Goal: Task Accomplishment & Management: Manage account settings

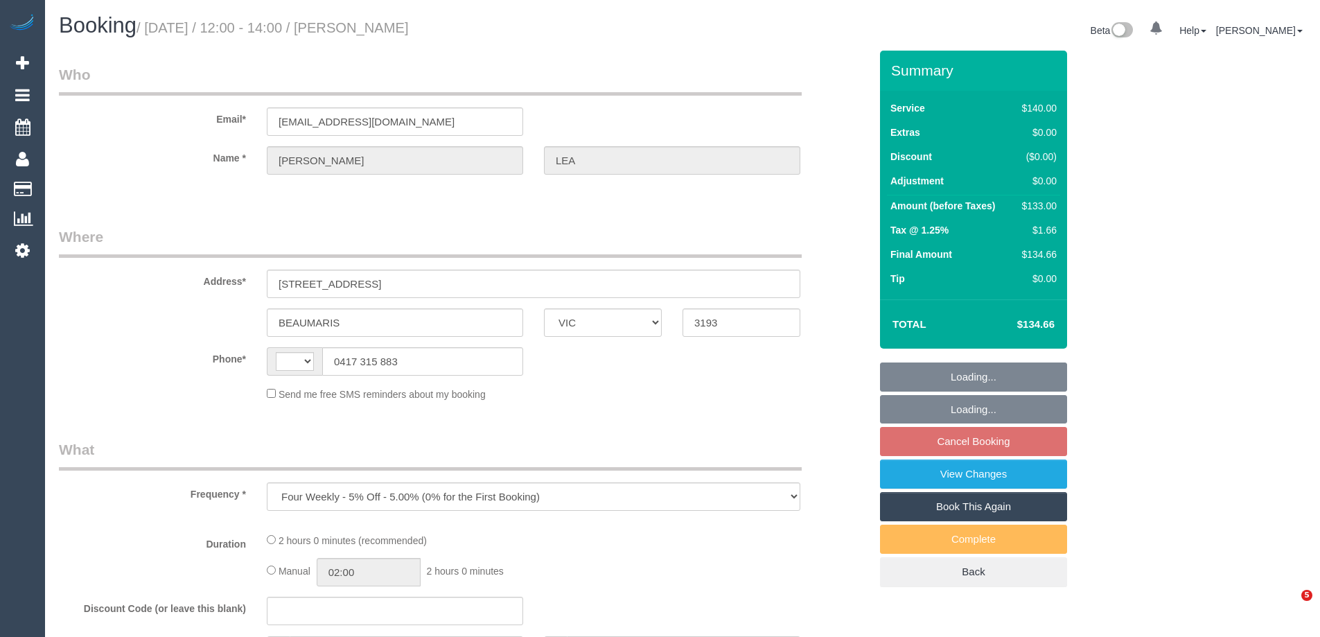
select select "VIC"
select select "object:681"
select select "string:AU"
select select "string:stripe-pm_1QEhEJ2GScqysDRVR5v29pkQ"
select select "number:28"
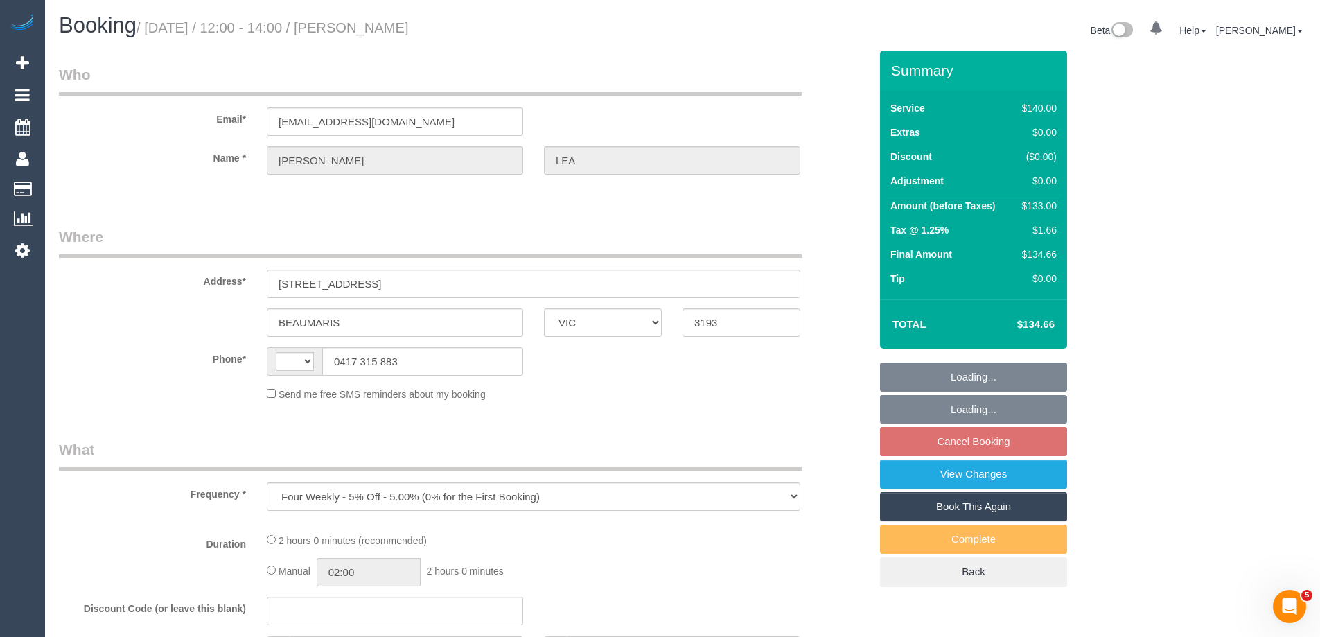
select select "number:14"
select select "number:19"
select select "number:25"
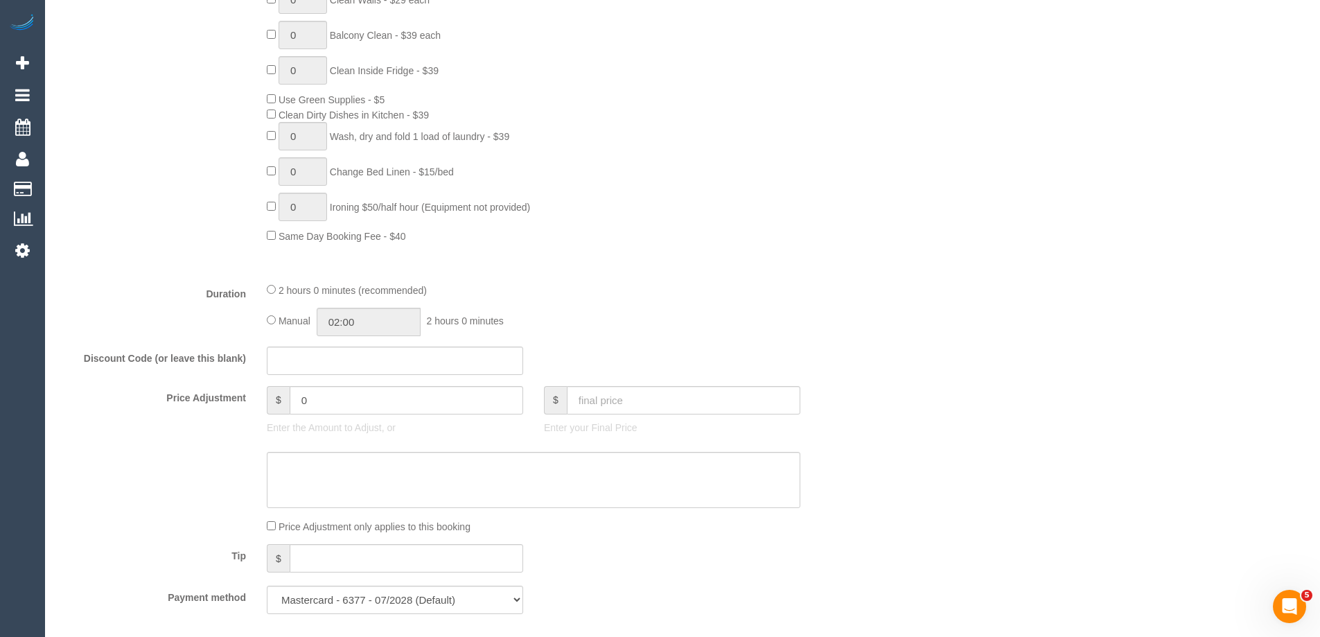
select select "spot1"
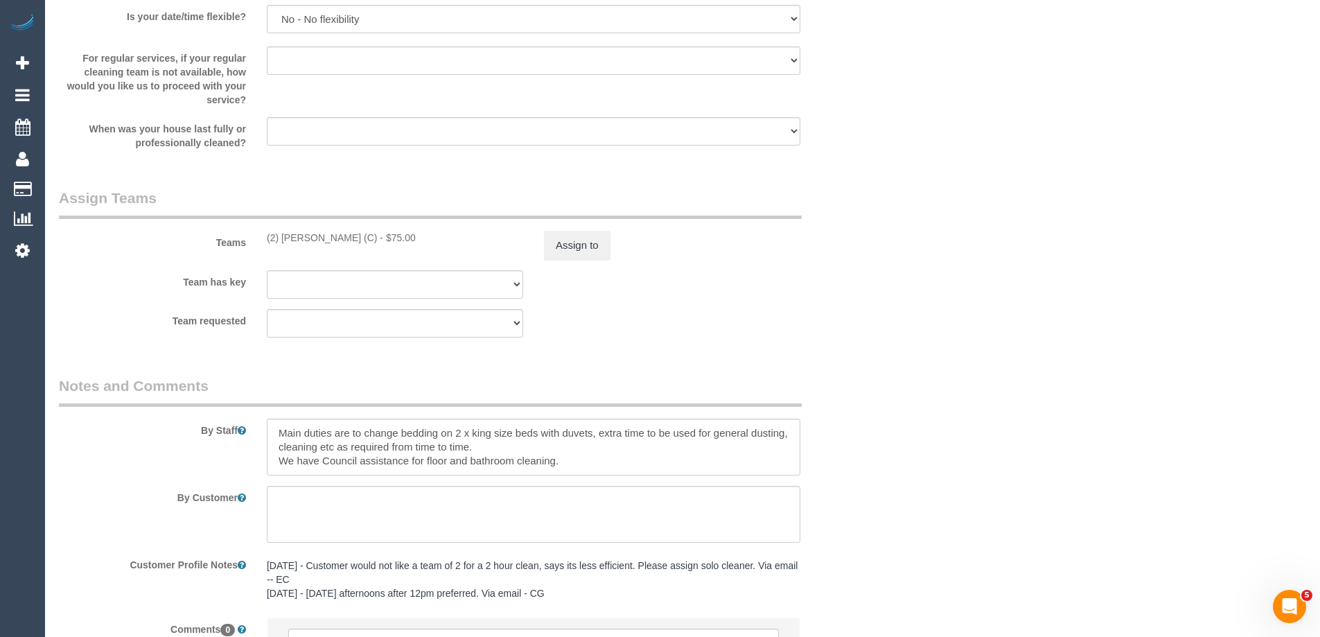
scroll to position [2022, 0]
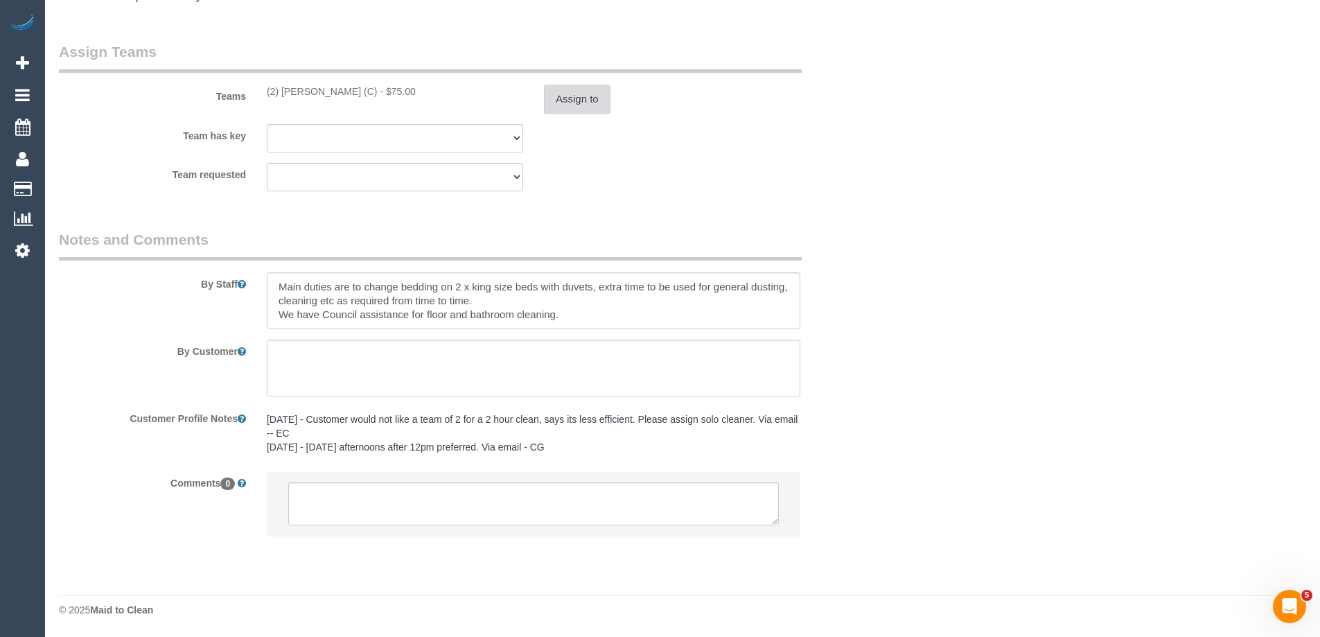
click at [546, 104] on button "Assign to" at bounding box center [577, 99] width 67 height 29
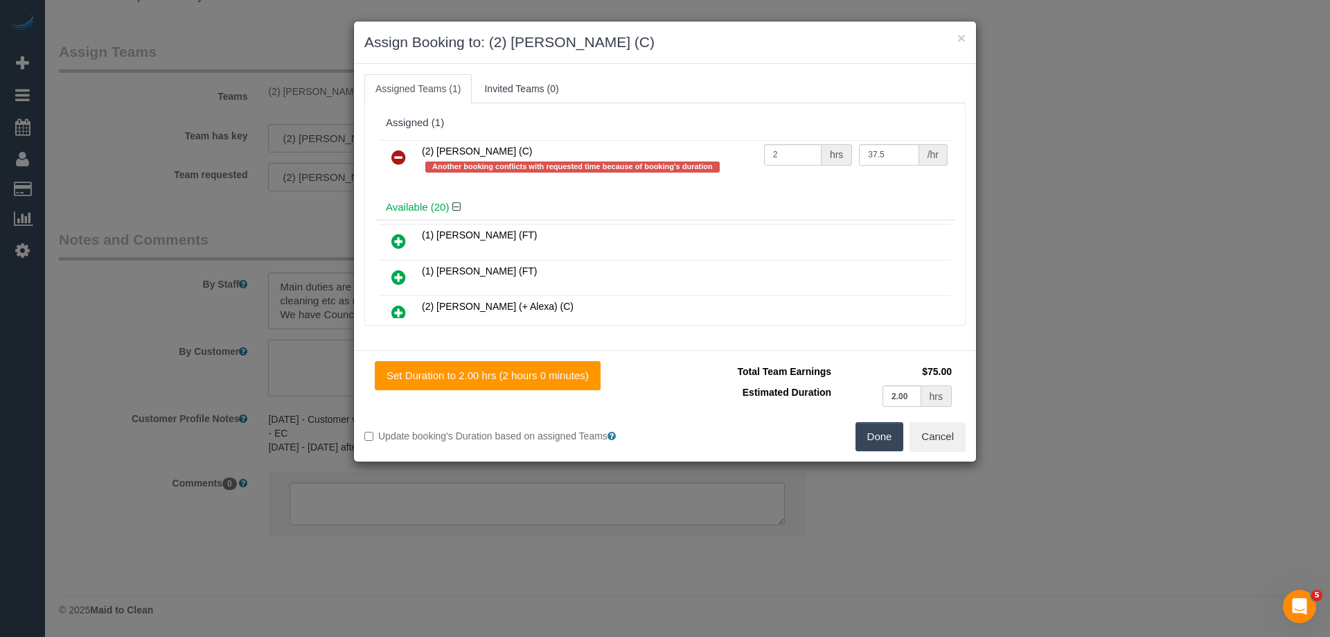
click at [400, 156] on icon at bounding box center [398, 157] width 15 height 17
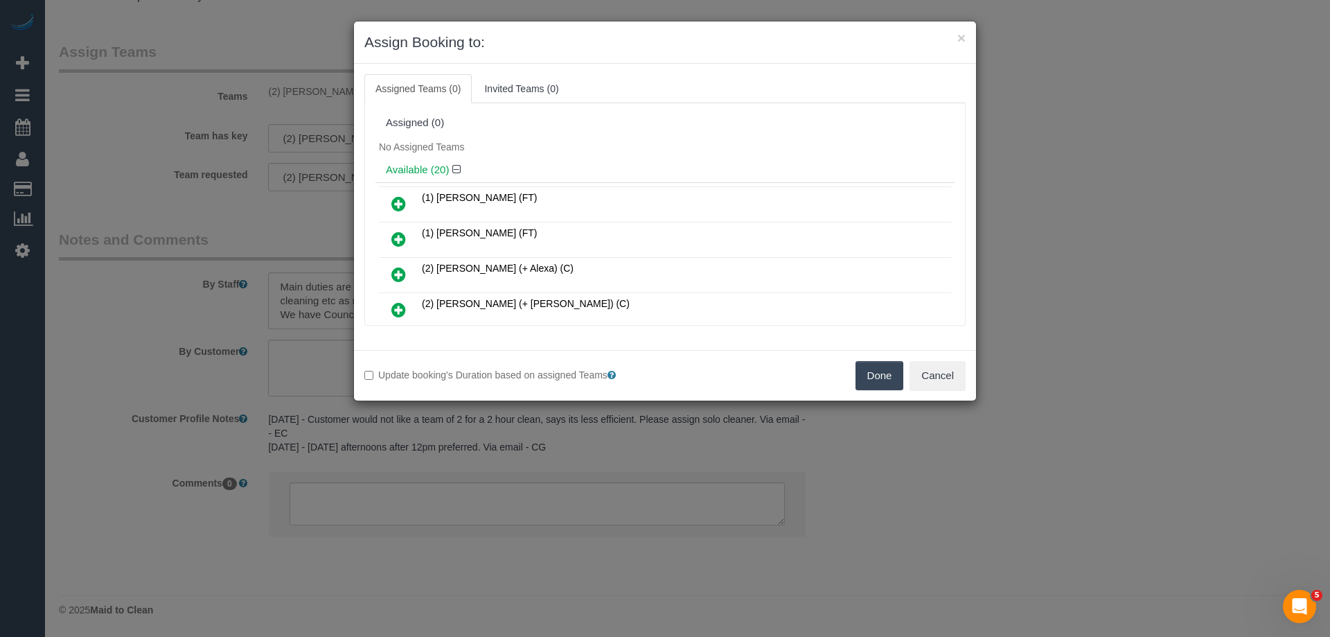
click at [382, 200] on td at bounding box center [398, 204] width 39 height 35
click at [404, 197] on icon at bounding box center [398, 203] width 15 height 17
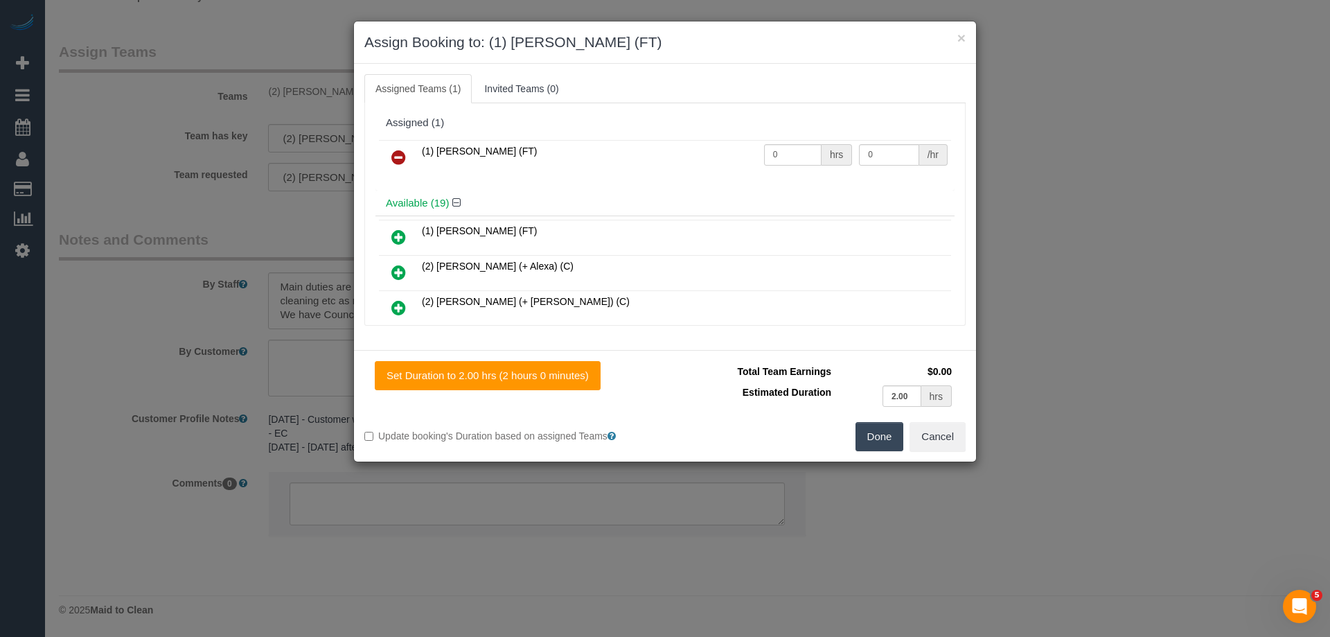
click at [873, 432] on button "Done" at bounding box center [880, 436] width 49 height 29
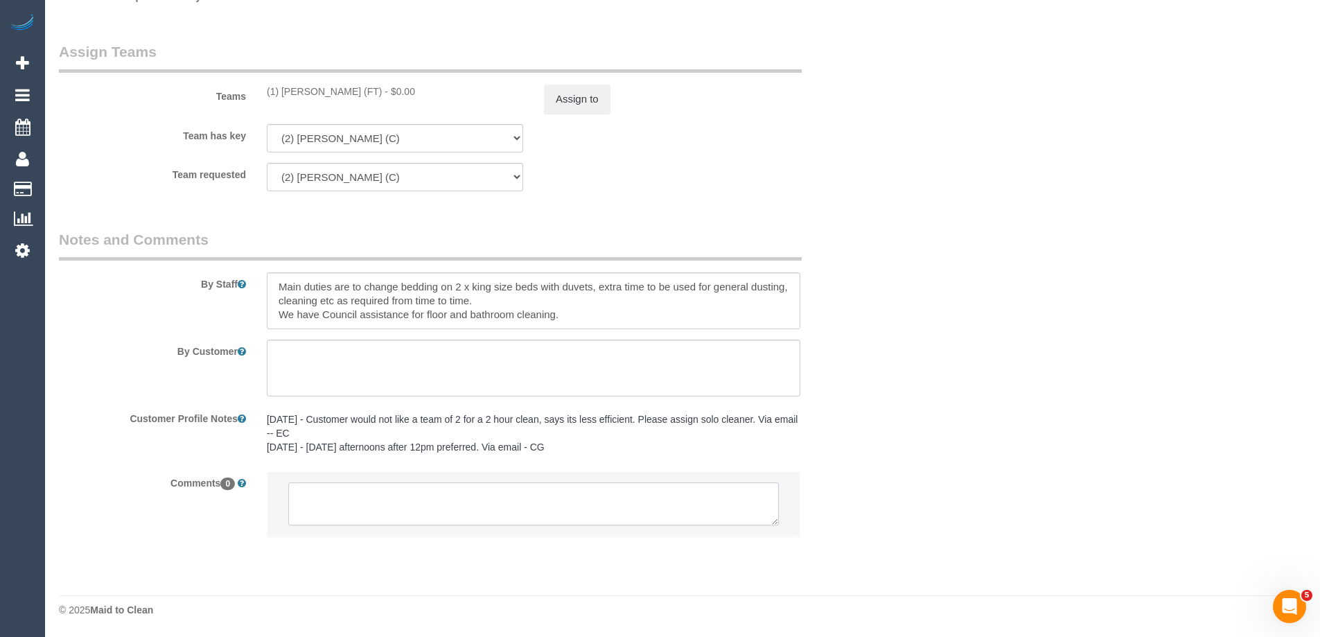
click at [399, 515] on textarea at bounding box center [533, 503] width 491 height 43
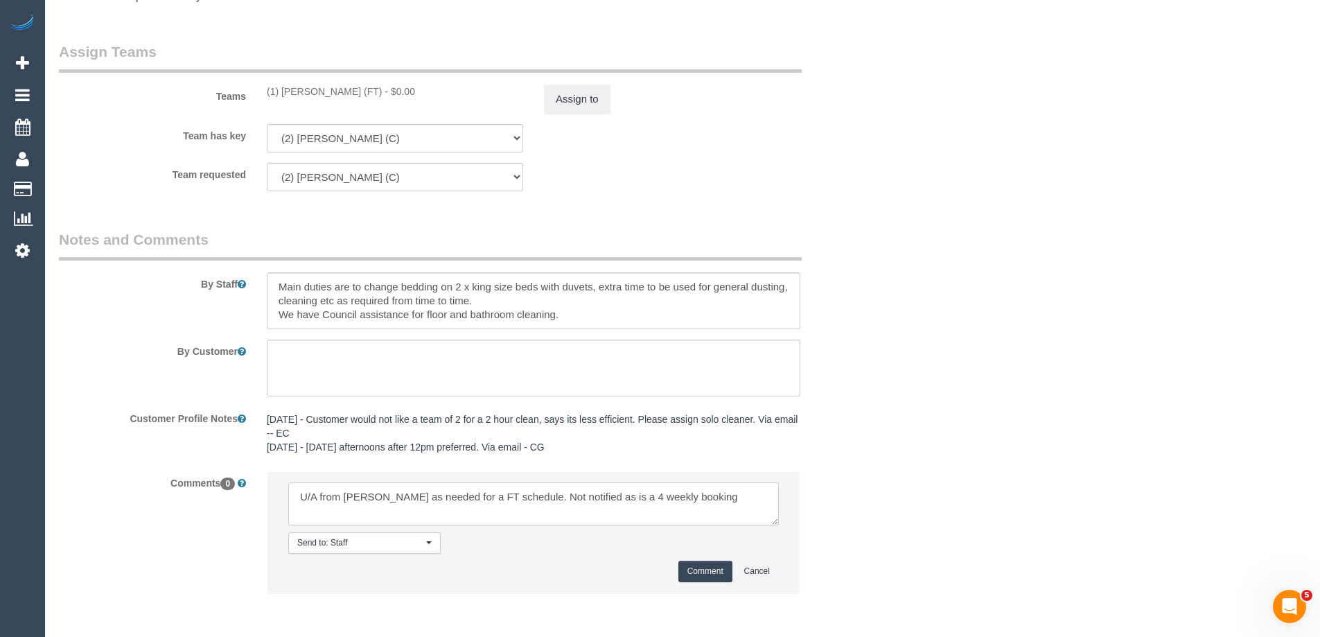
type textarea "U/A from Priyanshi as needed for a FT schedule. Not notified as is a 4 weekly b…"
click at [710, 567] on button "Comment" at bounding box center [705, 571] width 54 height 21
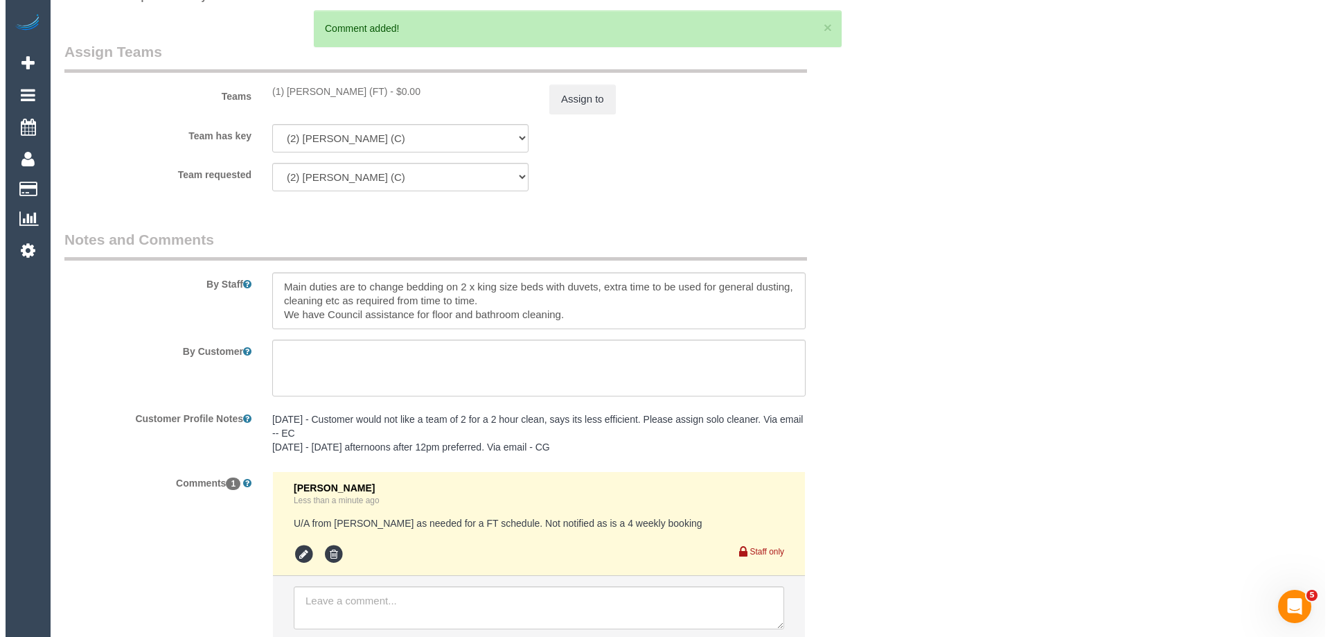
scroll to position [0, 0]
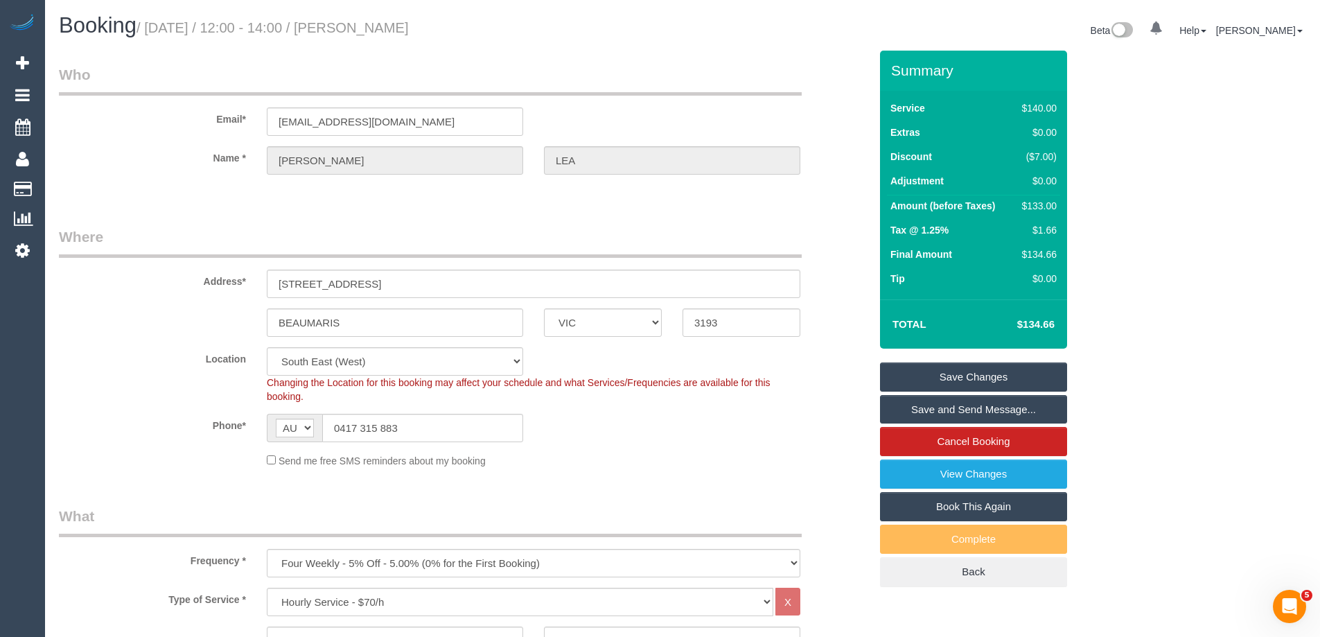
drag, startPoint x: 446, startPoint y: 28, endPoint x: 356, endPoint y: 24, distance: 90.2
click at [356, 24] on h1 "Booking / August 28, 2025 / 12:00 - 14:00 / DAVID LEA" at bounding box center [365, 26] width 613 height 24
copy small "DAVID LEA"
click at [910, 391] on link "Save Changes" at bounding box center [973, 376] width 187 height 29
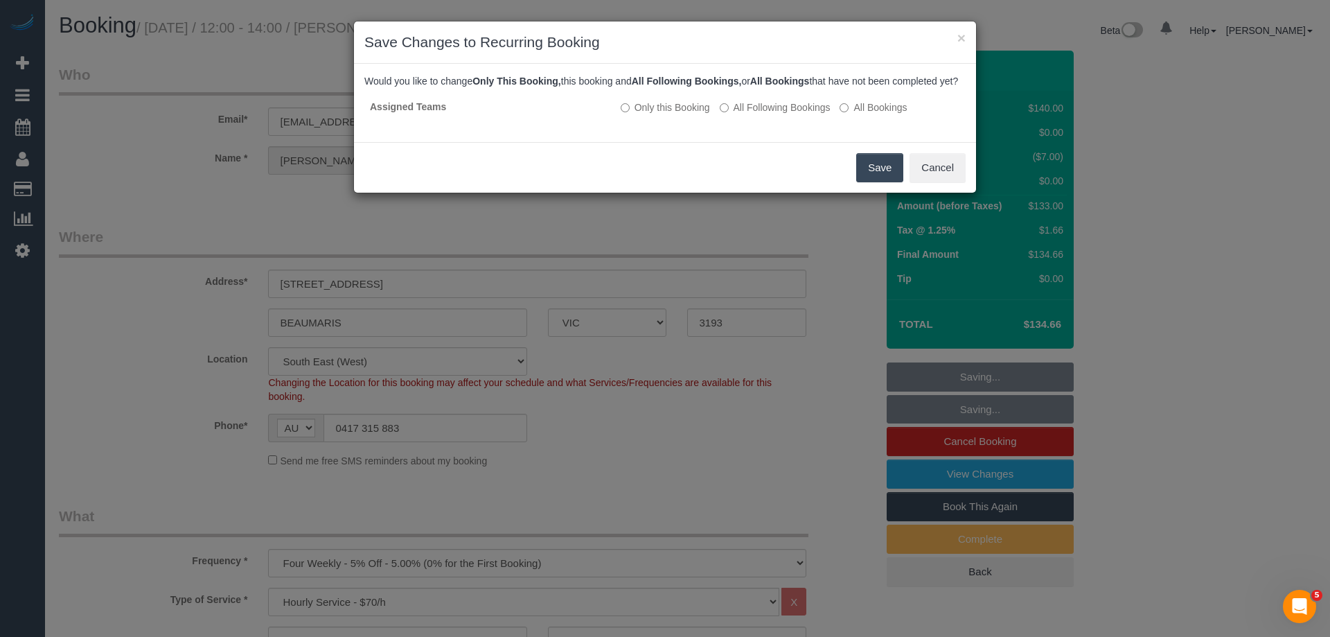
click at [888, 176] on button "Save" at bounding box center [879, 167] width 47 height 29
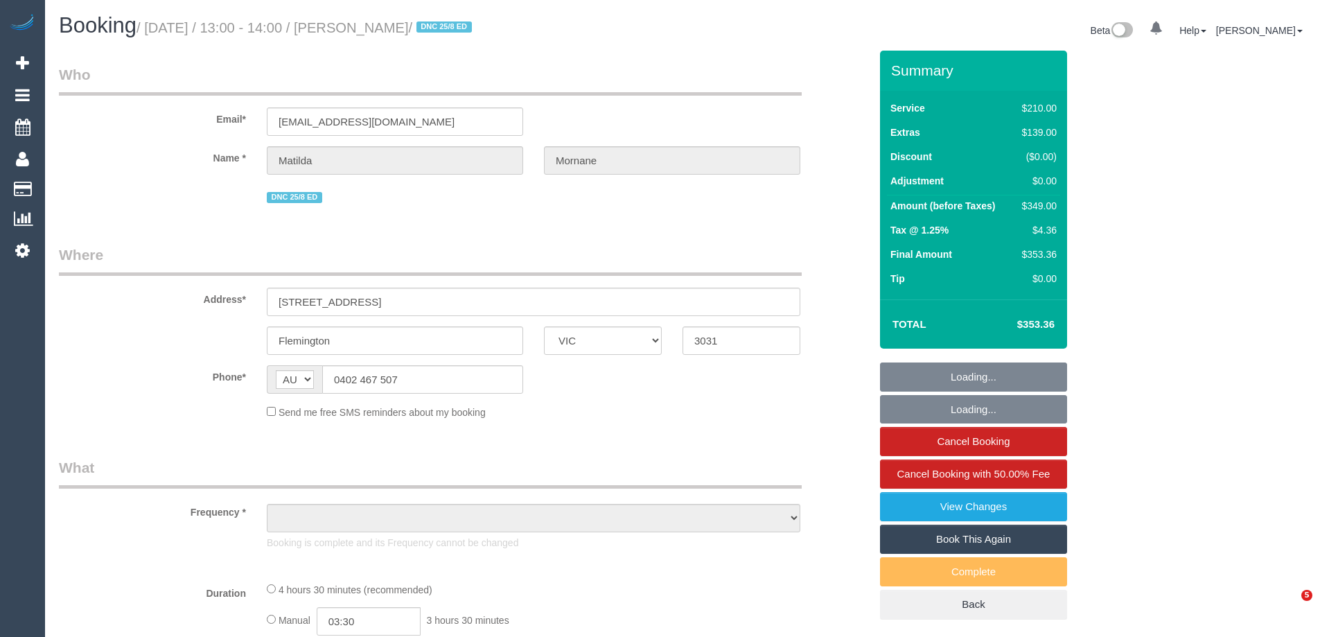
select select "VIC"
select select "string:stripe-pm_1RsFsd2GScqysDRVgSeO7wtR"
select select "180"
select select "number:29"
select select "number:14"
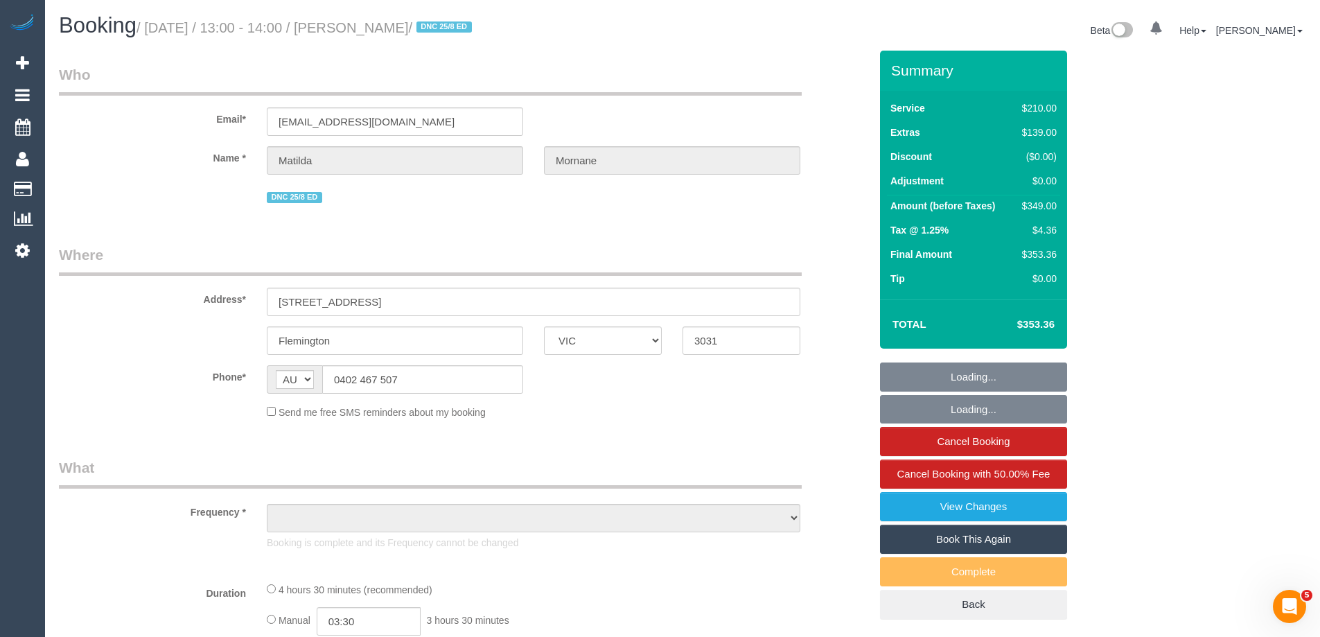
select select "number:18"
select select "number:24"
select select "number:13"
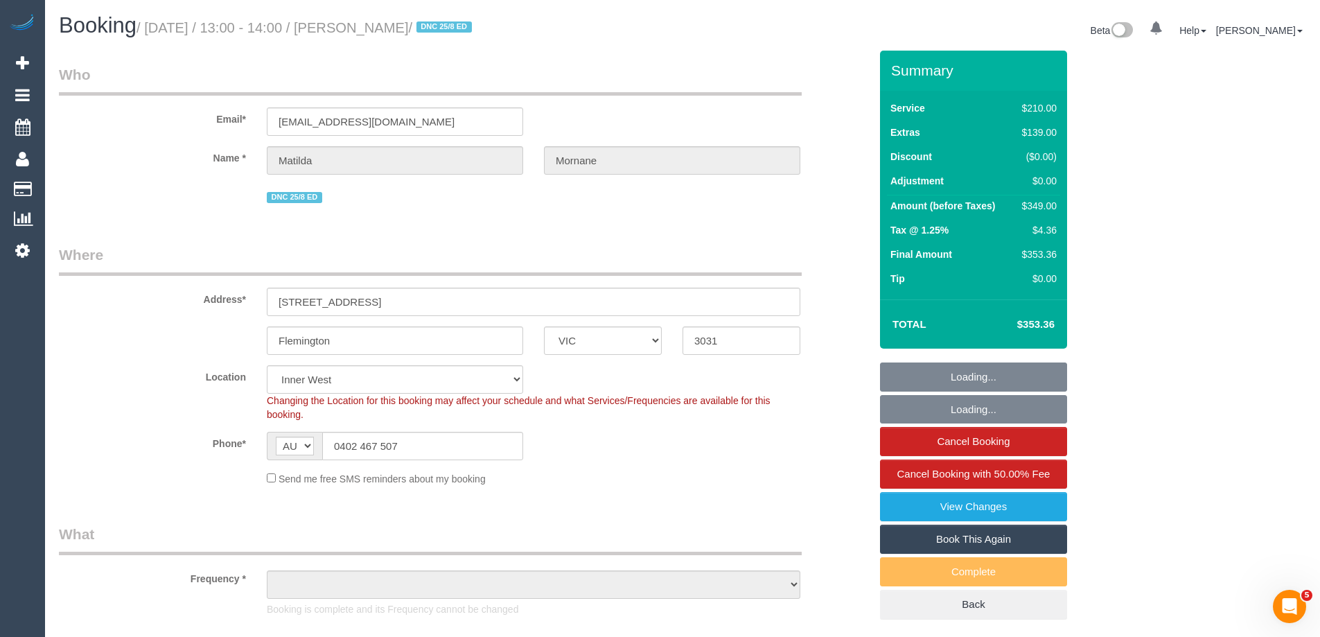
select select "object:1582"
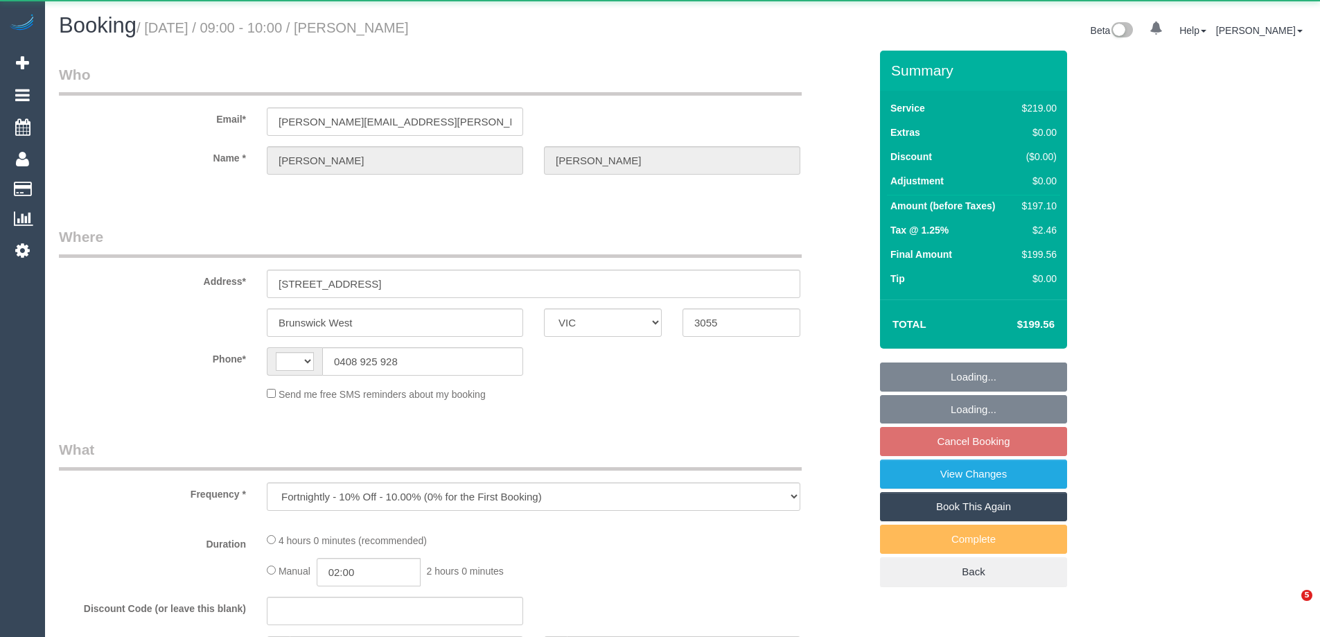
select select "VIC"
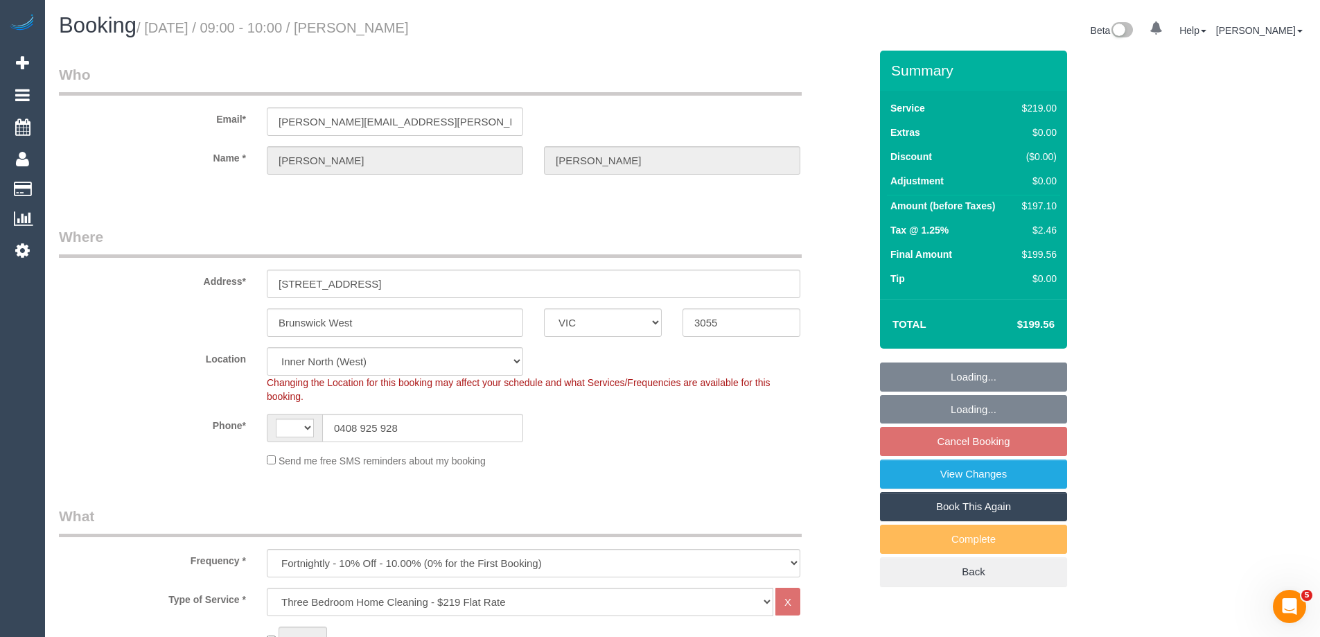
select select "object:692"
select select "string:AU"
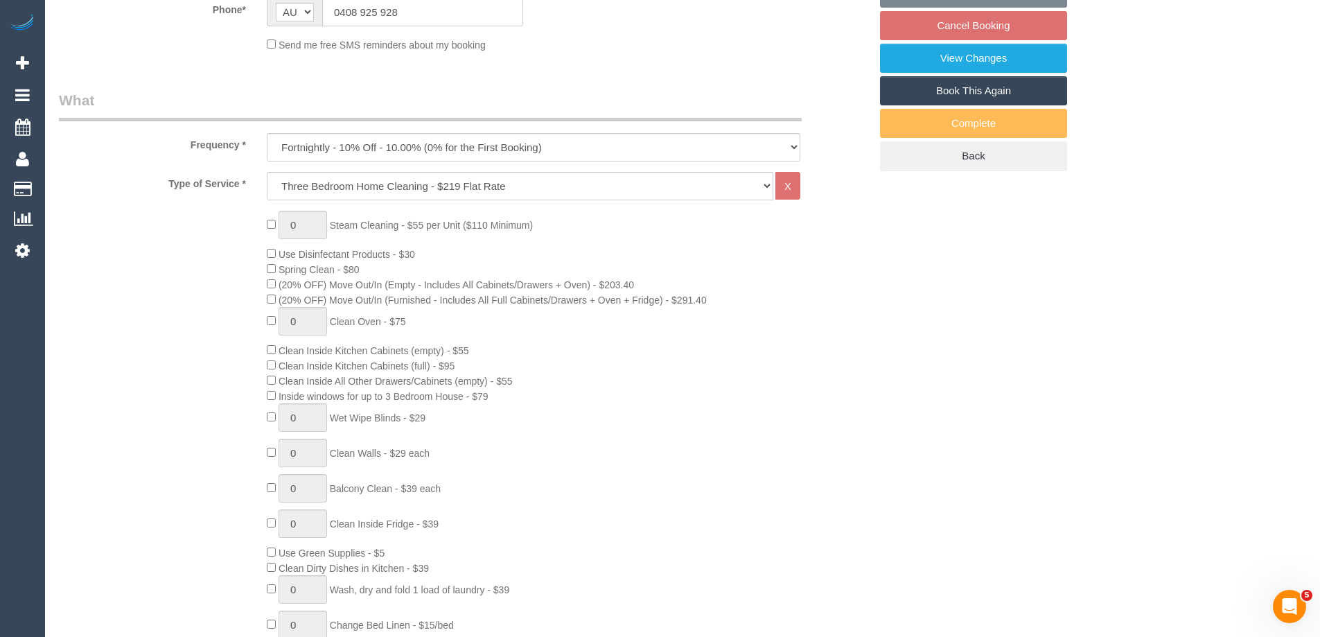
select select "string:stripe-pm_1PSTU82GScqysDRVltfeHtEI"
select select "number:28"
select select "number:15"
select select "number:18"
select select "number:22"
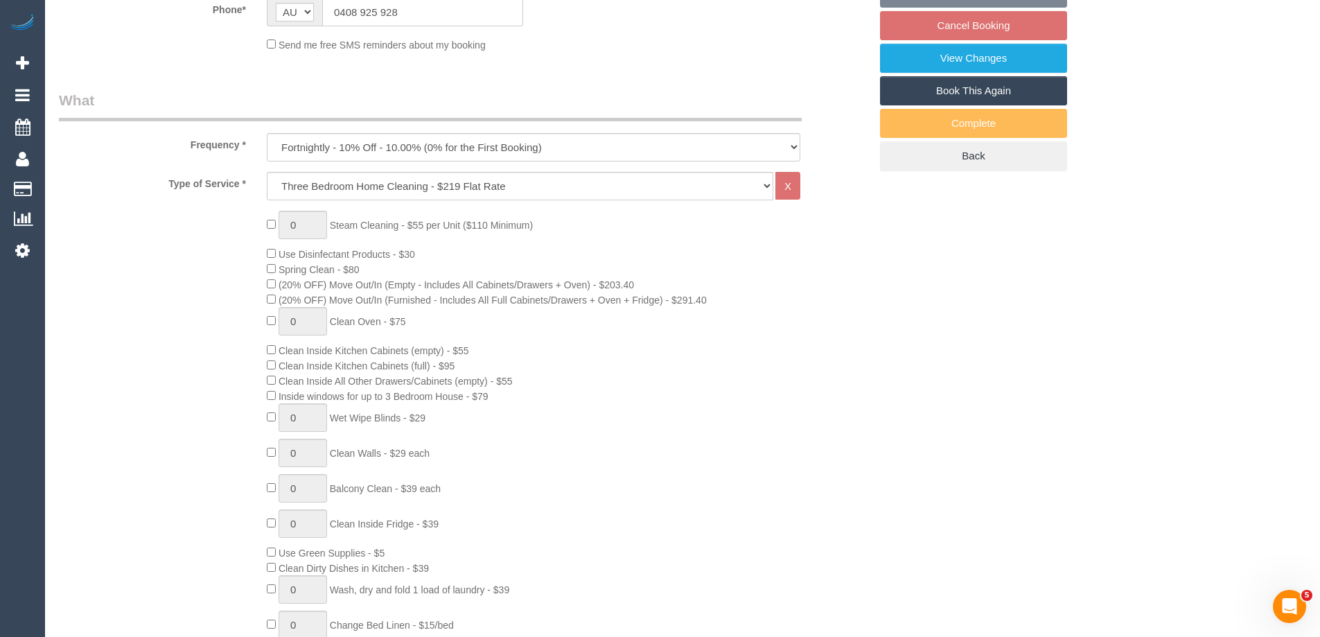
select select "number:12"
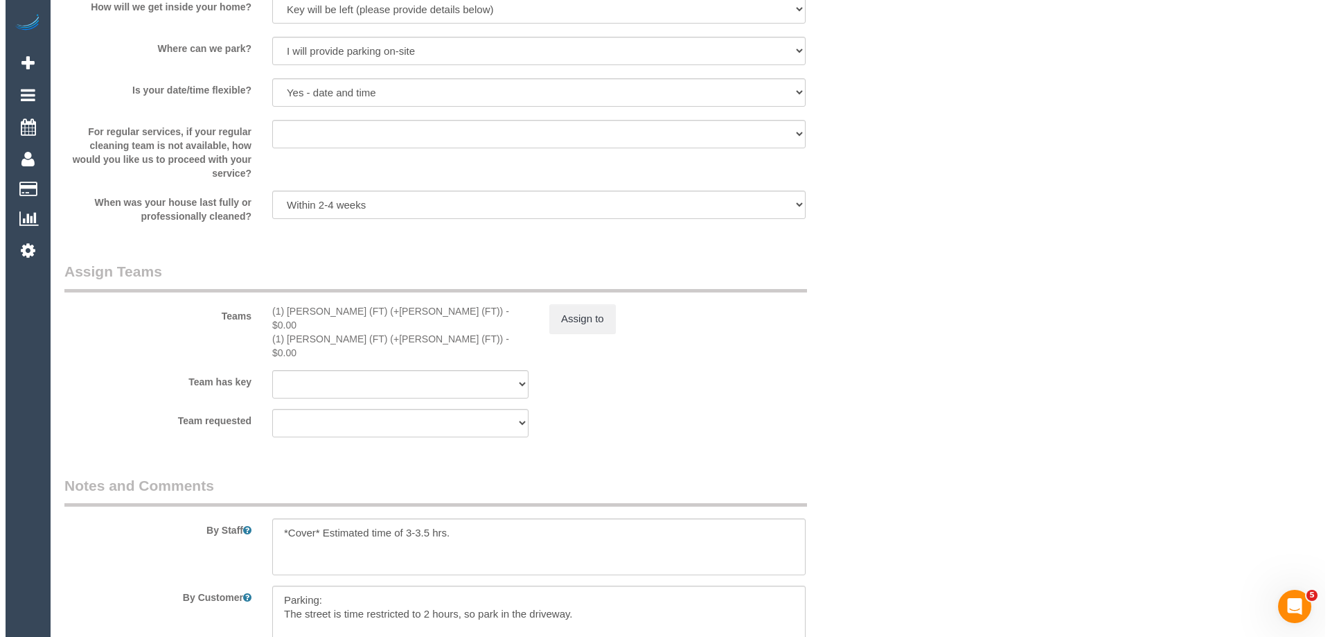
scroll to position [2148, 0]
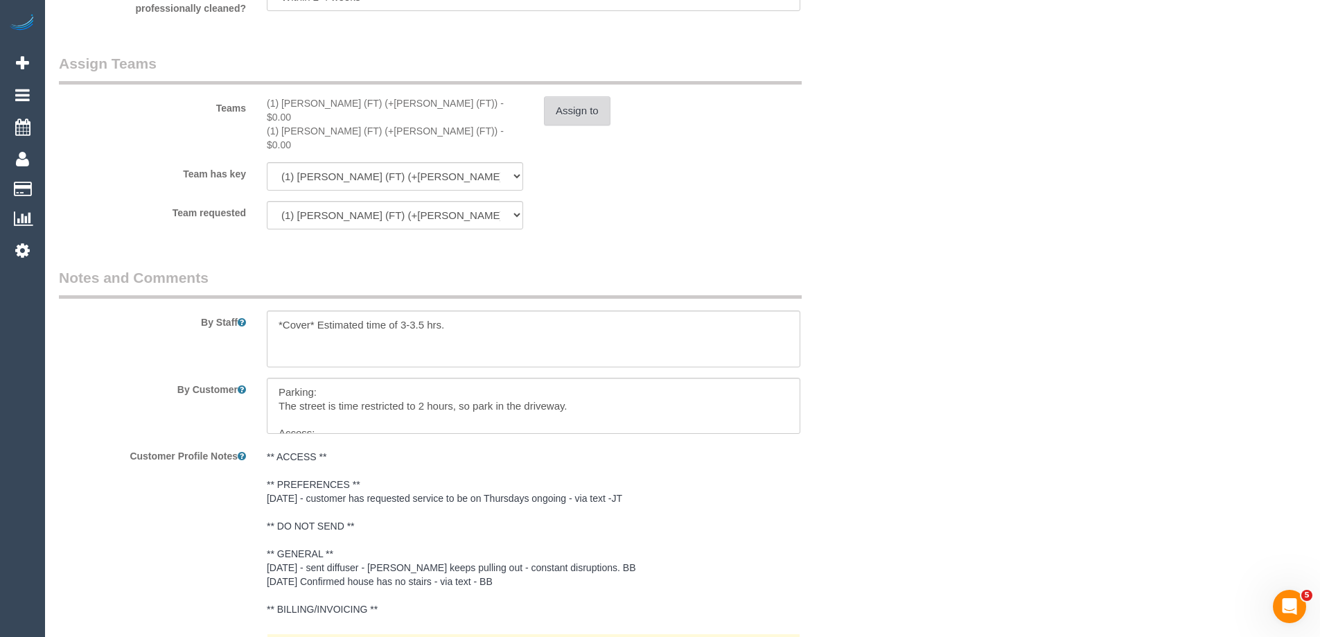
click at [558, 105] on button "Assign to" at bounding box center [577, 110] width 67 height 29
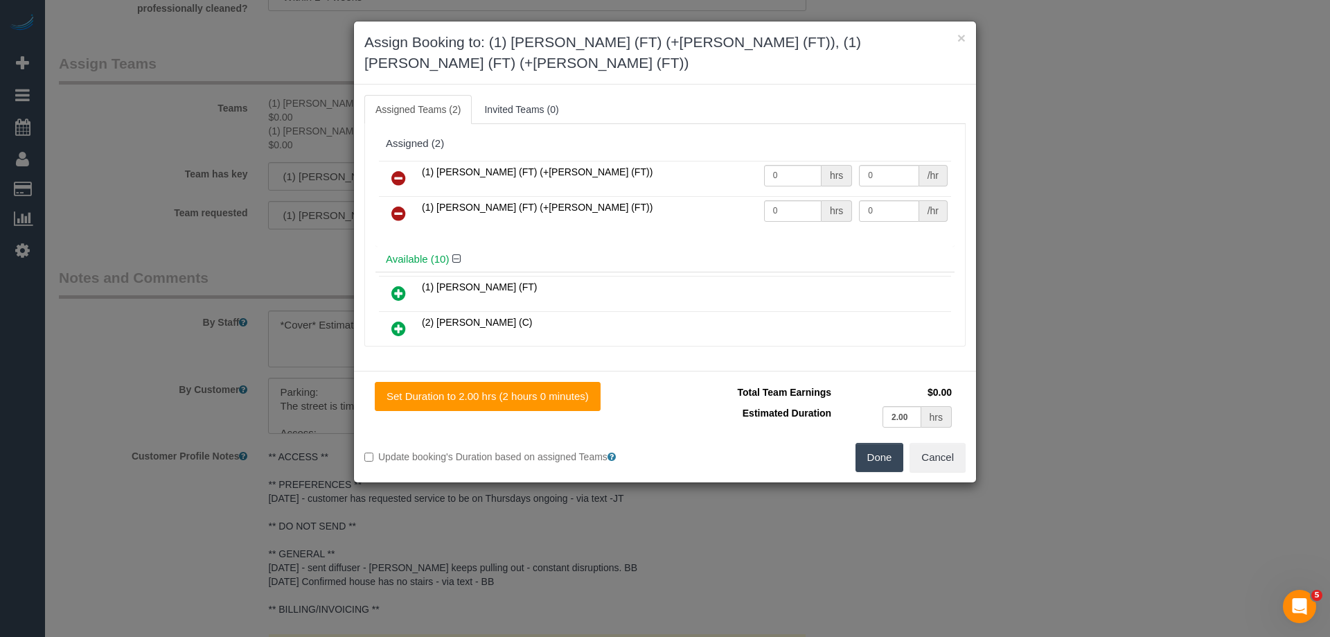
click at [396, 170] on icon at bounding box center [398, 178] width 15 height 17
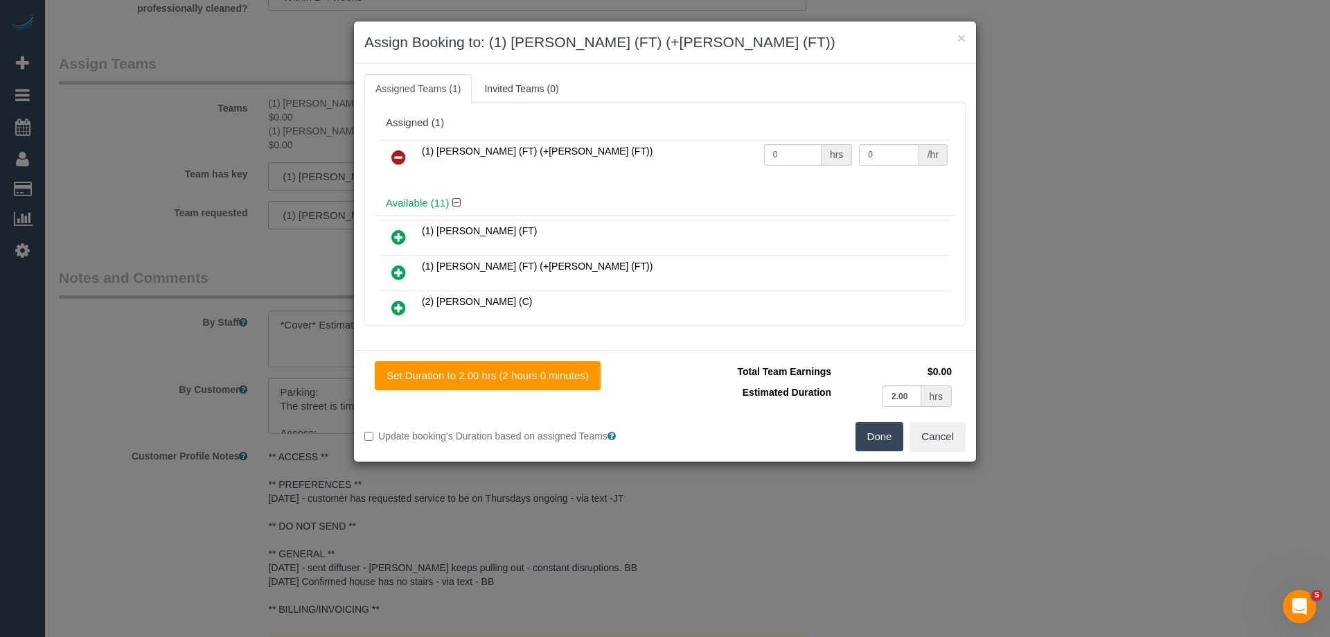
click at [396, 157] on icon at bounding box center [398, 157] width 15 height 17
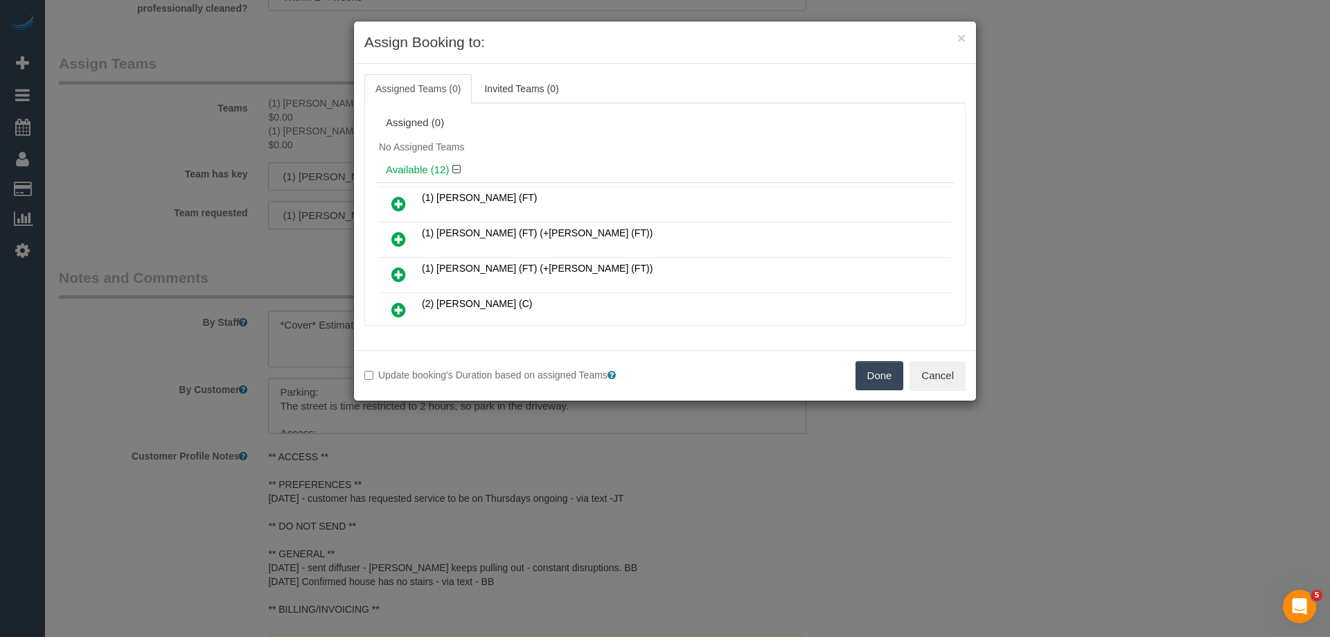
click at [891, 385] on button "Done" at bounding box center [880, 375] width 49 height 29
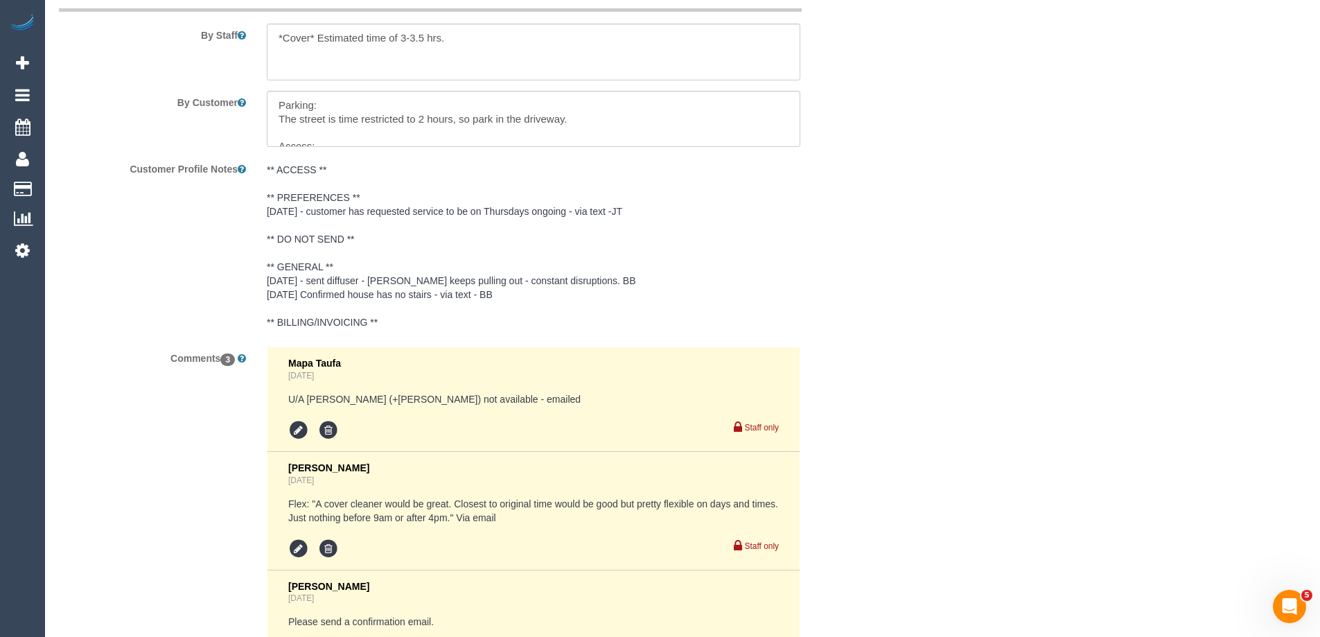
scroll to position [2611, 0]
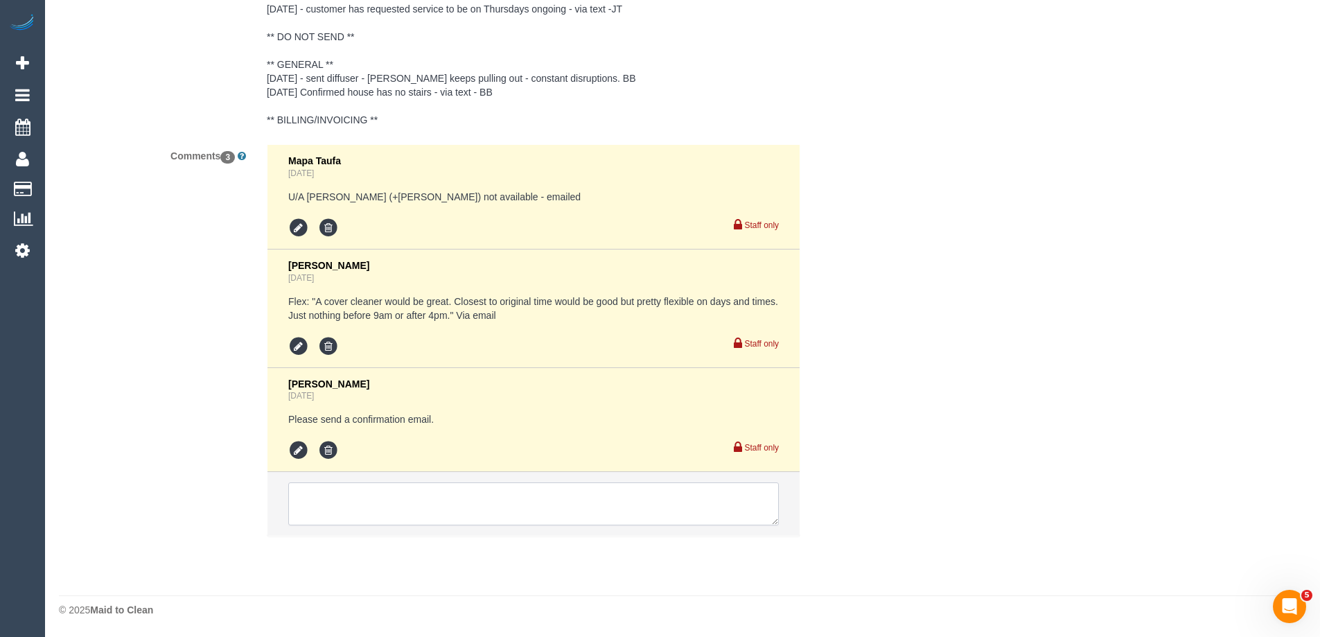
click at [417, 482] on textarea at bounding box center [533, 503] width 491 height 43
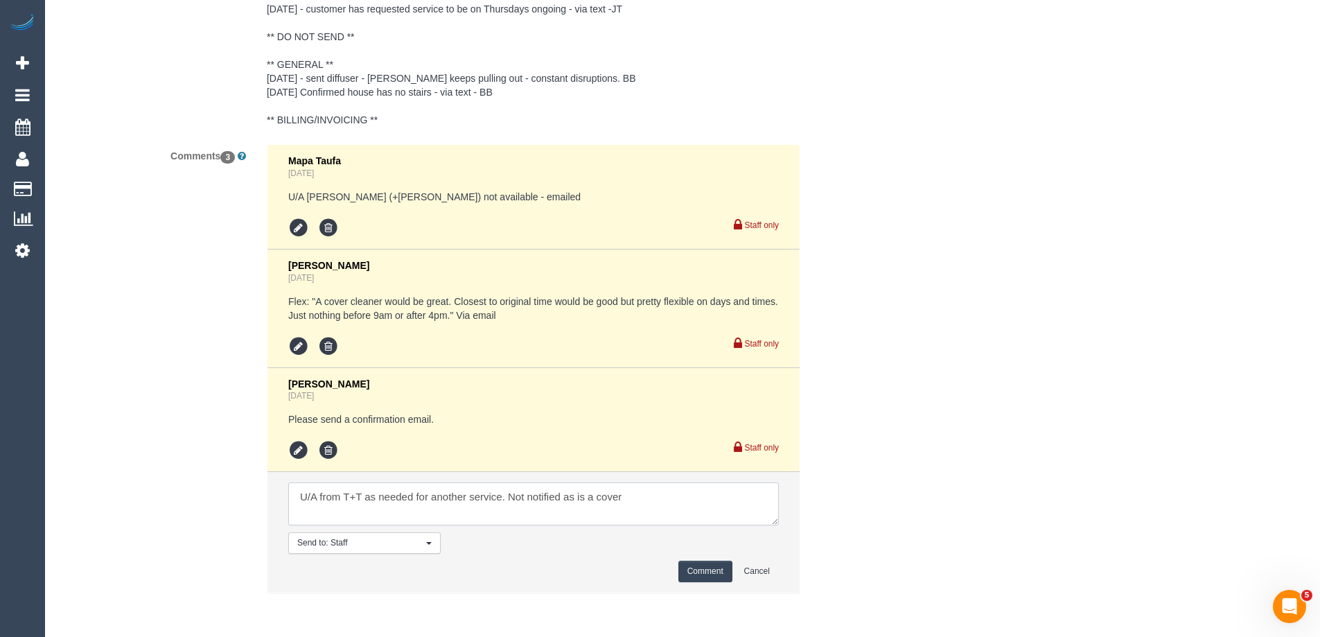
type textarea "U/A from T+T as needed for another service. Not notified as is a cover"
click at [693, 569] on button "Comment" at bounding box center [705, 571] width 54 height 21
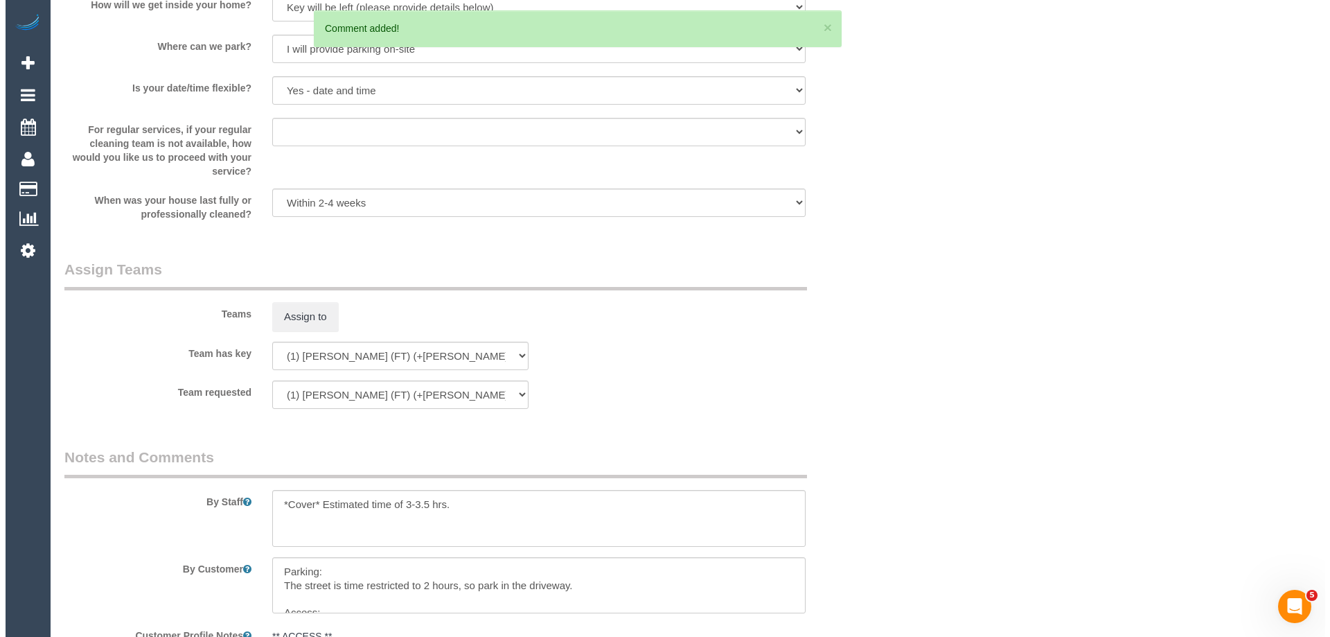
scroll to position [0, 0]
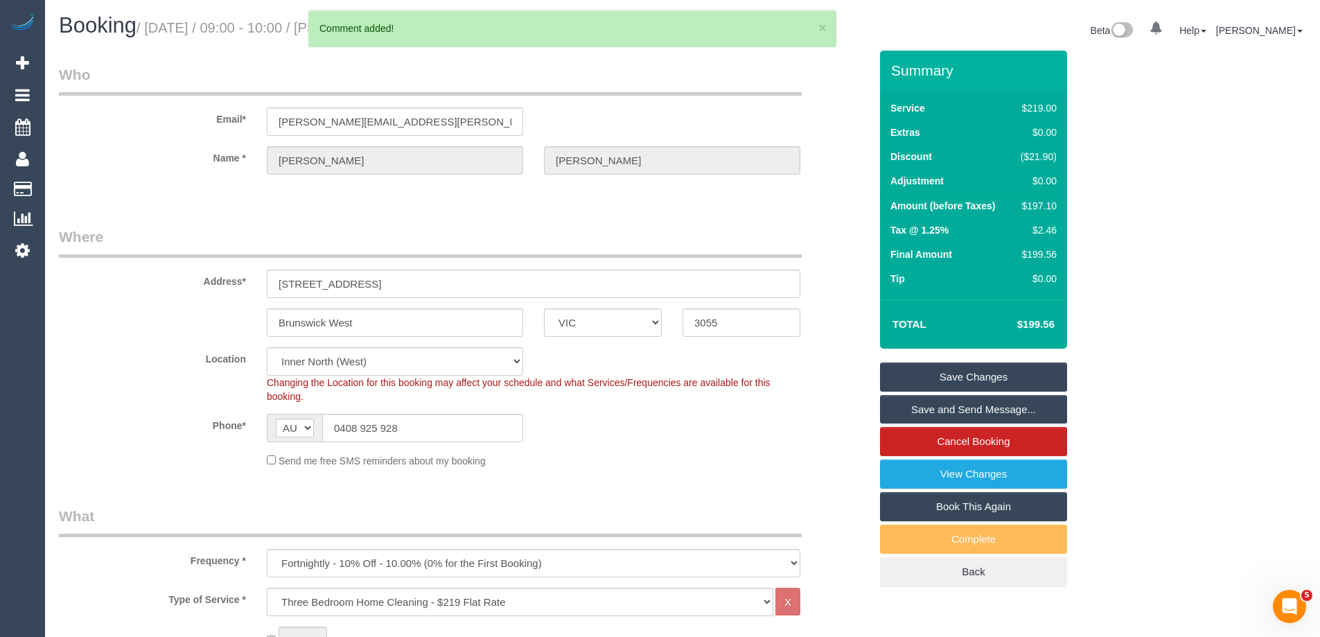
click at [929, 377] on link "Save Changes" at bounding box center [973, 376] width 187 height 29
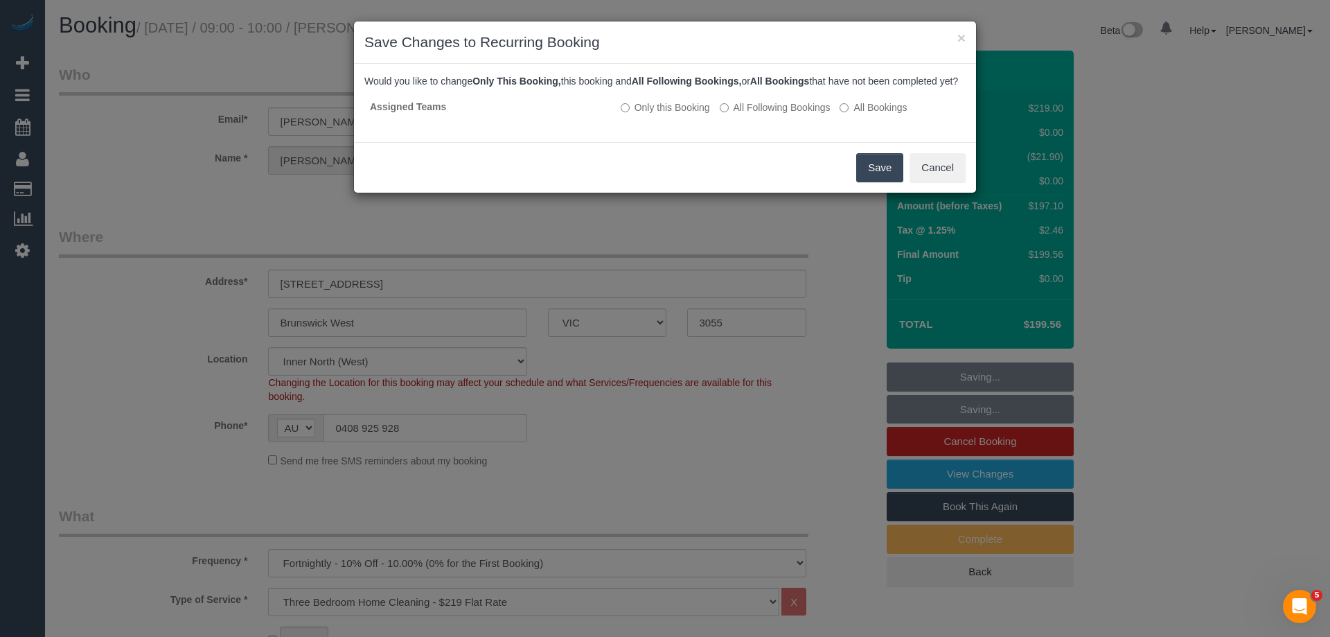
click at [874, 179] on button "Save" at bounding box center [879, 167] width 47 height 29
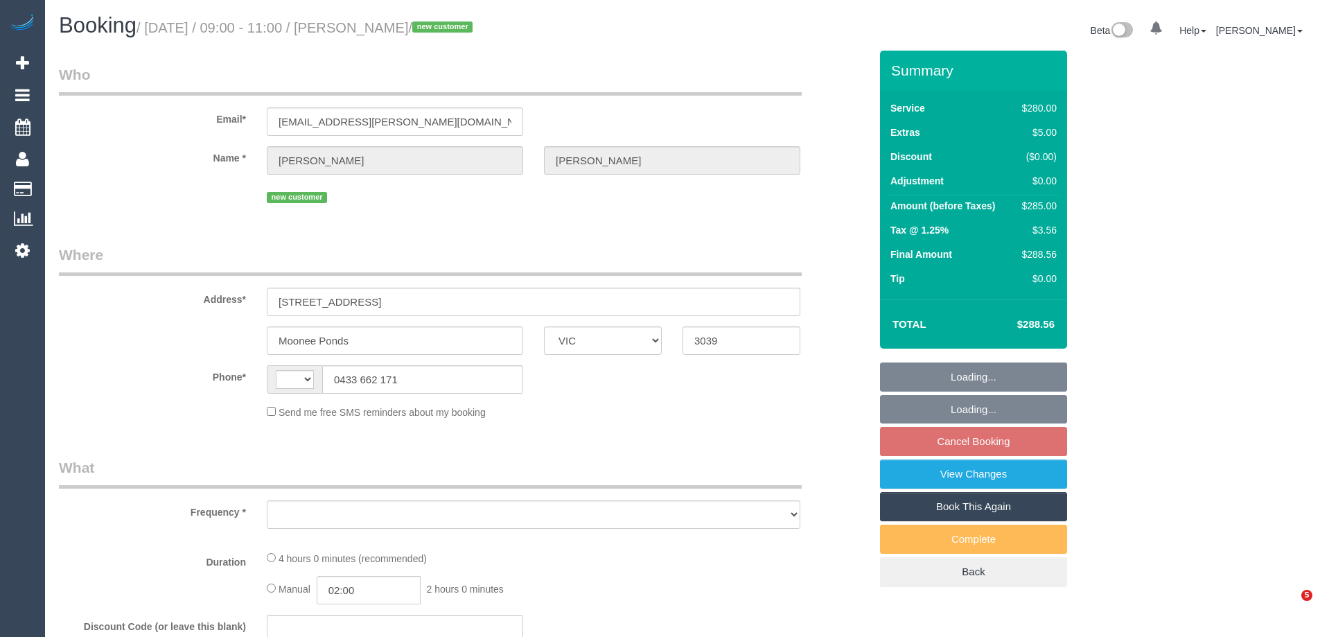
select select "VIC"
select select "string:AU"
select select "object:331"
select select "string:stripe-pm_1Rt3dQ2GScqysDRVK94d1DLO"
select select "240"
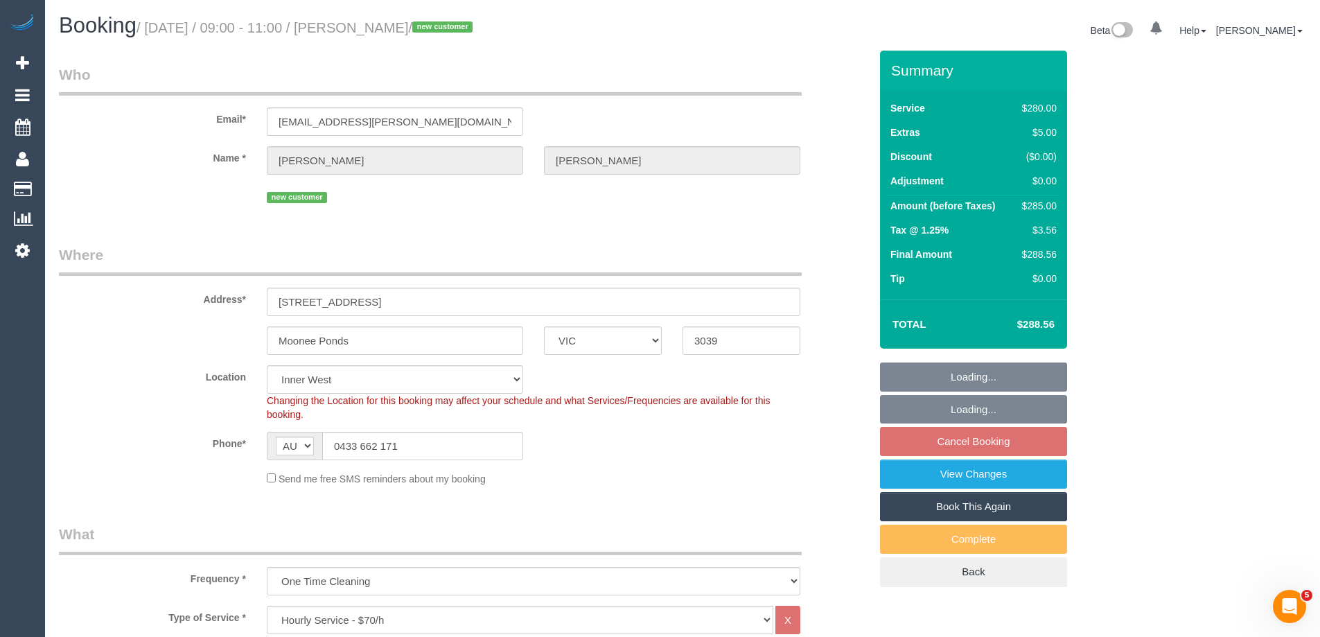
select select "object:895"
select select "number:27"
select select "number:14"
select select "number:19"
select select "number:24"
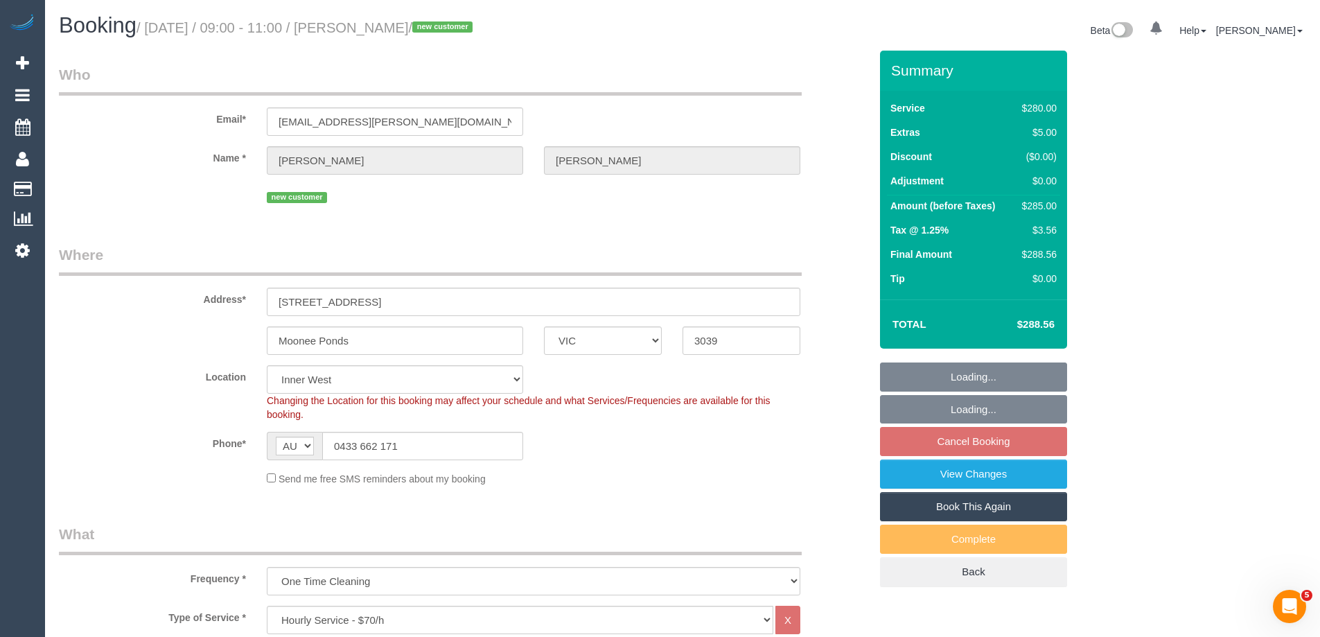
select select "number:34"
select select "number:26"
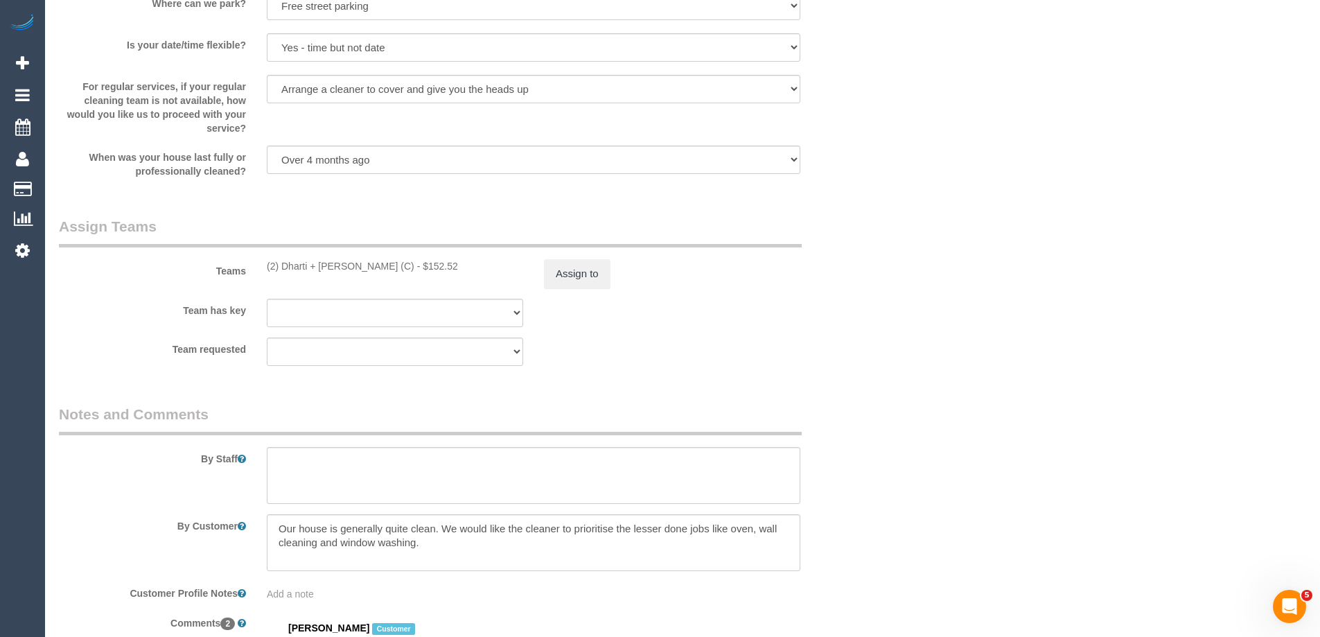
scroll to position [1940, 0]
click at [594, 283] on button "Assign to" at bounding box center [577, 275] width 67 height 29
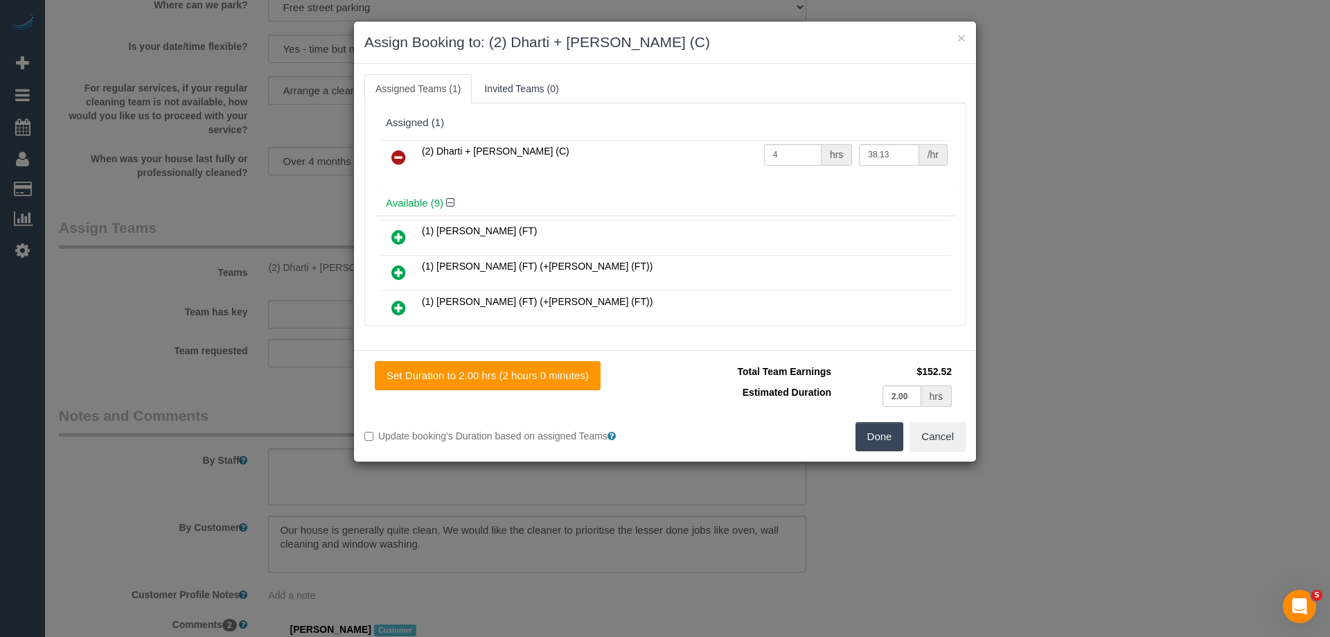
click at [400, 154] on icon at bounding box center [398, 157] width 15 height 17
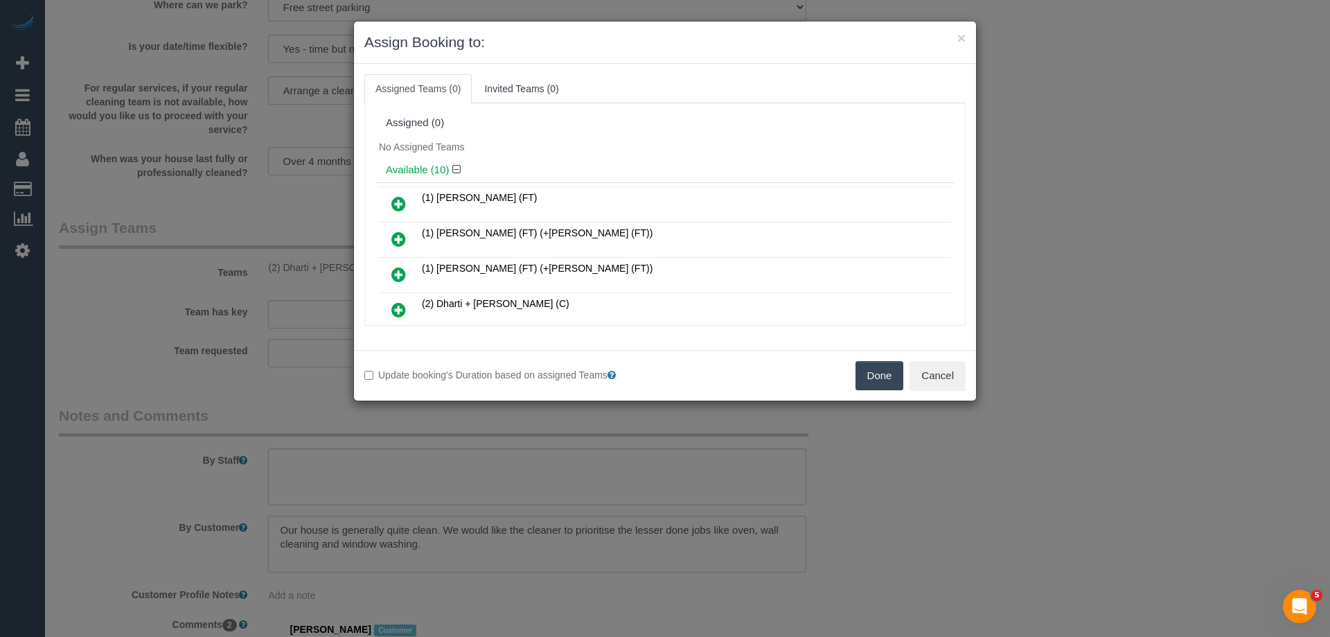
click at [406, 235] on link at bounding box center [398, 240] width 33 height 28
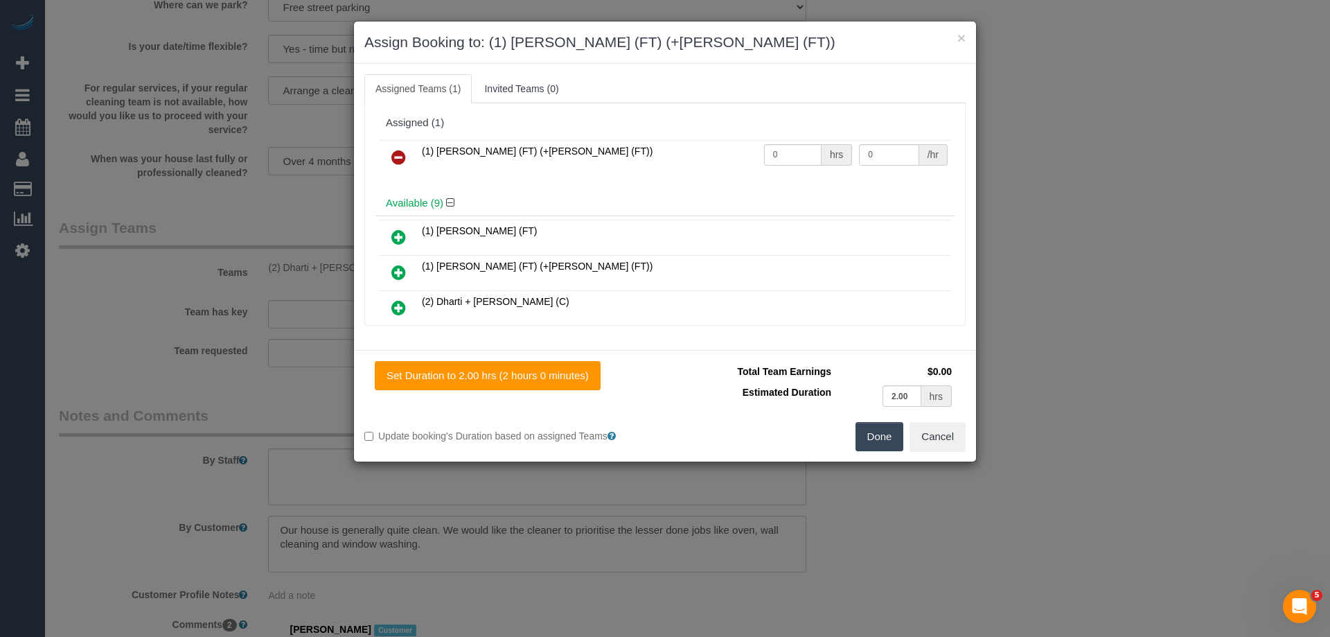
click at [398, 270] on icon at bounding box center [398, 272] width 15 height 17
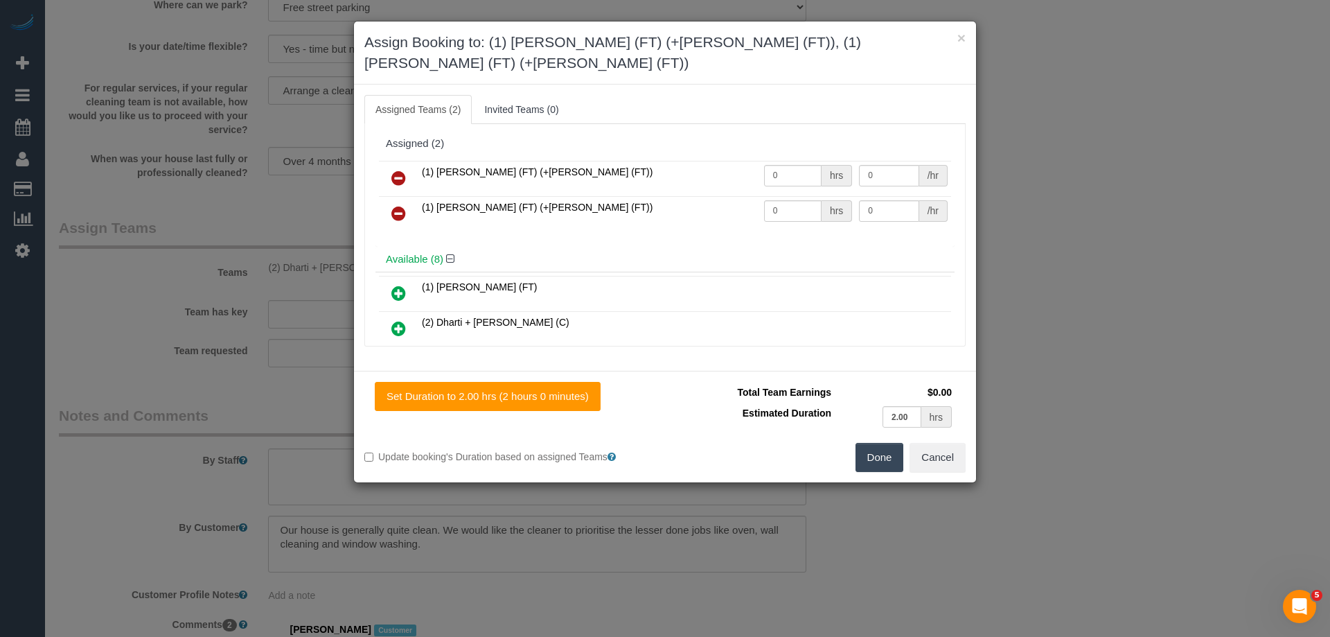
click at [874, 443] on button "Done" at bounding box center [880, 457] width 49 height 29
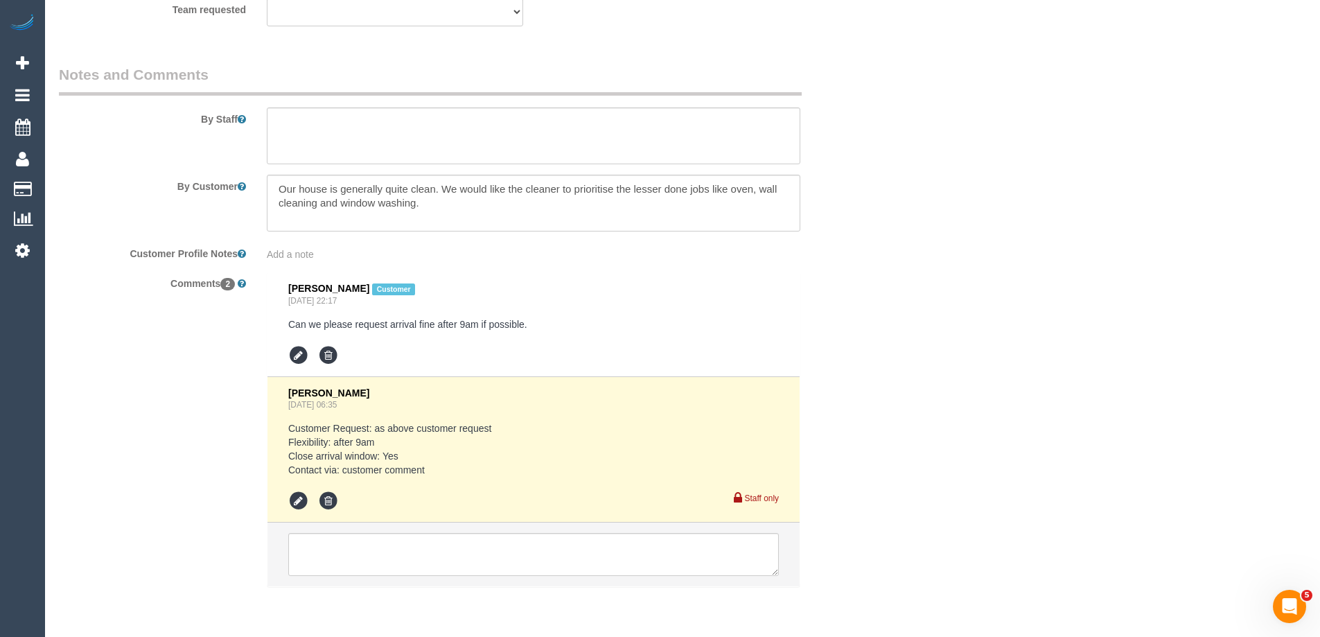
scroll to position [2332, 0]
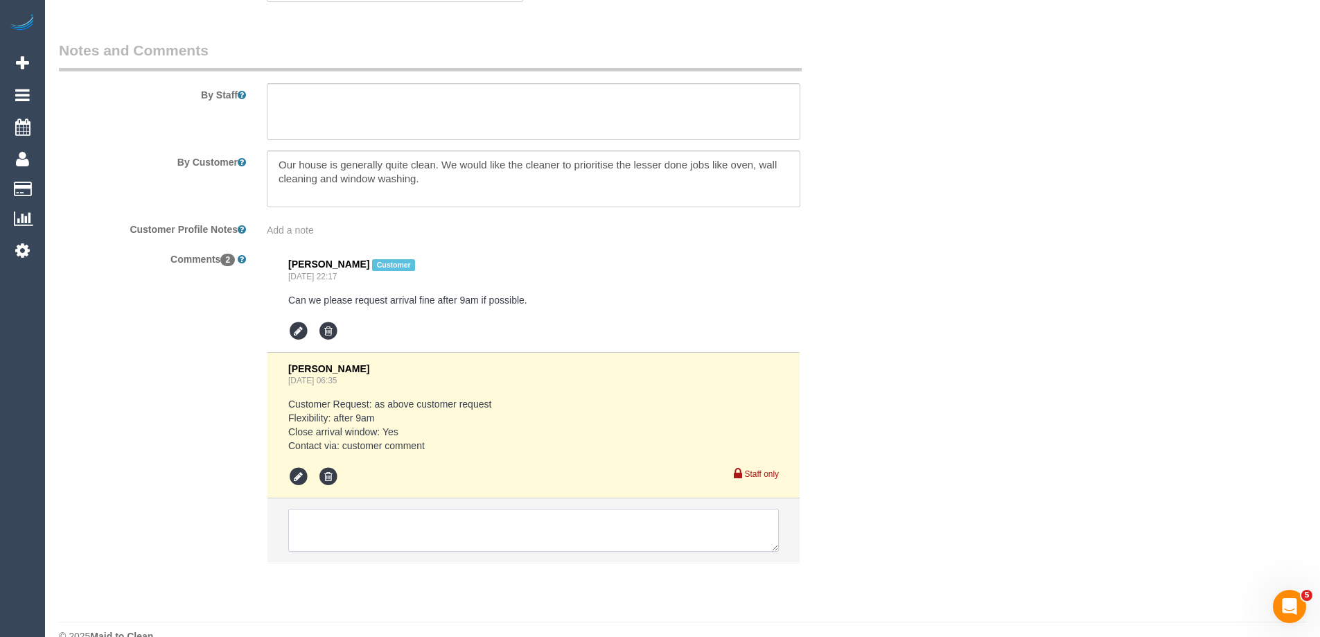
click at [347, 509] on textarea at bounding box center [533, 530] width 491 height 43
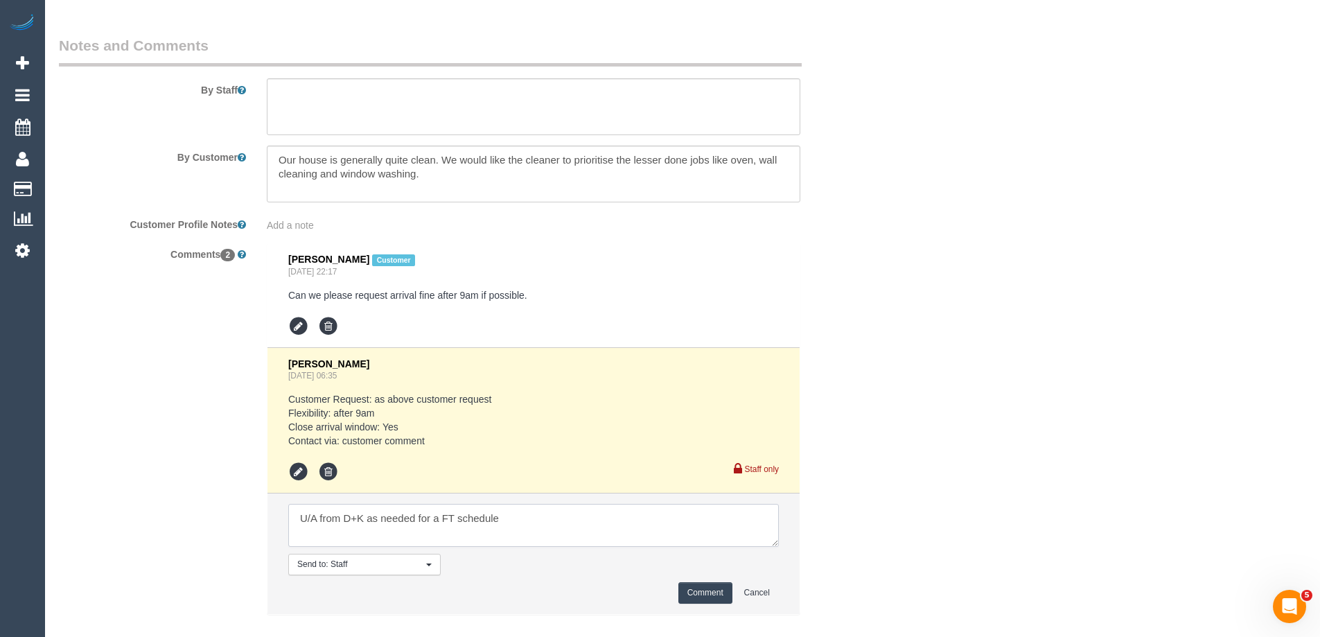
scroll to position [2388, 0]
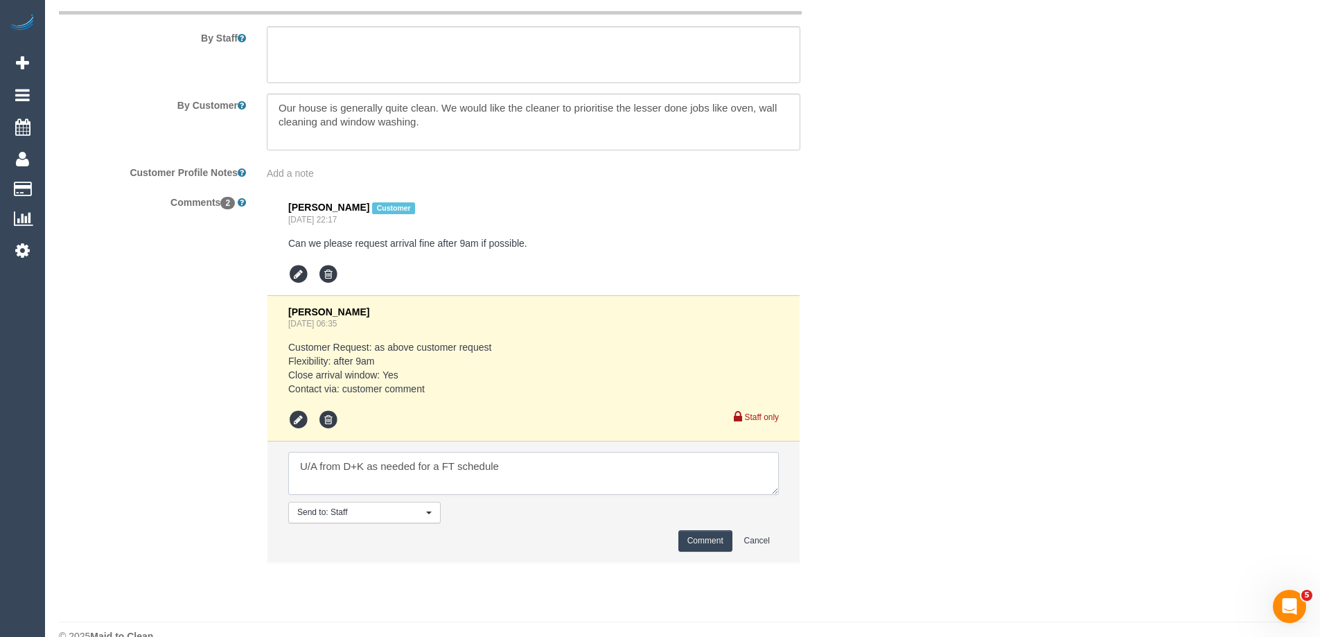
click at [523, 452] on textarea at bounding box center [533, 473] width 491 height 43
type textarea "U/A from D+K as needed for a FT schedule. Not notified as is a one off"
click at [716, 530] on button "Comment" at bounding box center [705, 540] width 54 height 21
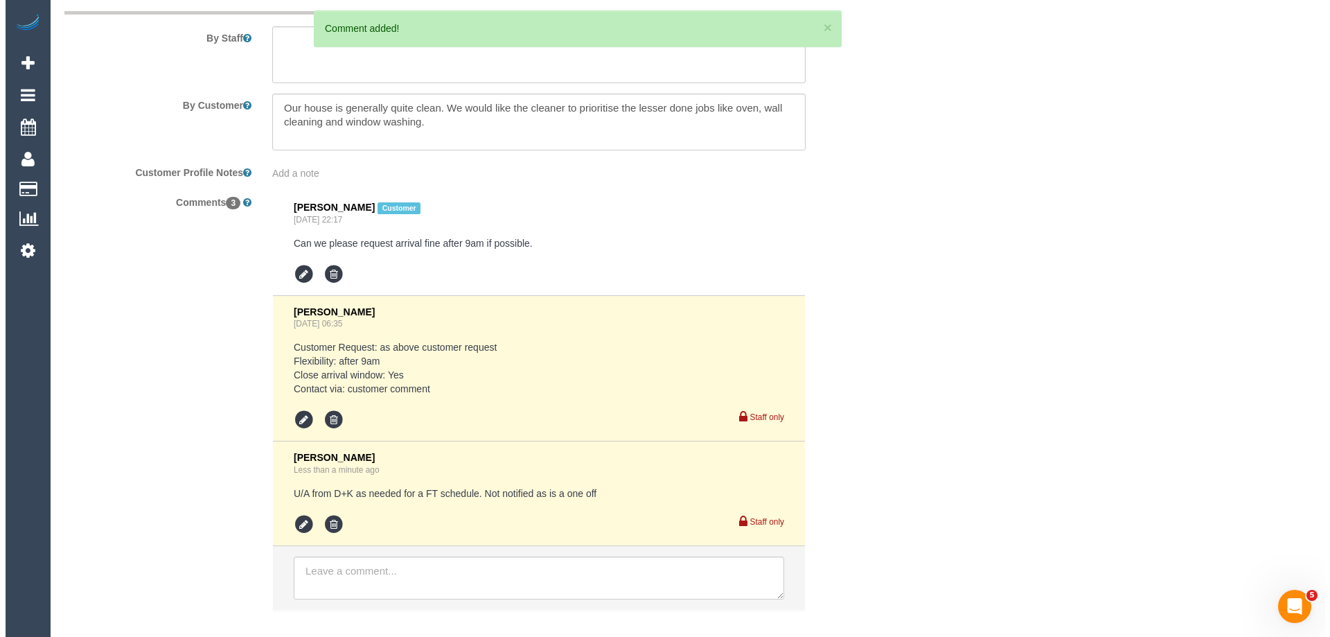
scroll to position [0, 0]
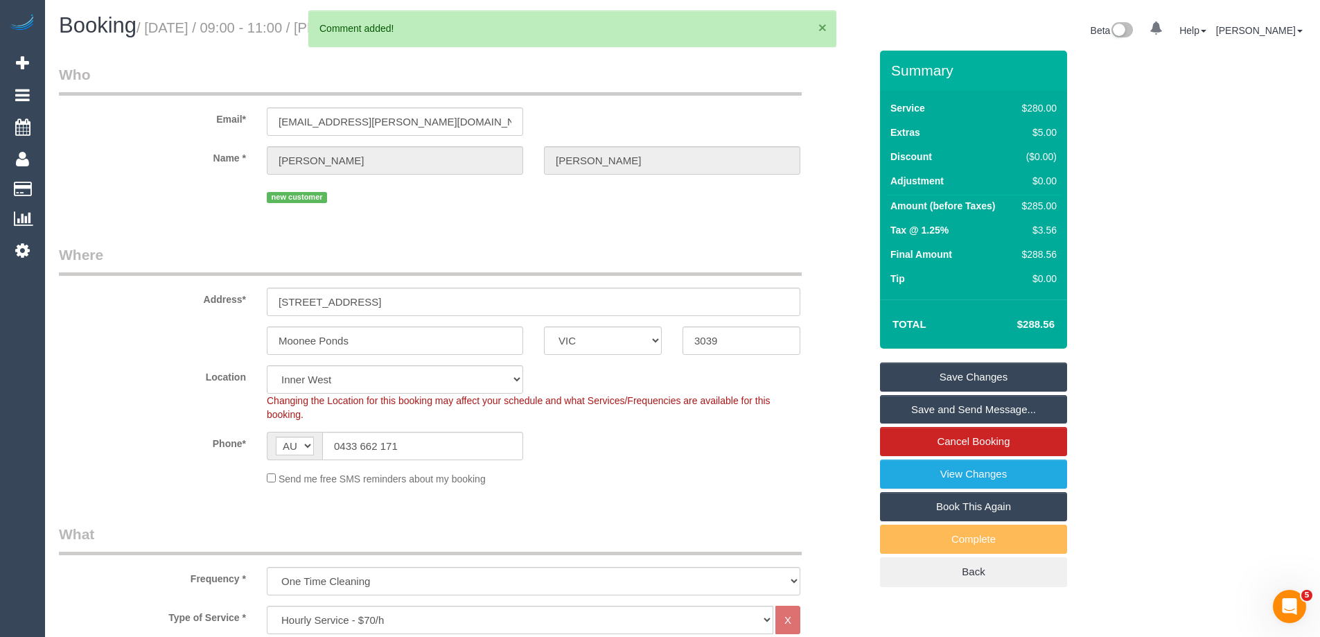
click at [821, 25] on button "×" at bounding box center [822, 27] width 8 height 15
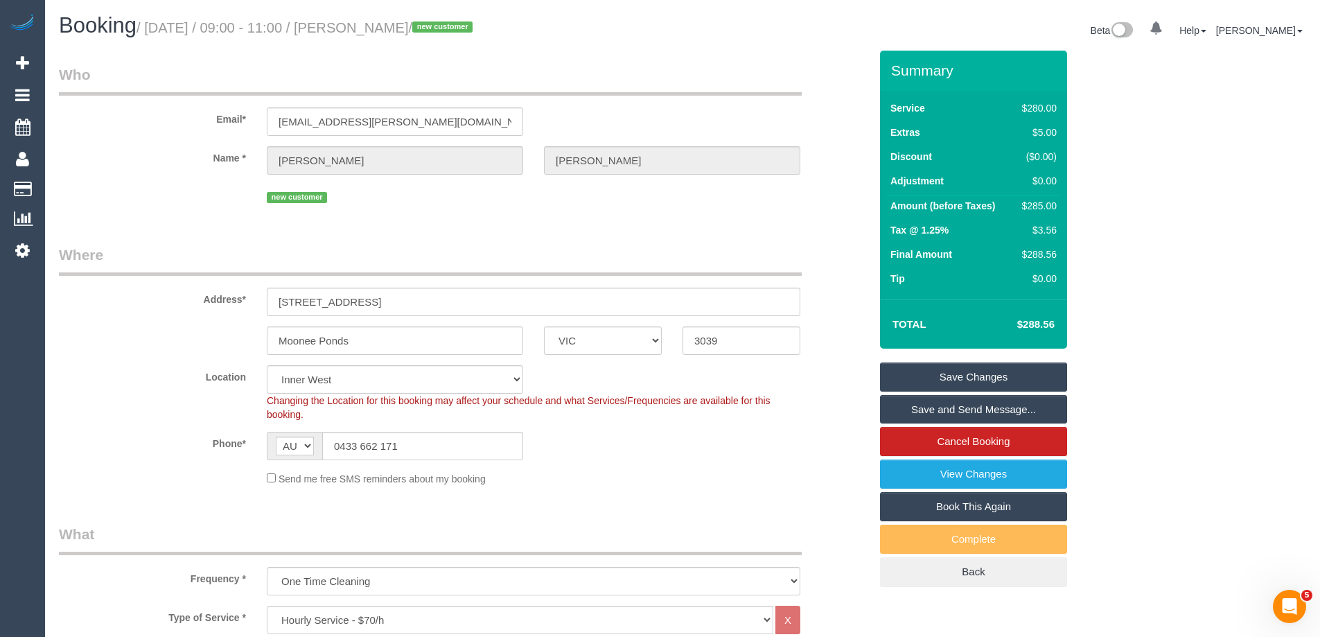
drag, startPoint x: 434, startPoint y: 28, endPoint x: 359, endPoint y: 33, distance: 75.0
click at [359, 33] on small "/ August 28, 2025 / 09:00 - 11:00 / Peter Wright / new customer" at bounding box center [306, 27] width 340 height 15
copy small "Peter Wright"
click at [913, 366] on link "Save Changes" at bounding box center [973, 376] width 187 height 29
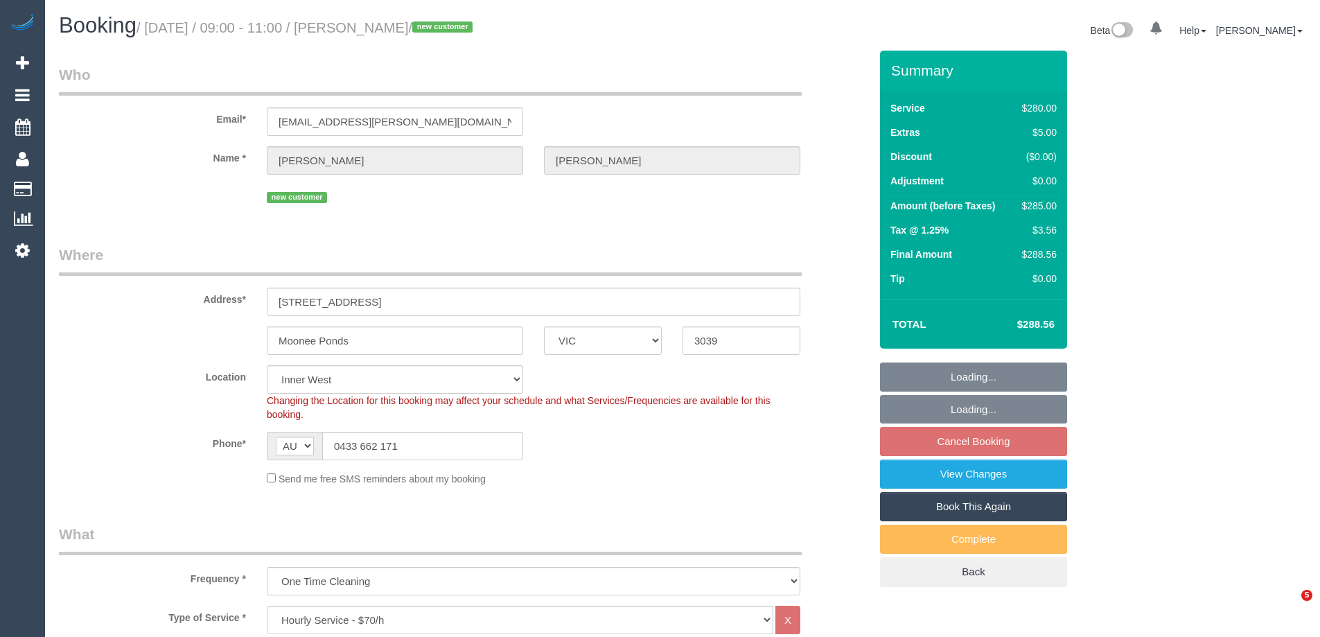
select select "VIC"
select select "240"
select select "object:749"
select select "number:27"
select select "number:14"
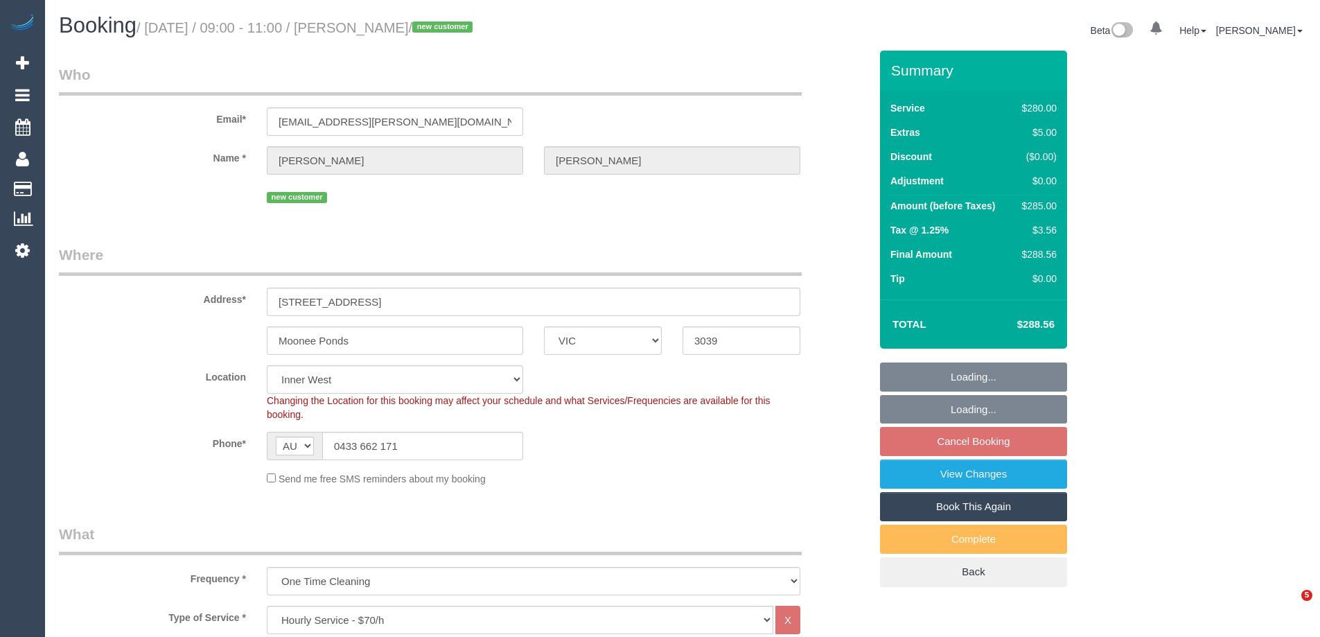
select select "number:19"
select select "number:24"
select select "number:34"
select select "number:26"
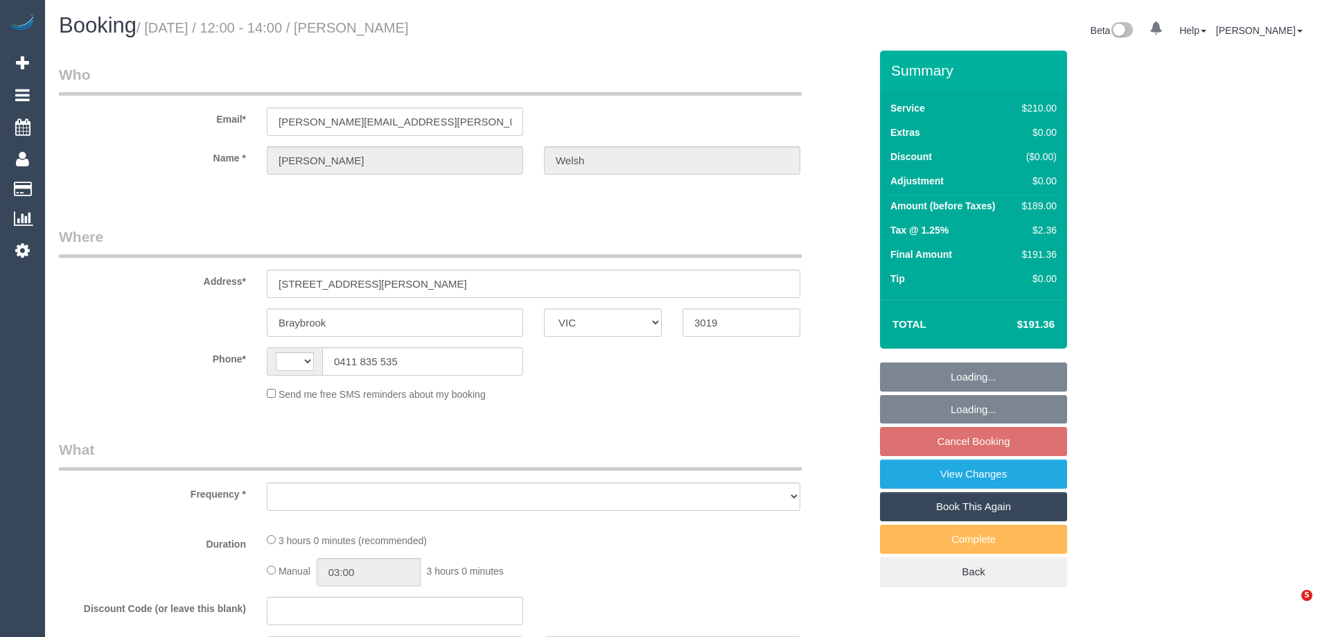
select select "VIC"
select select "string:stripe-pm_1P0z2N2GScqysDRVsJPwuKbY"
select select "number:30"
select select "number:14"
select select "number:18"
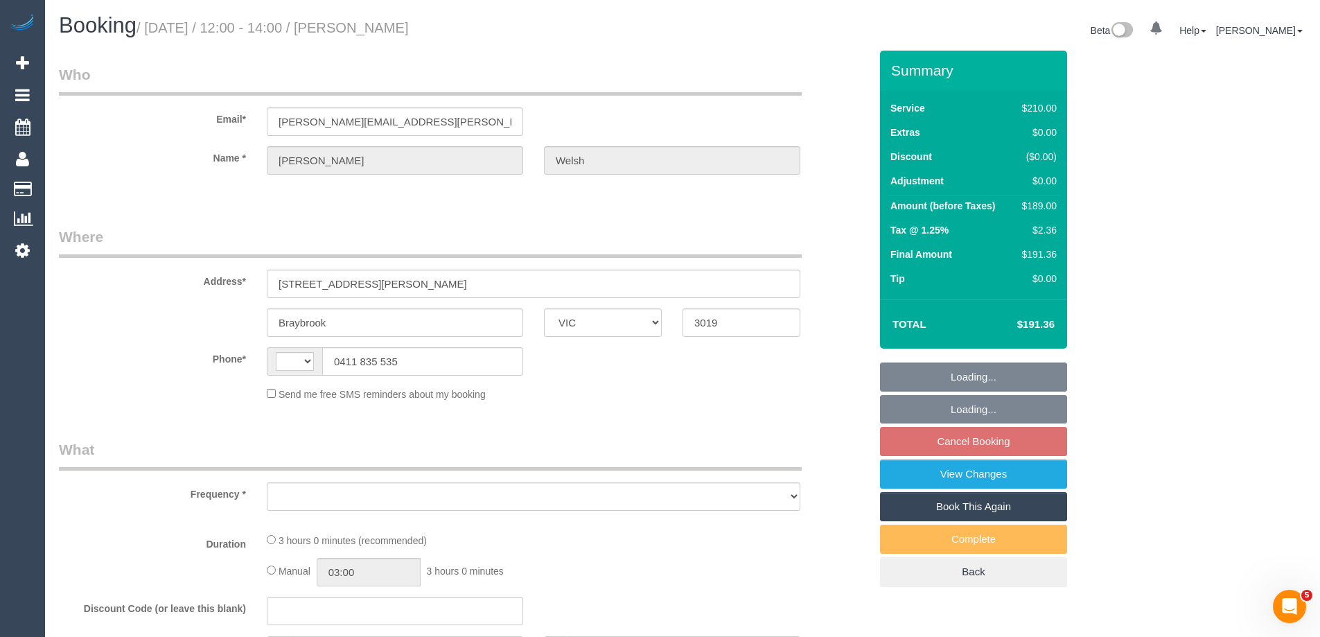
select select "number:22"
select select "number:33"
select select "number:11"
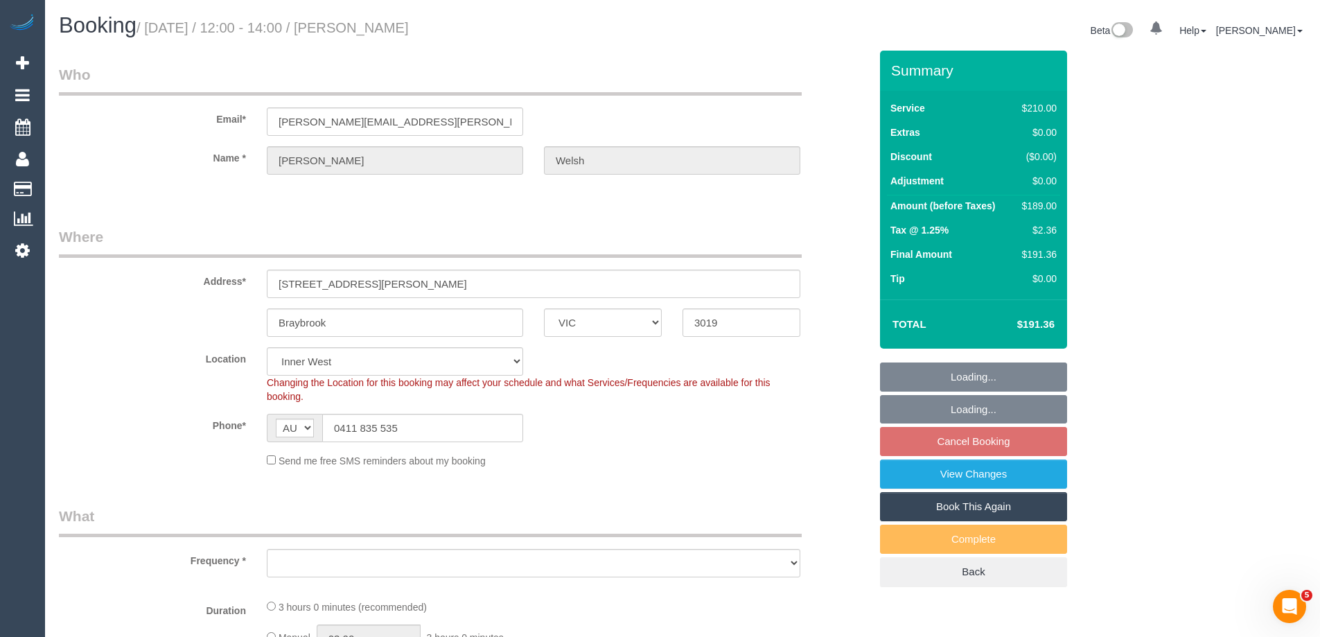
select select "string:AU"
select select "object:697"
select select "spot1"
select select "object:871"
select select "180"
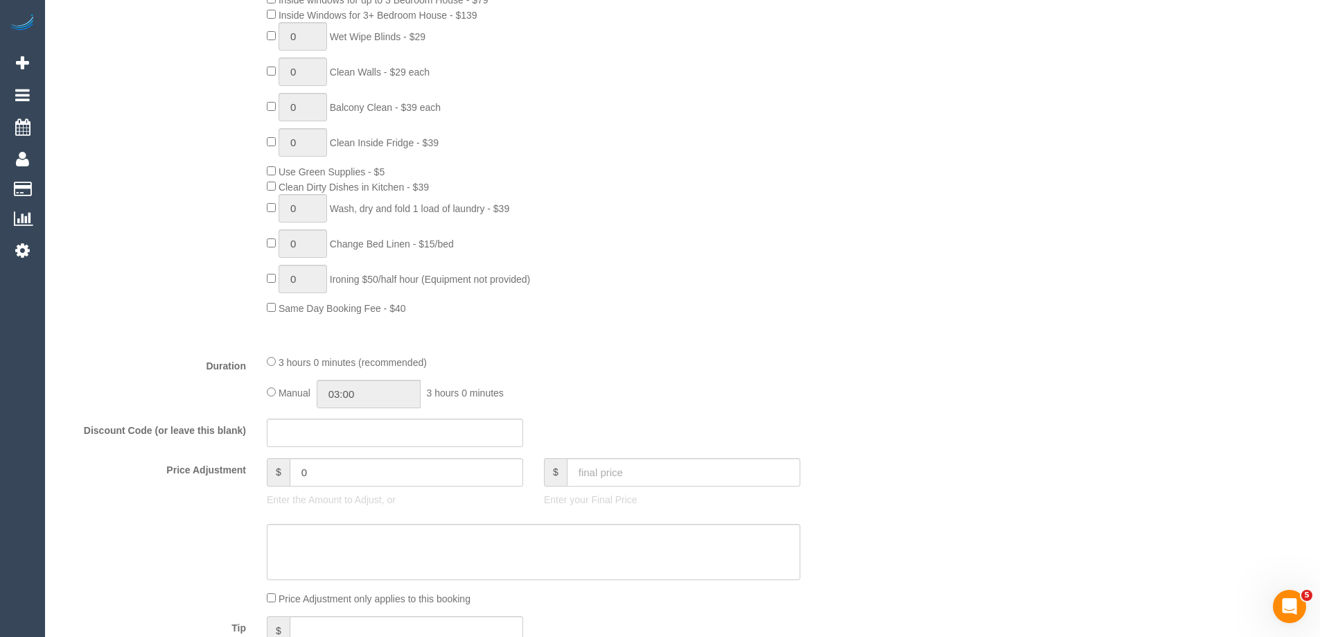
scroll to position [762, 0]
click at [392, 389] on input "03:00" at bounding box center [369, 391] width 104 height 28
type input "01:30"
click at [353, 425] on li "01:30" at bounding box center [353, 434] width 62 height 18
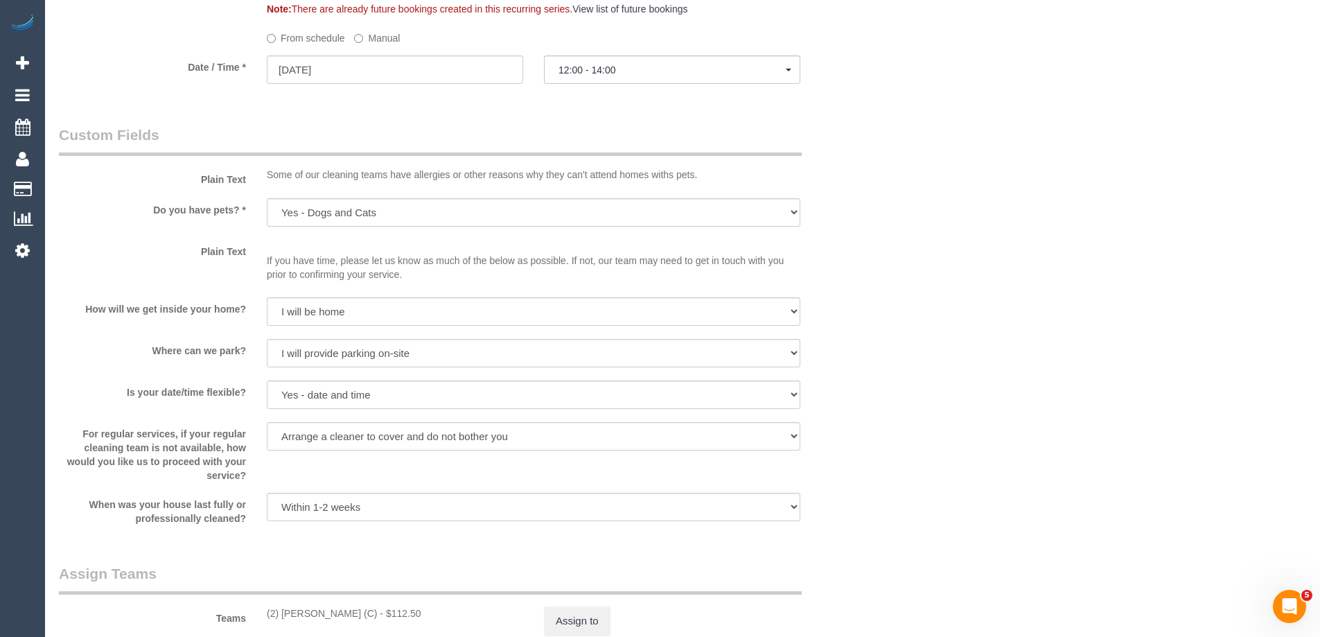
select select "spot9"
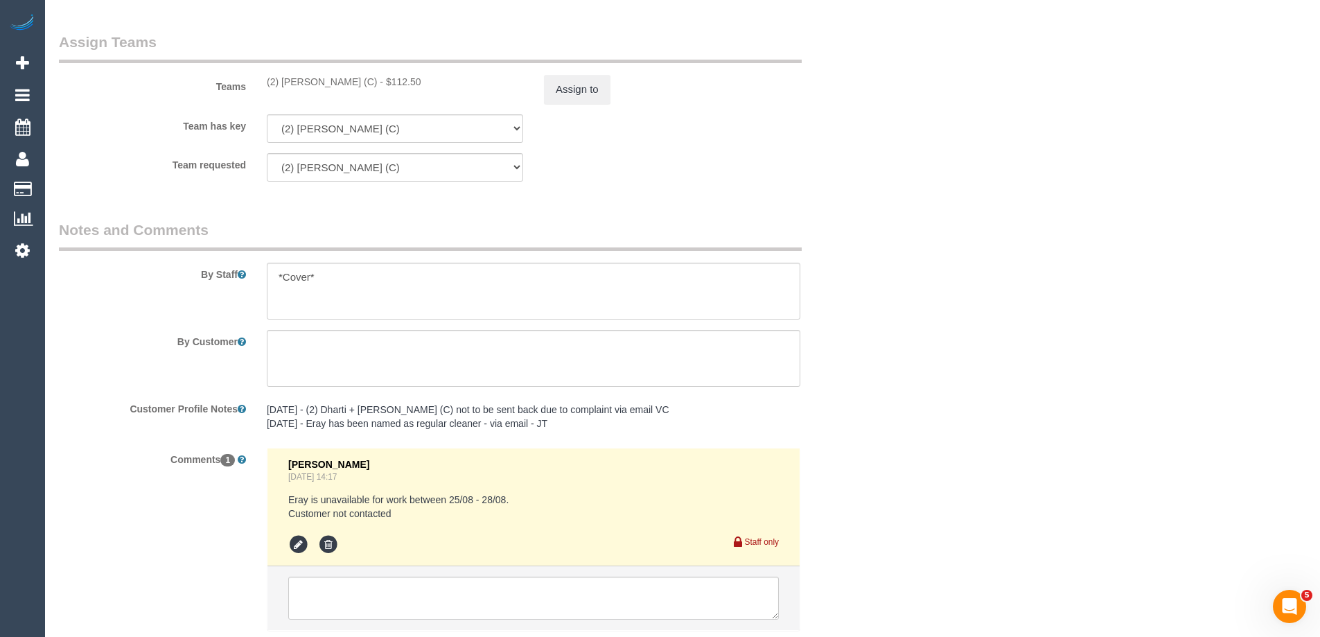
scroll to position [1940, 0]
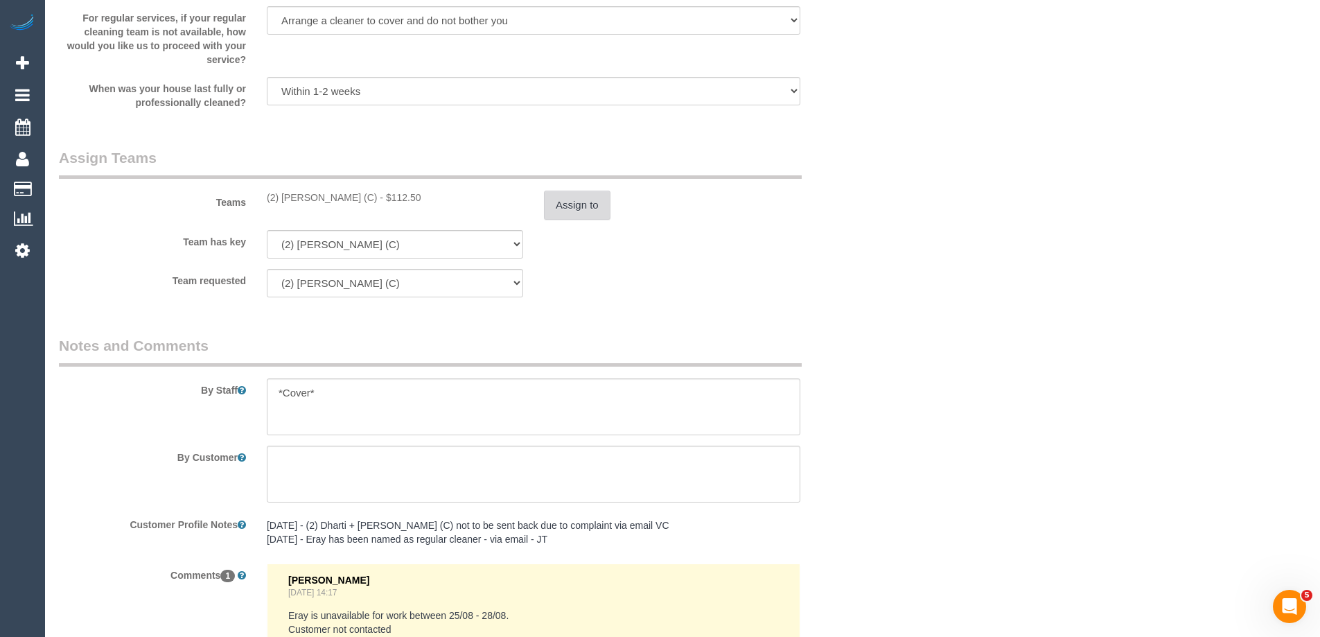
click at [565, 204] on button "Assign to" at bounding box center [577, 205] width 67 height 29
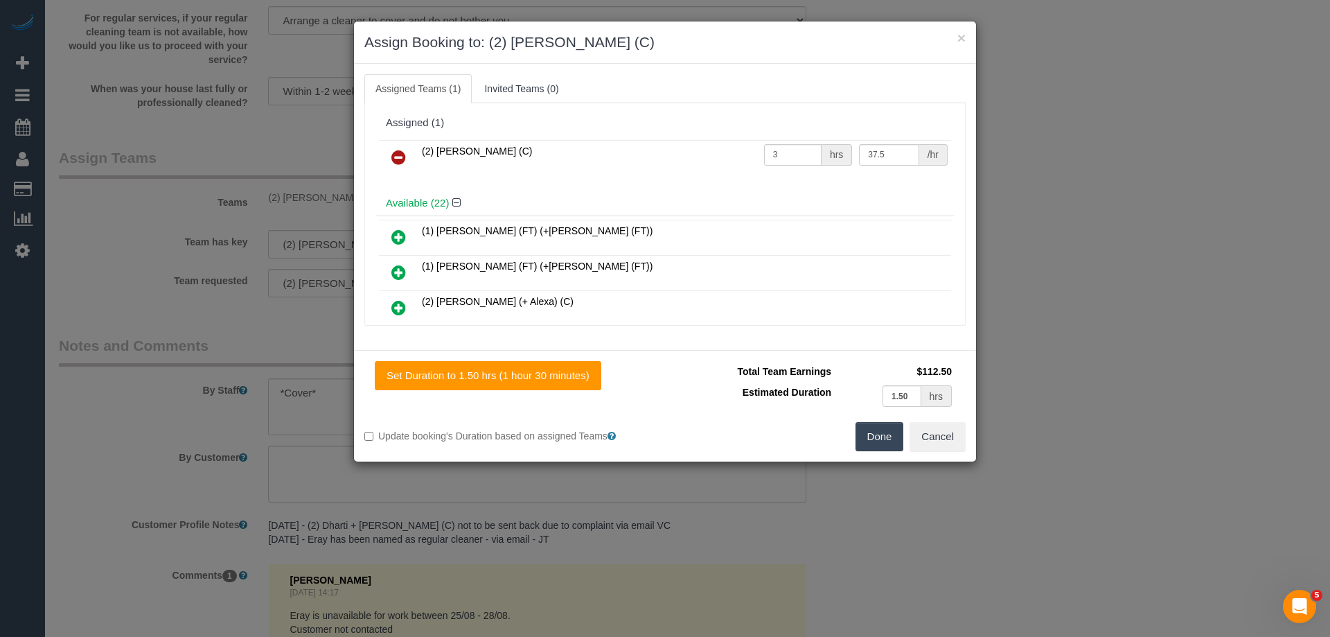
click at [396, 157] on icon at bounding box center [398, 157] width 15 height 17
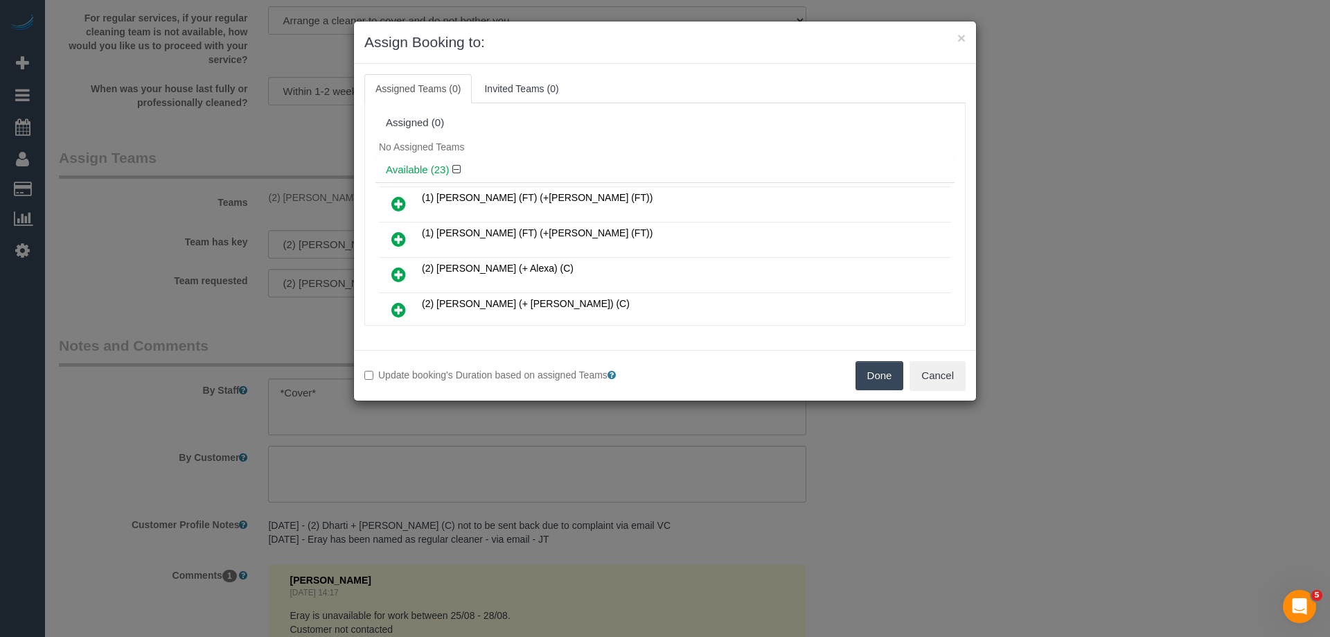
click at [403, 202] on icon at bounding box center [398, 203] width 15 height 17
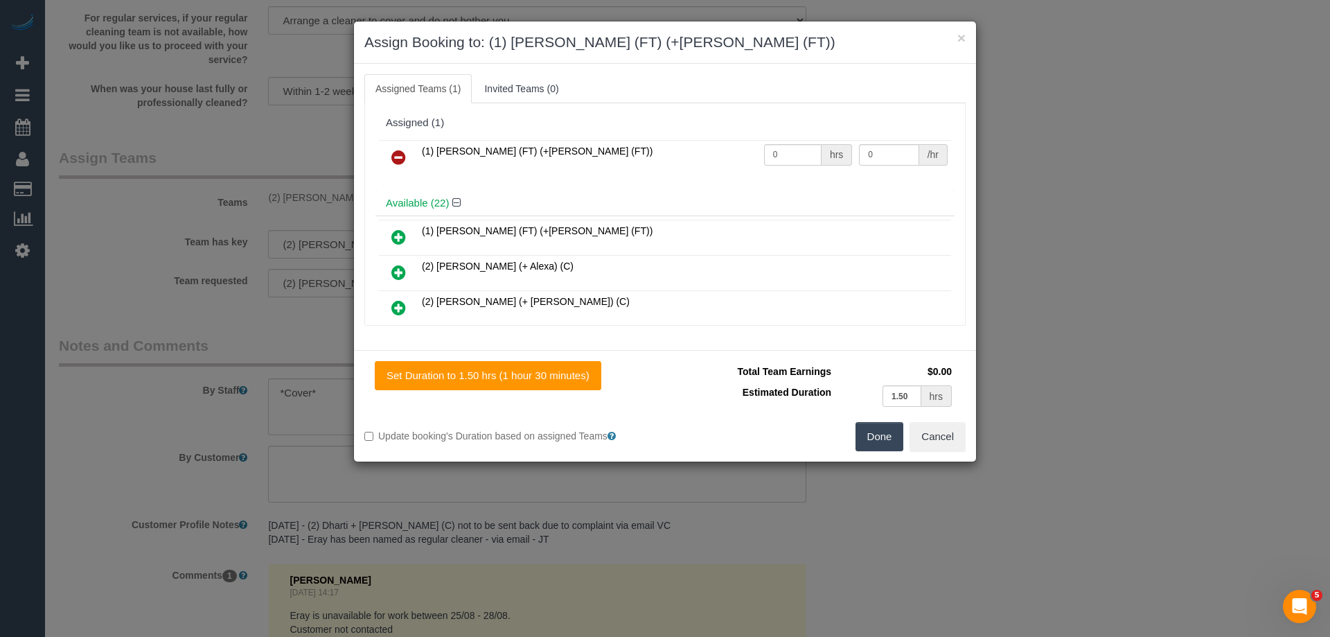
click at [394, 232] on icon at bounding box center [398, 237] width 15 height 17
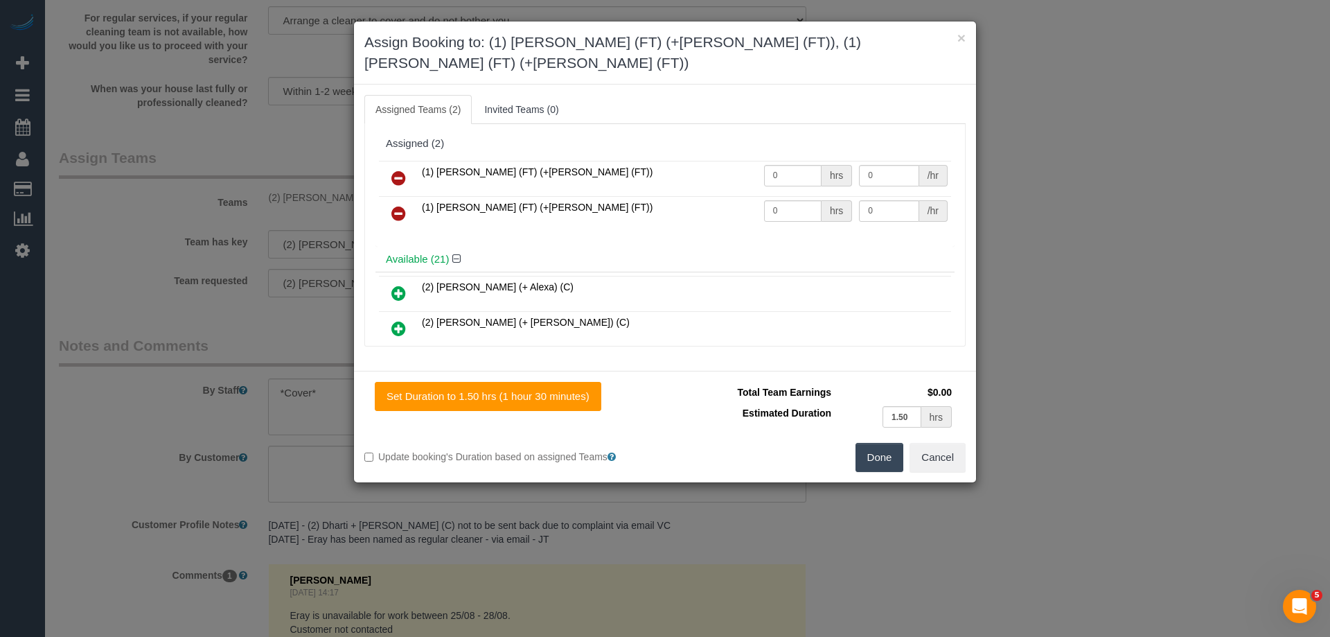
click at [870, 443] on button "Done" at bounding box center [880, 457] width 49 height 29
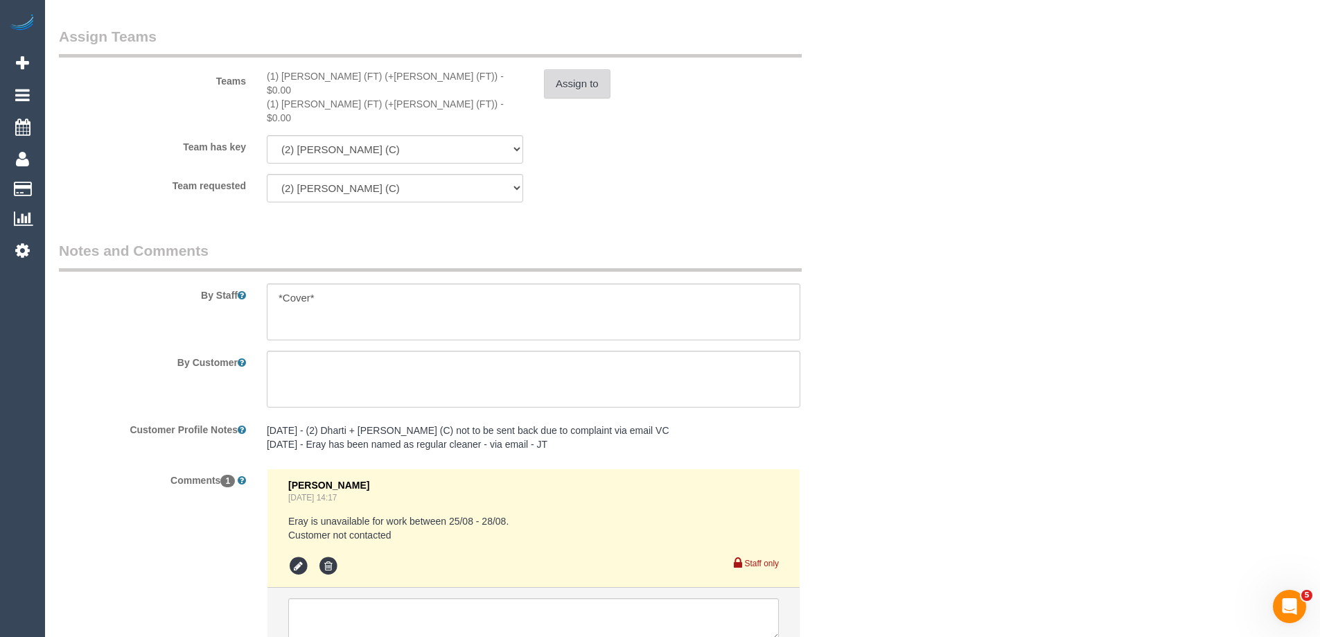
scroll to position [2150, 0]
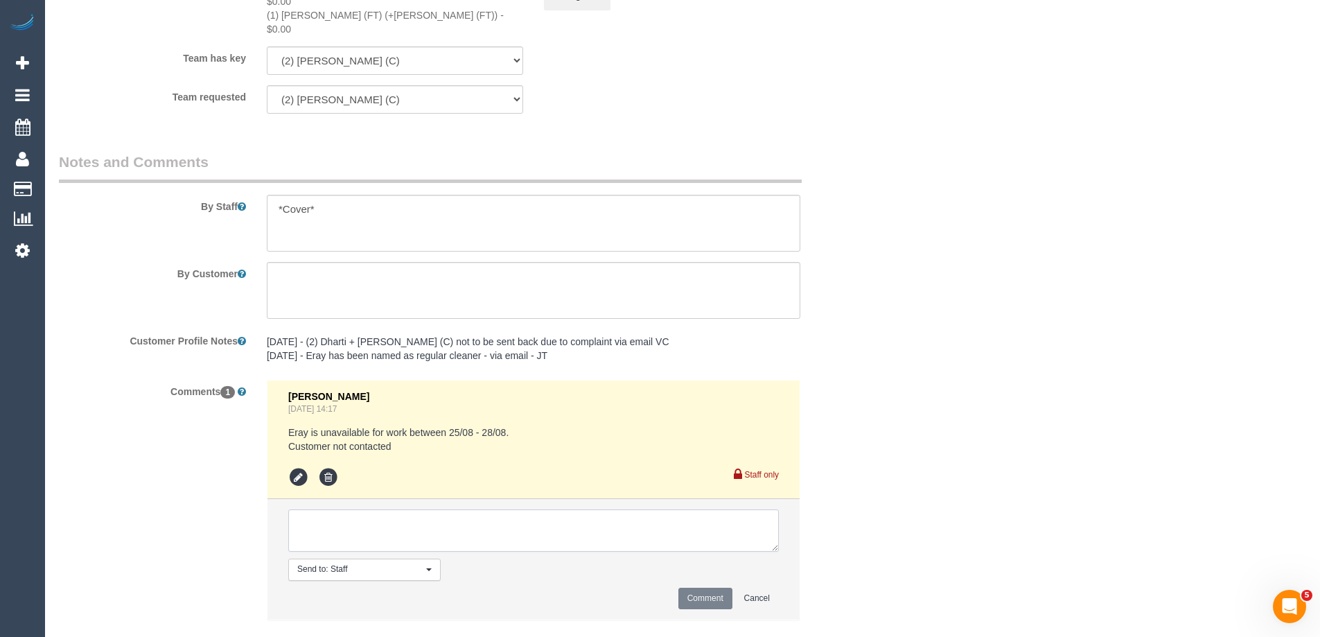
click at [351, 509] on textarea at bounding box center [533, 530] width 491 height 43
click at [388, 509] on textarea at bounding box center [533, 530] width 491 height 43
type textarea "U/A from Ashik as needed for a FT schedule. Not notified as is a cover"
click at [709, 588] on button "Comment" at bounding box center [705, 598] width 54 height 21
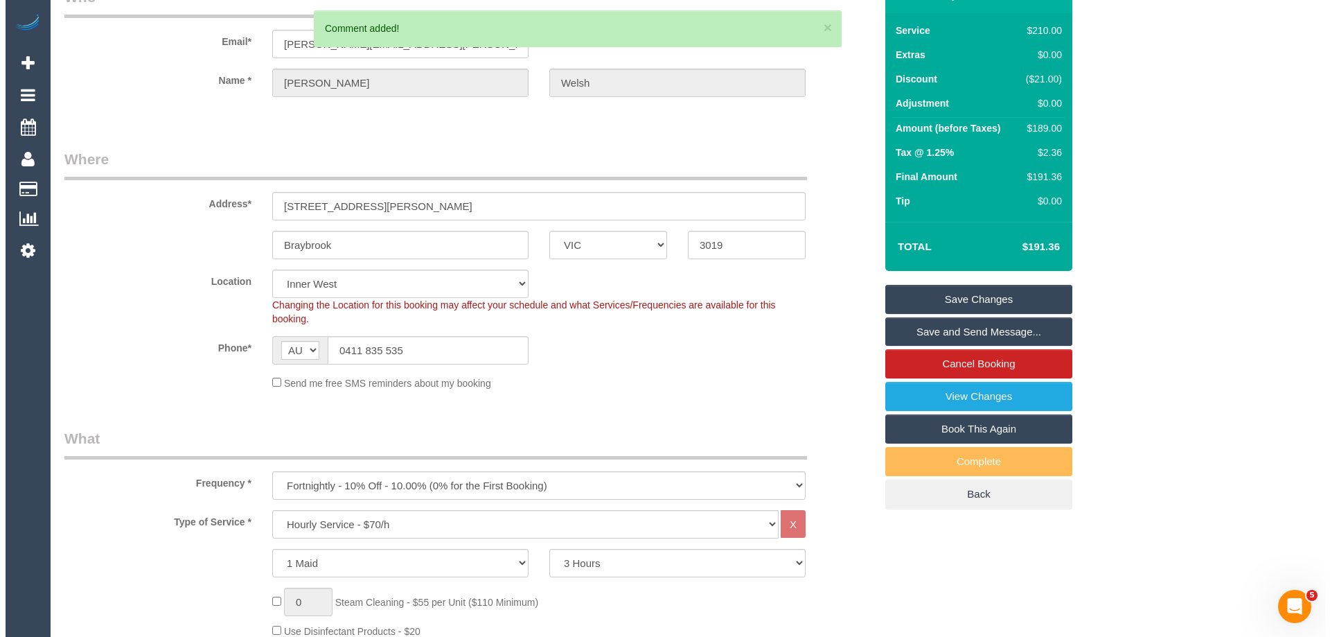
scroll to position [0, 0]
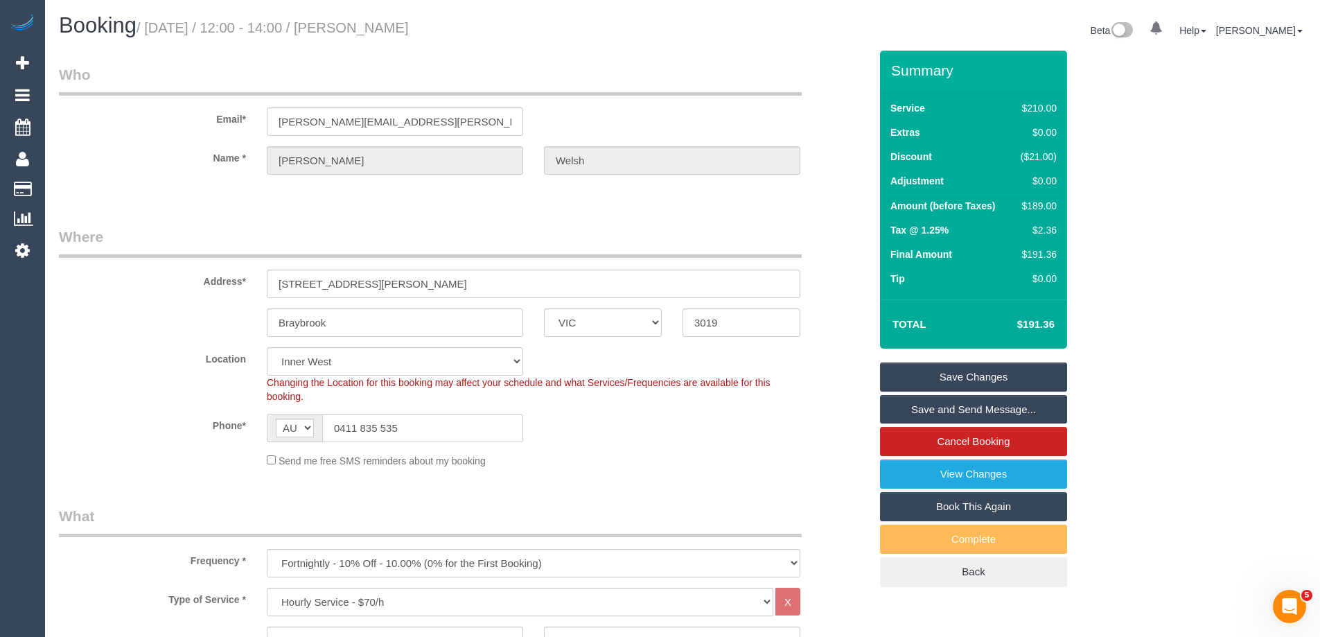
drag, startPoint x: 410, startPoint y: 23, endPoint x: 358, endPoint y: 26, distance: 52.7
click at [358, 26] on h1 "Booking / August 28, 2025 / 12:00 - 14:00 / Stacey Welsh" at bounding box center [365, 26] width 613 height 24
copy small "Stacey Welsh"
click at [897, 371] on link "Save Changes" at bounding box center [973, 376] width 187 height 29
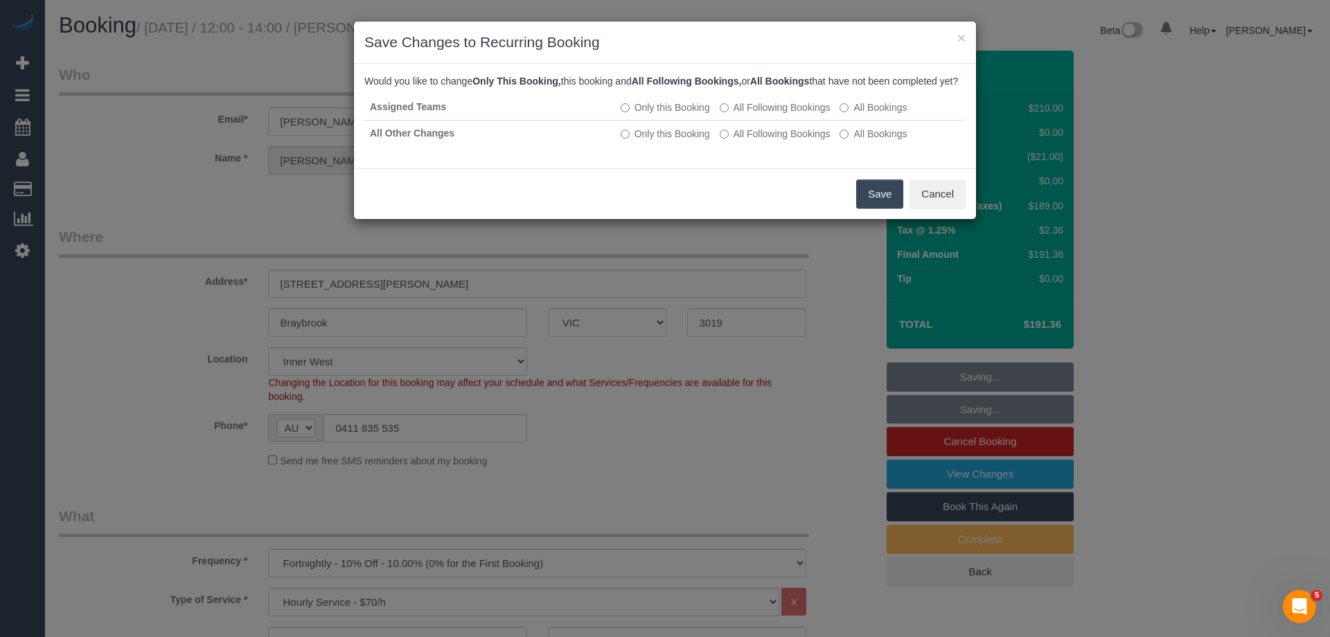
click at [886, 205] on button "Save" at bounding box center [879, 193] width 47 height 29
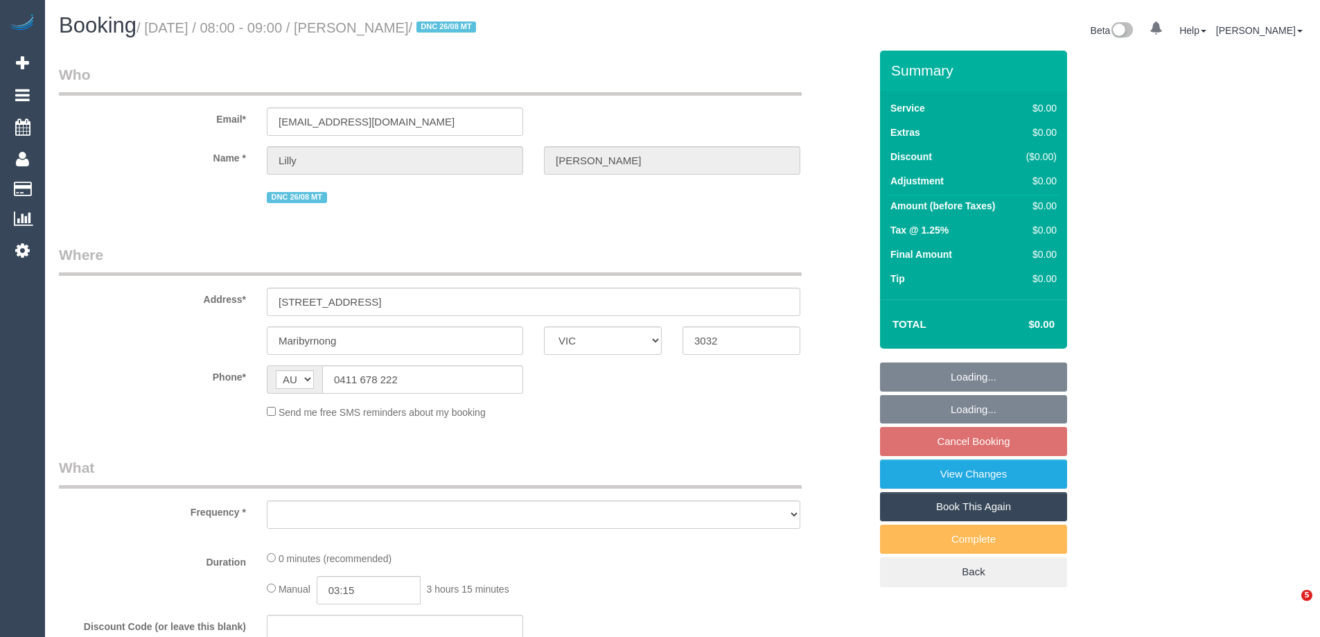
select select "VIC"
select select "object:533"
select select "string:stripe-pm_1RyY0H2GScqysDRVJ6S49ap2"
select select "number:28"
select select "number:14"
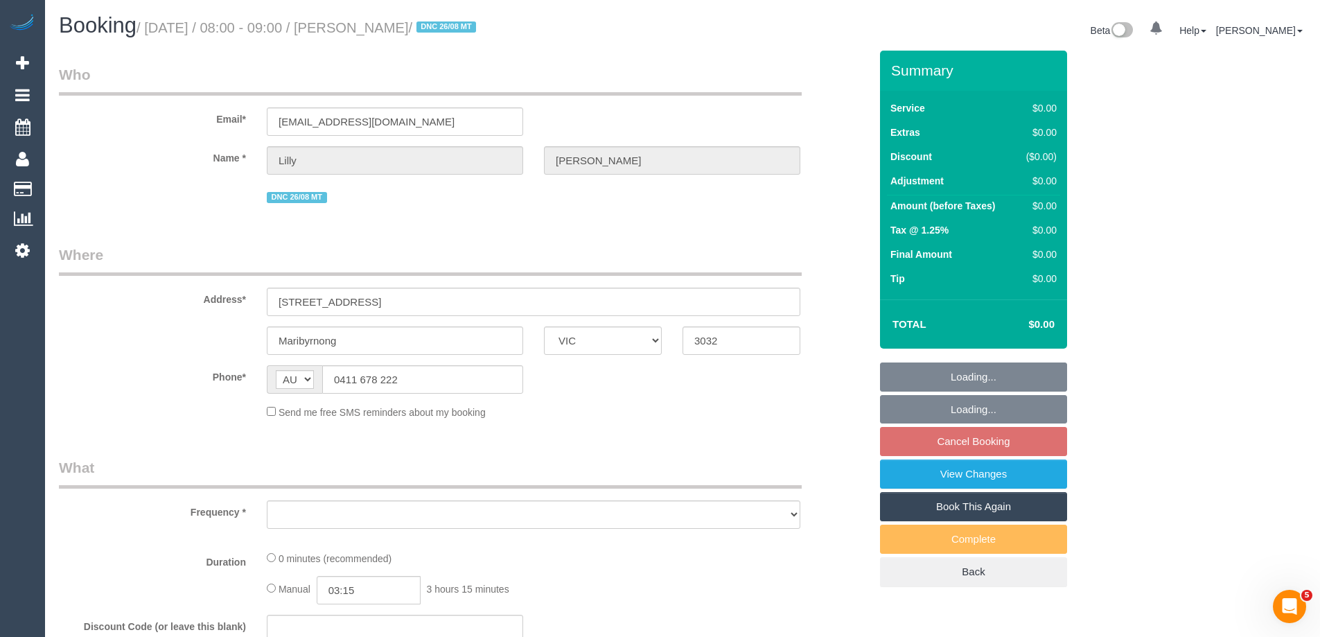
select select "number:19"
select select "number:24"
select select "number:35"
select select "number:13"
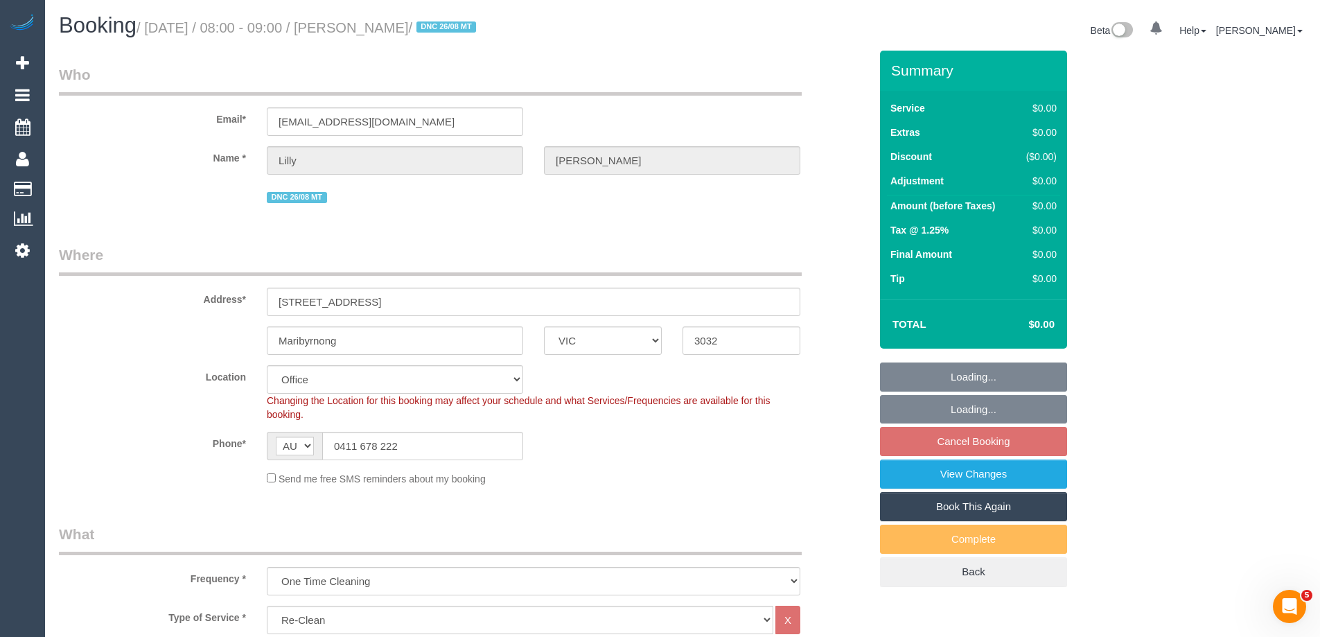
select select "object:762"
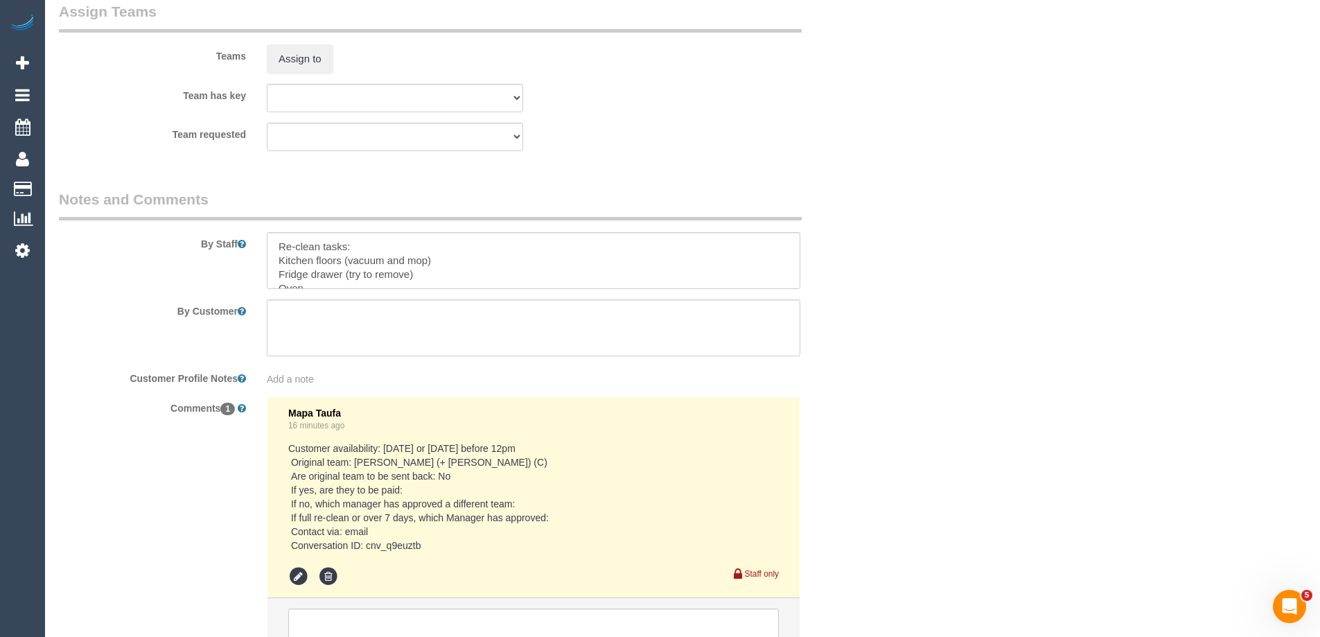
scroll to position [2092, 0]
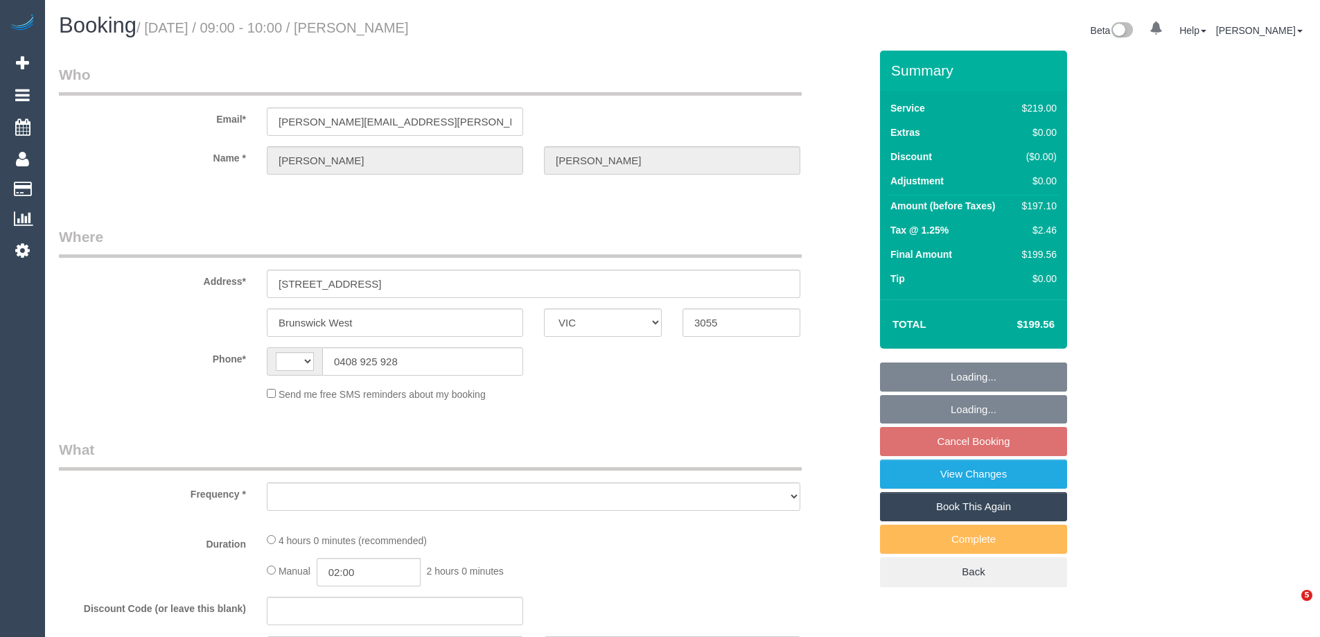
select select "VIC"
select select "object:350"
select select "number:28"
select select "number:15"
select select "number:18"
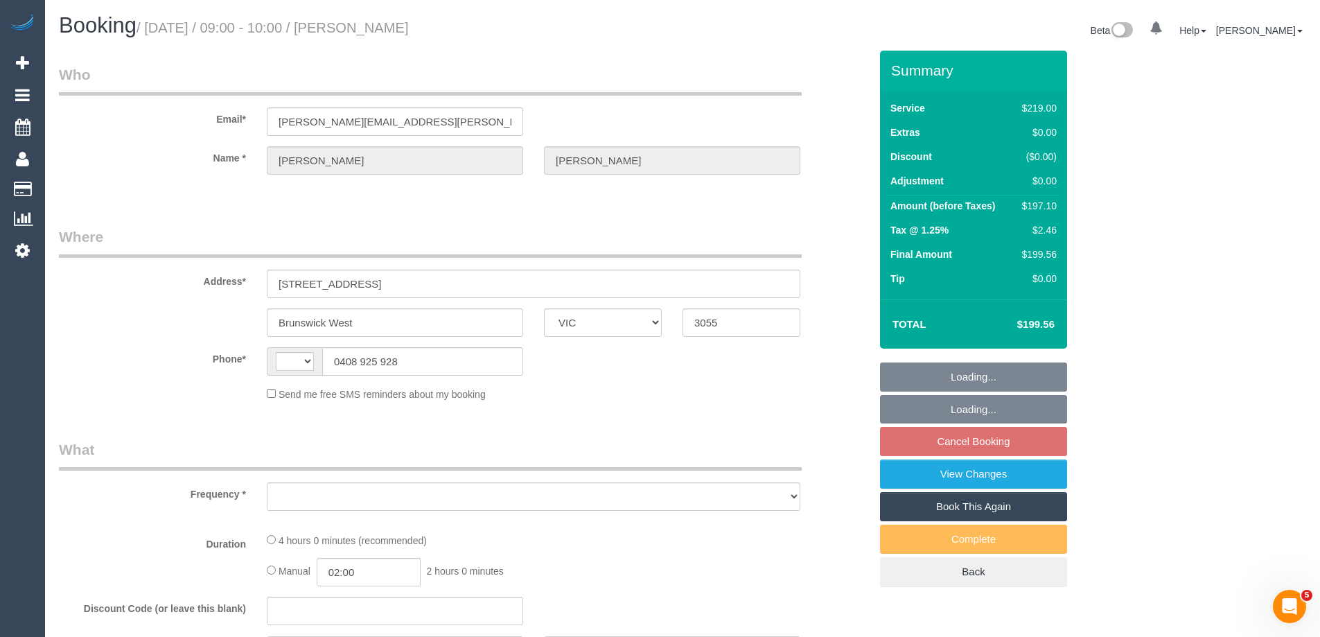
select select "number:22"
select select "number:12"
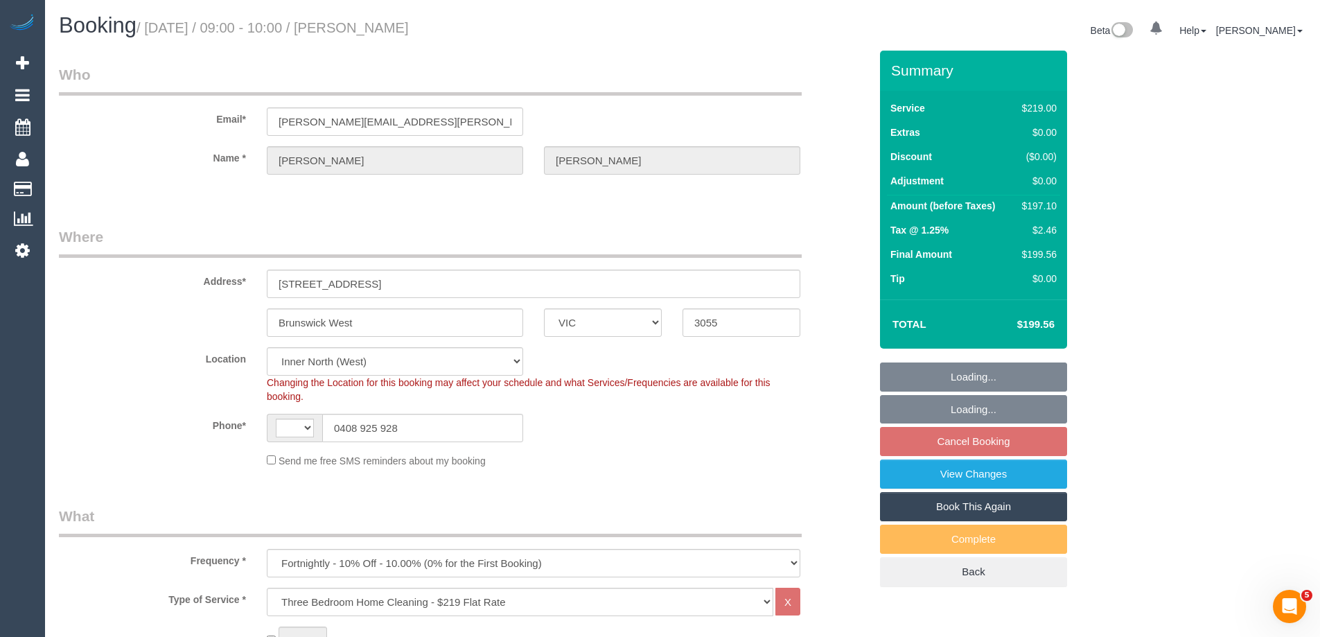
select select "object:599"
select select "string:AU"
select select "string:stripe-pm_1PSTU82GScqysDRVltfeHtEI"
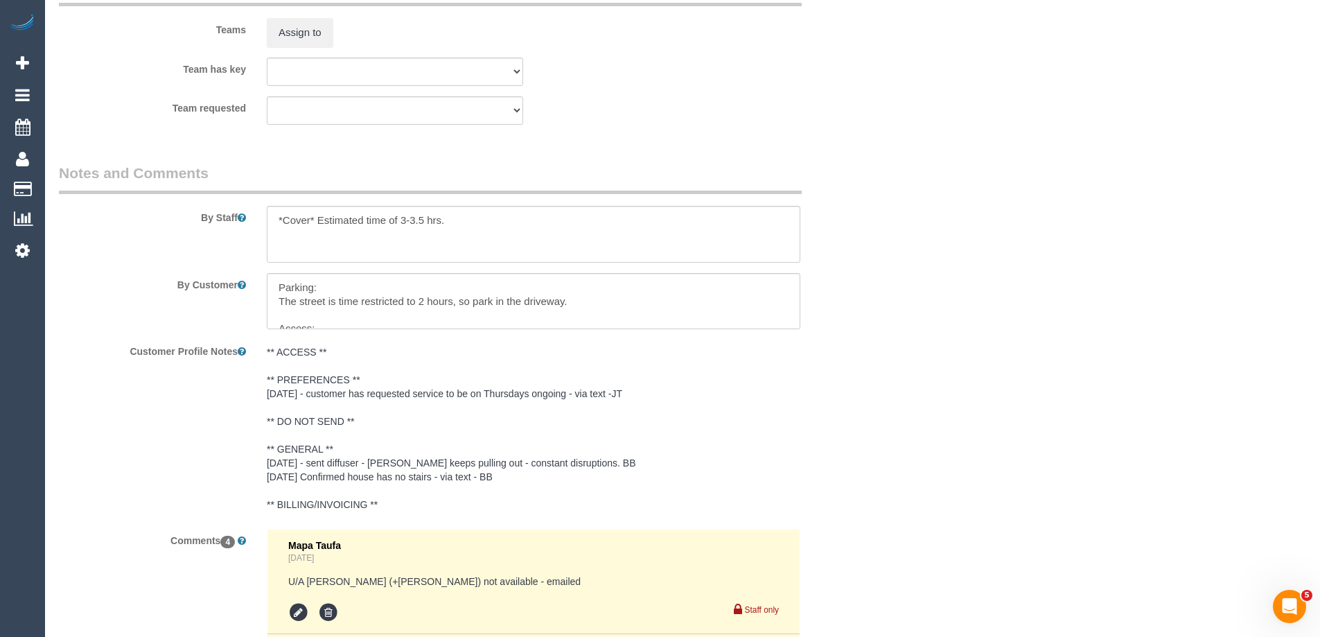
scroll to position [2217, 0]
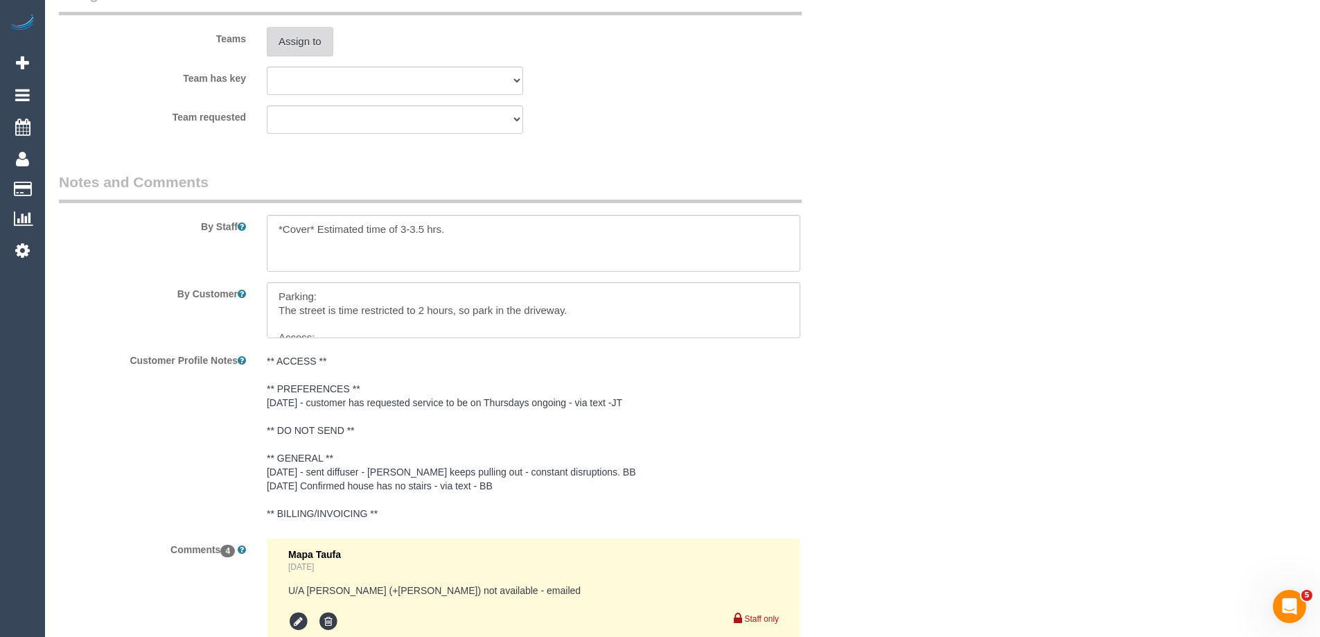
click at [301, 50] on button "Assign to" at bounding box center [300, 41] width 67 height 29
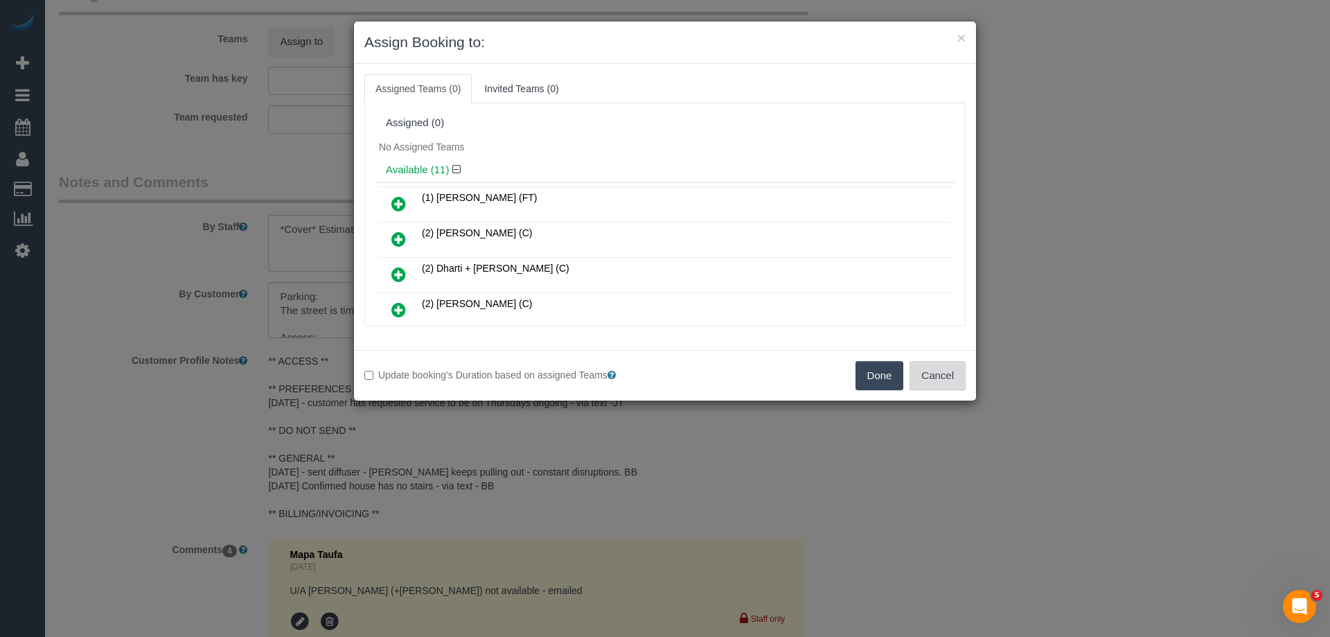
click at [923, 374] on button "Cancel" at bounding box center [938, 375] width 56 height 29
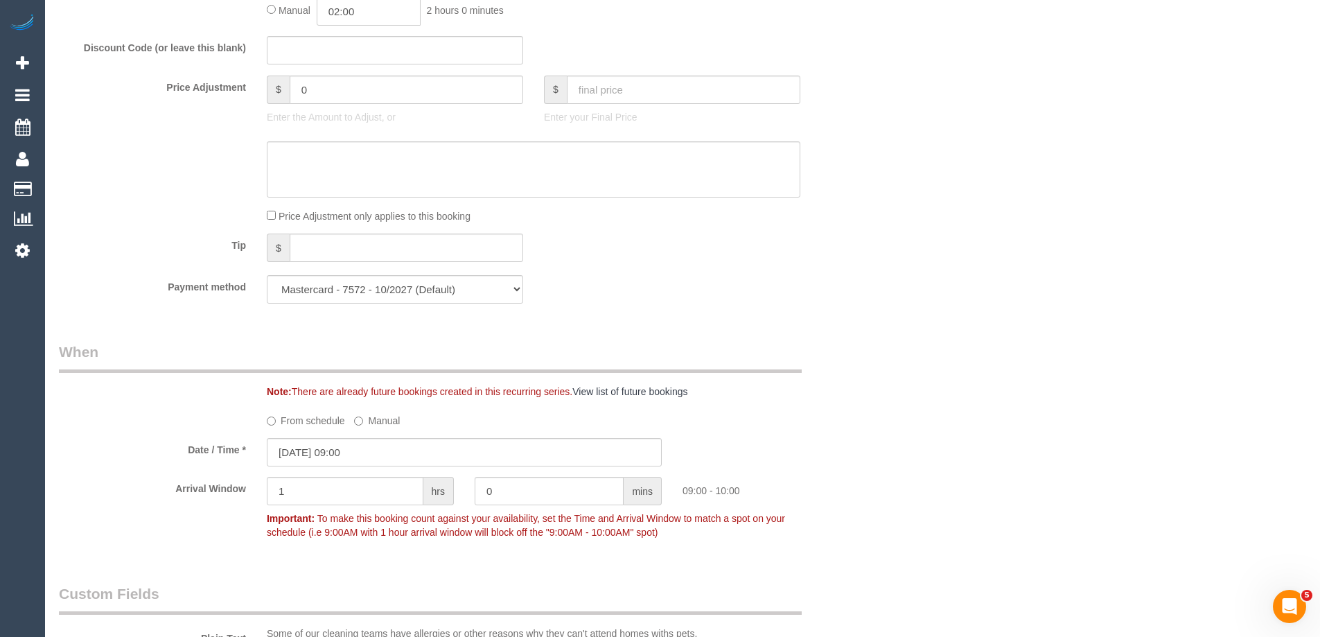
scroll to position [1178, 0]
click at [369, 21] on input "02:00" at bounding box center [369, 13] width 104 height 28
click at [359, 37] on li "01:30" at bounding box center [353, 37] width 62 height 18
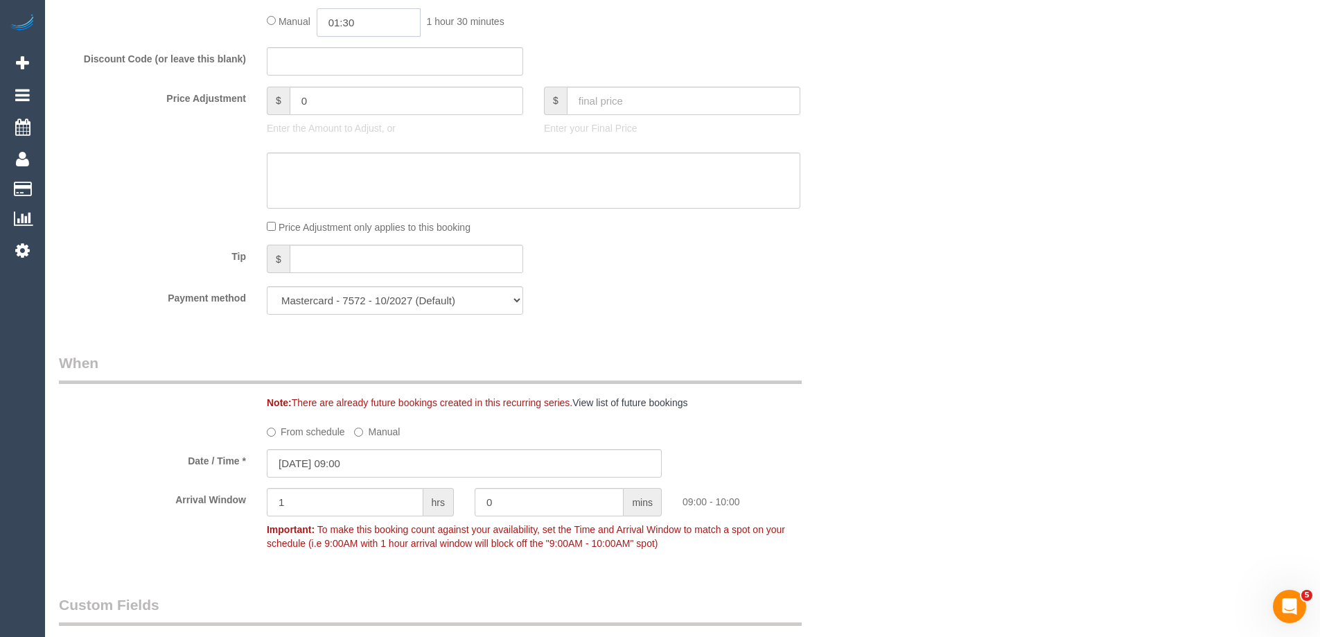
scroll to position [1163, 0]
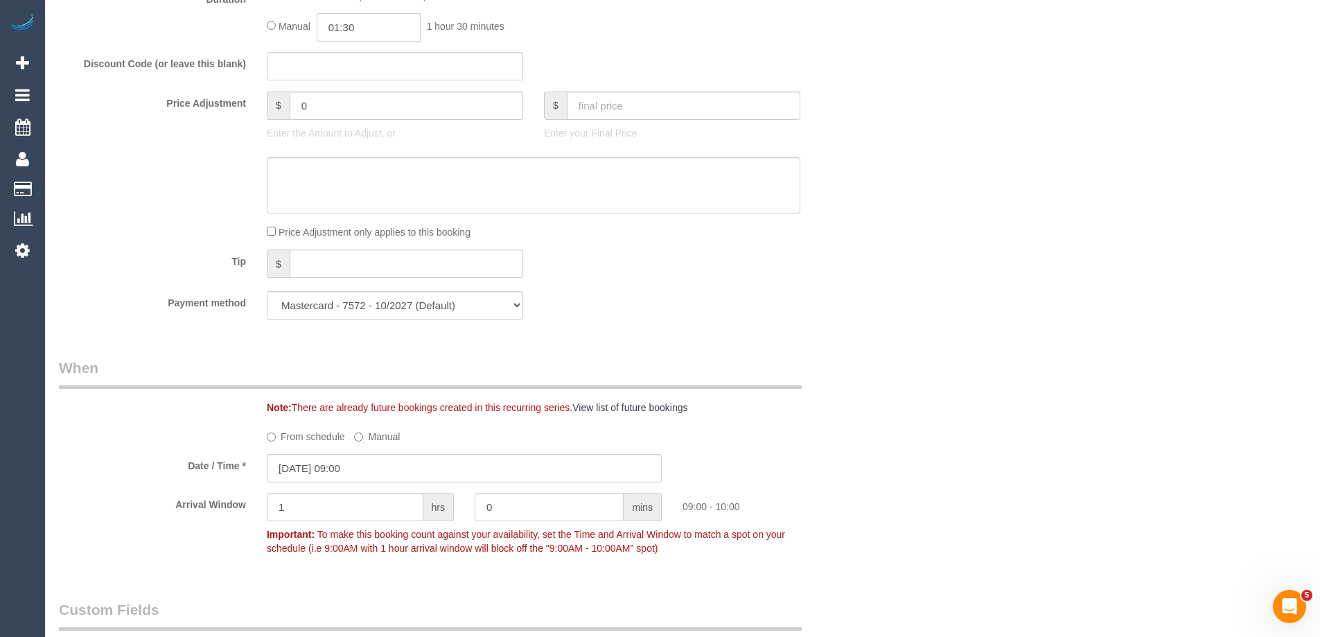
drag, startPoint x: 368, startPoint y: 14, endPoint x: 349, endPoint y: 26, distance: 22.7
click at [349, 26] on input "01:30" at bounding box center [369, 27] width 104 height 28
type input "01:45"
click at [785, 26] on div "Manual 01:45 1 hour 45 minutes" at bounding box center [534, 27] width 534 height 28
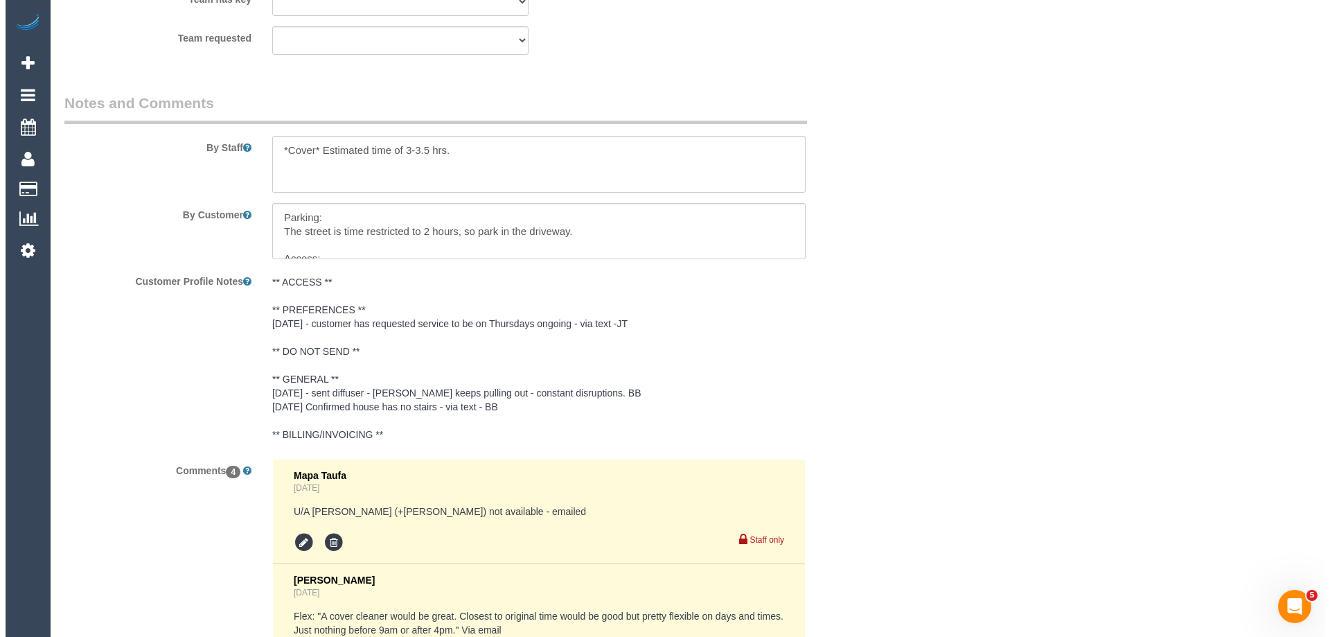
scroll to position [2203, 0]
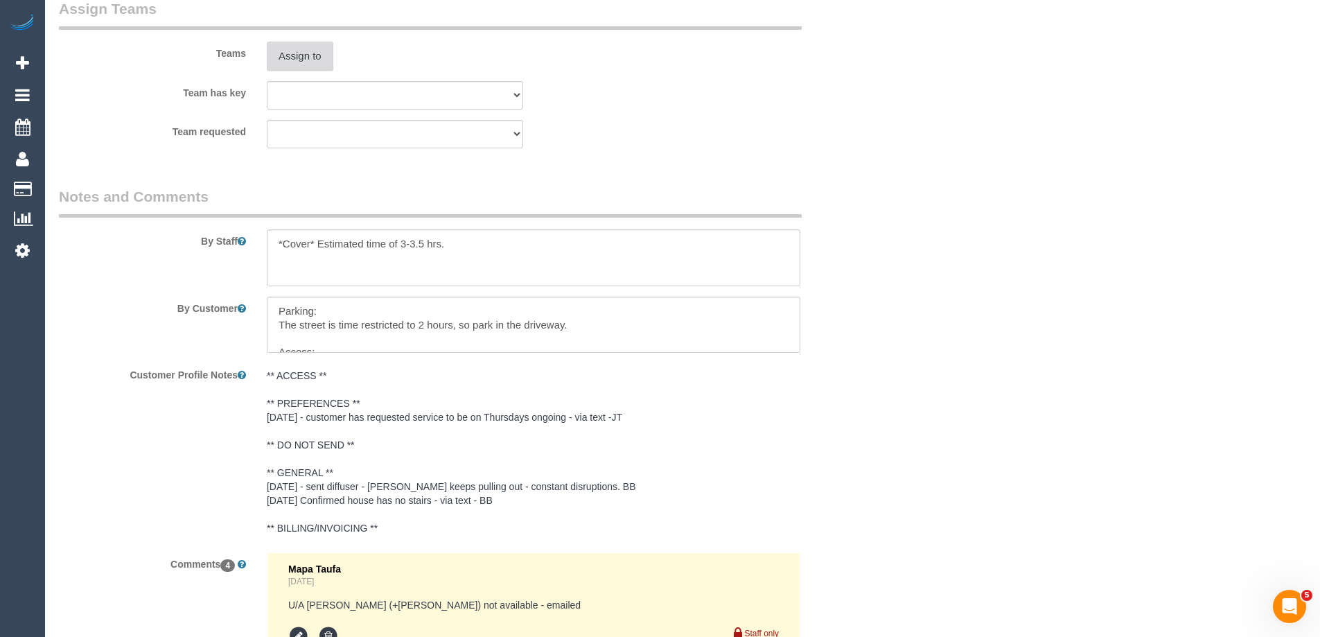
click at [297, 62] on button "Assign to" at bounding box center [300, 56] width 67 height 29
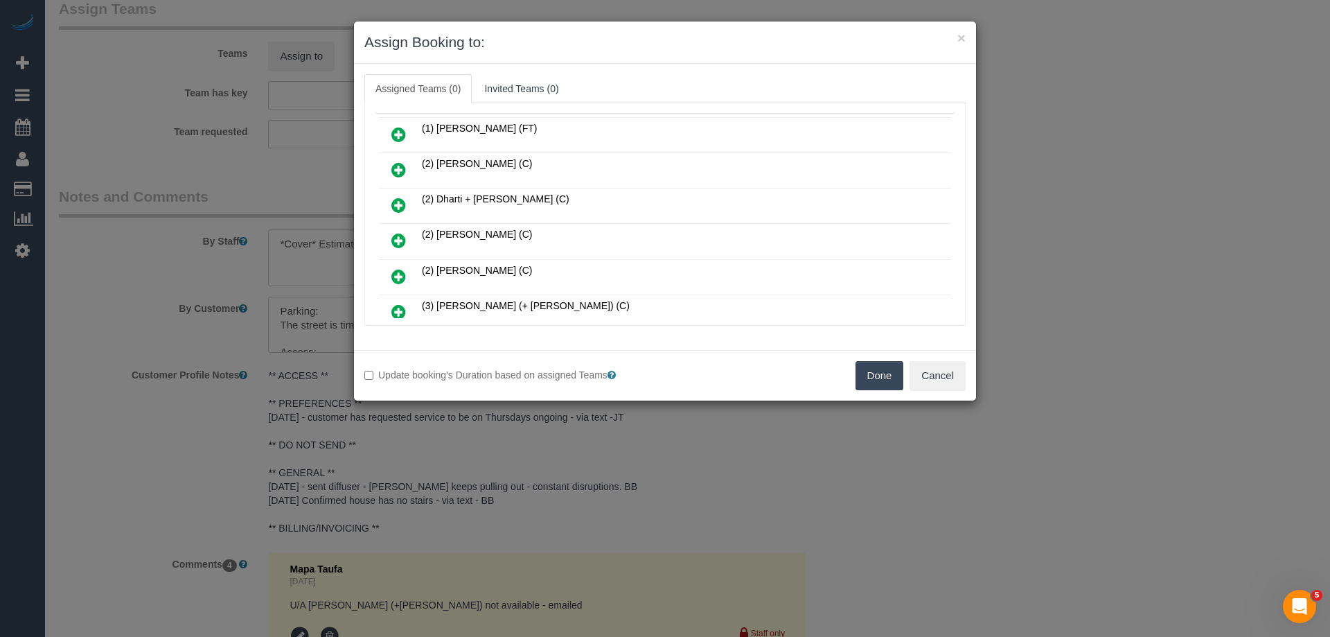
click at [395, 202] on icon at bounding box center [398, 205] width 15 height 17
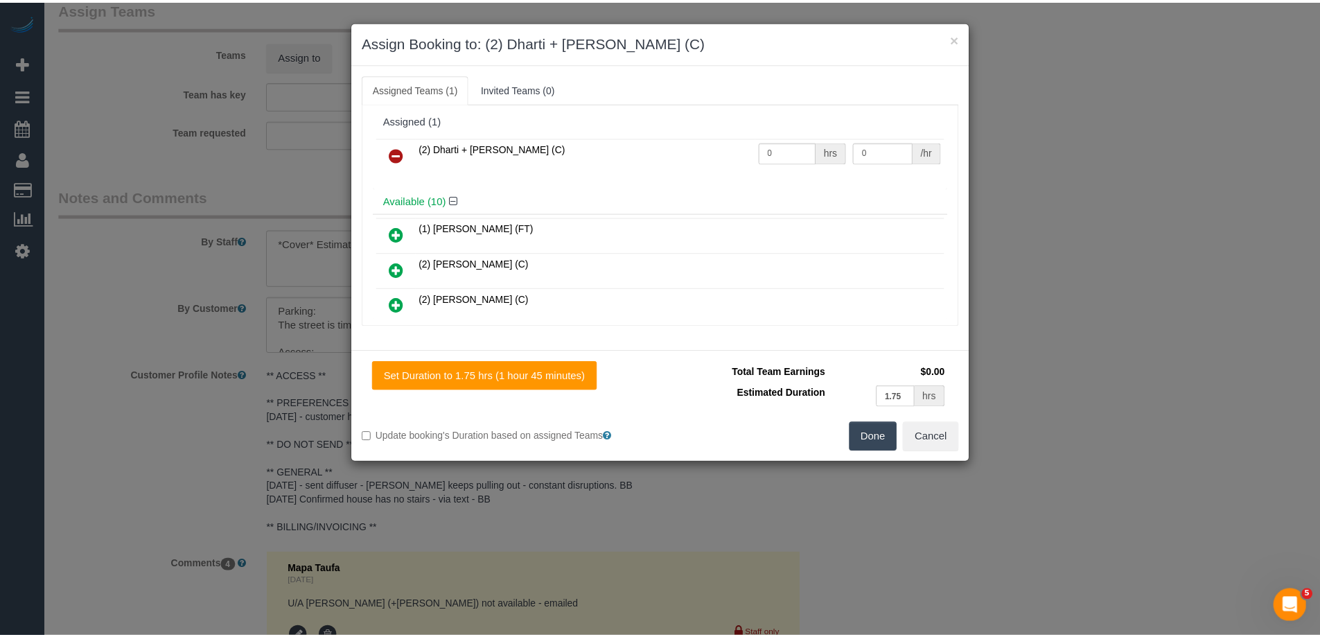
scroll to position [0, 0]
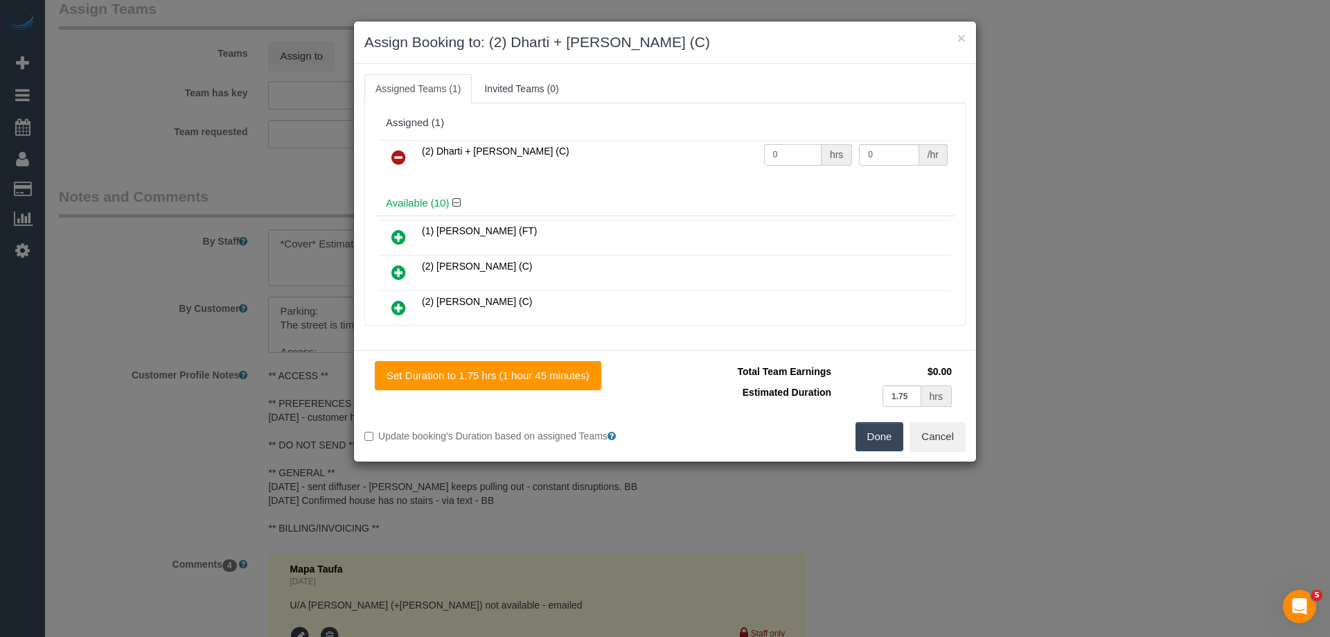
drag, startPoint x: 793, startPoint y: 148, endPoint x: 698, endPoint y: 148, distance: 95.6
click at [686, 142] on tr "(2) Dharti + Kishan (C) 0 hrs 0 /hr" at bounding box center [665, 157] width 572 height 35
type input "1"
drag, startPoint x: 879, startPoint y: 155, endPoint x: 774, endPoint y: 146, distance: 105.7
click at [777, 146] on tr "(2) Dharti + Kishan (C) 1 hrs 0 /hr" at bounding box center [665, 157] width 572 height 35
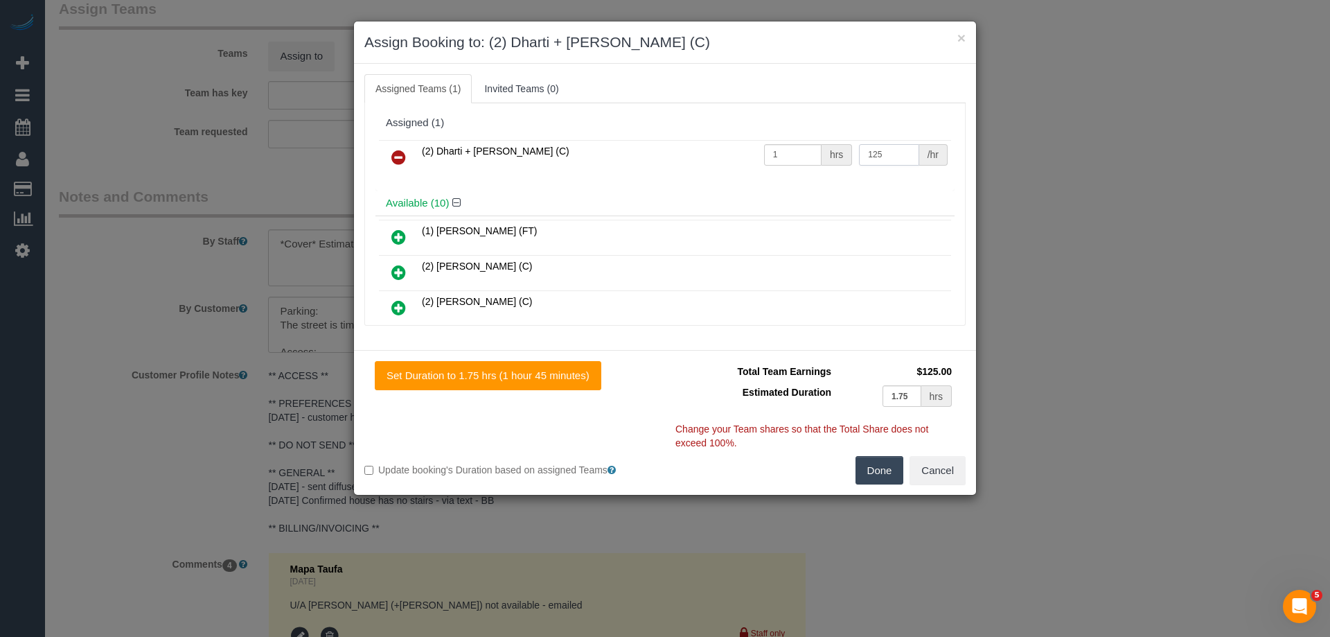
type input "125"
click at [884, 460] on button "Done" at bounding box center [880, 470] width 49 height 29
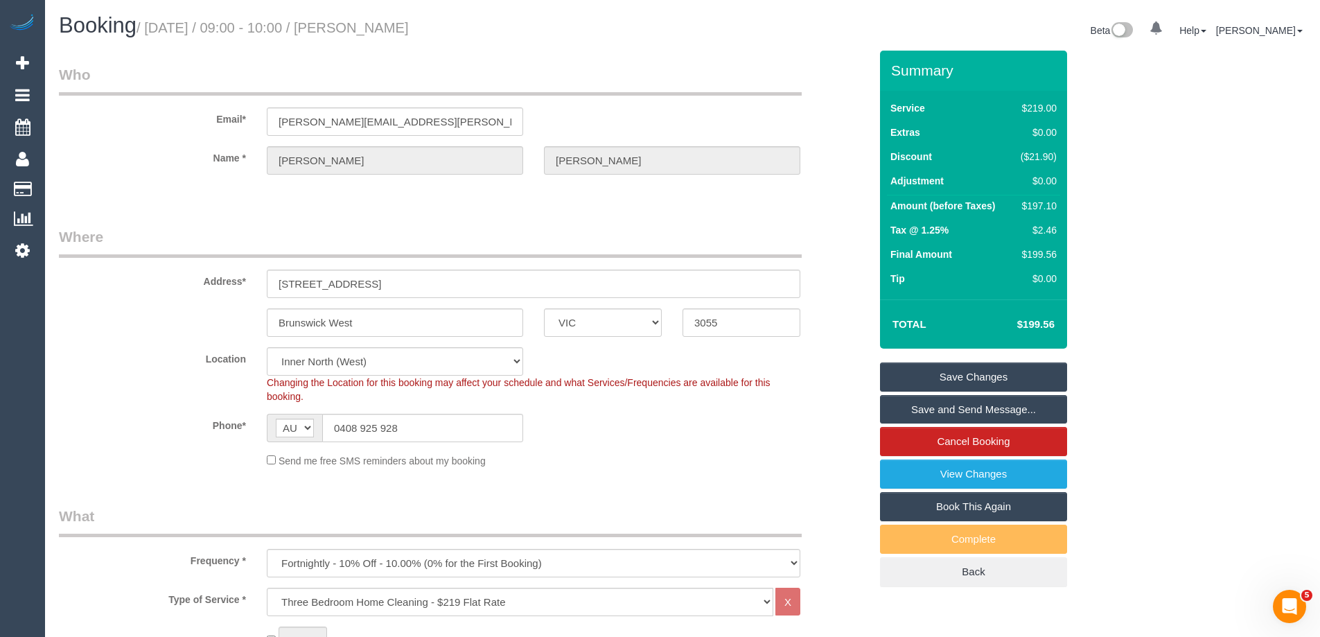
click at [920, 377] on link "Save Changes" at bounding box center [973, 376] width 187 height 29
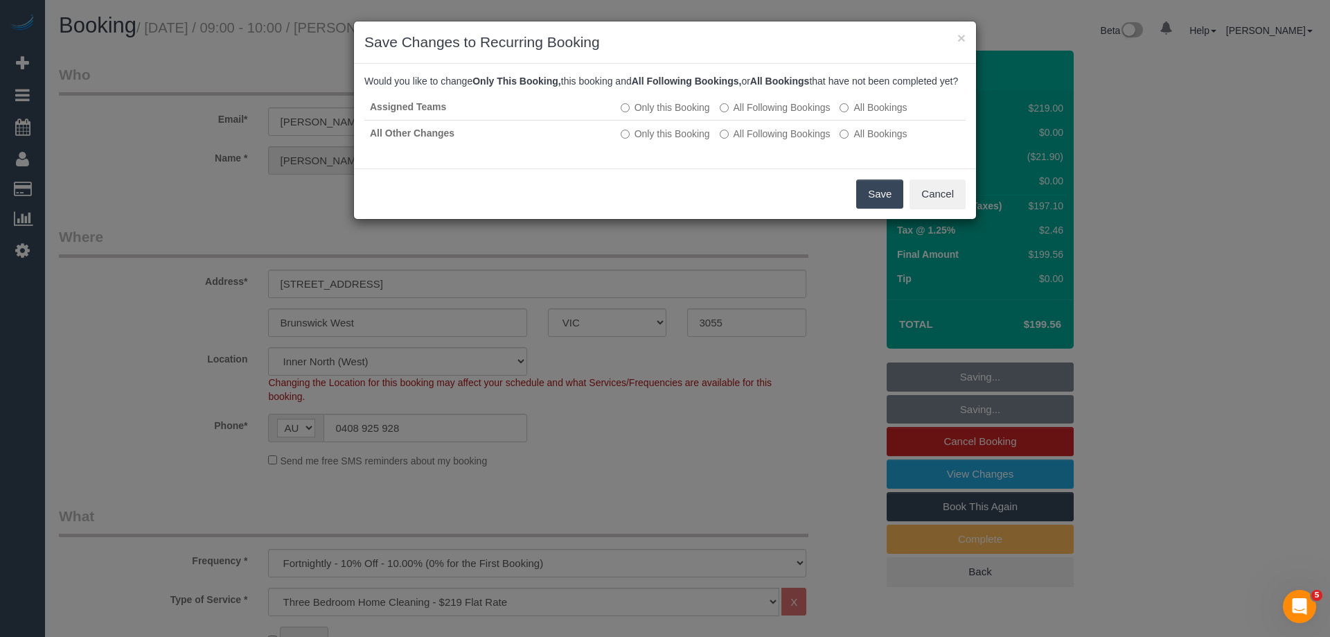
click at [883, 204] on button "Save" at bounding box center [879, 193] width 47 height 29
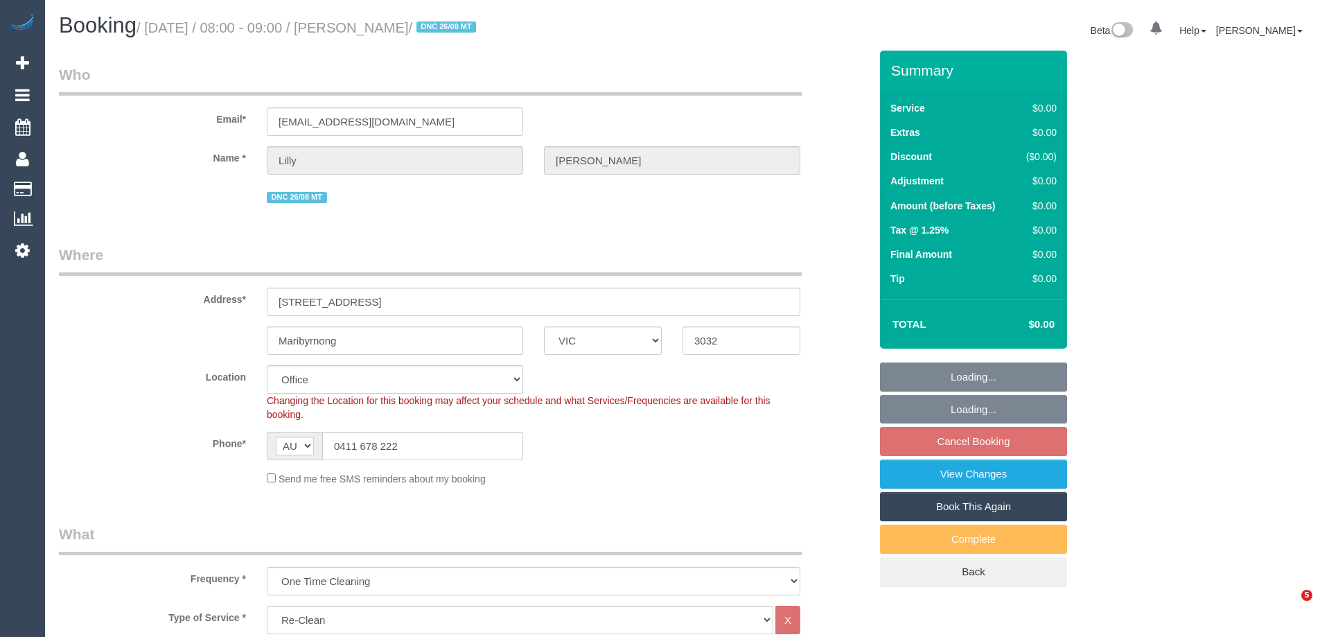
select select "VIC"
select select "number:28"
select select "number:14"
select select "number:19"
select select "number:24"
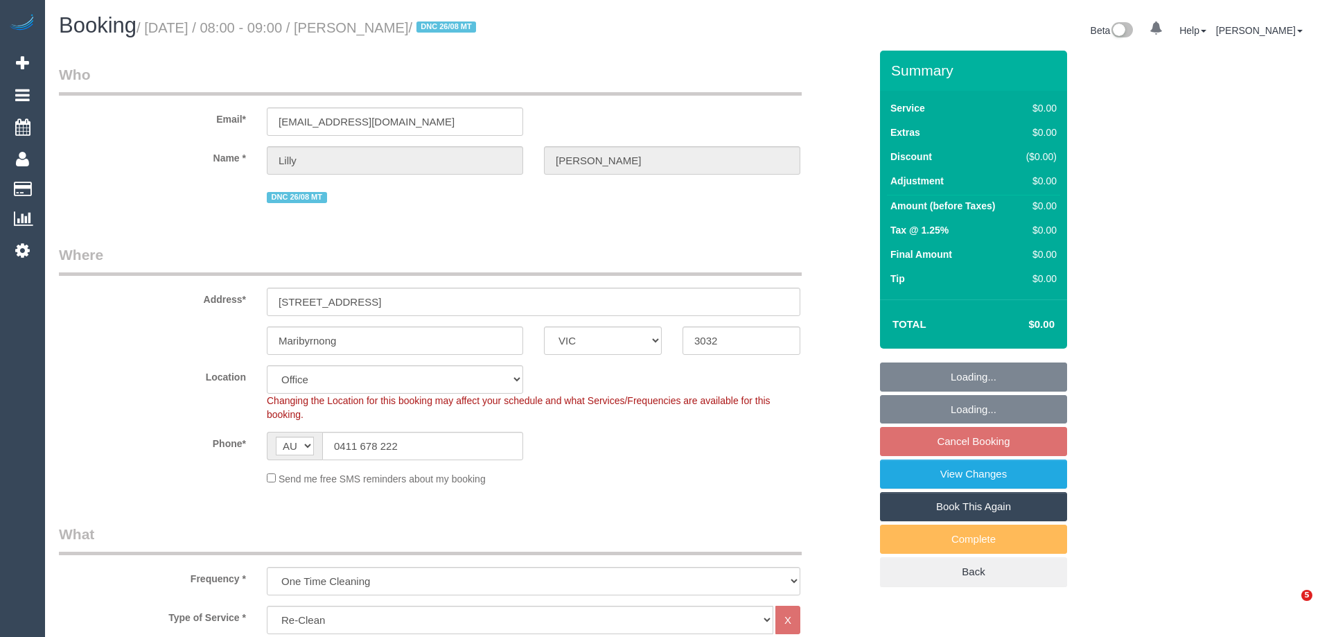
select select "number:35"
select select "number:13"
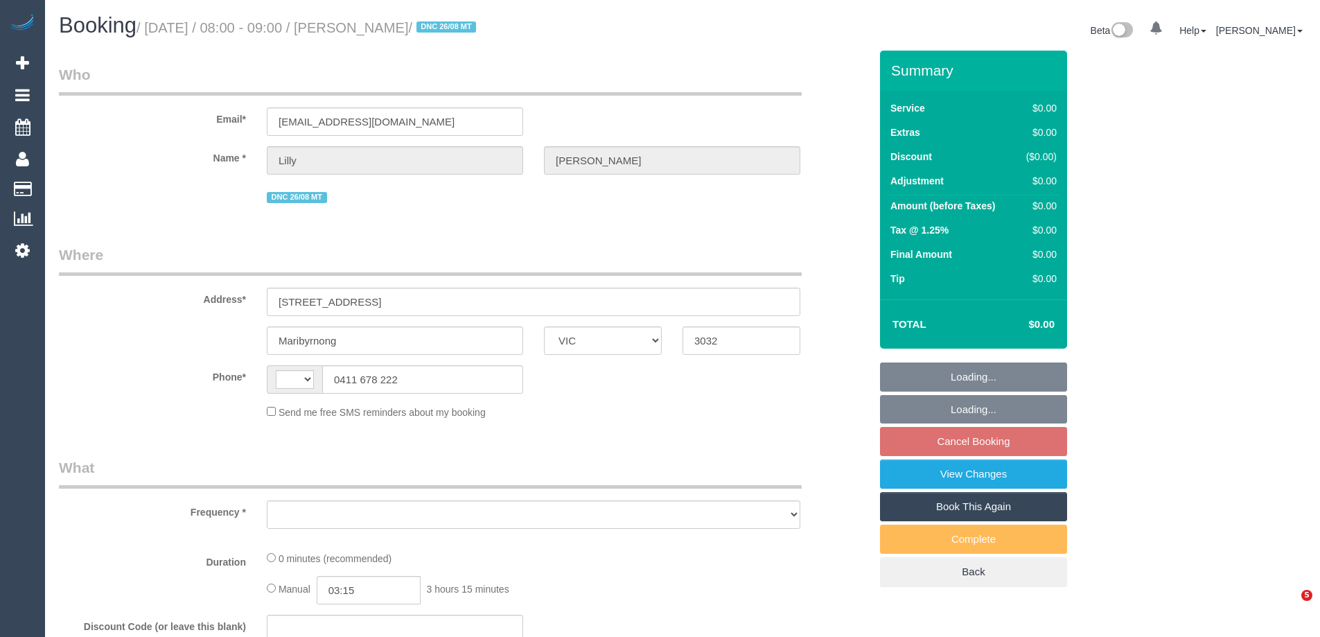
select select "VIC"
select select "string:stripe-pm_1RyY0H2GScqysDRVJ6S49ap2"
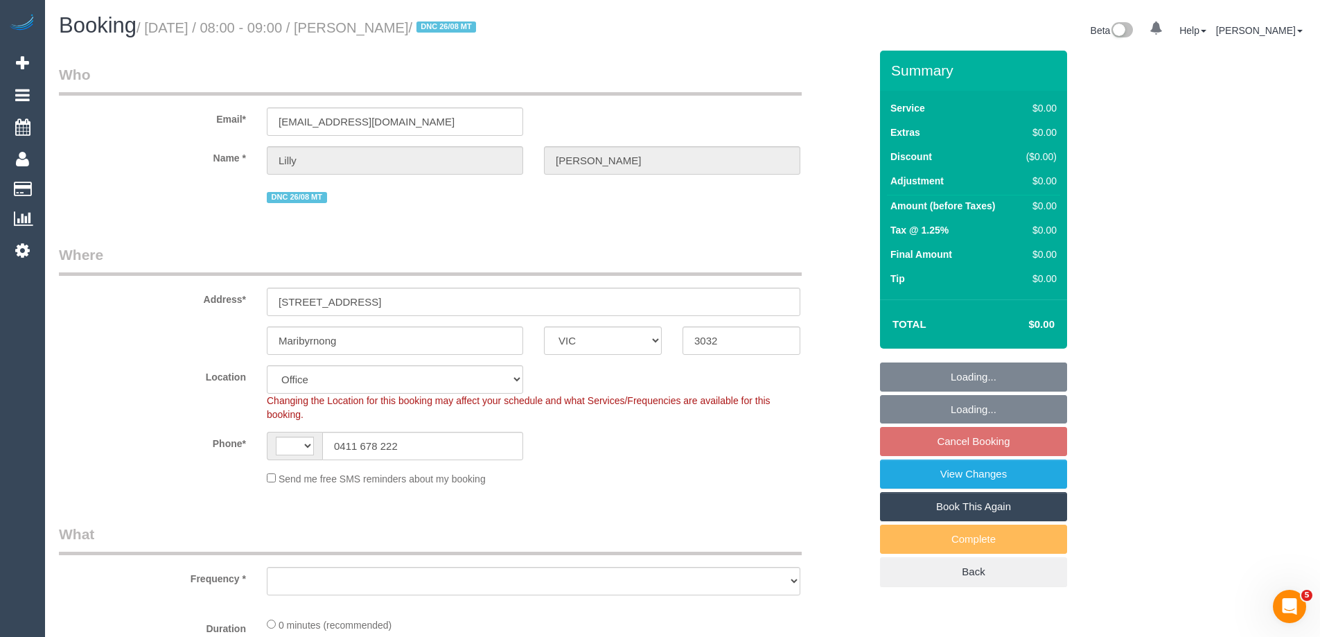
select select "string:AU"
select select "object:700"
select select "number:28"
select select "number:14"
select select "number:19"
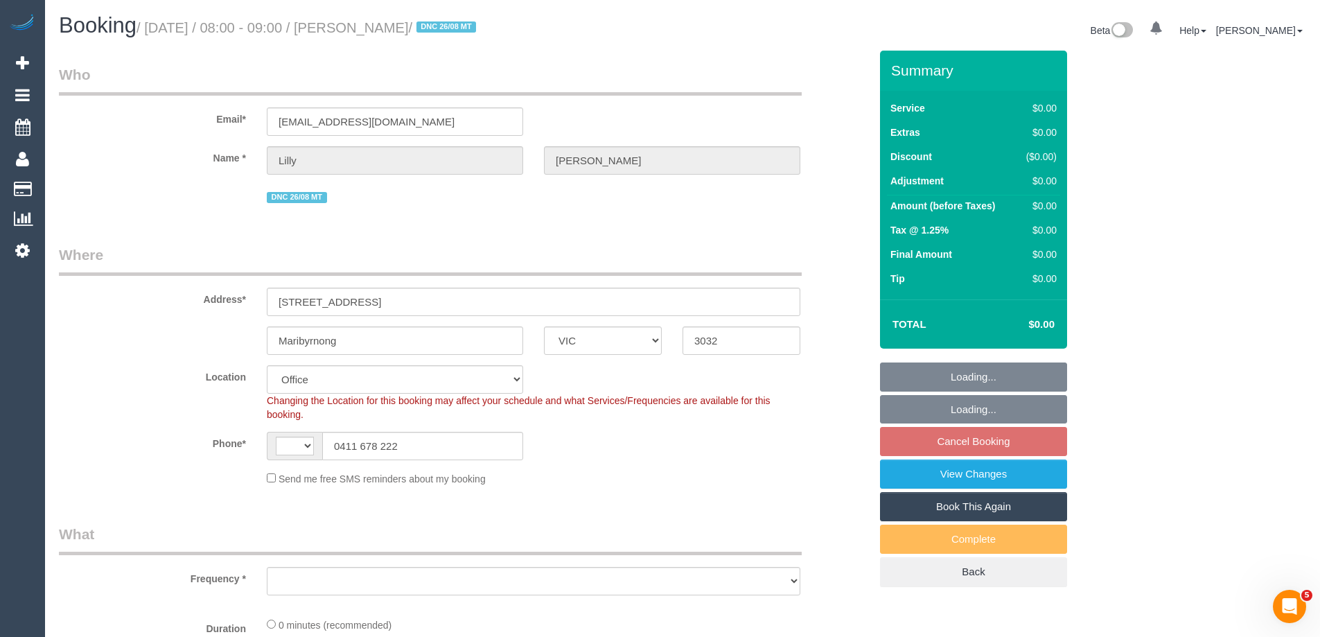
select select "number:24"
select select "number:35"
select select "number:13"
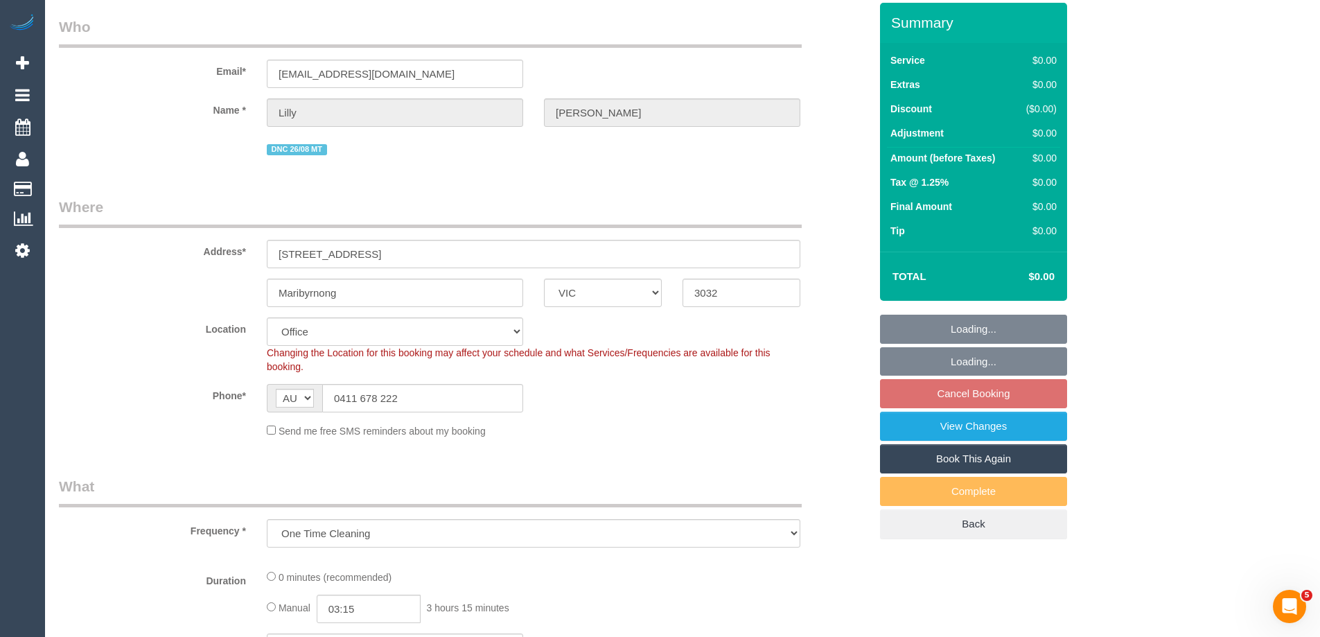
select select "object:705"
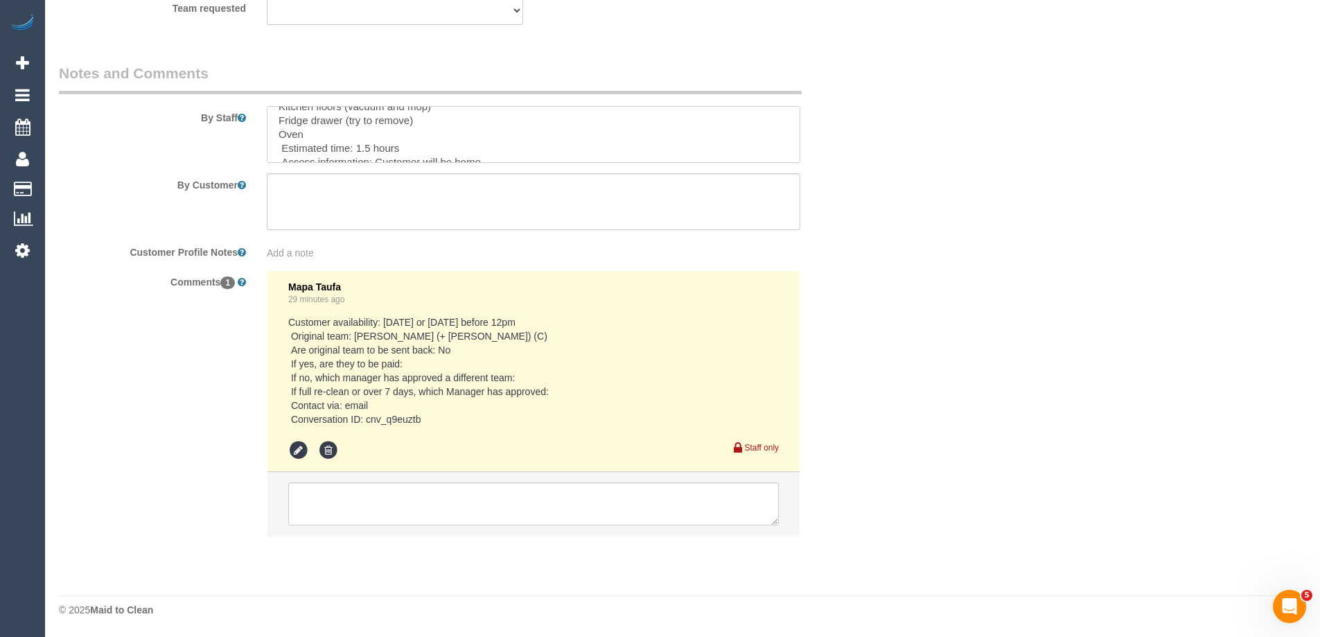
scroll to position [82, 0]
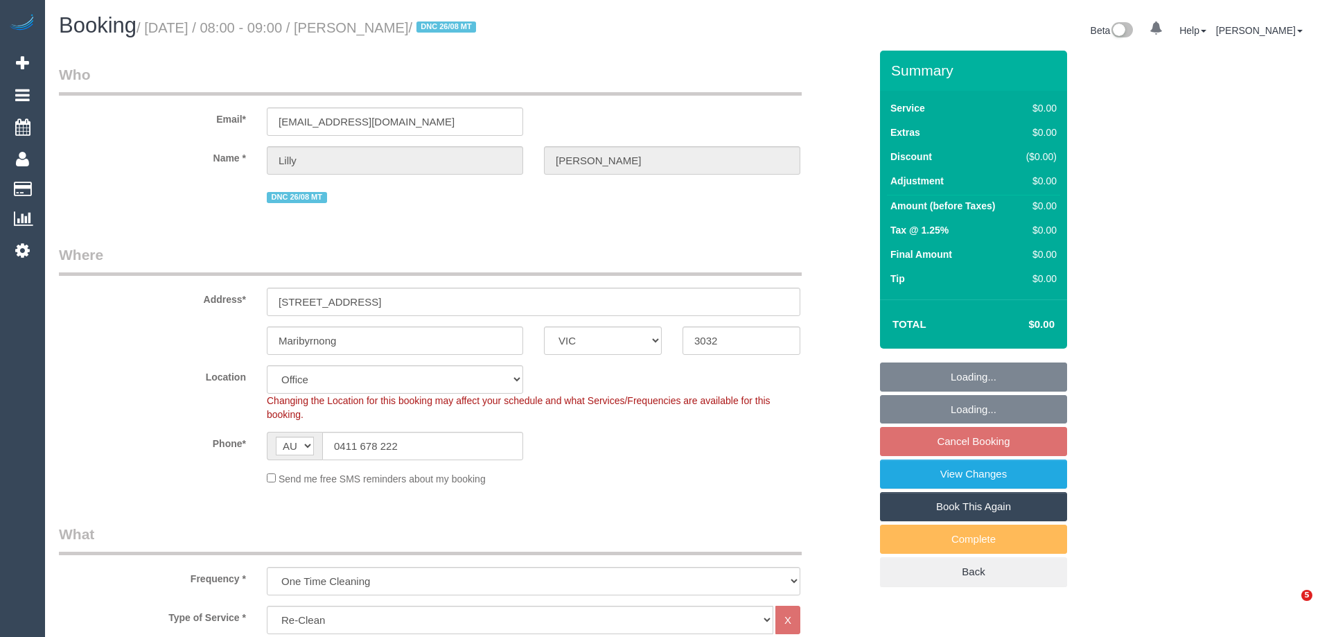
select select "VIC"
select select "number:28"
select select "number:14"
select select "number:19"
select select "number:24"
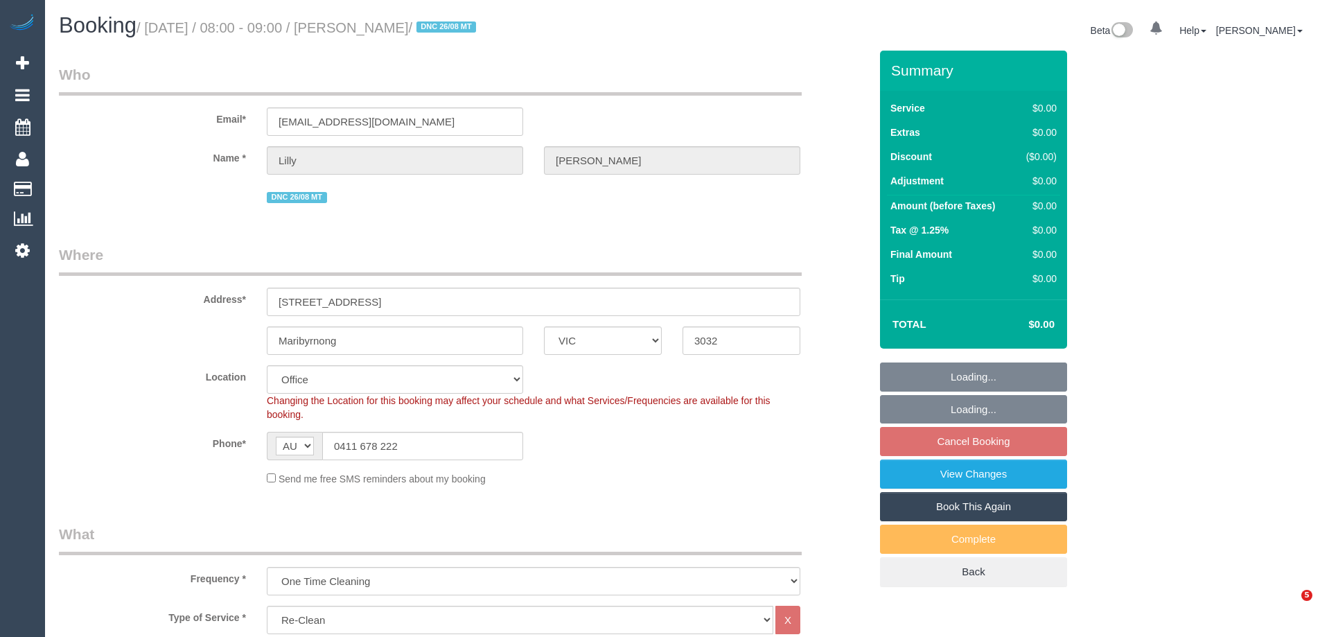
select select "number:35"
select select "number:13"
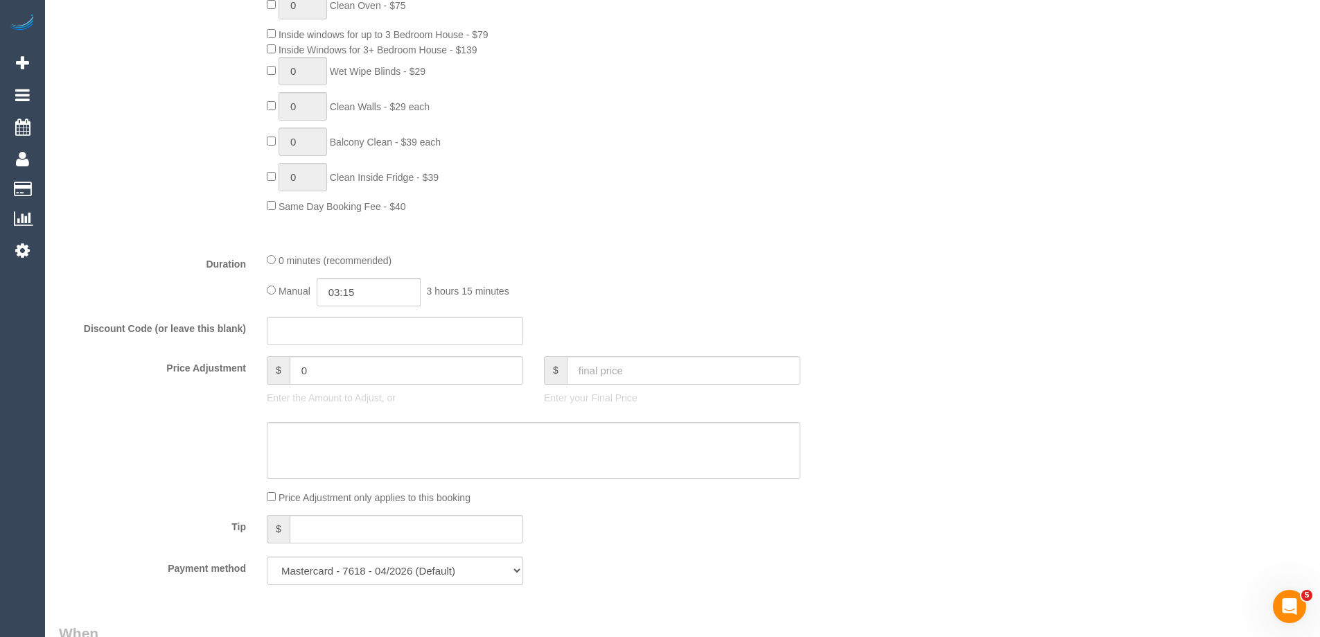
scroll to position [693, 0]
click at [372, 287] on input "03:15" at bounding box center [369, 288] width 104 height 28
type input "01:30"
click at [344, 360] on li "01:30" at bounding box center [353, 366] width 62 height 18
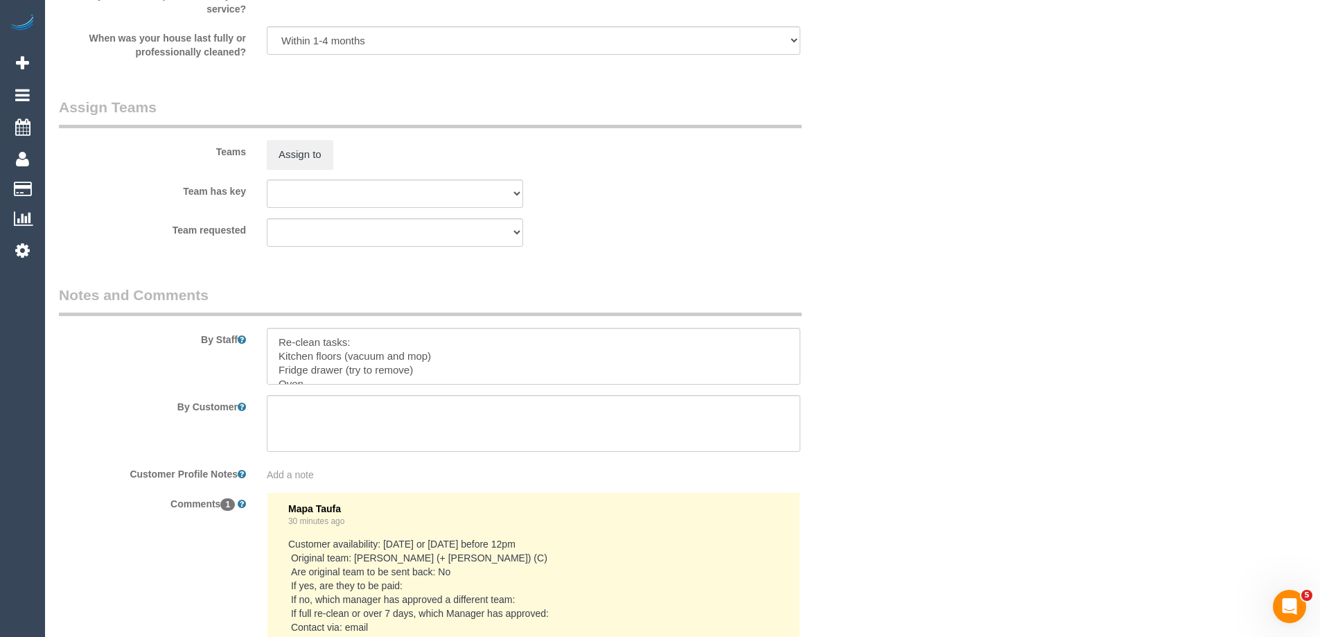
scroll to position [1871, 0]
click at [298, 157] on button "Assign to" at bounding box center [300, 153] width 67 height 29
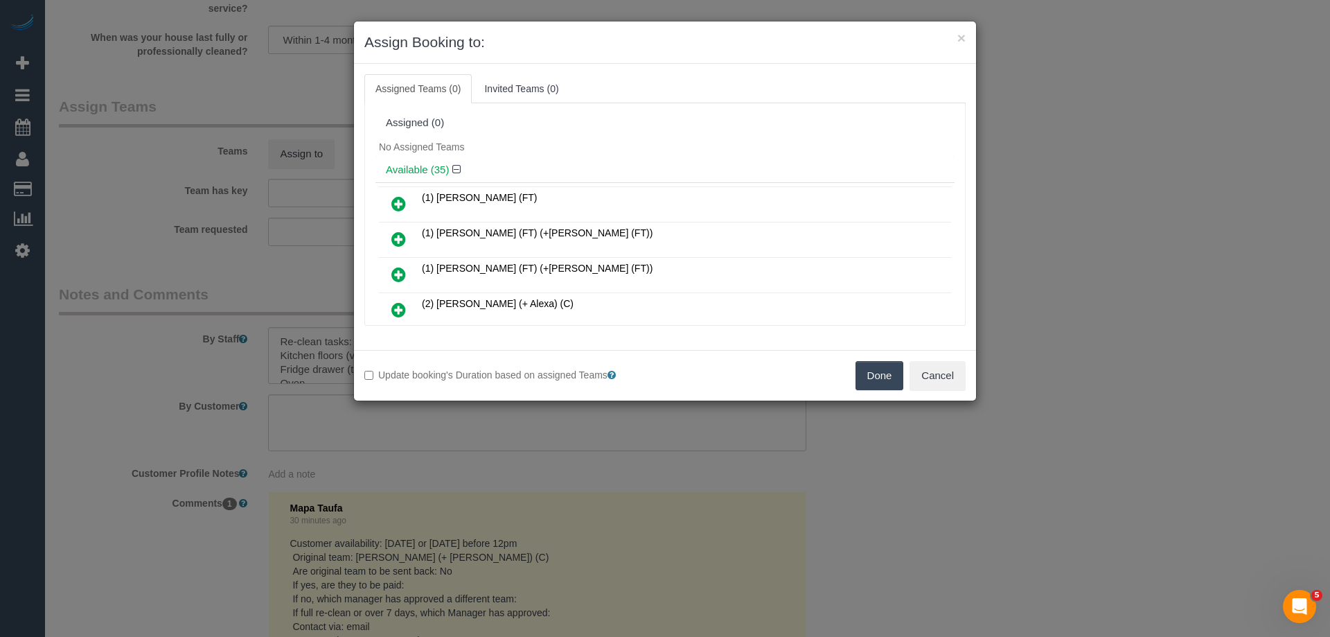
click at [389, 197] on link at bounding box center [398, 205] width 33 height 28
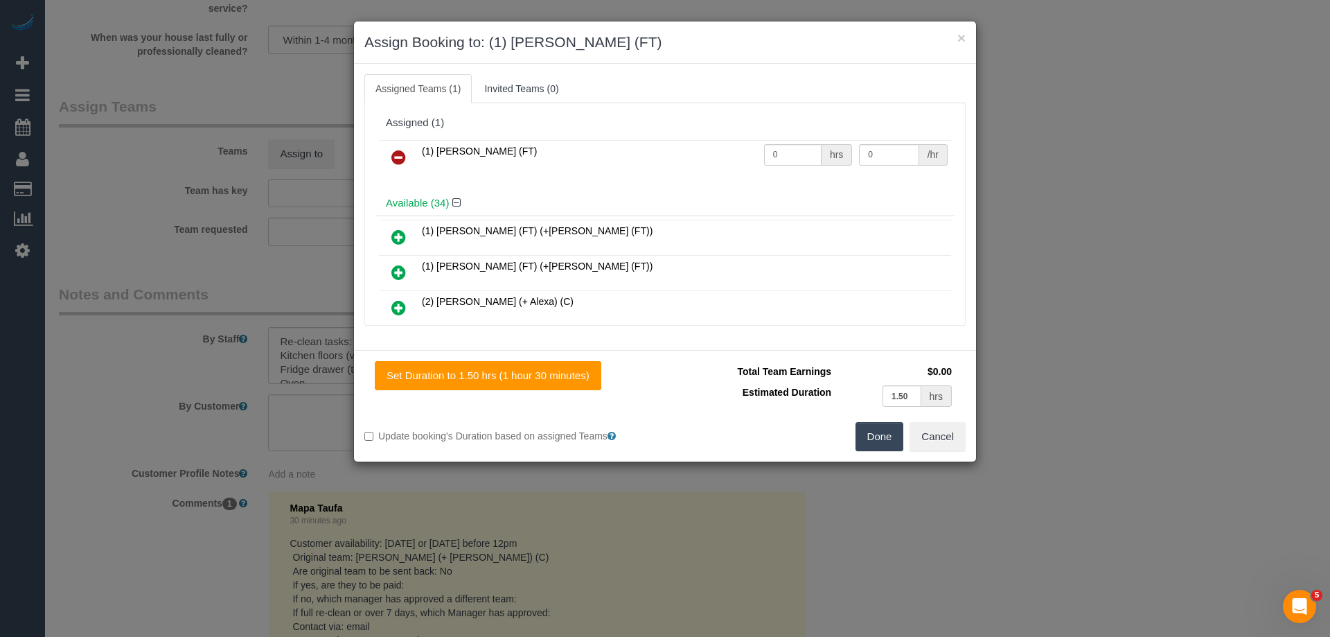
click at [875, 434] on button "Done" at bounding box center [880, 436] width 49 height 29
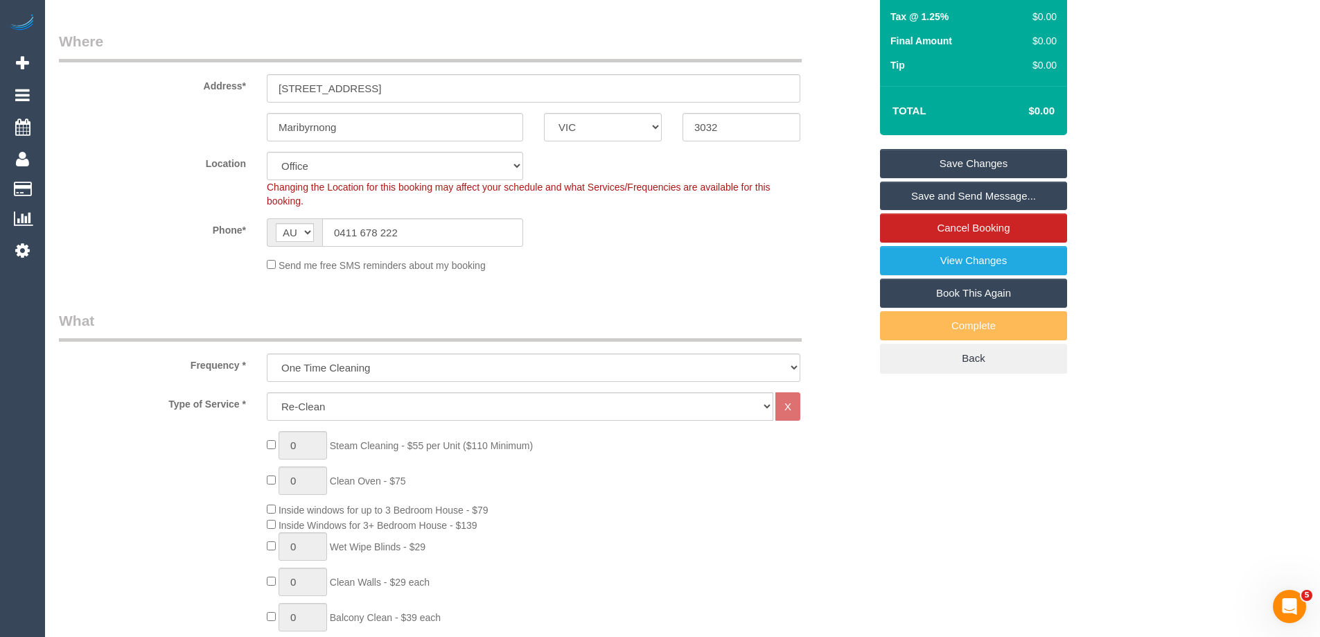
scroll to position [0, 0]
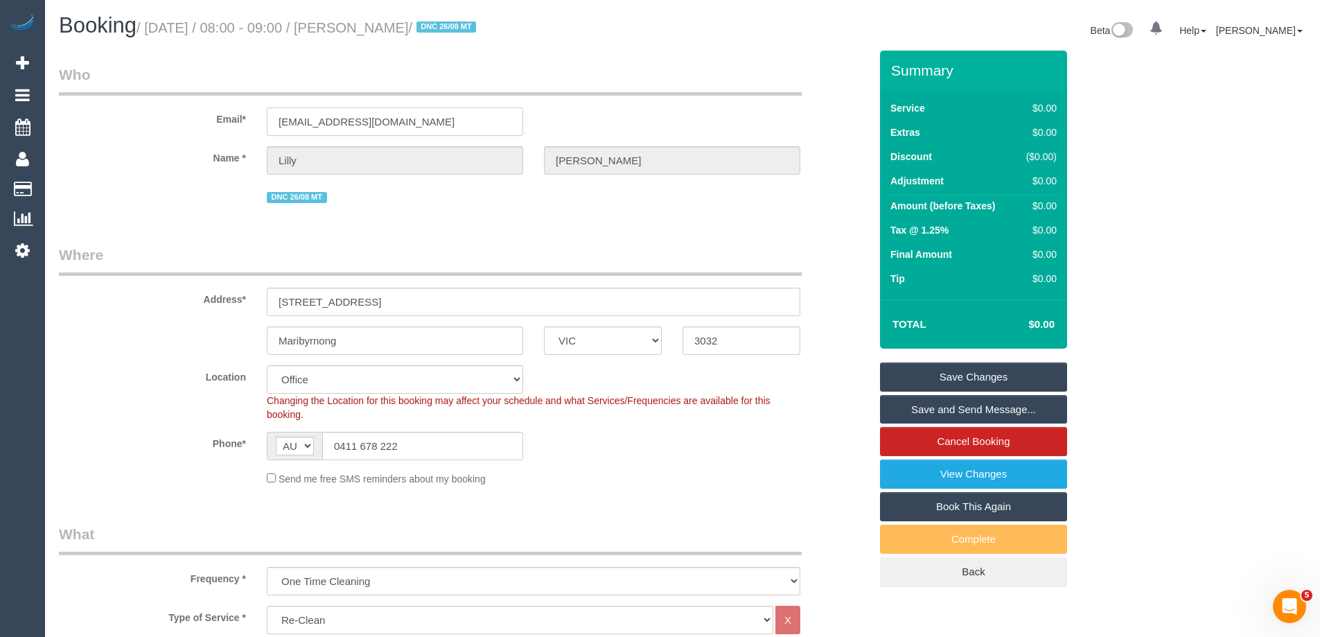
drag, startPoint x: 419, startPoint y: 123, endPoint x: 92, endPoint y: 116, distance: 327.1
click at [92, 116] on div "Email* lillyytrannn@hotmail.com" at bounding box center [464, 99] width 831 height 71
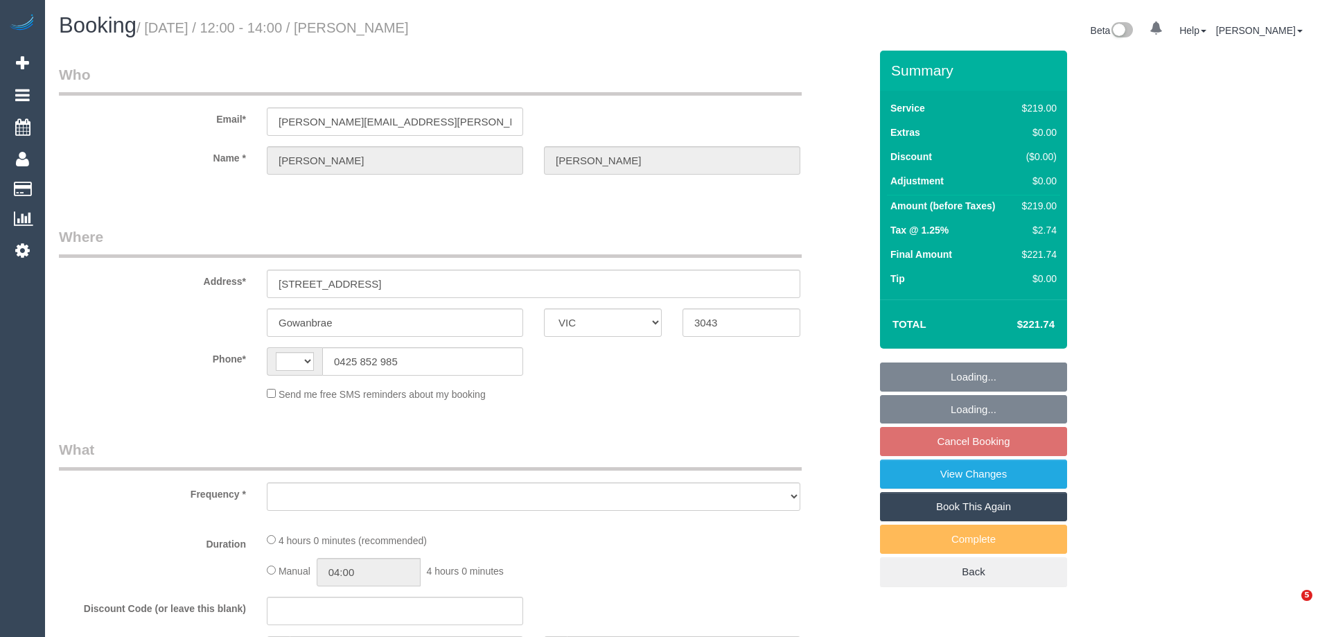
select select "VIC"
select select "string:AU"
select select "object:546"
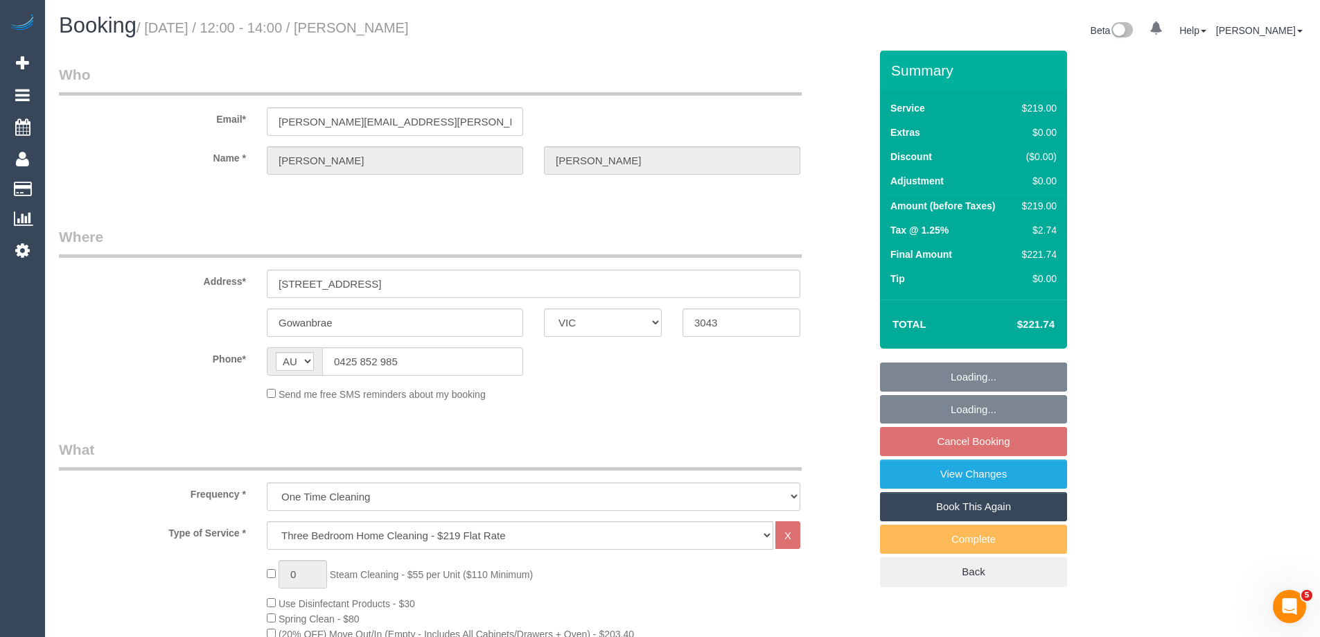
select select "string:stripe-pm_1OXFWp2GScqysDRVUGrL5JNl"
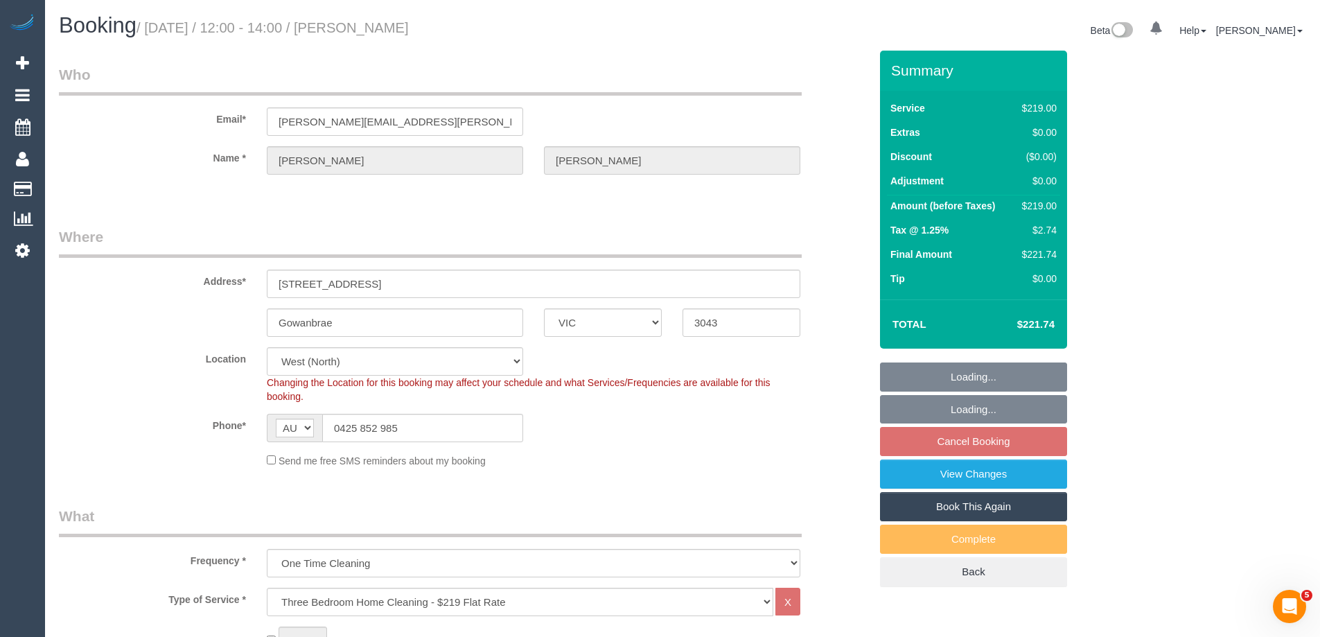
select select "object:649"
select select "number:30"
select select "number:15"
select select "number:18"
select select "number:24"
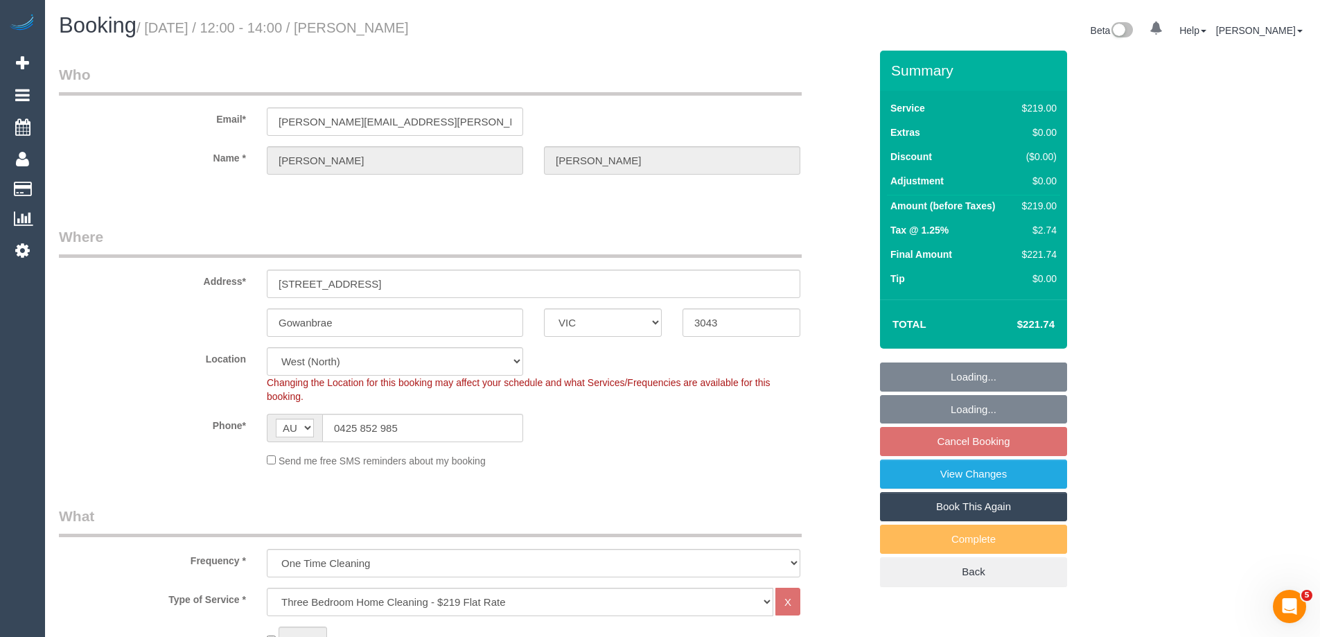
select select "spot1"
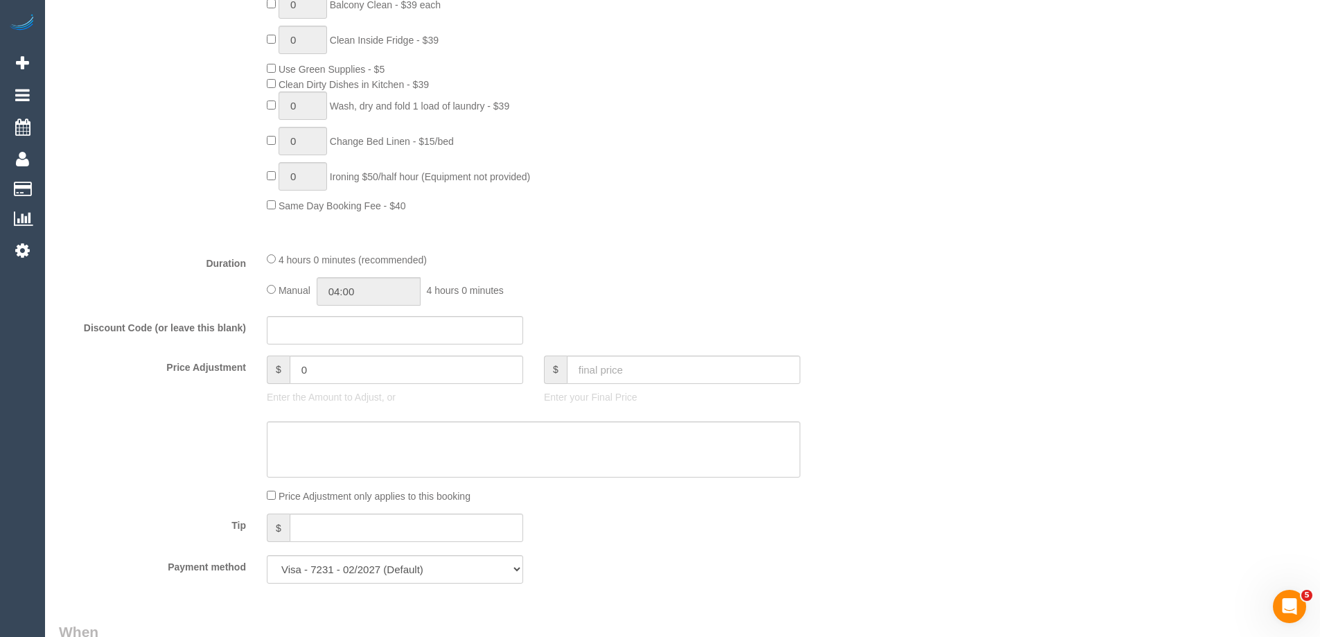
scroll to position [1039, 0]
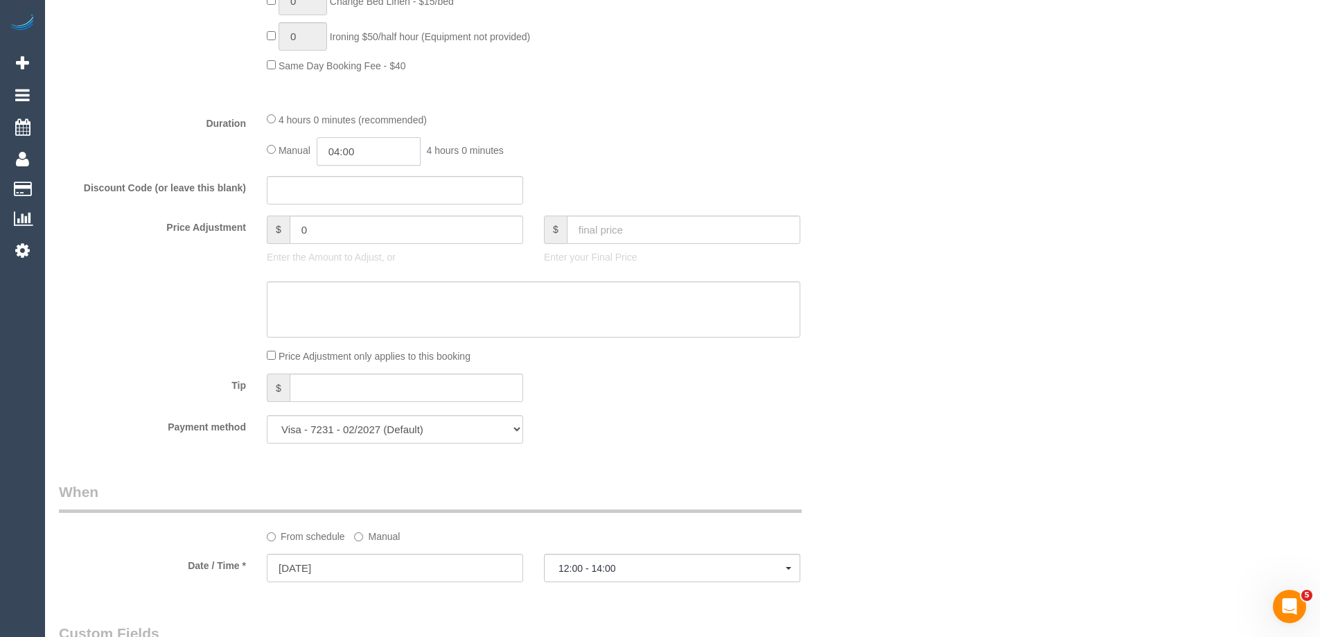
click at [367, 155] on input "04:00" at bounding box center [369, 151] width 104 height 28
type input "02:00"
click at [341, 201] on li "02:00" at bounding box center [353, 204] width 62 height 18
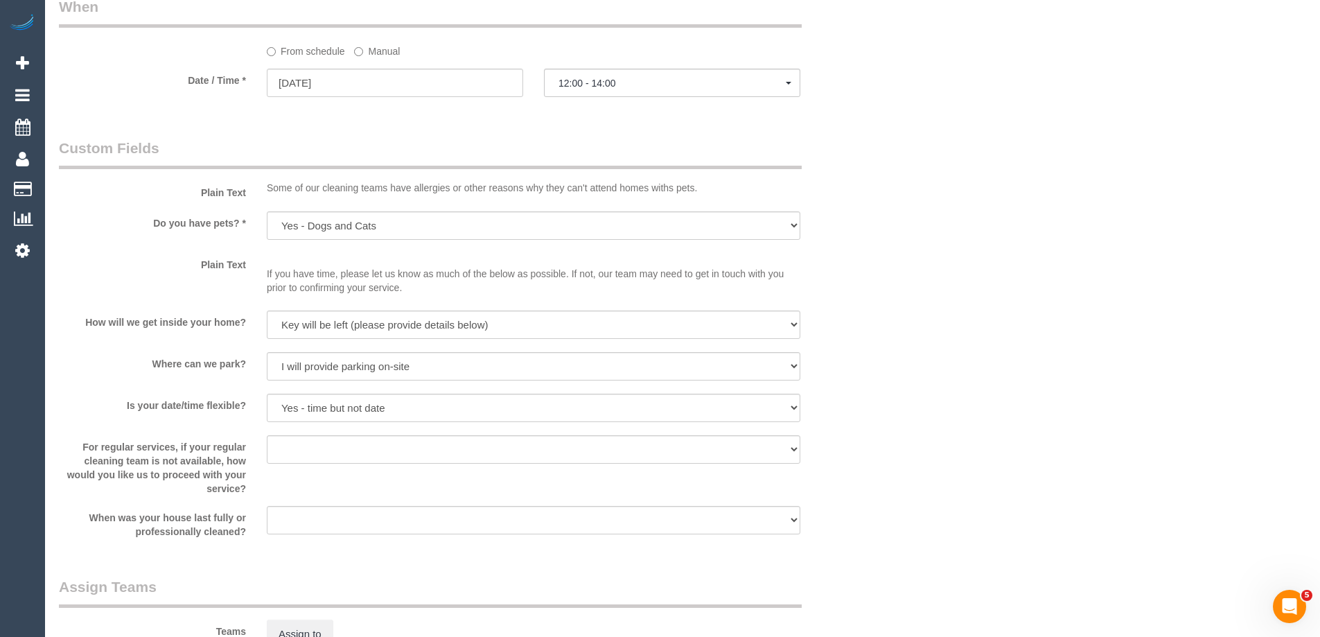
select select "spot9"
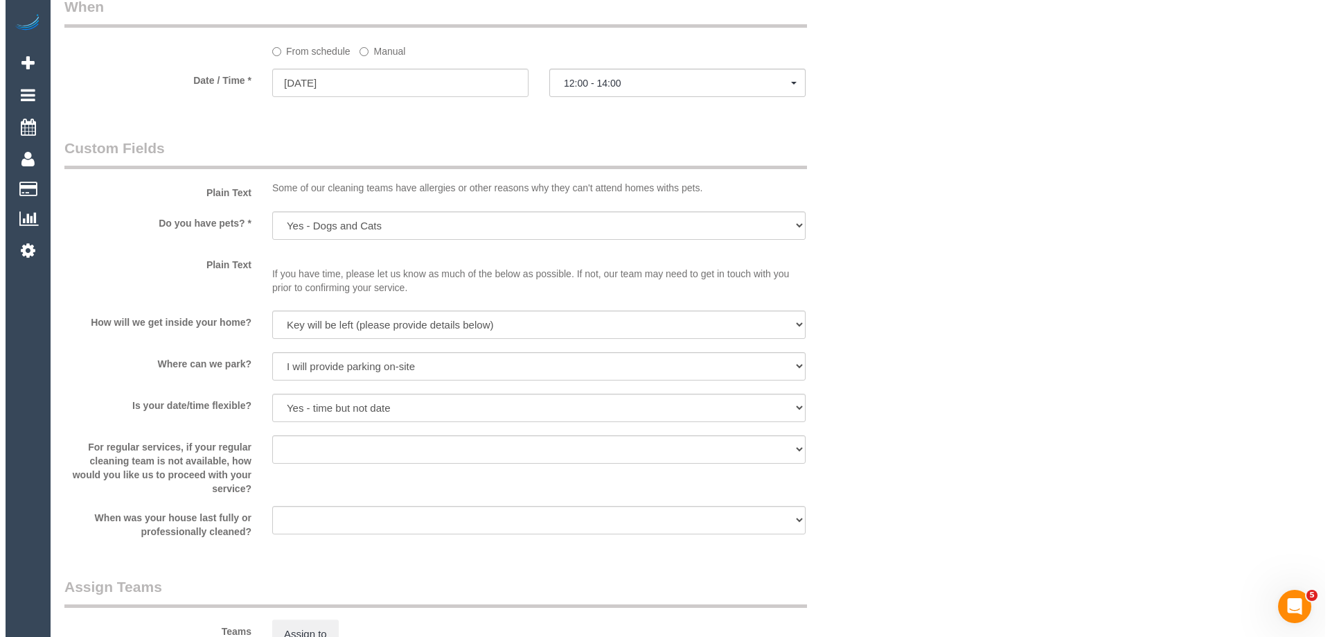
scroll to position [2009, 0]
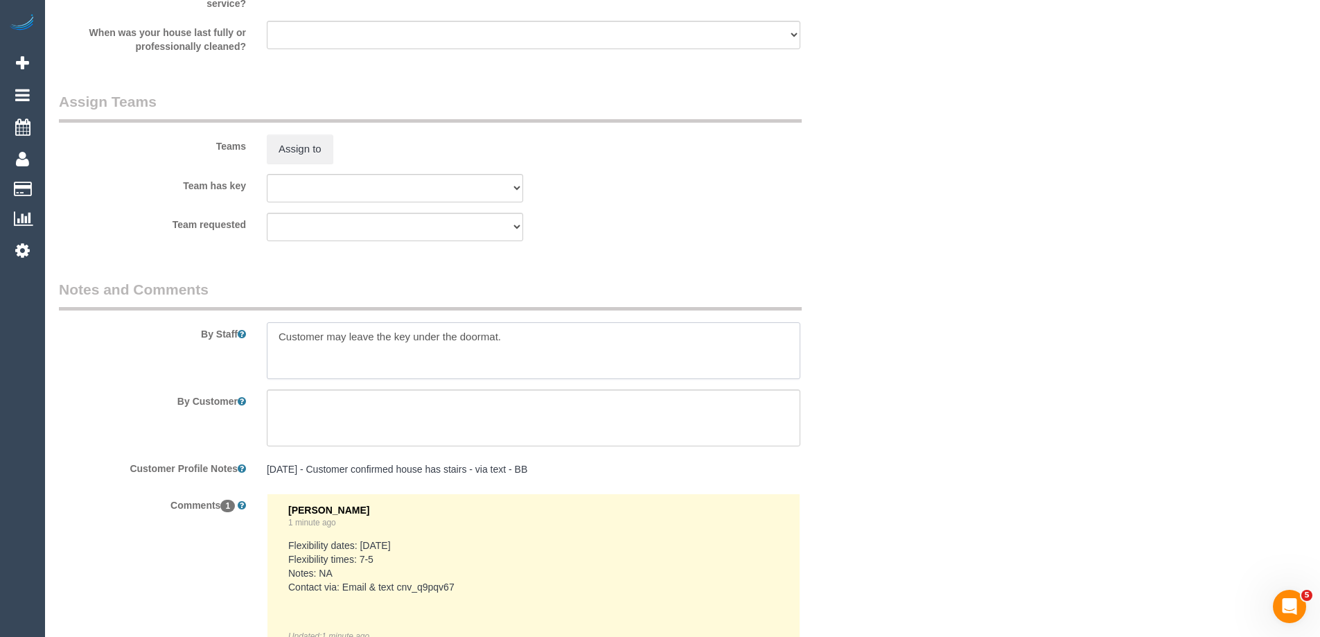
click at [272, 340] on textarea at bounding box center [534, 350] width 534 height 57
type textarea "Estimated time of 3.5-4 hrs. Customer may leave the key under the doormat."
click at [299, 148] on button "Assign to" at bounding box center [300, 148] width 67 height 29
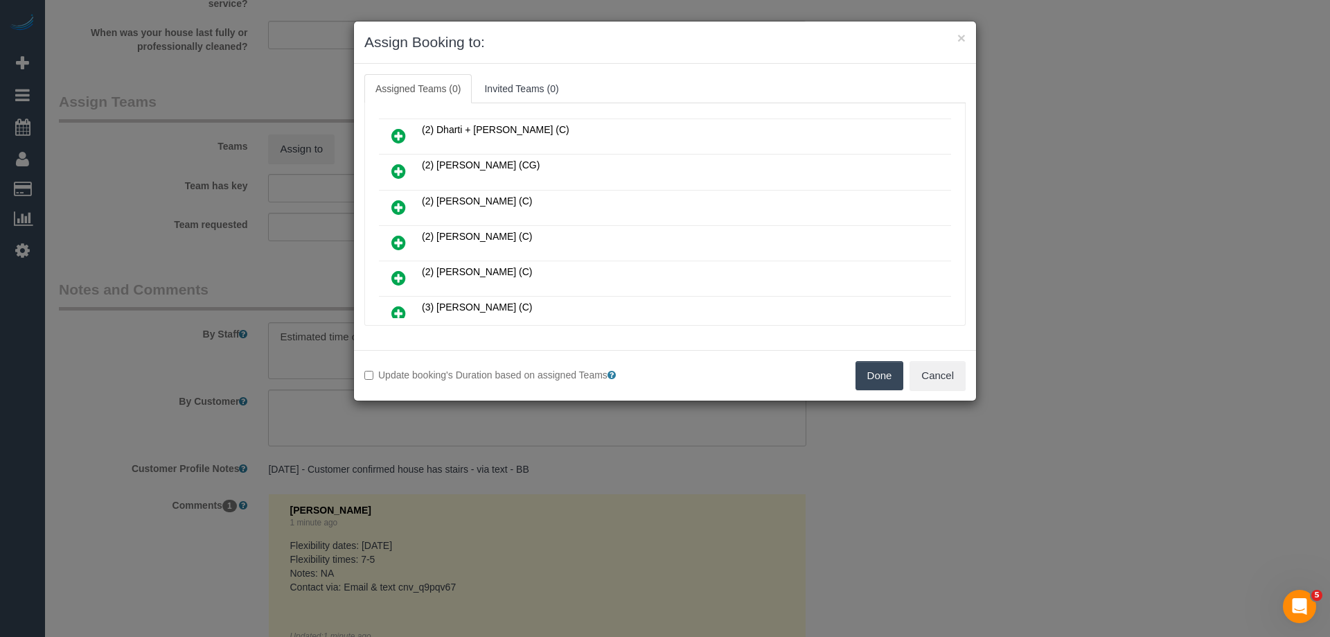
scroll to position [208, 0]
click at [394, 277] on icon at bounding box center [398, 279] width 15 height 17
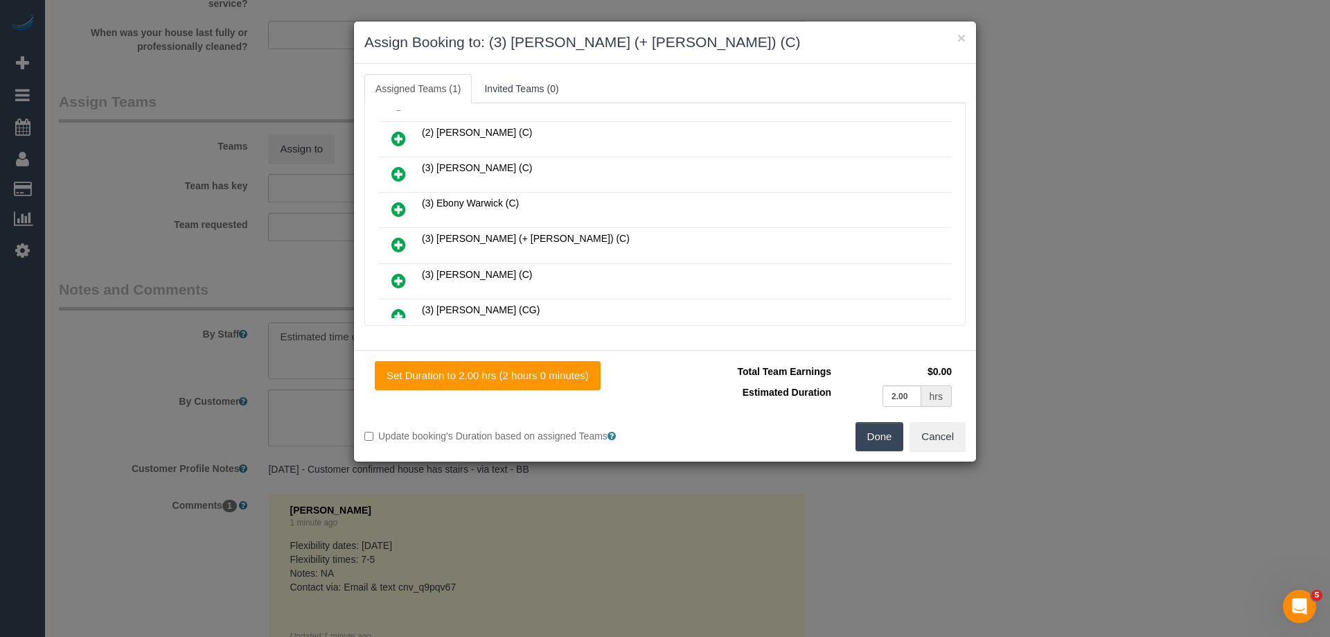
click at [396, 236] on icon at bounding box center [398, 244] width 15 height 17
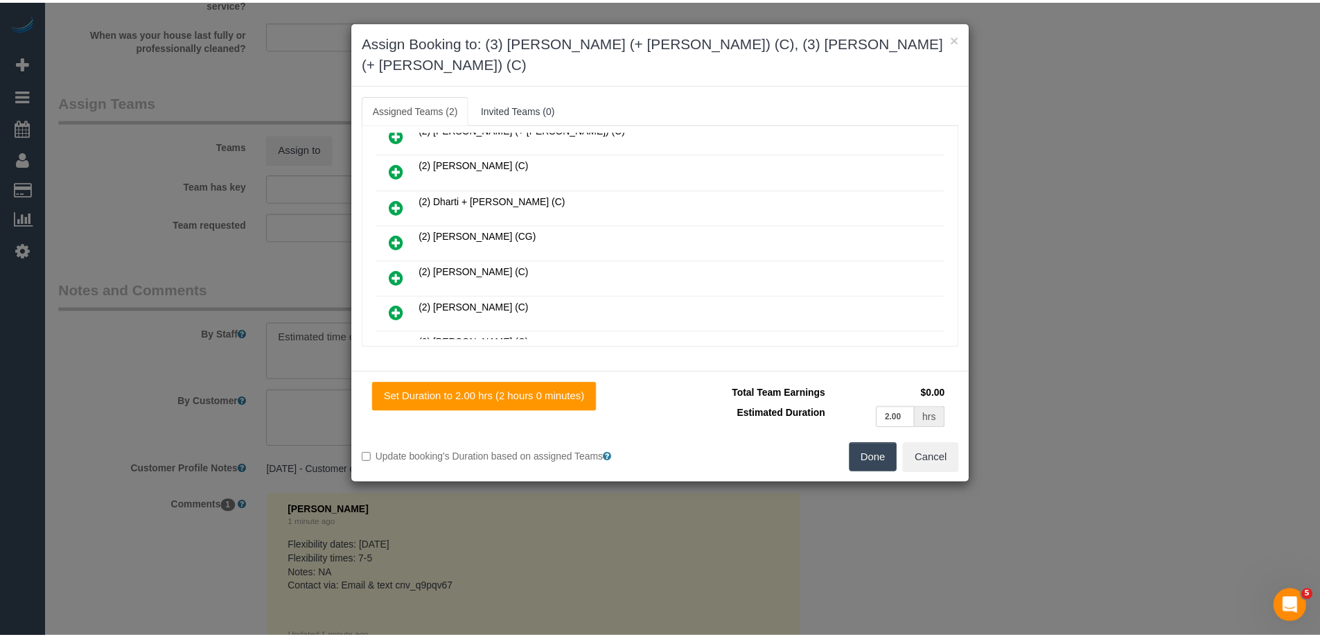
scroll to position [0, 0]
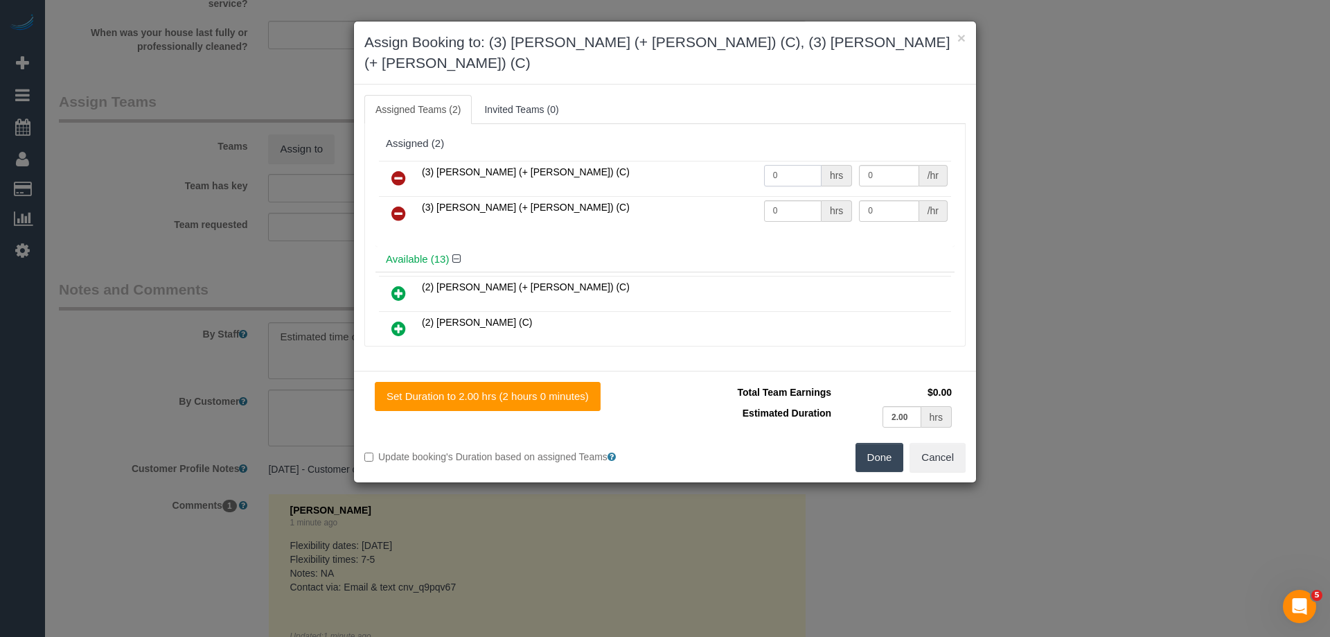
drag, startPoint x: 781, startPoint y: 152, endPoint x: 772, endPoint y: 170, distance: 19.5
click at [731, 161] on tr "(3) Arifin (+ Fatema) (C) 0 hrs 0 /hr" at bounding box center [665, 178] width 572 height 35
type input "1"
drag, startPoint x: 797, startPoint y: 186, endPoint x: 714, endPoint y: 180, distance: 82.6
click at [737, 196] on tr "(3) Fatema (+ Arifin) (C) 0 hrs 0 /hr" at bounding box center [665, 213] width 572 height 35
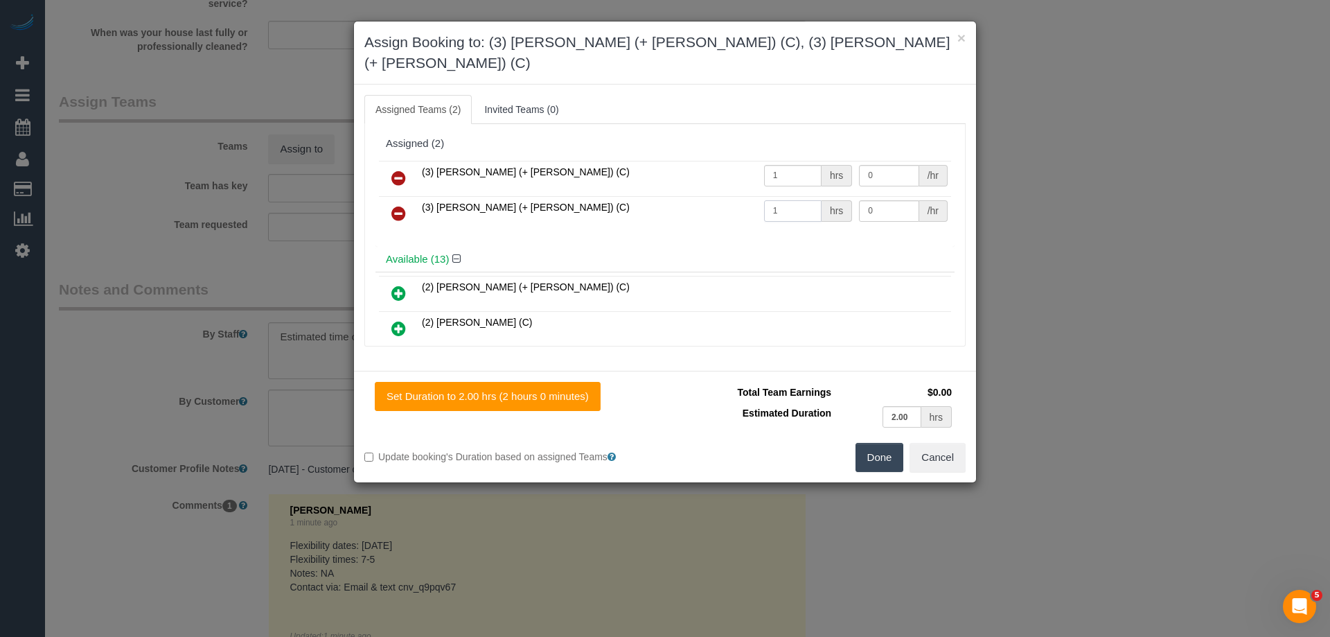
type input "1"
drag, startPoint x: 881, startPoint y: 158, endPoint x: 822, endPoint y: 154, distance: 58.4
click at [822, 161] on tr "(3) Arifin (+ Fatema) (C) 1 hrs 0 /hr" at bounding box center [665, 178] width 572 height 35
type input "70"
drag, startPoint x: 880, startPoint y: 186, endPoint x: 802, endPoint y: 179, distance: 77.9
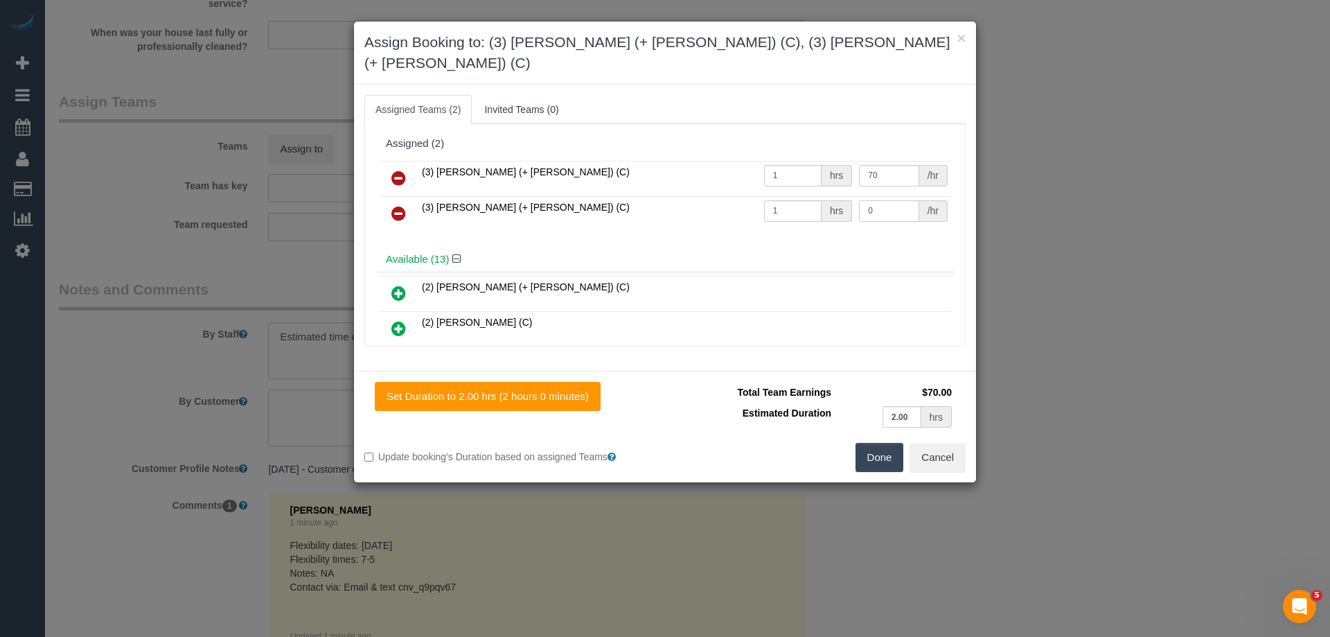
click at [825, 196] on tr "(3) Fatema (+ Arifin) (C) 1 hrs 0 /hr" at bounding box center [665, 213] width 572 height 35
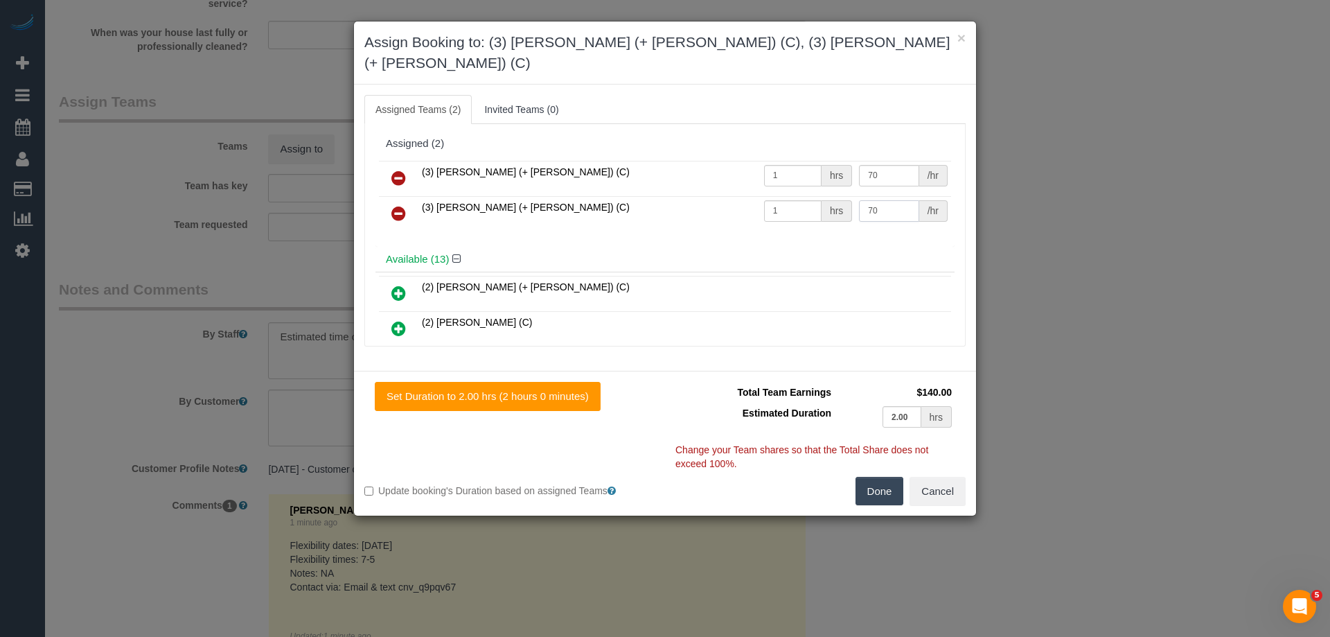
type input "70"
click at [881, 477] on button "Done" at bounding box center [880, 491] width 49 height 29
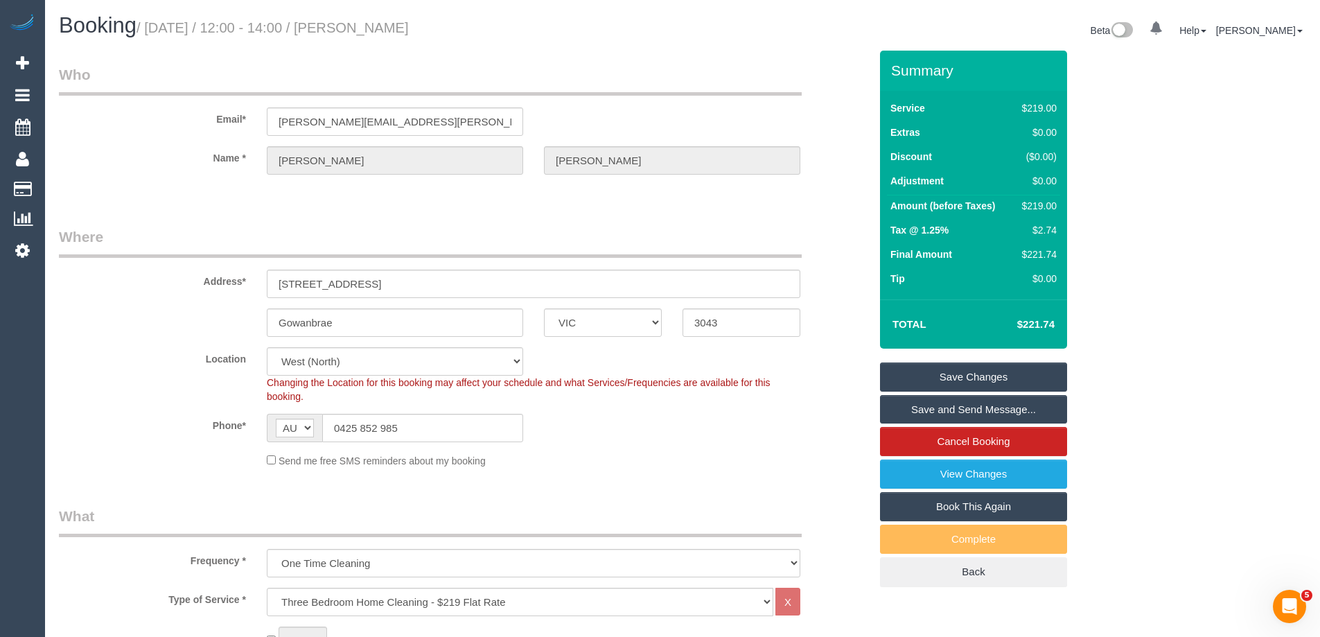
drag, startPoint x: 446, startPoint y: 25, endPoint x: 360, endPoint y: 23, distance: 85.3
click at [360, 23] on small "/ August 28, 2025 / 12:00 - 14:00 / Carla Facciolo" at bounding box center [272, 27] width 272 height 15
copy small "Carla Facciolo"
click at [924, 410] on link "Save and Send Message..." at bounding box center [973, 409] width 187 height 29
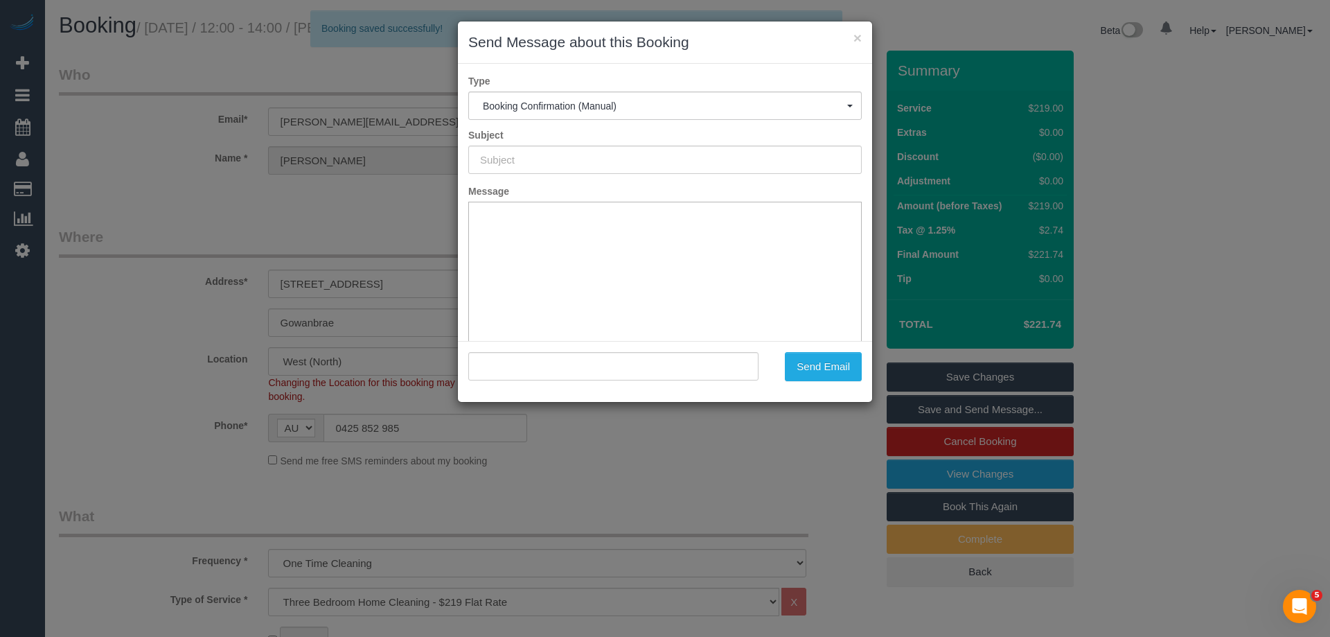
type input "Booking Confirmed"
type input ""Carla Facciolo" <carla.therese@yahoo.com.au>"
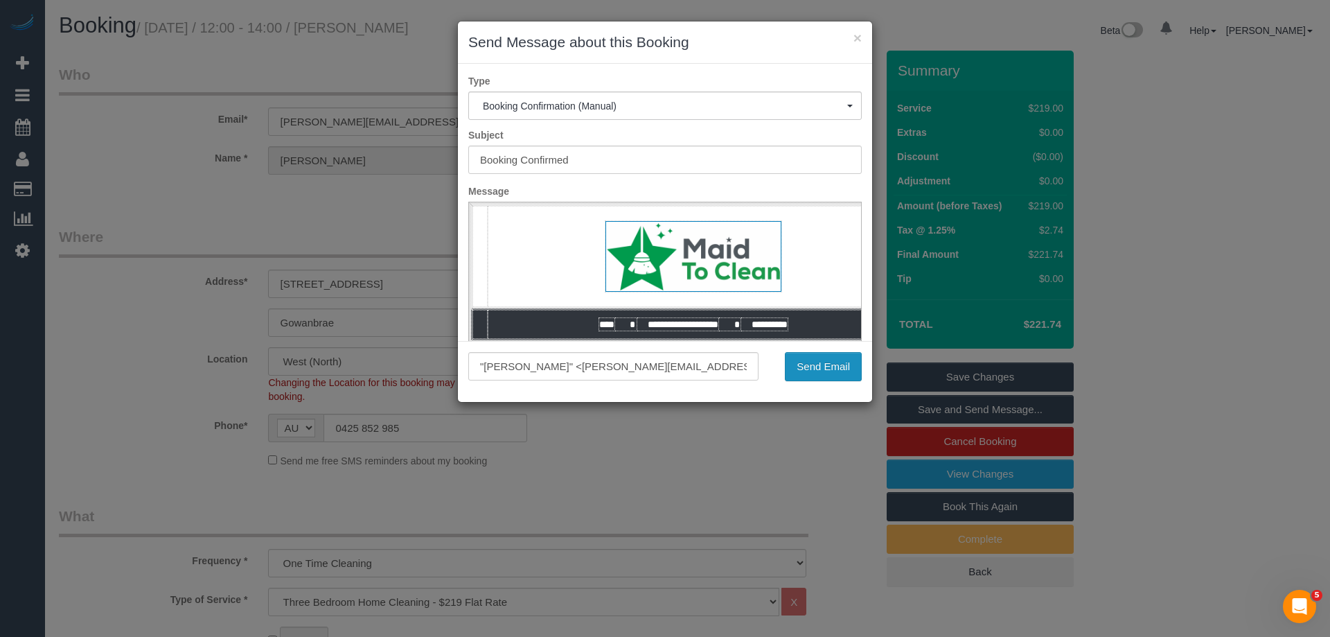
click at [802, 365] on button "Send Email" at bounding box center [823, 366] width 77 height 29
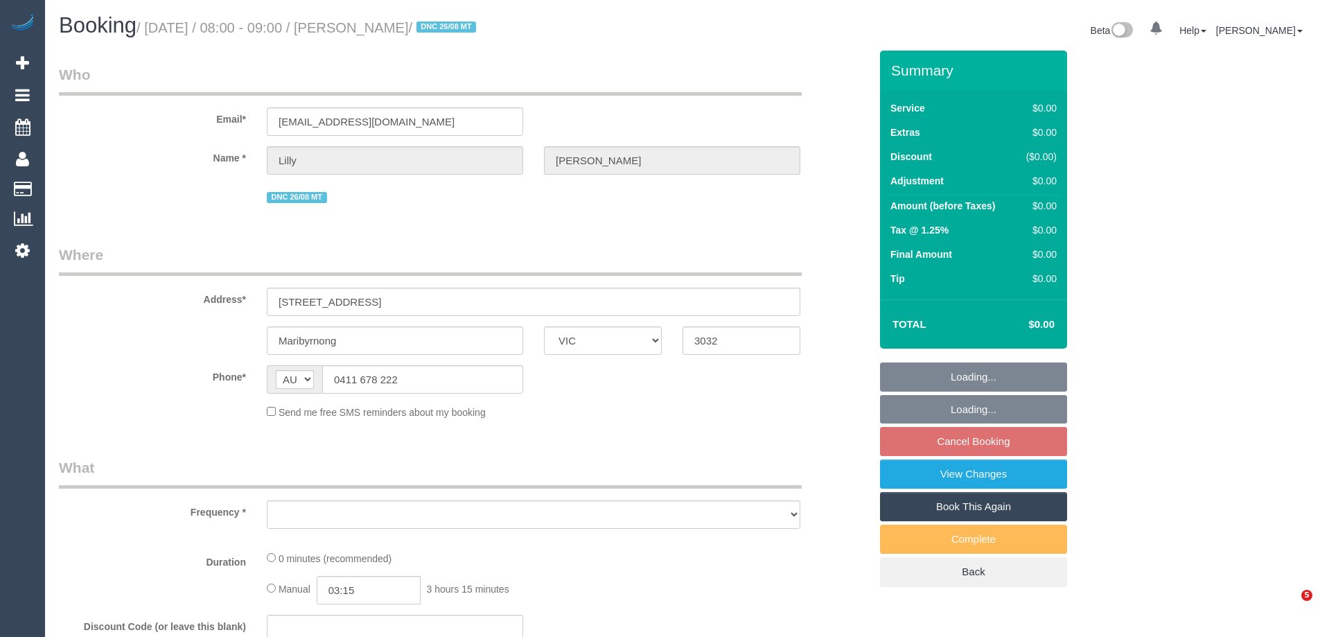
select select "VIC"
select select "string:stripe-pm_1RyY0H2GScqysDRVJ6S49ap2"
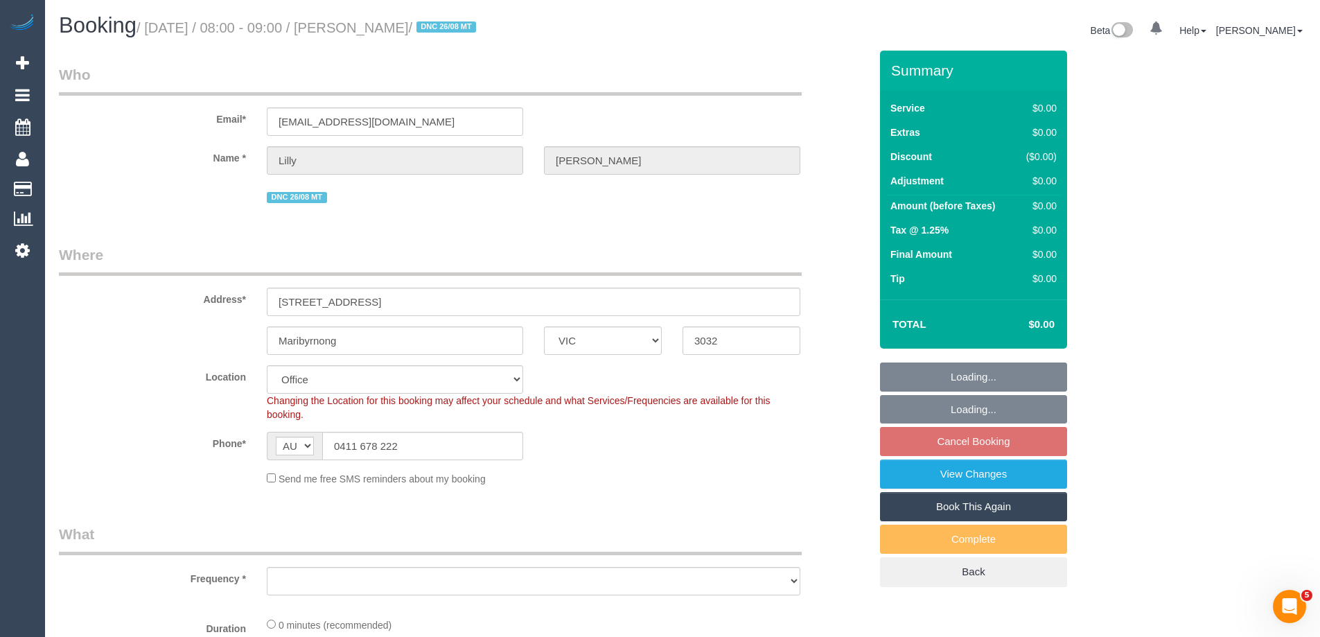
select select "number:28"
select select "number:14"
select select "number:19"
select select "number:24"
select select "number:35"
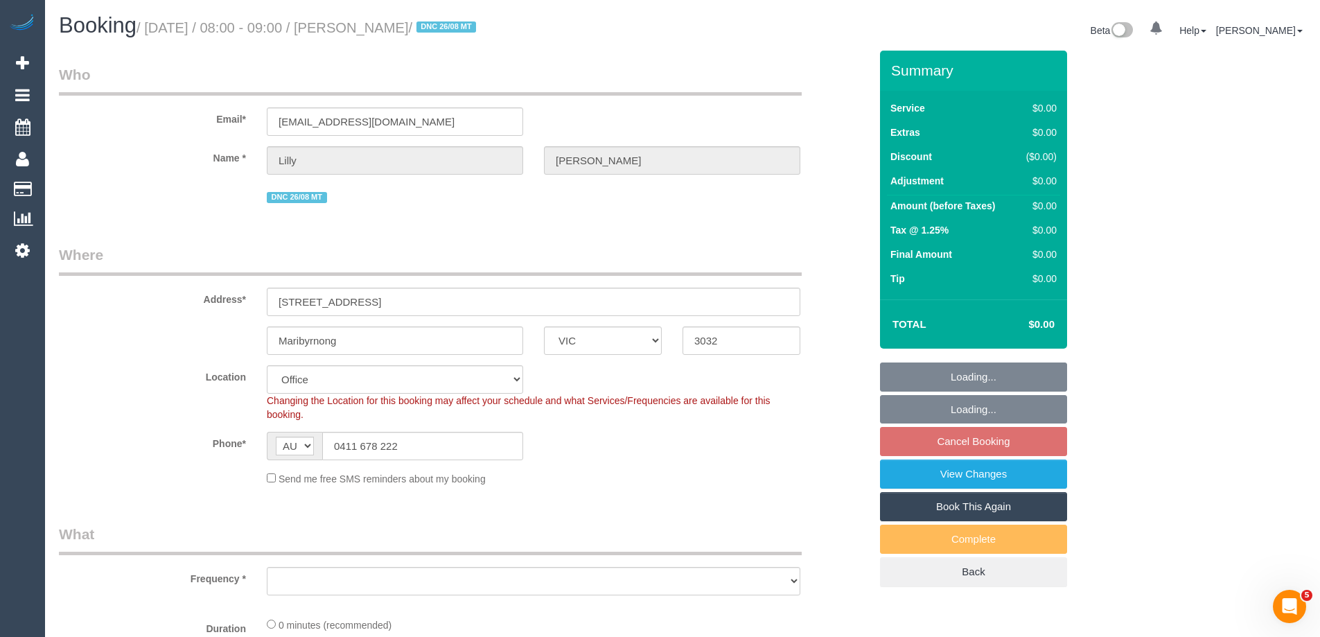
select select "number:13"
select select "object:2017"
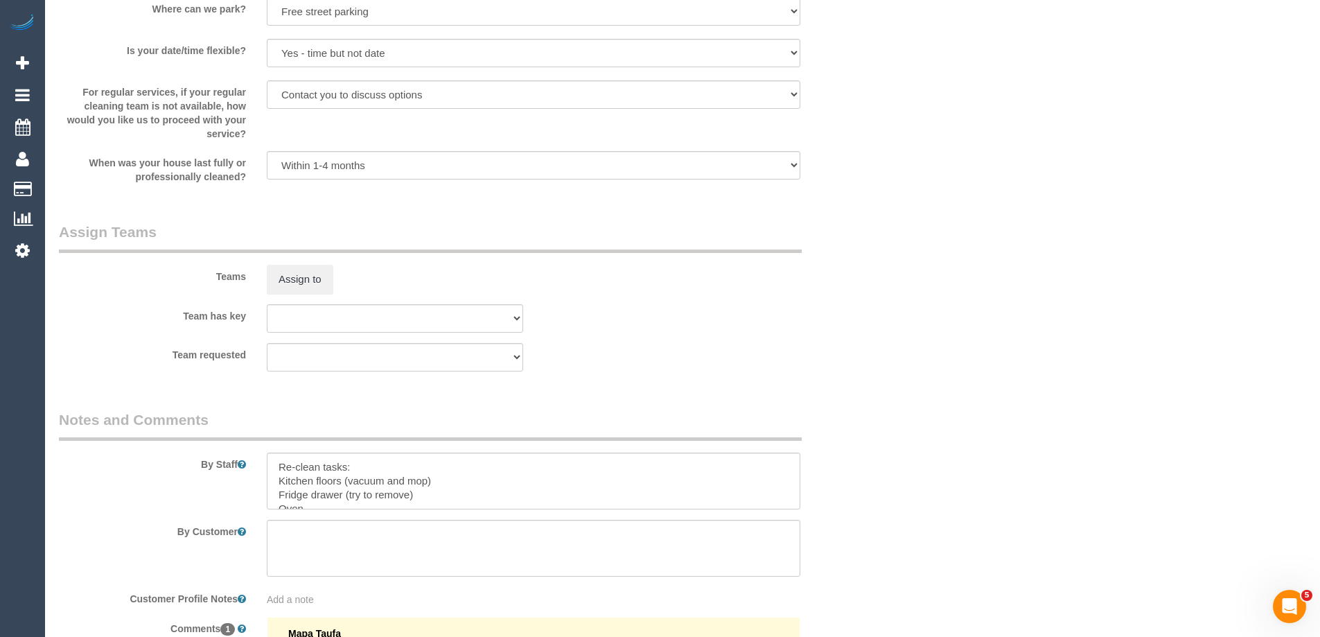
scroll to position [2092, 0]
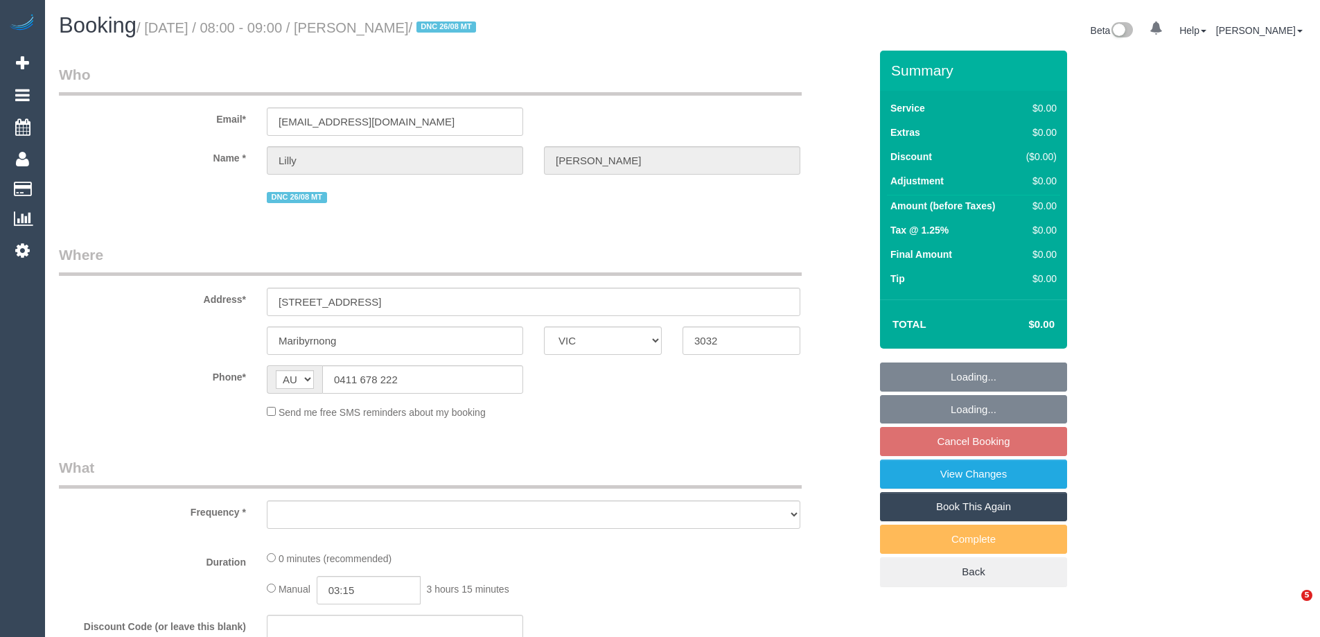
select select "VIC"
select select "string:stripe-pm_1RyY0H2GScqysDRVJ6S49ap2"
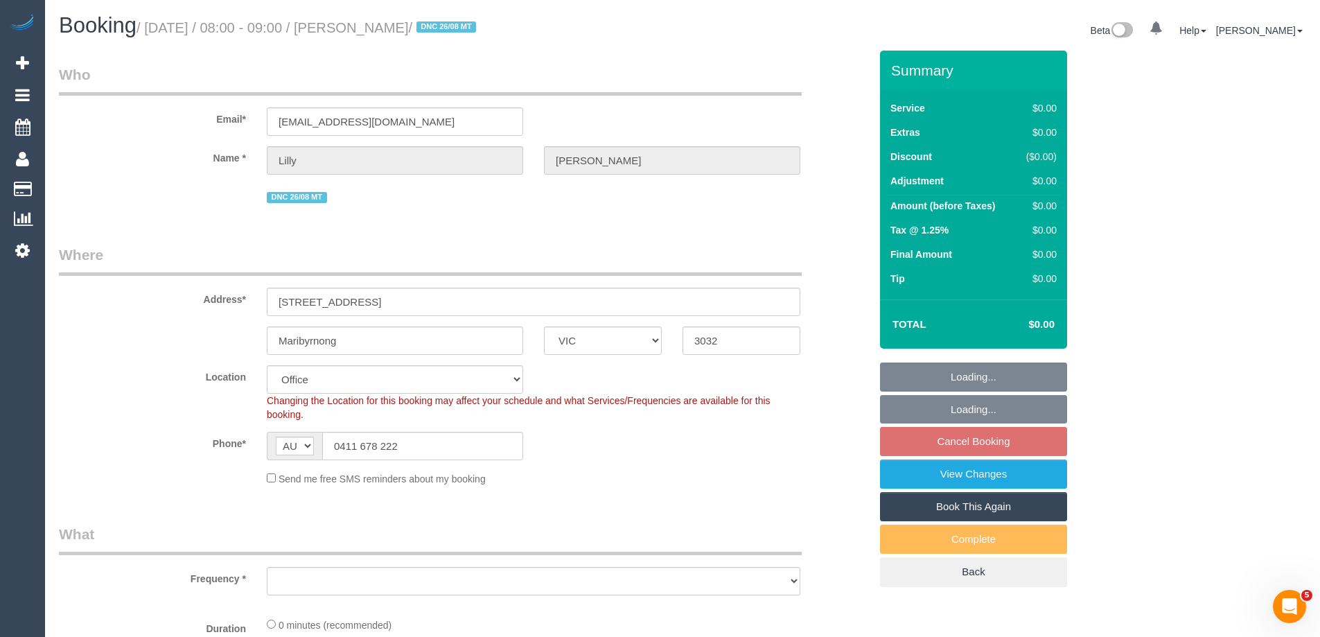
select select "number:28"
select select "number:14"
select select "number:19"
select select "number:24"
select select "number:35"
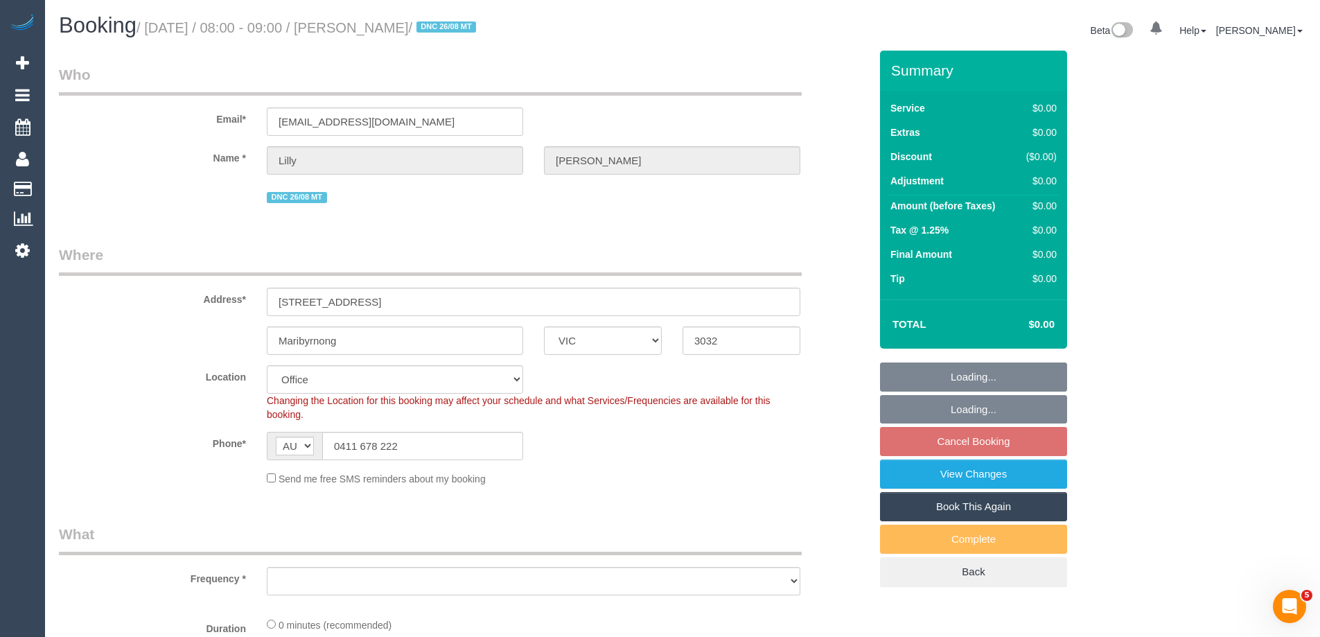
select select "number:13"
select select "object:2017"
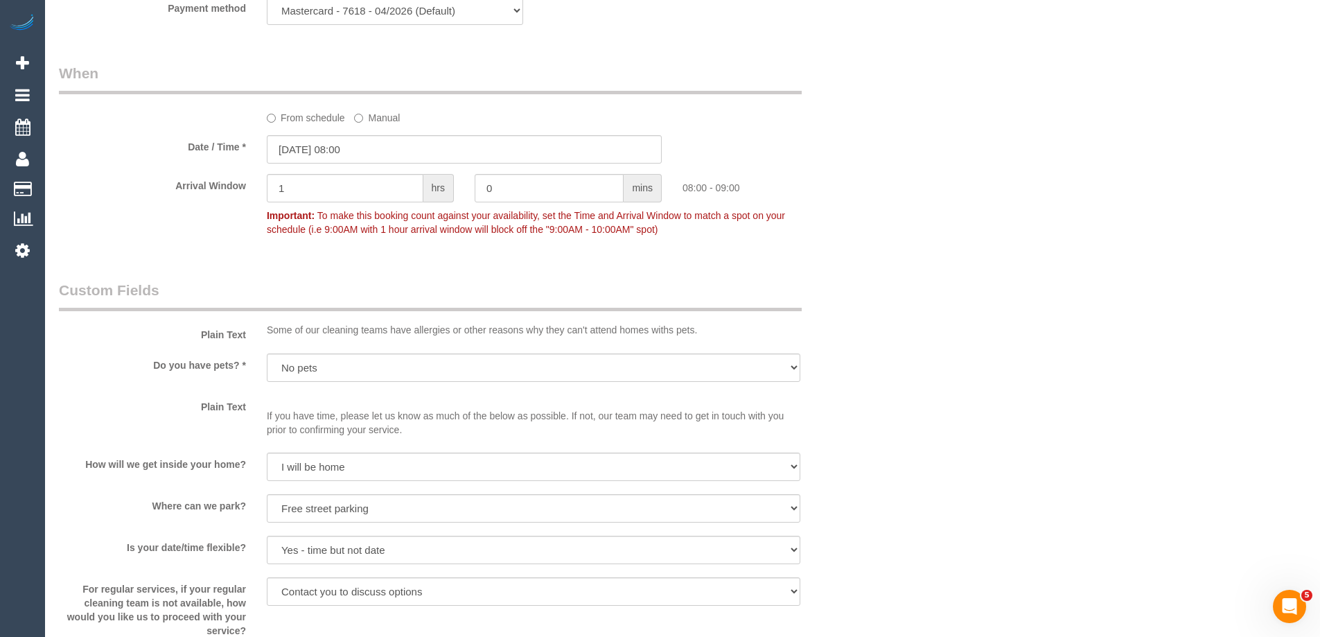
scroll to position [1247, 0]
click at [331, 155] on input "28/08/2025 08:00" at bounding box center [464, 150] width 395 height 28
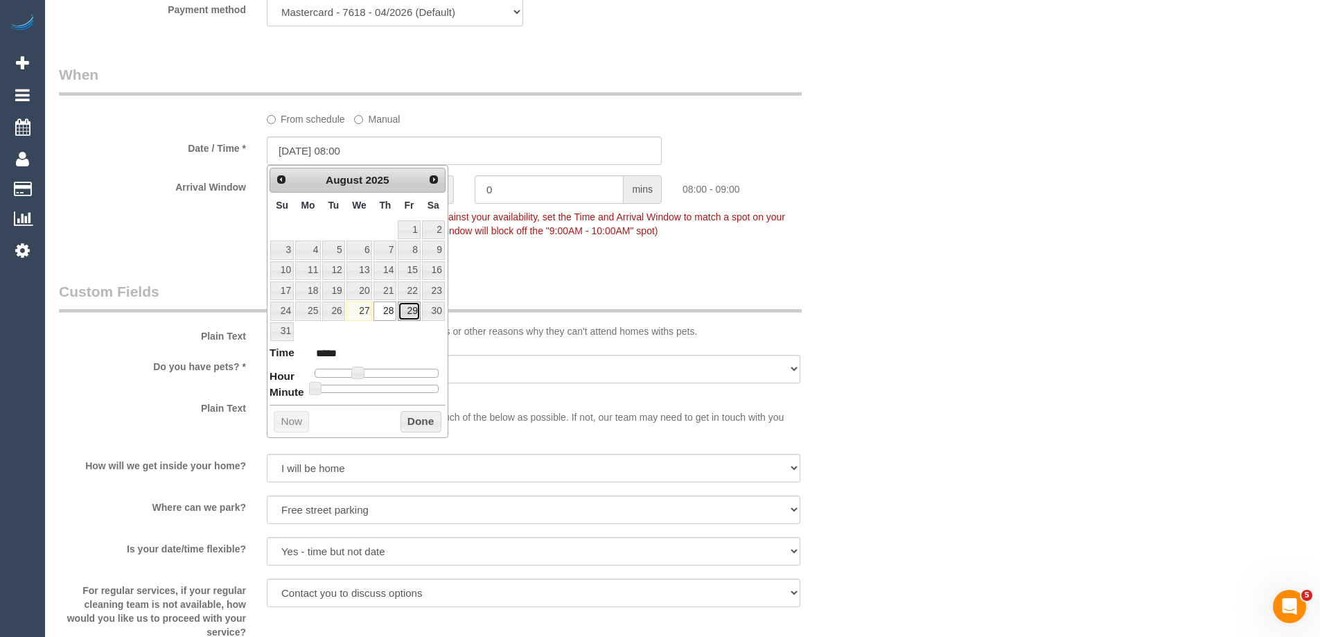
click at [409, 310] on link "29" at bounding box center [409, 310] width 22 height 19
type input "29/08/2025 07:00"
type input "*****"
click at [359, 374] on span at bounding box center [352, 373] width 12 height 12
click at [413, 426] on button "Done" at bounding box center [420, 422] width 41 height 22
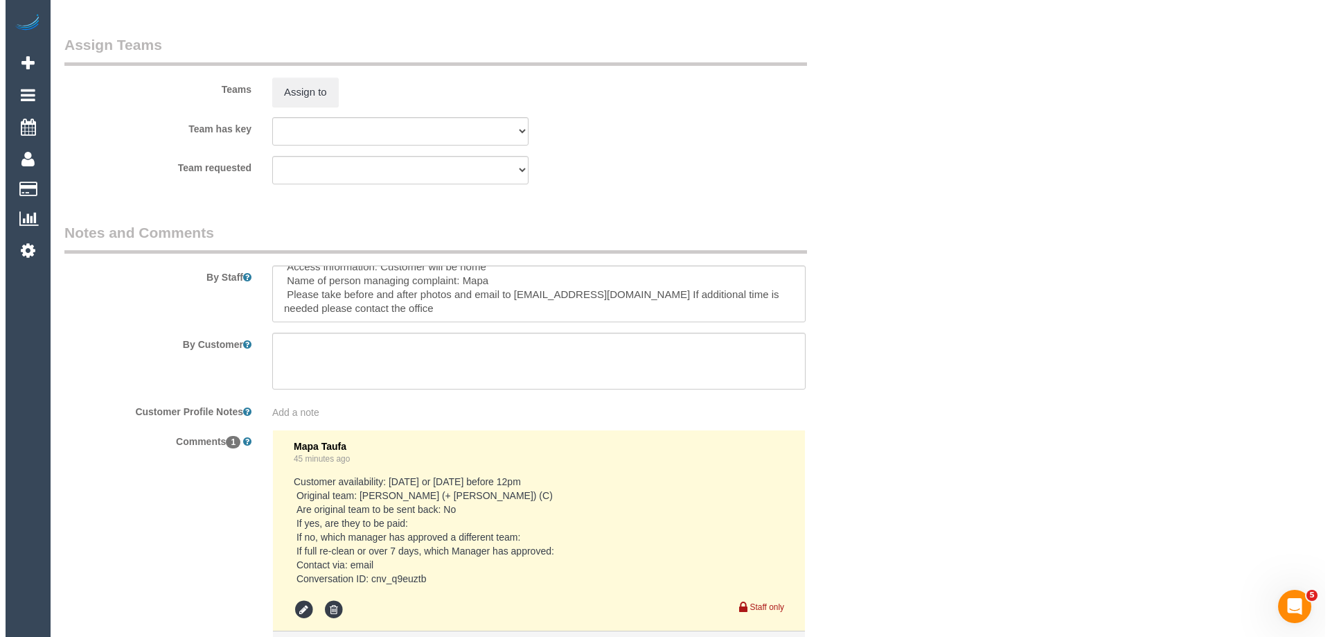
scroll to position [1940, 0]
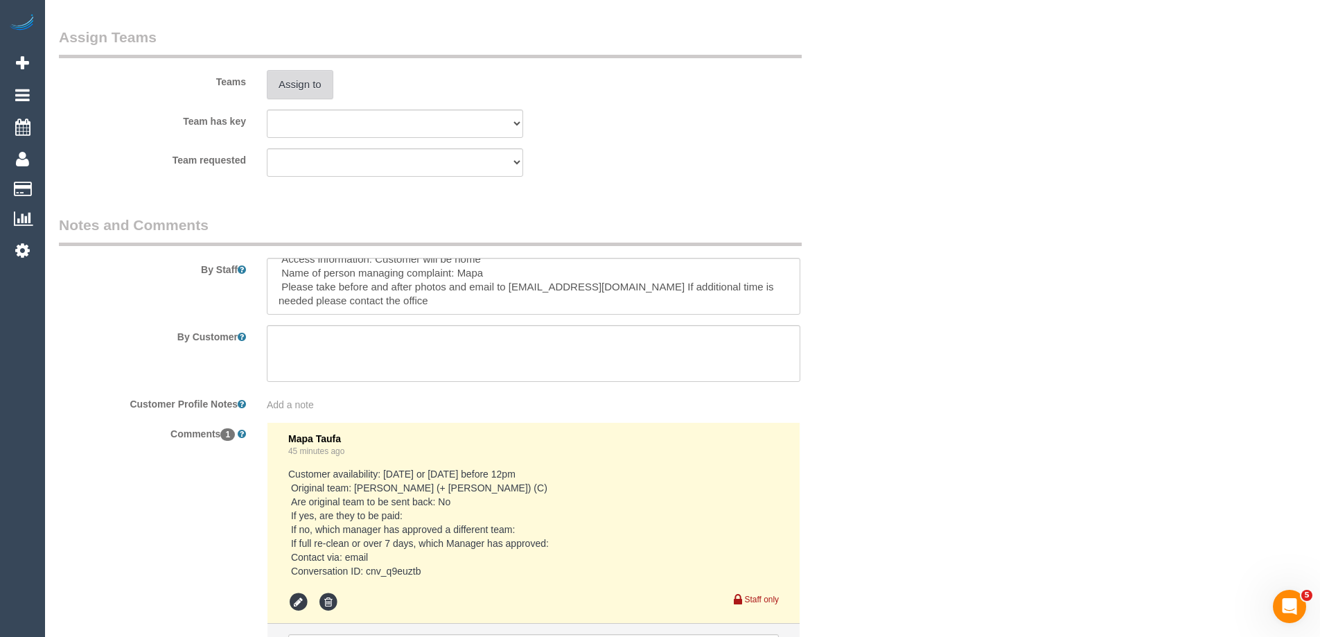
click at [303, 89] on button "Assign to" at bounding box center [300, 84] width 67 height 29
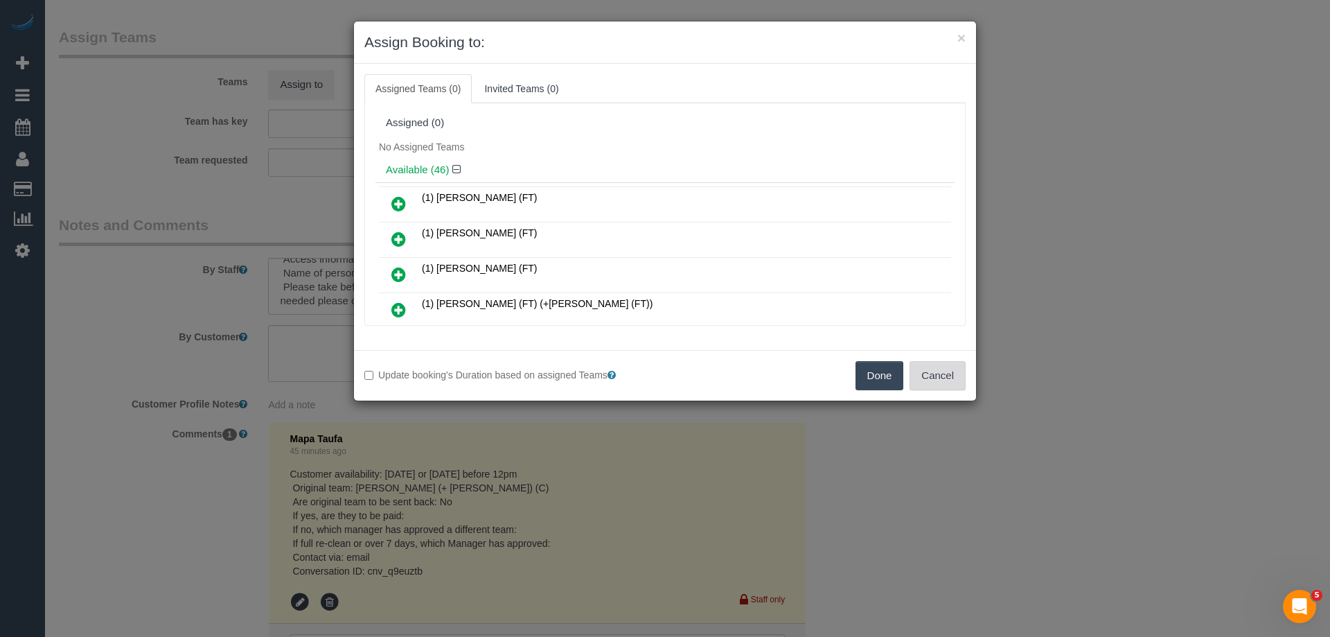
click at [931, 369] on button "Cancel" at bounding box center [938, 375] width 56 height 29
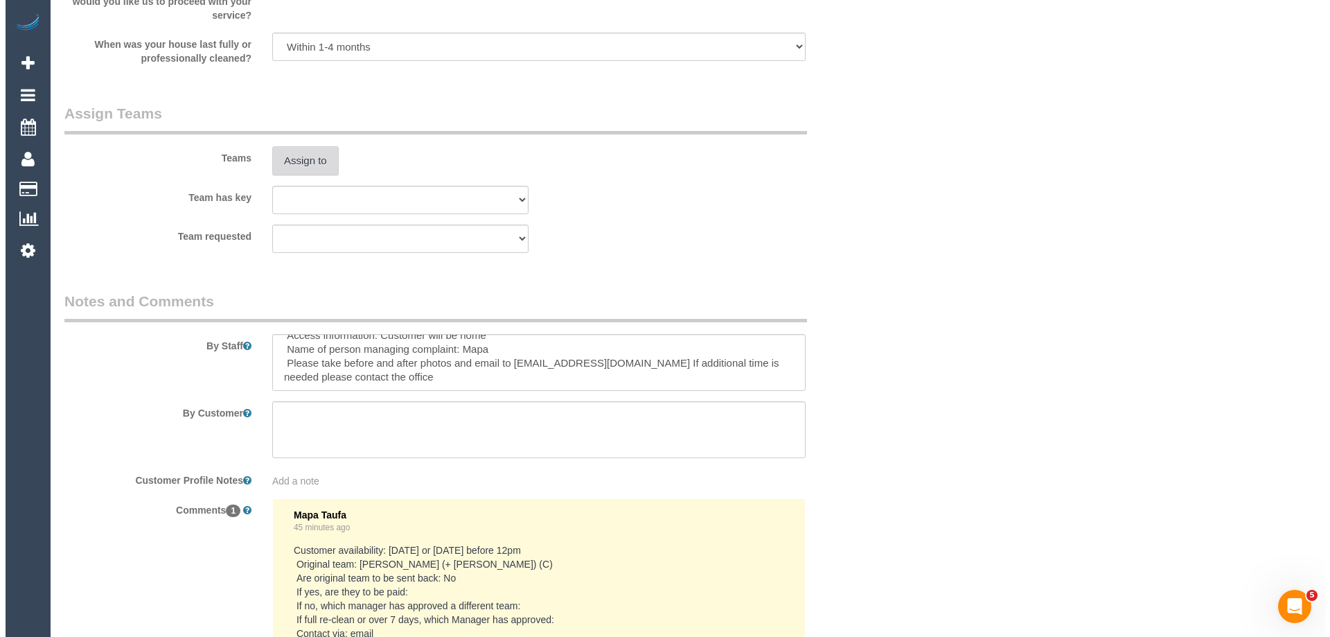
scroll to position [1871, 0]
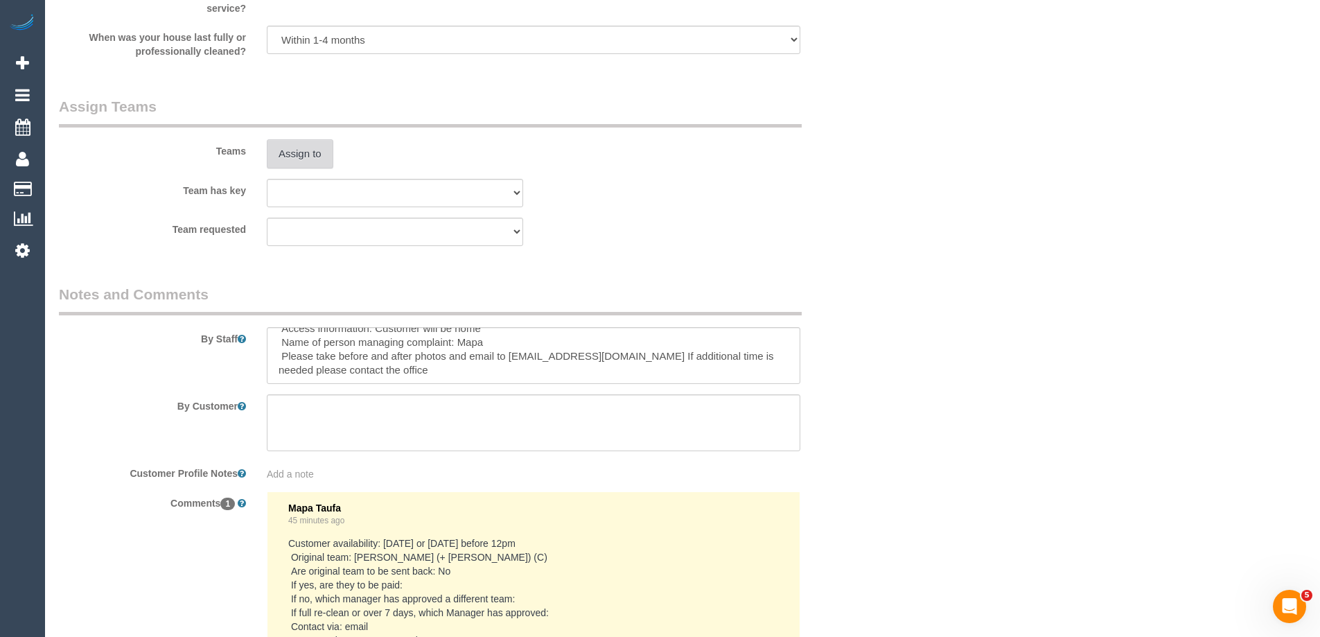
click at [283, 148] on button "Assign to" at bounding box center [300, 153] width 67 height 29
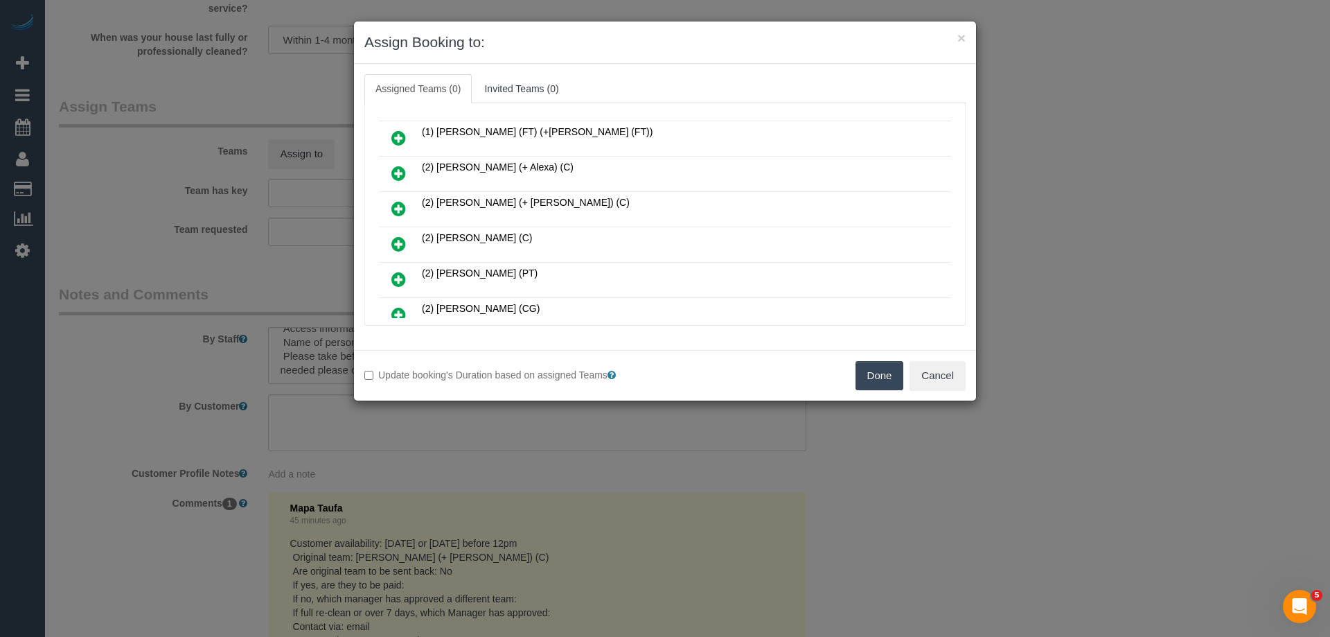
click at [397, 244] on icon at bounding box center [398, 244] width 15 height 17
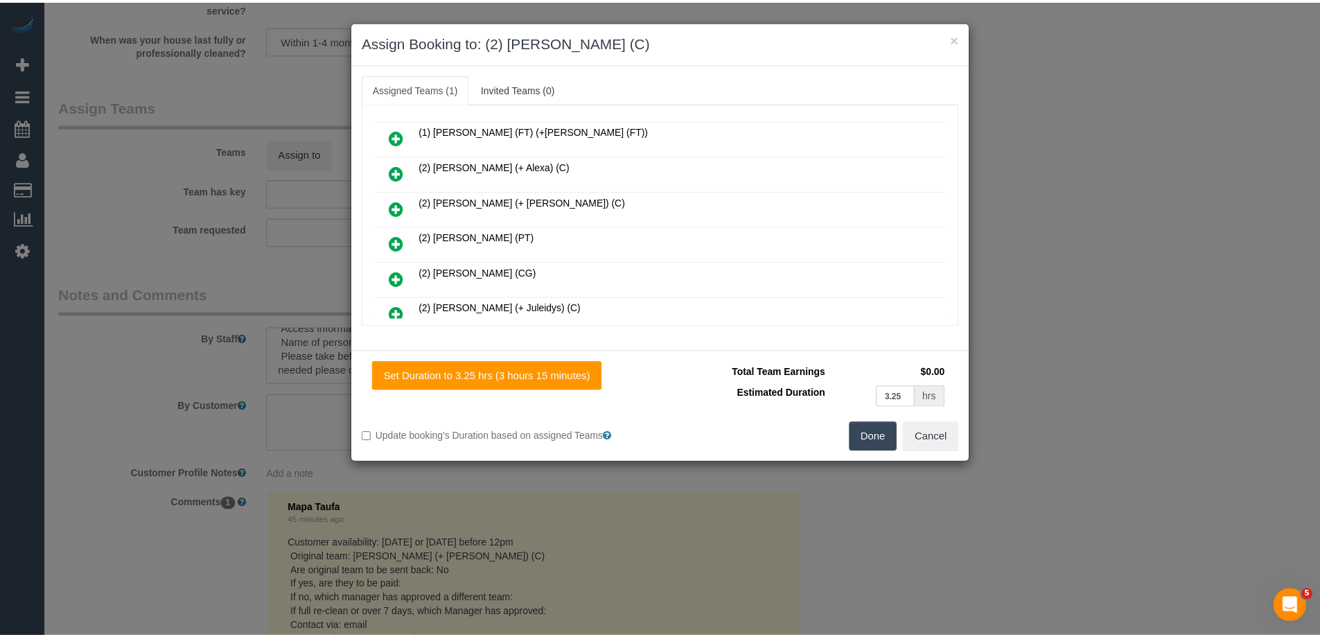
scroll to position [0, 0]
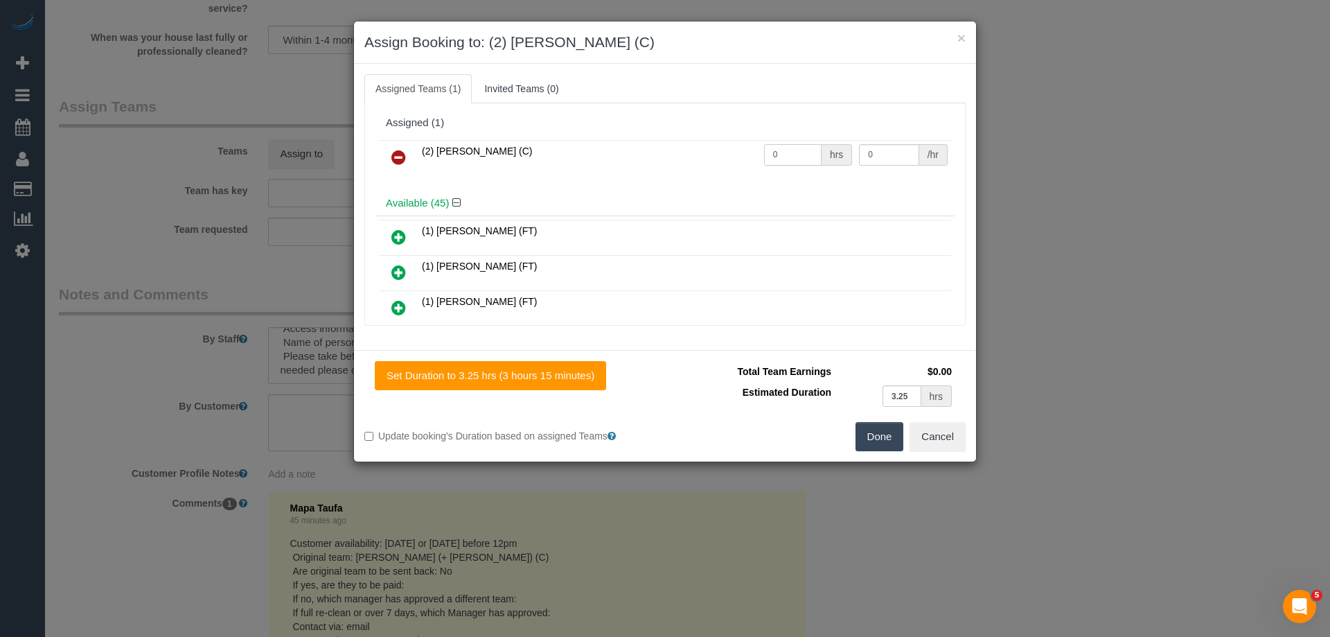
drag, startPoint x: 784, startPoint y: 148, endPoint x: 732, endPoint y: 147, distance: 52.7
click at [744, 148] on tr "(2) Ashik Miah (C) 0 hrs 0 /hr" at bounding box center [665, 157] width 572 height 35
type input "1.5"
drag, startPoint x: 870, startPoint y: 156, endPoint x: 816, endPoint y: 147, distance: 54.8
click at [816, 147] on tr "(2) Ashik Miah (C) 1.5 hrs 0 /hr" at bounding box center [665, 157] width 572 height 35
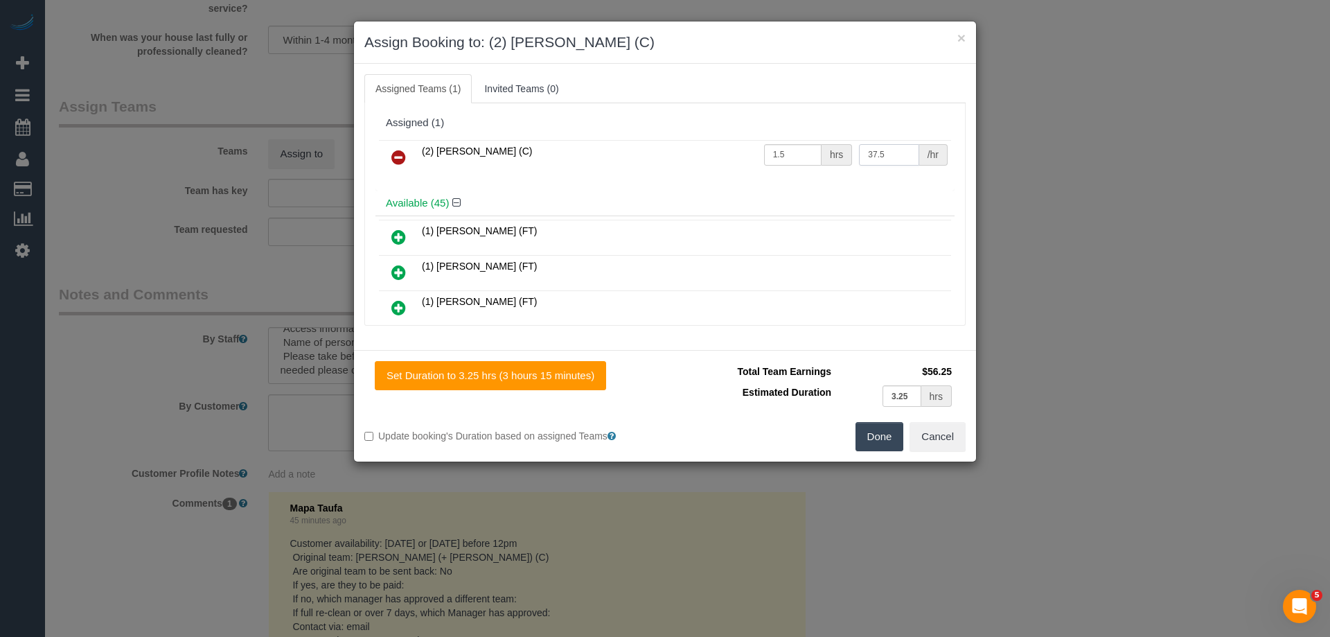
type input "37.5"
click at [874, 432] on button "Done" at bounding box center [880, 436] width 49 height 29
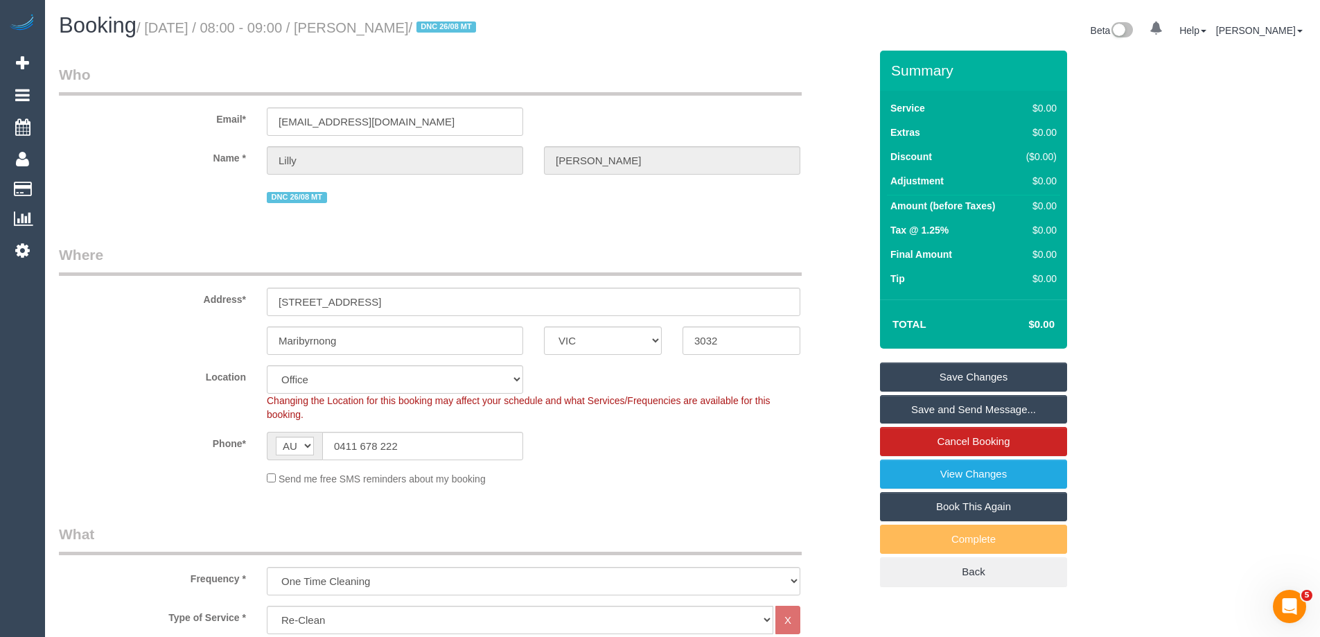
drag, startPoint x: 411, startPoint y: 26, endPoint x: 357, endPoint y: 35, distance: 54.8
click at [357, 35] on h1 "Booking / August 28, 2025 / 08:00 - 09:00 / Lilly Tran / DNC 26/08 MT" at bounding box center [365, 26] width 613 height 24
copy small "Lilly Tran"
click at [922, 380] on link "Save Changes" at bounding box center [973, 376] width 187 height 29
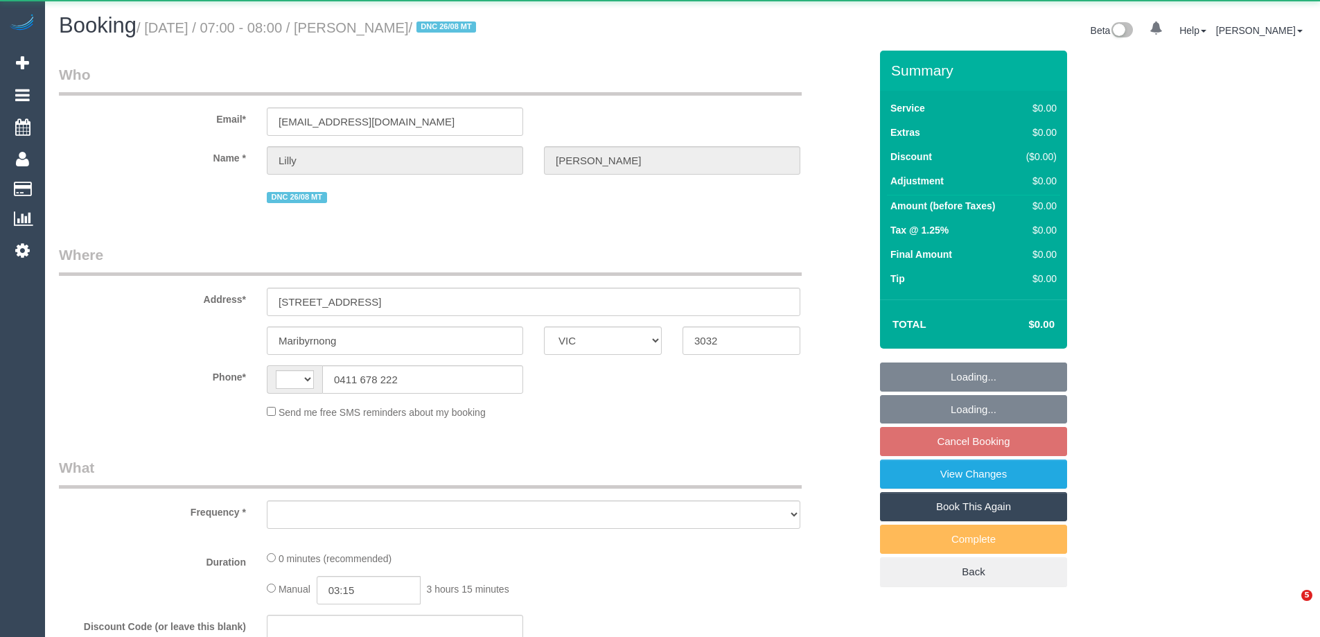
select select "VIC"
select select "string:stripe-pm_1RyY0H2GScqysDRVJ6S49ap2"
select select "number:28"
select select "number:14"
select select "number:19"
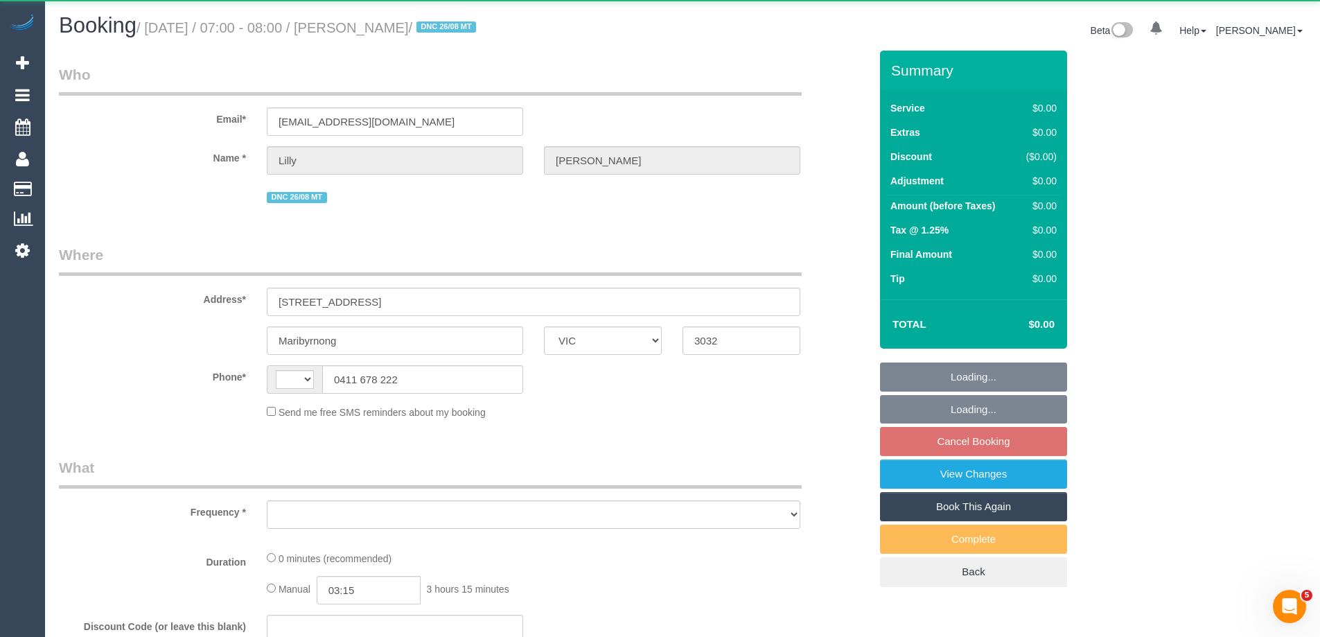
select select "number:24"
select select "number:35"
select select "number:13"
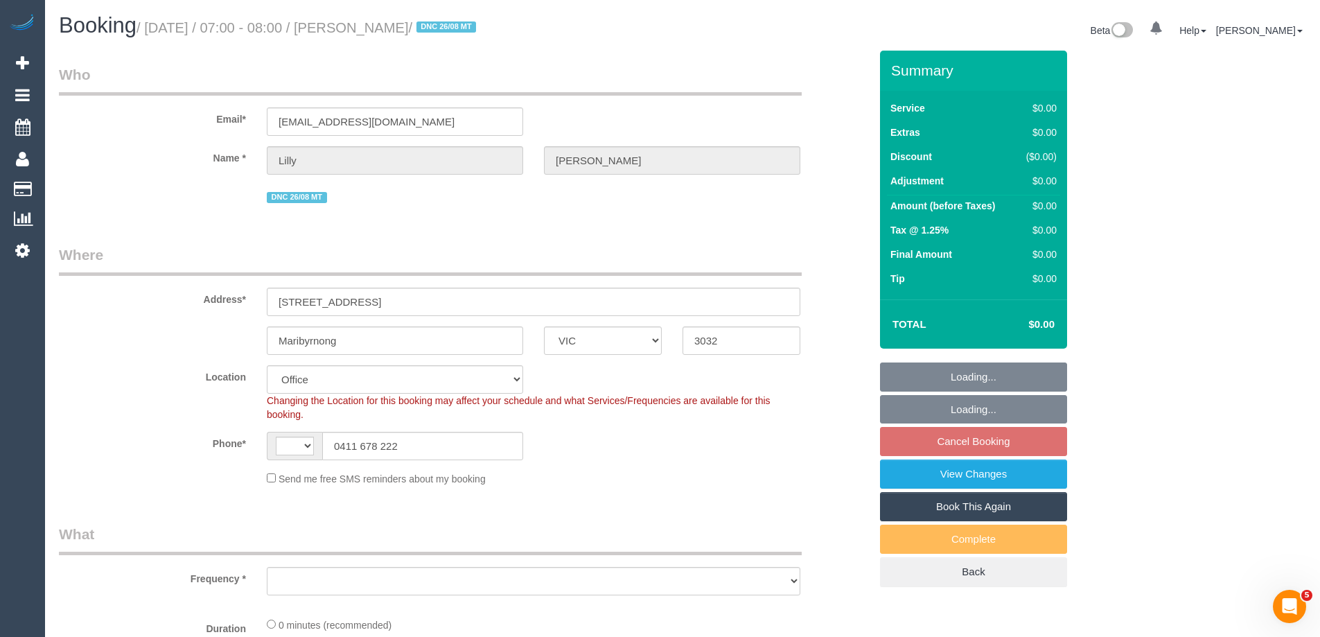
select select "string:AU"
select select "object:2011"
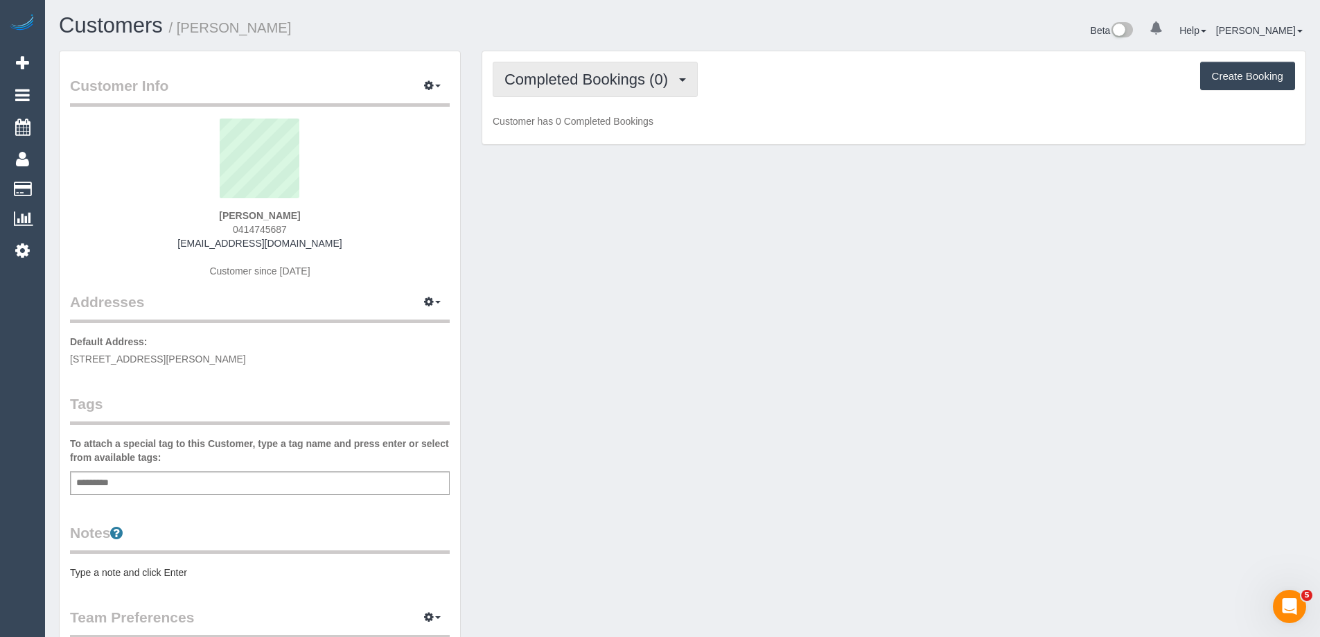
click at [582, 86] on span "Completed Bookings (0)" at bounding box center [589, 79] width 170 height 17
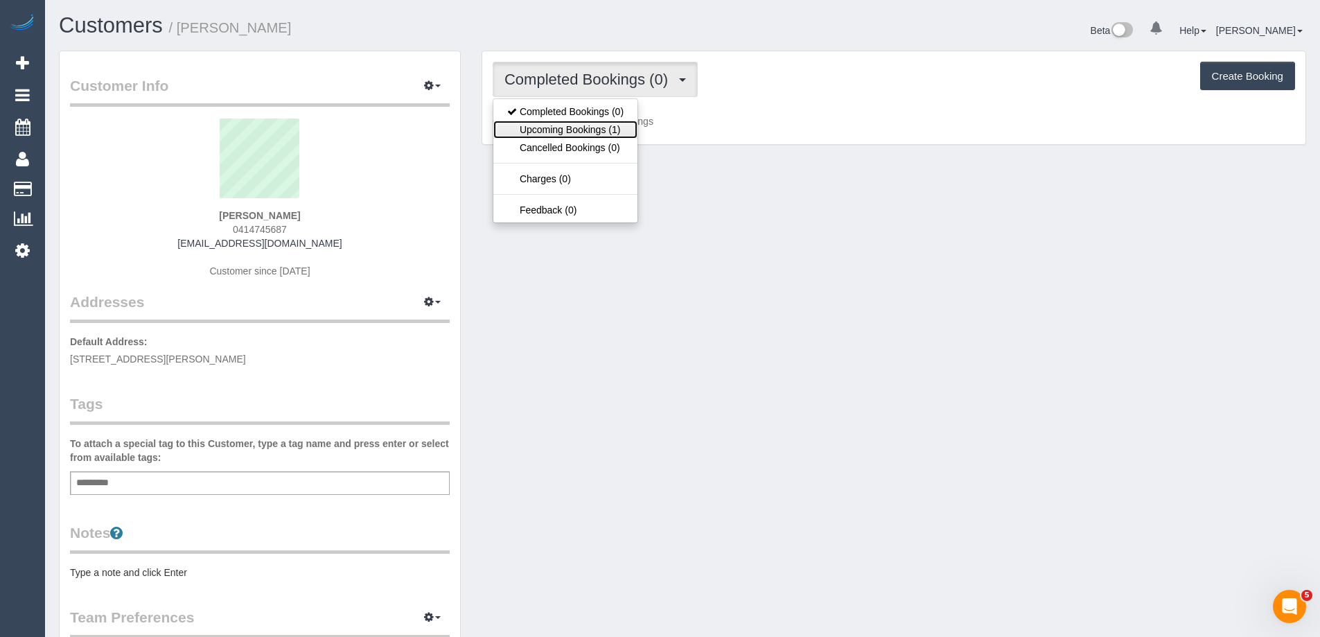
click at [606, 126] on link "Upcoming Bookings (1)" at bounding box center [565, 130] width 144 height 18
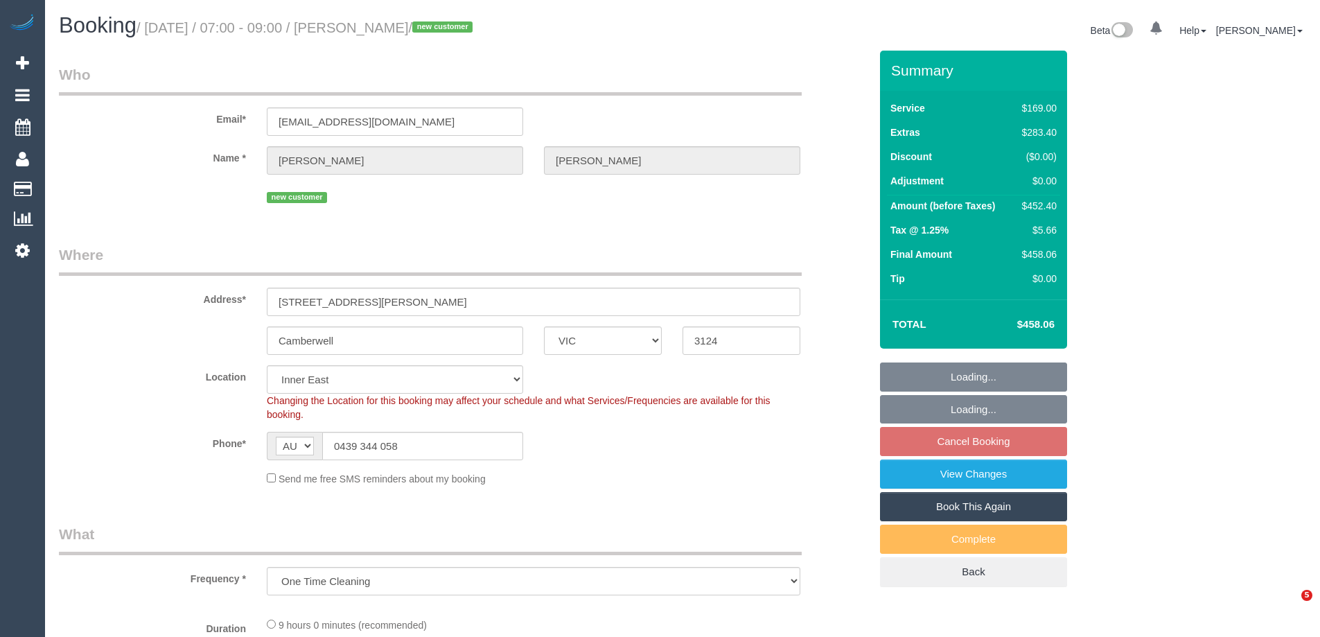
select select "VIC"
select select "string:stripe-pm_1Rwy1B2GScqysDRVoNS0Z8fI"
select select "number:28"
select select "number:14"
select select "number:18"
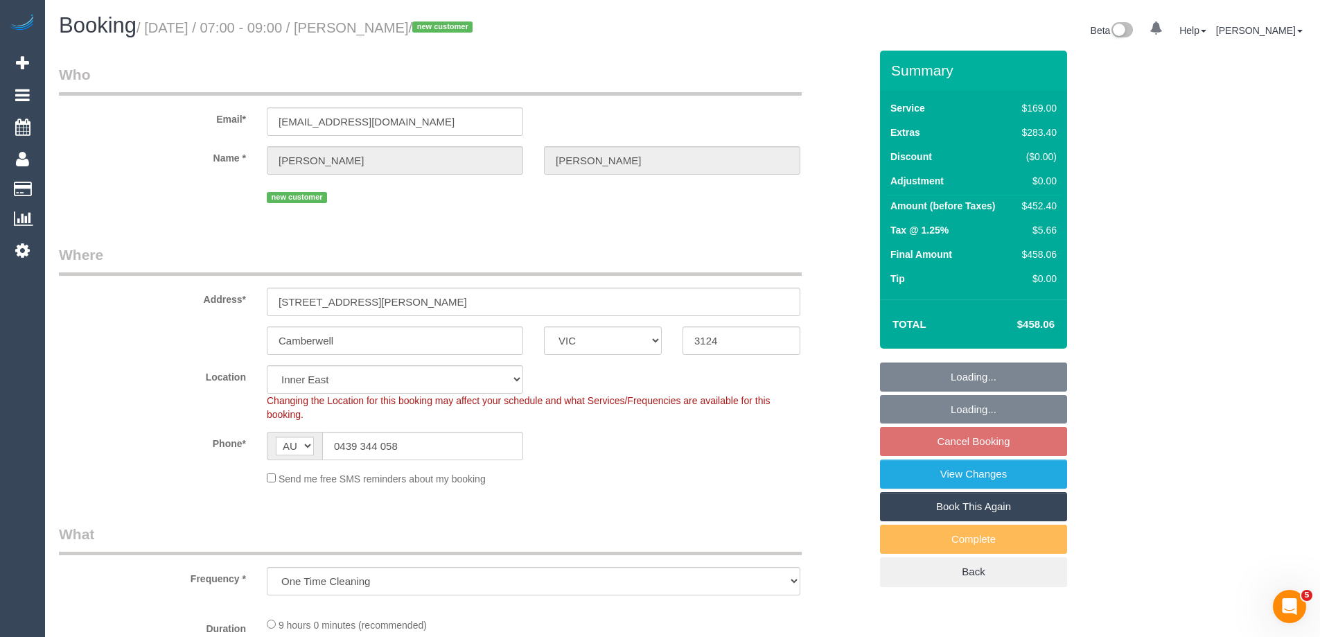
select select "number:36"
select select "number:26"
select select "object:770"
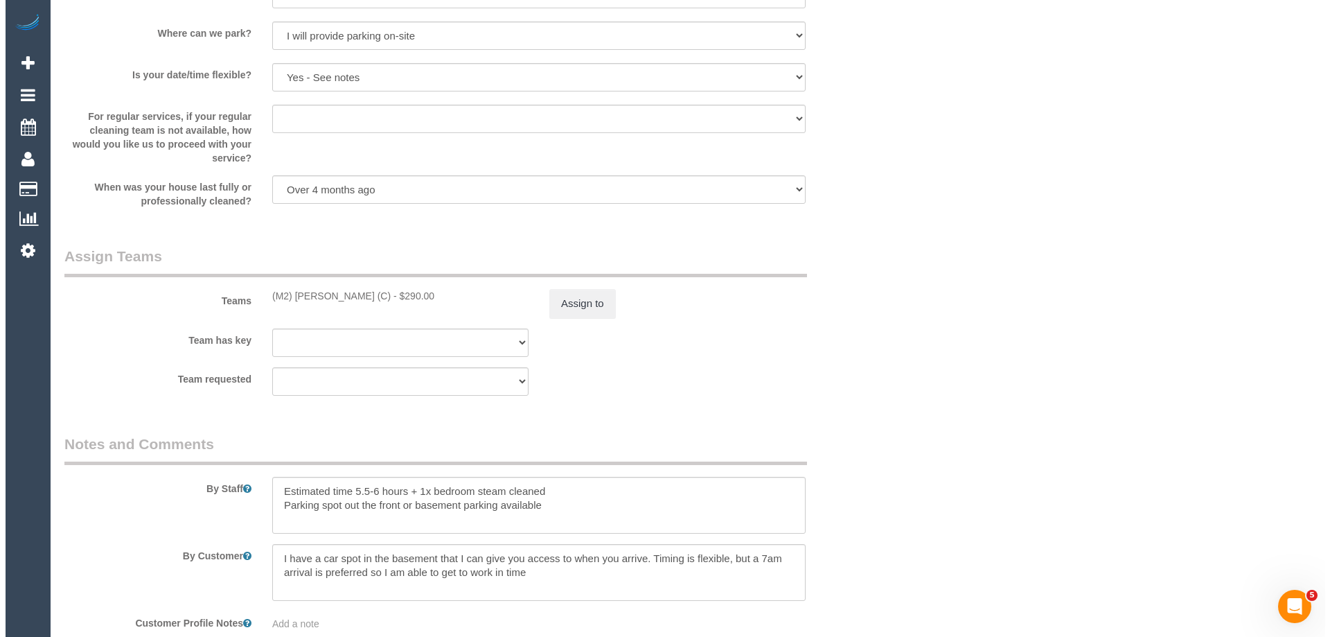
scroll to position [2009, 0]
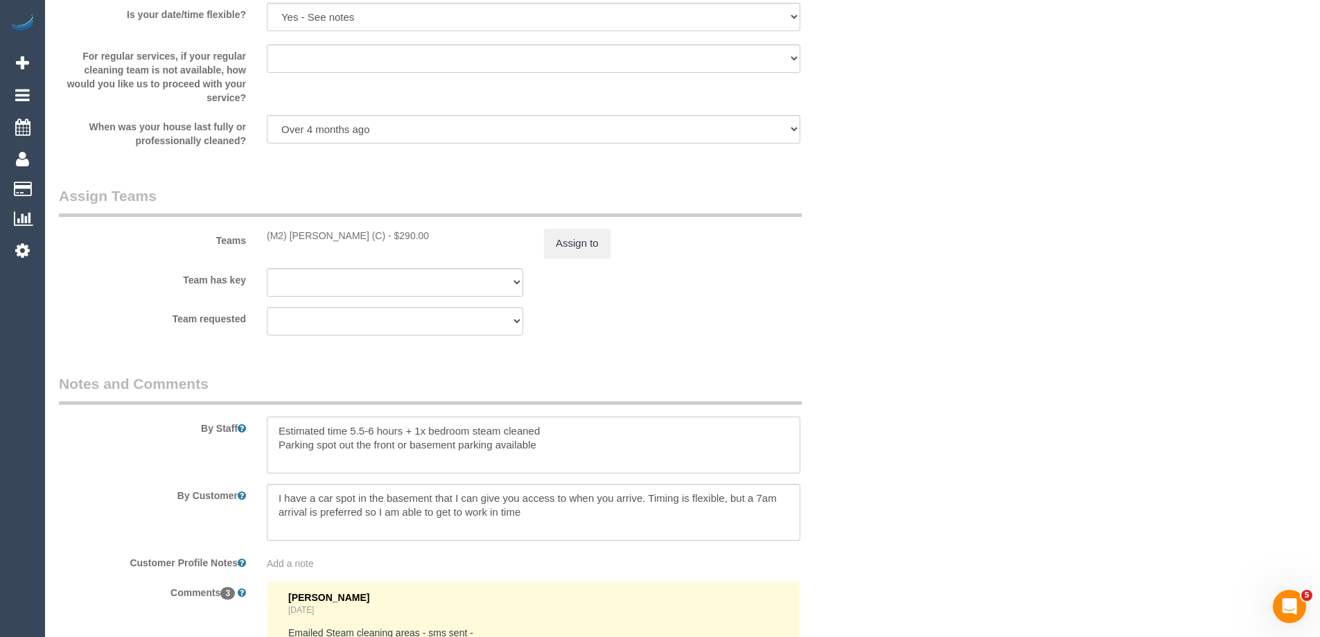
click at [547, 431] on textarea at bounding box center [534, 444] width 534 height 57
drag, startPoint x: 558, startPoint y: 428, endPoint x: 547, endPoint y: 424, distance: 11.6
click at [547, 424] on textarea at bounding box center [534, 444] width 534 height 57
paste textarea "team cleaner to arrive at ___ Please ensure areas for steam cleaning are cleane…"
drag, startPoint x: 667, startPoint y: 427, endPoint x: 741, endPoint y: 430, distance: 74.2
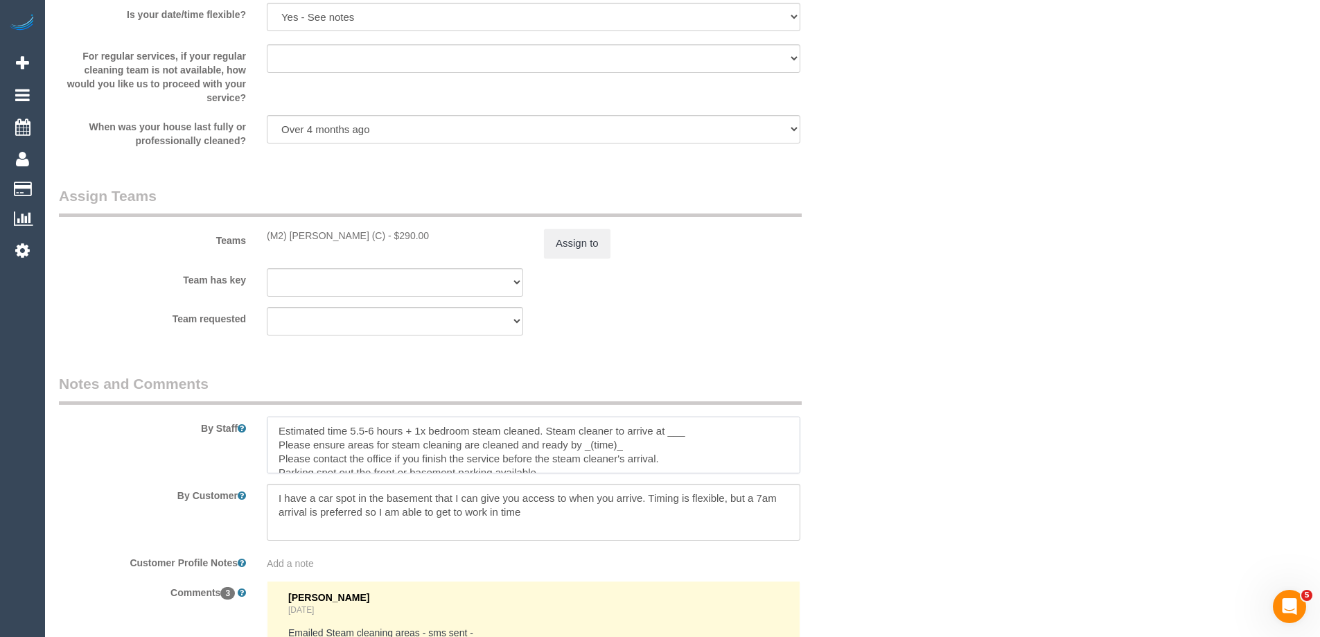
click at [741, 430] on textarea at bounding box center [534, 444] width 534 height 57
type textarea "Estimated time 5.5-6 hours + 1x bedroom steam cleaned. Steam cleaner to arrive …"
click at [574, 248] on button "Assign to" at bounding box center [577, 243] width 67 height 29
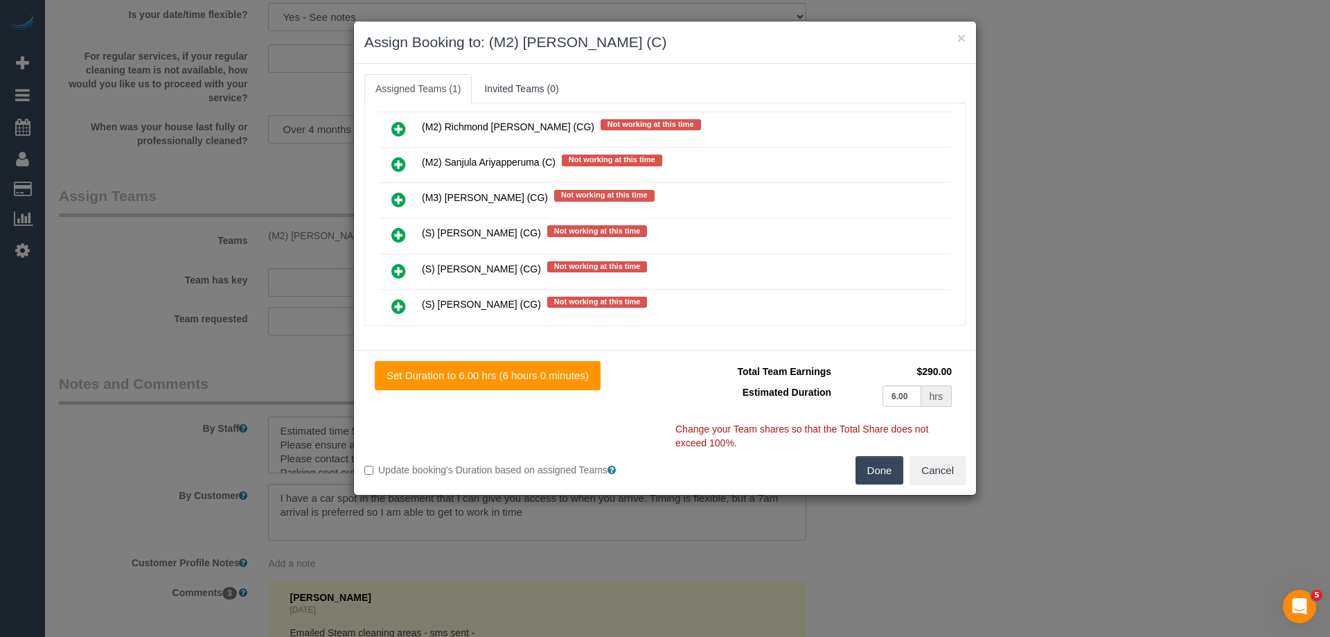
scroll to position [3395, 0]
click at [390, 193] on link at bounding box center [398, 200] width 33 height 28
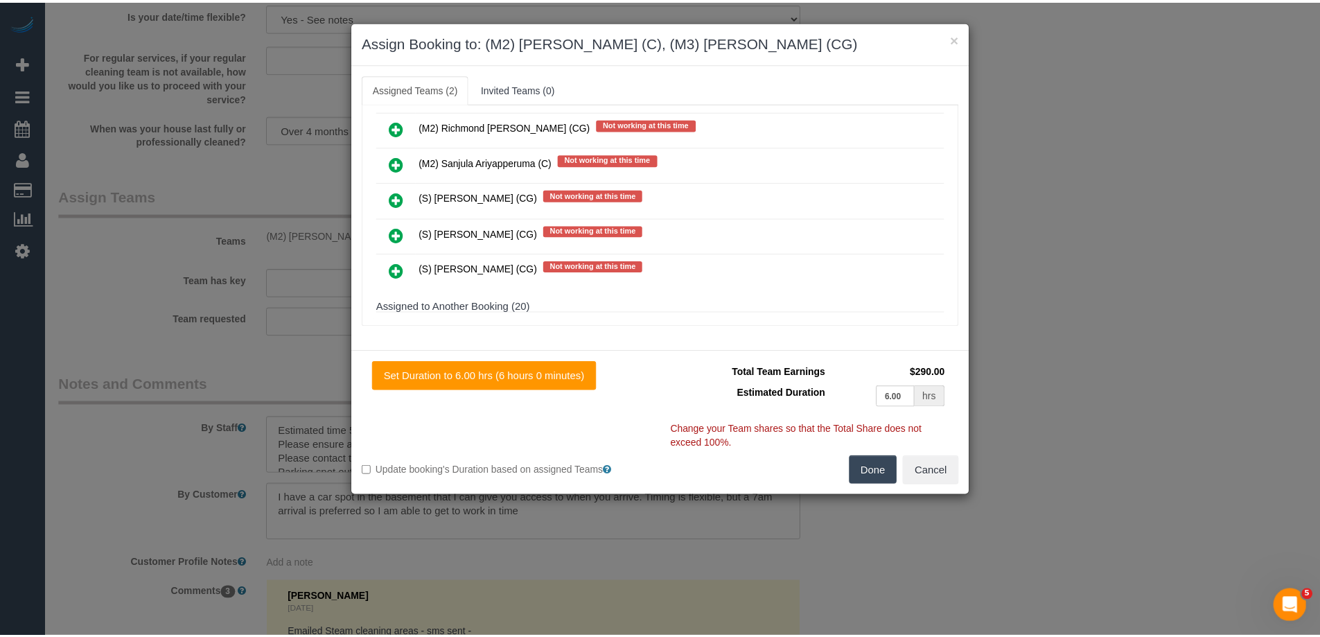
scroll to position [0, 0]
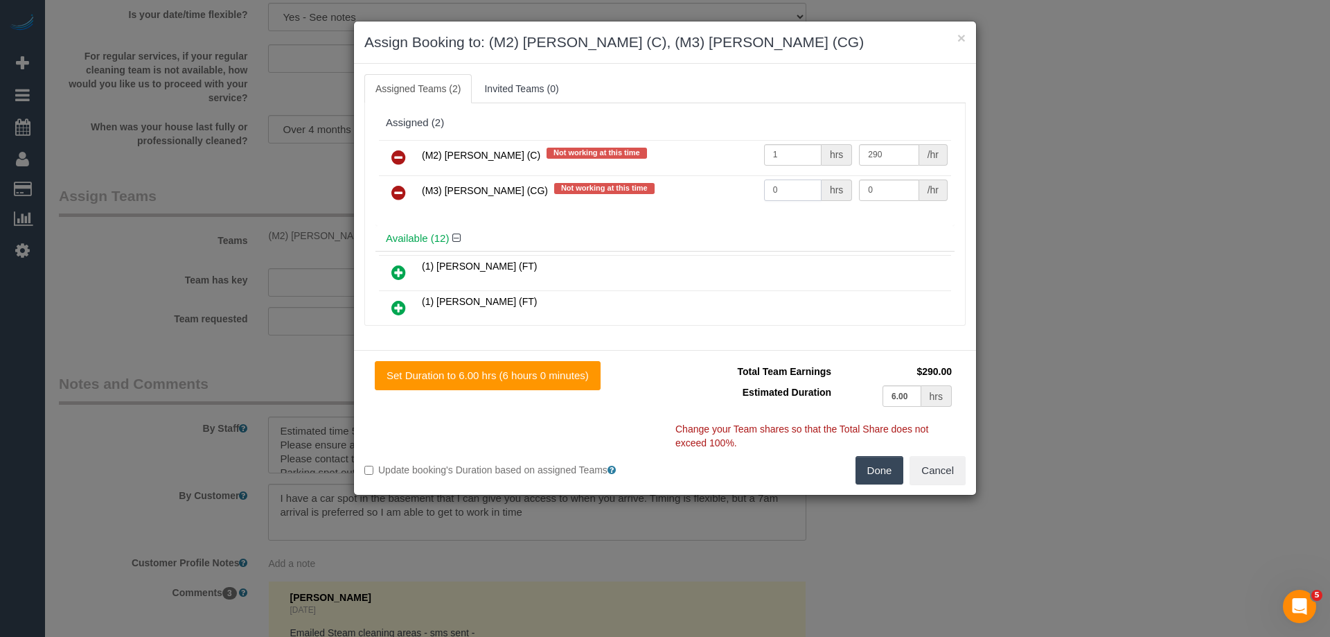
drag, startPoint x: 779, startPoint y: 186, endPoint x: 737, endPoint y: 184, distance: 42.3
click at [737, 184] on tr "(M3) Adnan (CG) Not working at this time 0 hrs 0 /hr" at bounding box center [665, 192] width 572 height 35
type input "1"
drag, startPoint x: 872, startPoint y: 193, endPoint x: 818, endPoint y: 181, distance: 55.3
click at [818, 181] on tr "(M3) Adnan (CG) Not working at this time 1 hrs 0 /hr" at bounding box center [665, 192] width 572 height 35
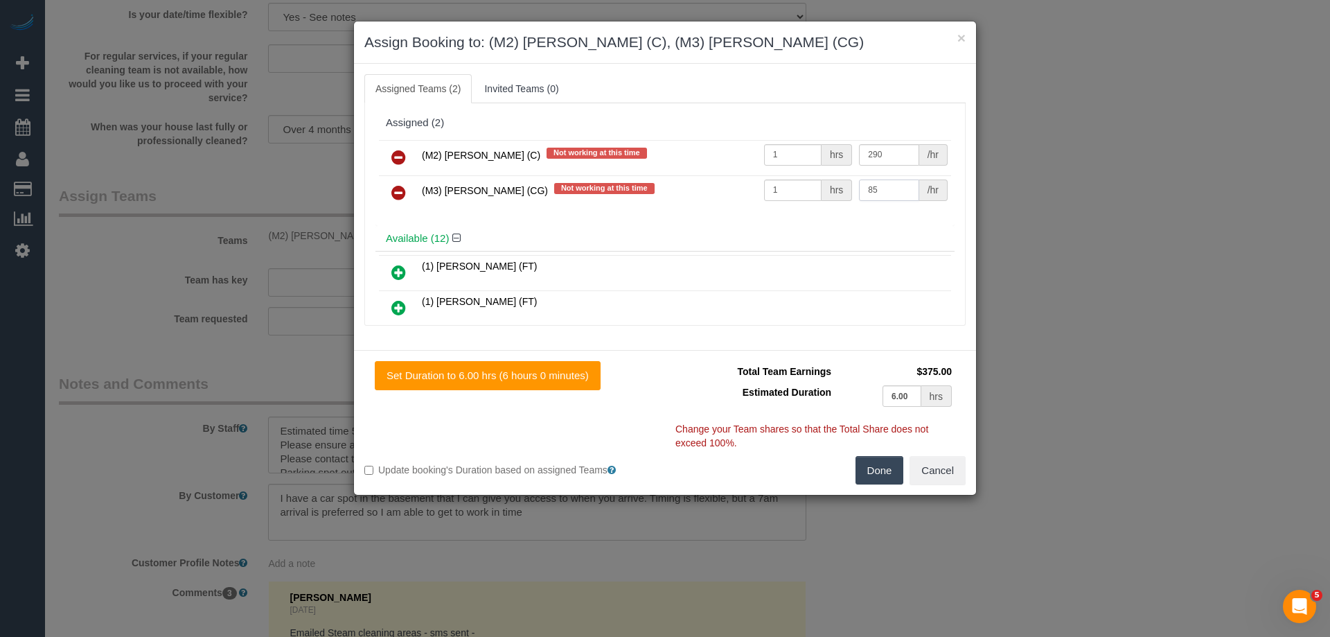
type input "85"
click at [879, 471] on button "Done" at bounding box center [880, 470] width 49 height 29
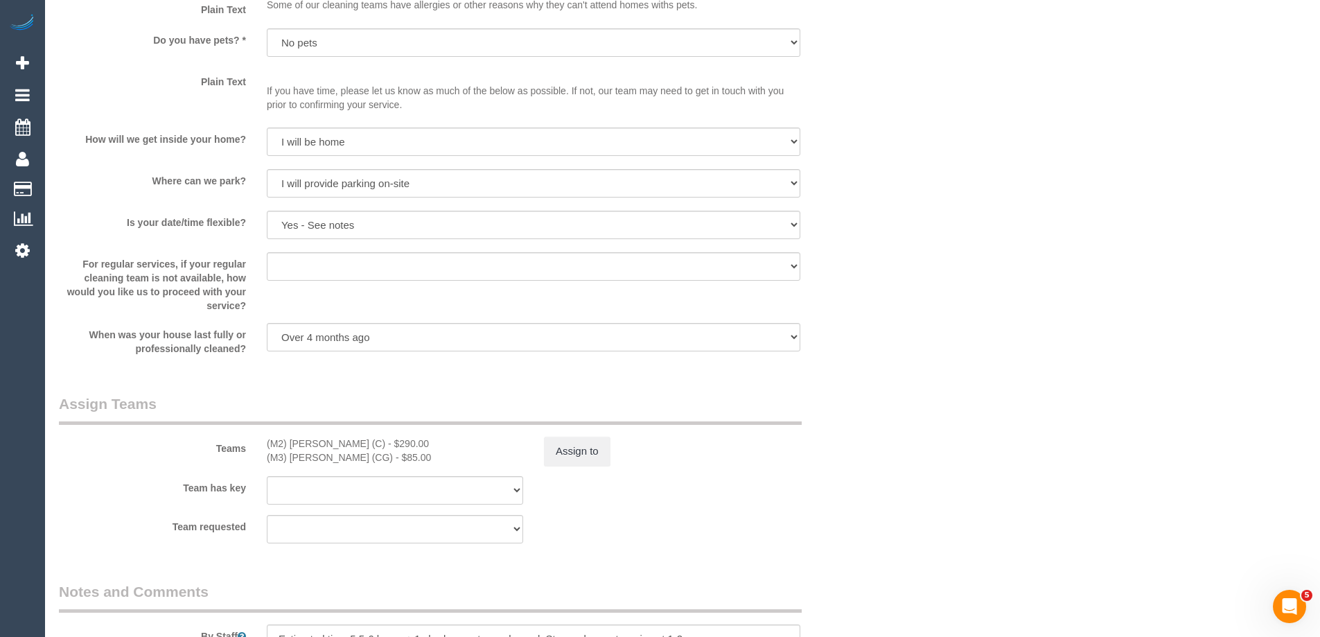
scroll to position [1940, 0]
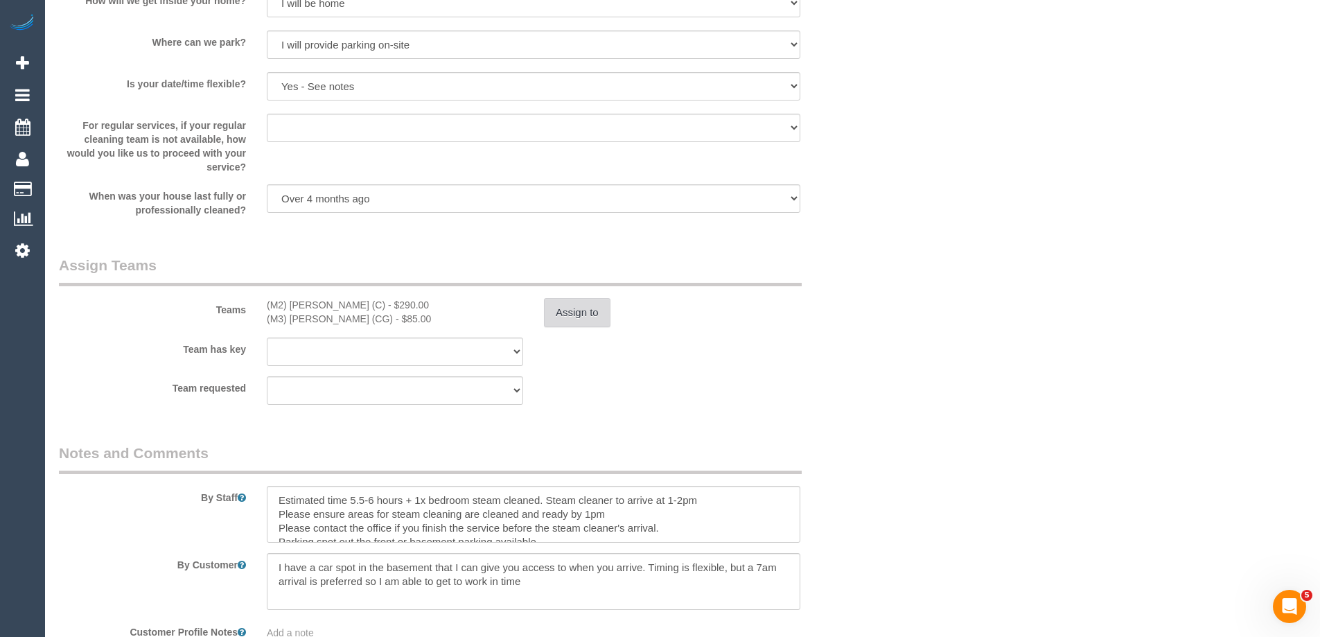
click at [595, 309] on button "Assign to" at bounding box center [577, 312] width 67 height 29
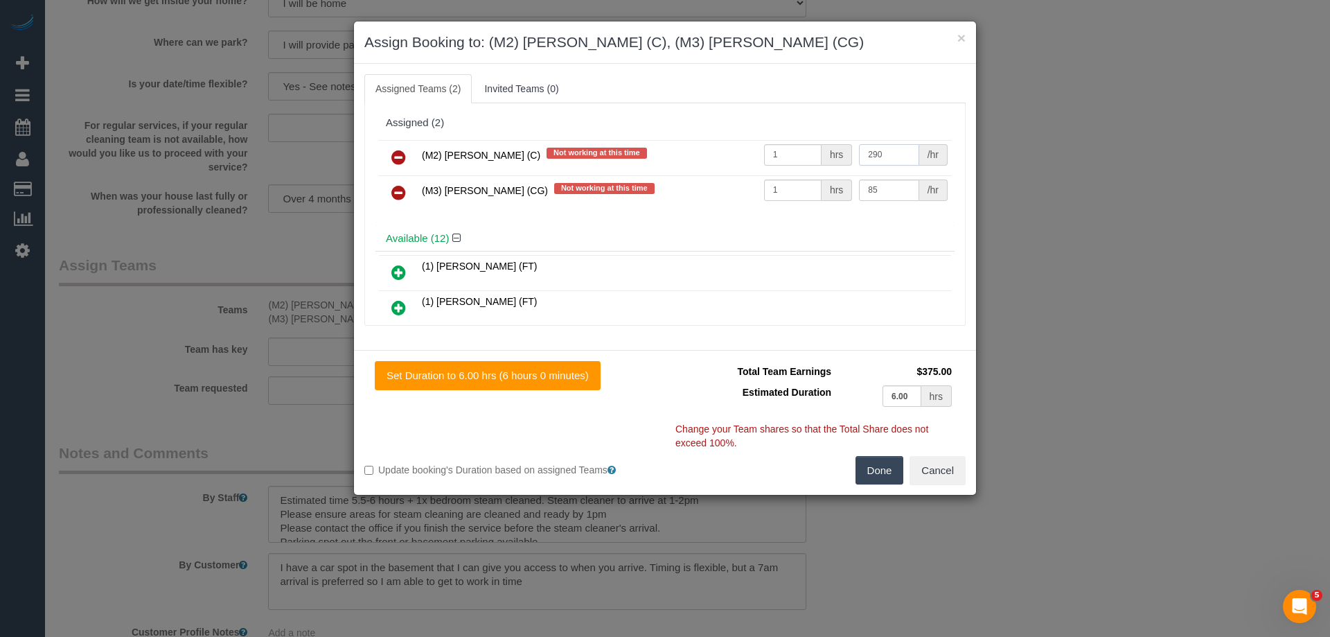
drag, startPoint x: 865, startPoint y: 159, endPoint x: 781, endPoint y: 153, distance: 84.7
click at [781, 153] on tr "(M2) Joseph Tshibangu (C) Not working at this time 1 hrs 290 /hr" at bounding box center [665, 157] width 572 height 35
type input "220"
click at [883, 467] on button "Done" at bounding box center [880, 470] width 49 height 29
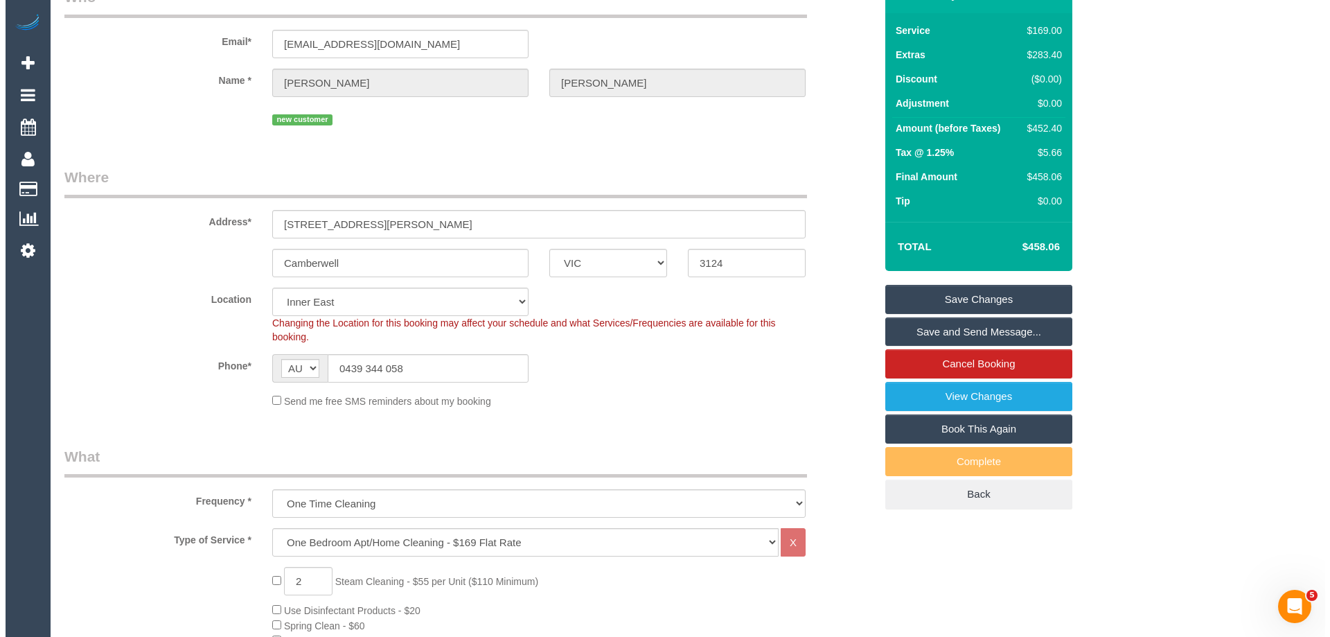
scroll to position [0, 0]
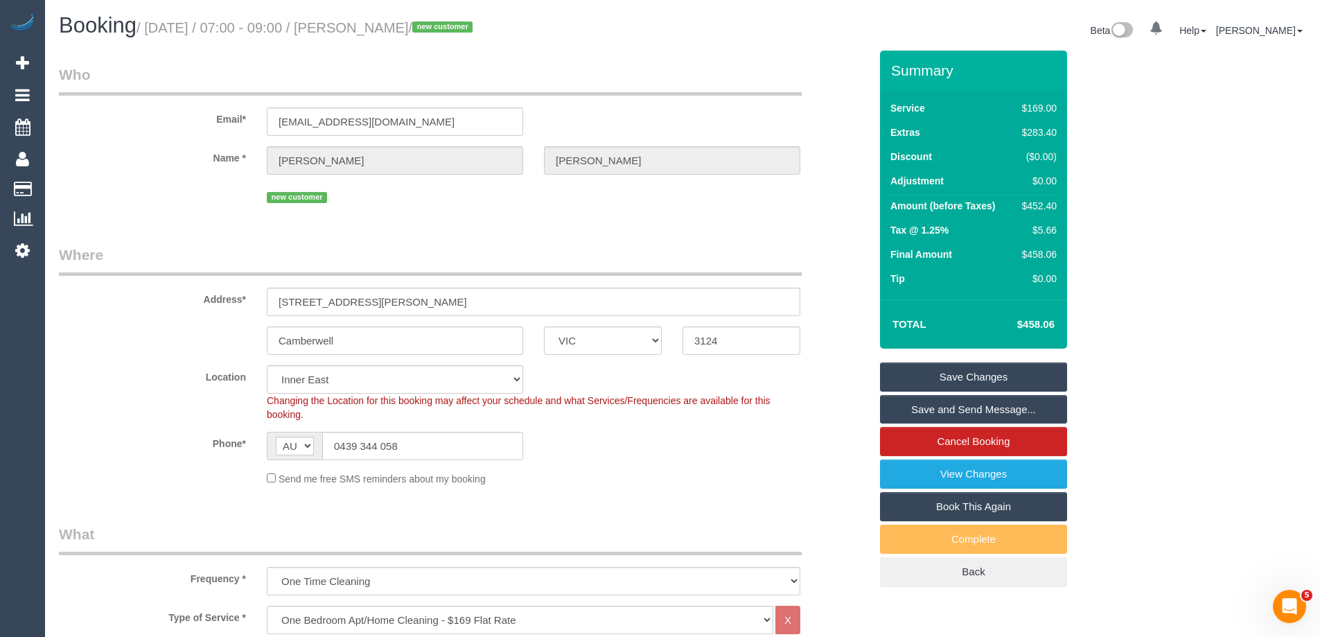
drag, startPoint x: 451, startPoint y: 26, endPoint x: 359, endPoint y: 18, distance: 92.5
click at [359, 18] on h1 "Booking / August 28, 2025 / 07:00 - 09:00 / Nicola Webster / new customer" at bounding box center [365, 26] width 613 height 24
copy small "Nicola Webster"
click at [897, 378] on link "Save Changes" at bounding box center [973, 376] width 187 height 29
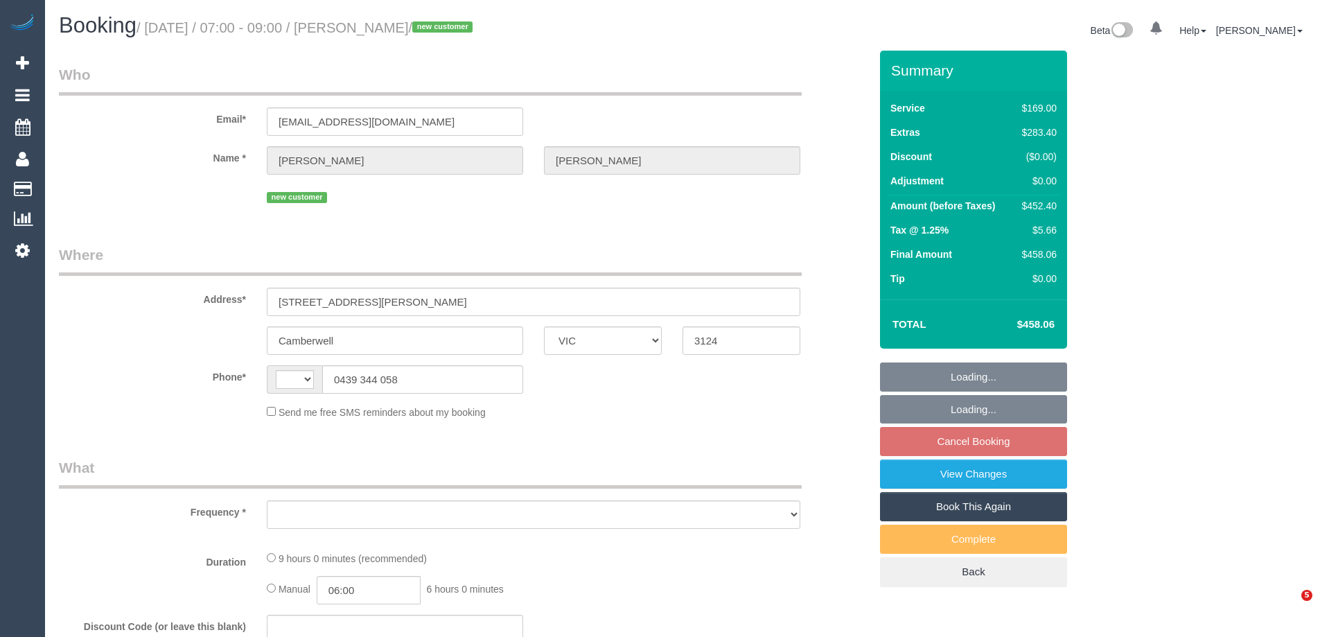
select select "VIC"
select select "string:AU"
select select "object:607"
select select "string:stripe-pm_1Rwy1B2GScqysDRVoNS0Z8fI"
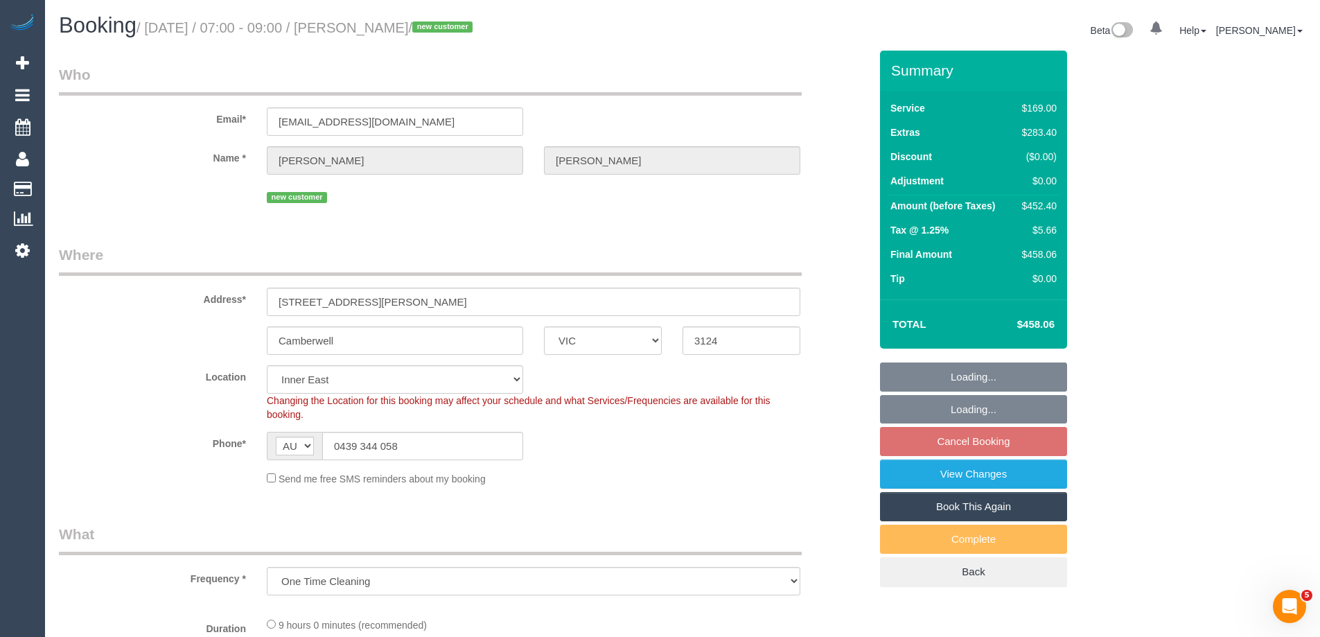
select select "number:28"
select select "number:14"
select select "number:18"
select select "number:36"
select select "number:26"
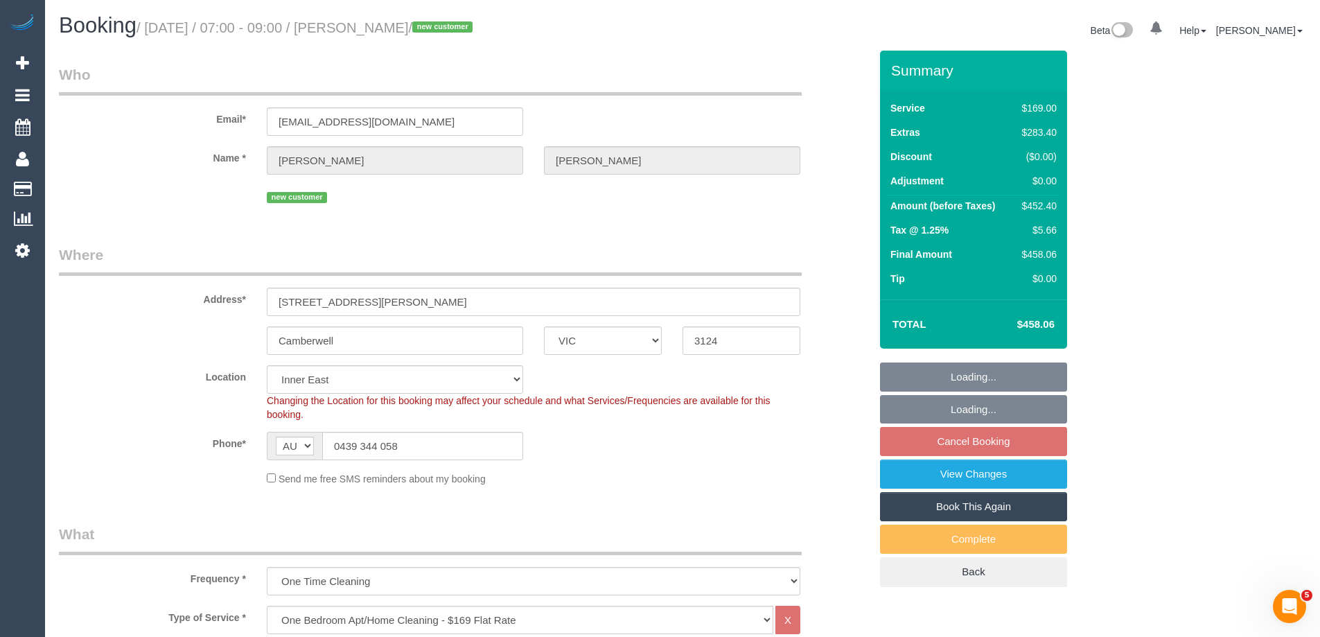
select select "object:870"
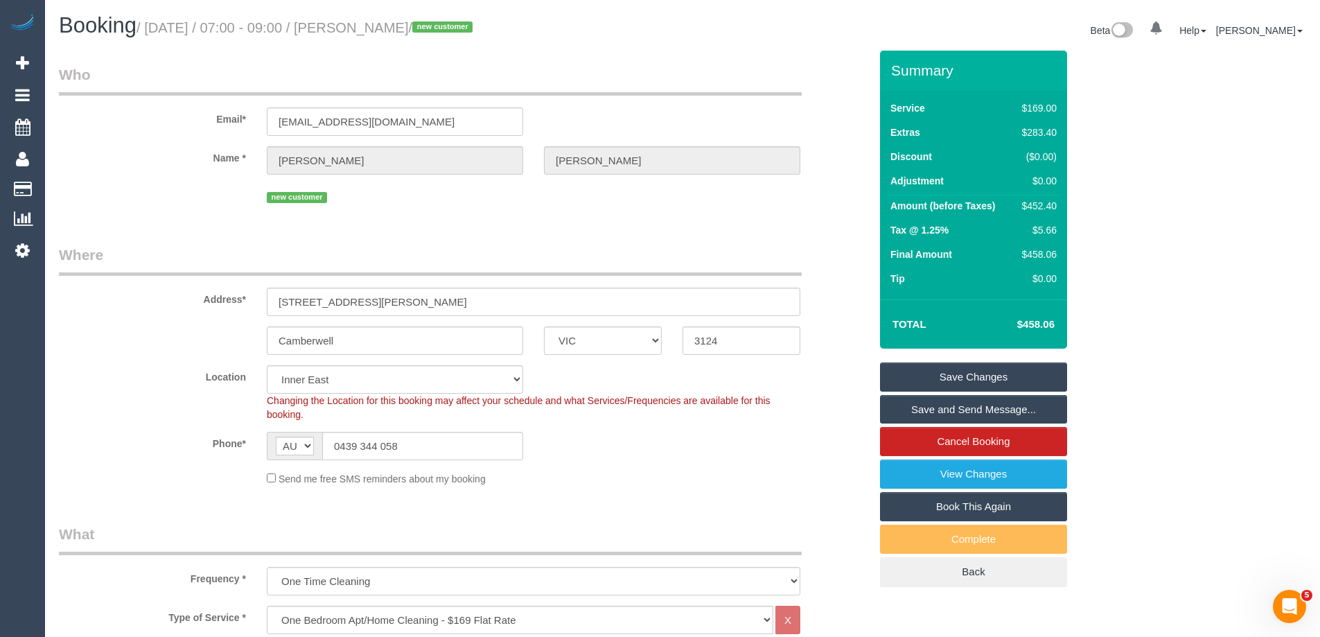
click at [905, 377] on link "Save Changes" at bounding box center [973, 376] width 187 height 29
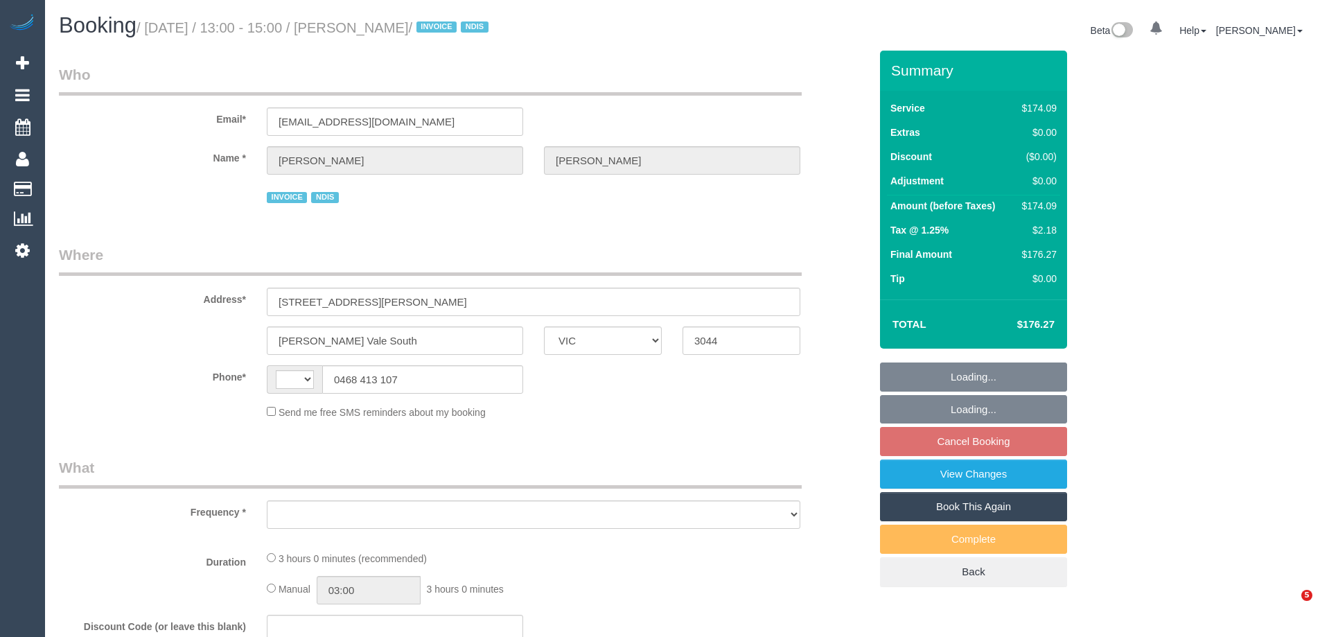
select select "VIC"
select select "string:AU"
select select "object:564"
select select "180"
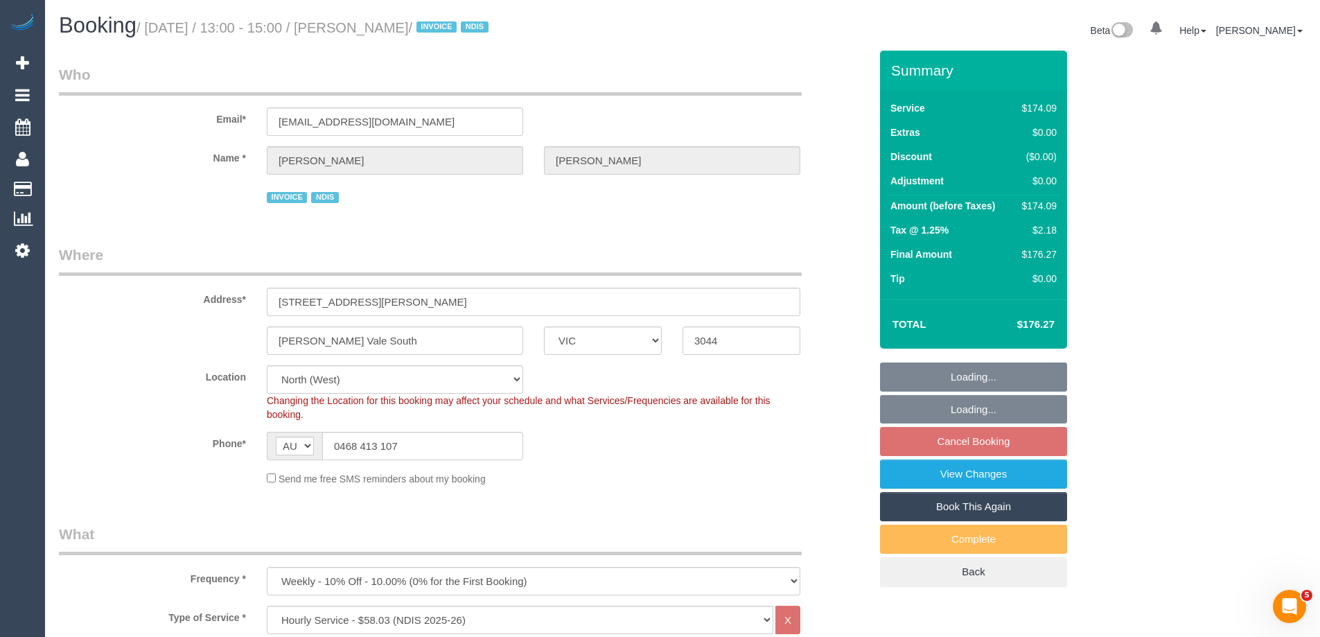
select select "number:29"
select select "number:14"
select select "number:19"
select select "number:23"
select select "number:34"
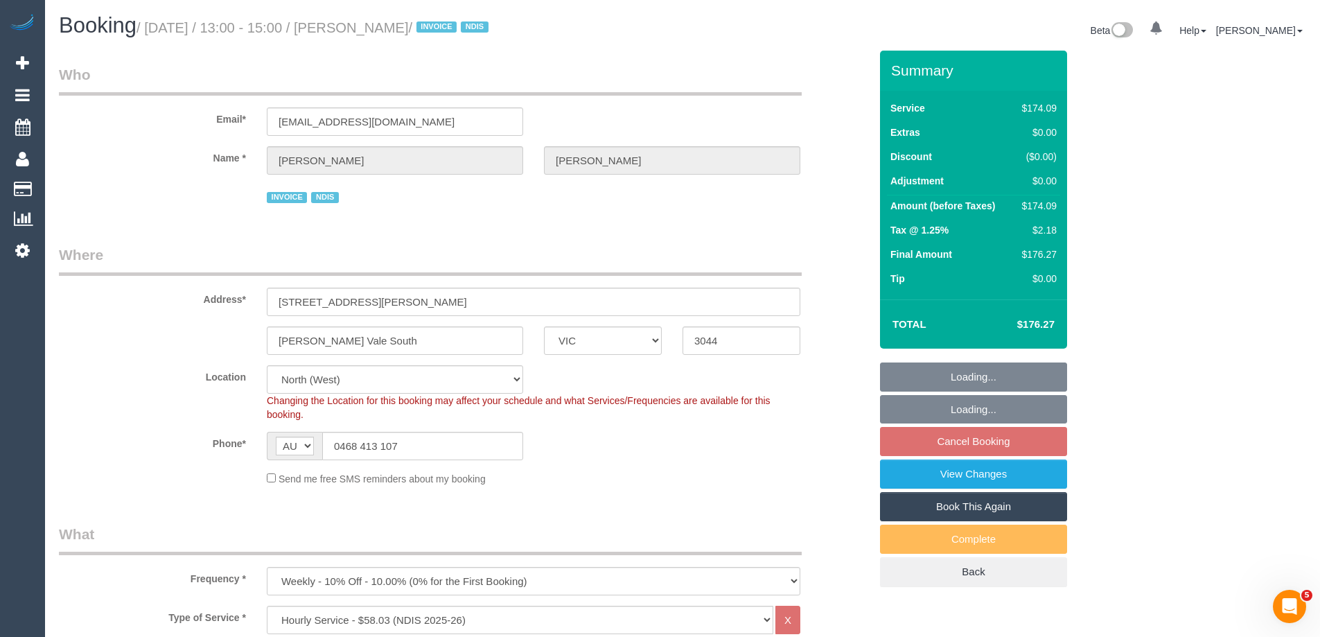
select select "object:780"
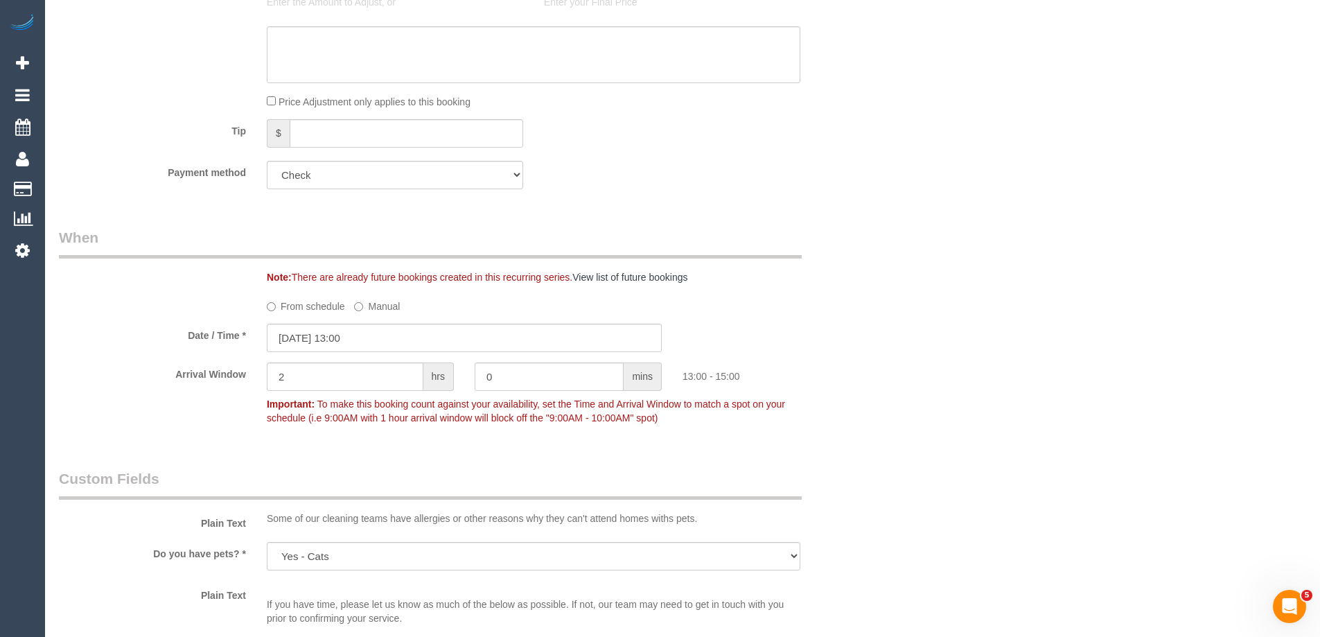
scroll to position [901, 0]
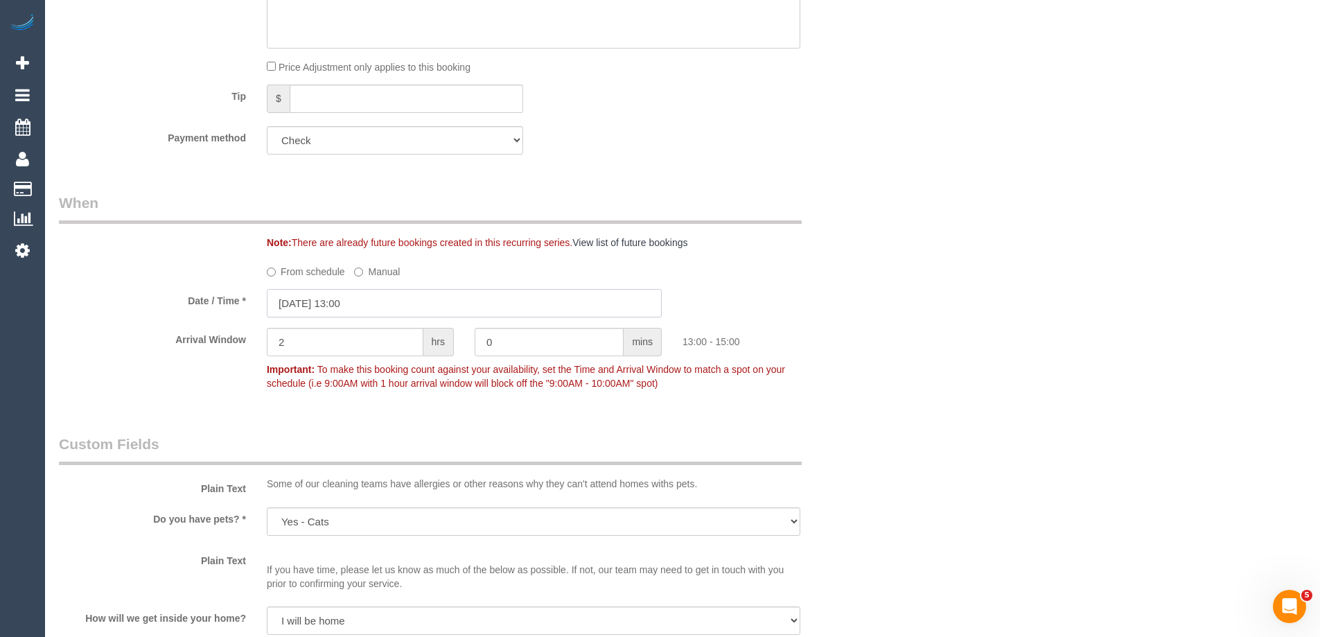
click at [339, 306] on input "[DATE] 13:00" at bounding box center [464, 303] width 395 height 28
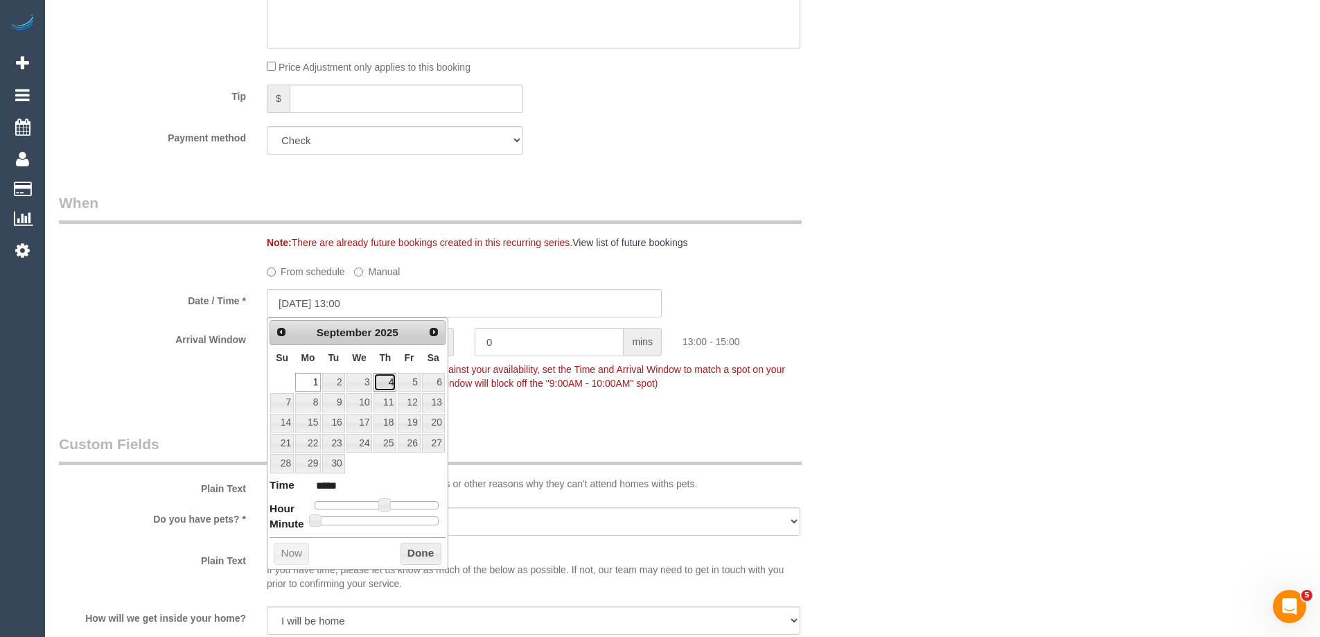
click at [391, 376] on link "4" at bounding box center [384, 382] width 23 height 19
type input "[DATE] 13:00"
click at [420, 557] on button "Done" at bounding box center [420, 554] width 41 height 22
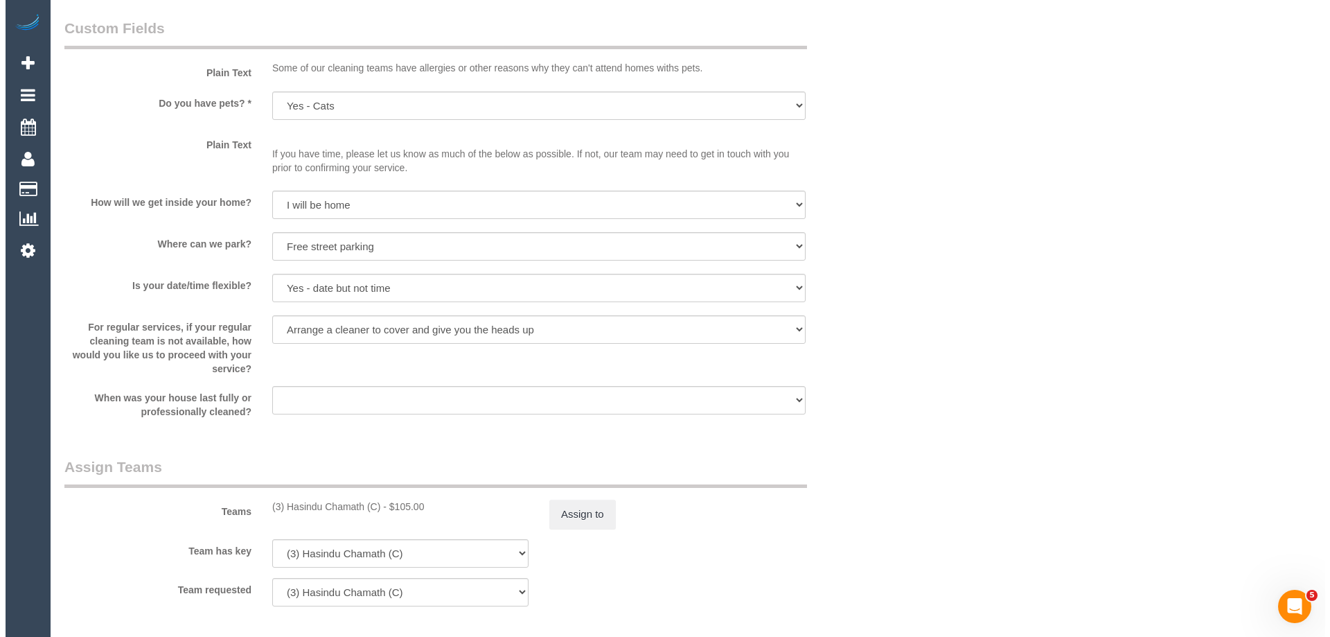
scroll to position [1663, 0]
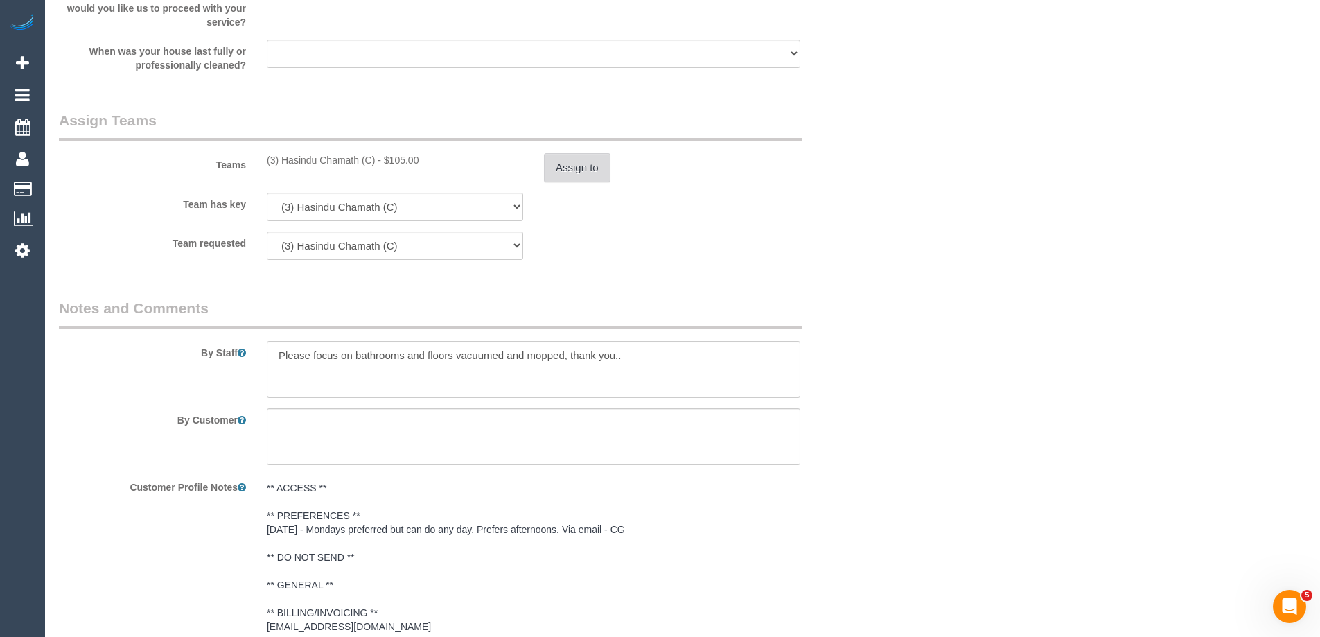
click at [576, 166] on button "Assign to" at bounding box center [577, 167] width 67 height 29
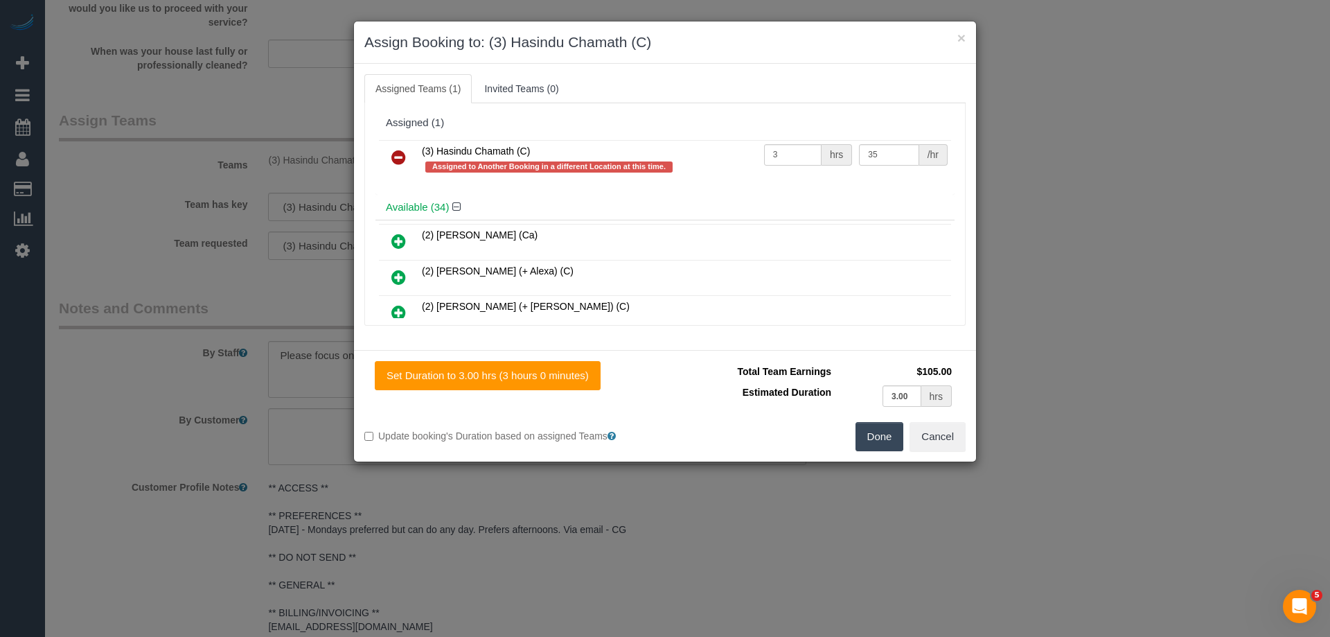
click at [396, 154] on icon at bounding box center [398, 157] width 15 height 17
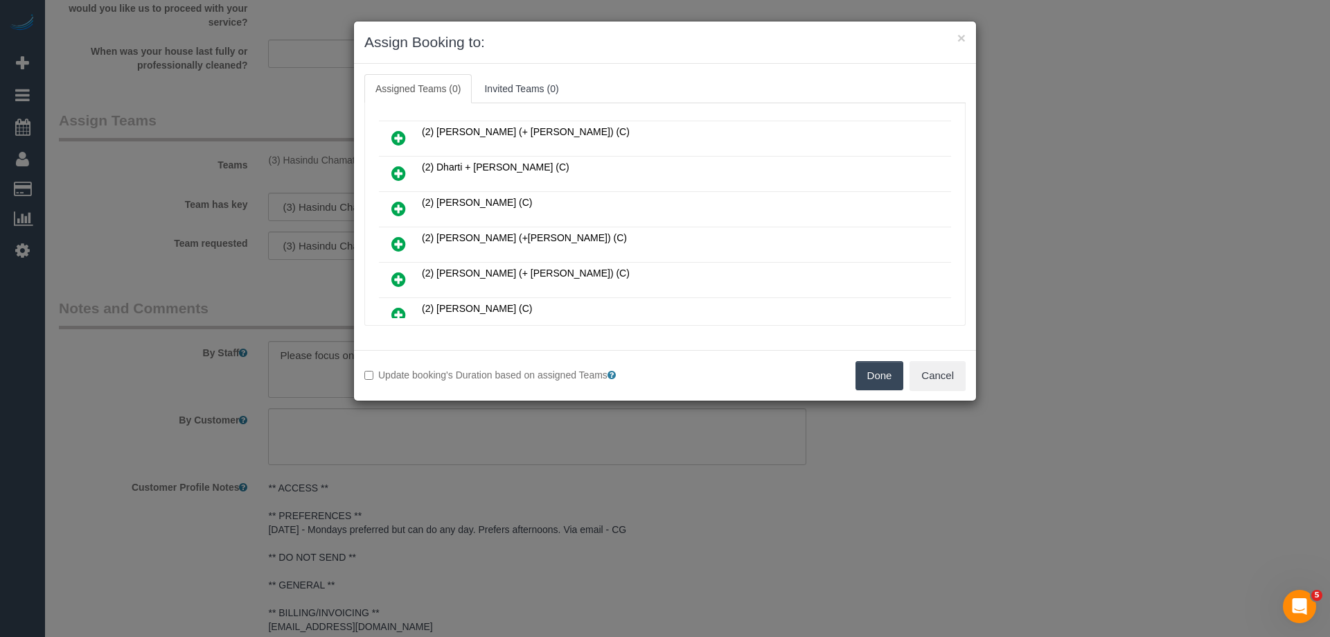
click at [401, 207] on icon at bounding box center [398, 208] width 15 height 17
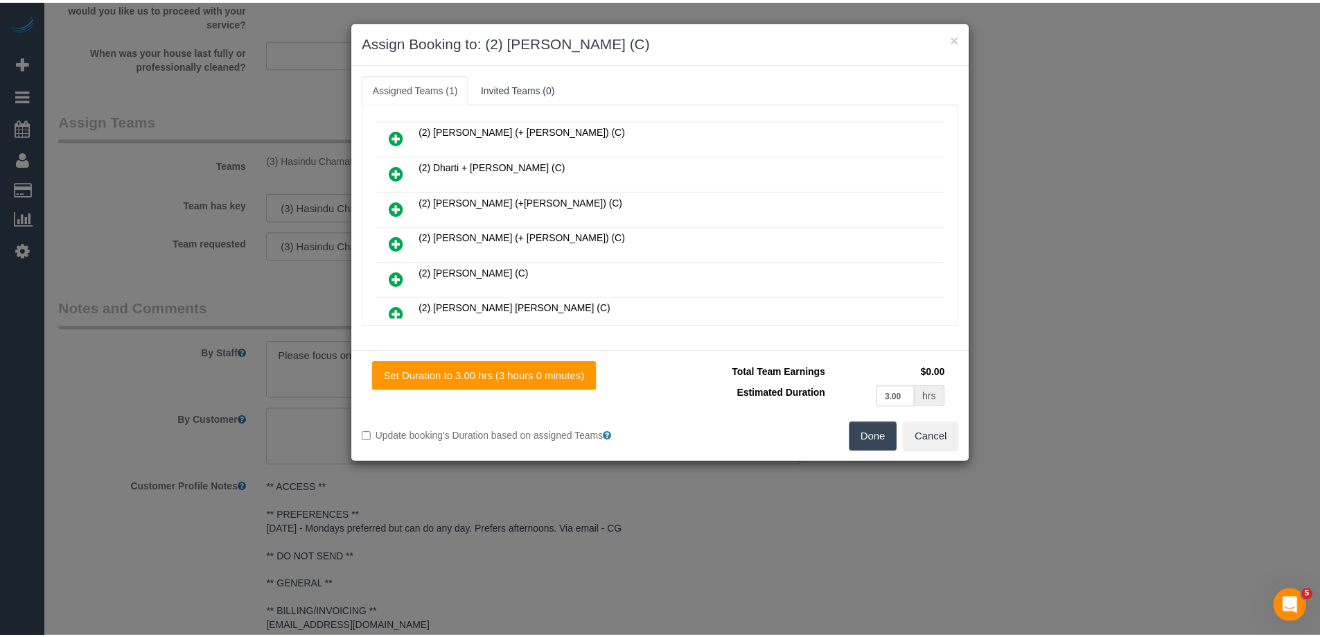
scroll to position [0, 0]
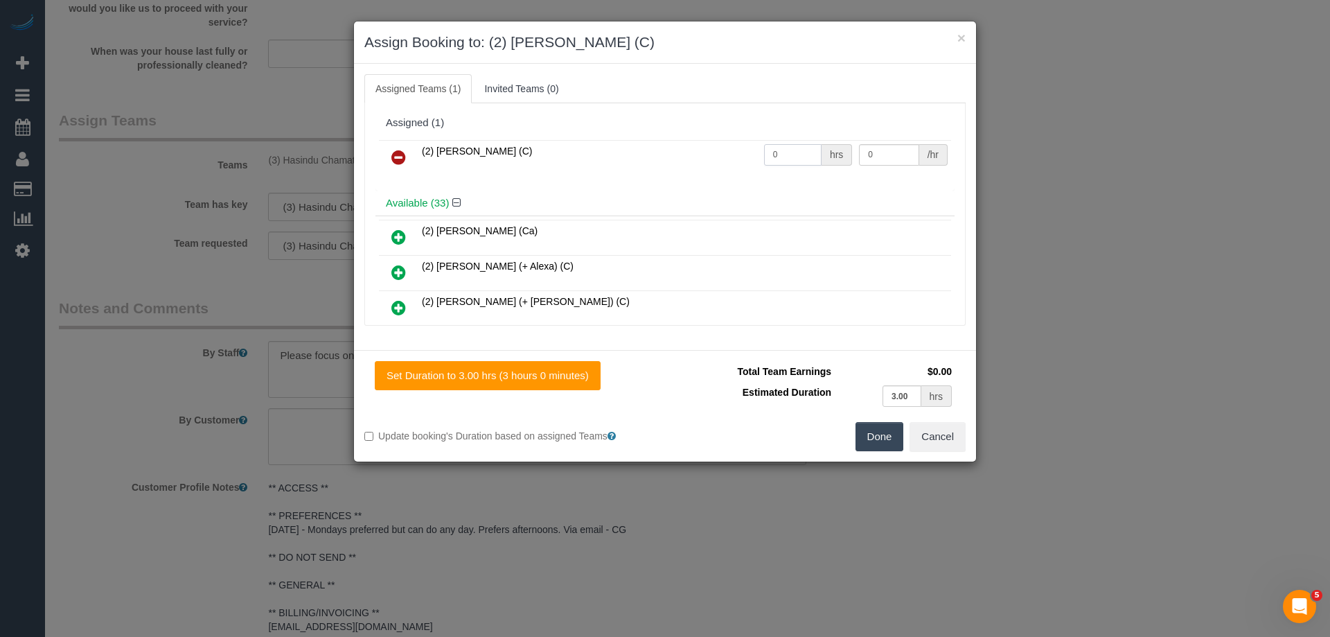
drag, startPoint x: 746, startPoint y: 156, endPoint x: 653, endPoint y: 155, distance: 93.5
click at [640, 154] on tr "(2) Eray Mertturk (C) 0 hrs 0 /hr" at bounding box center [665, 157] width 572 height 35
type input "3"
drag, startPoint x: 883, startPoint y: 158, endPoint x: 743, endPoint y: 134, distance: 141.9
click at [745, 135] on div "Assigned (1) (2) Eray Mertturk (C) 3 hrs 0 /hr" at bounding box center [665, 150] width 579 height 80
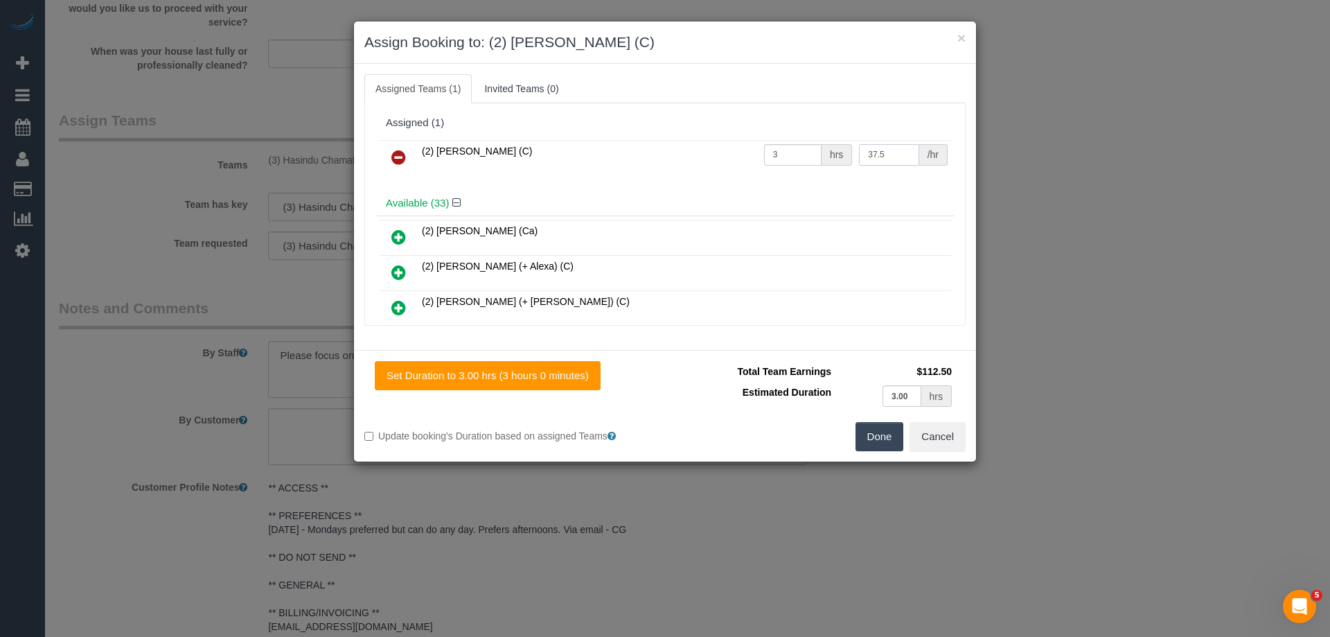
type input "37.5"
click at [879, 430] on button "Done" at bounding box center [880, 436] width 49 height 29
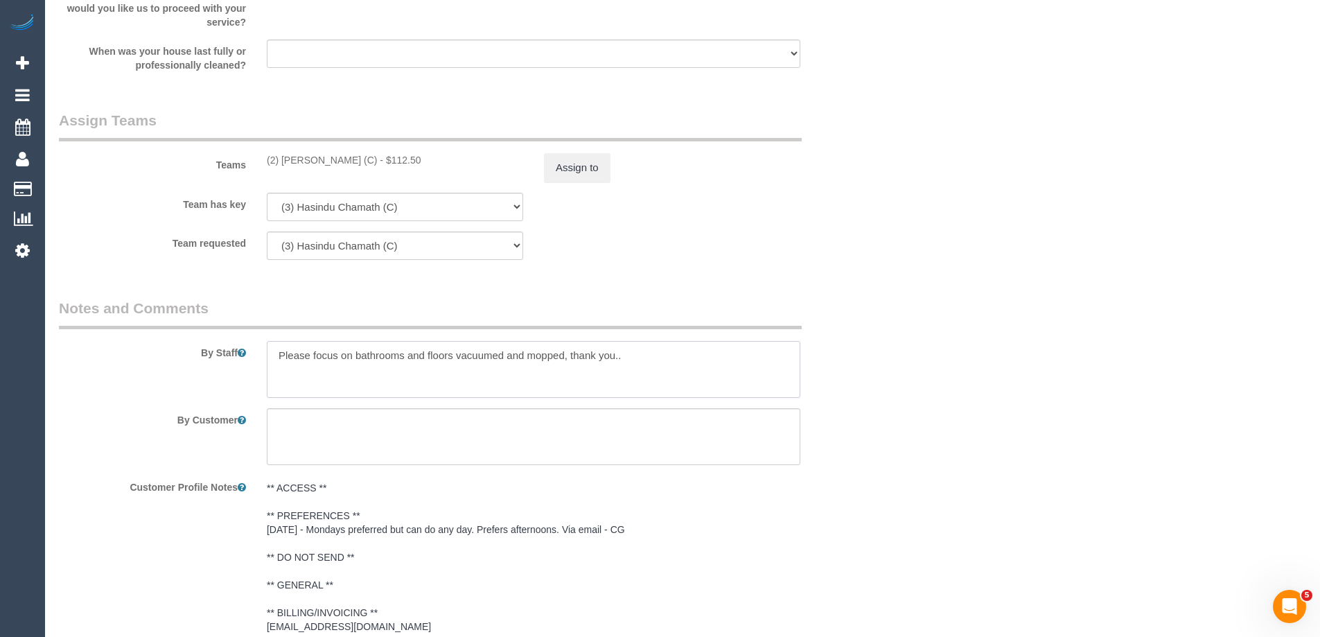
click at [268, 355] on textarea at bounding box center [534, 369] width 534 height 57
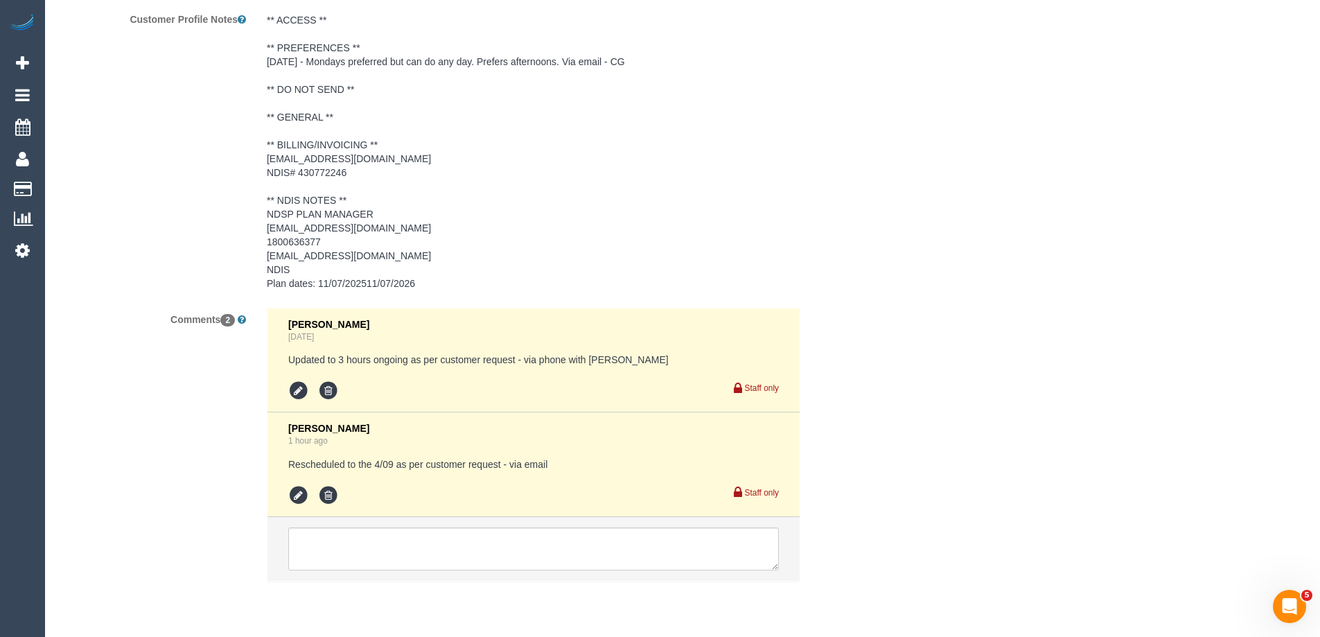
scroll to position [2176, 0]
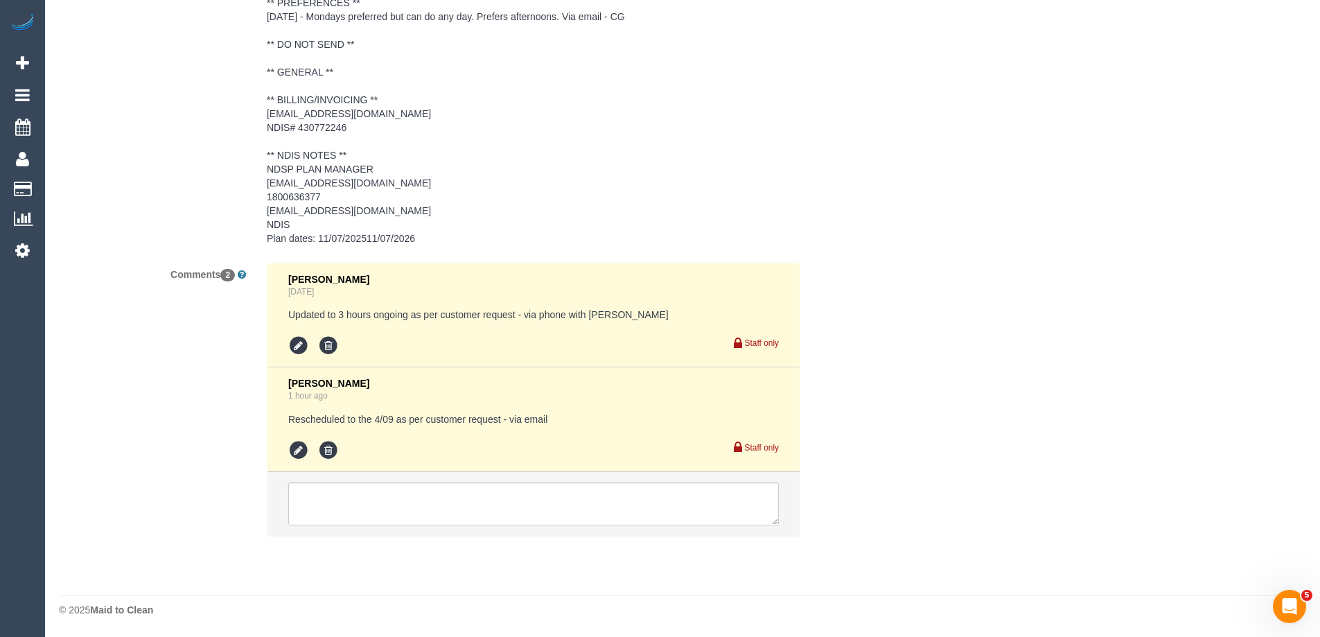
type textarea "*Cover* Please focus on bathrooms and floors vacuumed and mopped, thank you.."
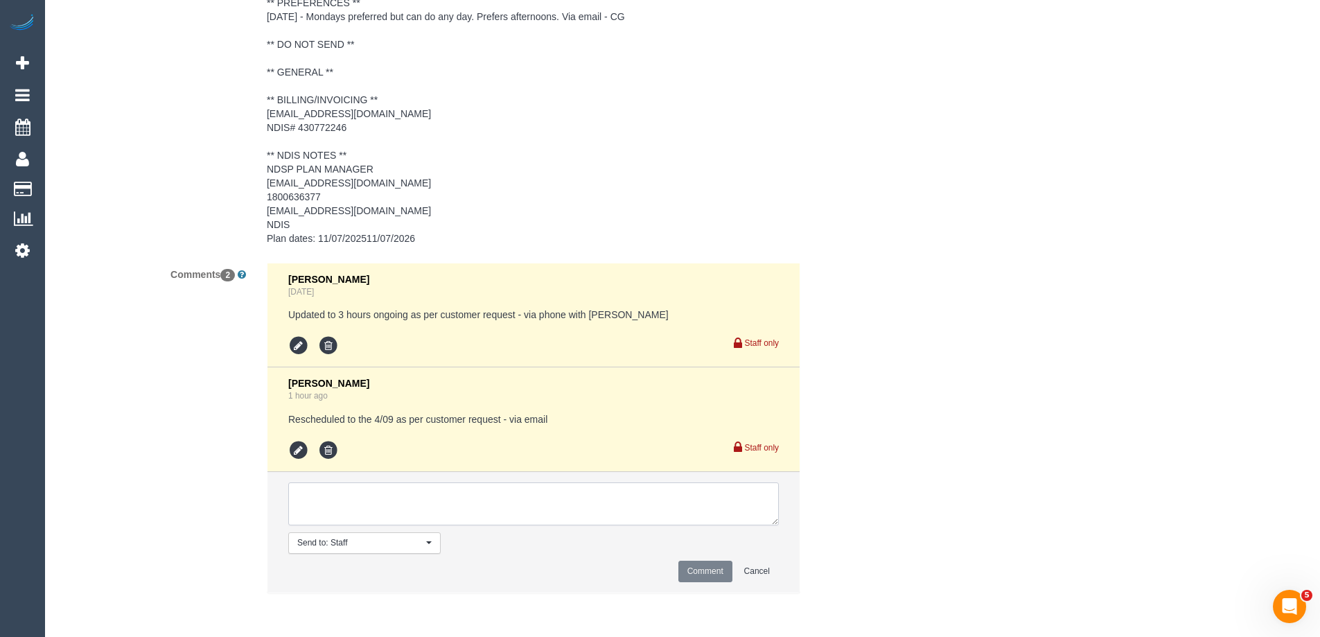
click at [340, 509] on textarea at bounding box center [533, 503] width 491 height 43
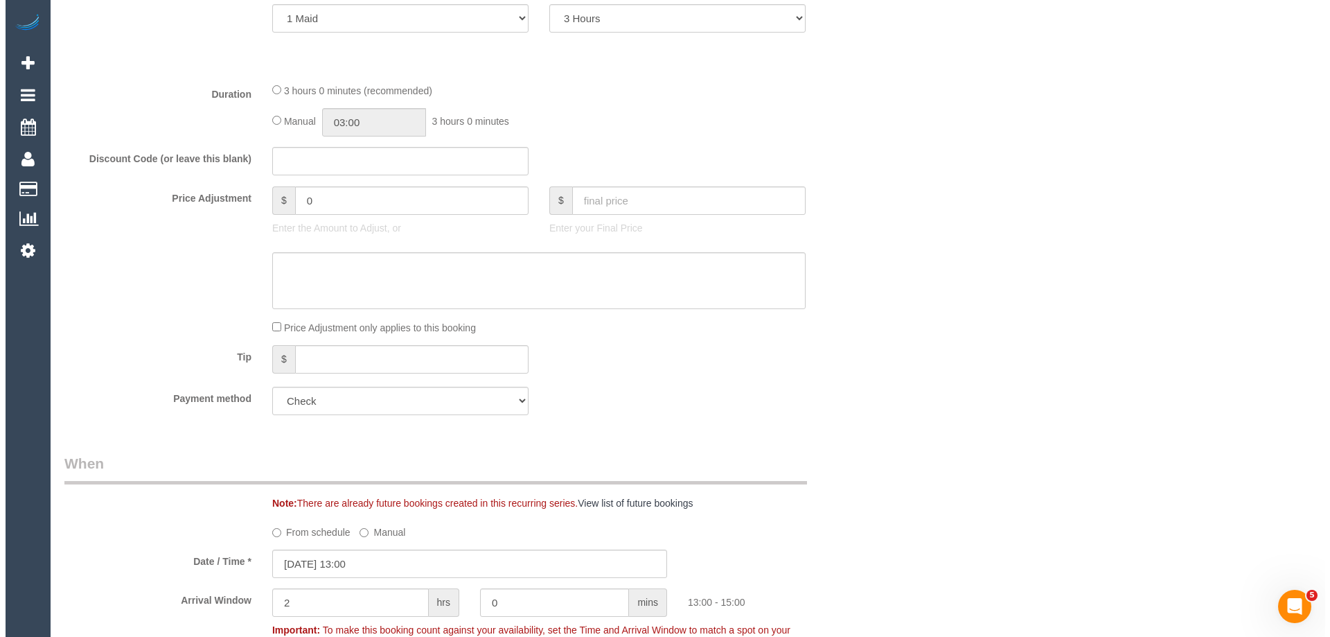
scroll to position [0, 0]
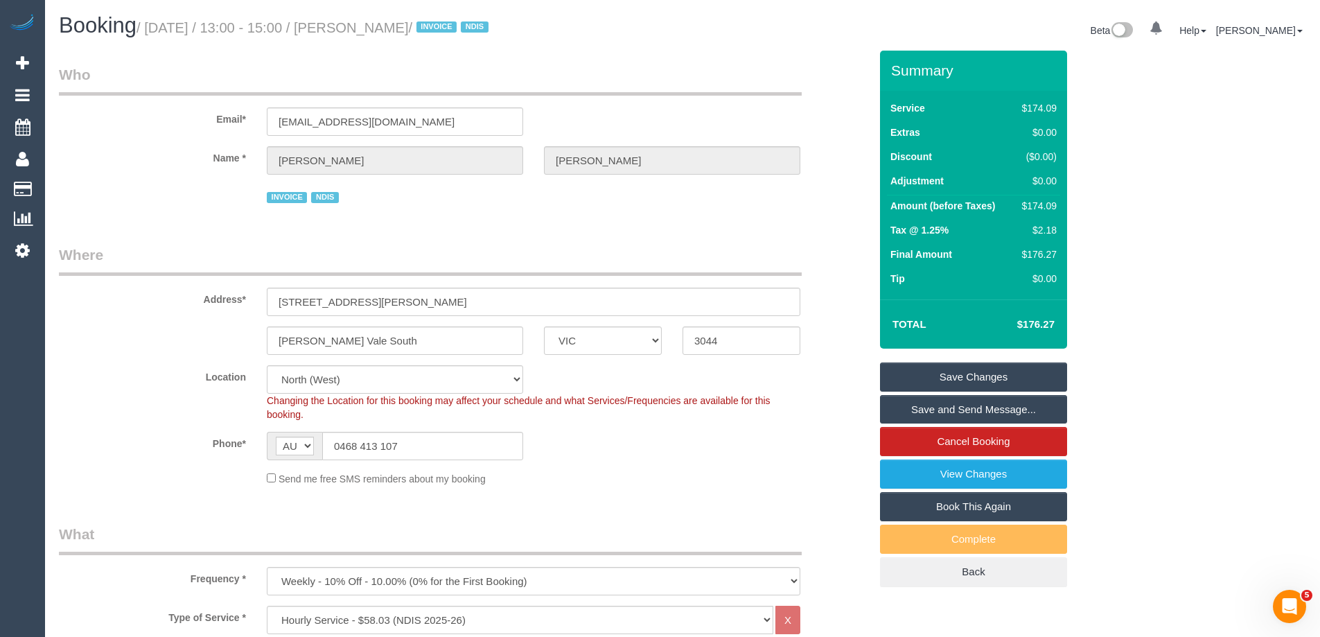
drag, startPoint x: 516, startPoint y: 28, endPoint x: 386, endPoint y: 22, distance: 130.4
click at [386, 22] on small "/ September 01, 2025 / 13:00 - 15:00 / Giuseppe Guarnaccia / INVOICE NDIS" at bounding box center [314, 27] width 356 height 15
copy small "Giuseppe Guarnaccia"
click at [902, 402] on link "Save and Send Message..." at bounding box center [973, 409] width 187 height 29
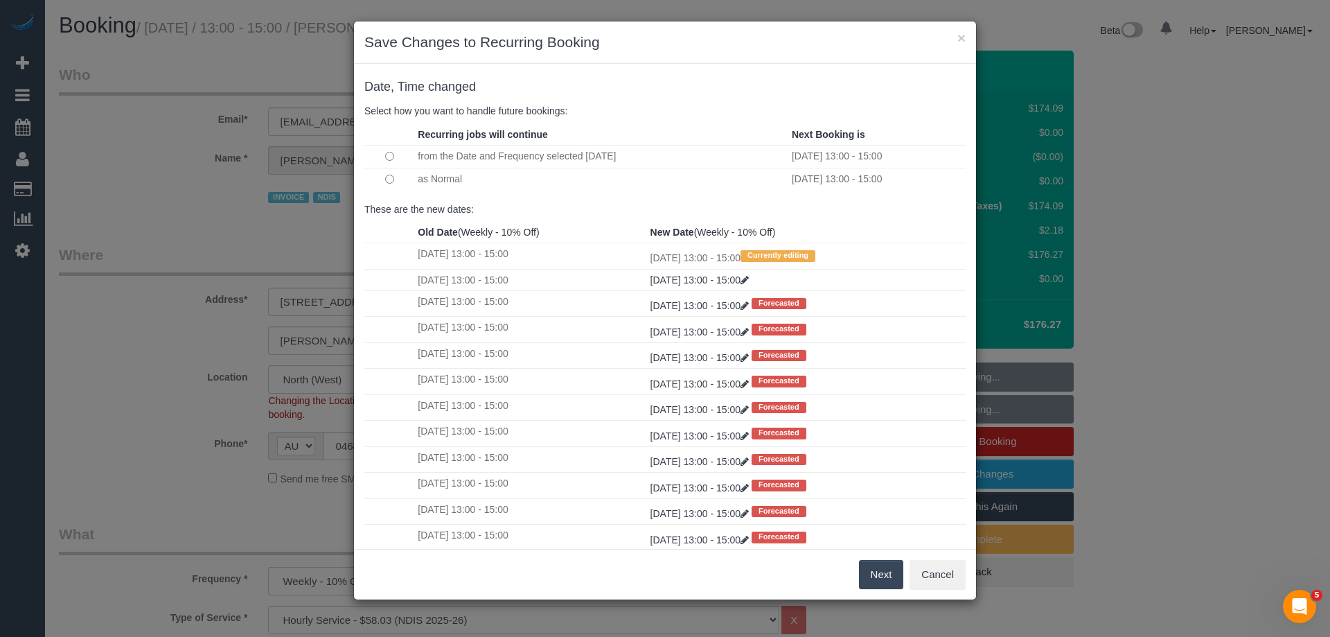
click at [391, 179] on td at bounding box center [389, 179] width 50 height 23
click at [880, 576] on button "Next" at bounding box center [881, 574] width 45 height 29
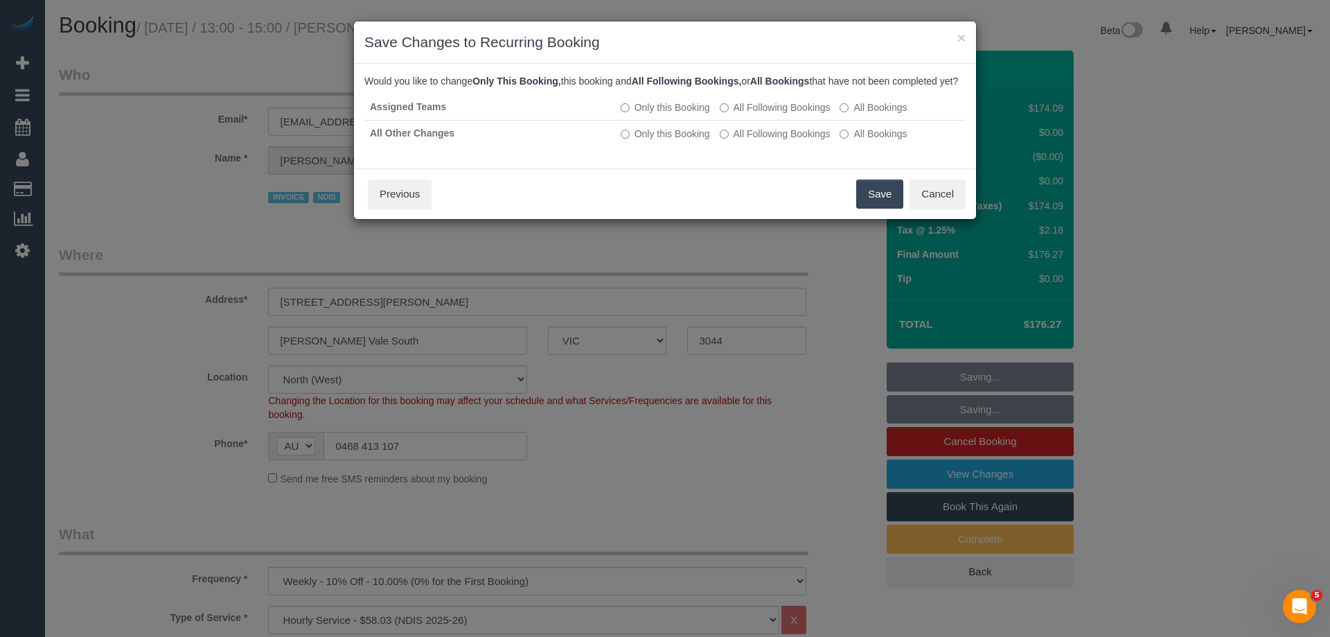
click at [880, 208] on button "Save" at bounding box center [879, 193] width 47 height 29
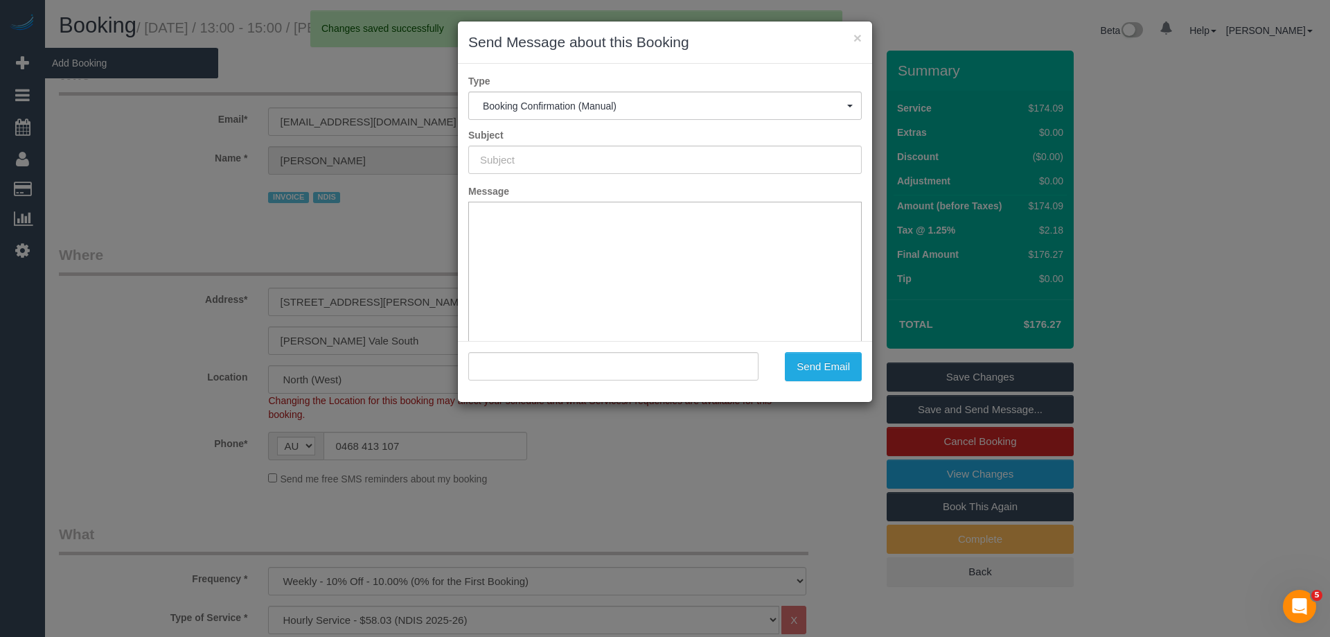
type input "Booking Confirmed"
type input ""Giuseppe Guarnaccia" <kandleko@yahoo.com.au>"
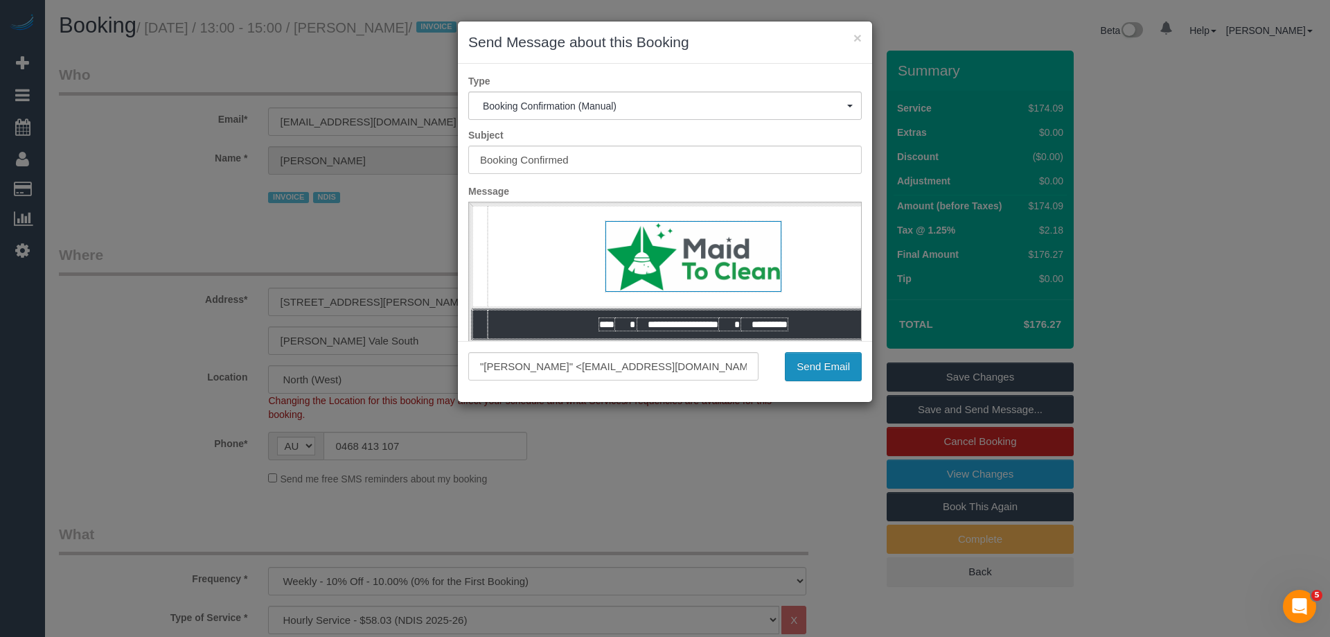
click at [825, 373] on button "Send Email" at bounding box center [823, 366] width 77 height 29
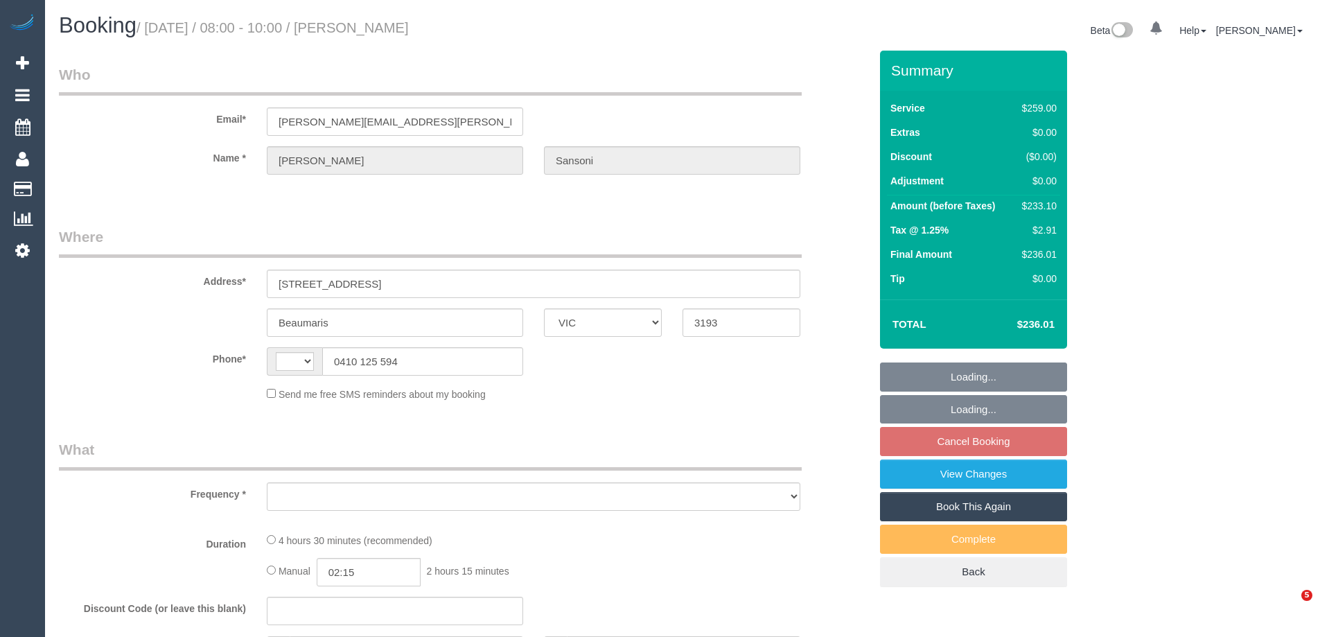
select select "VIC"
select select "string:AU"
select select "string:stripe-pm_1N4ZJl2GScqysDRVkO85S4bM"
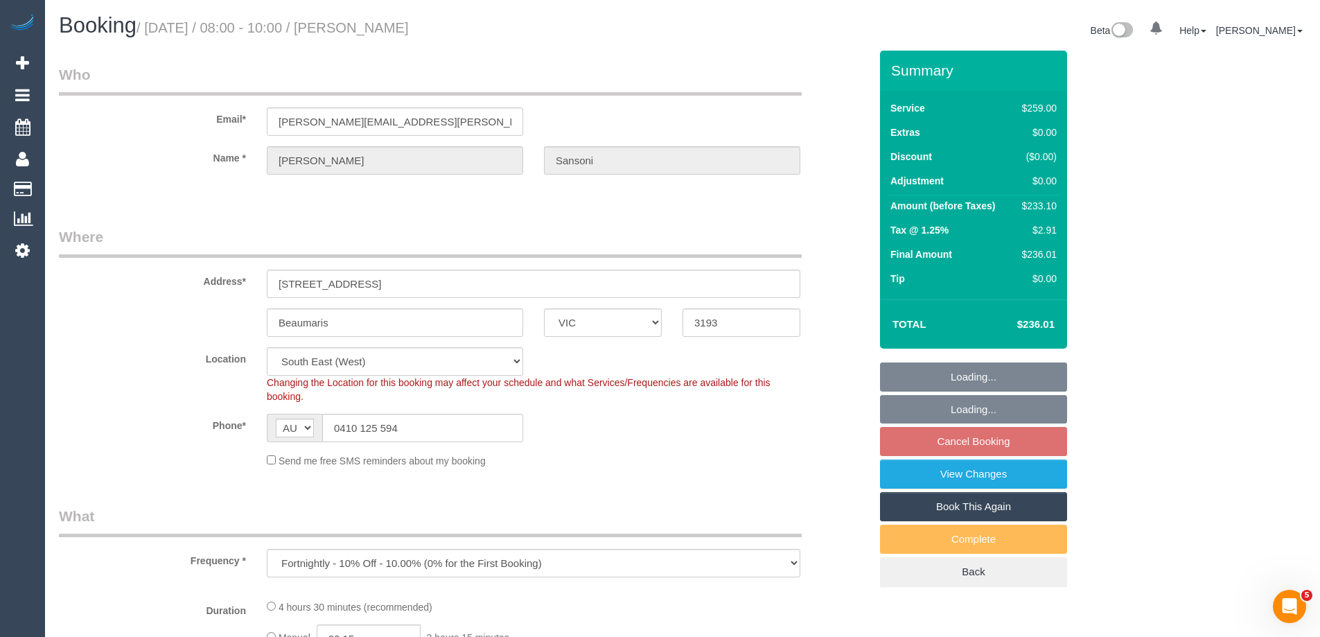
select select "object:798"
select select "number:29"
select select "number:14"
select select "number:19"
select select "number:22"
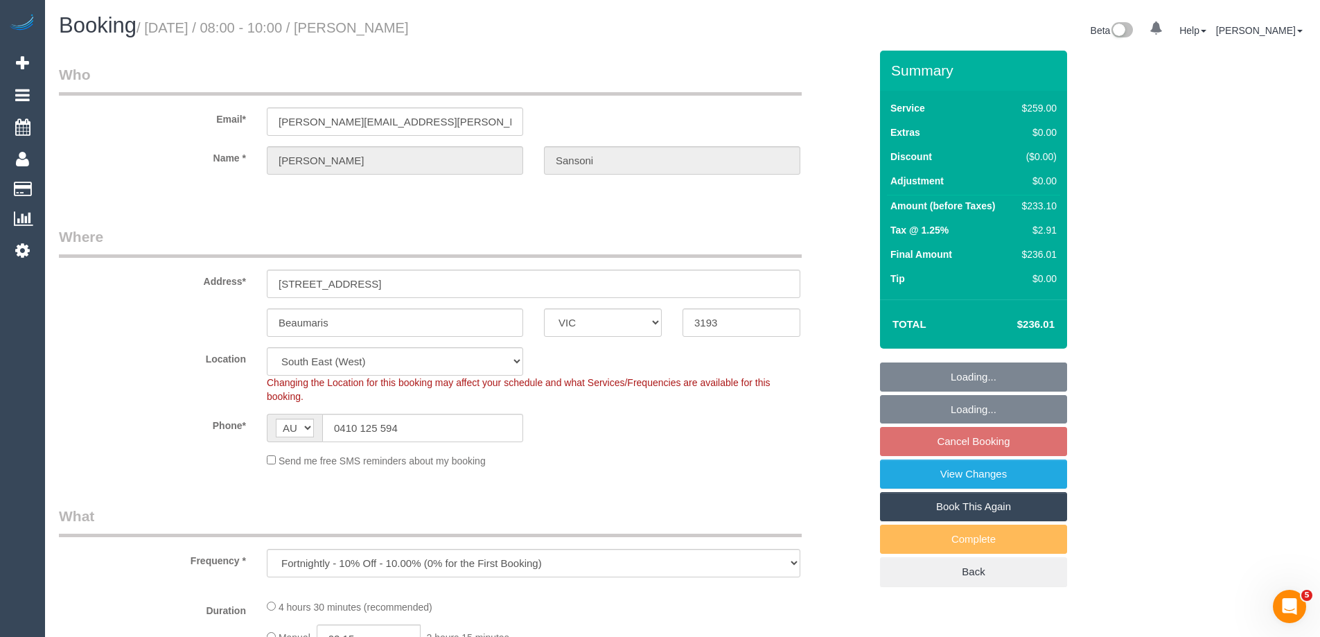
select select "number:35"
select select "number:12"
select select "spot2"
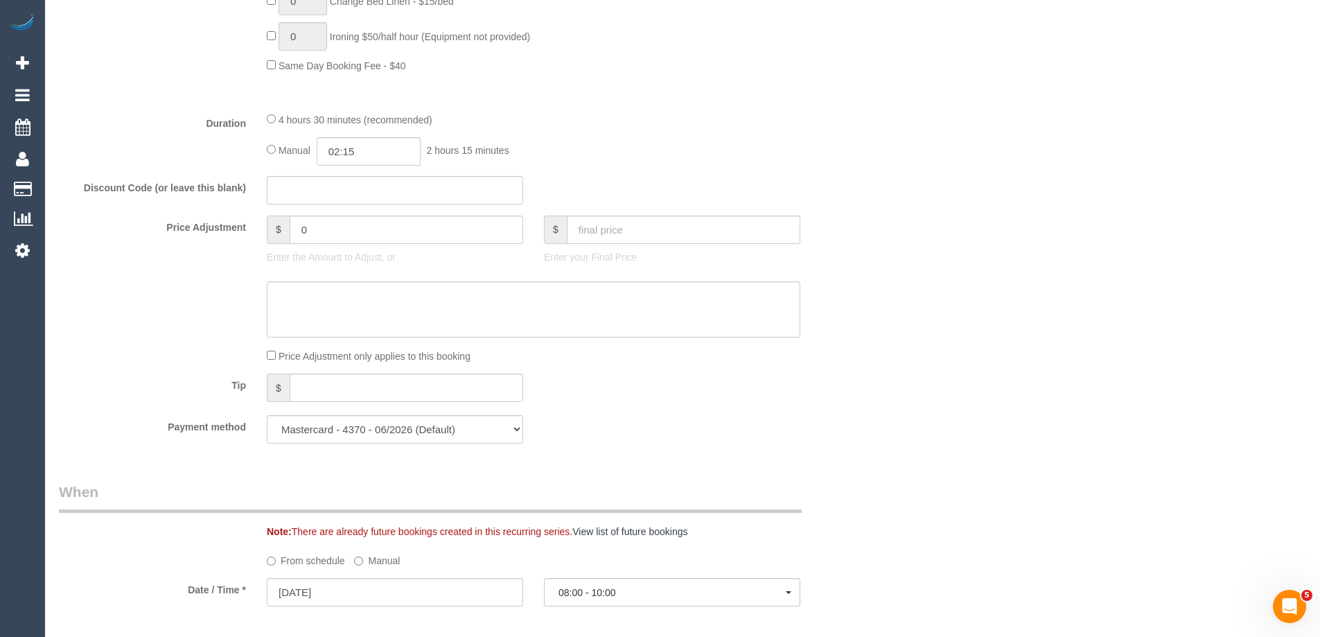
scroll to position [1455, 0]
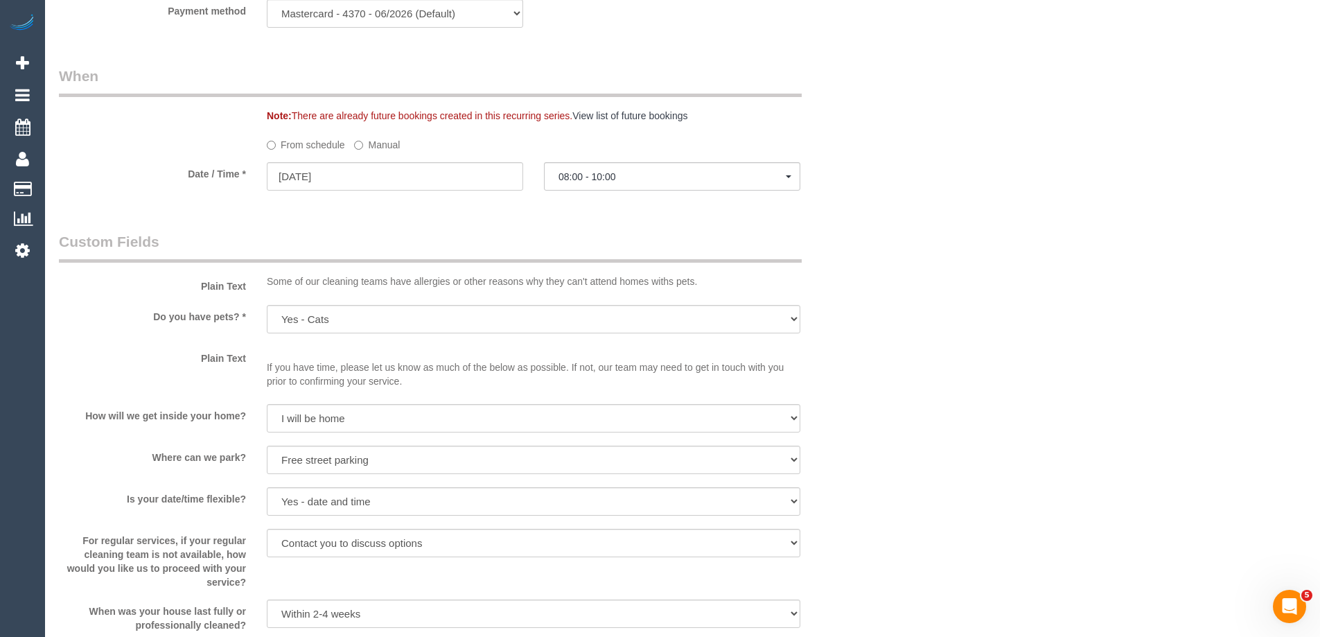
click at [371, 149] on label "Manual" at bounding box center [377, 142] width 46 height 19
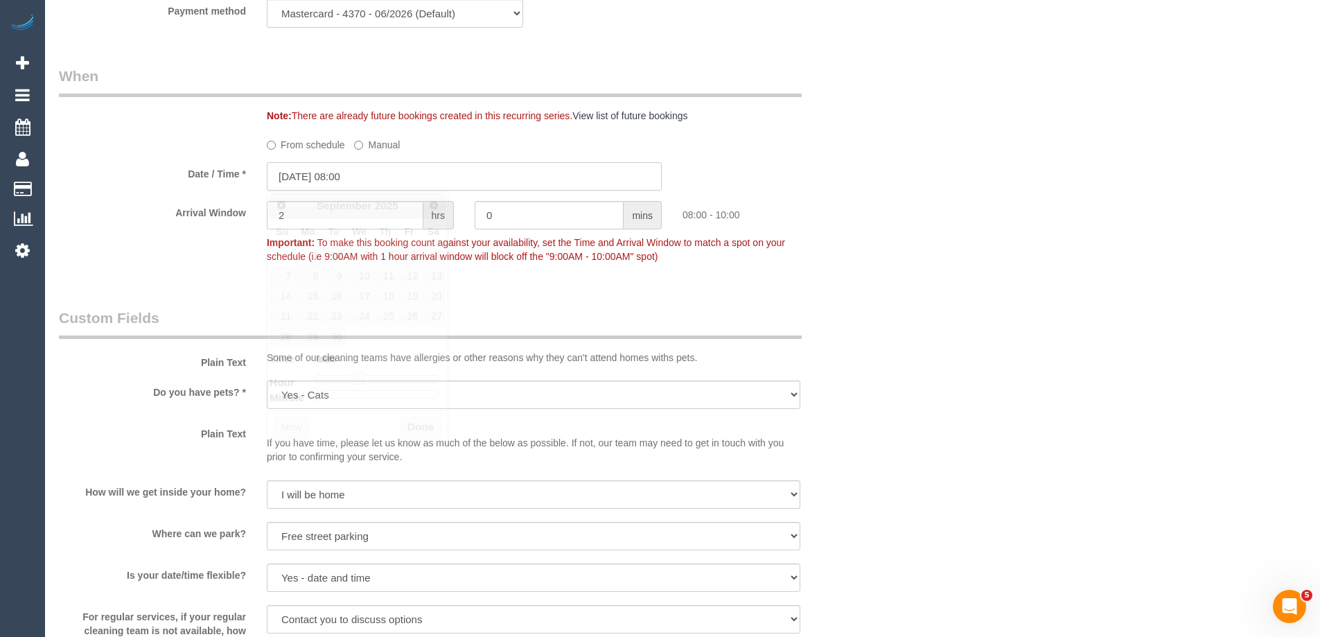
click at [327, 175] on input "[DATE] 08:00" at bounding box center [464, 176] width 395 height 28
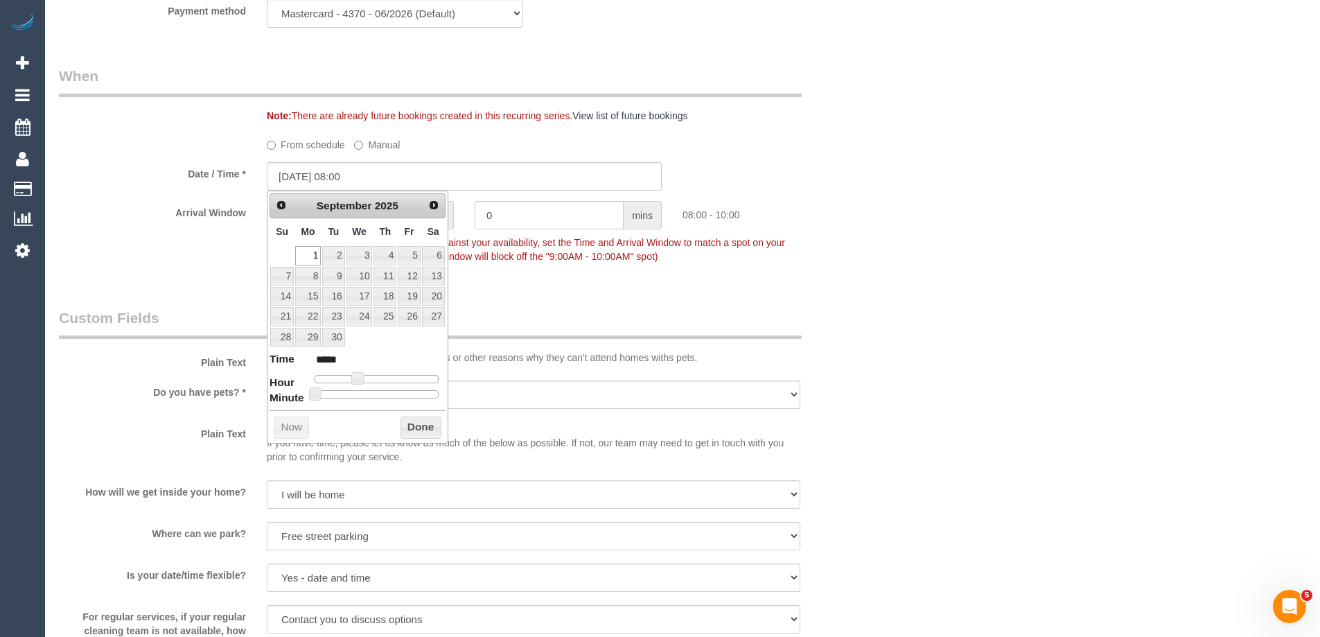
type input "[DATE] 09:00"
type input "*****"
type input "[DATE] 10:00"
type input "*****"
type input "[DATE] 09:00"
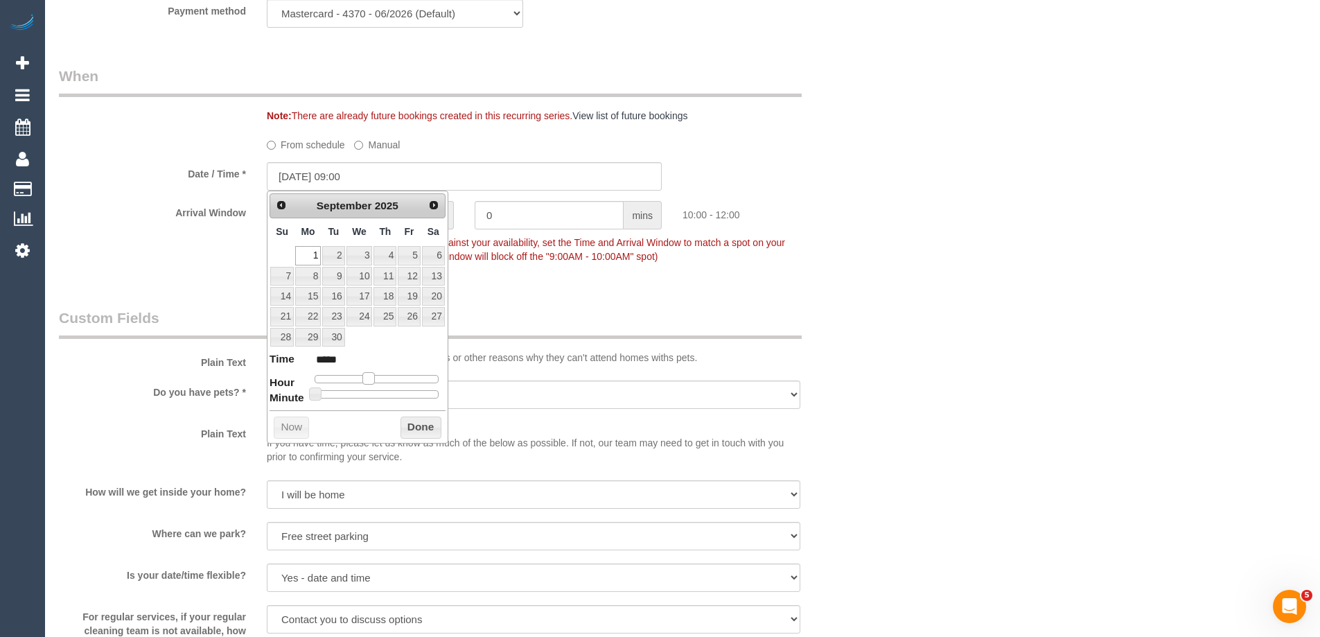
type input "*****"
click at [365, 382] on div at bounding box center [377, 379] width 124 height 8
click at [407, 426] on button "Done" at bounding box center [420, 427] width 41 height 22
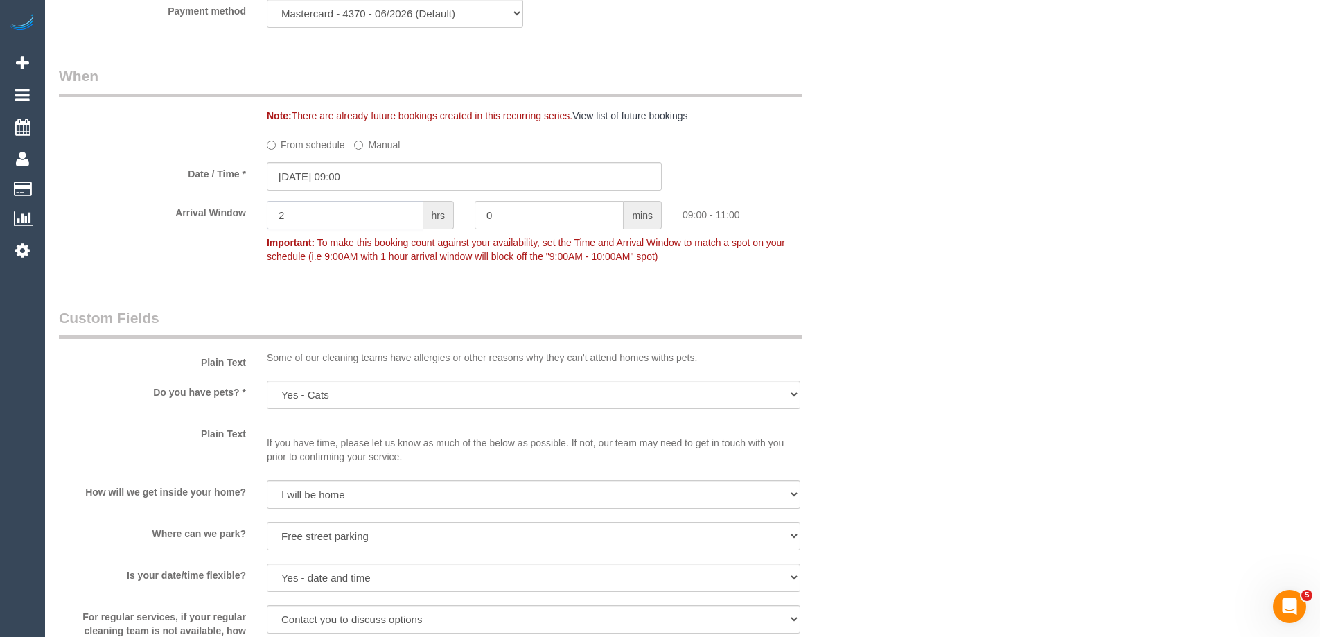
drag, startPoint x: 315, startPoint y: 218, endPoint x: 245, endPoint y: 214, distance: 70.1
click at [245, 214] on div "Arrival Window 2 hrs 0 mins 09:00 - 11:00 Important: To make this booking count…" at bounding box center [464, 235] width 831 height 69
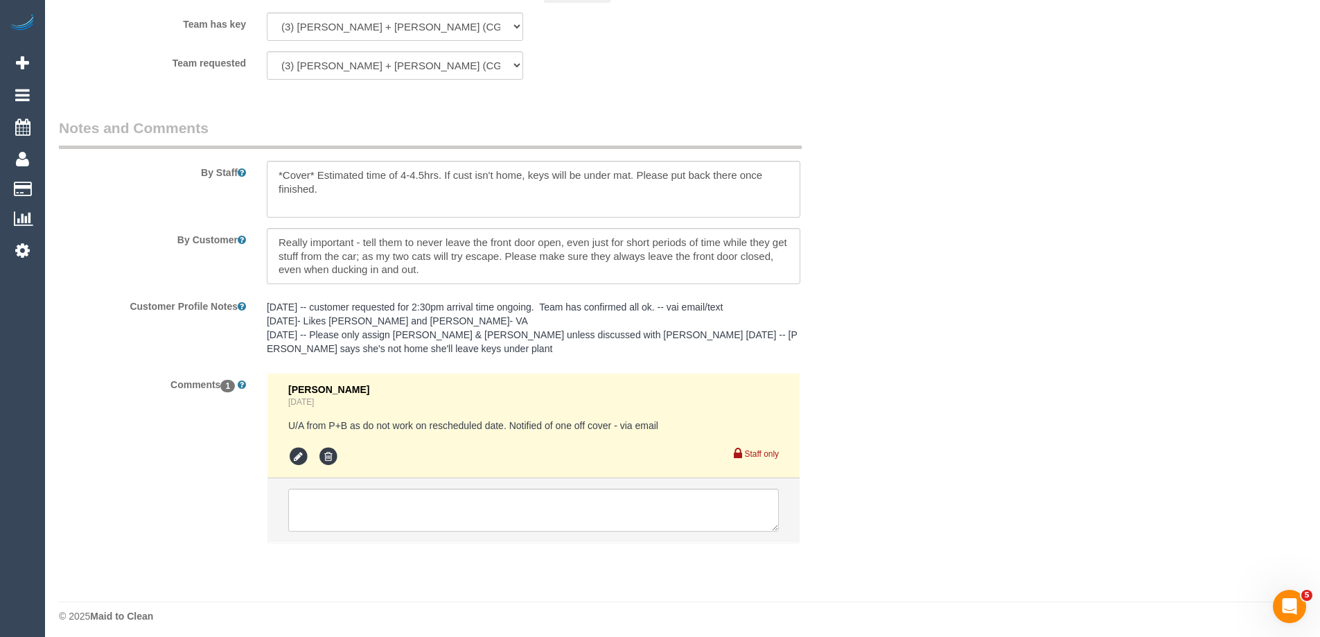
scroll to position [2278, 0]
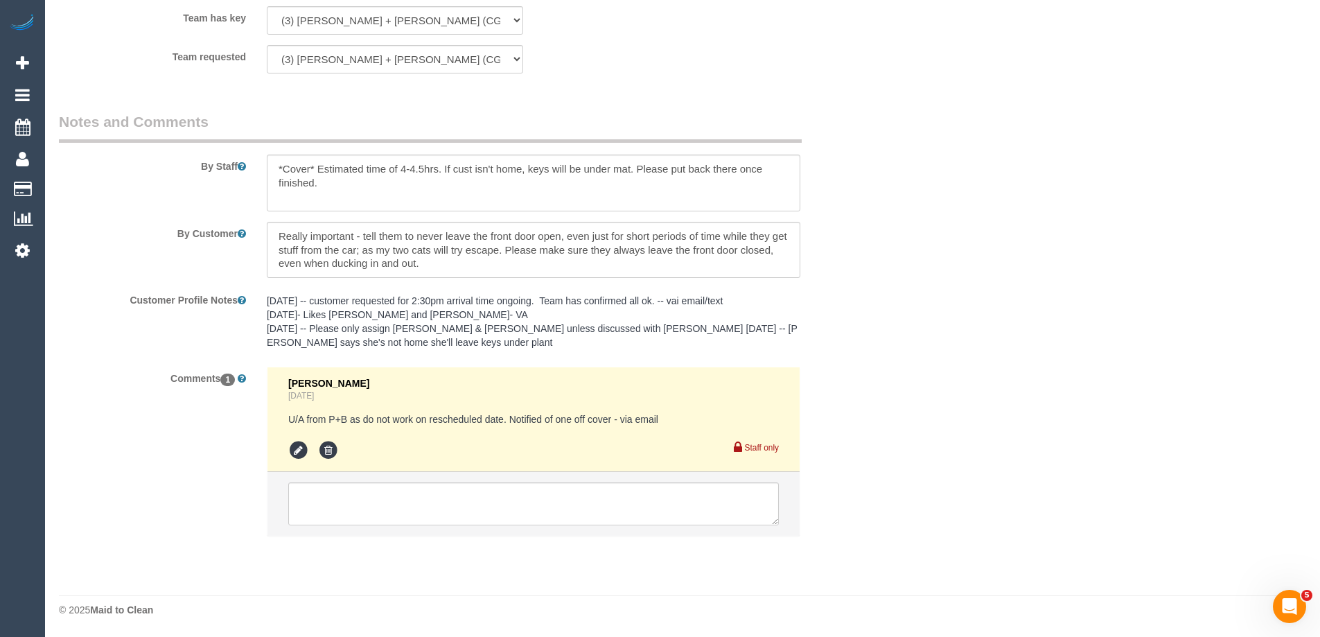
type input "1"
click at [354, 186] on textarea at bounding box center [534, 183] width 534 height 57
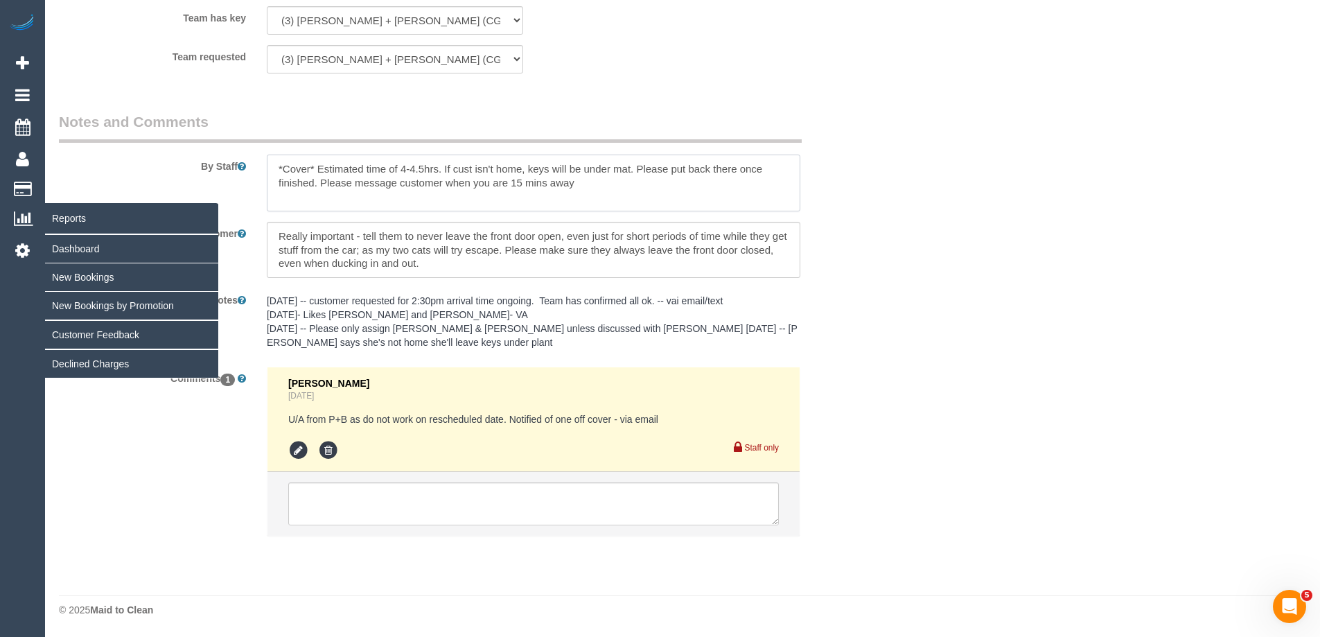
type textarea "*Cover* Estimated time of 4-4.5hrs. If cust isn't home, keys will be under mat.…"
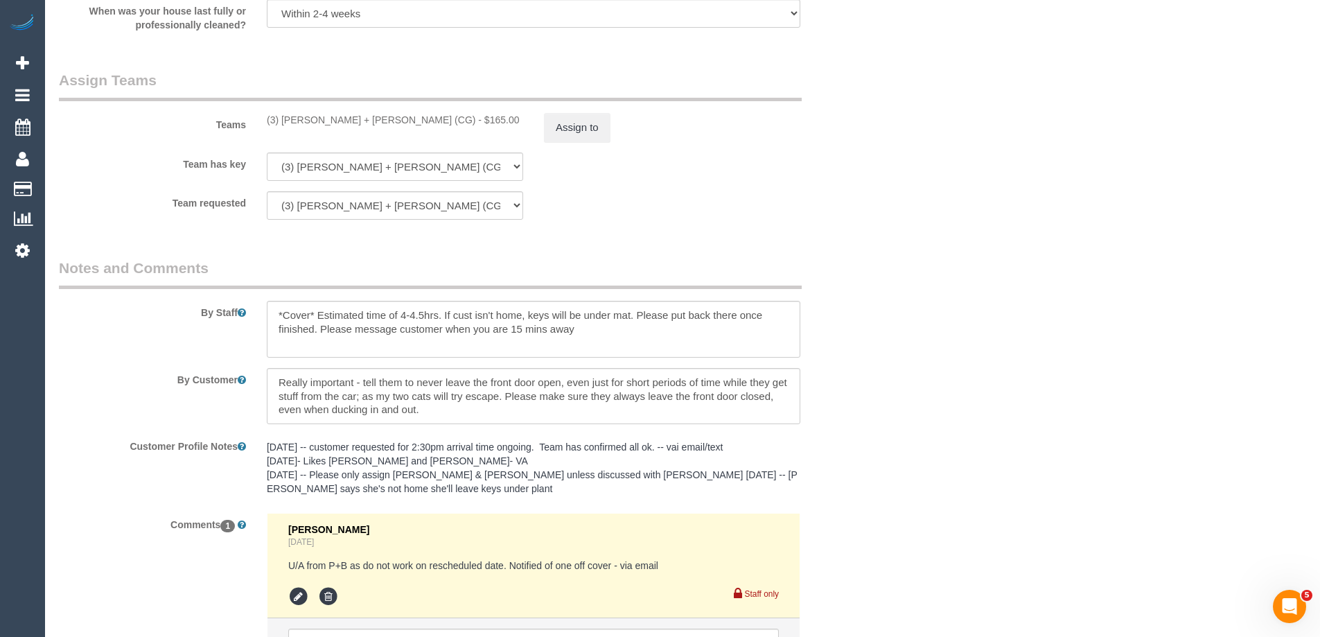
scroll to position [2139, 0]
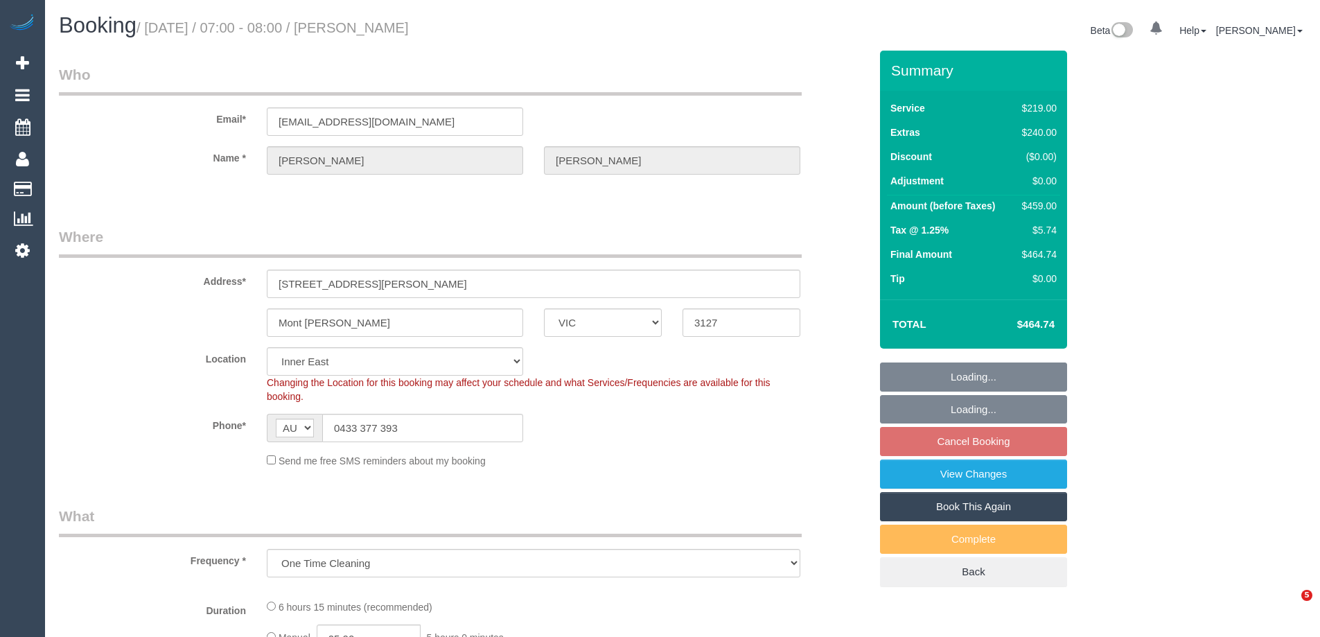
select select "VIC"
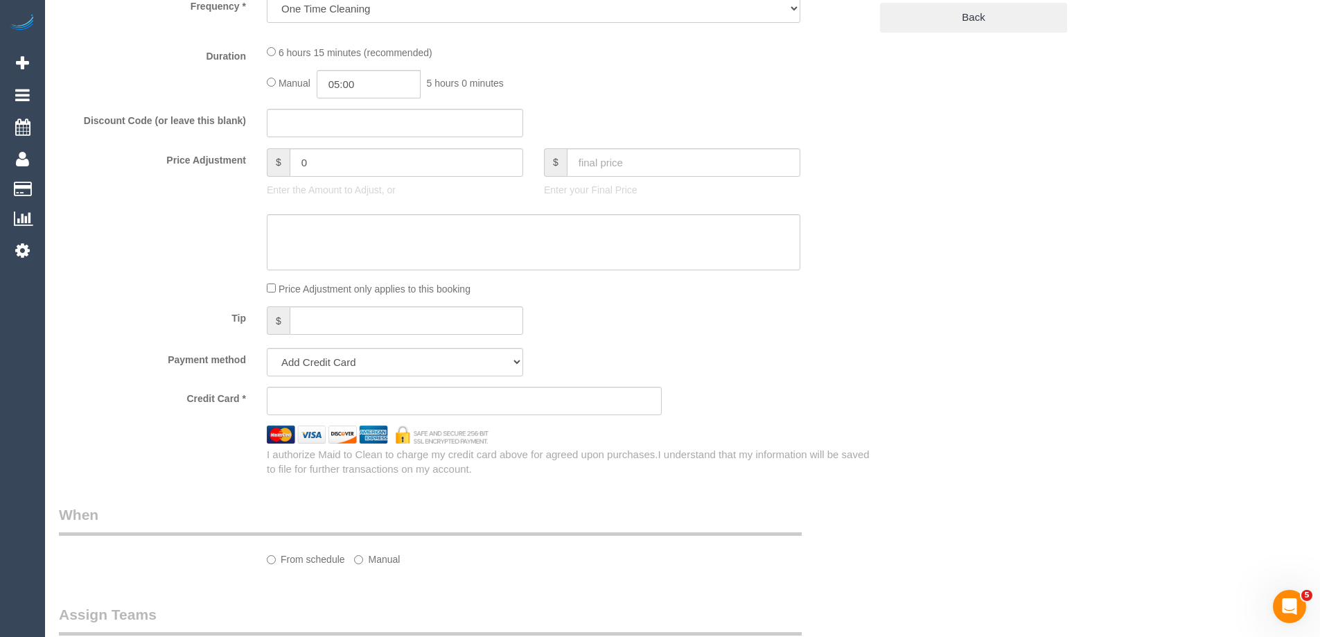
select select "object:568"
select select "string:stripe-pm_1RyoWY2GScqysDRVgxJMWzY5"
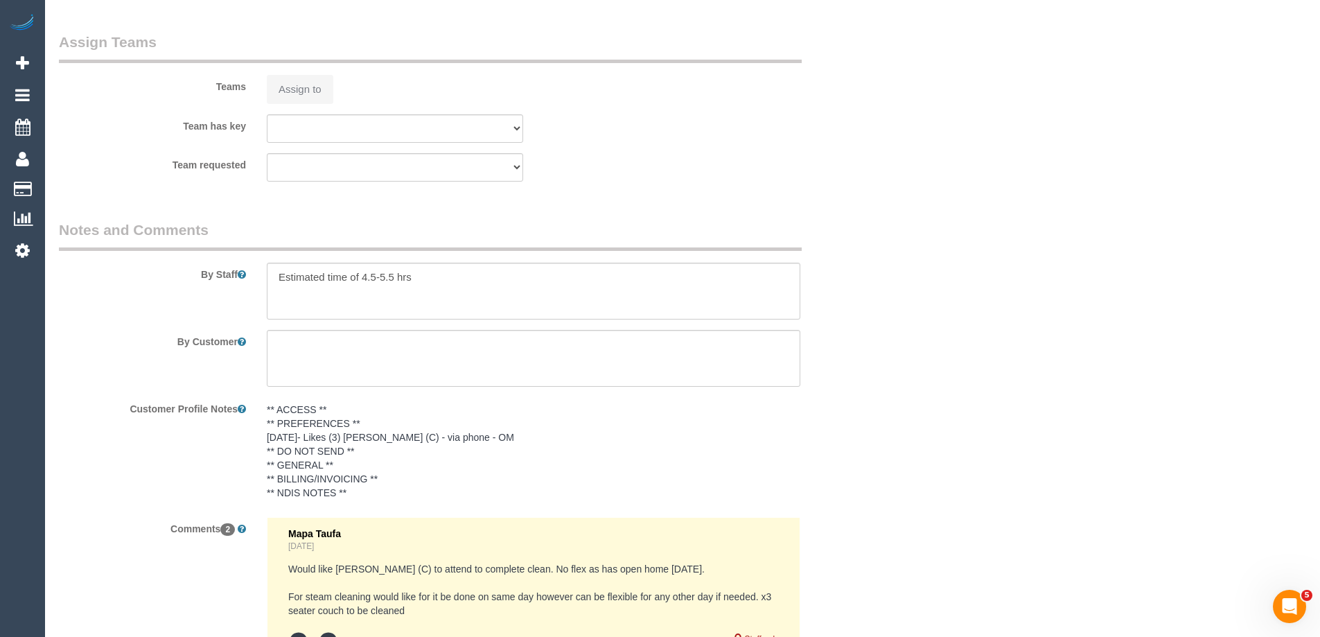
select select "spot1"
select select "number:30"
select select "number:14"
select select "number:18"
select select "number:24"
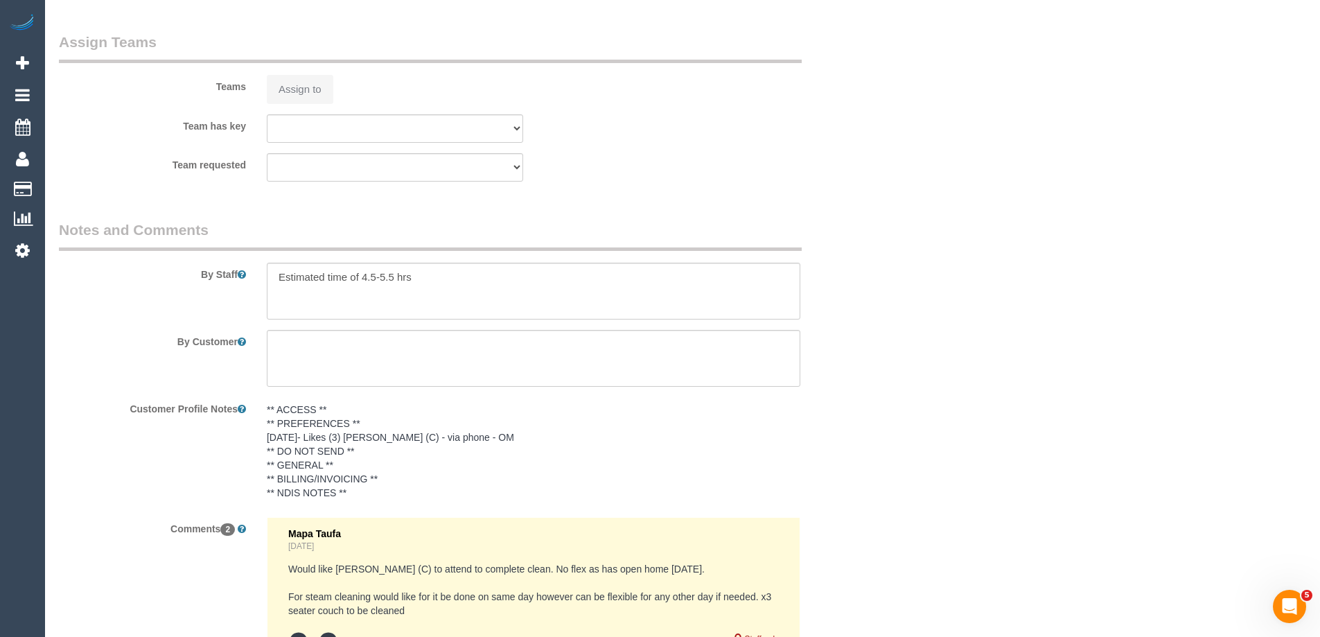
select select "number:26"
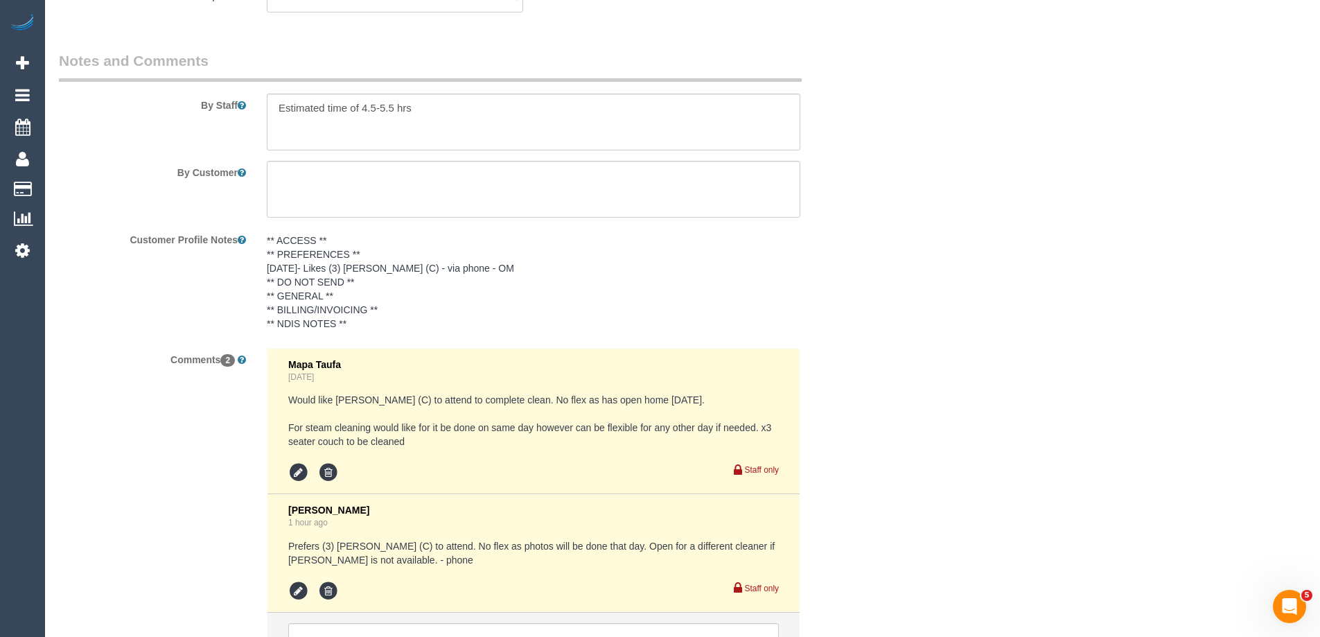
scroll to position [2307, 0]
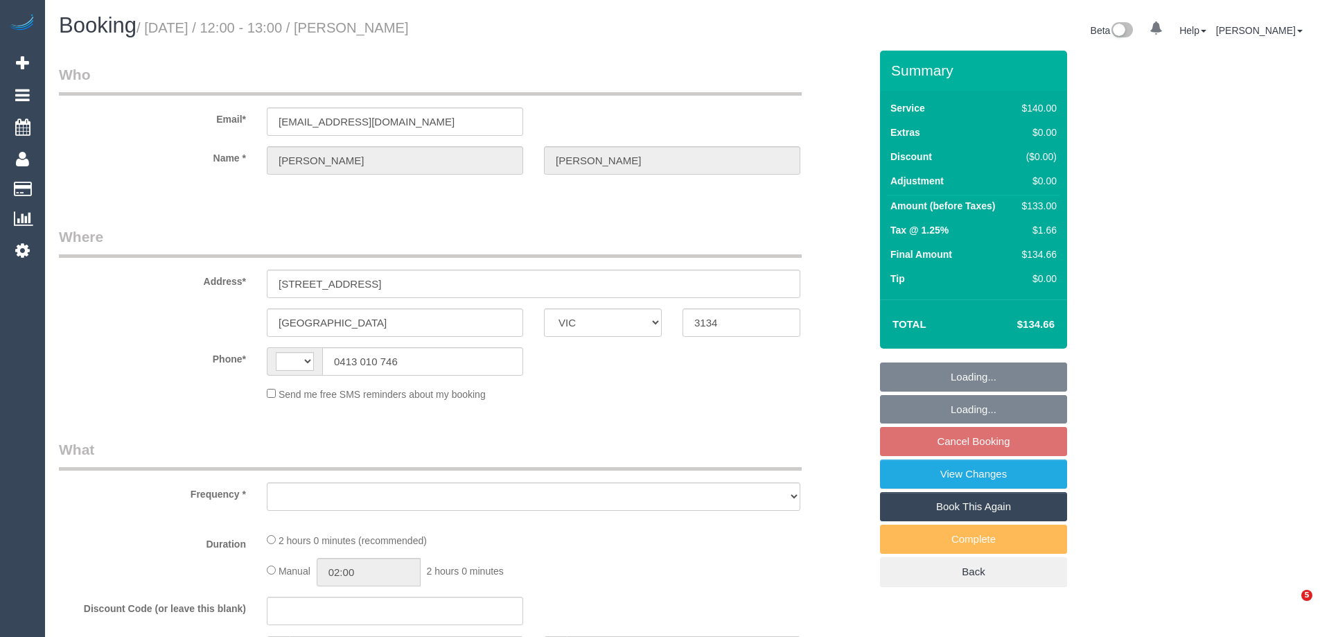
select select "VIC"
select select "string:stripe-pm_1J3uXs2GScqysDRV7JoIIBj4"
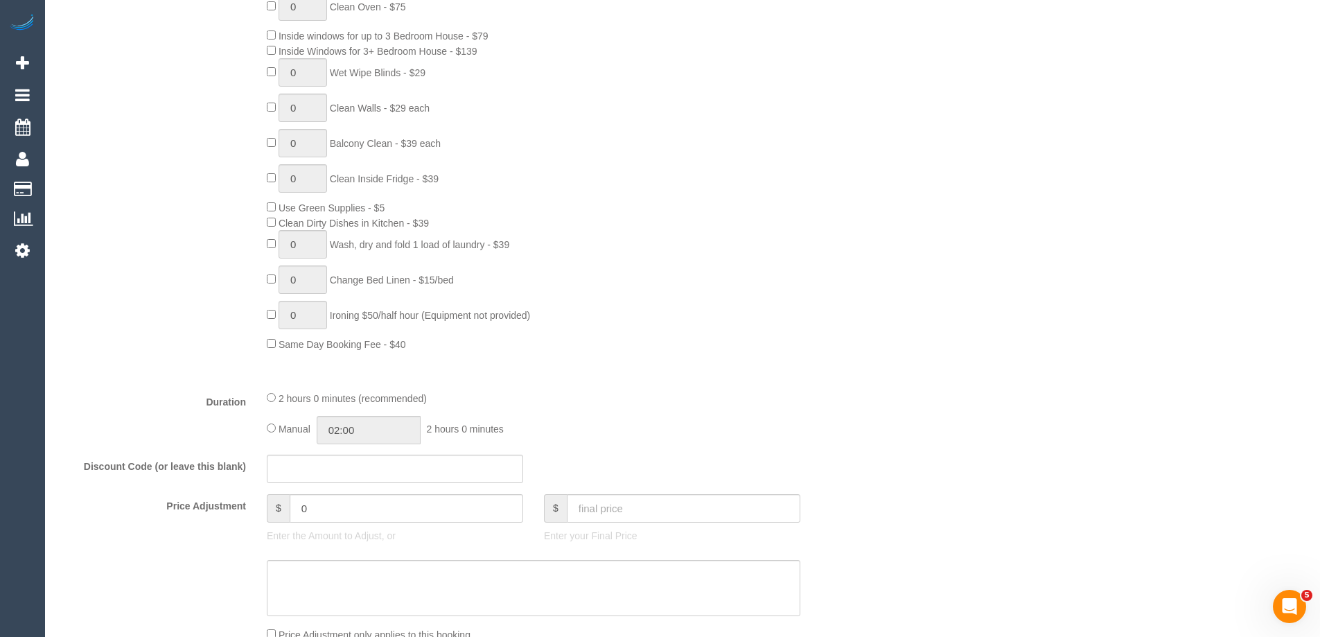
select select "number:29"
select select "number:14"
select select "number:18"
select select "number:22"
select select "number:34"
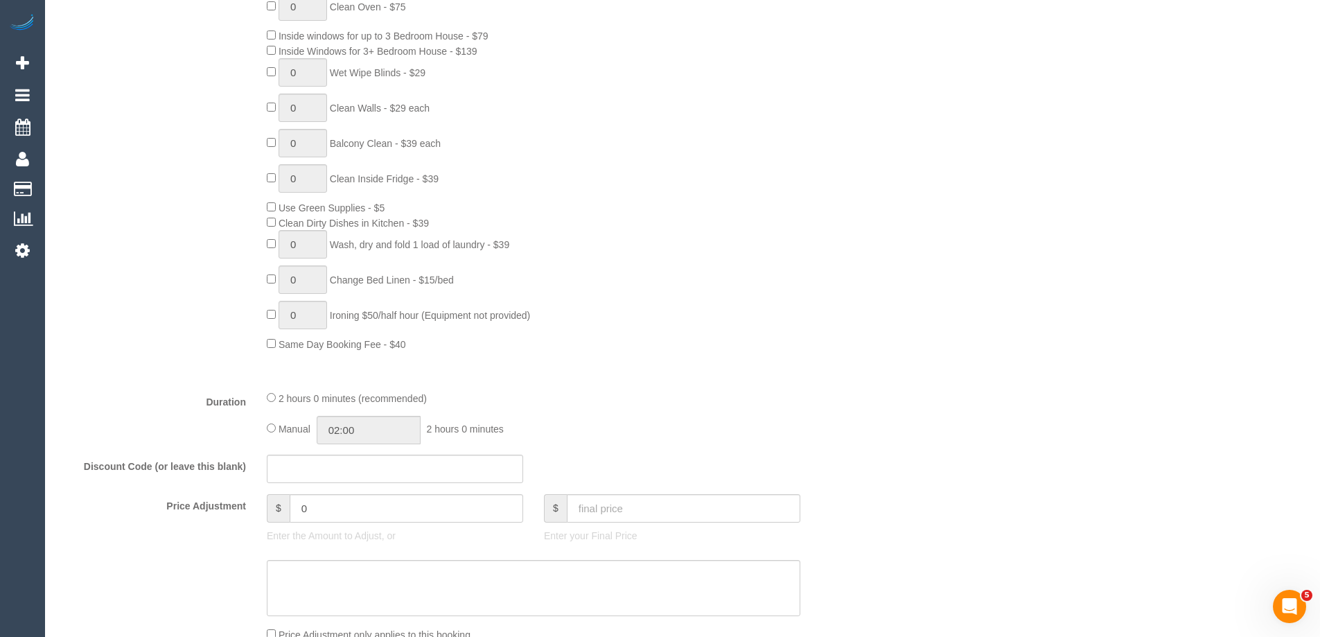
select select "number:11"
select select "string:AU"
select select "object:2165"
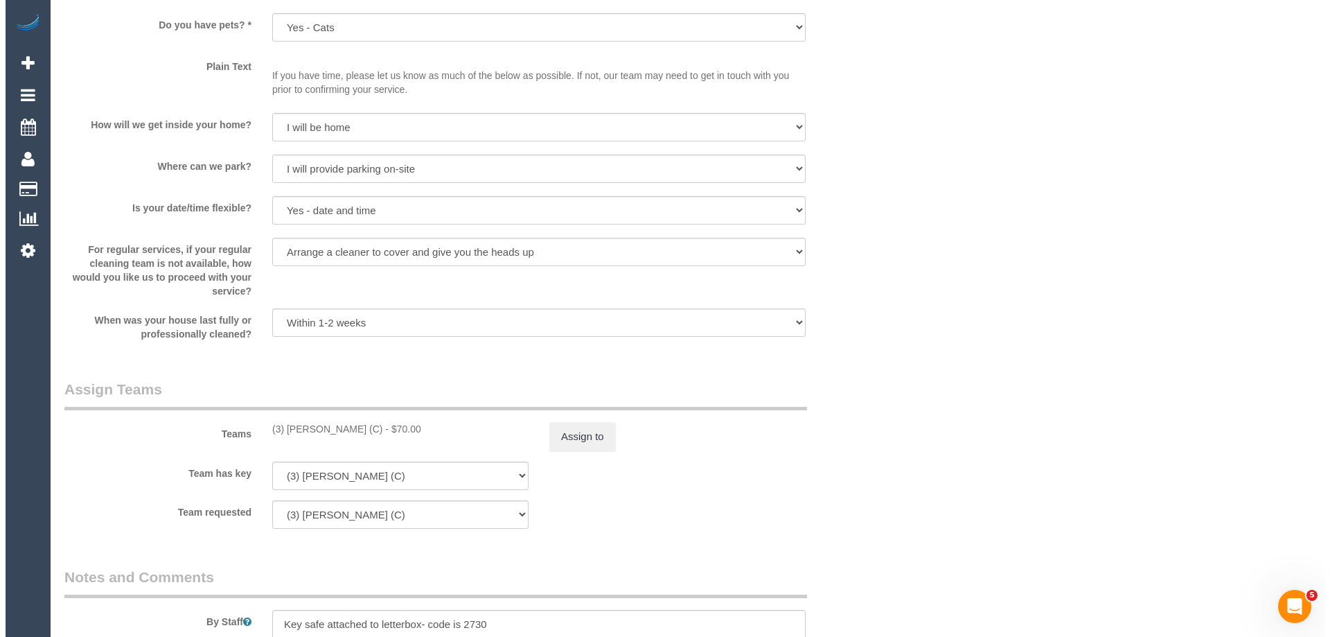
scroll to position [1915, 0]
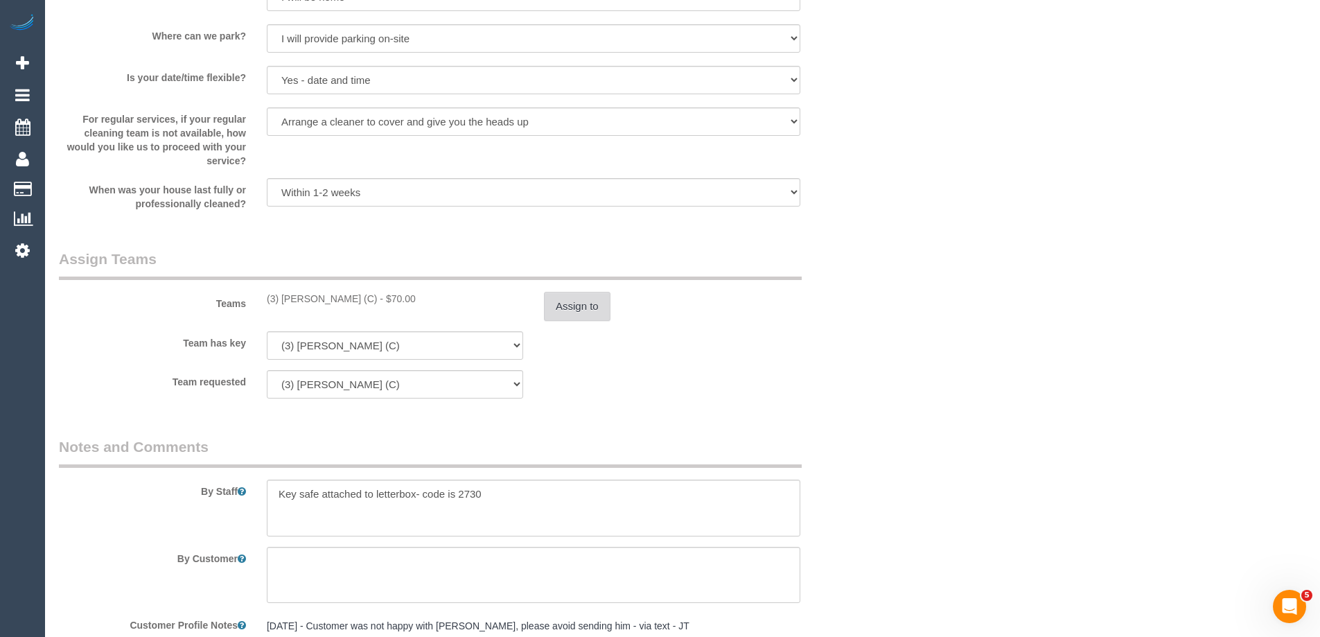
click at [565, 311] on button "Assign to" at bounding box center [577, 306] width 67 height 29
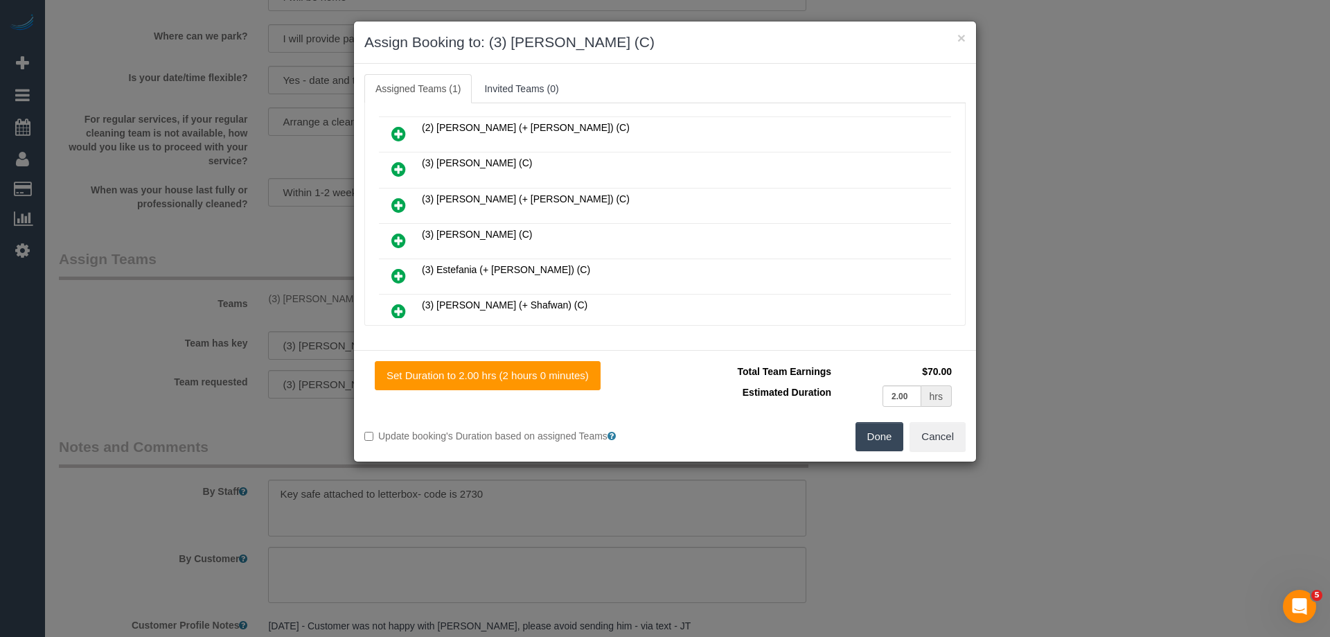
scroll to position [416, 0]
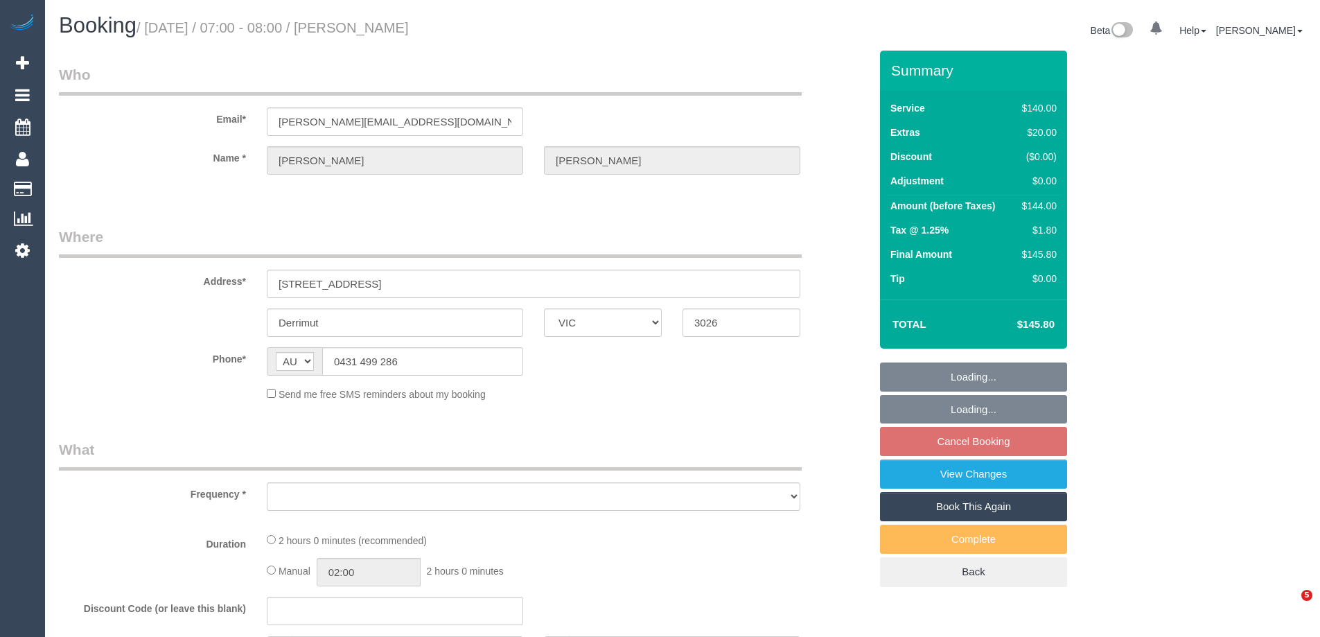
select select "VIC"
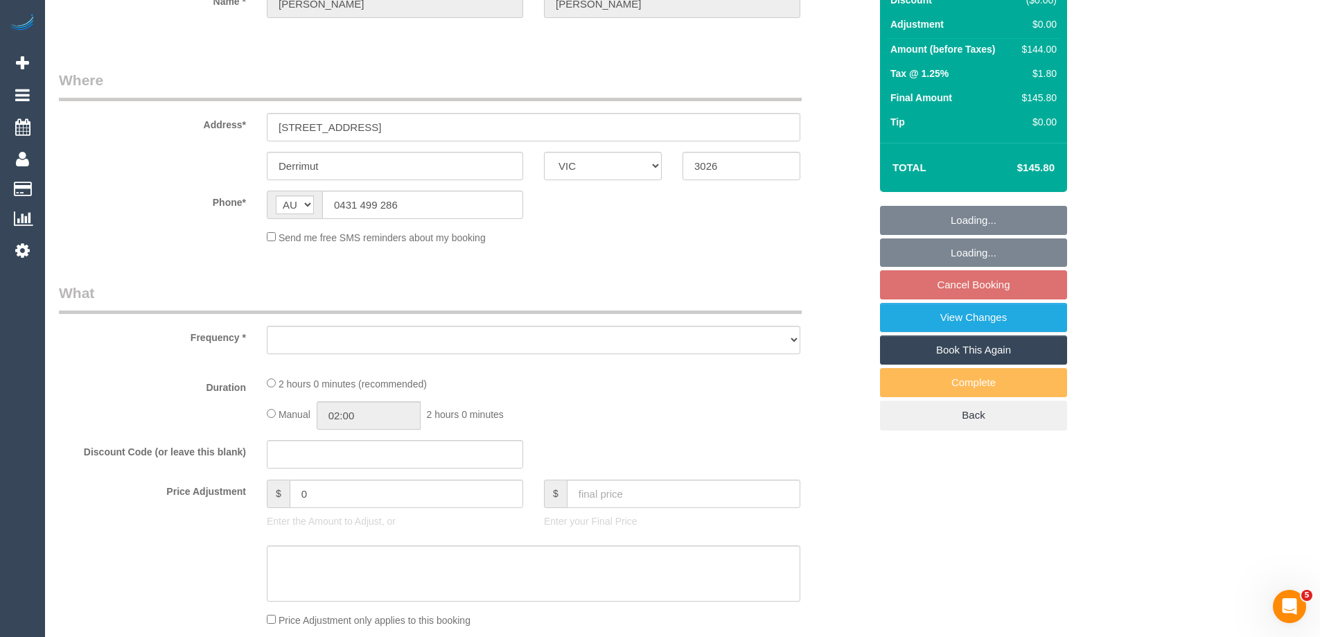
select select "string:stripe-pm_1OKVq52GScqysDRV3GVpBaqZ"
select select "number:28"
select select "number:14"
select select "number:18"
select select "number:36"
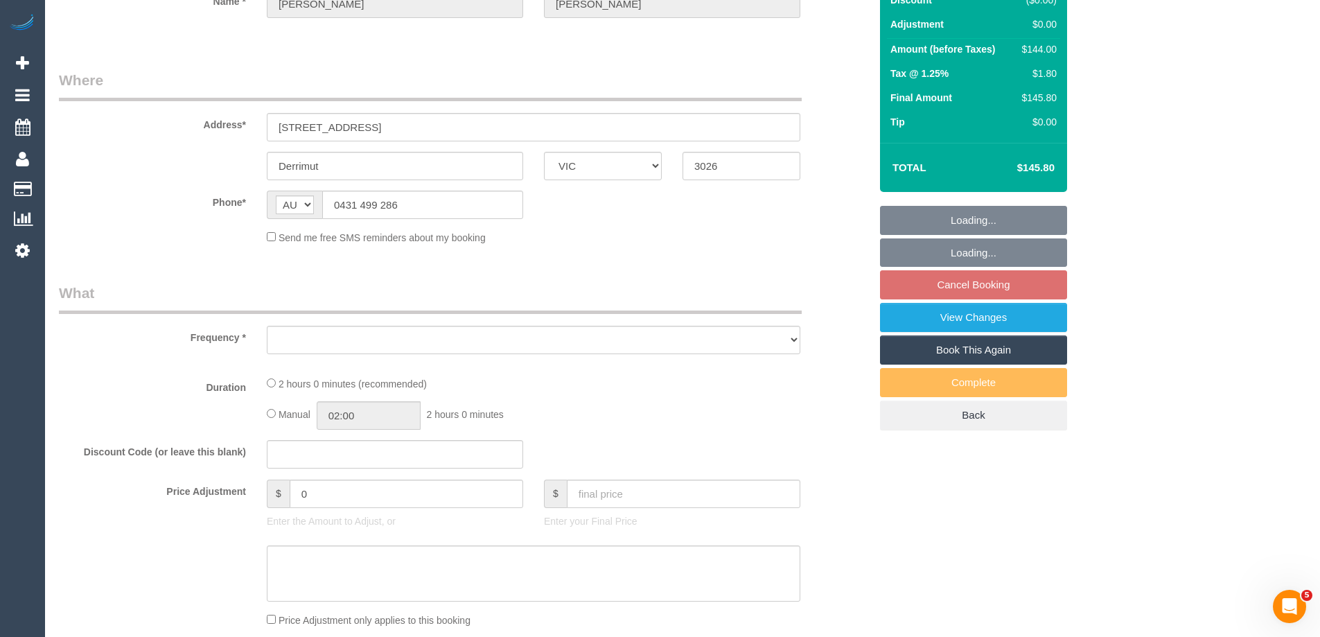
select select "number:34"
select select "number:12"
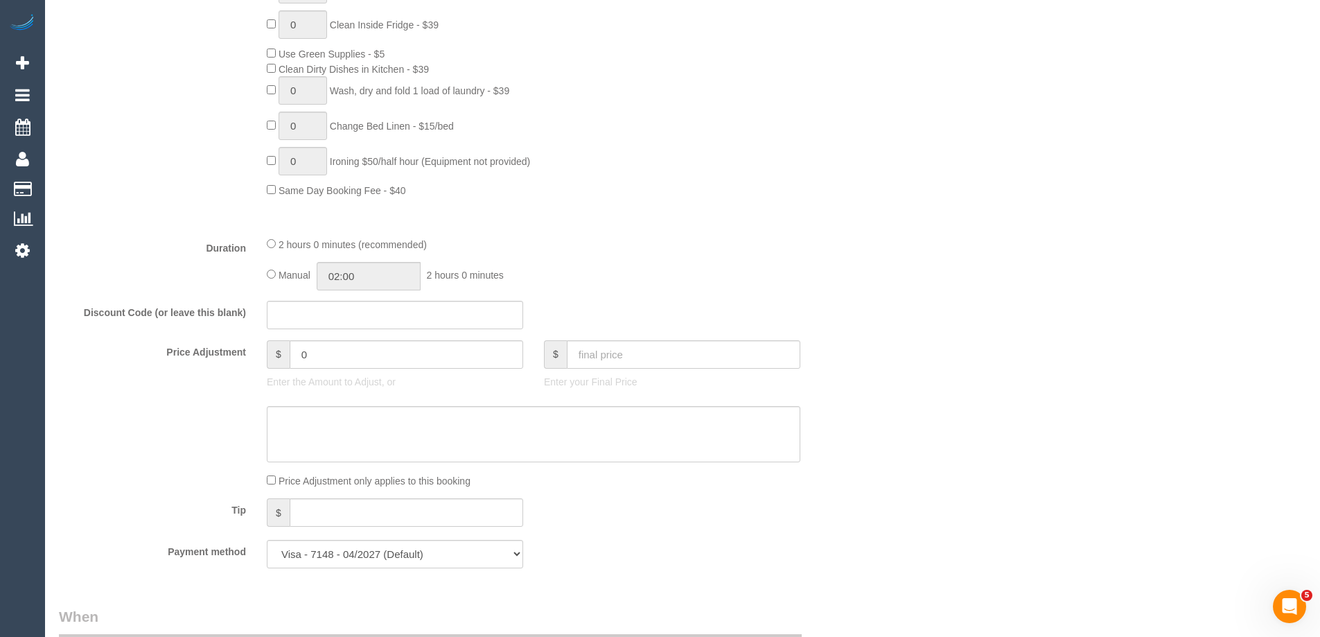
select select "object:862"
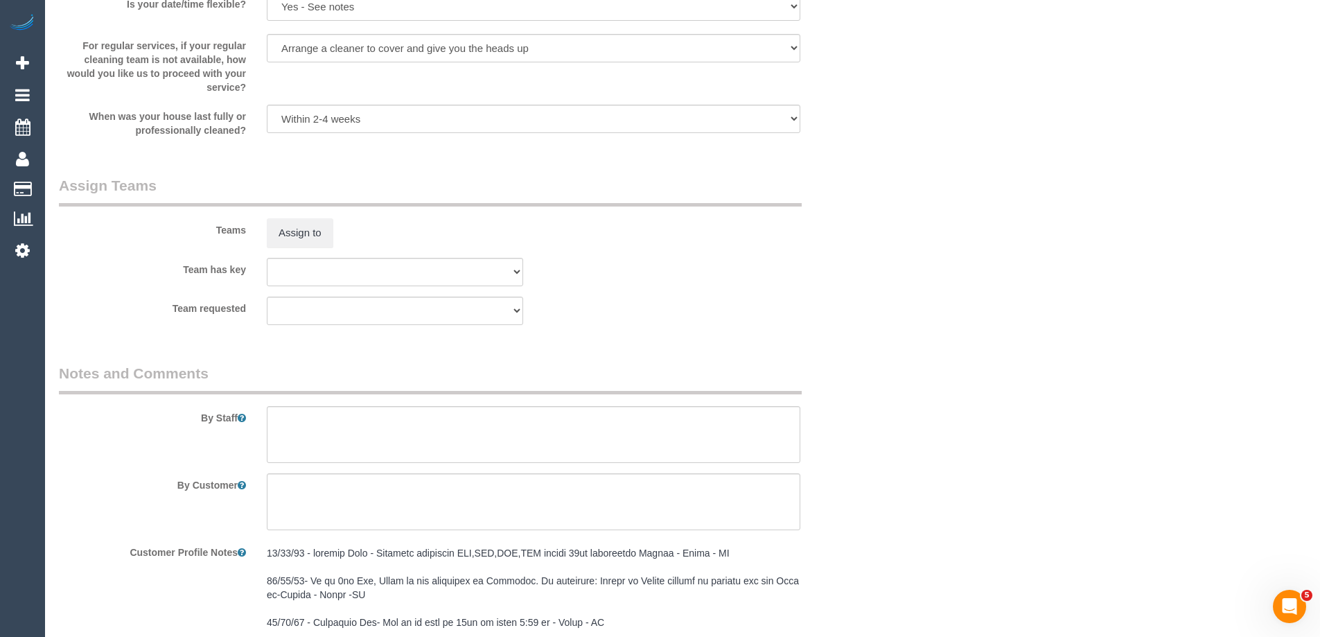
select select "spot1"
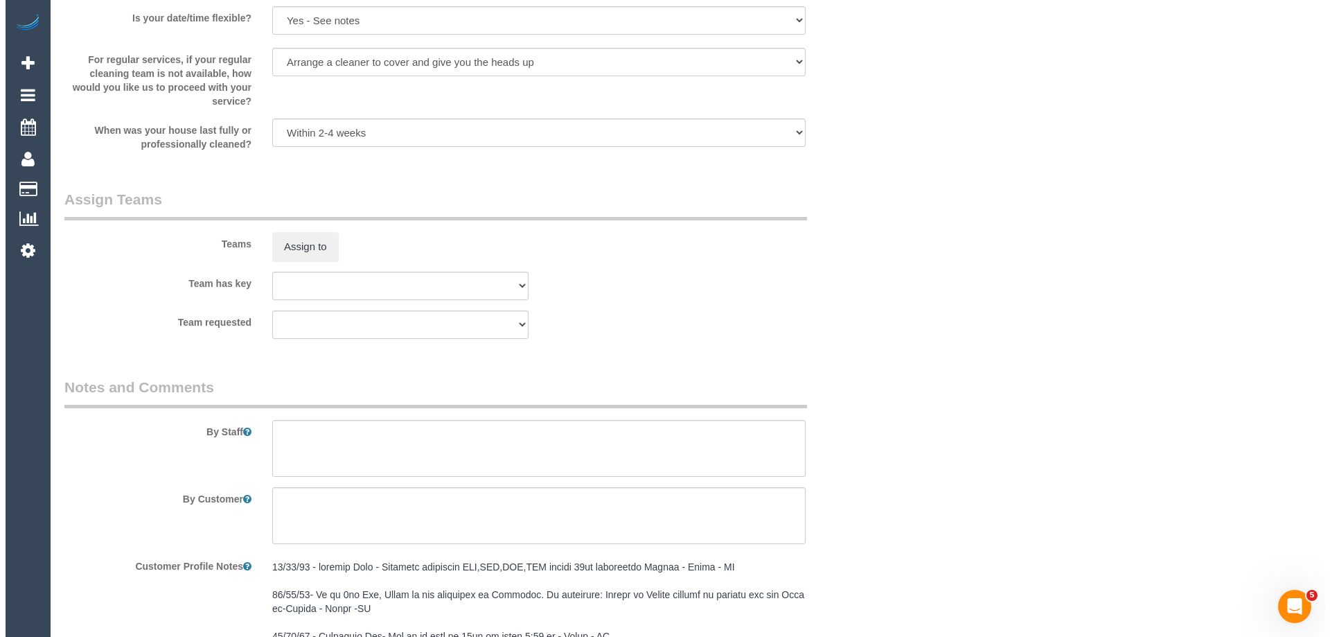
scroll to position [1901, 0]
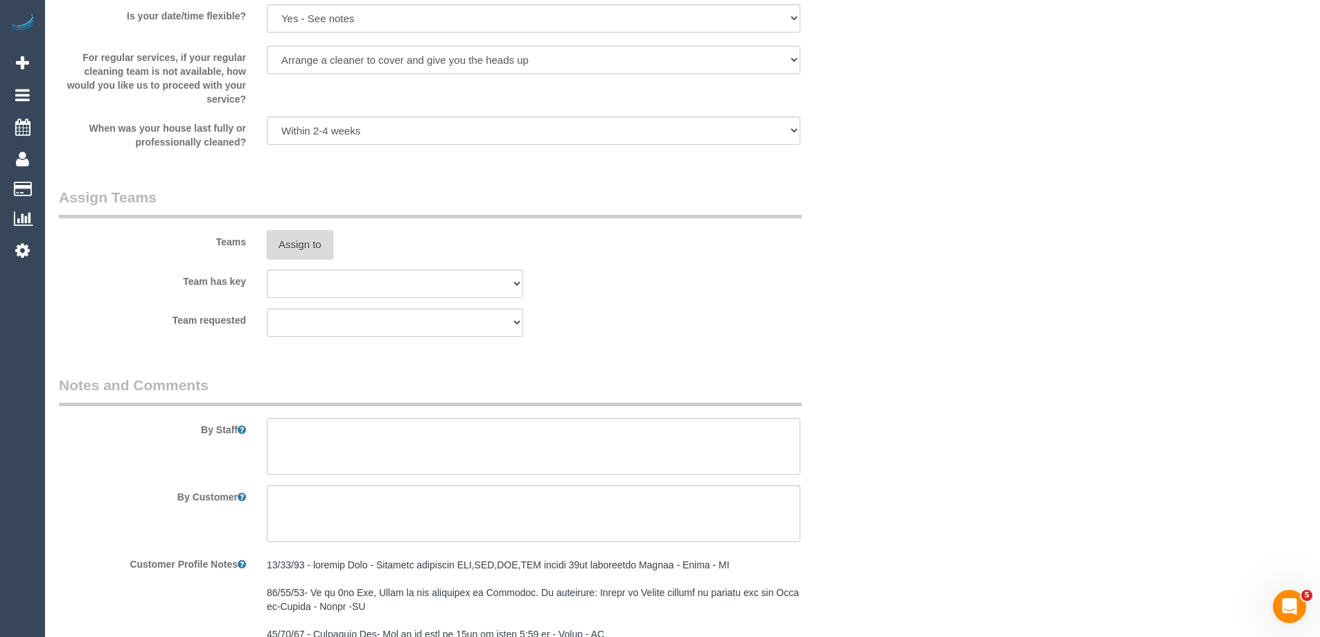
click at [315, 243] on button "Assign to" at bounding box center [300, 244] width 67 height 29
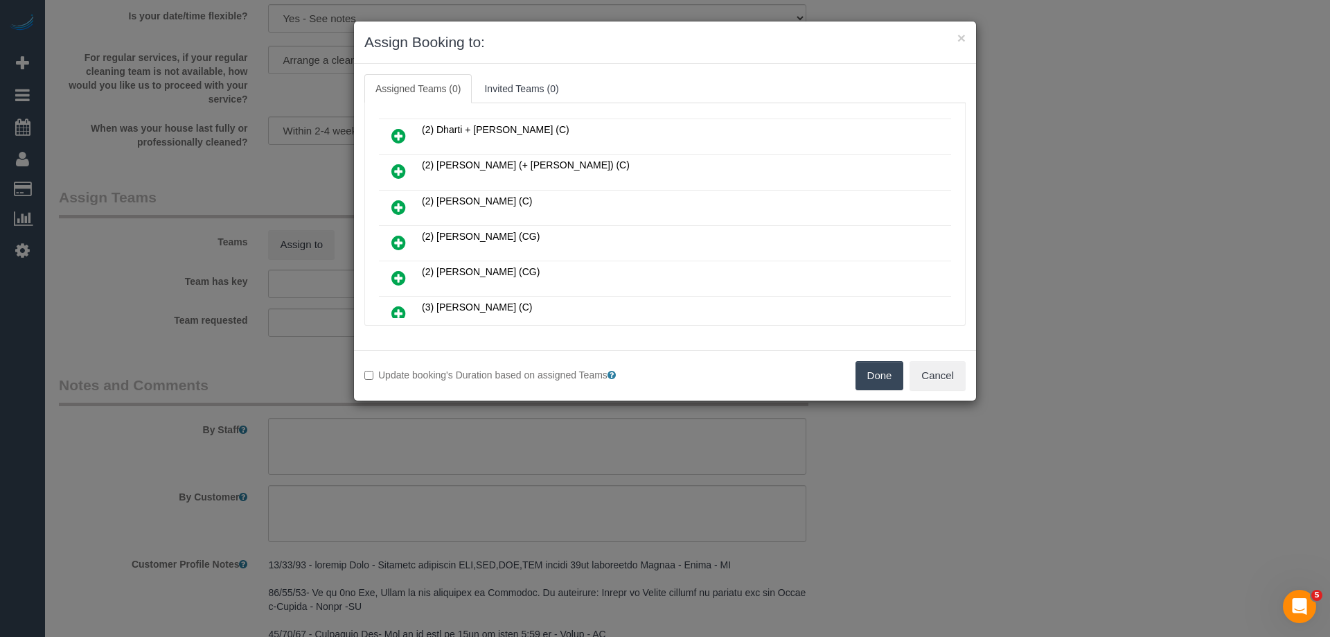
scroll to position [208, 0]
click at [396, 277] on icon at bounding box center [398, 279] width 15 height 17
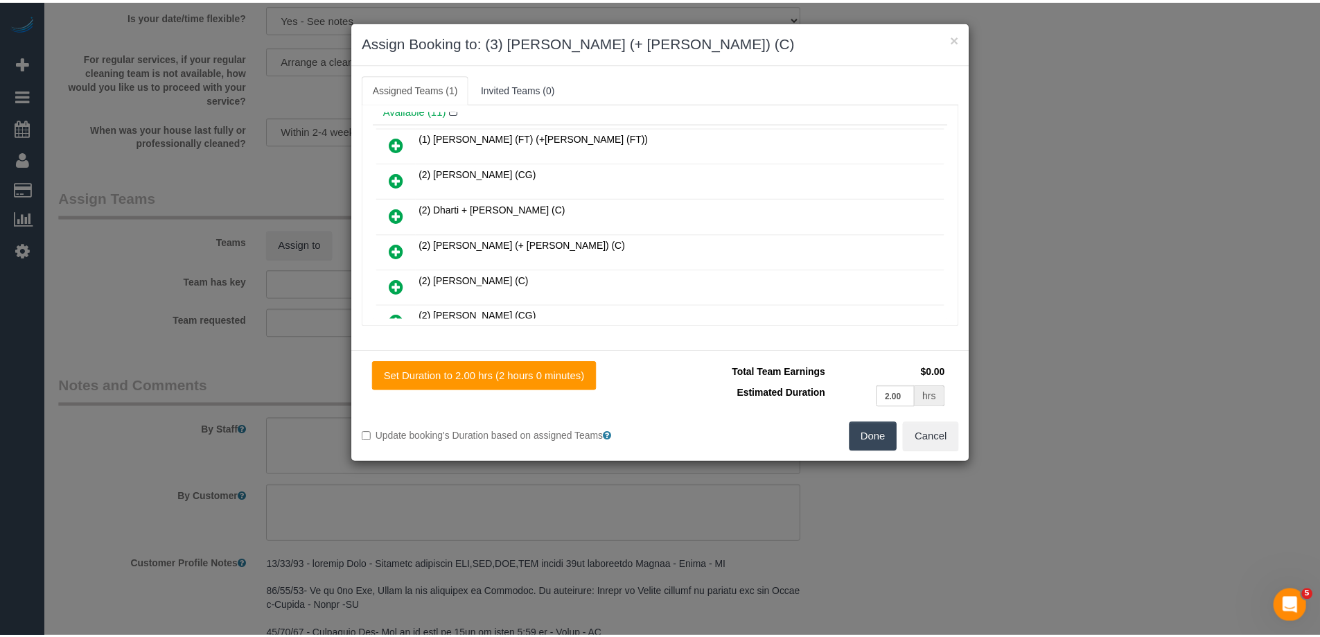
scroll to position [0, 0]
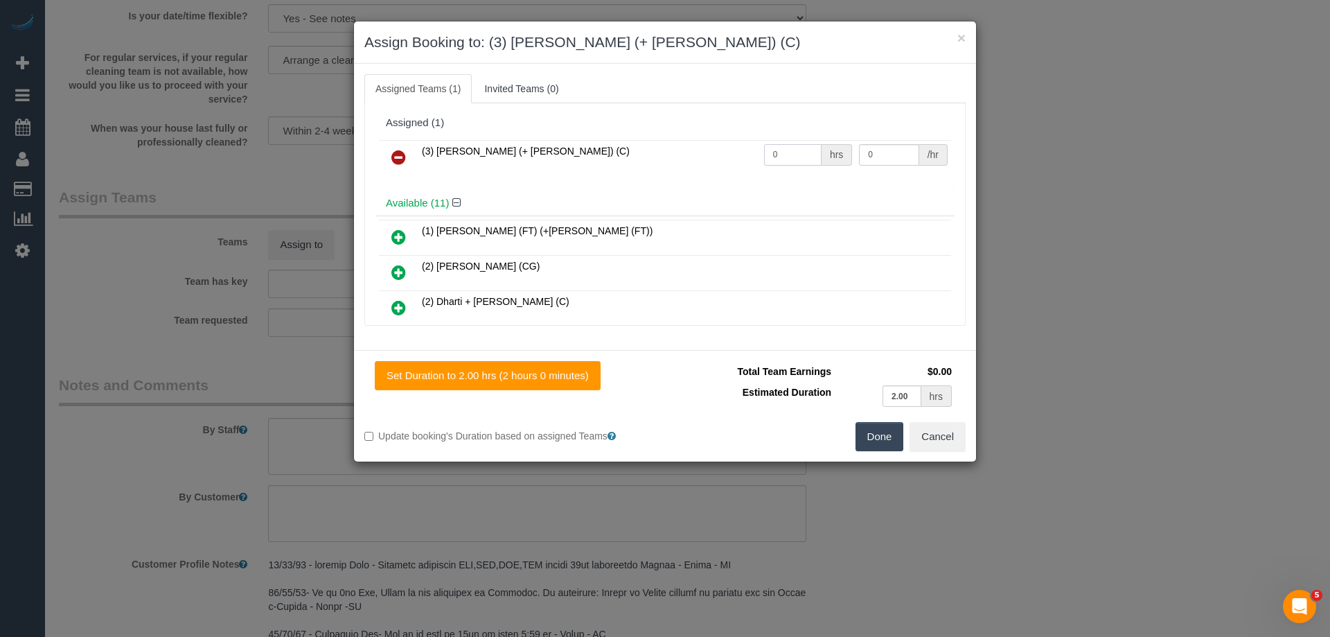
drag, startPoint x: 787, startPoint y: 153, endPoint x: 698, endPoint y: 145, distance: 89.1
click at [701, 146] on tr "(3) Arifin (+ Fatema) (C) 0 hrs 0 /hr" at bounding box center [665, 157] width 572 height 35
type input "2"
drag, startPoint x: 870, startPoint y: 157, endPoint x: 826, endPoint y: 152, distance: 43.8
click at [827, 152] on tr "(3) Arifin (+ Fatema) (C) 2 hrs 0 /hr" at bounding box center [665, 157] width 572 height 35
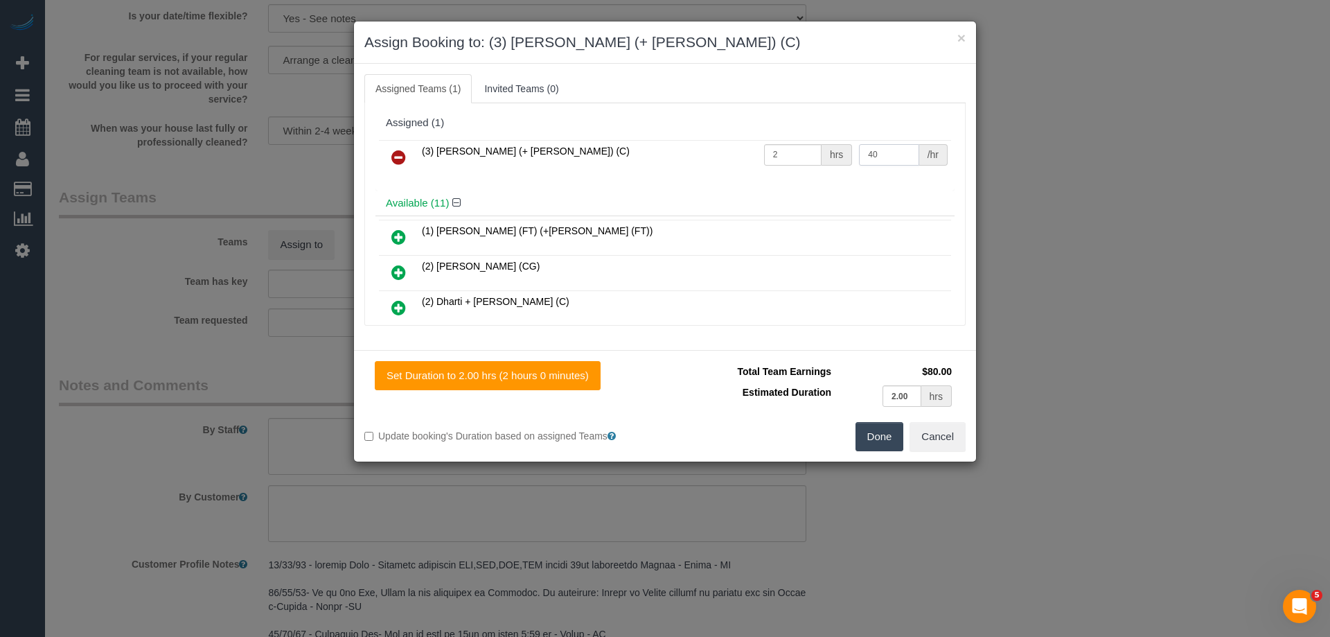
type input "40"
click at [877, 443] on button "Done" at bounding box center [880, 436] width 49 height 29
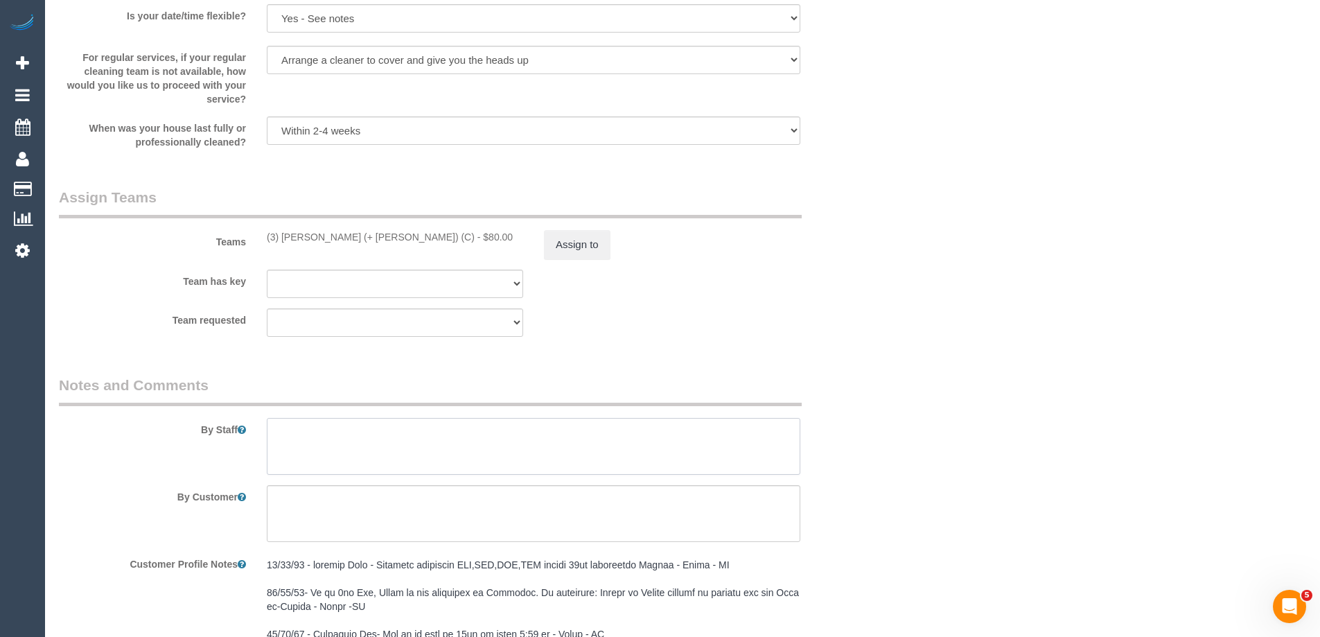
click at [314, 443] on textarea at bounding box center [534, 446] width 534 height 57
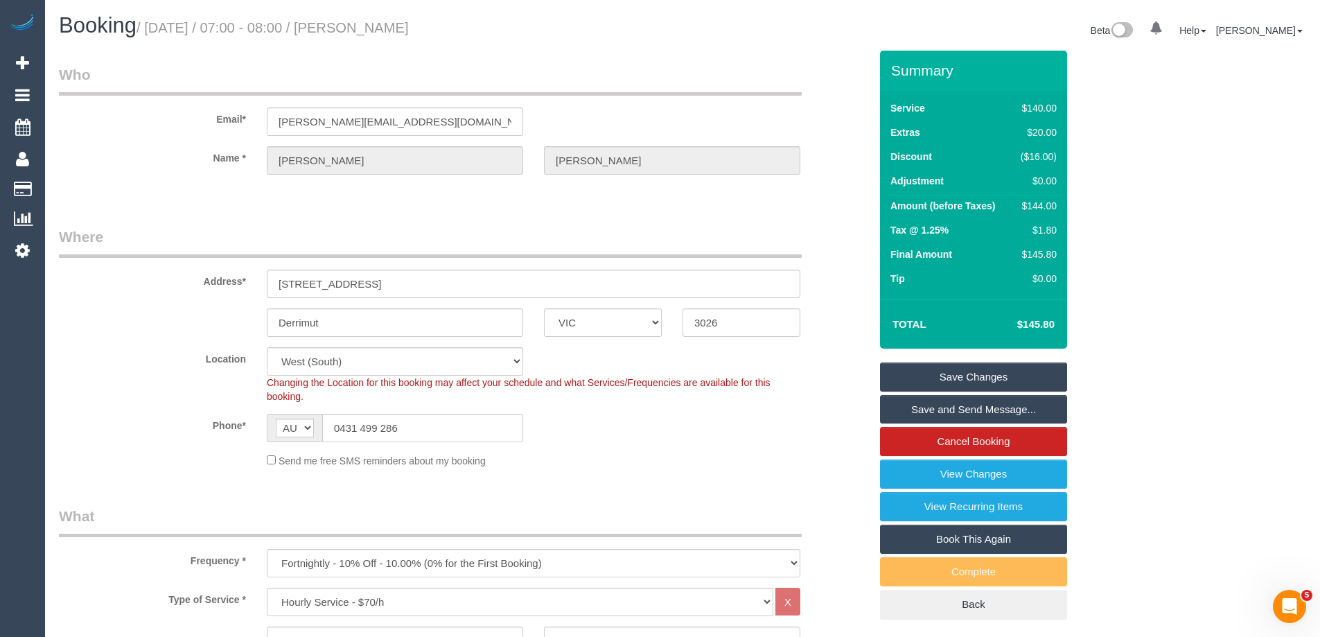
type textarea "*Cover*"
drag, startPoint x: 479, startPoint y: 29, endPoint x: 383, endPoint y: 26, distance: 95.7
click at [383, 26] on h1 "Booking / September 01, 2025 / 07:00 - 08:00 / Brent Connolly" at bounding box center [365, 26] width 613 height 24
copy small "Brent Connolly"
click at [944, 409] on link "Save and Send Message..." at bounding box center [973, 409] width 187 height 29
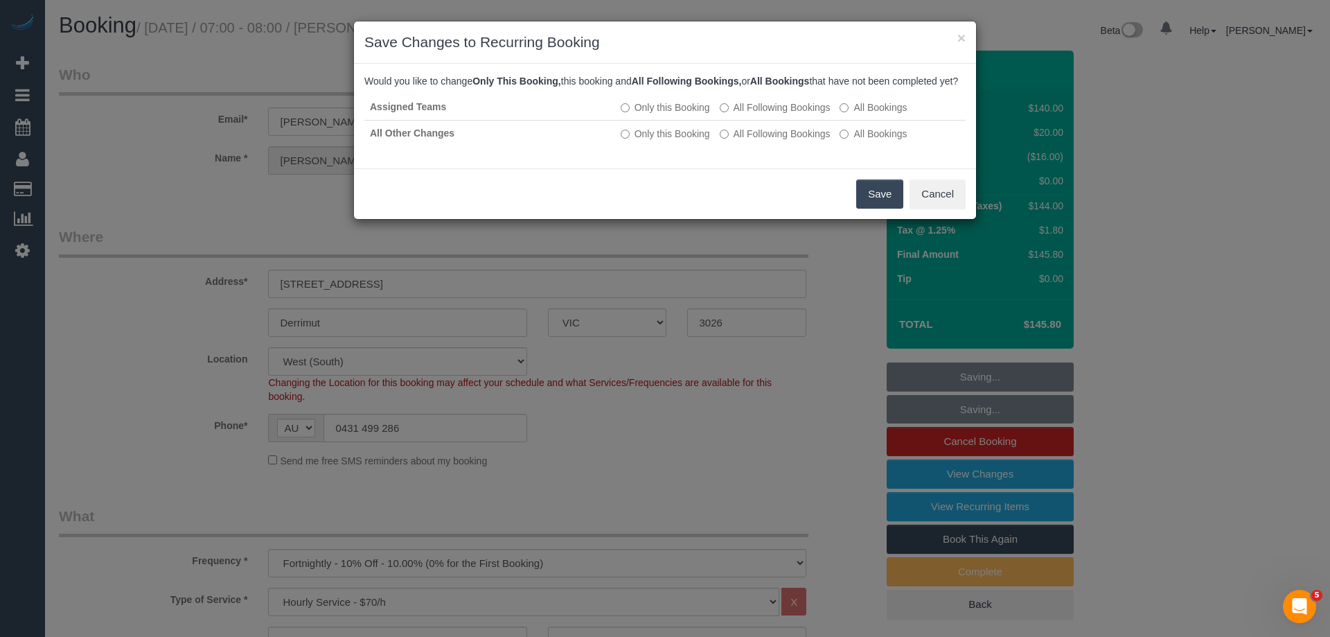
click at [880, 204] on button "Save" at bounding box center [879, 193] width 47 height 29
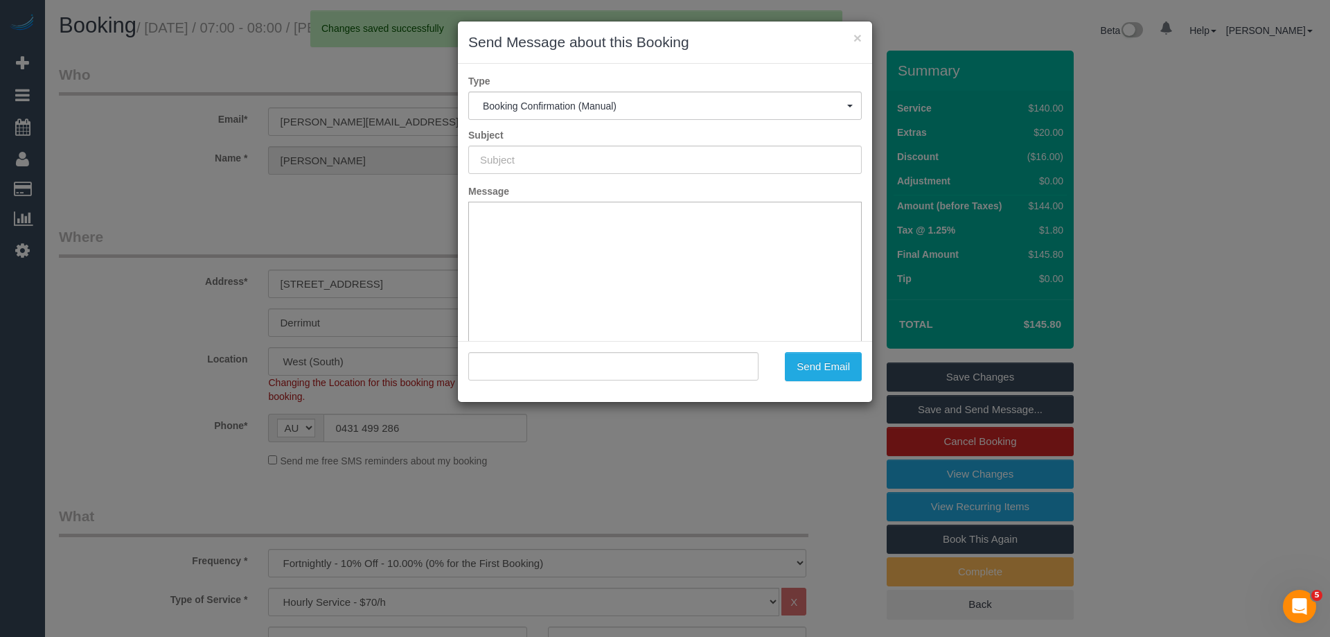
type input "Booking Confirmed"
type input ""Brent Connolly" <brent@slcn.com.au>"
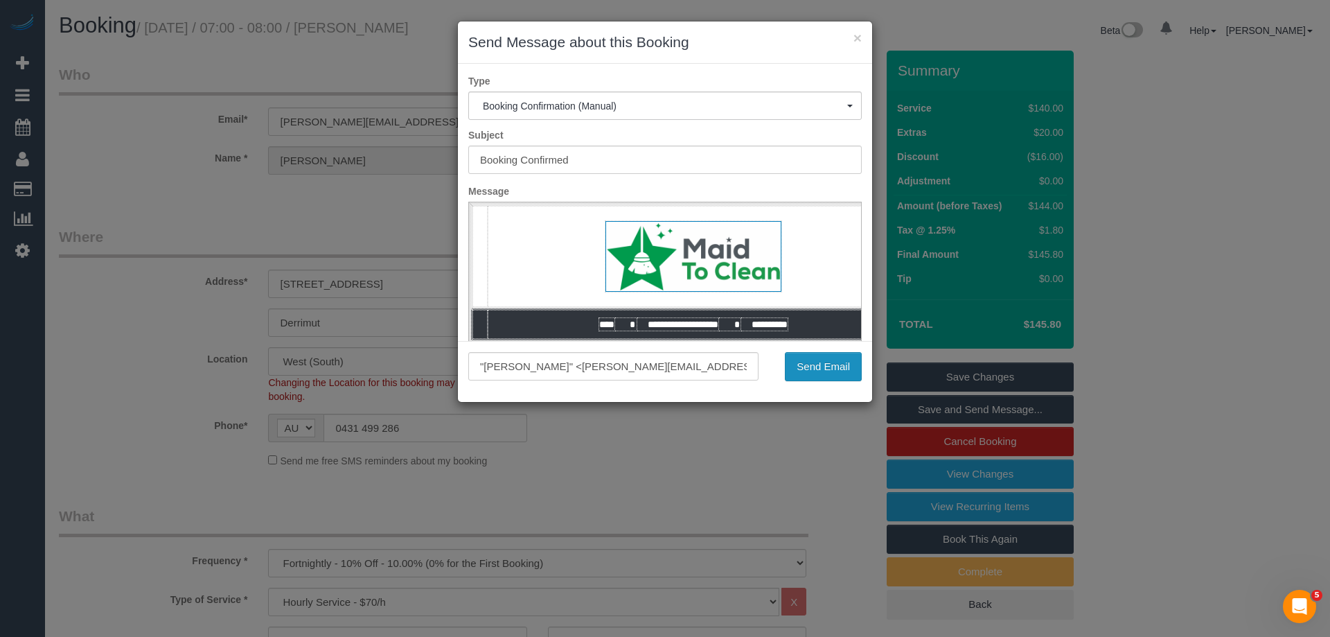
click at [808, 366] on button "Send Email" at bounding box center [823, 366] width 77 height 29
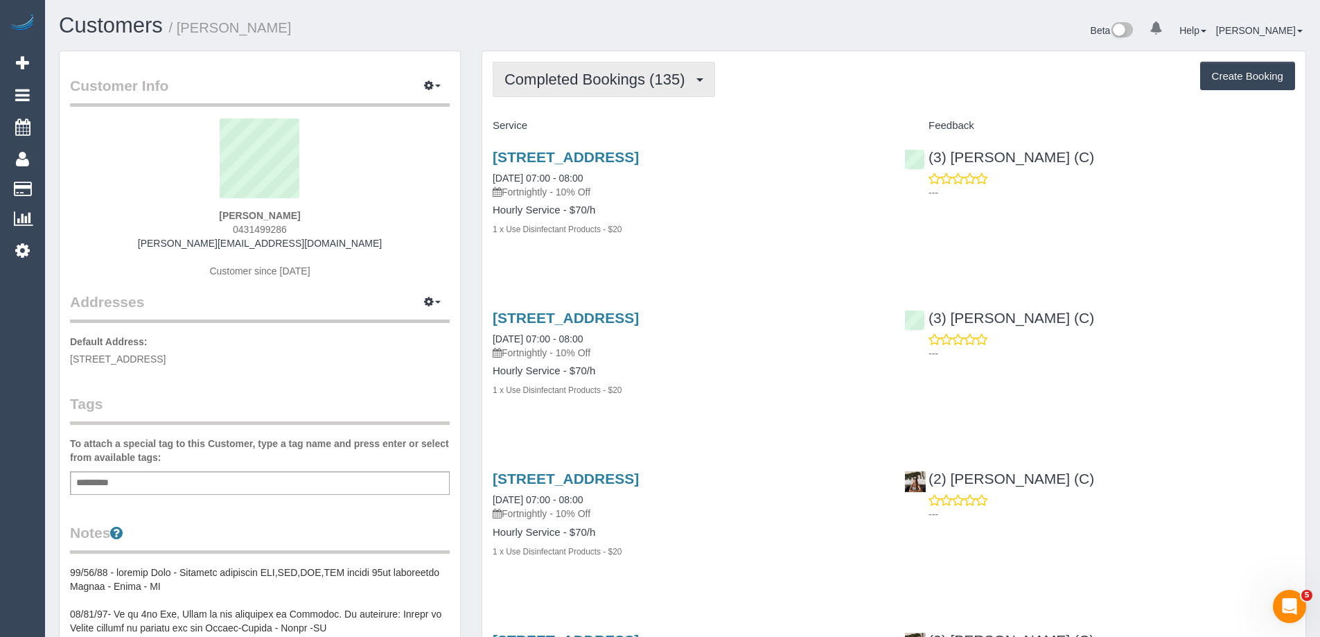
click at [592, 82] on span "Completed Bookings (135)" at bounding box center [597, 79] width 187 height 17
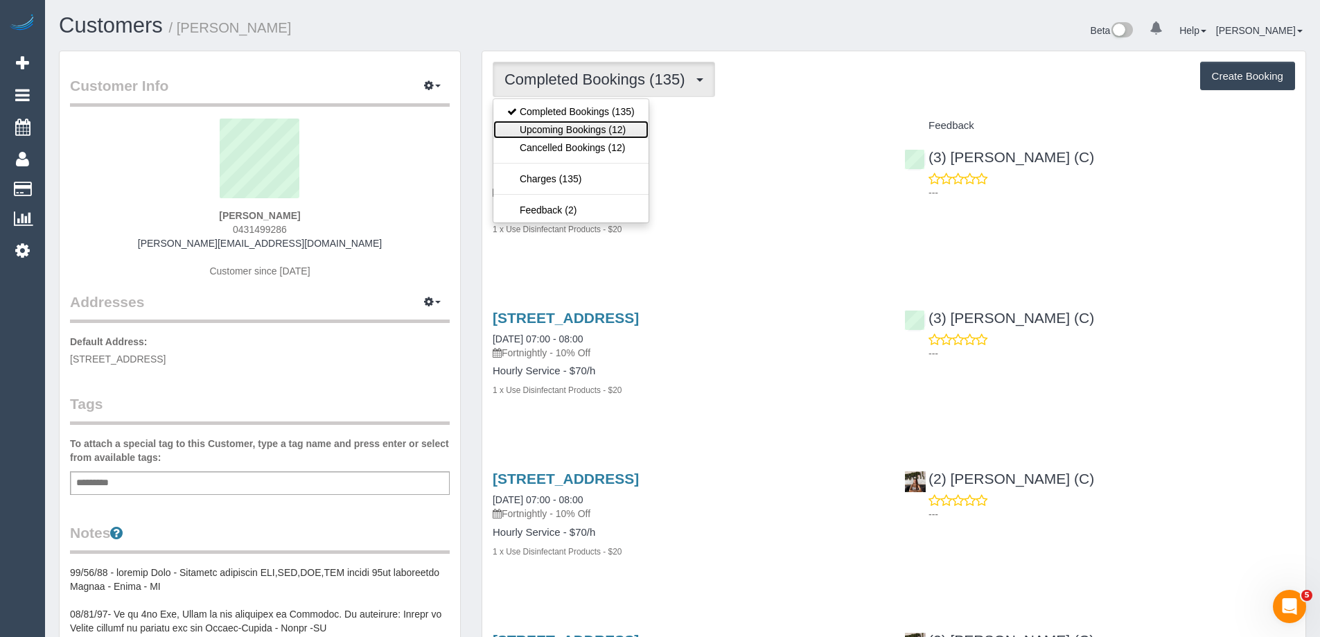
click at [596, 123] on link "Upcoming Bookings (12)" at bounding box center [570, 130] width 155 height 18
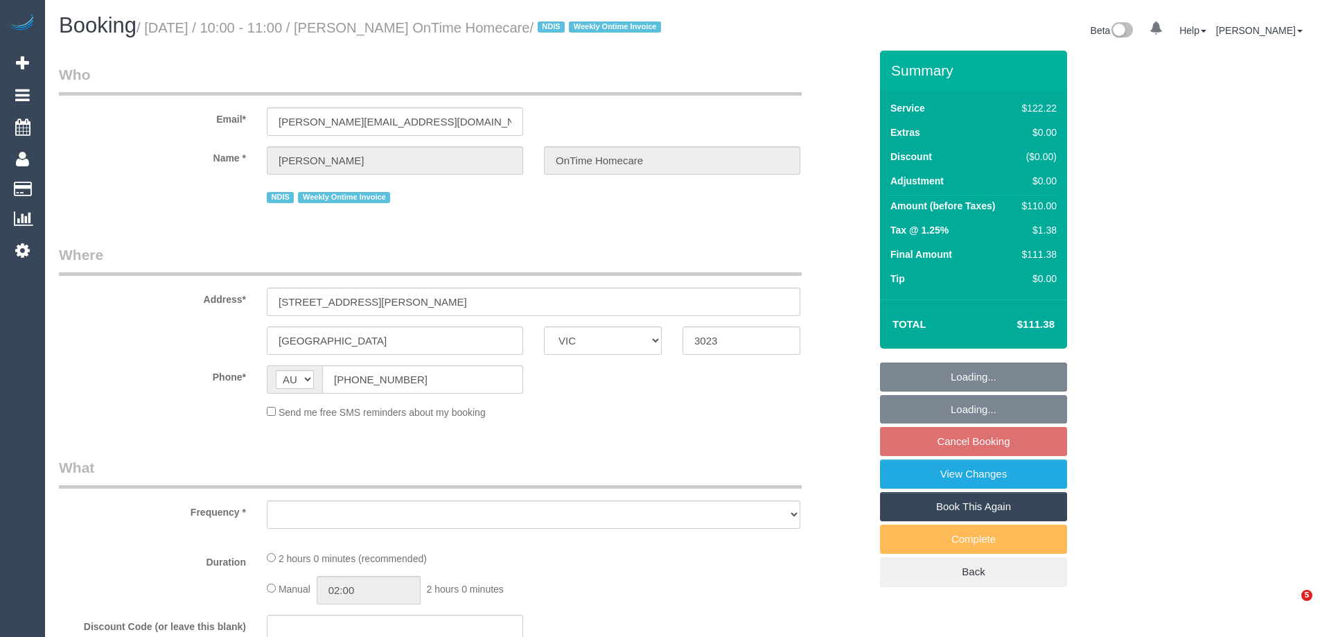
select select "VIC"
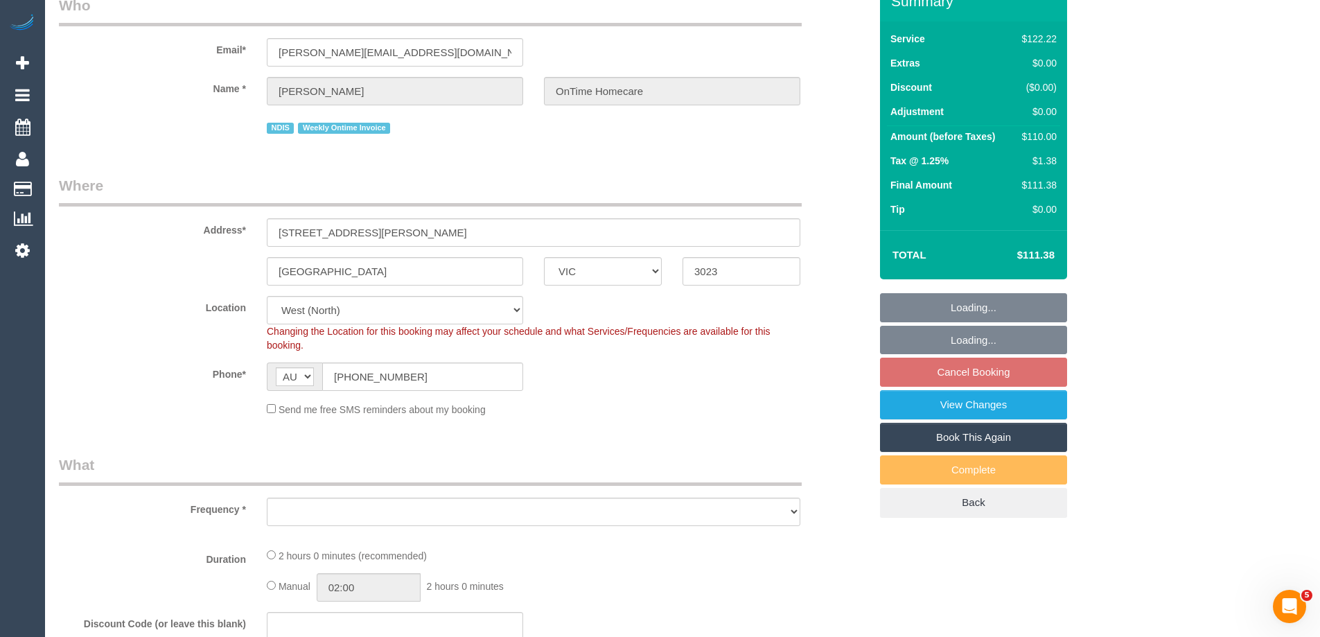
select select "object:688"
select select "number:27"
select select "number:14"
select select "number:19"
select select "number:36"
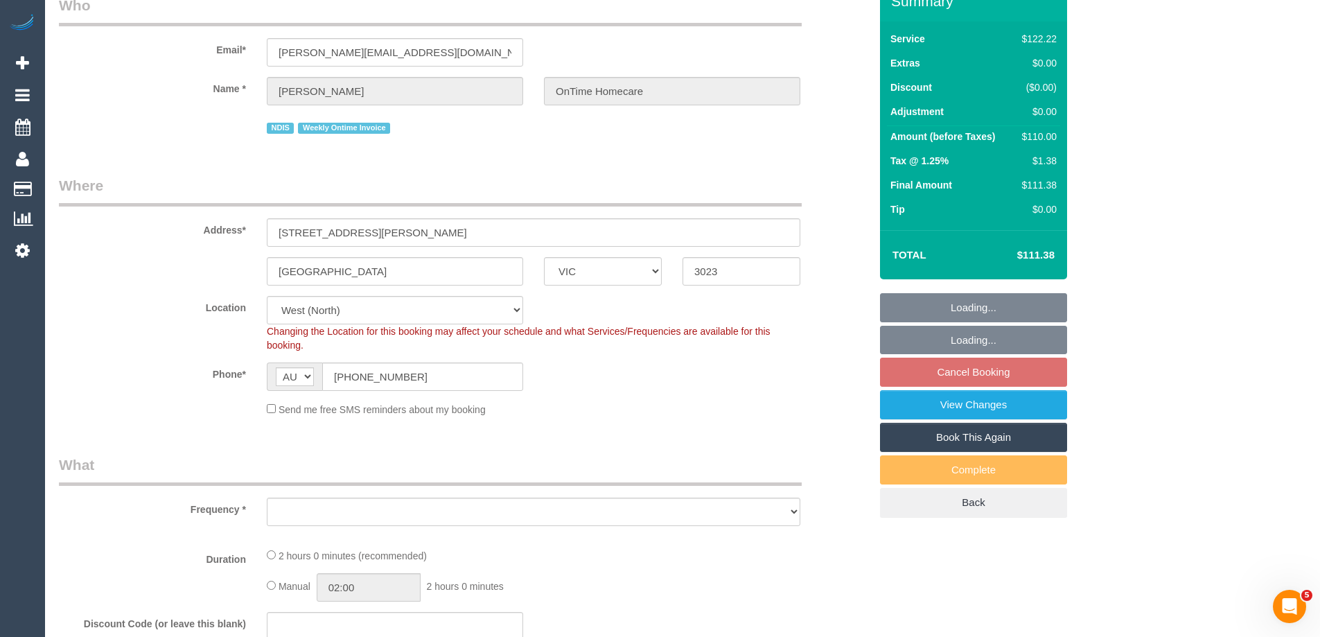
select select "number:35"
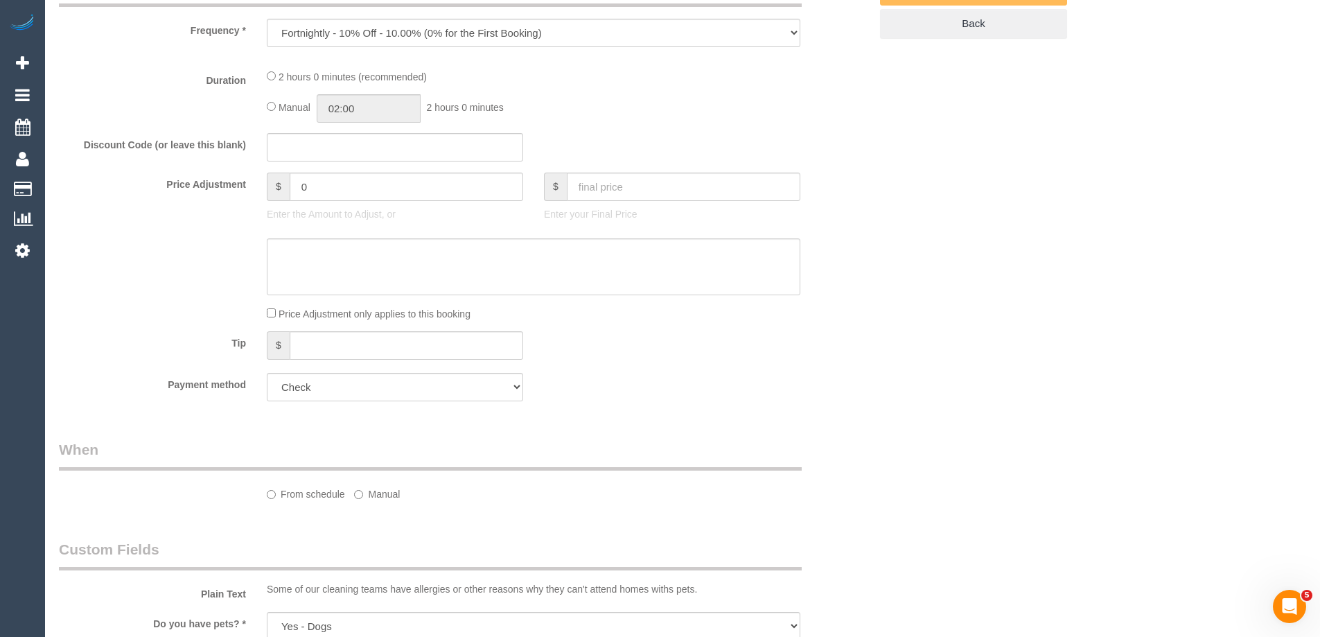
select select "object:1312"
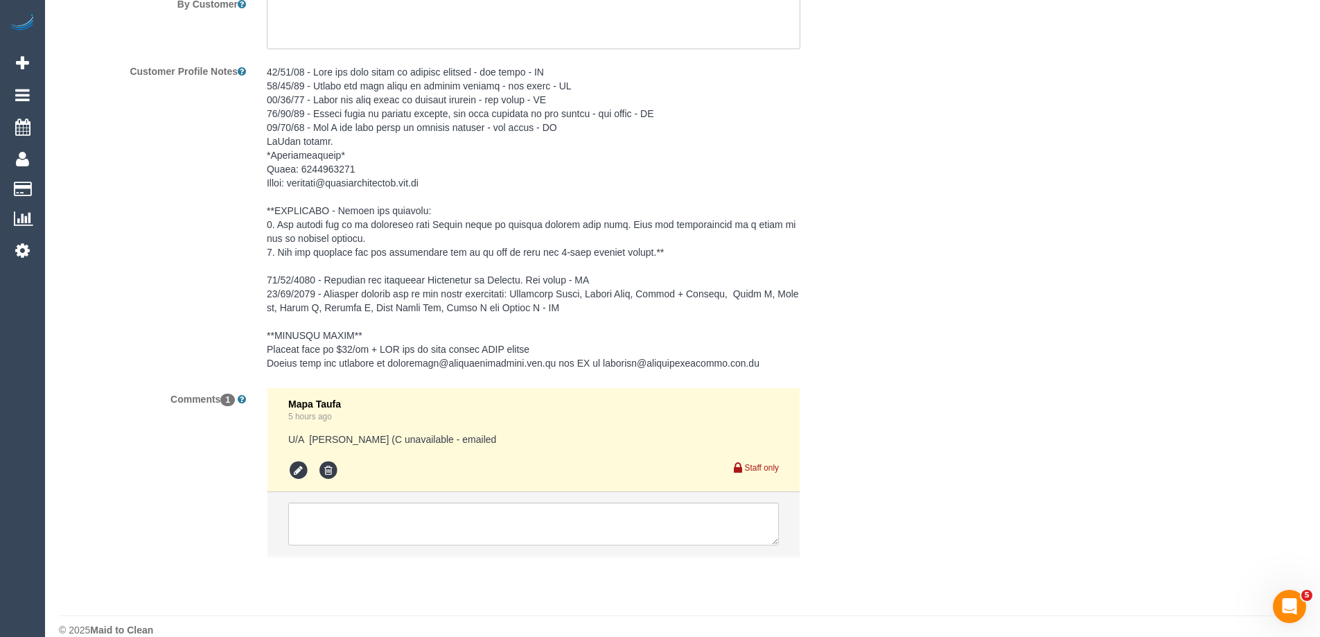
scroll to position [1871, 0]
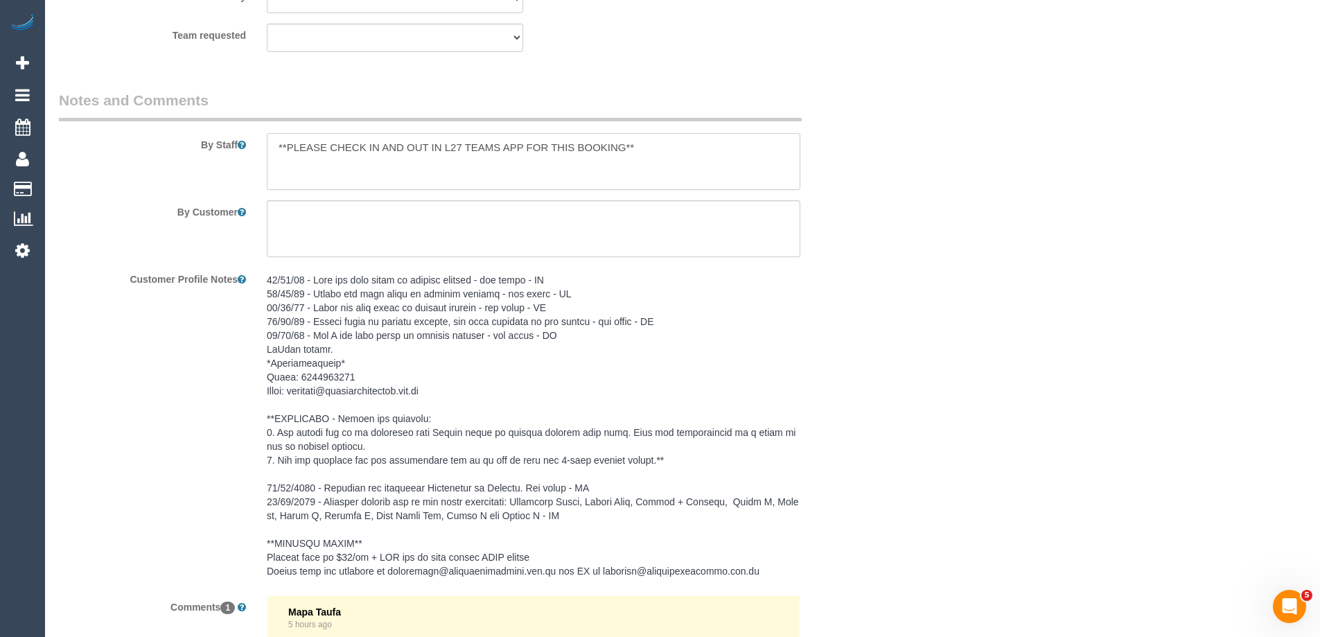
click at [273, 163] on textarea at bounding box center [534, 161] width 534 height 57
click at [294, 168] on textarea at bounding box center [534, 161] width 534 height 57
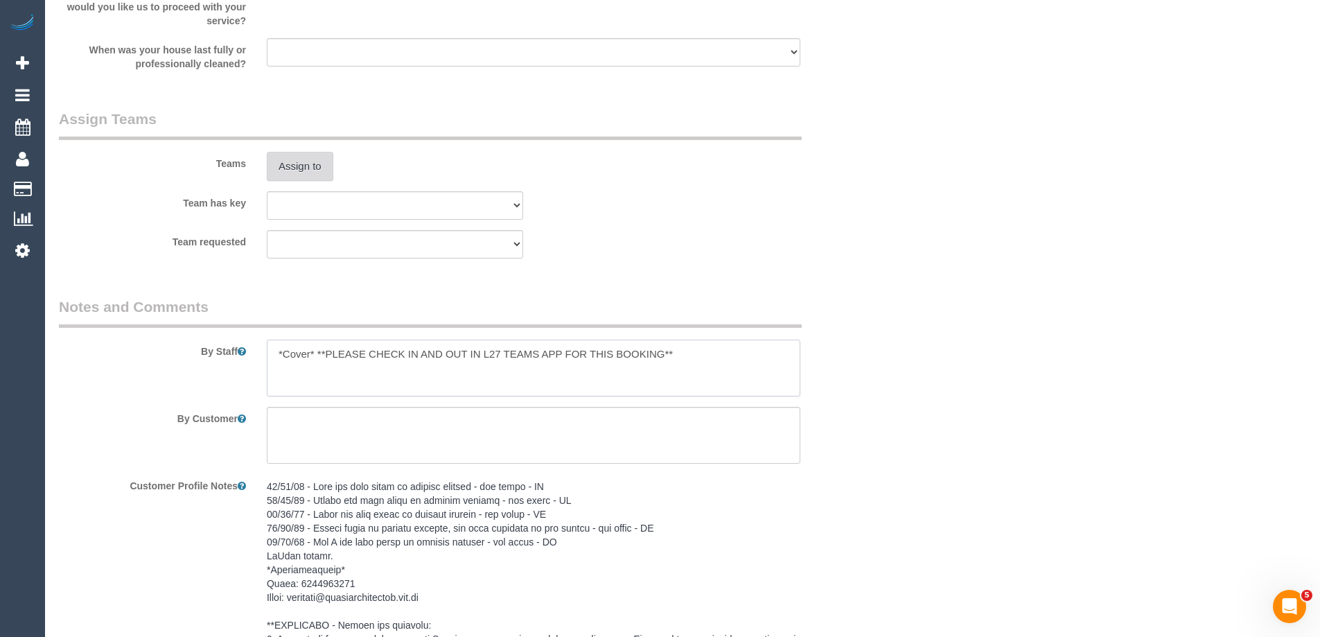
scroll to position [1663, 0]
type textarea "*Cover* **PLEASE CHECK IN AND OUT IN L27 TEAMS APP FOR THIS BOOKING**"
click at [315, 182] on button "Assign to" at bounding box center [300, 167] width 67 height 29
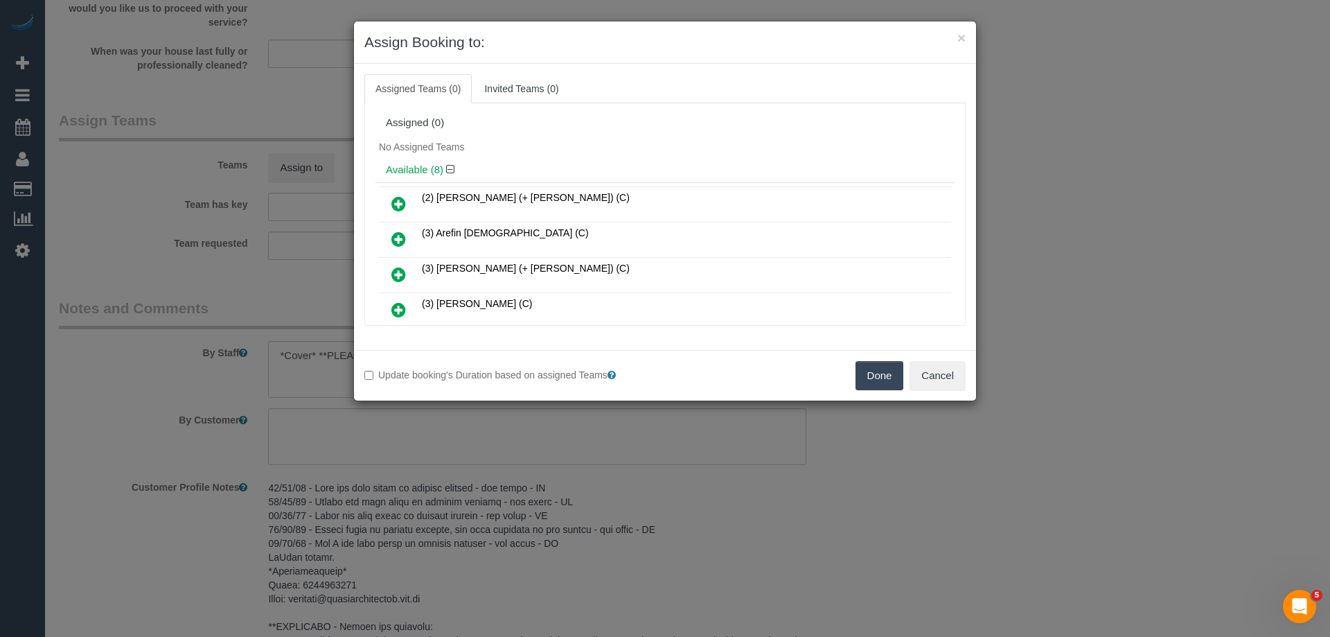
click at [391, 273] on icon at bounding box center [398, 274] width 15 height 17
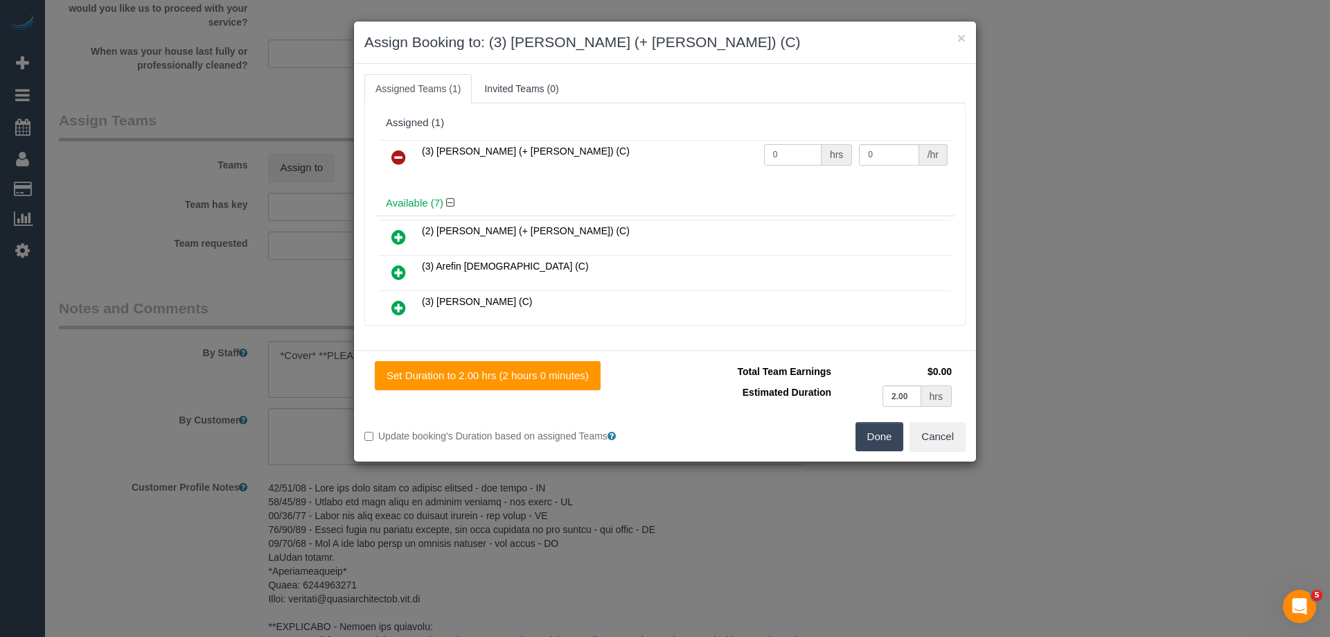
drag, startPoint x: 791, startPoint y: 150, endPoint x: 704, endPoint y: 145, distance: 86.7
click at [704, 145] on tr "(3) Arifin (+ Fatema) (C) 0 hrs 0 /hr" at bounding box center [665, 157] width 572 height 35
type input "2"
drag, startPoint x: 886, startPoint y: 152, endPoint x: 750, endPoint y: 150, distance: 135.8
click at [750, 150] on tr "(3) Arifin (+ Fatema) (C) 2 hrs 0 /hr" at bounding box center [665, 157] width 572 height 35
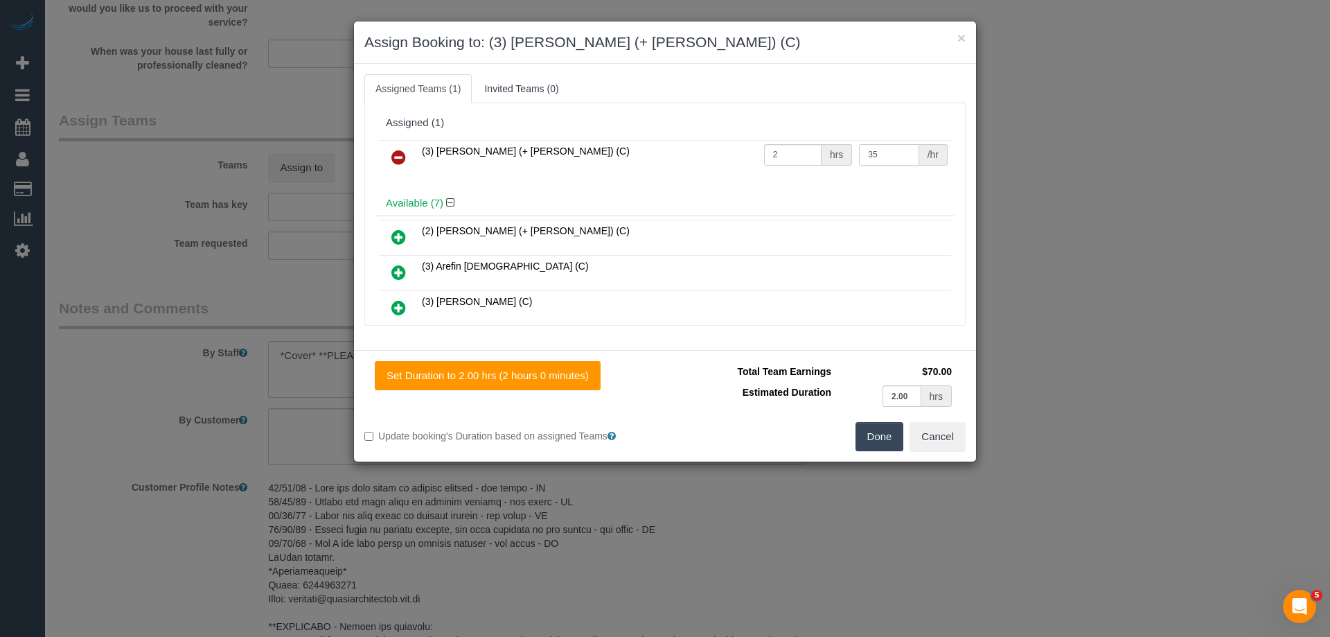
type input "35"
click at [885, 443] on button "Done" at bounding box center [880, 436] width 49 height 29
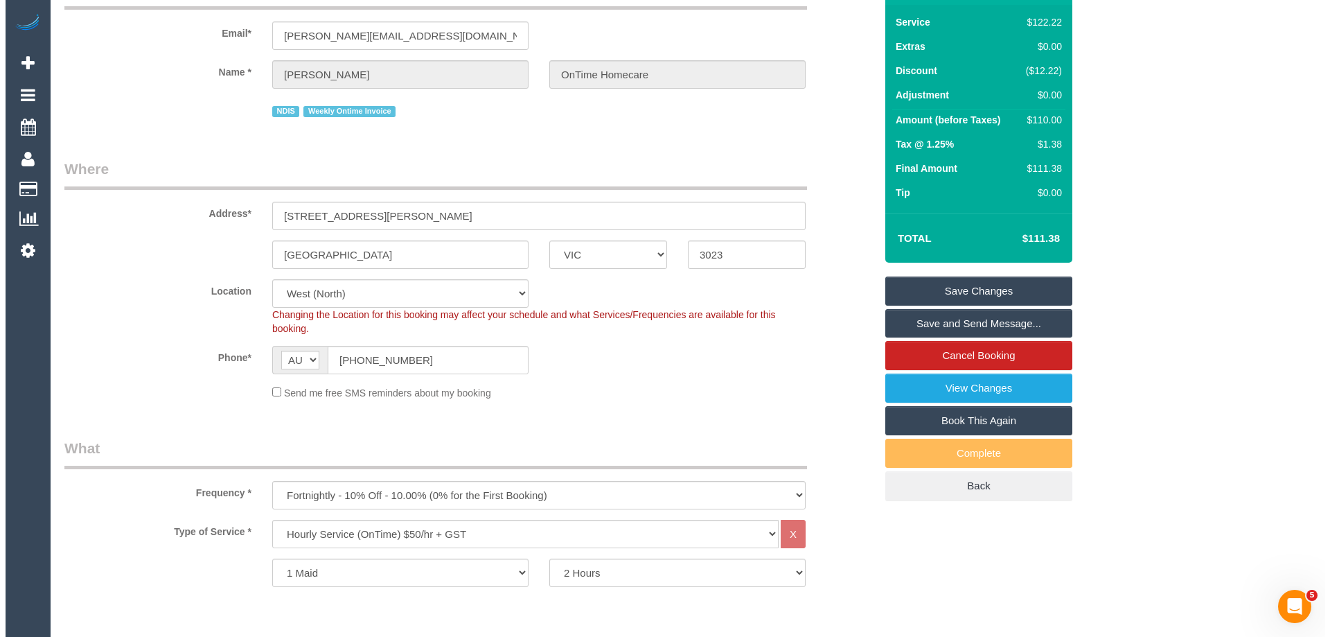
scroll to position [0, 0]
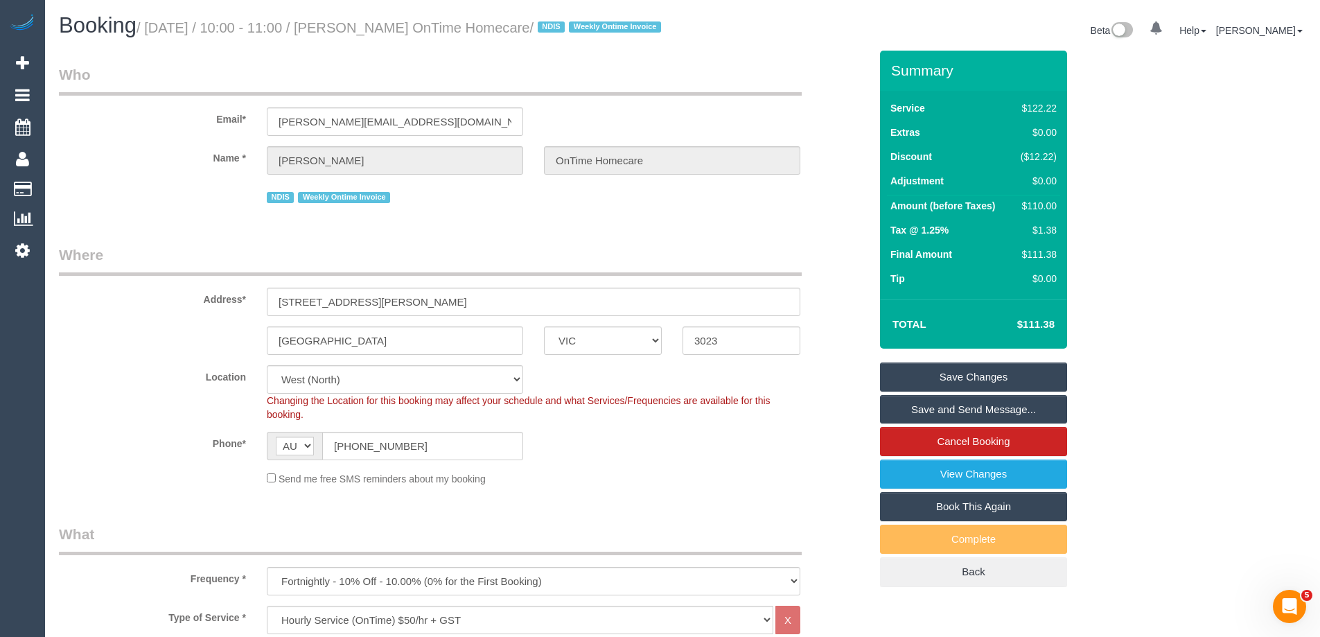
drag, startPoint x: 601, startPoint y: 24, endPoint x: 386, endPoint y: 24, distance: 214.8
click at [386, 24] on small "/ September 01, 2025 / 10:00 - 11:00 / David Hitchings OnTime Homecare / NDIS W…" at bounding box center [400, 27] width 529 height 15
copy small "David Hitchings OnTime Homecare"
click at [919, 391] on link "Save Changes" at bounding box center [973, 376] width 187 height 29
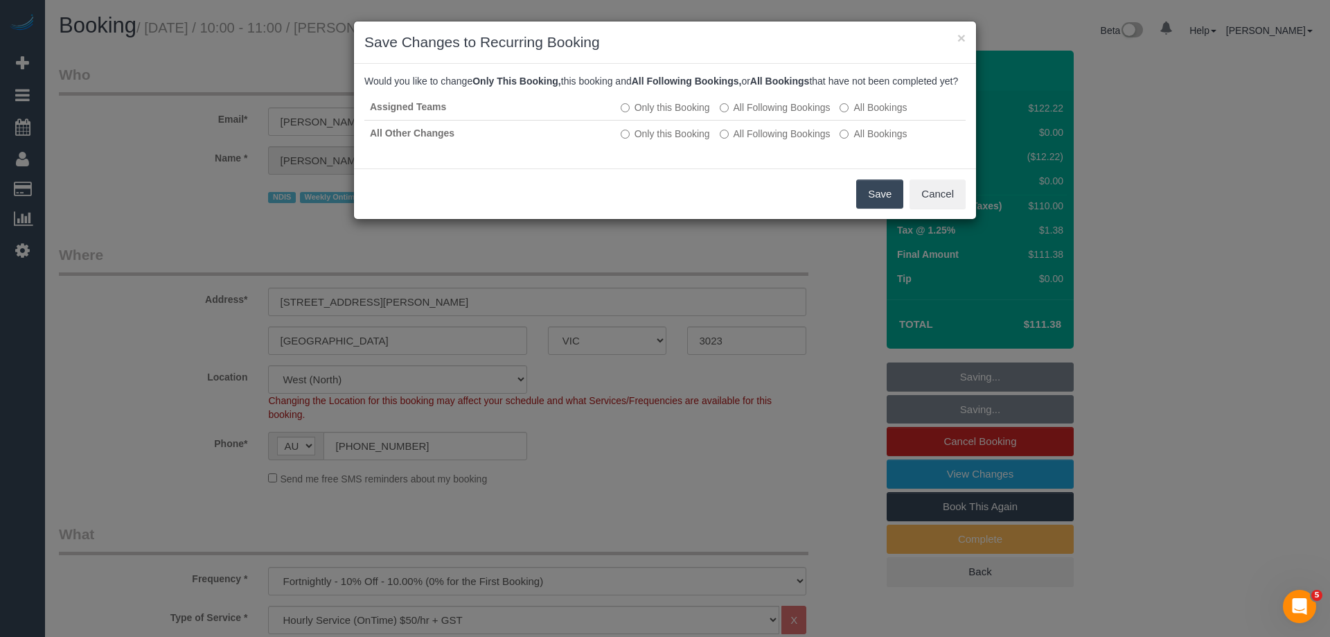
click at [883, 205] on button "Save" at bounding box center [879, 193] width 47 height 29
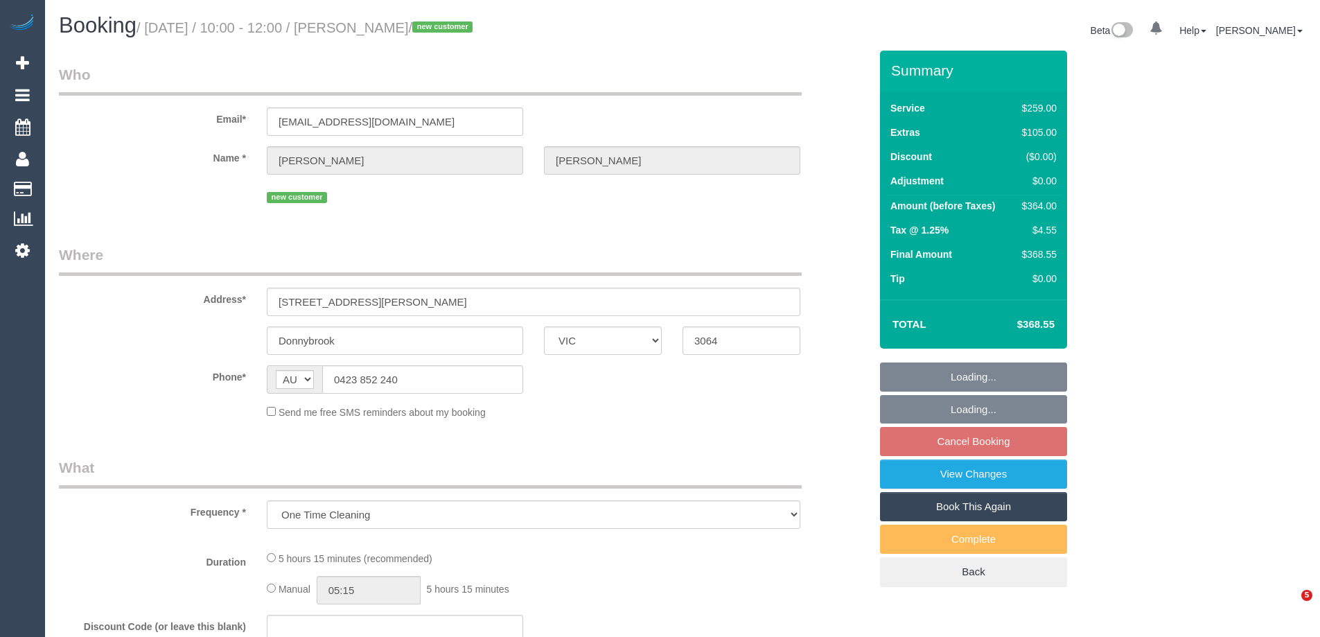
select select "VIC"
select select "number:27"
select select "number:14"
select select "number:19"
select select "number:24"
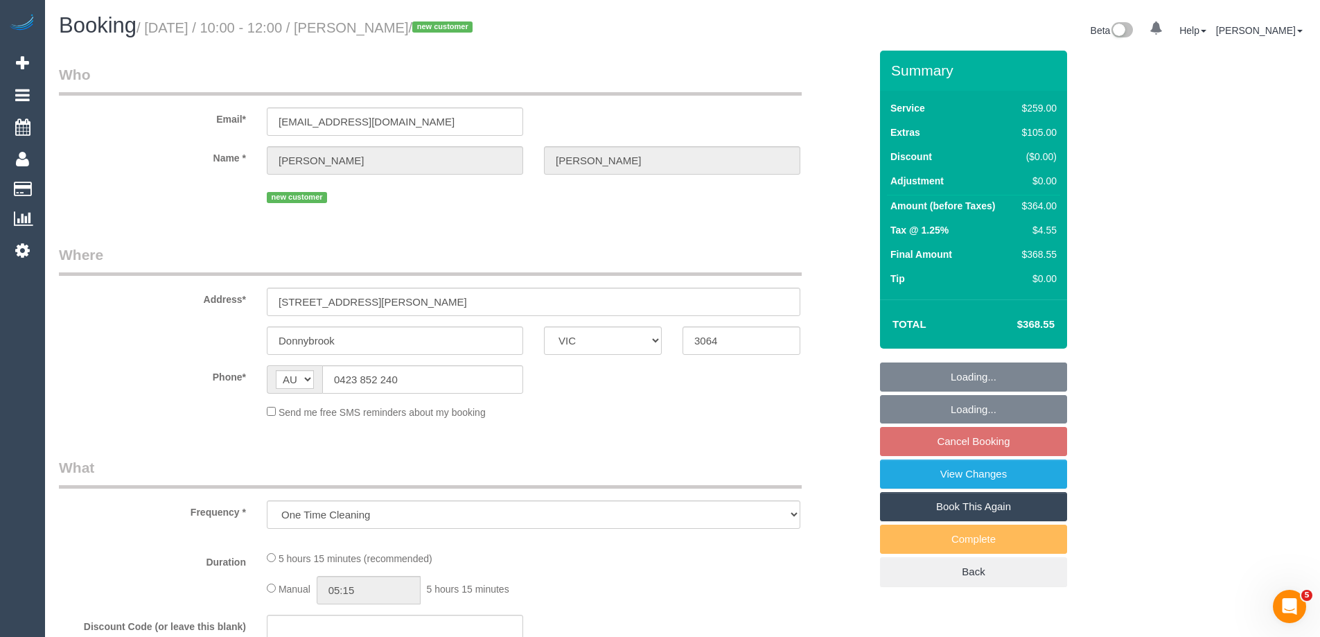
select select "number:35"
select select "number:11"
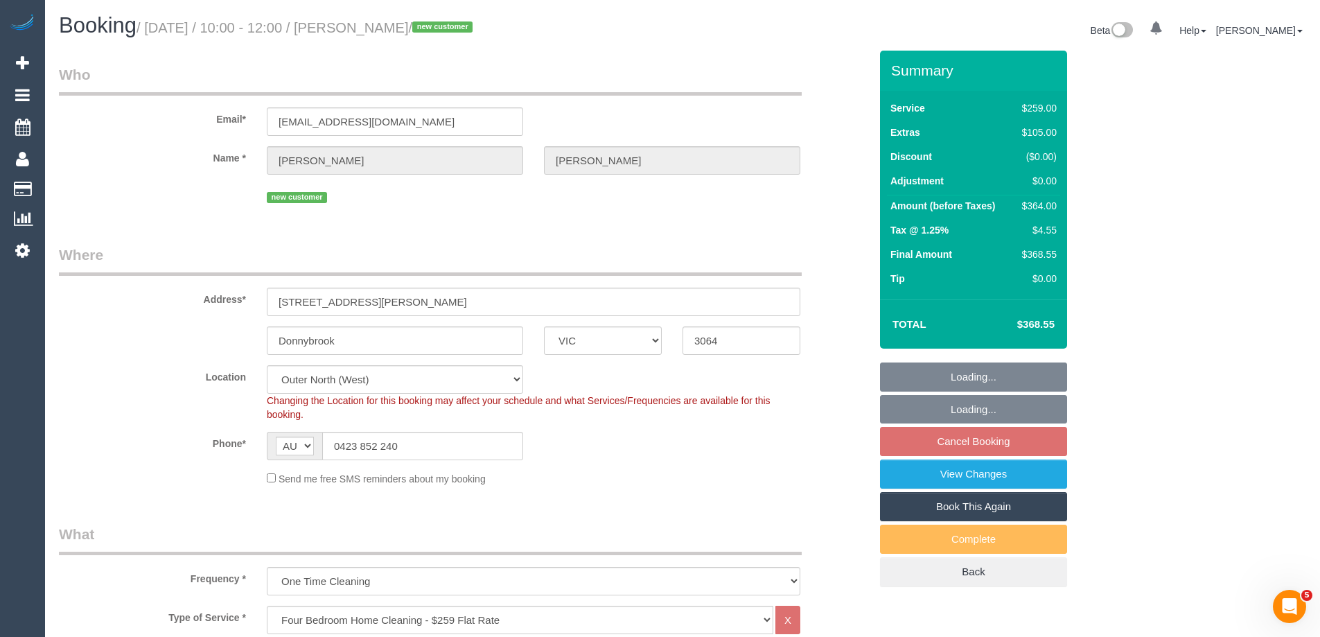
select select "object:780"
select select "spot3"
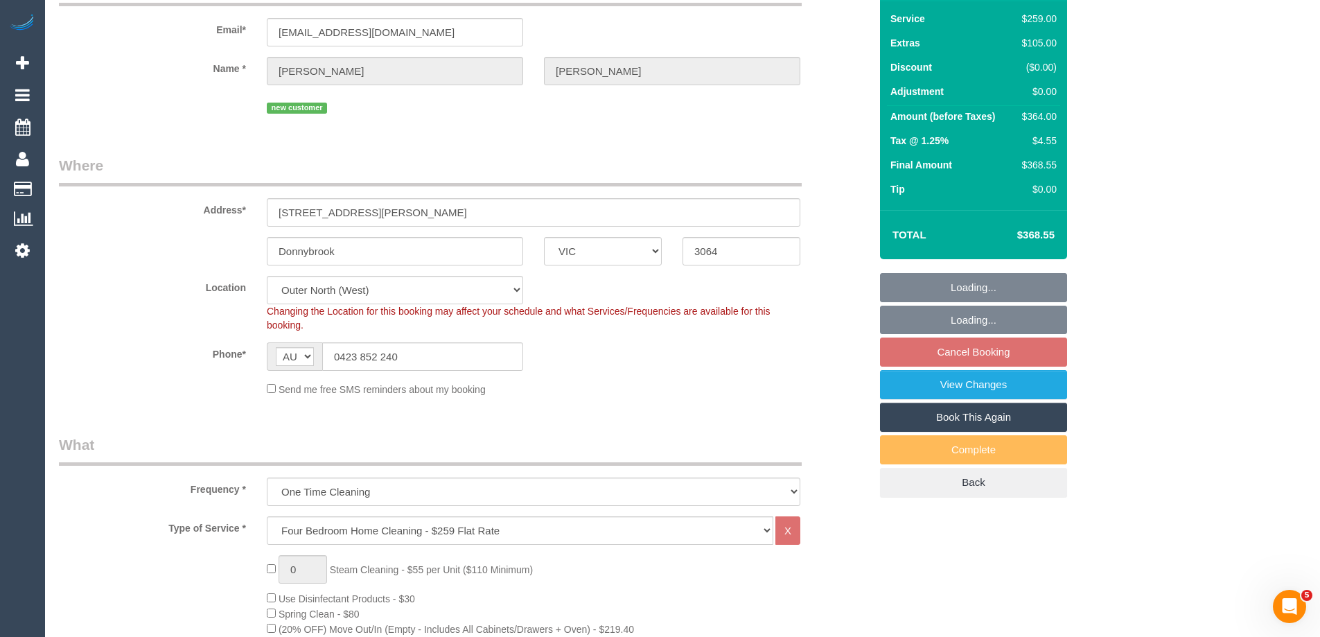
select select "string:stripe-pm_1Rzqg72GScqysDRVFwM0OWfi"
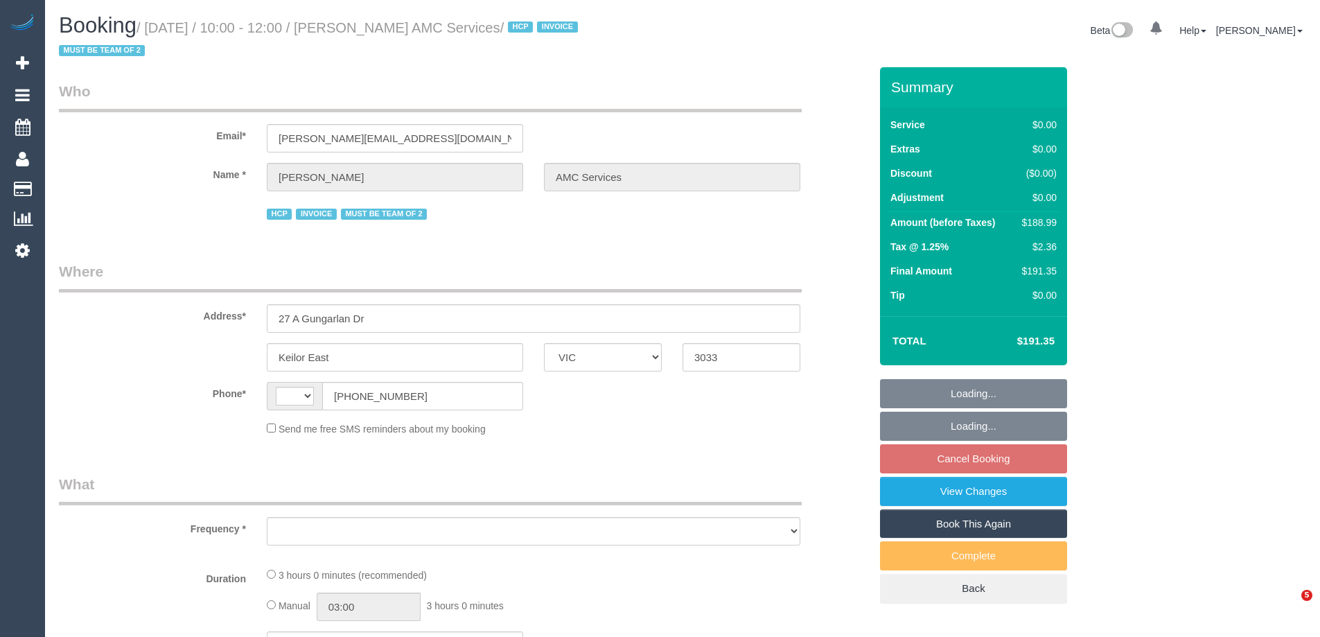
select select "VIC"
select select "string:AU"
select select "object:544"
select select "180"
select select "number:28"
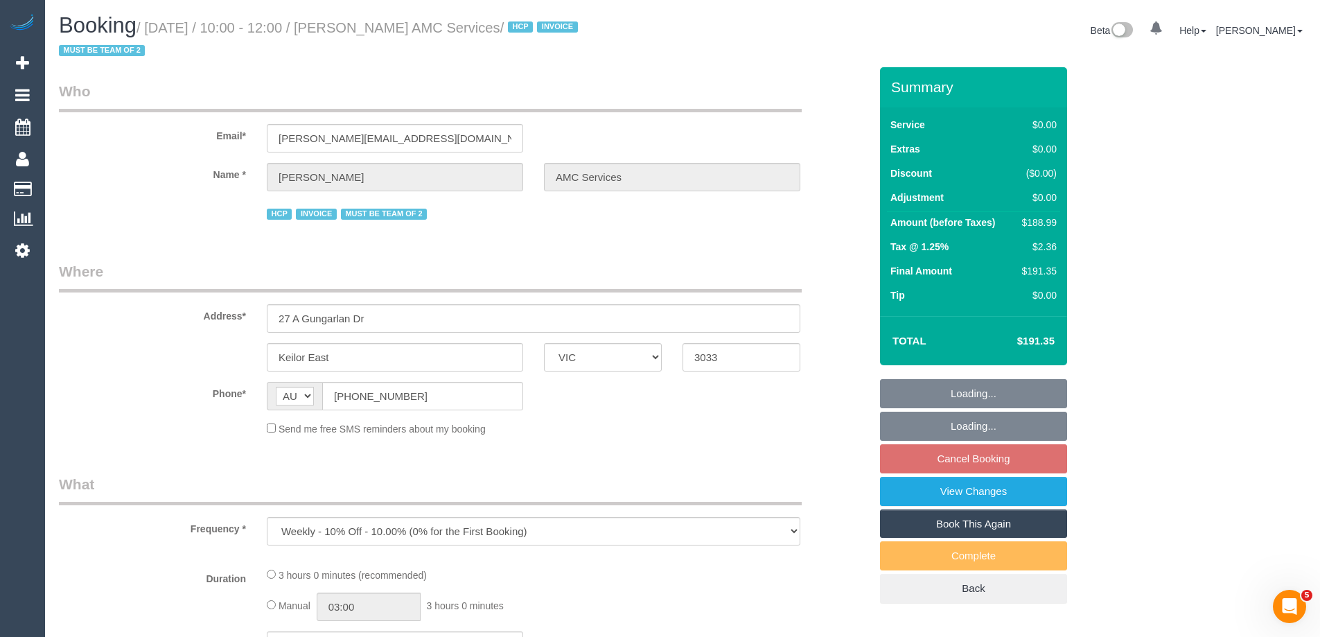
select select "number:14"
select select "number:19"
select select "number:24"
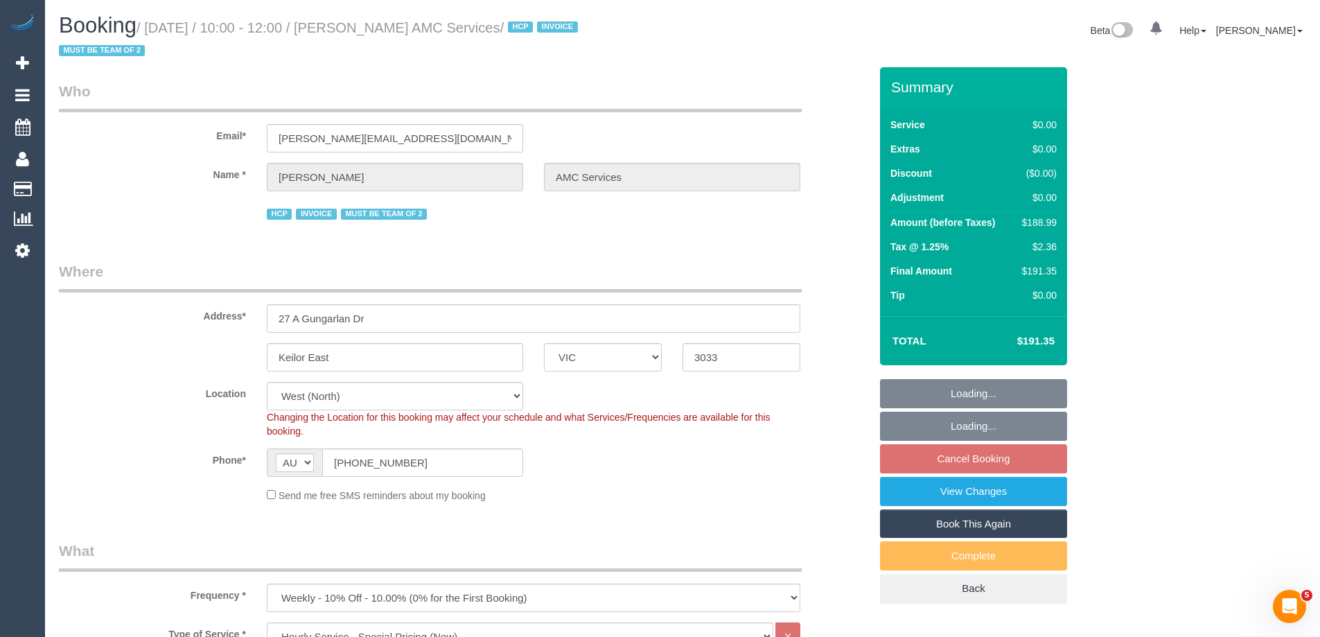
select select "object:1362"
select select "spot3"
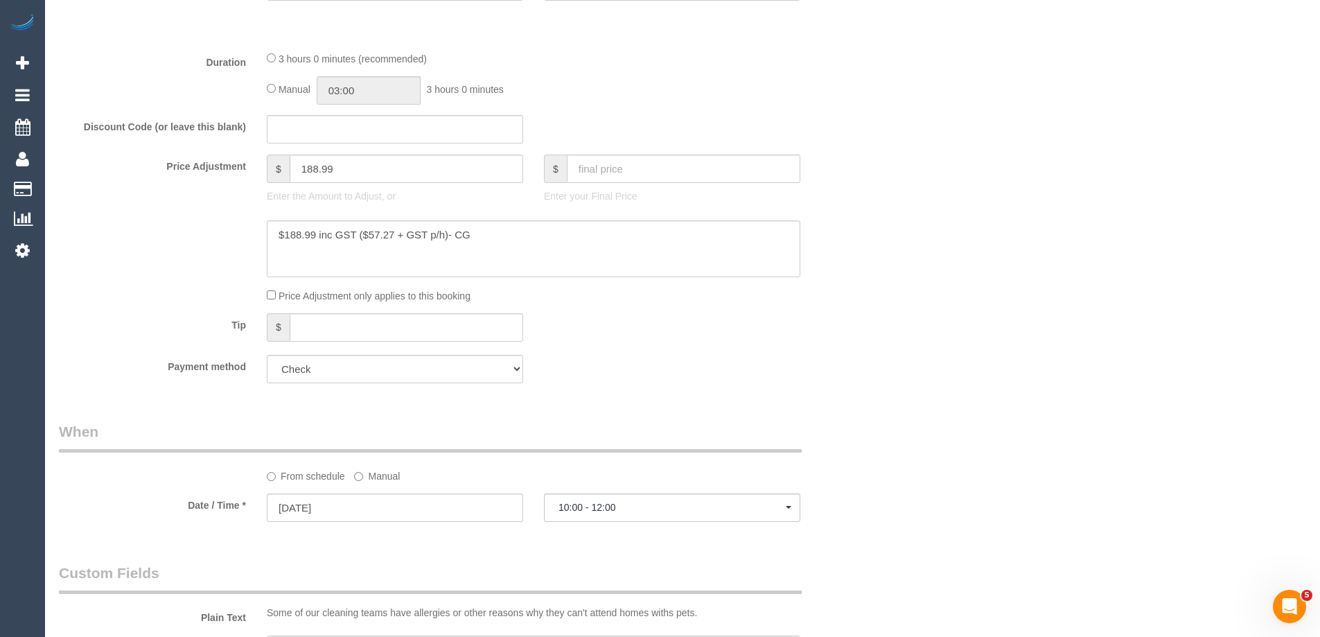
scroll to position [554, 0]
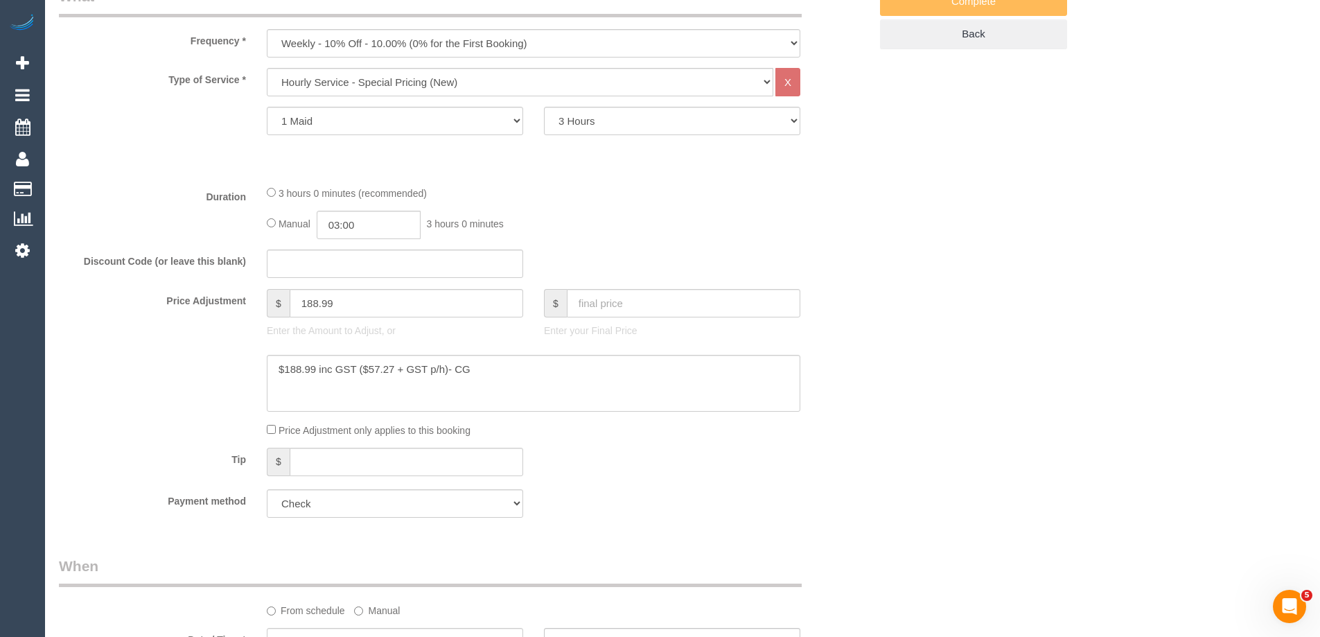
click at [440, 239] on div "Manual 03:00 3 hours 0 minutes" at bounding box center [534, 225] width 534 height 28
click at [376, 229] on input "03:00" at bounding box center [369, 225] width 104 height 28
type input "01:30"
click at [359, 243] on li "01:30" at bounding box center [353, 240] width 62 height 18
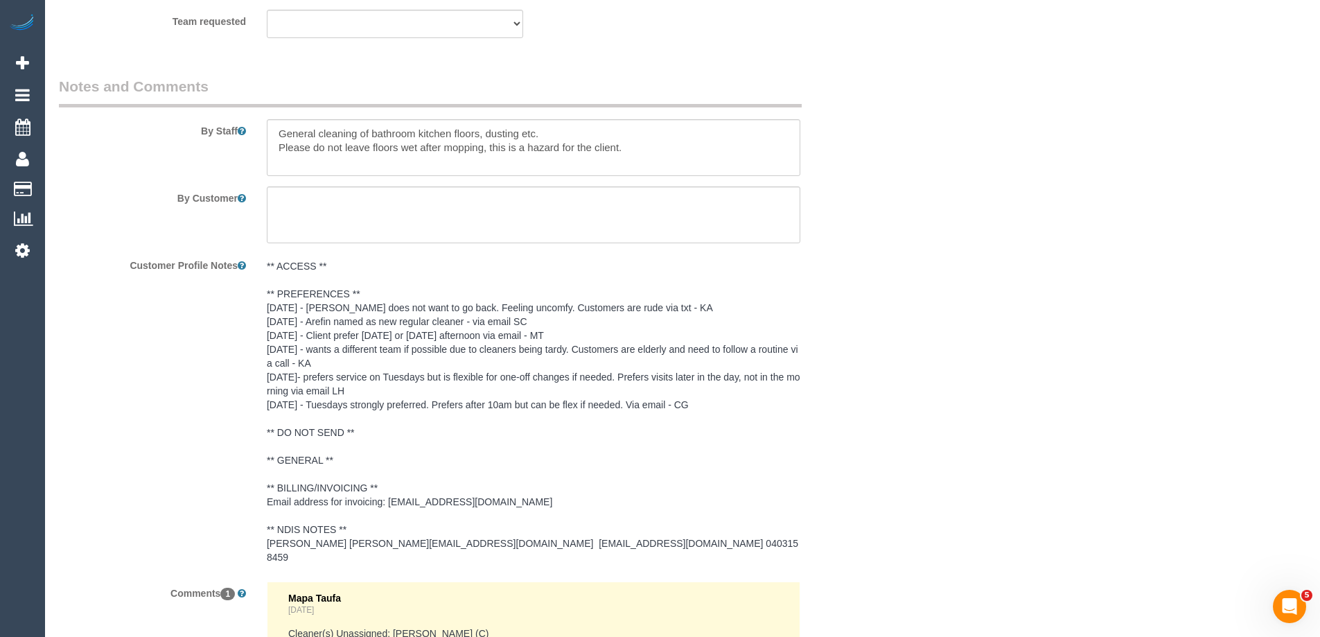
select select "spot28"
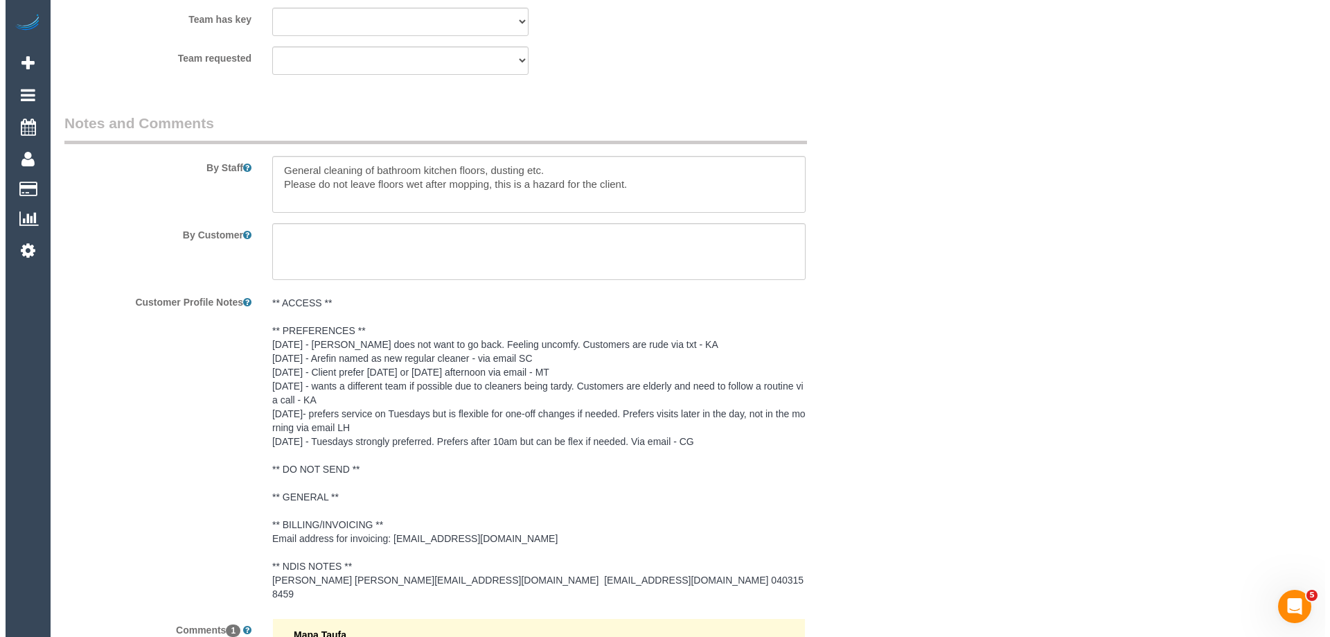
scroll to position [1669, 0]
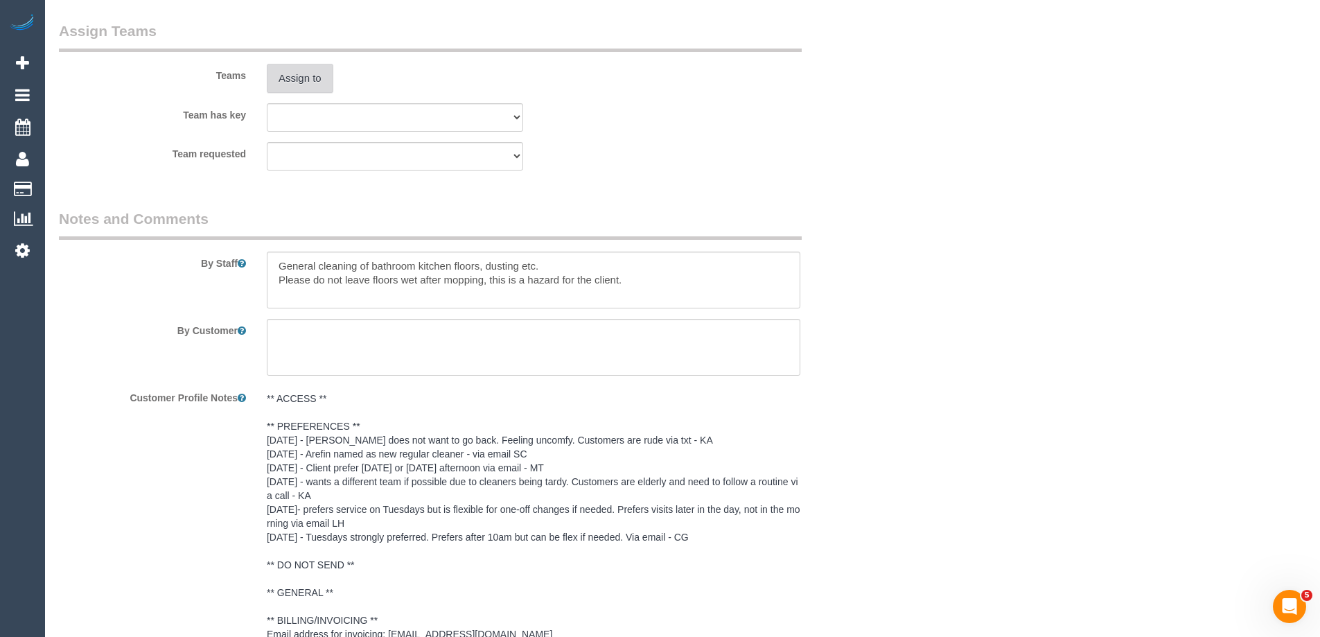
click at [310, 73] on button "Assign to" at bounding box center [300, 78] width 67 height 29
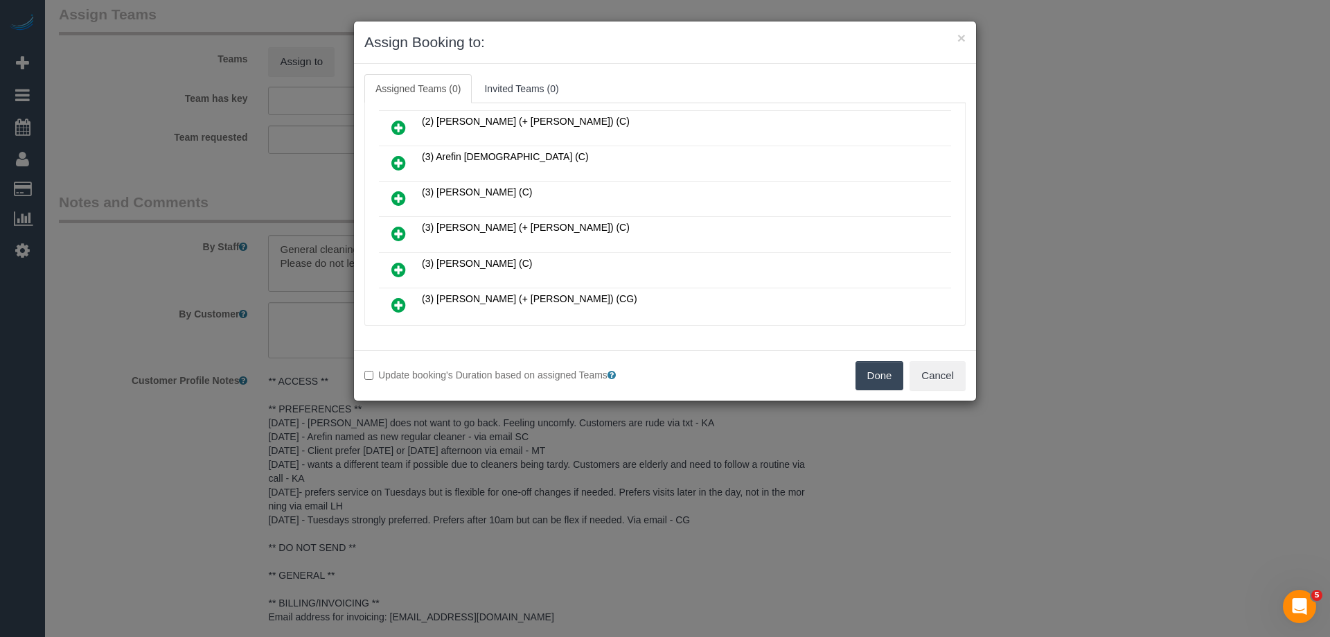
scroll to position [69, 0]
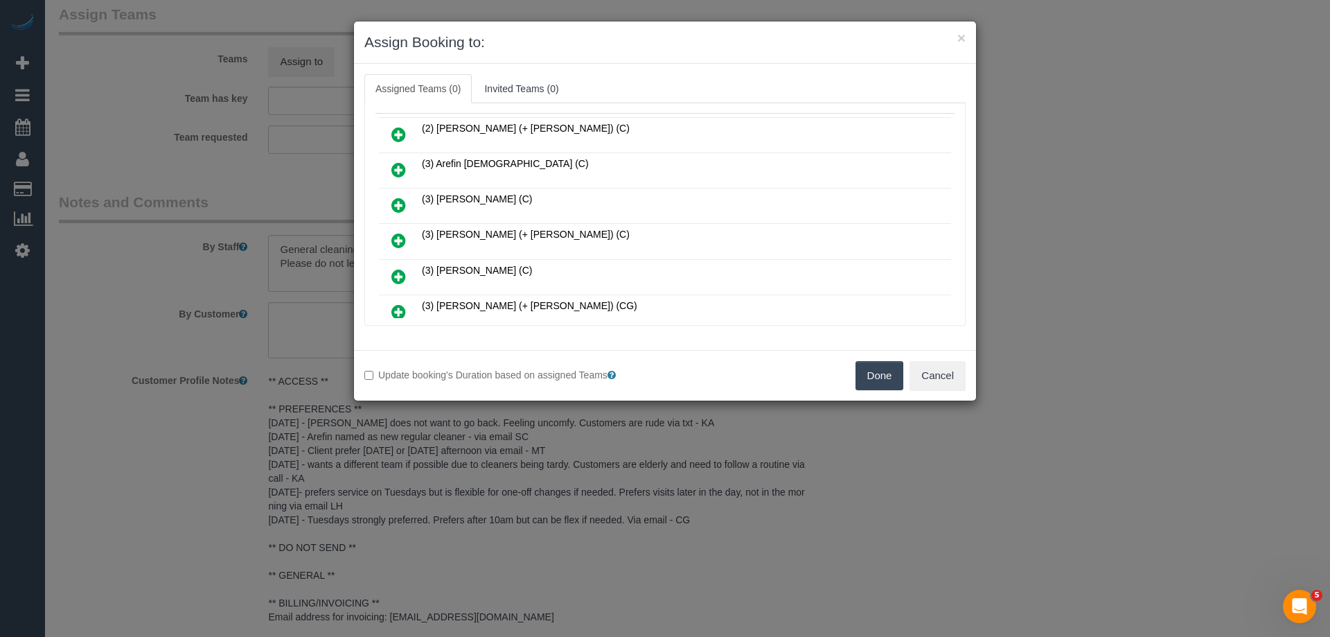
click at [396, 307] on icon at bounding box center [398, 311] width 15 height 17
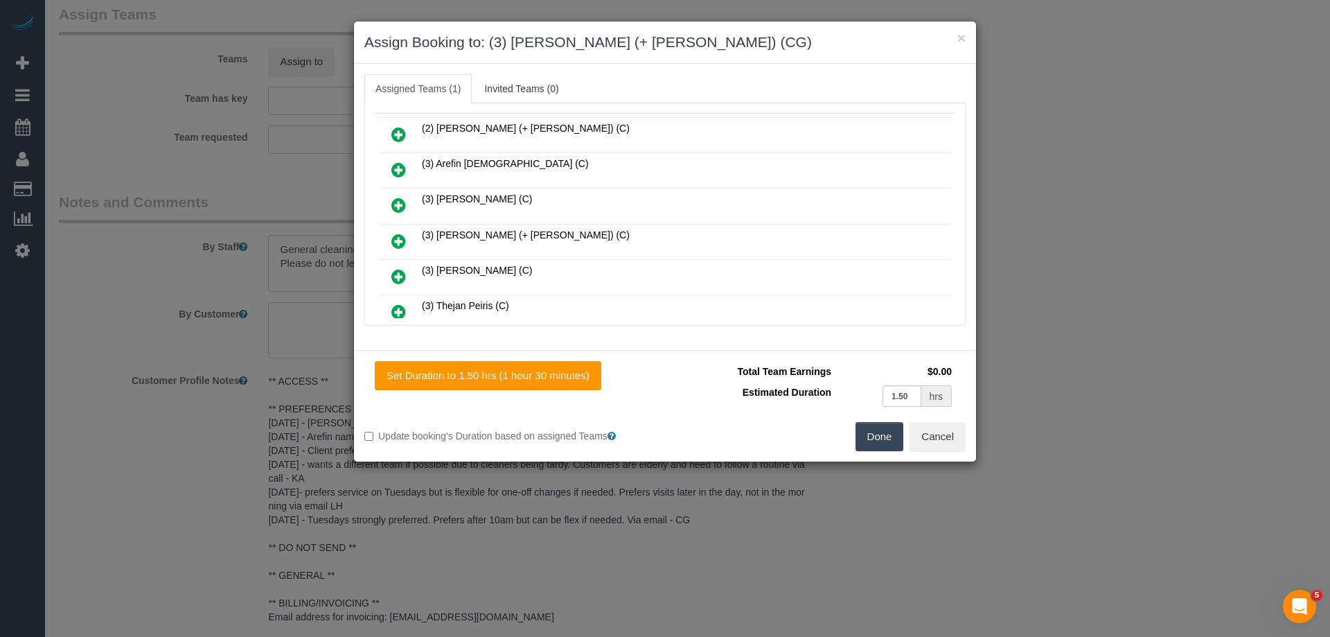
scroll to position [0, 0]
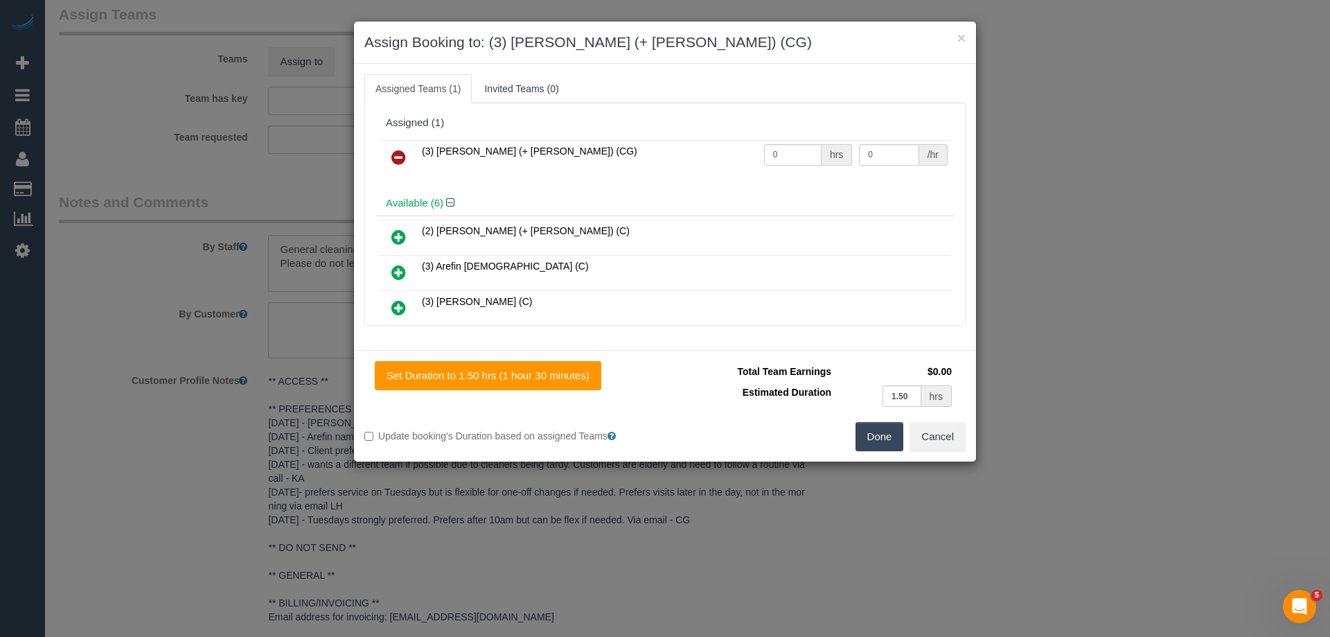
click at [872, 432] on button "Done" at bounding box center [880, 436] width 49 height 29
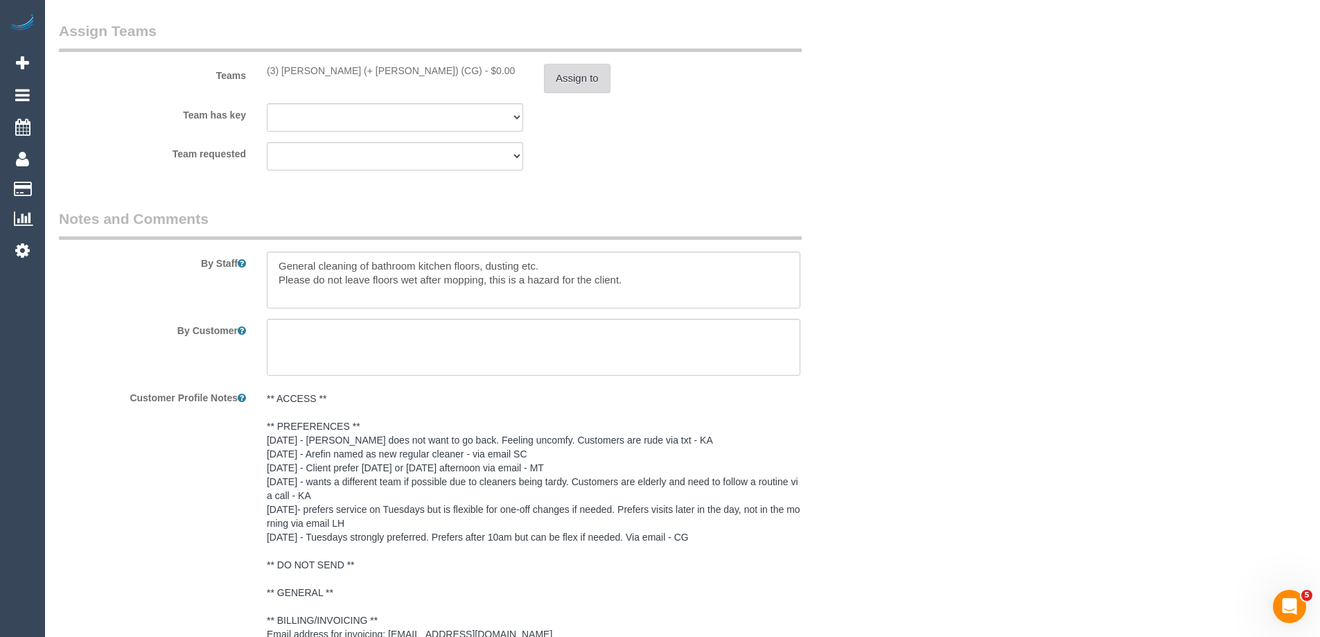
click at [599, 66] on button "Assign to" at bounding box center [577, 78] width 67 height 29
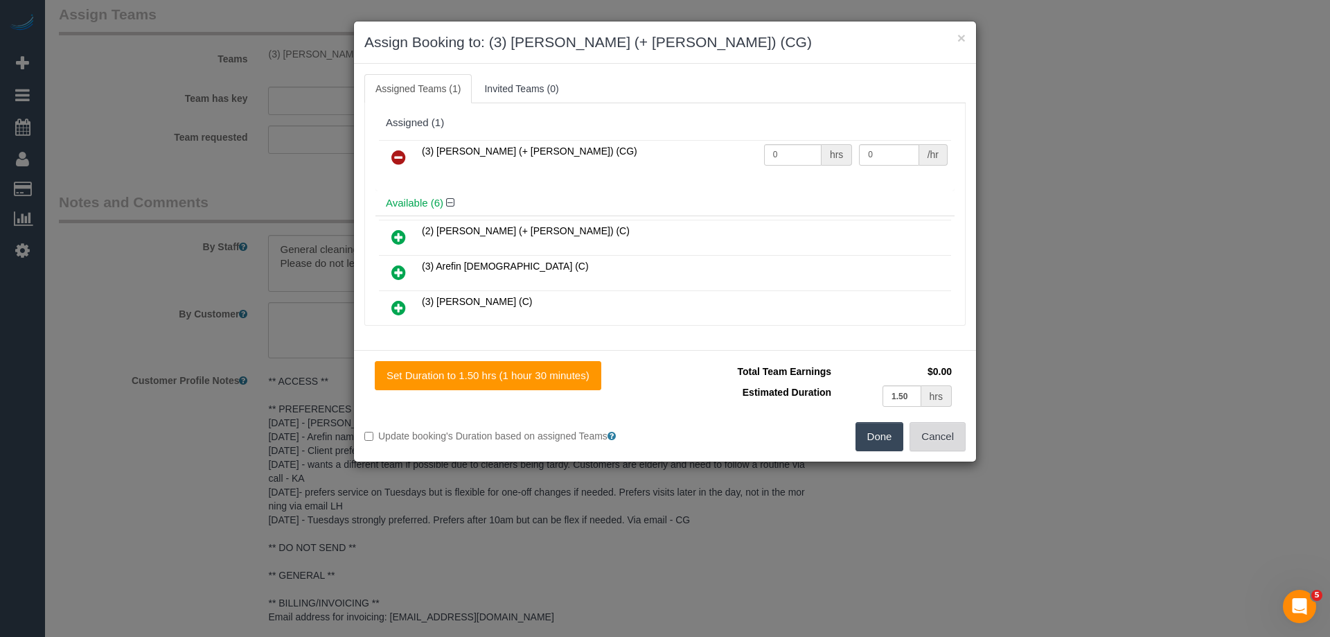
click at [916, 446] on button "Cancel" at bounding box center [938, 436] width 56 height 29
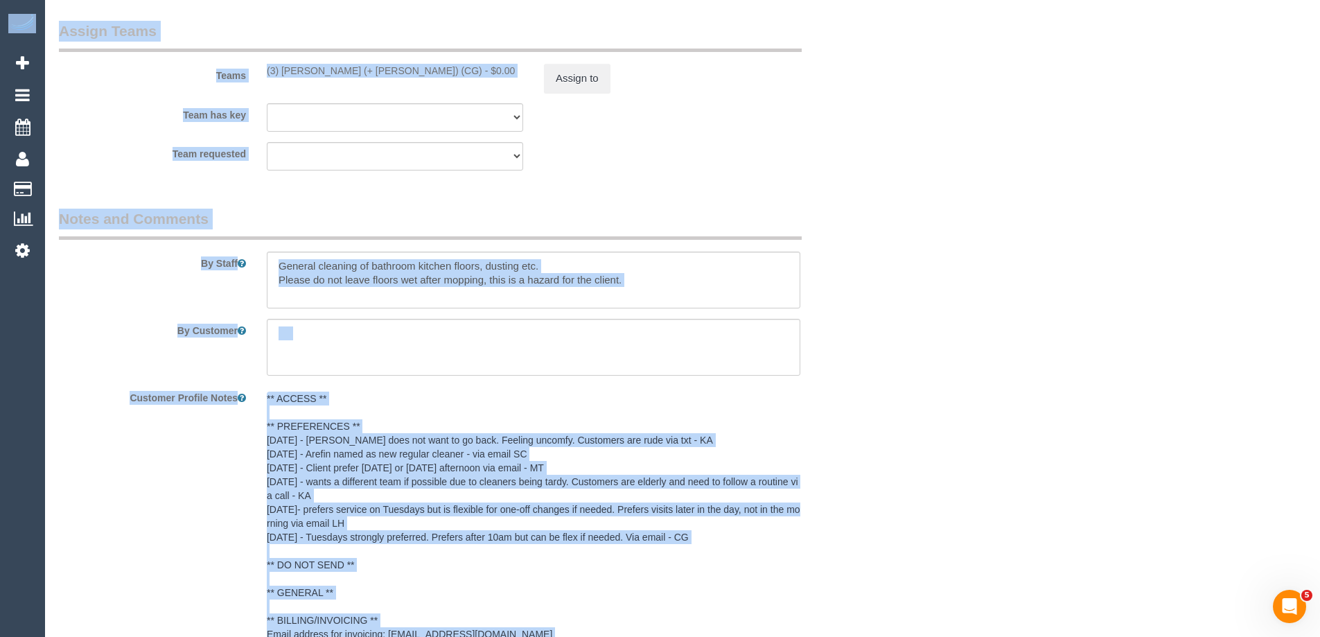
drag, startPoint x: 1330, startPoint y: 152, endPoint x: 1330, endPoint y: 23, distance: 128.9
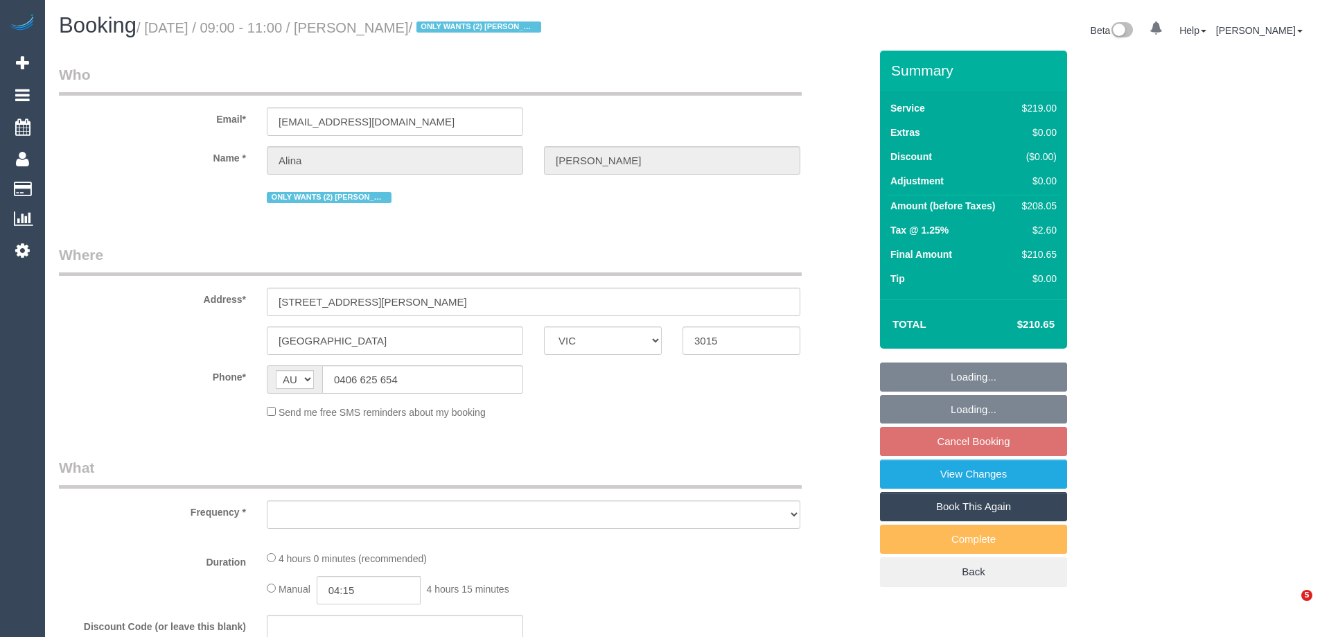
select select "VIC"
select select "string:stripe-pm_1Lt3fV2GScqysDRVUtw67tKB"
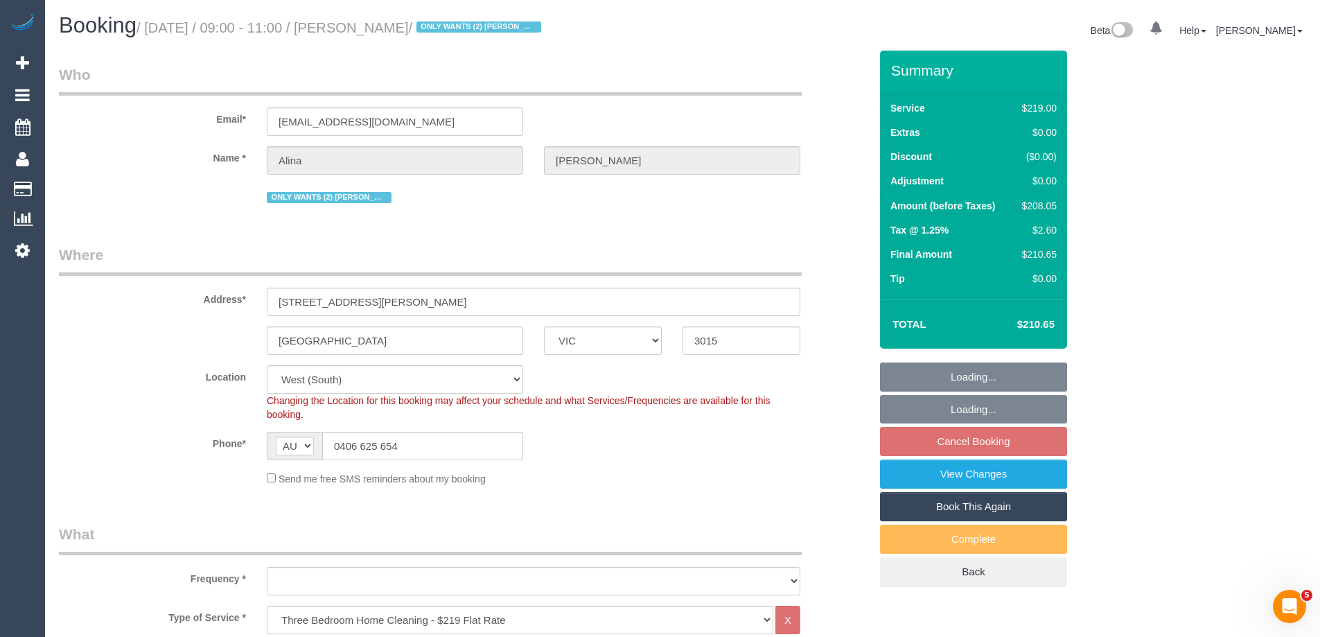
select select "object:775"
select select "number:28"
select select "number:16"
select select "number:19"
select select "number:24"
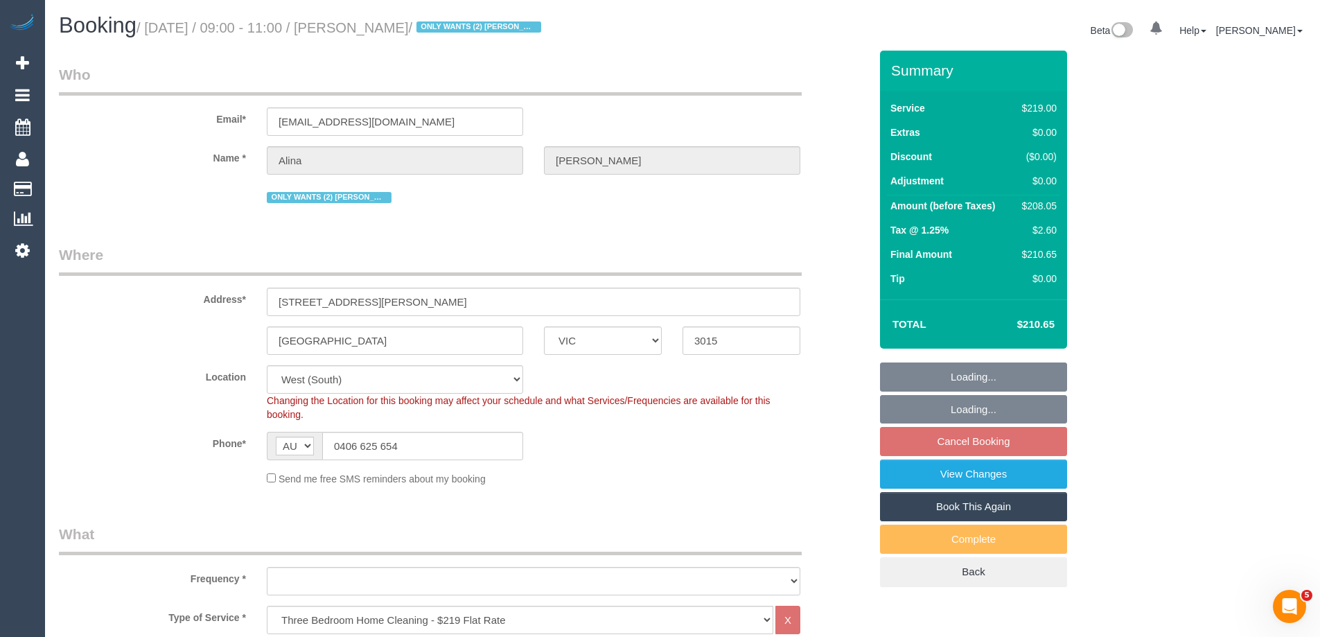
select select "number:34"
select select "number:12"
select select "object:794"
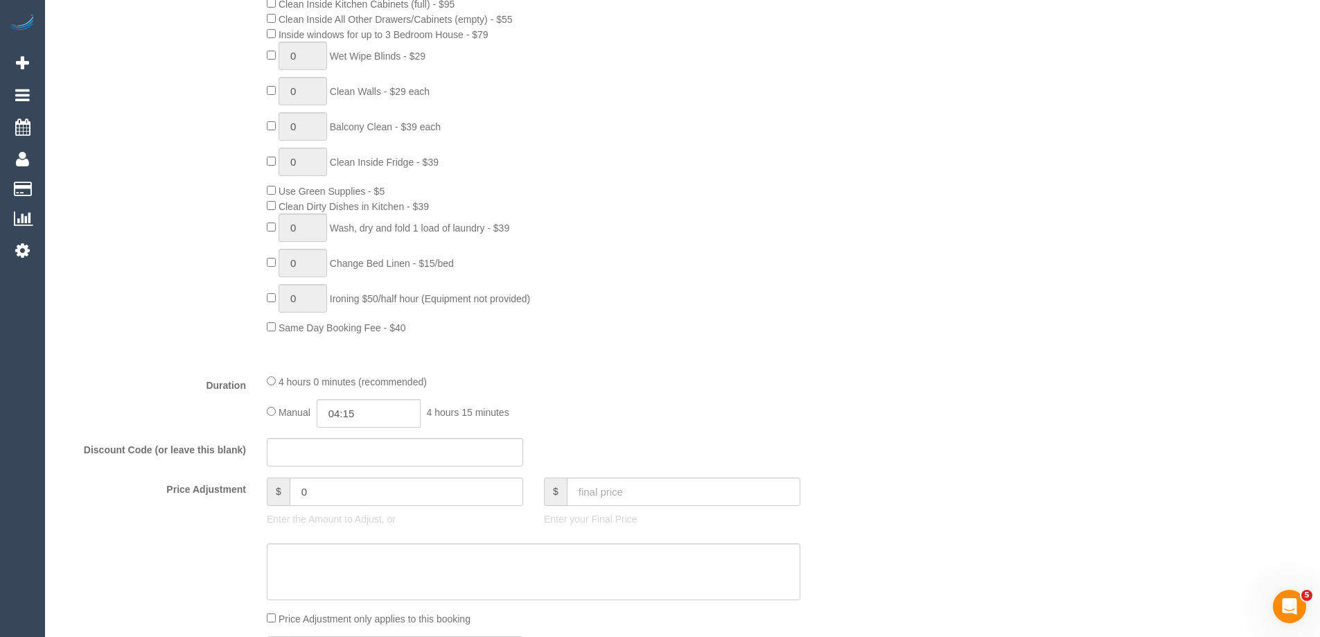
scroll to position [970, 0]
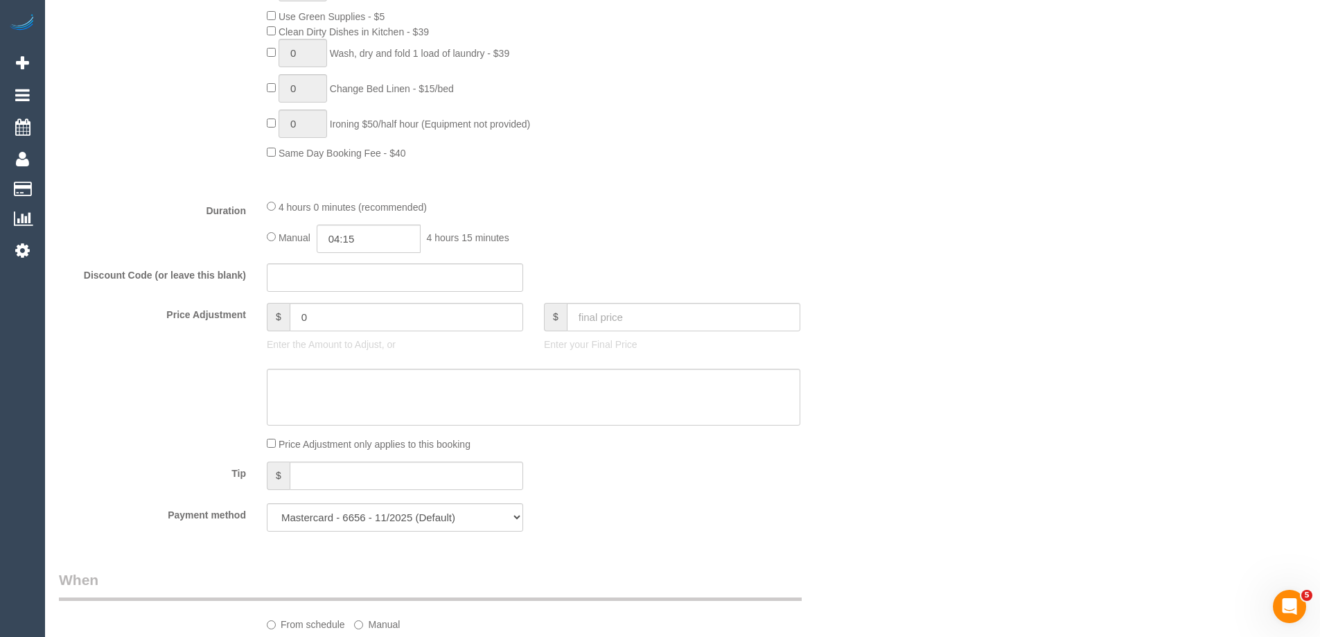
drag, startPoint x: 265, startPoint y: 204, endPoint x: 284, endPoint y: 205, distance: 19.4
click at [265, 204] on div "4 hours 0 minutes (recommended) Manual 04:15 4 hours 15 minutes" at bounding box center [533, 226] width 554 height 54
click at [276, 205] on div "4 hours 0 minutes (recommended)" at bounding box center [534, 206] width 534 height 15
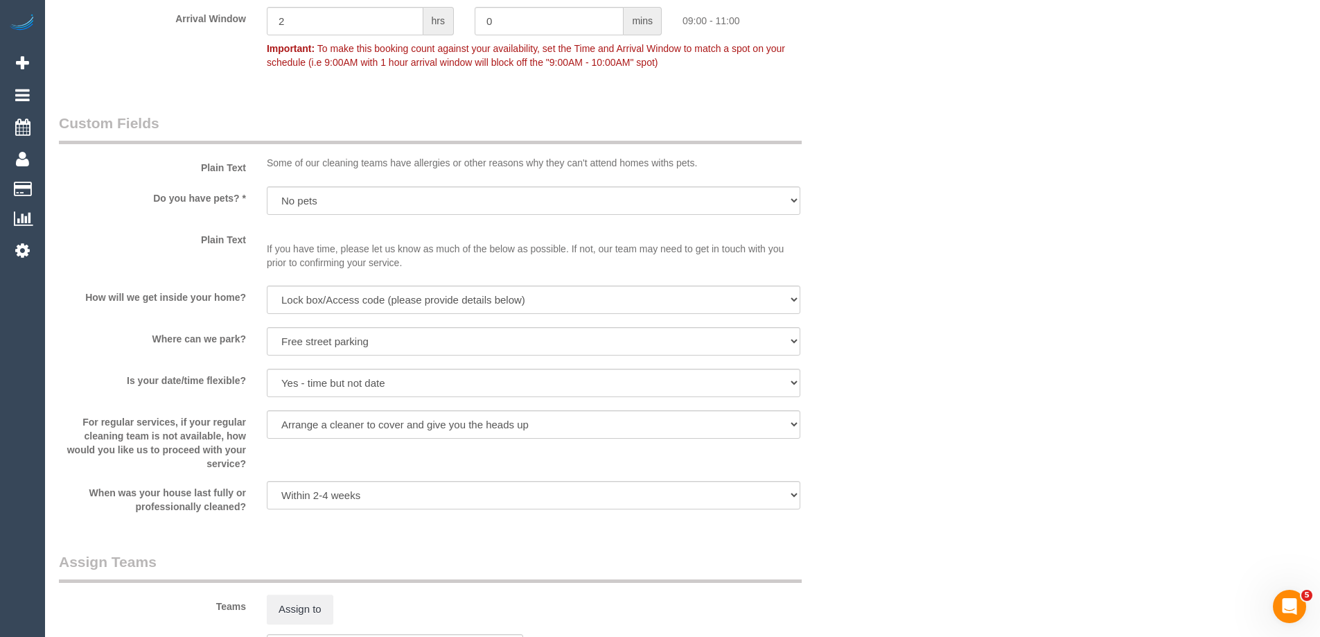
scroll to position [1524, 0]
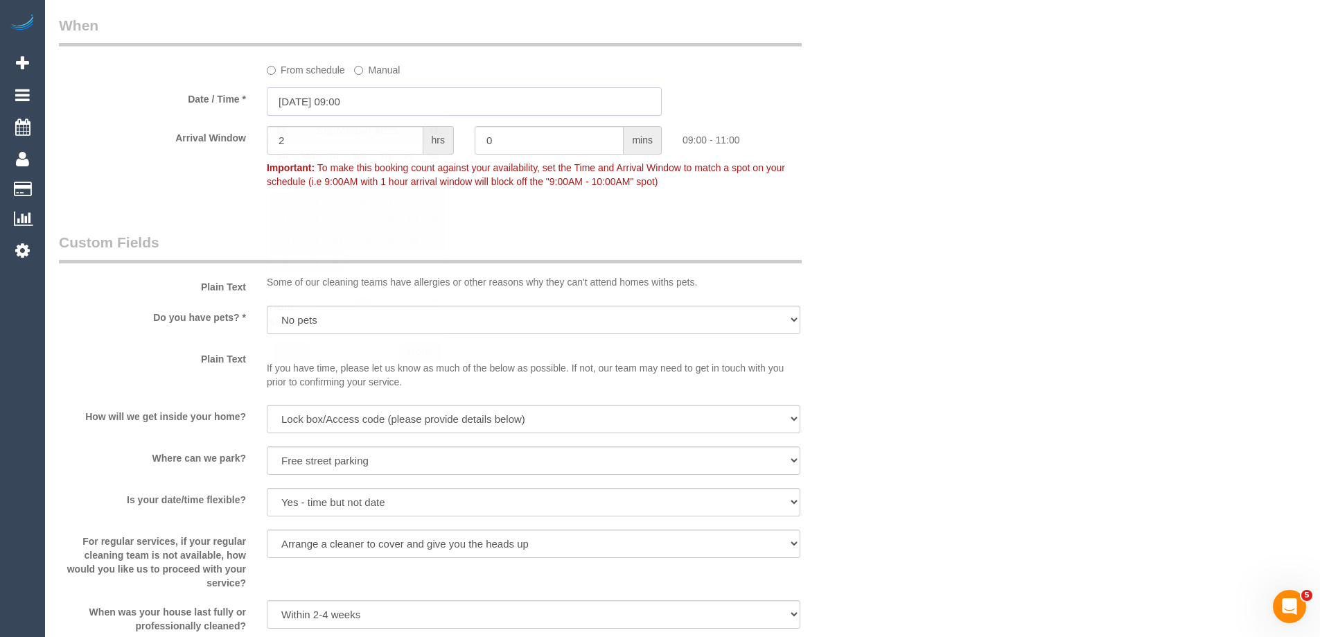
click at [297, 96] on input "[DATE] 09:00" at bounding box center [464, 101] width 395 height 28
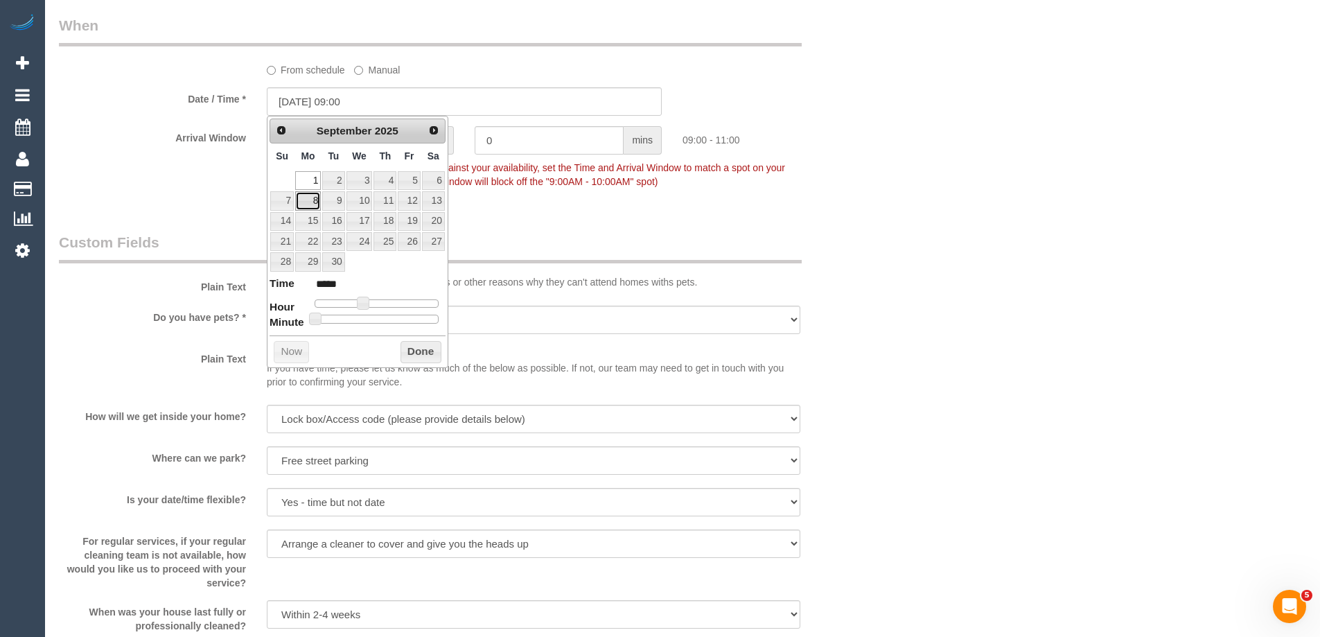
click at [311, 204] on link "8" at bounding box center [308, 200] width 26 height 19
type input "[DATE] 09:00"
click at [424, 351] on button "Done" at bounding box center [420, 352] width 41 height 22
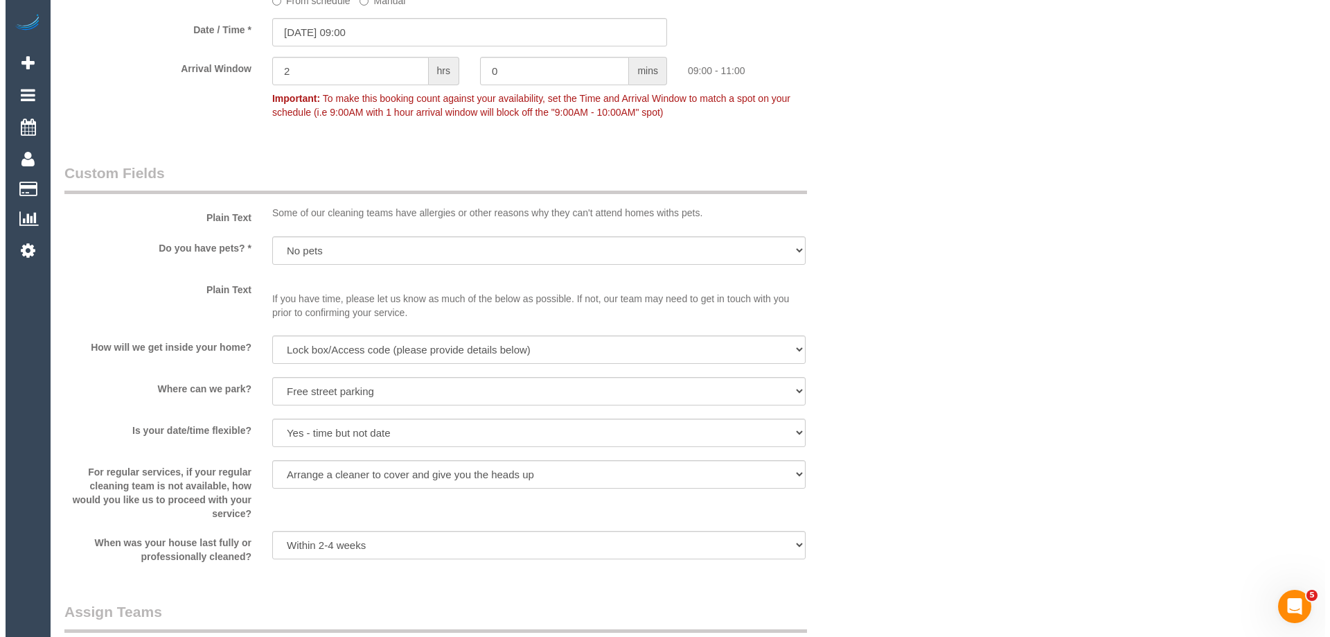
scroll to position [2079, 0]
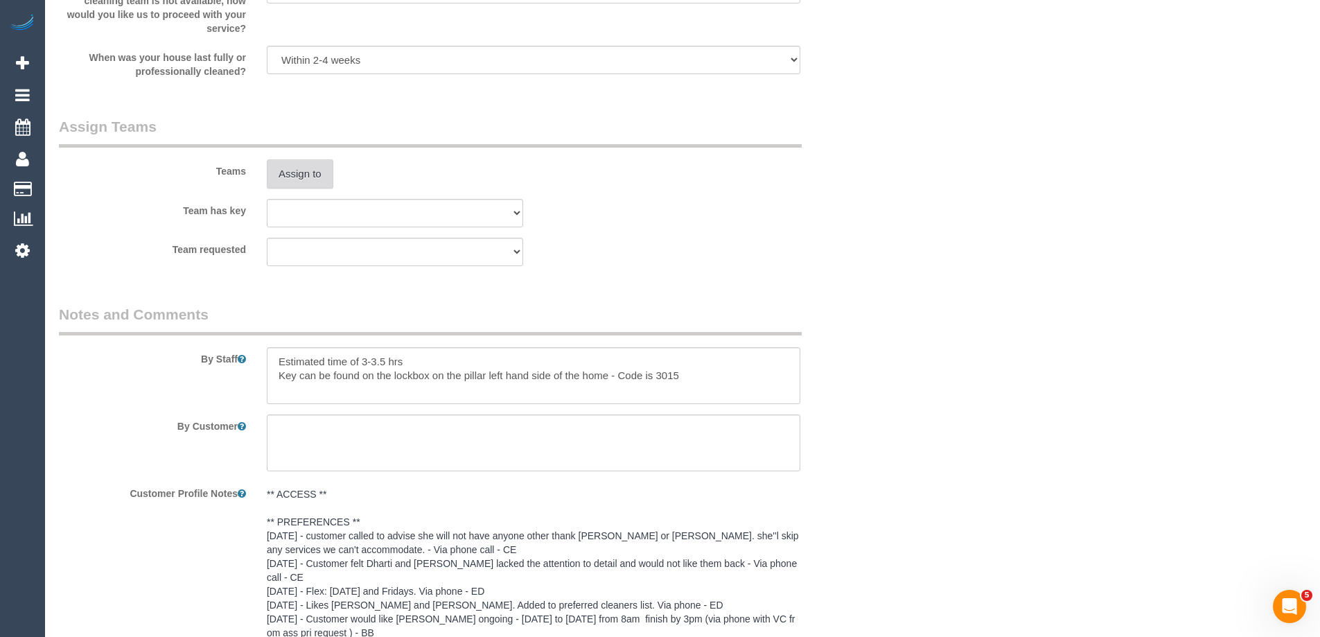
click at [276, 161] on button "Assign to" at bounding box center [300, 173] width 67 height 29
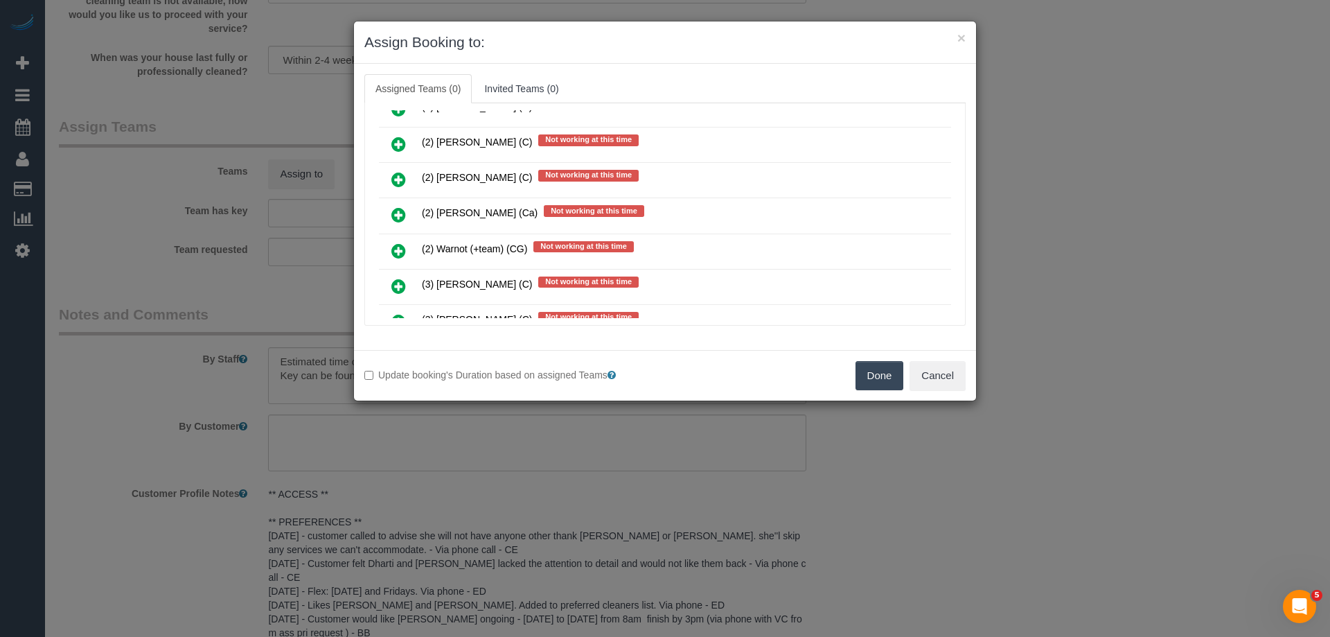
scroll to position [831, 0]
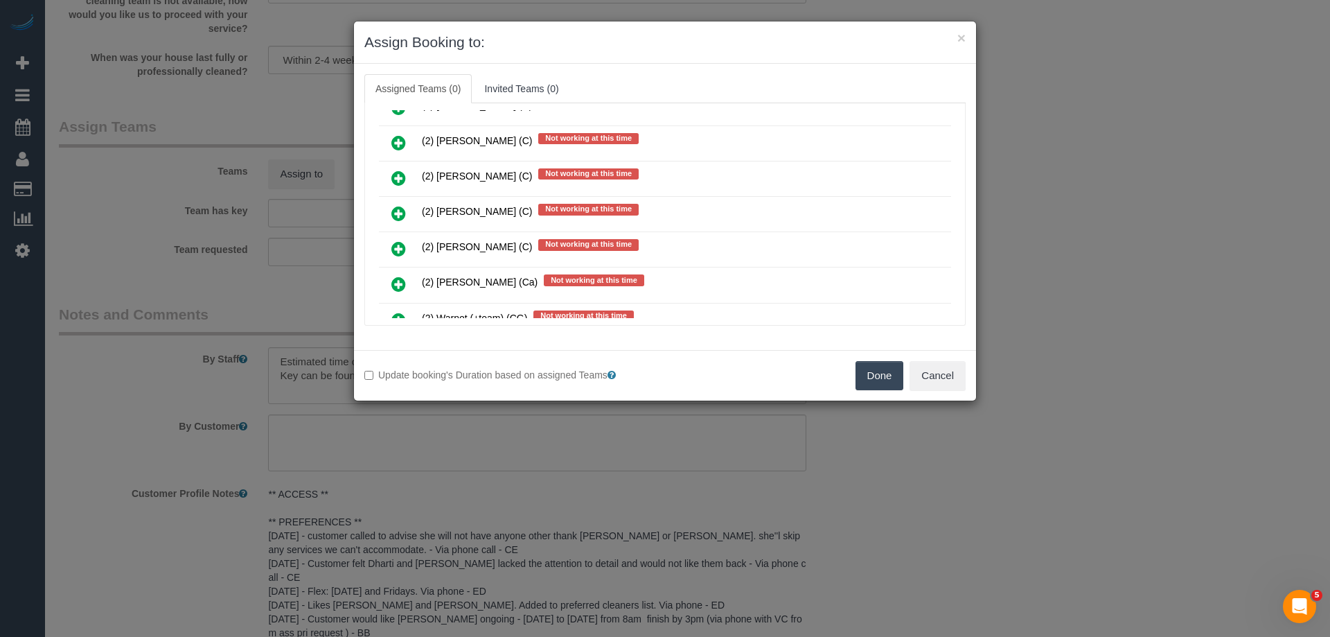
click at [400, 248] on icon at bounding box center [398, 248] width 15 height 17
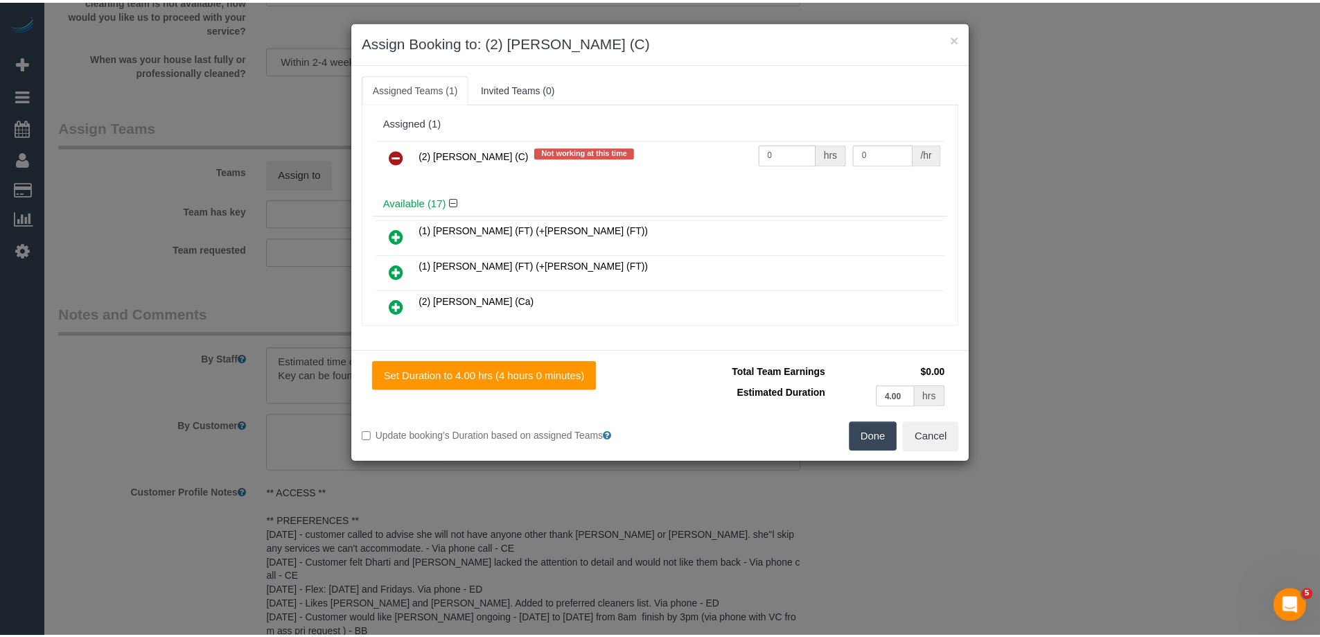
scroll to position [0, 0]
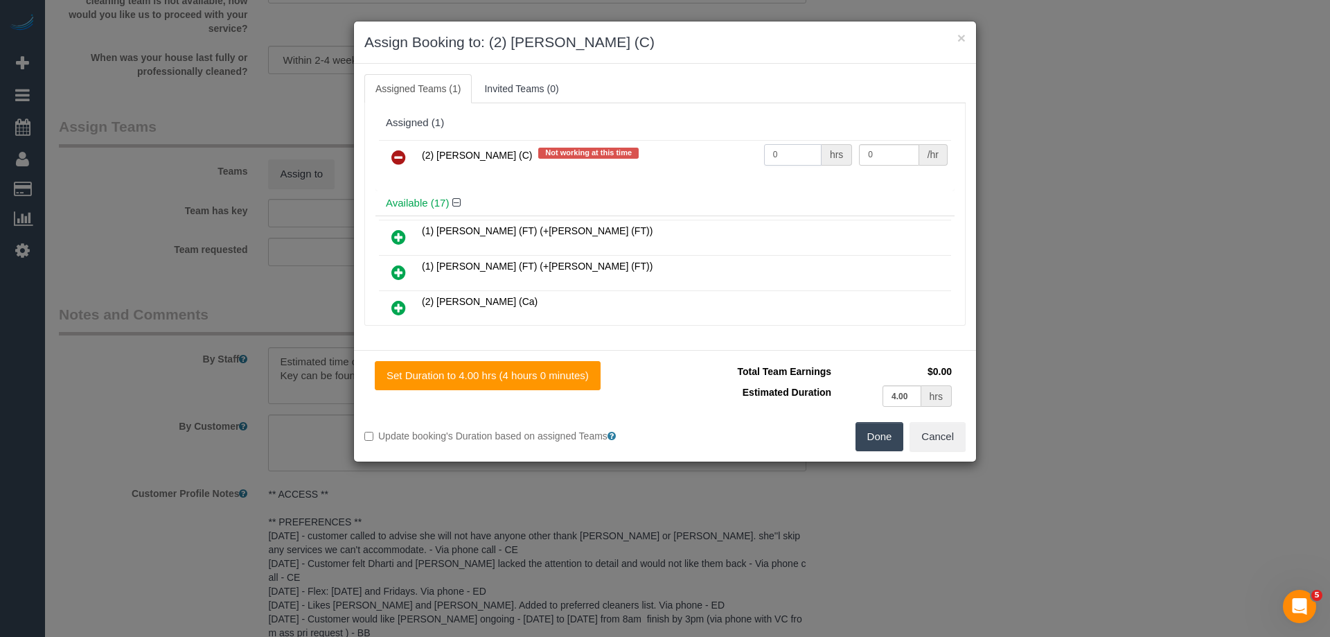
drag, startPoint x: 786, startPoint y: 155, endPoint x: 743, endPoint y: 143, distance: 43.9
click at [743, 143] on tr "(2) Kerry Welfare (C) Not working at this time 0 hrs 0 /hr" at bounding box center [665, 157] width 572 height 35
type input "1"
drag, startPoint x: 880, startPoint y: 156, endPoint x: 796, endPoint y: 136, distance: 86.2
click at [796, 136] on div "(2) Kerry Welfare (C) Not working at this time 1 hrs 0 /hr" at bounding box center [665, 163] width 579 height 54
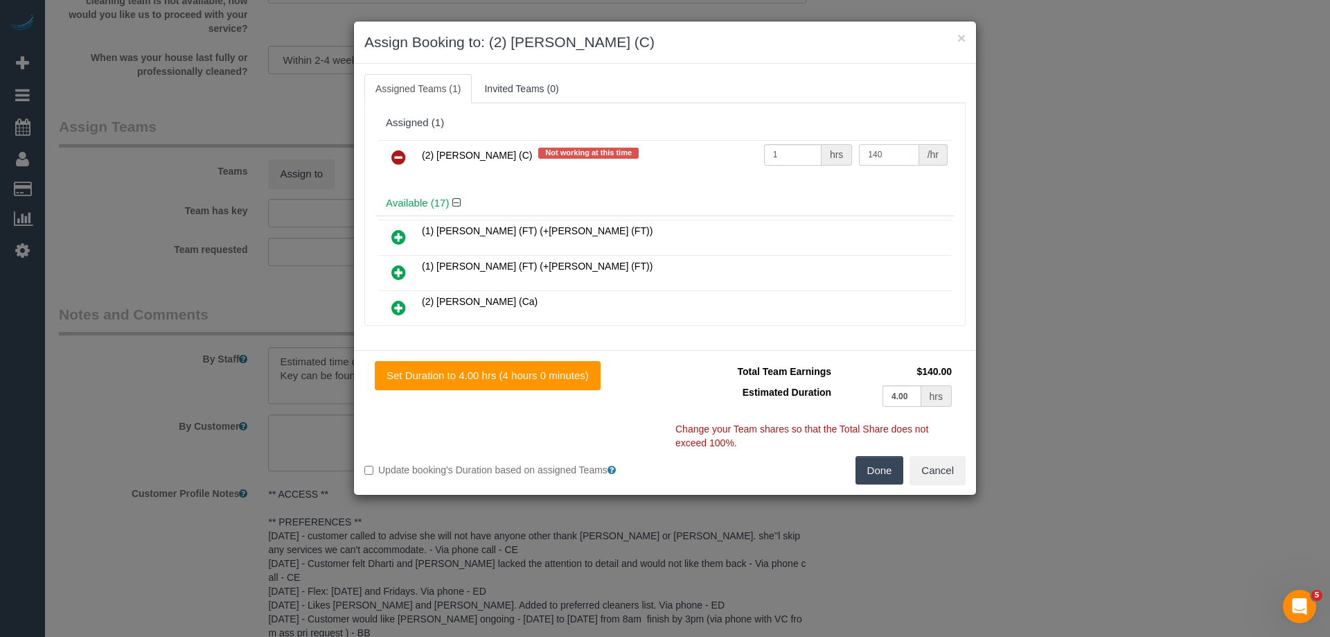
type input "140"
click at [859, 468] on button "Done" at bounding box center [880, 470] width 49 height 29
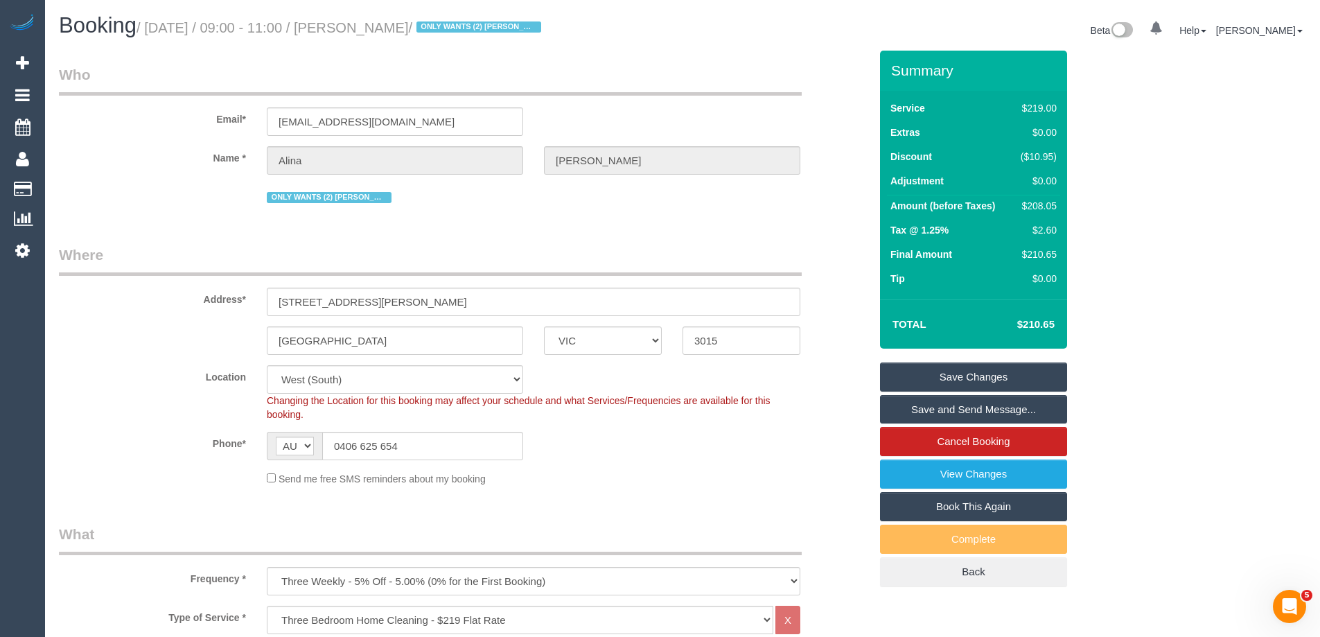
drag, startPoint x: 458, startPoint y: 30, endPoint x: 382, endPoint y: 26, distance: 76.3
click at [382, 26] on small "/ September 01, 2025 / 09:00 - 11:00 / Alina Molnar / ONLY WANTS (2) Angelica R…" at bounding box center [340, 27] width 409 height 15
copy small "Alina Molnar"
click at [922, 375] on link "Save Changes" at bounding box center [973, 376] width 187 height 29
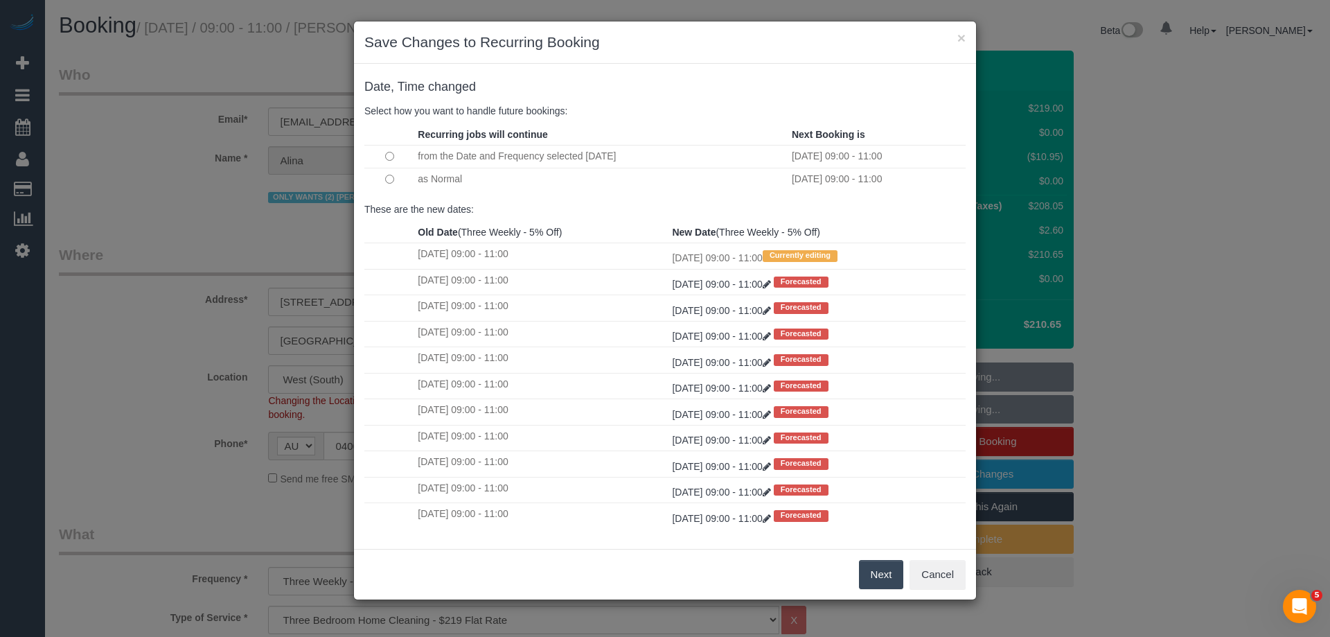
click at [881, 568] on button "Next" at bounding box center [881, 574] width 45 height 29
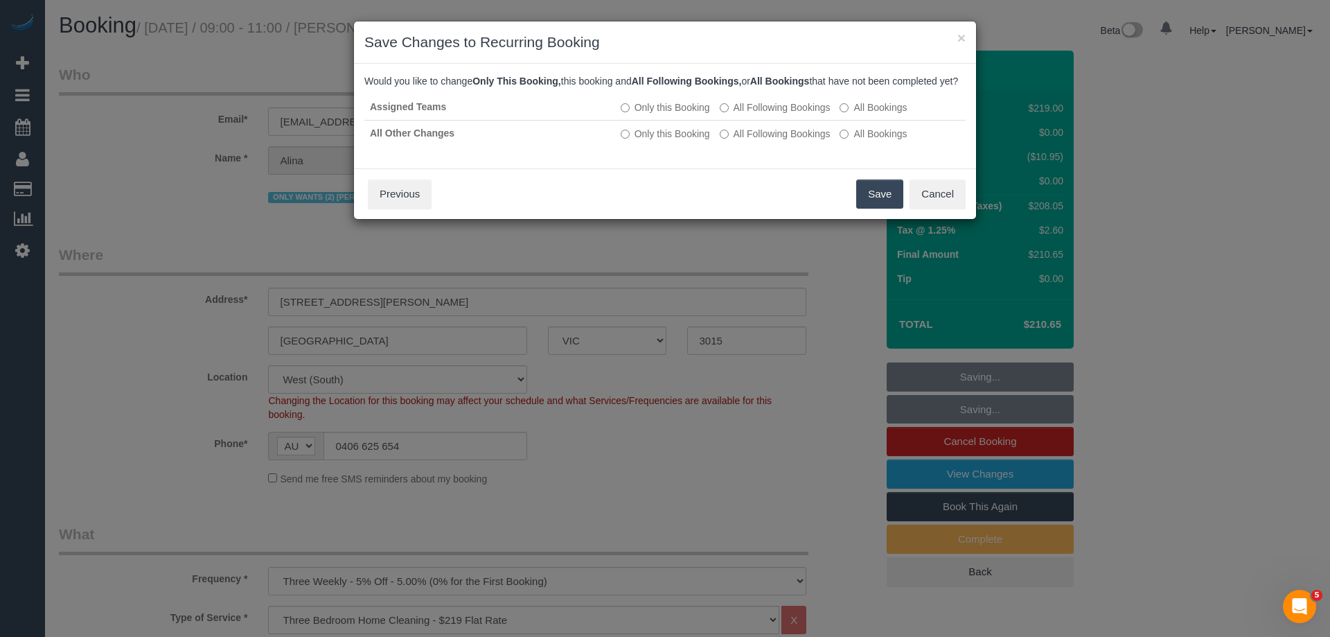
click at [874, 207] on button "Save" at bounding box center [879, 193] width 47 height 29
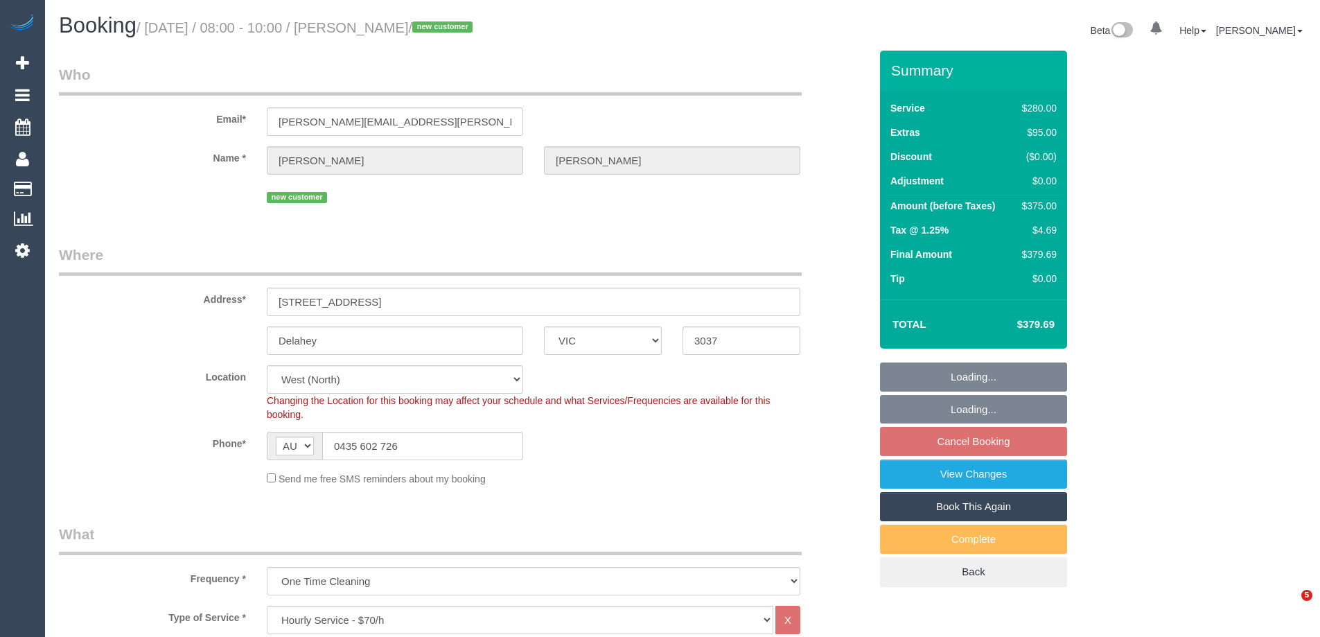
select select "VIC"
select select "240"
select select "number:28"
select select "number:14"
select select "number:18"
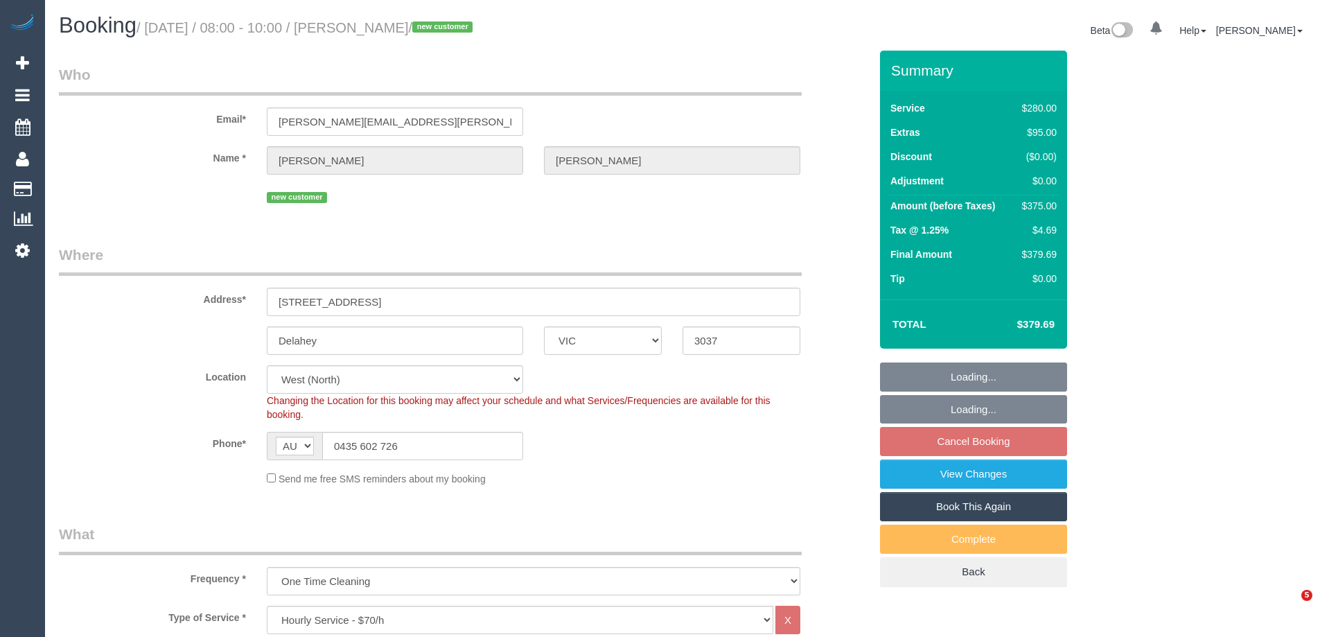
select select "number:22"
select select "number:12"
select select "spot2"
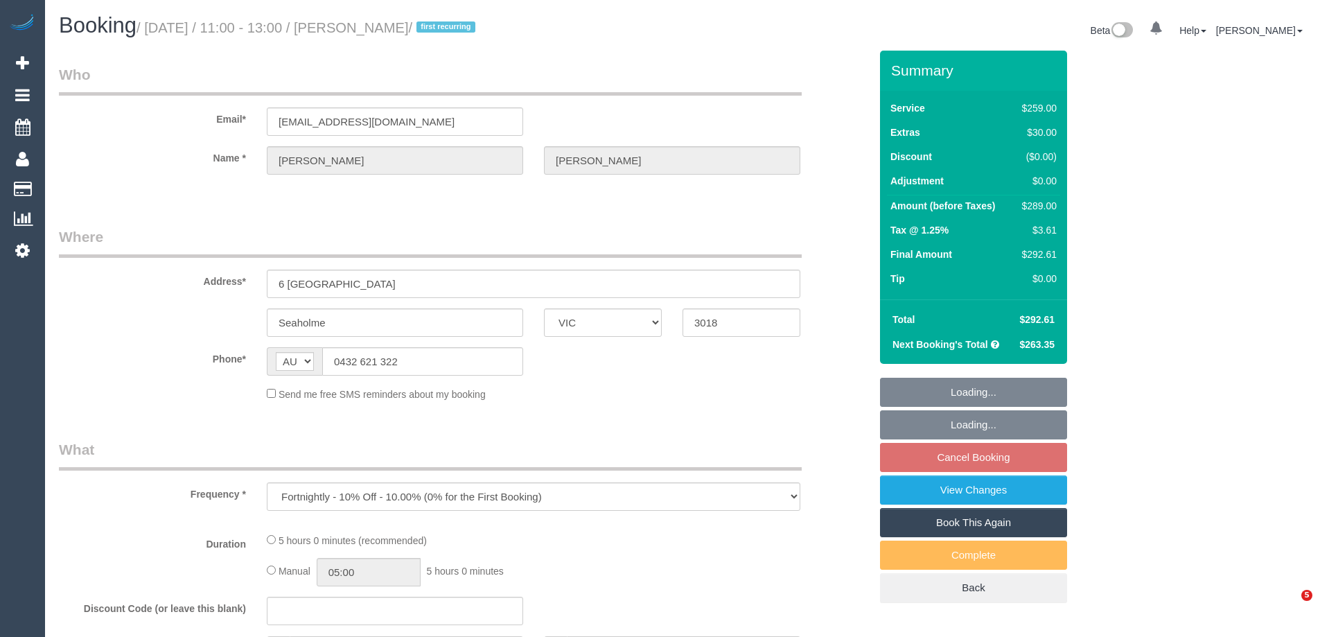
select select "VIC"
select select "number:27"
select select "number:14"
select select "number:19"
select select "number:24"
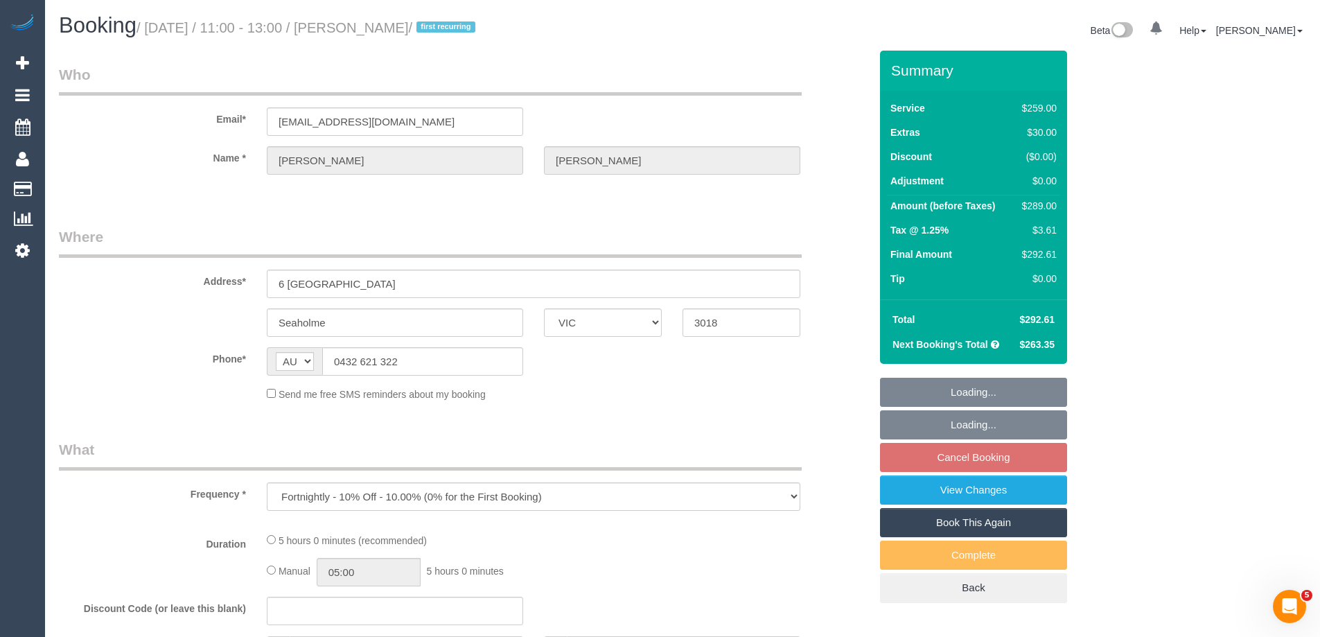
select select "number:34"
select select "number:12"
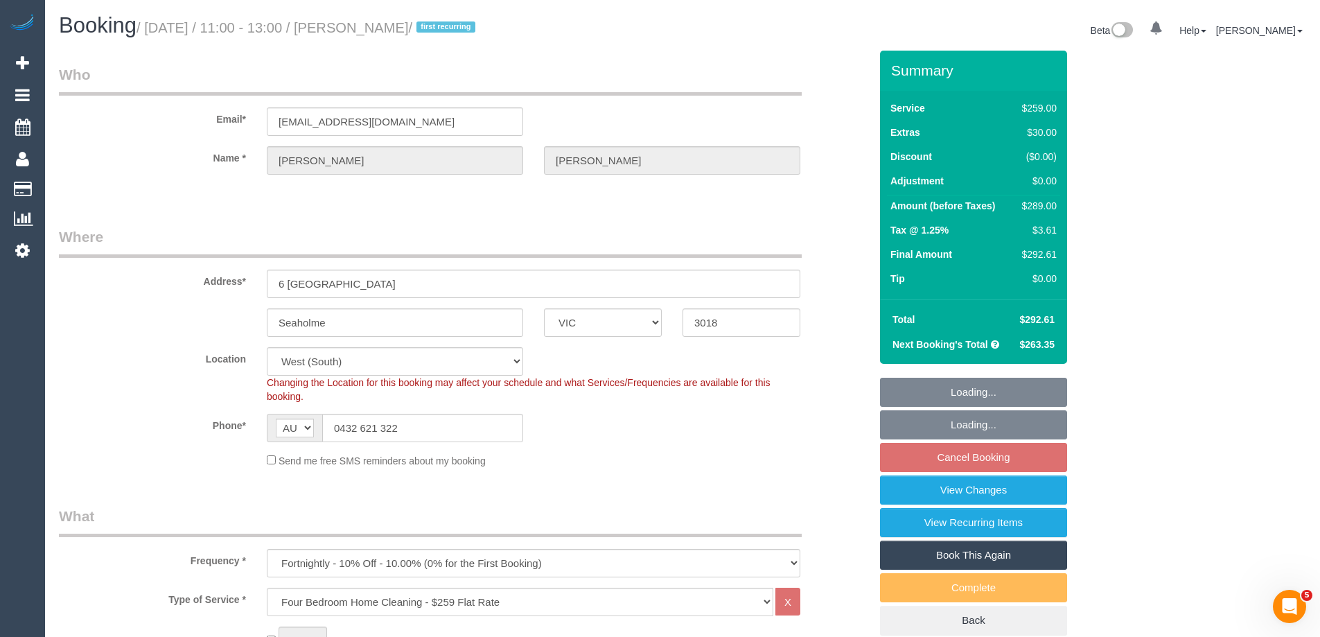
select select "string:stripe-pm_1QQl472GScqysDRV2dLKPcIJ"
select select "object:801"
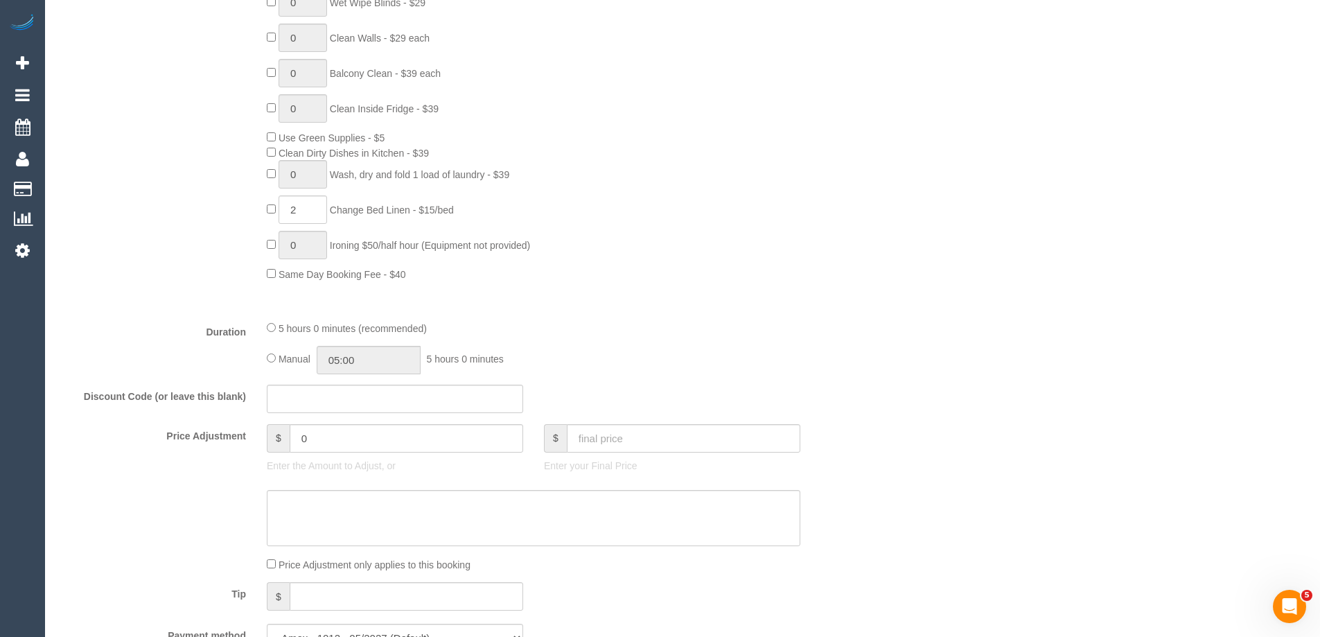
scroll to position [831, 0]
click at [409, 367] on input "05:00" at bounding box center [369, 359] width 104 height 28
click at [355, 391] on li "02:30" at bounding box center [353, 394] width 62 height 18
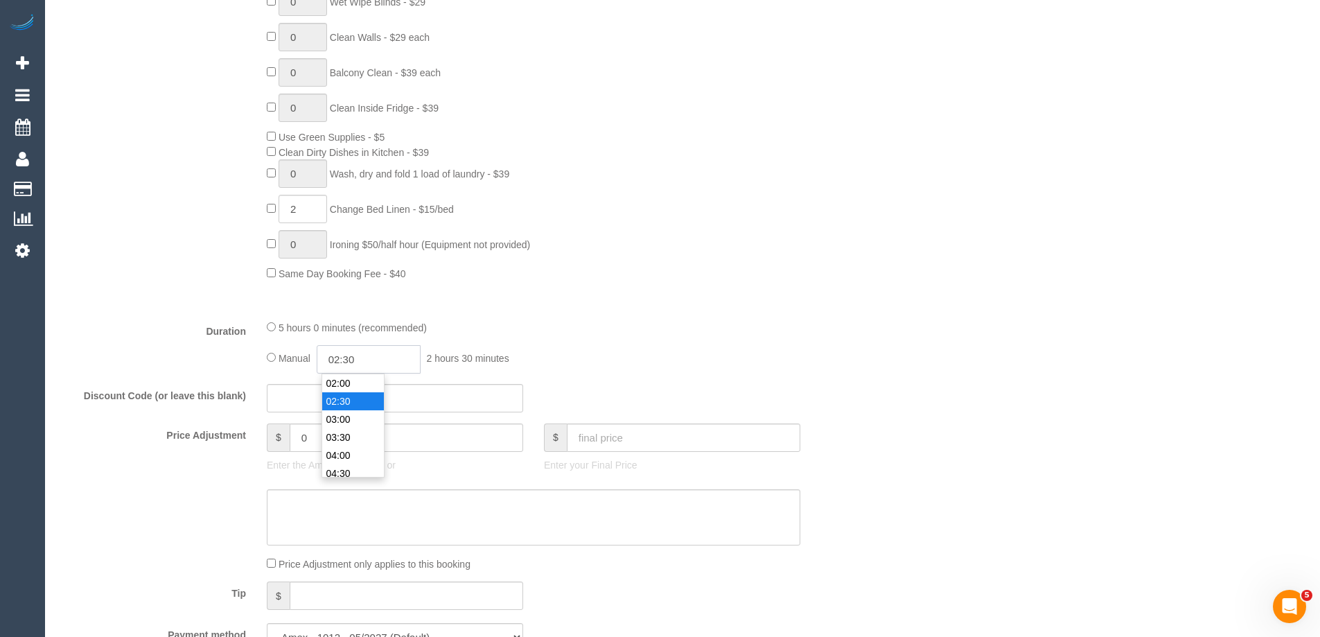
drag, startPoint x: 379, startPoint y: 360, endPoint x: 348, endPoint y: 353, distance: 31.8
click at [348, 353] on input "02:30" at bounding box center [369, 359] width 104 height 28
type input "02:45"
click at [622, 283] on div "Type of Service * Hourly Service - $70/h Hourly Service - $65/h Hourly Service …" at bounding box center [464, 32] width 811 height 552
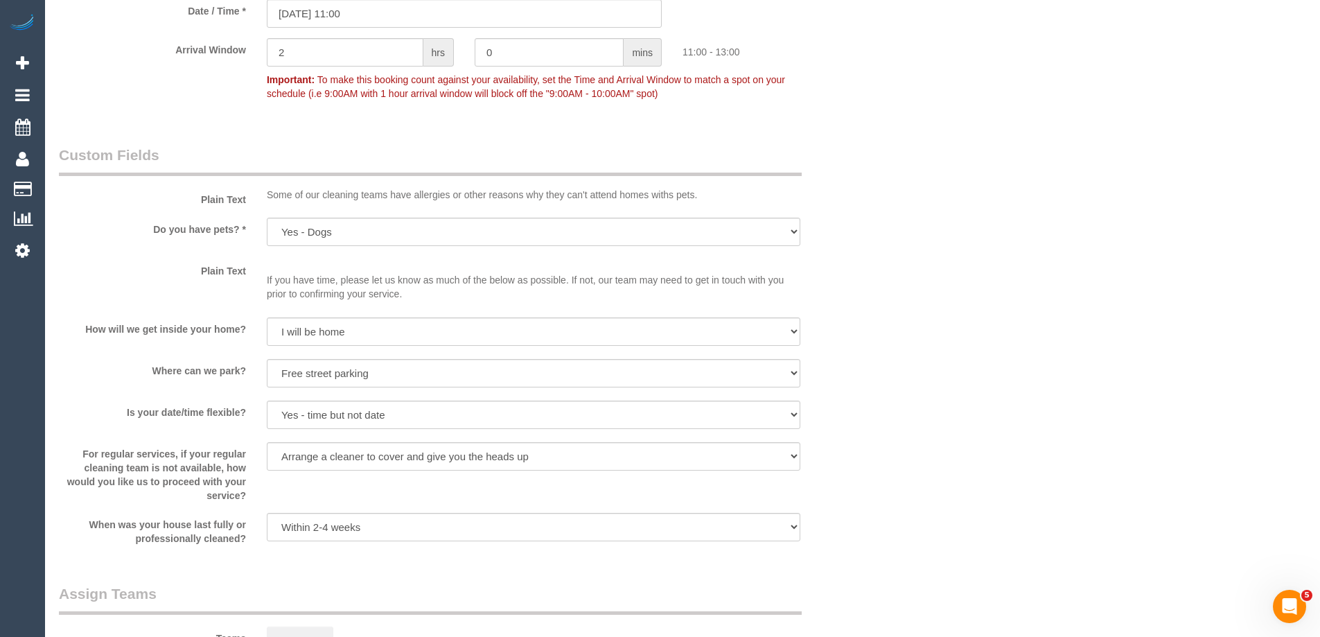
scroll to position [2079, 0]
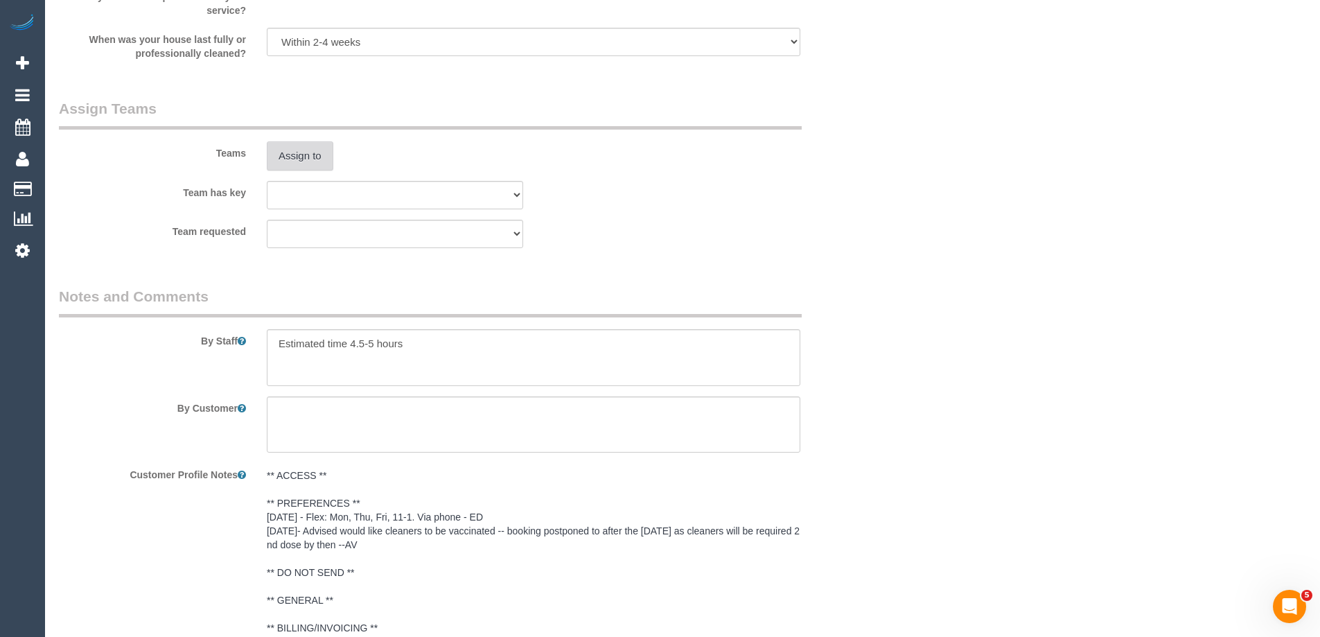
click at [294, 162] on button "Assign to" at bounding box center [300, 155] width 67 height 29
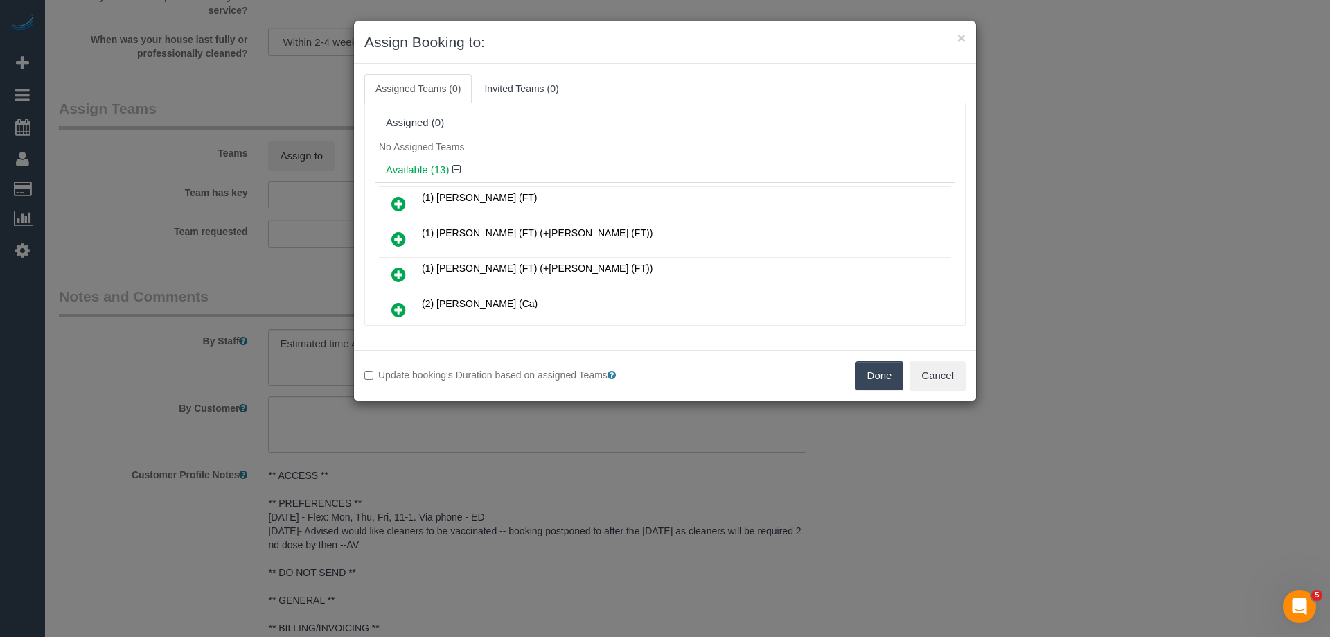
click at [401, 238] on icon at bounding box center [398, 239] width 15 height 17
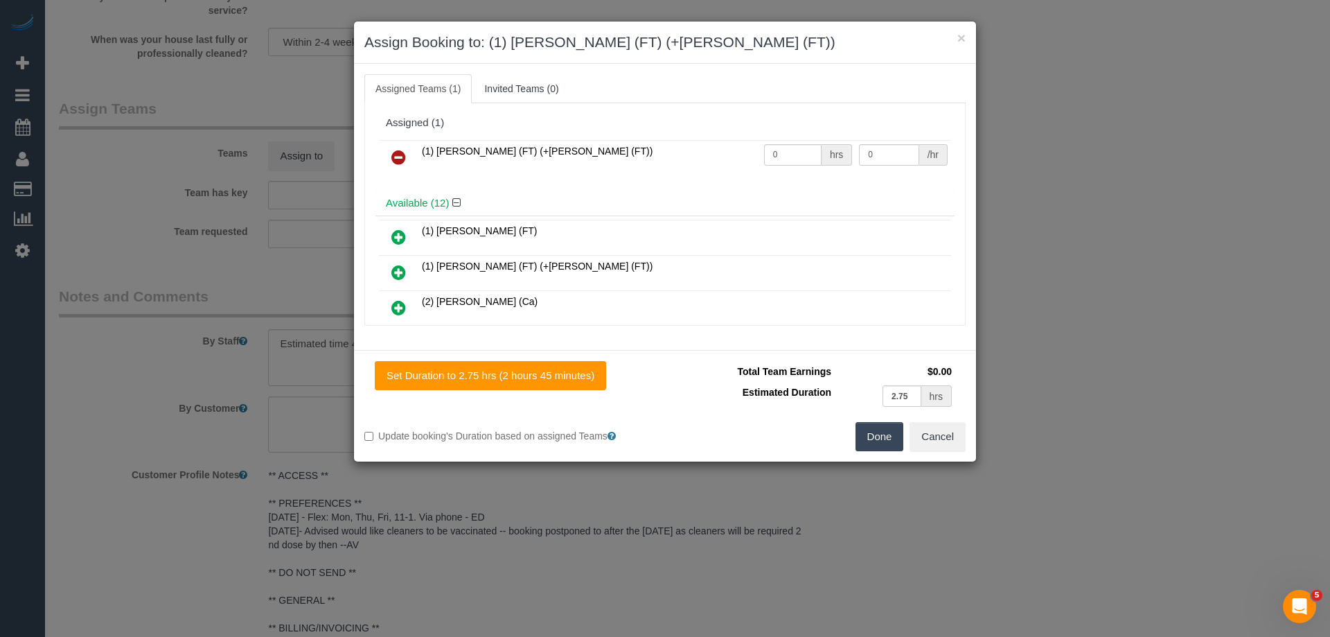
click at [405, 270] on icon at bounding box center [398, 272] width 15 height 17
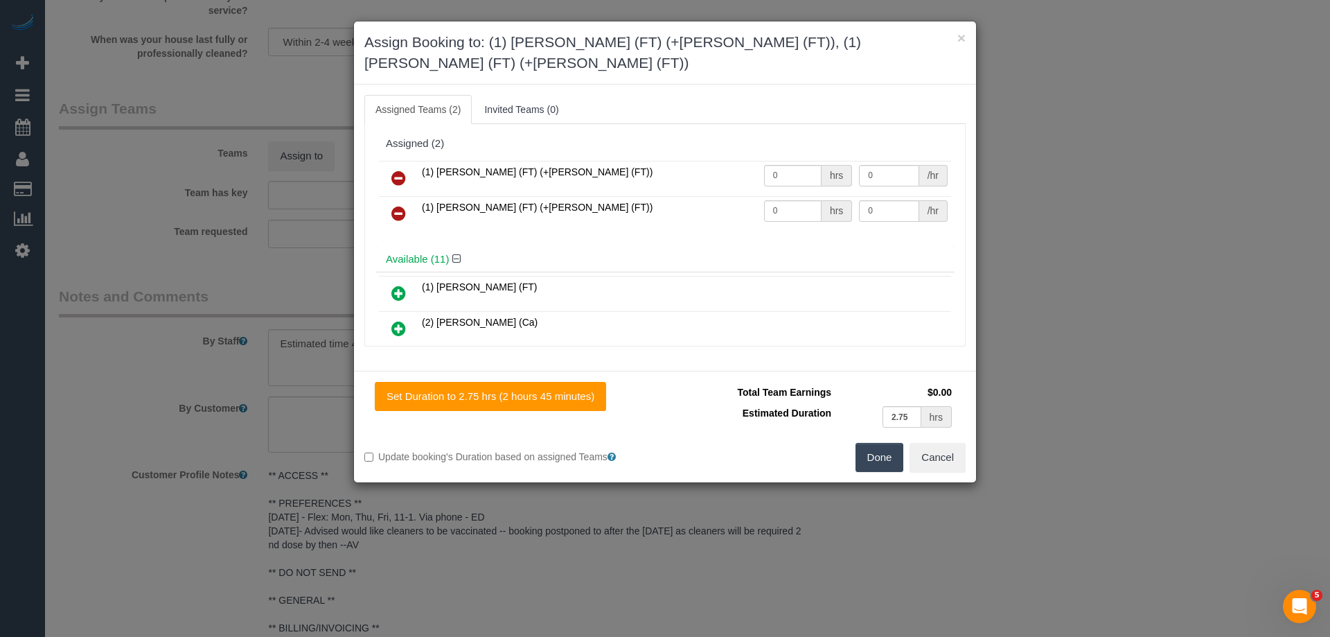
click at [893, 443] on button "Done" at bounding box center [880, 457] width 49 height 29
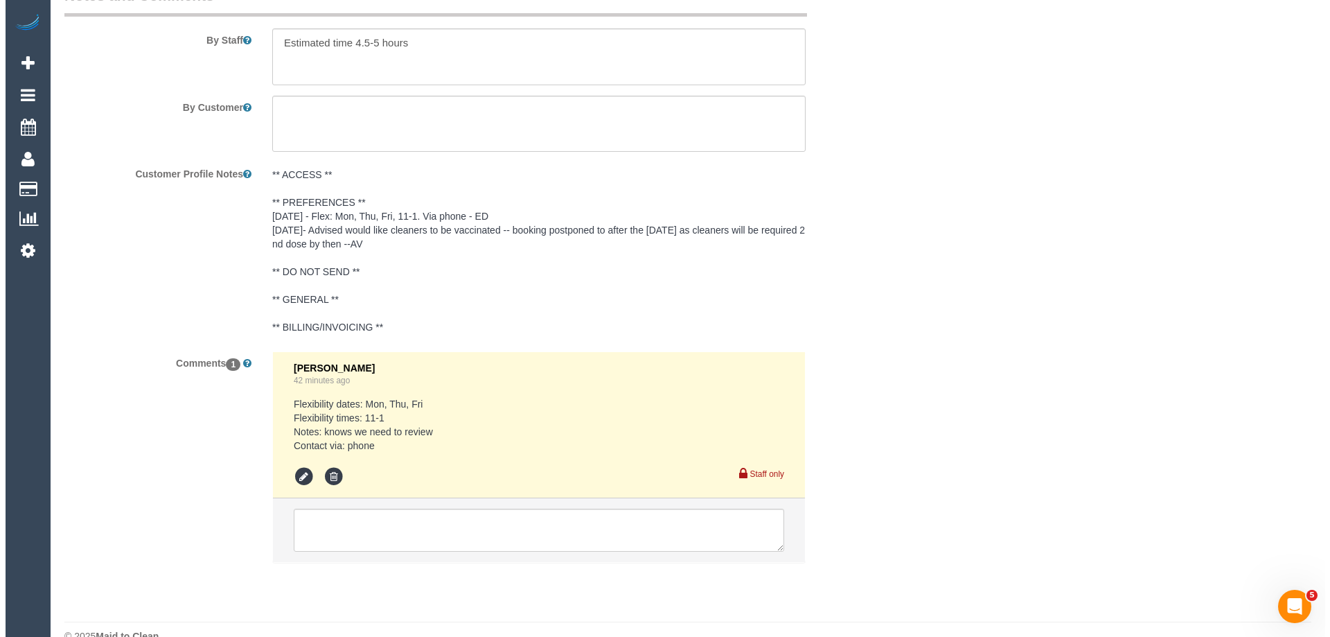
scroll to position [0, 0]
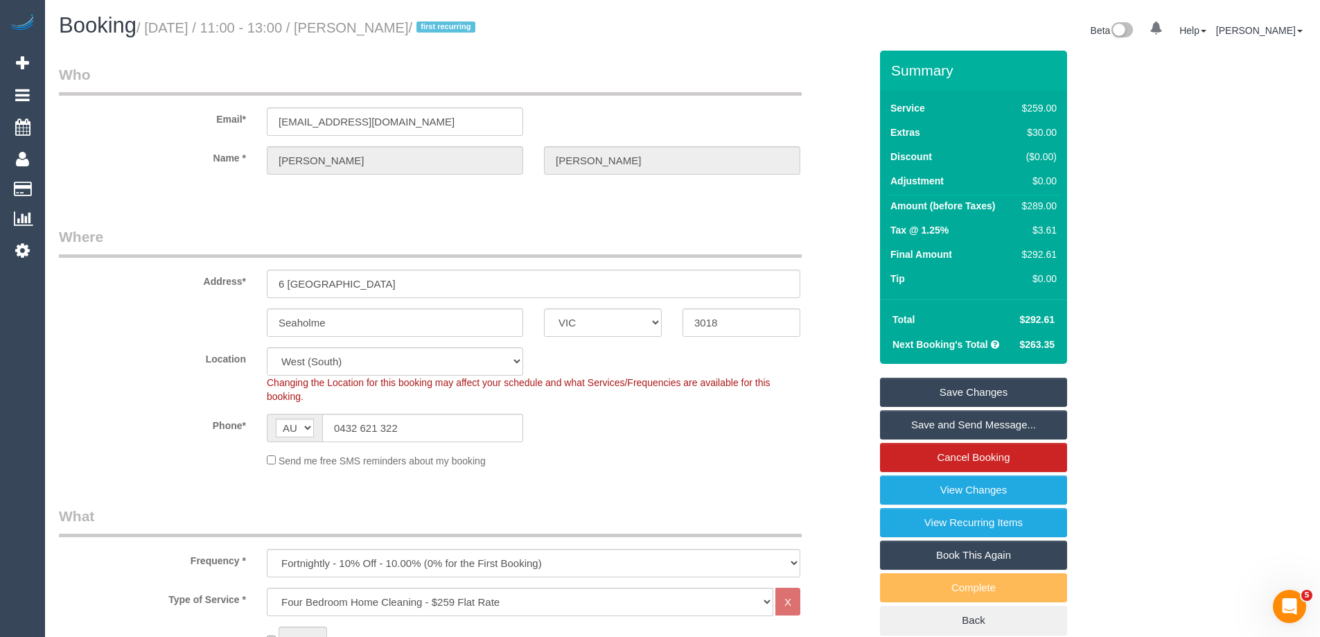
drag, startPoint x: 462, startPoint y: 29, endPoint x: 385, endPoint y: 26, distance: 77.7
click at [385, 26] on small "/ September 01, 2025 / 11:00 - 13:00 / Simon Jones / first recurring" at bounding box center [307, 27] width 343 height 15
copy small "[PERSON_NAME]"
click at [901, 385] on link "Save Changes" at bounding box center [973, 392] width 187 height 29
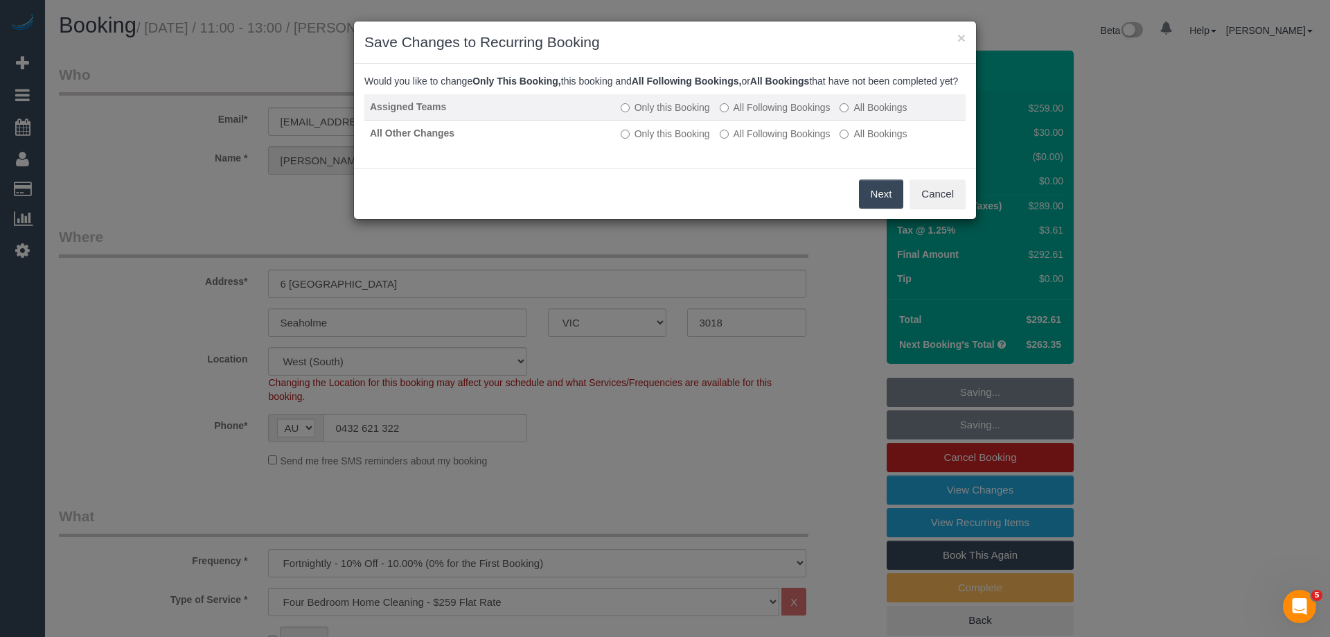
click at [762, 114] on label "All Following Bookings" at bounding box center [775, 107] width 111 height 14
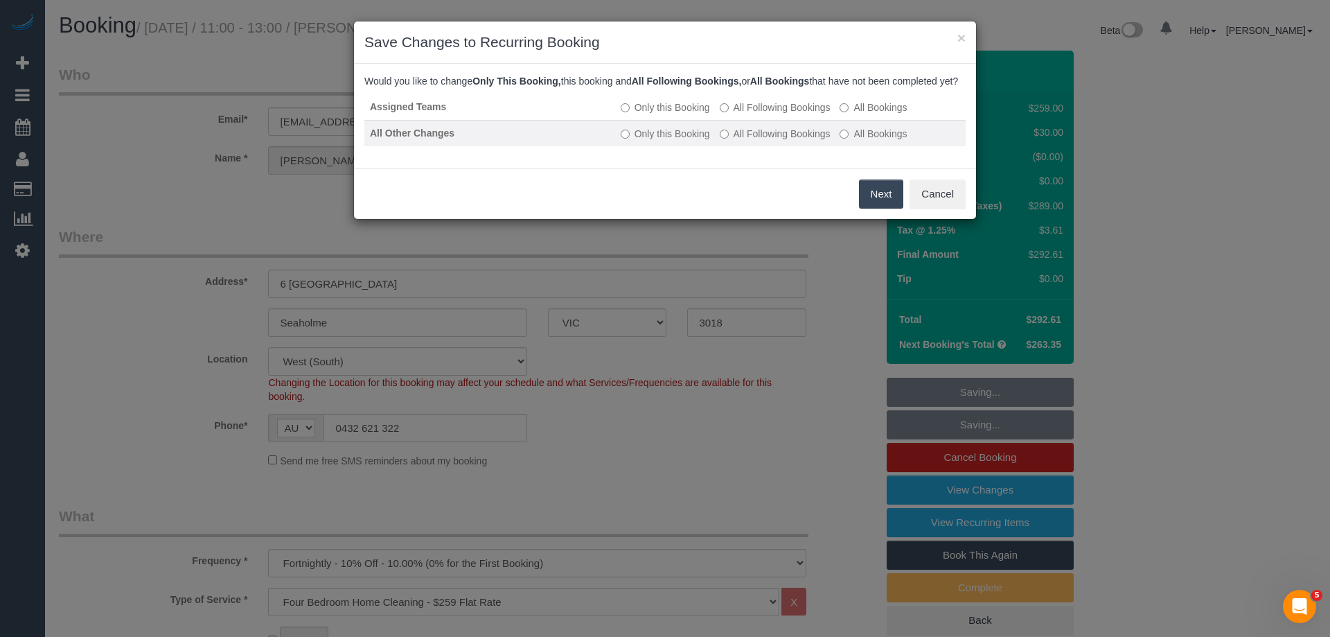
click at [749, 141] on label "All Following Bookings" at bounding box center [775, 134] width 111 height 14
click at [871, 208] on button "Save" at bounding box center [879, 193] width 47 height 29
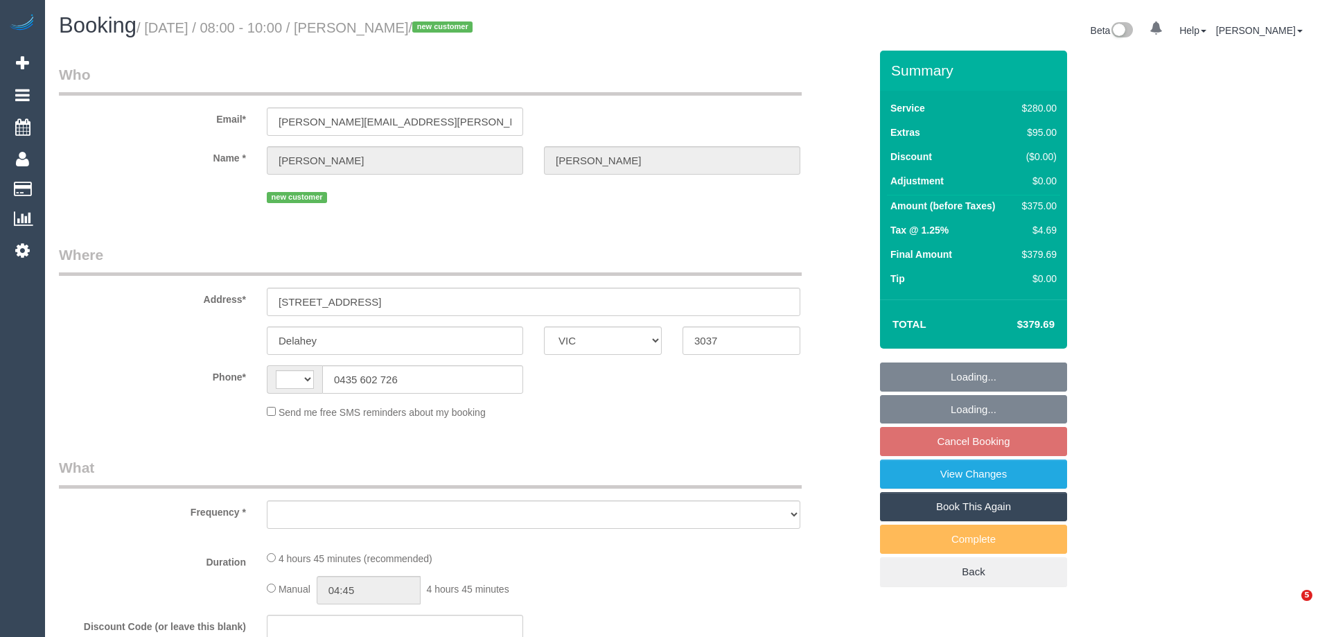
select select "VIC"
select select "240"
select select "number:28"
select select "number:14"
select select "number:18"
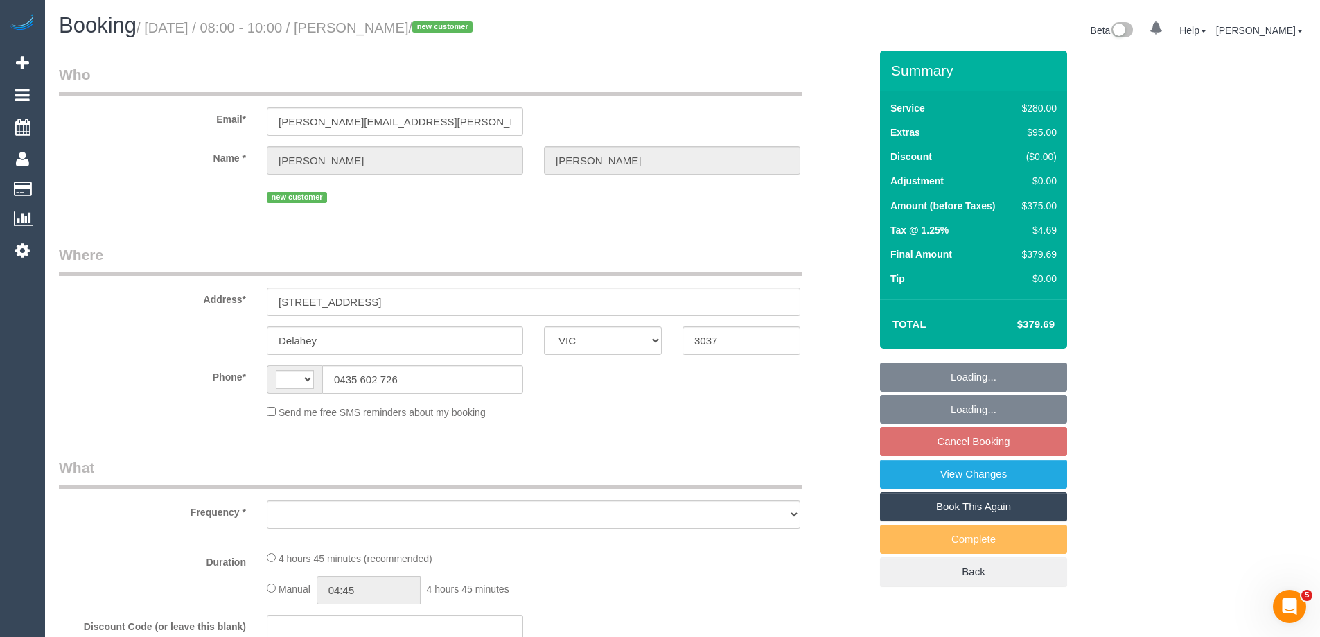
select select "number:22"
select select "number:12"
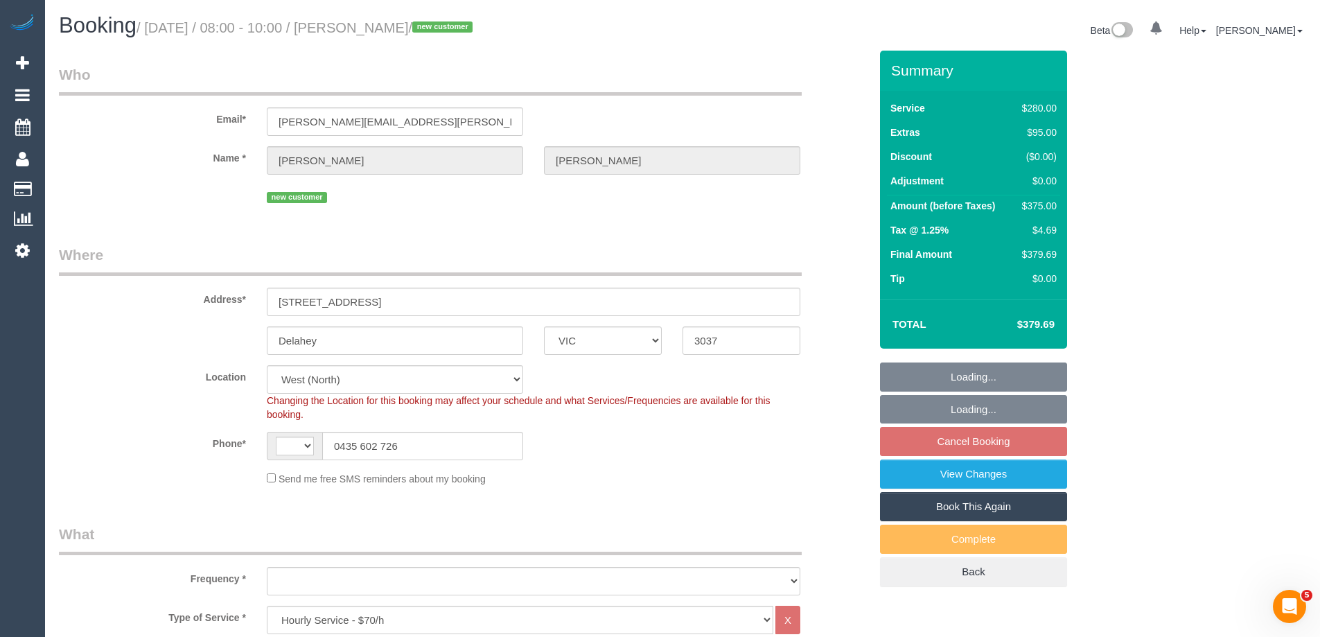
select select "string:AU"
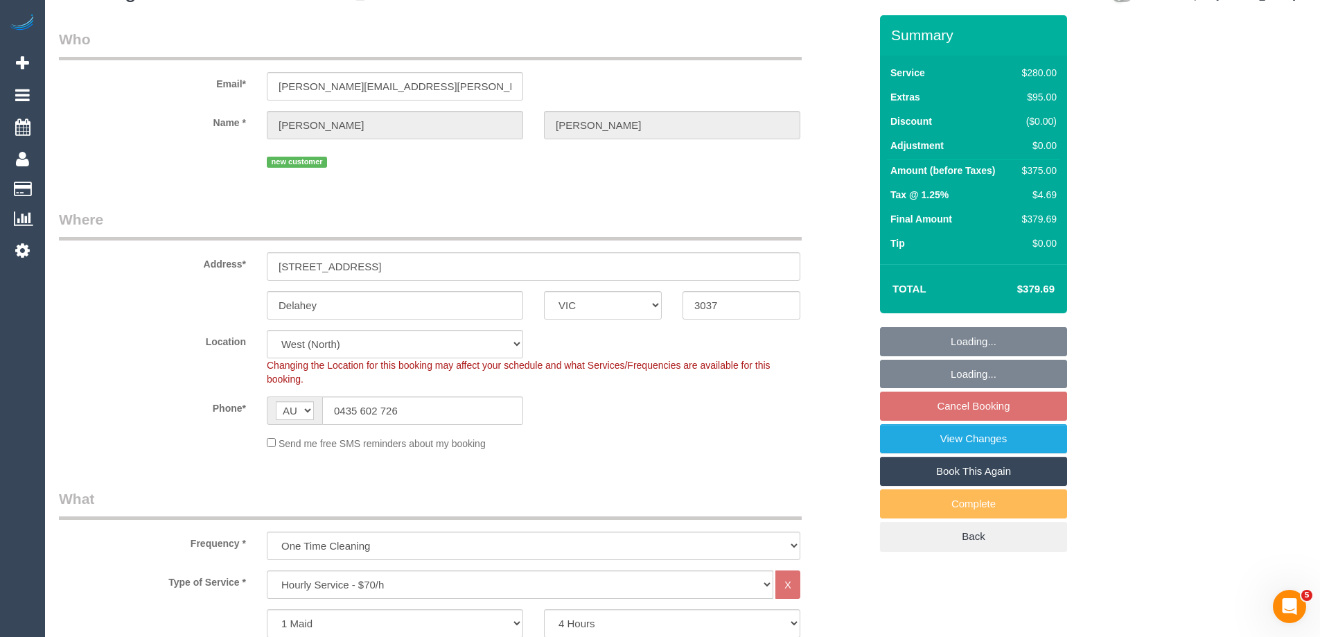
select select "object:1394"
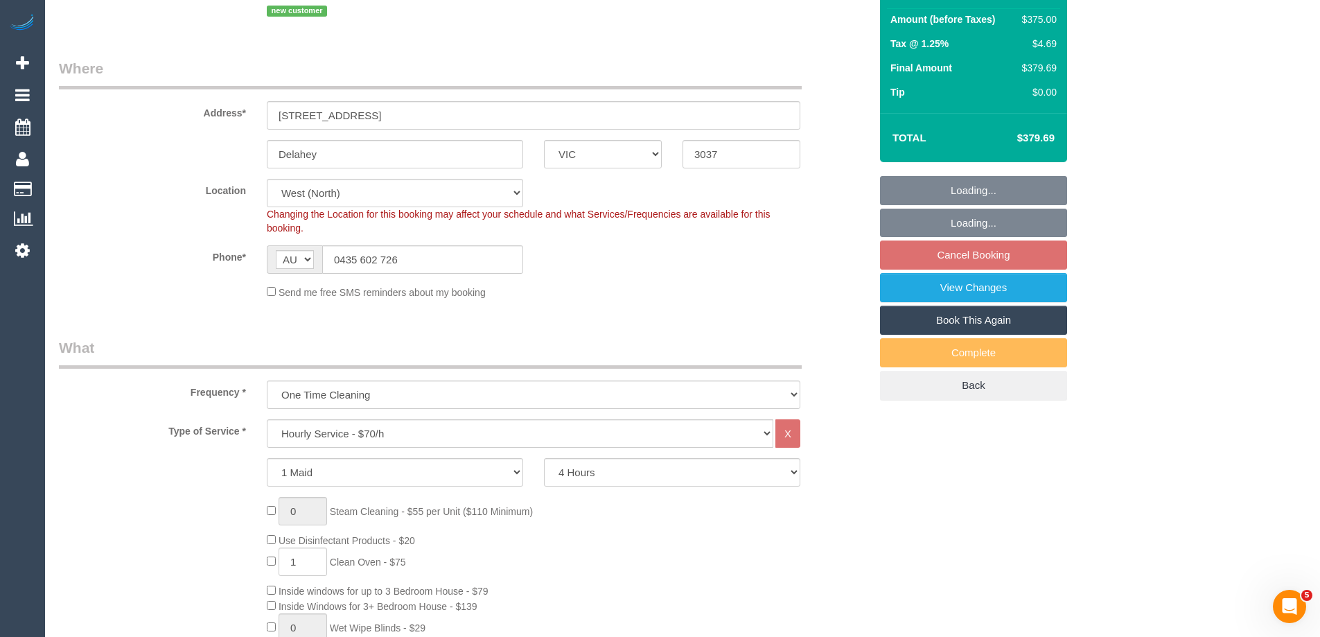
select select "string:stripe-pm_1S0LCZ2GScqysDRV7dkcG0gP"
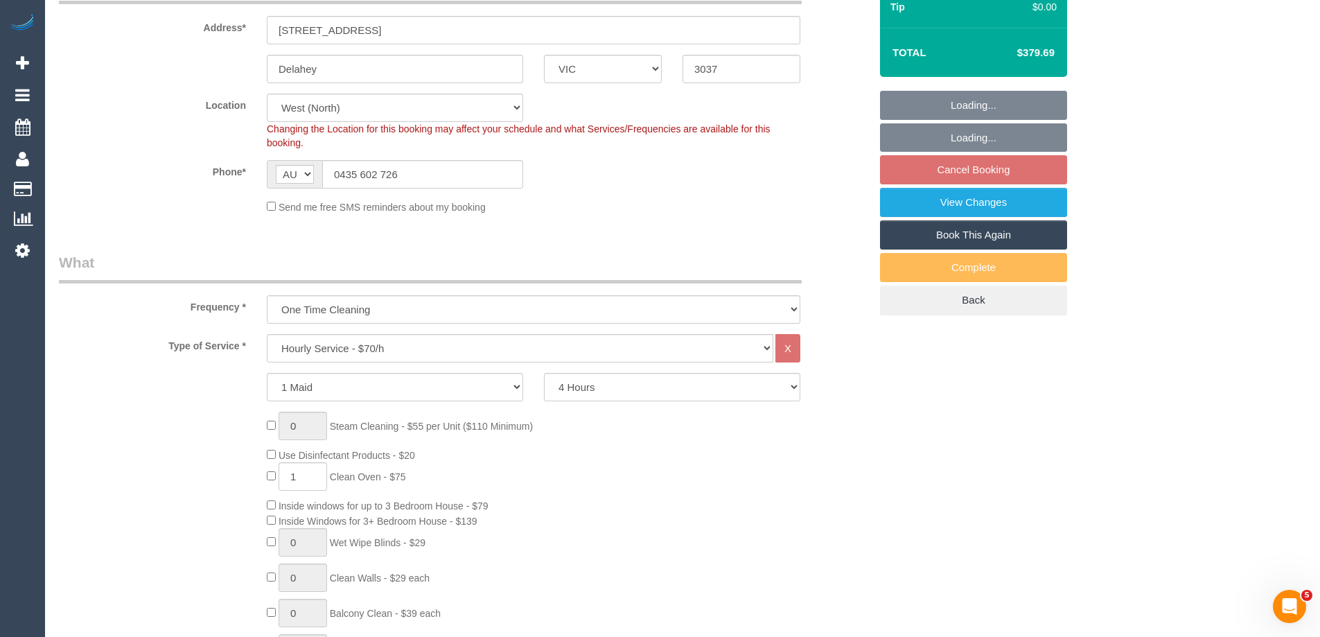
select select "spot2"
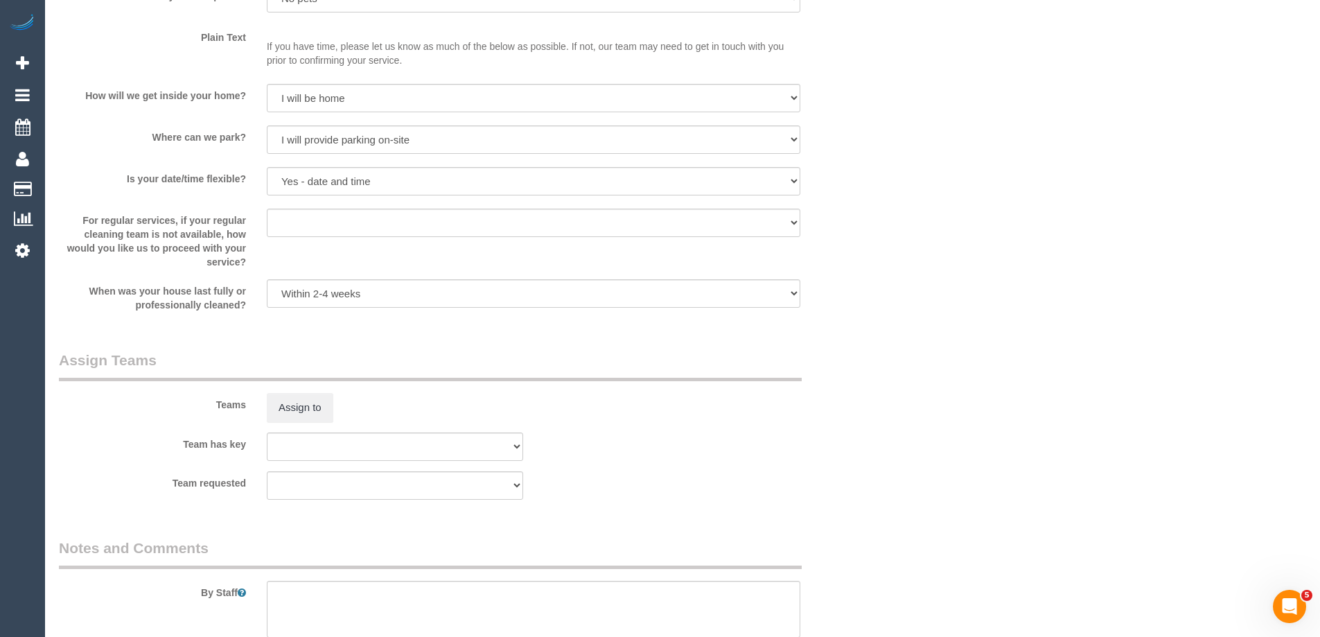
scroll to position [2005, 0]
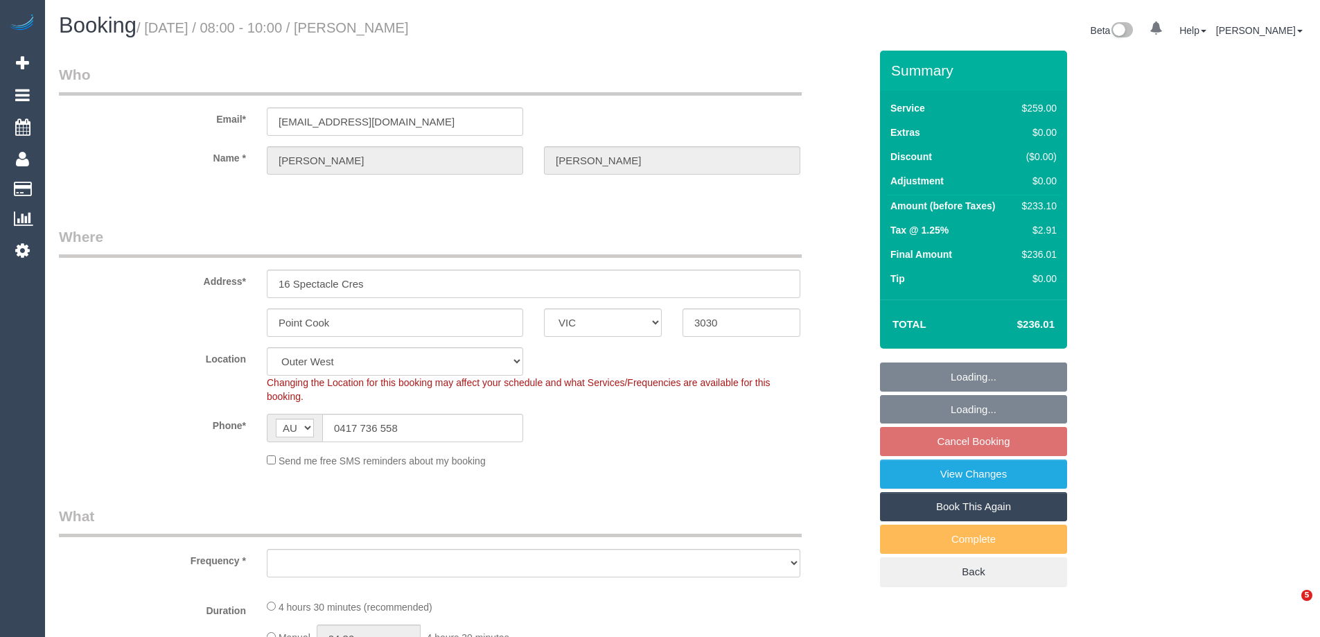
select select "VIC"
select select "object:545"
select select "string:stripe-pm_1Q240T2GScqysDRVfE1v4bUx"
select select "number:28"
select select "number:14"
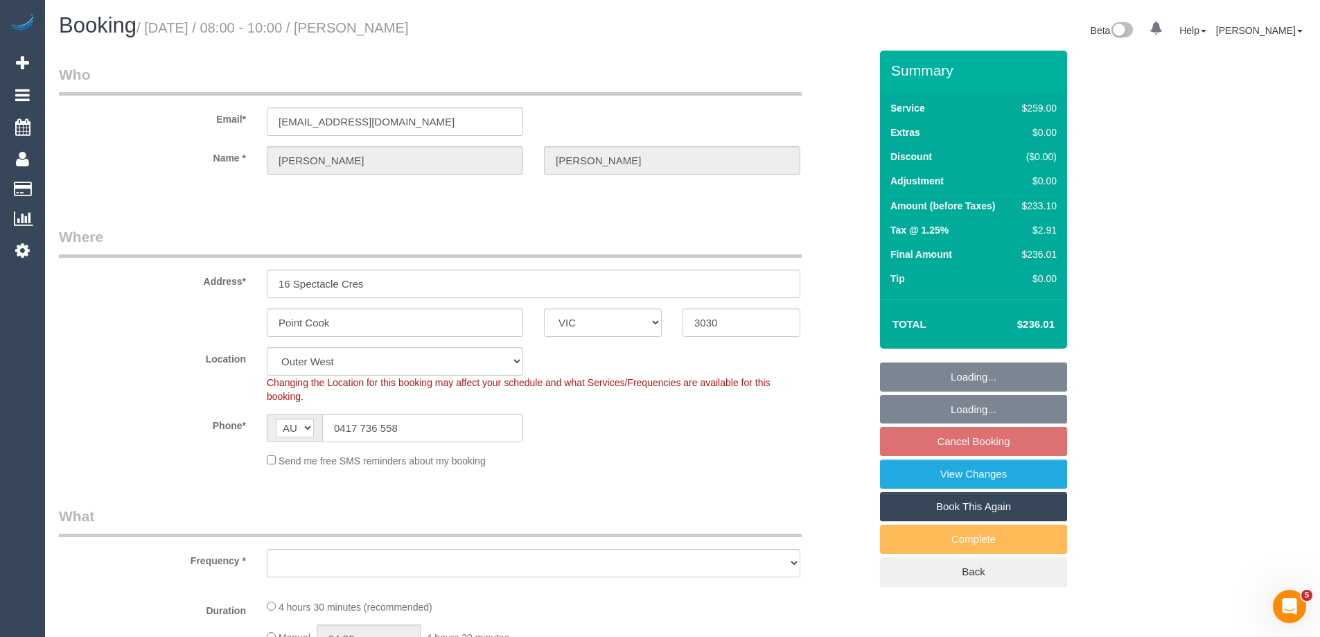
select select "number:18"
select select "number:36"
select select "number:34"
select select "number:11"
select select "object:1077"
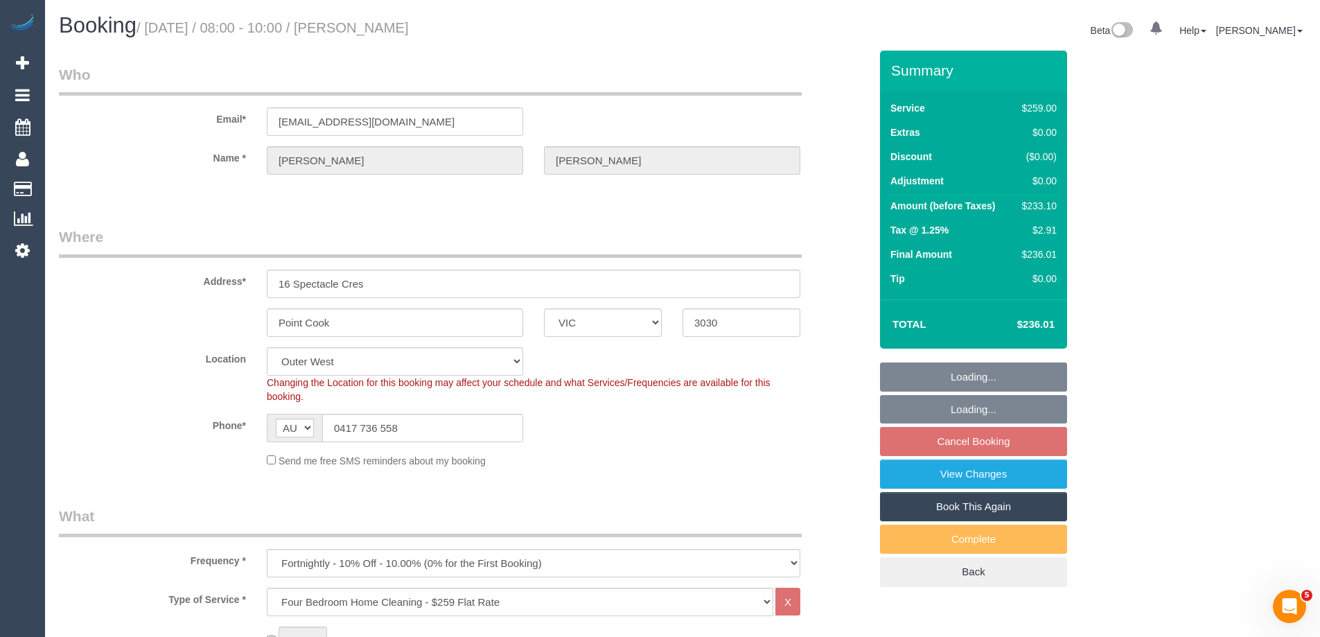
select select "spot2"
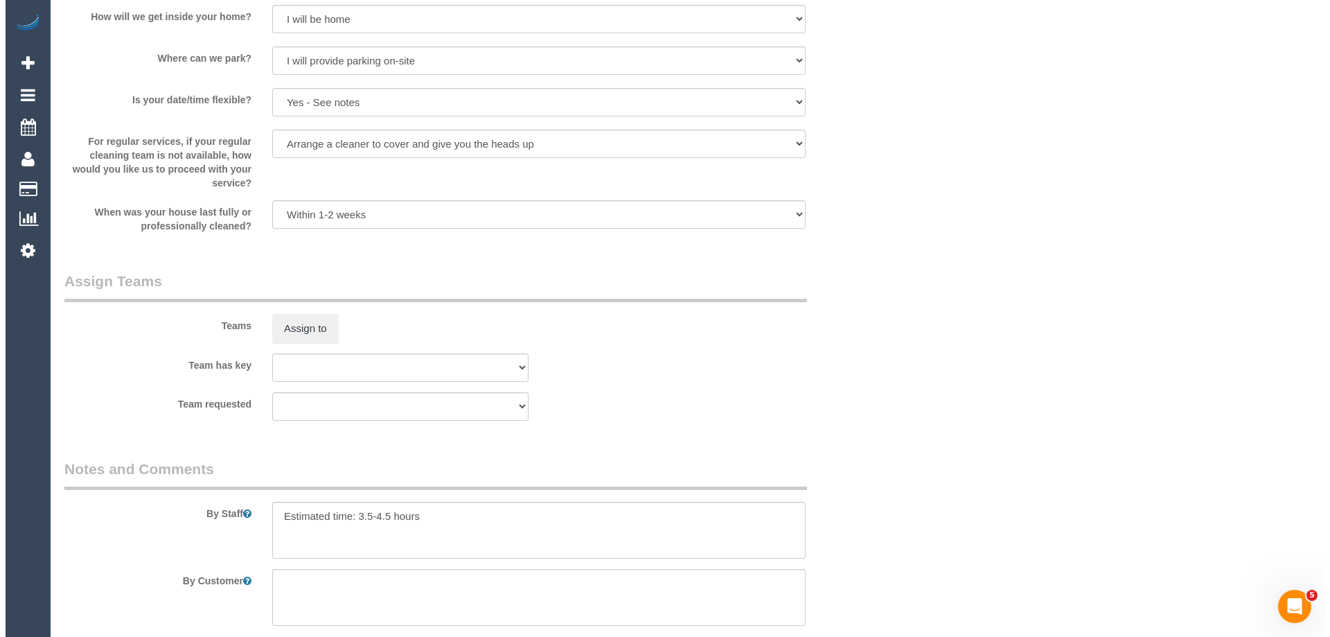
scroll to position [2079, 0]
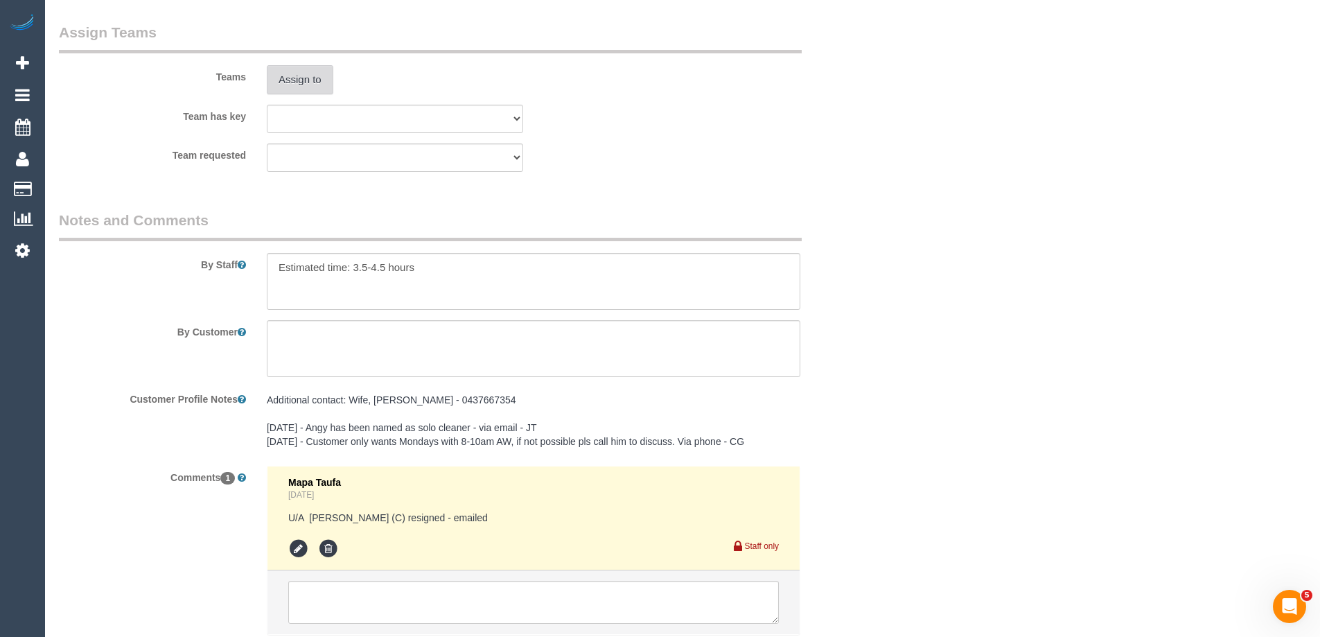
click at [291, 73] on button "Assign to" at bounding box center [300, 79] width 67 height 29
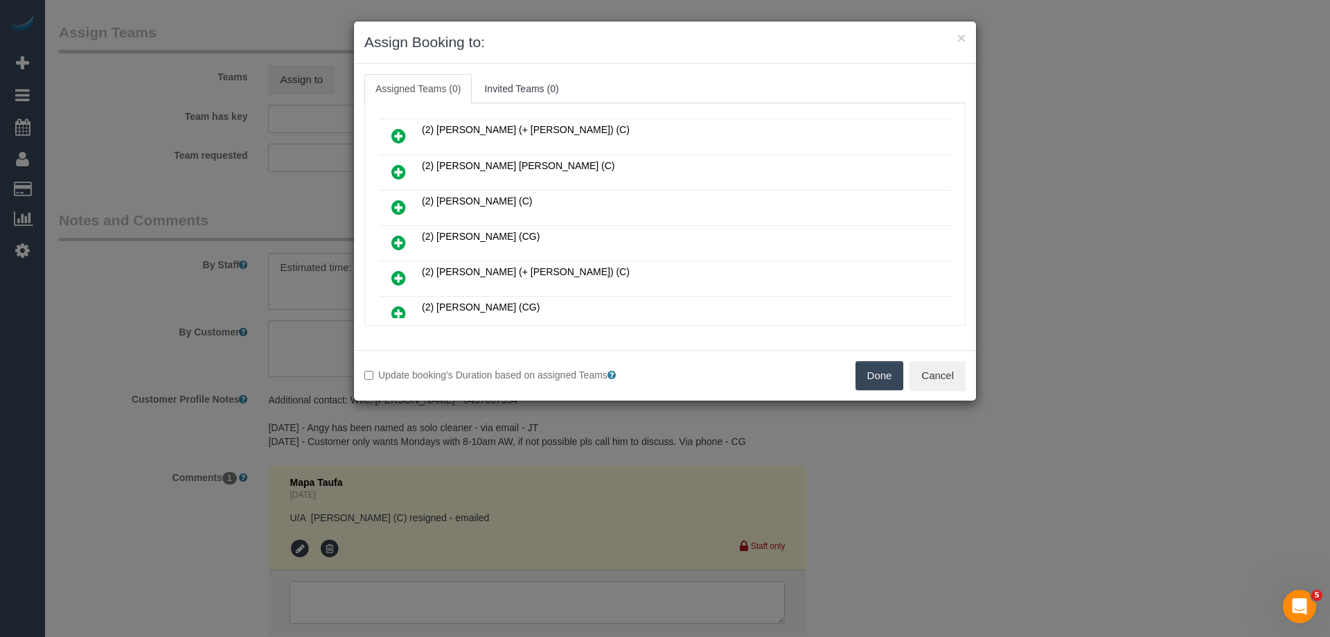
scroll to position [208, 0]
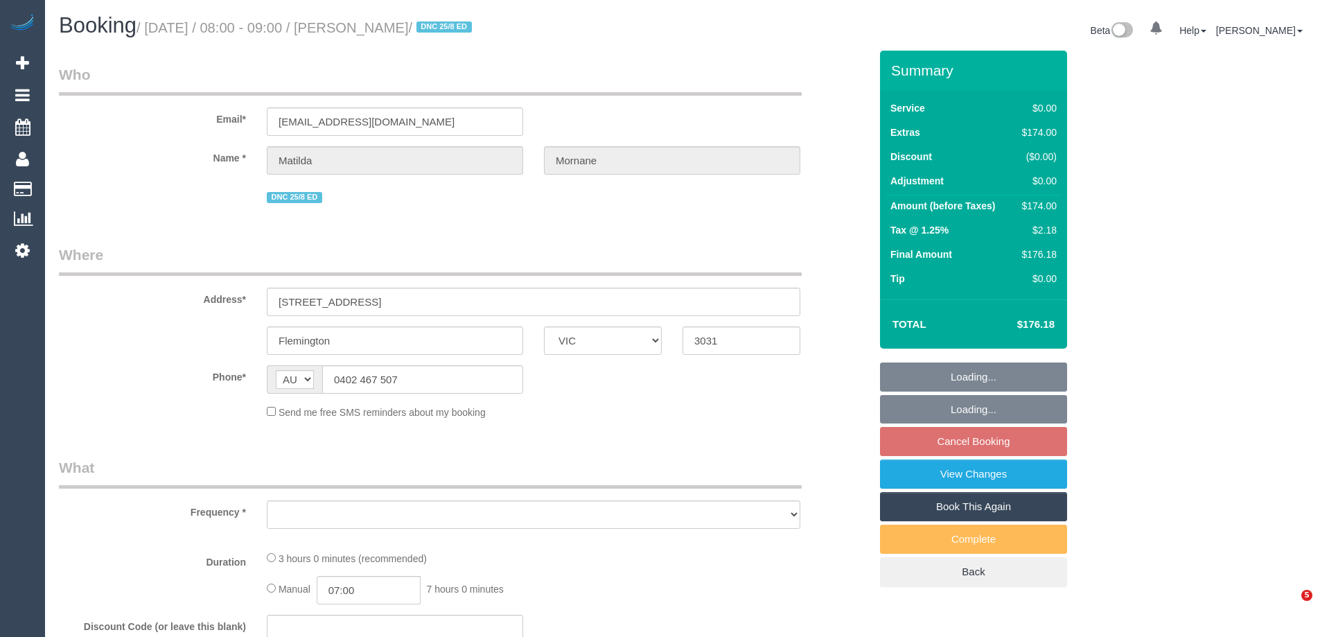
select select "VIC"
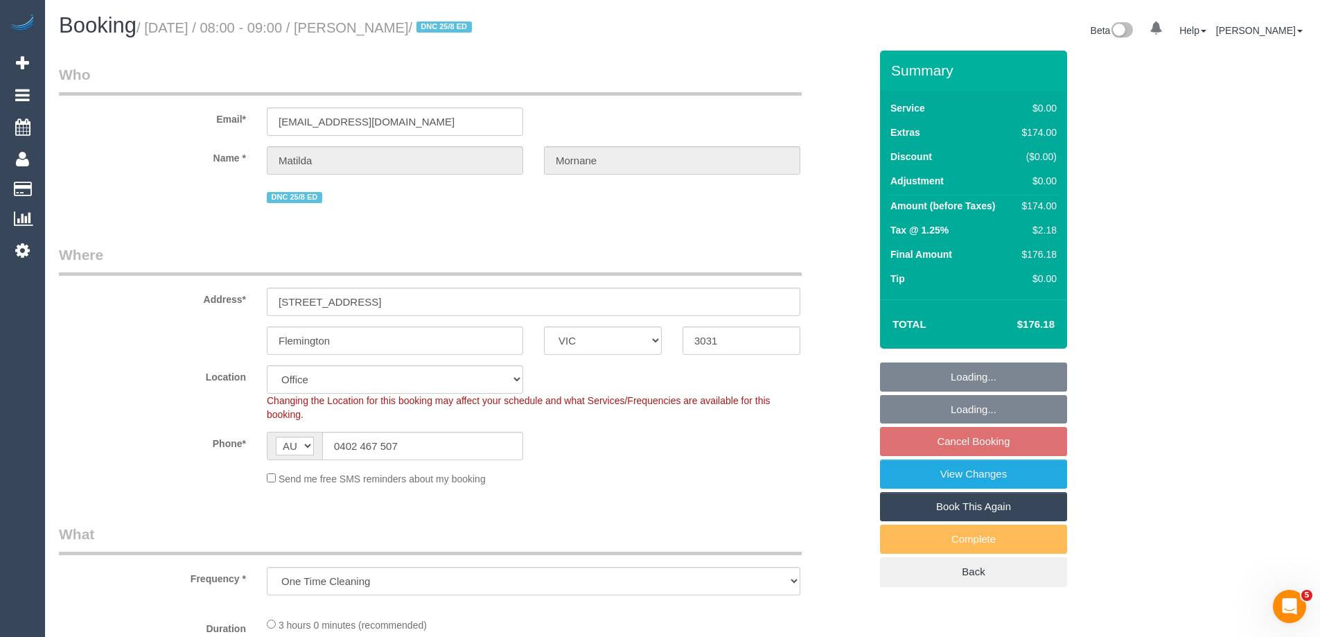
select select "object:559"
select select "number:29"
select select "number:14"
select select "number:18"
select select "number:24"
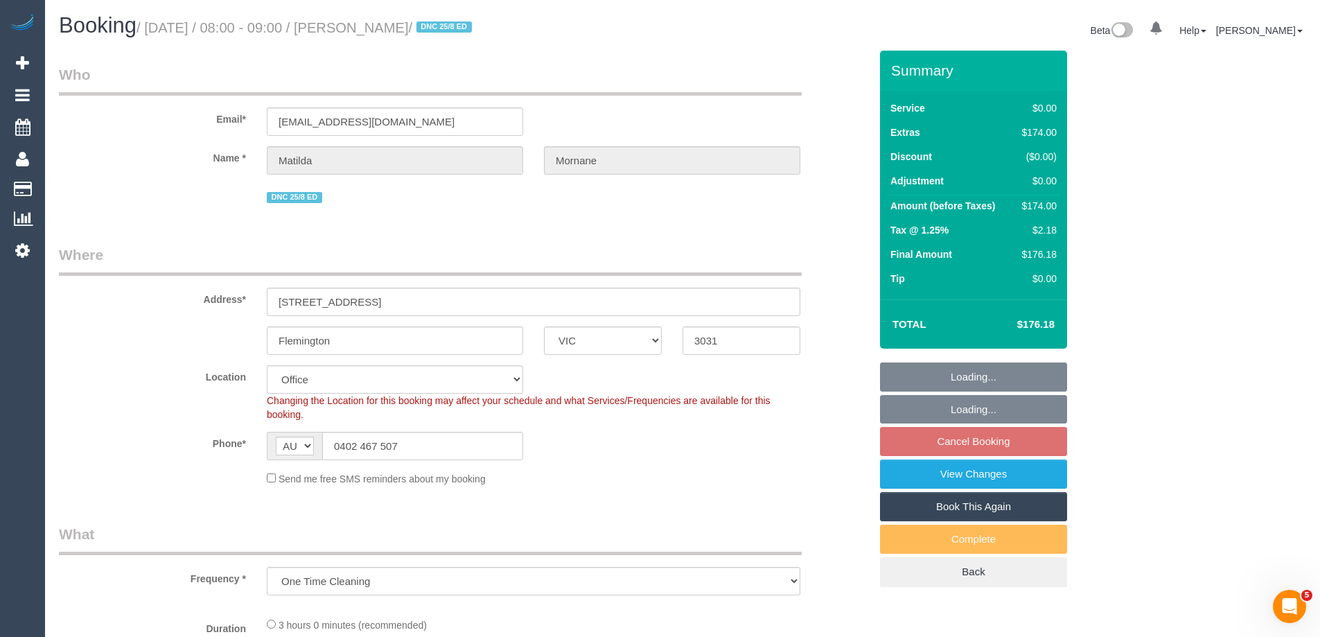
select select "number:13"
select select "string:stripe-pm_1RsFsd2GScqysDRVgSeO7wtR"
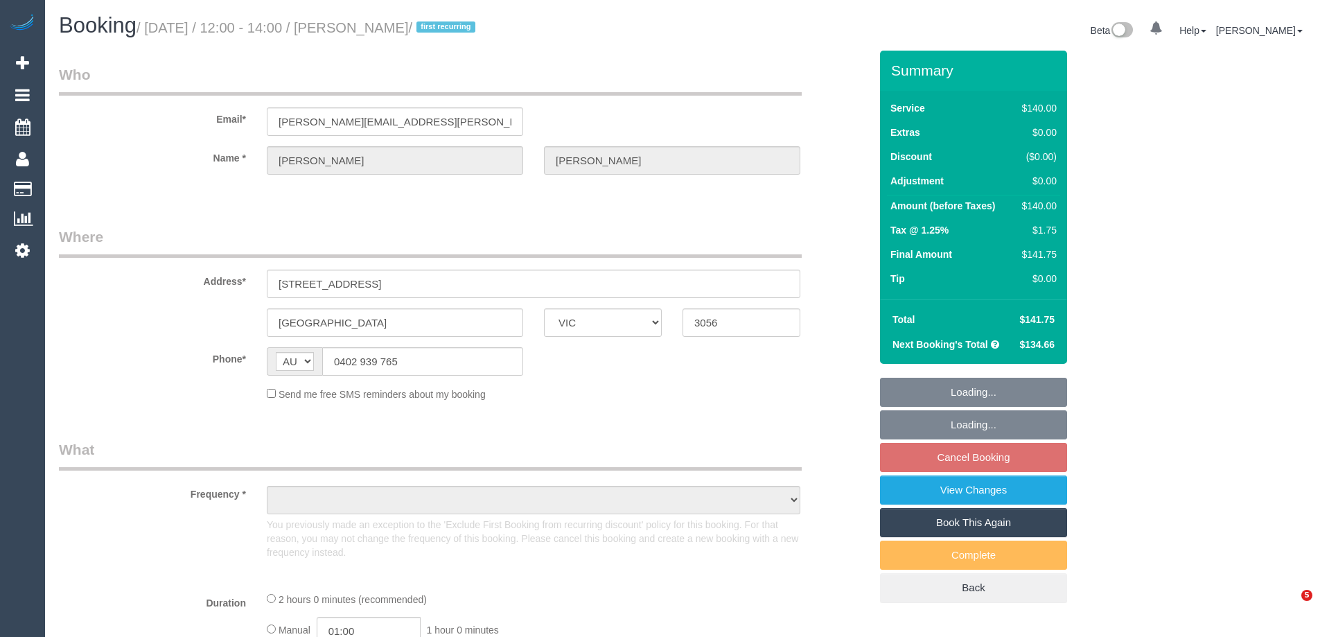
select select "VIC"
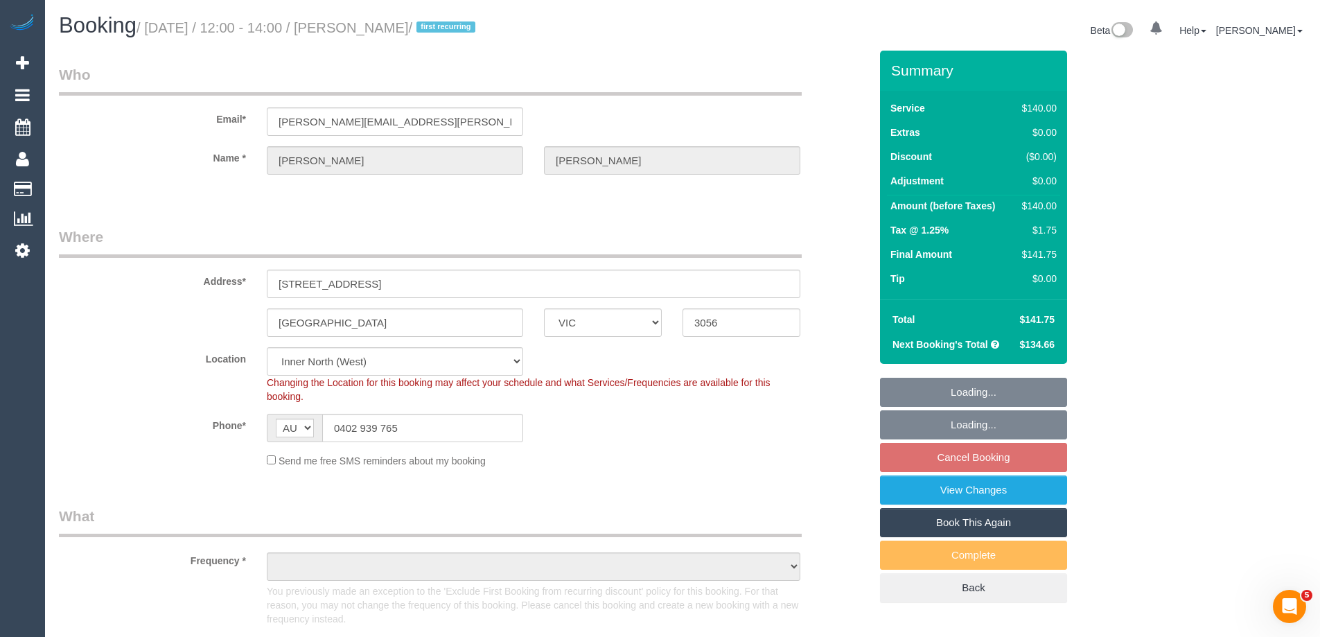
select select "object:1726"
select select "string:stripe-pm_1Qz0aI2GScqysDRVbt838GBB"
select select "number:27"
select select "number:14"
select select "number:19"
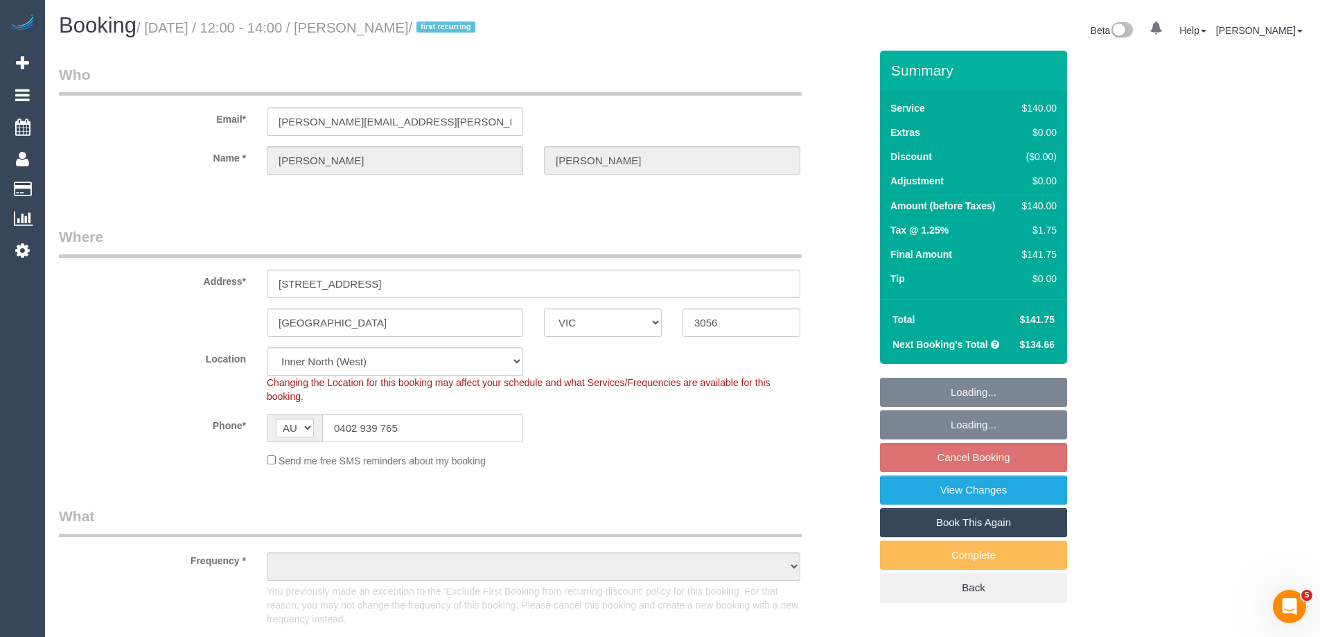
select select "number:24"
select select "number:34"
select select "number:13"
select select "spot1"
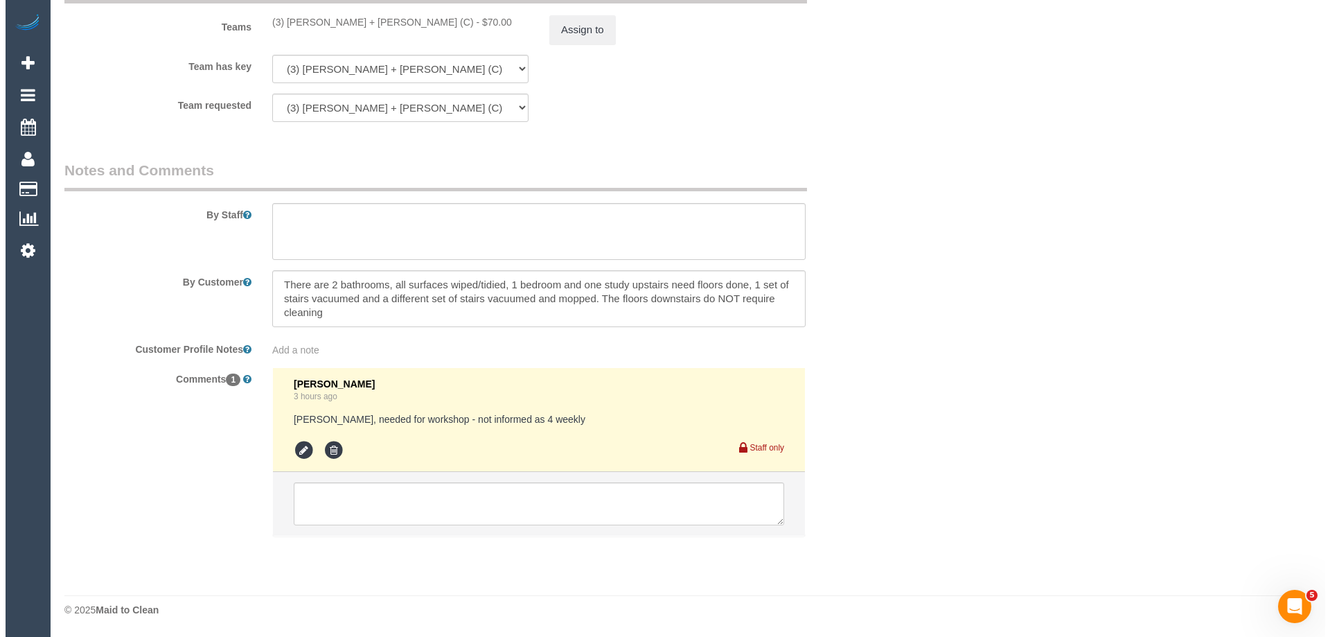
scroll to position [1966, 0]
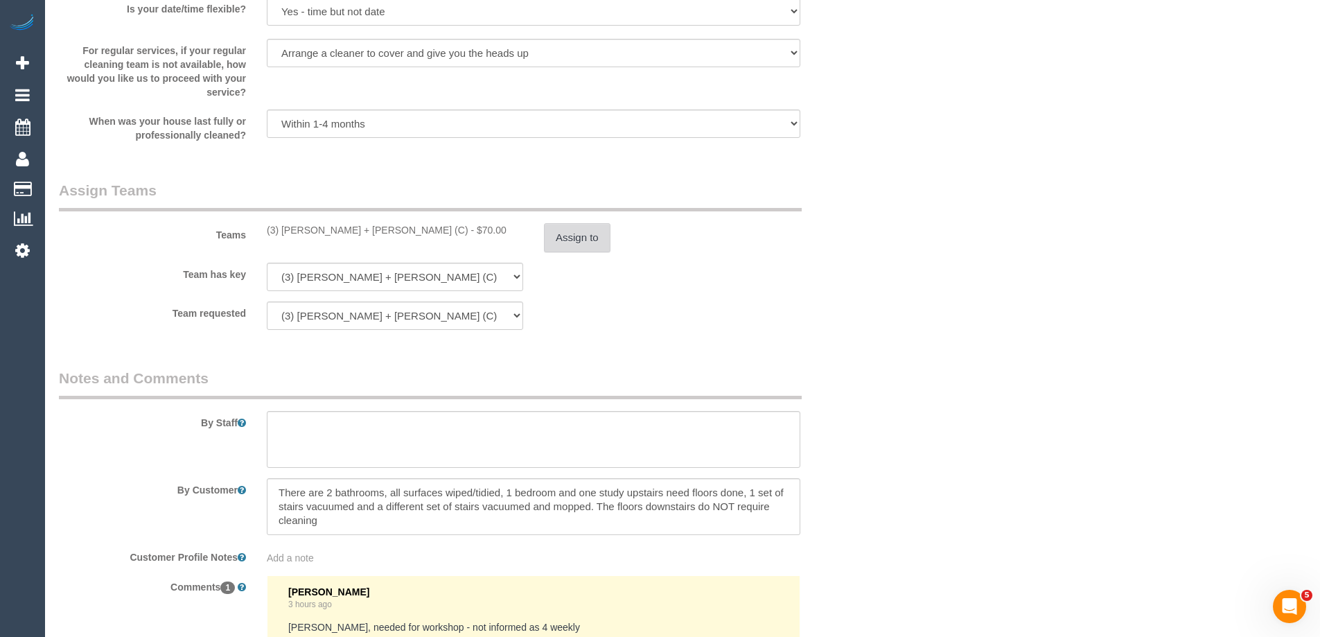
click at [574, 234] on button "Assign to" at bounding box center [577, 237] width 67 height 29
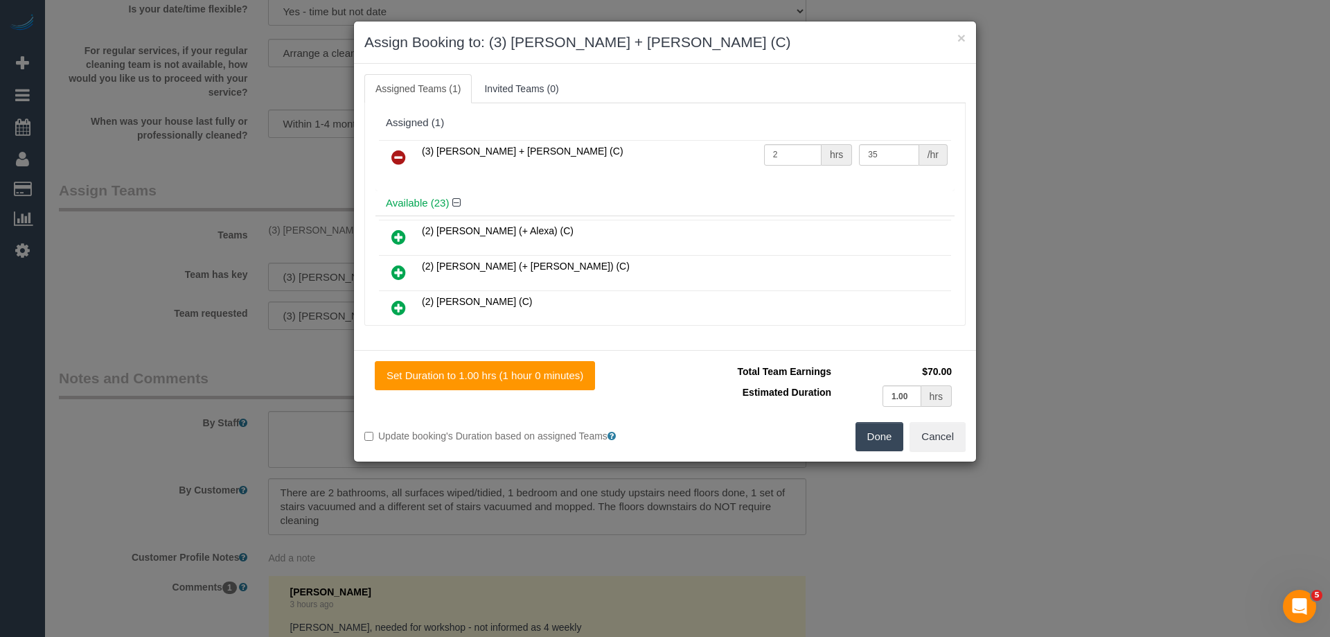
click at [398, 152] on icon at bounding box center [398, 157] width 15 height 17
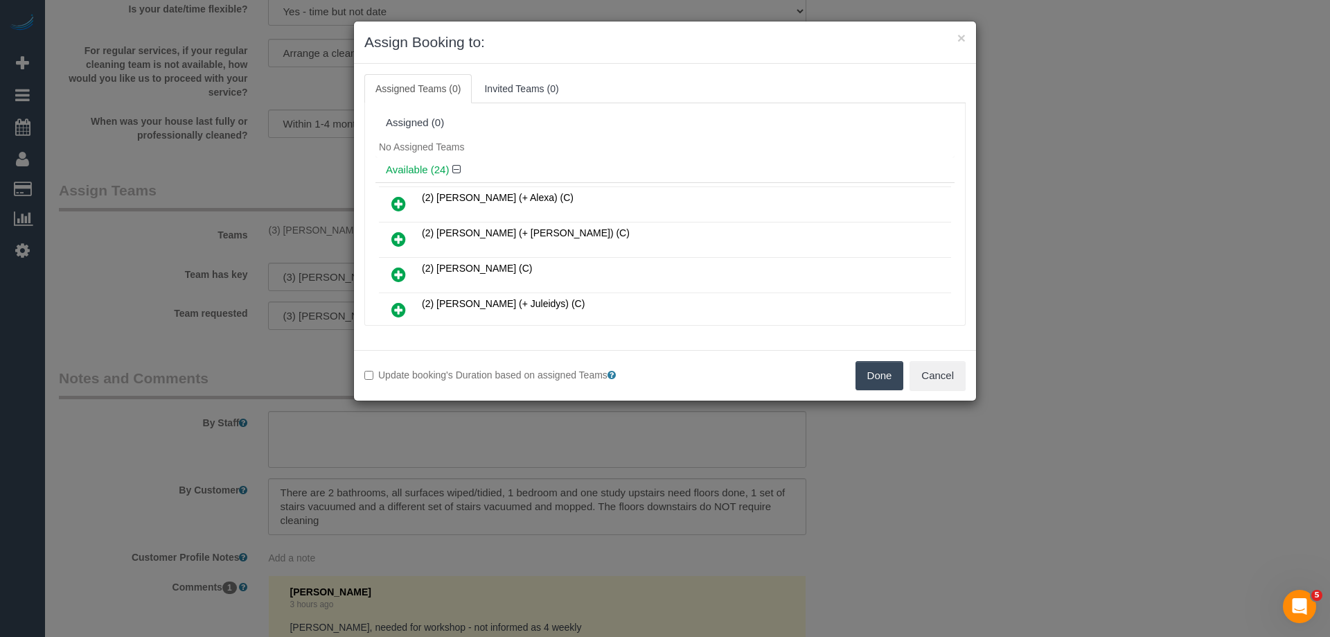
click at [397, 275] on icon at bounding box center [398, 274] width 15 height 17
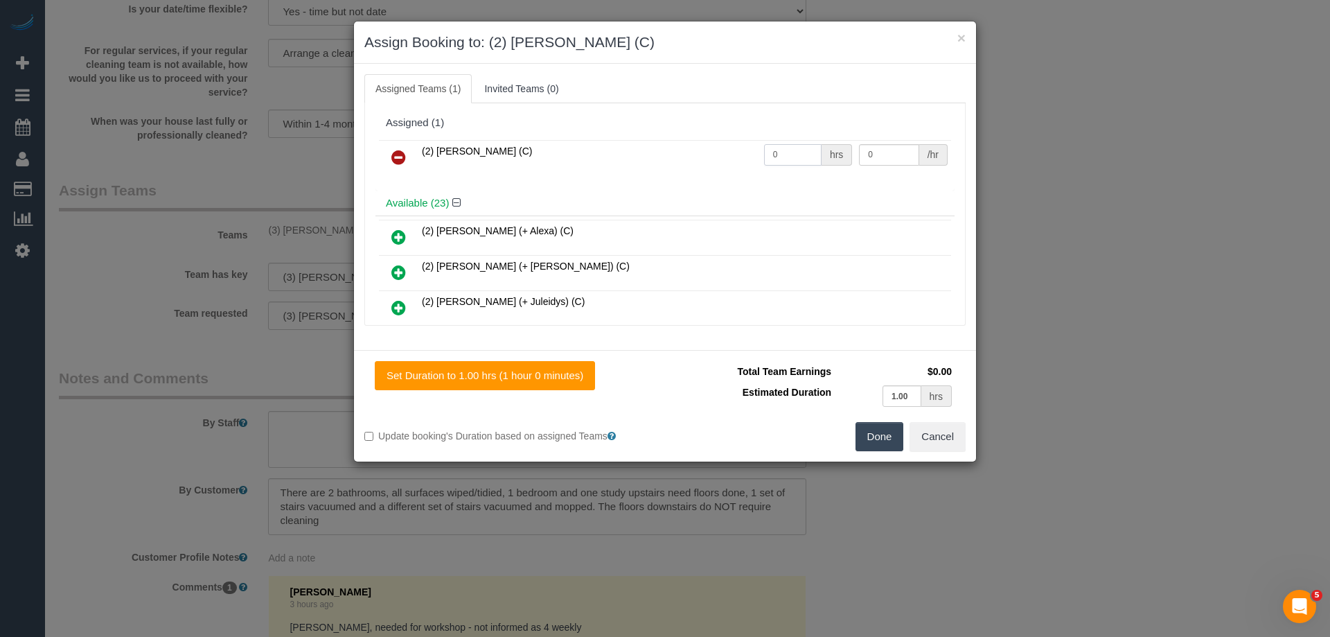
drag, startPoint x: 811, startPoint y: 157, endPoint x: 710, endPoint y: 137, distance: 103.1
click at [710, 137] on div "(2) Ashik Miah (C) 0 hrs 0 /hr" at bounding box center [665, 163] width 579 height 54
type input "2"
drag, startPoint x: 878, startPoint y: 152, endPoint x: 795, endPoint y: 145, distance: 82.7
click at [801, 146] on tr "(2) Ashik Miah (C) 2 hrs 0 /hr" at bounding box center [665, 157] width 572 height 35
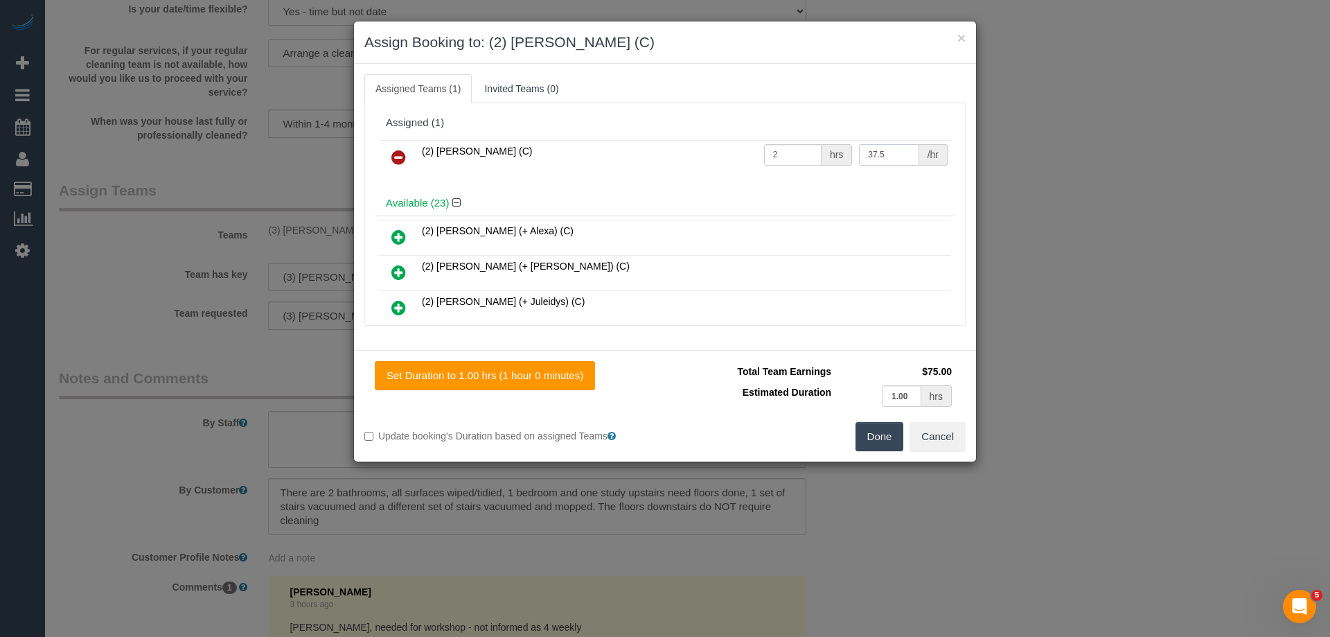
type input "37.5"
click at [870, 434] on button "Done" at bounding box center [880, 436] width 49 height 29
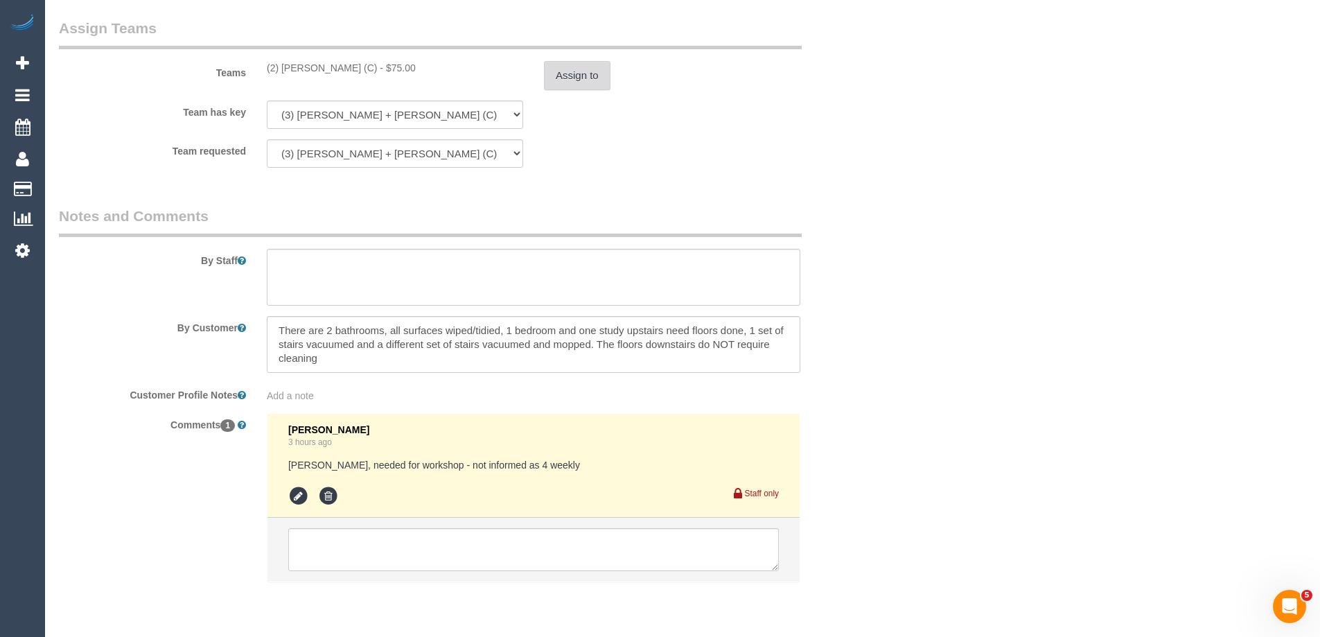
scroll to position [2174, 0]
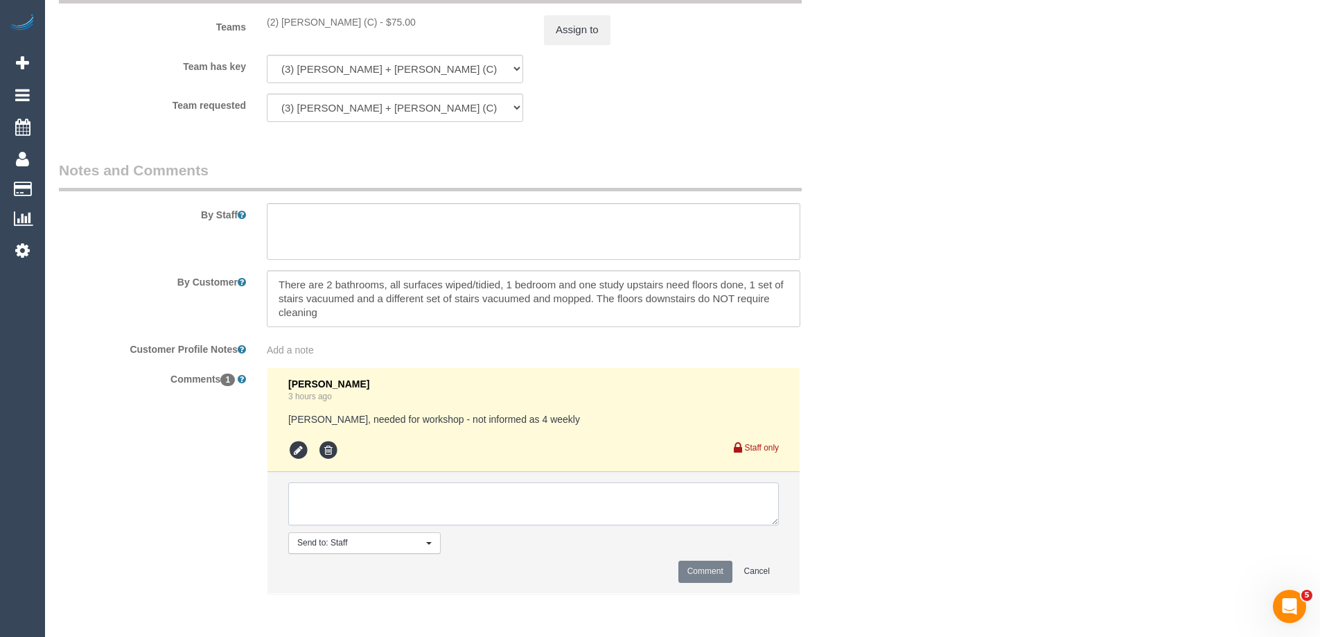
click at [335, 513] on textarea at bounding box center [533, 503] width 491 height 43
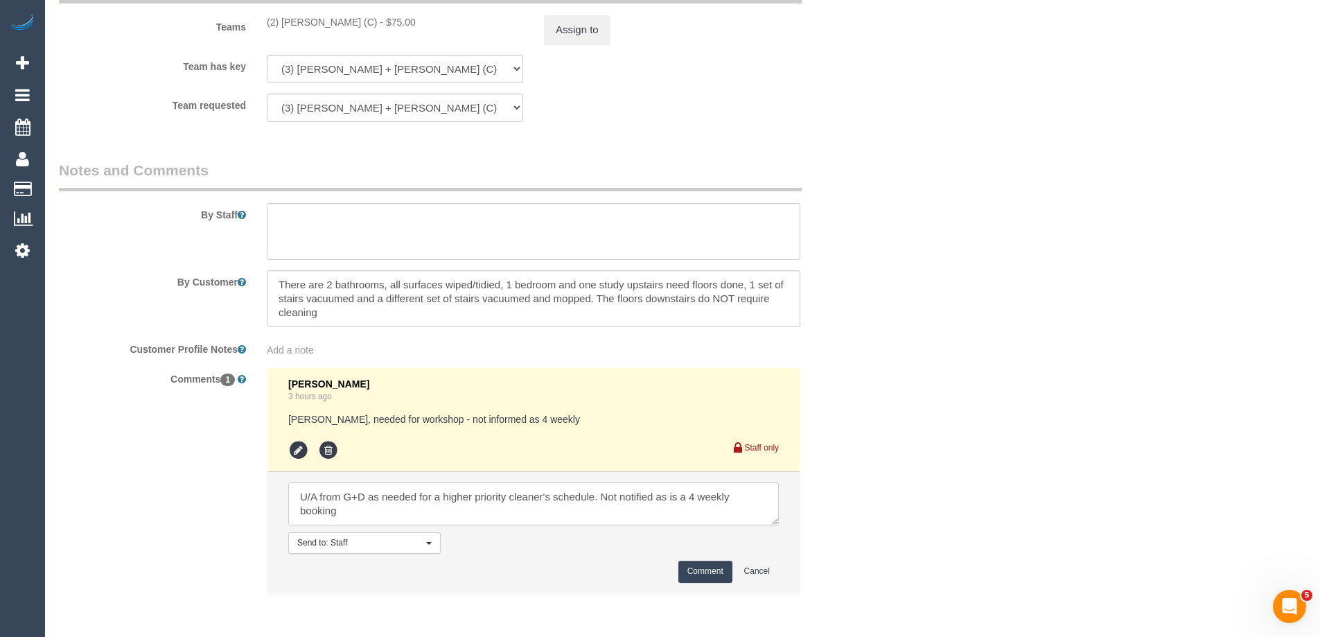
type textarea "U/A from G+D as needed for a higher priority cleaner's schedule. Not notified a…"
click at [689, 568] on button "Comment" at bounding box center [705, 571] width 54 height 21
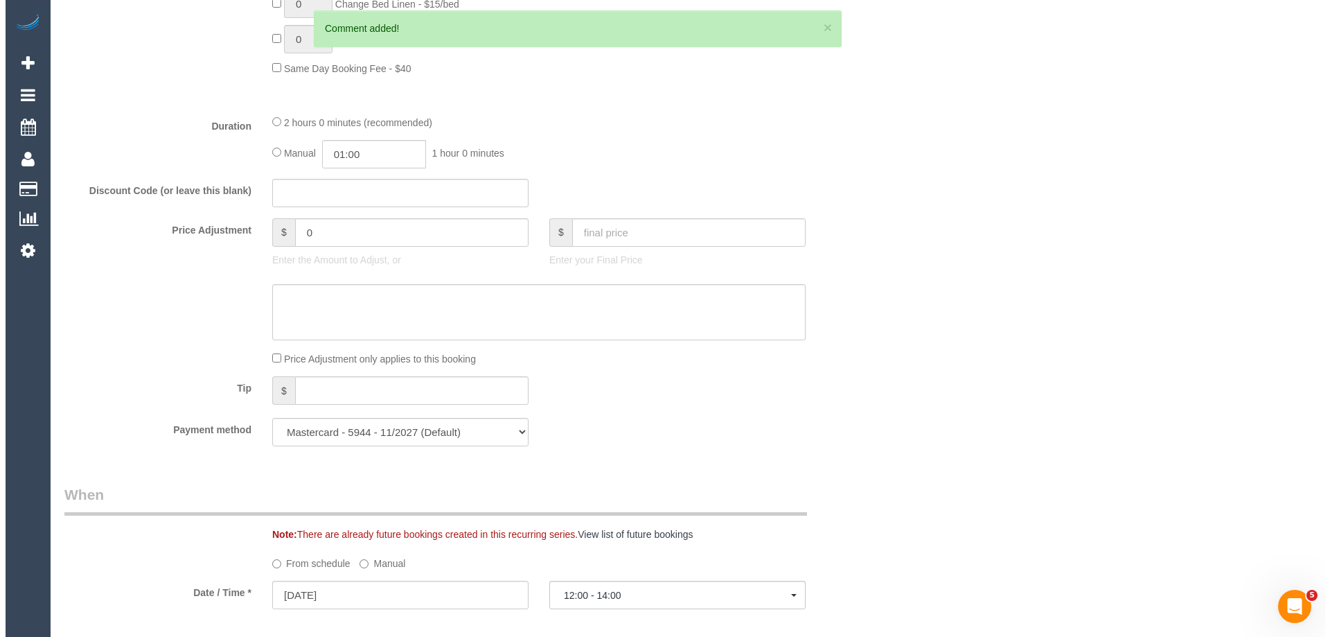
scroll to position [0, 0]
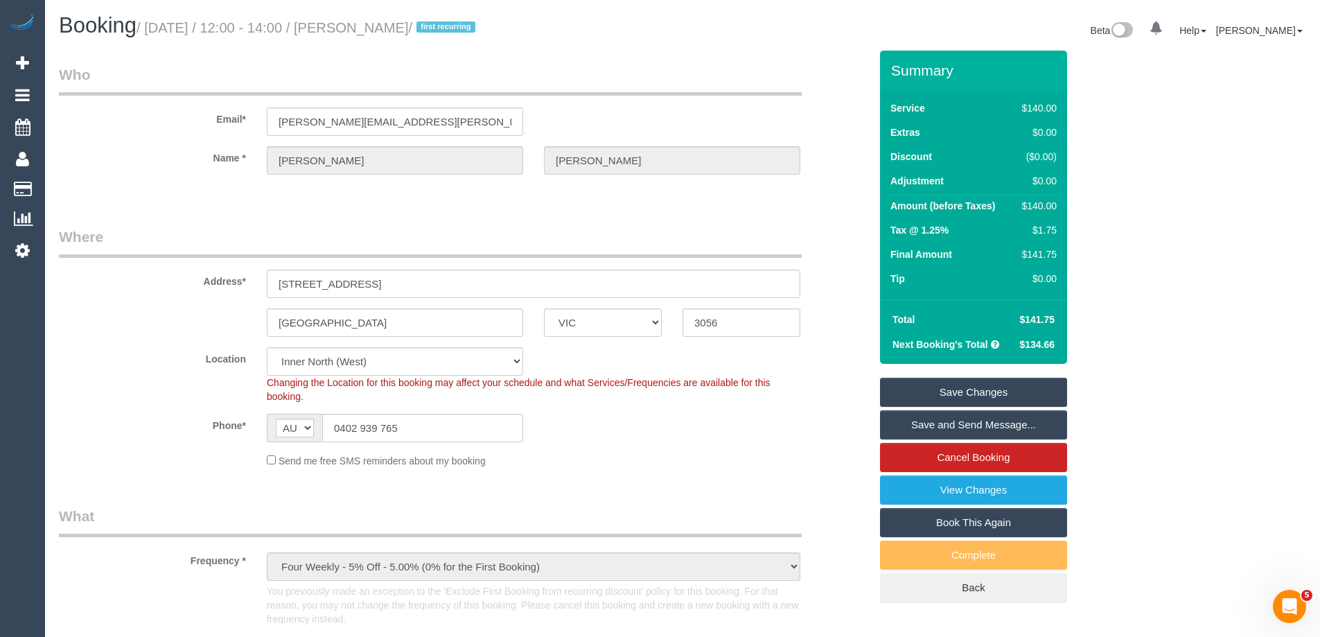
drag, startPoint x: 428, startPoint y: 29, endPoint x: 358, endPoint y: 29, distance: 69.3
click at [358, 29] on small "/ August 28, 2025 / 12:00 - 14:00 / Leah Jones / first recurring" at bounding box center [307, 27] width 343 height 15
copy small "Leah Jones"
click at [934, 394] on link "Save Changes" at bounding box center [973, 392] width 187 height 29
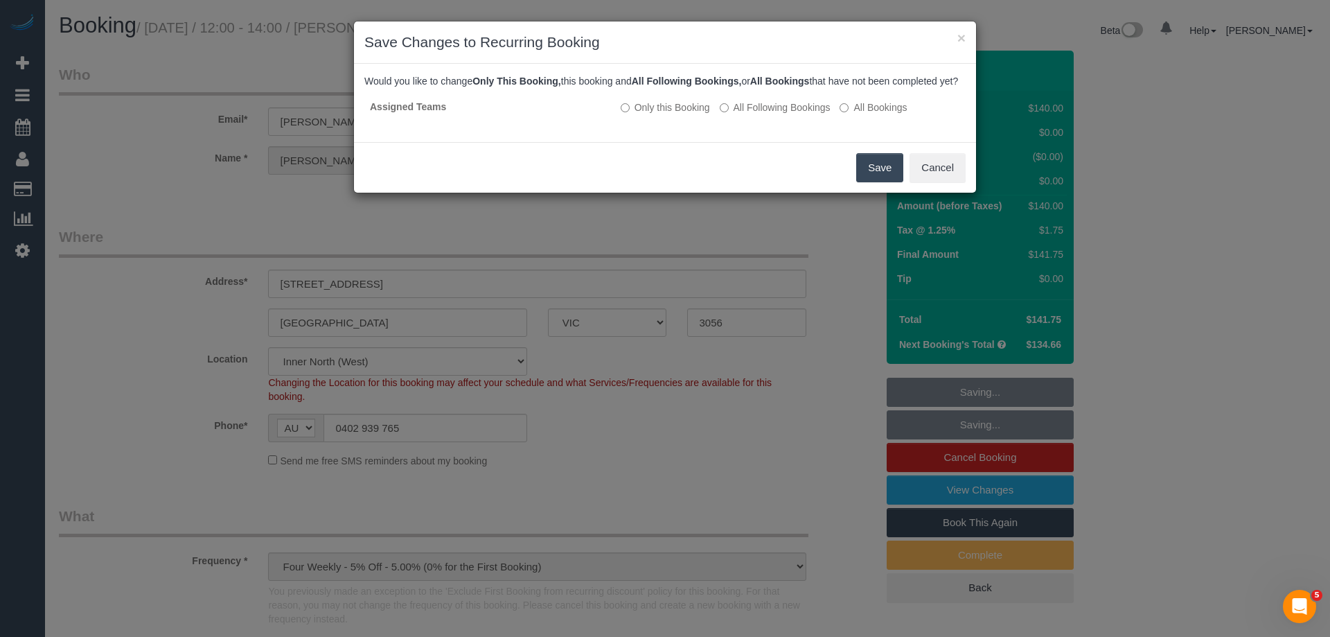
click at [870, 182] on button "Save" at bounding box center [879, 167] width 47 height 29
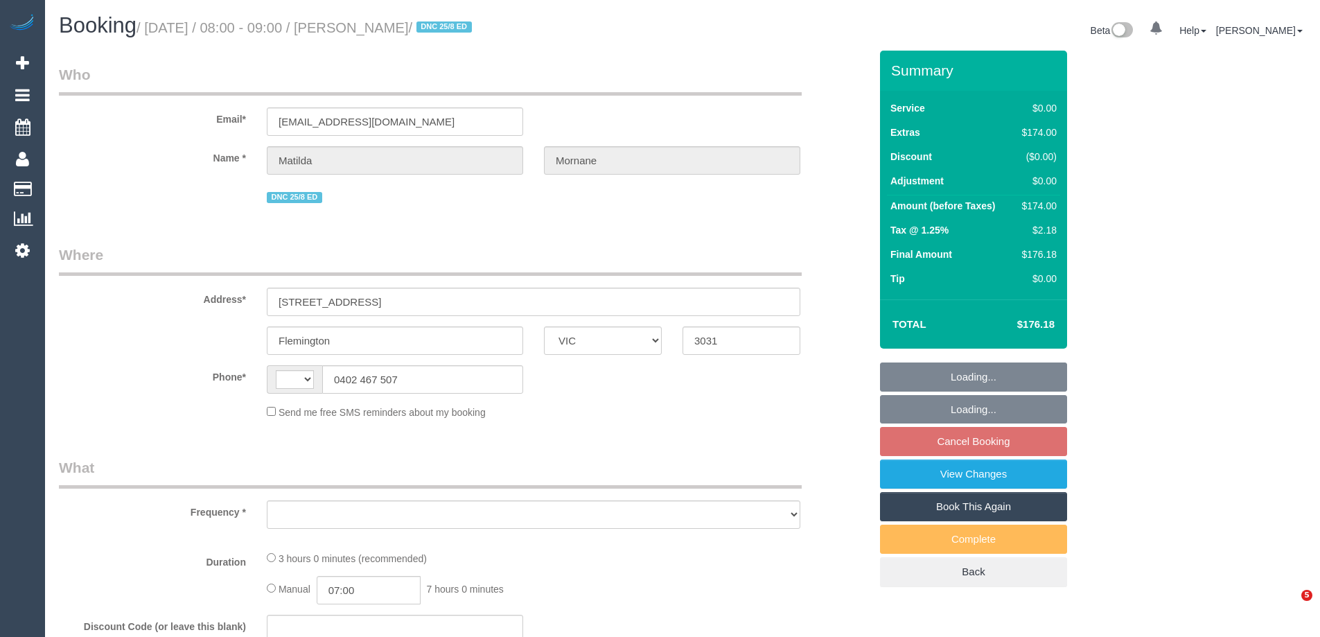
select select "VIC"
select select "string:stripe-pm_1RsFsd2GScqysDRVgSeO7wtR"
select select "string:AU"
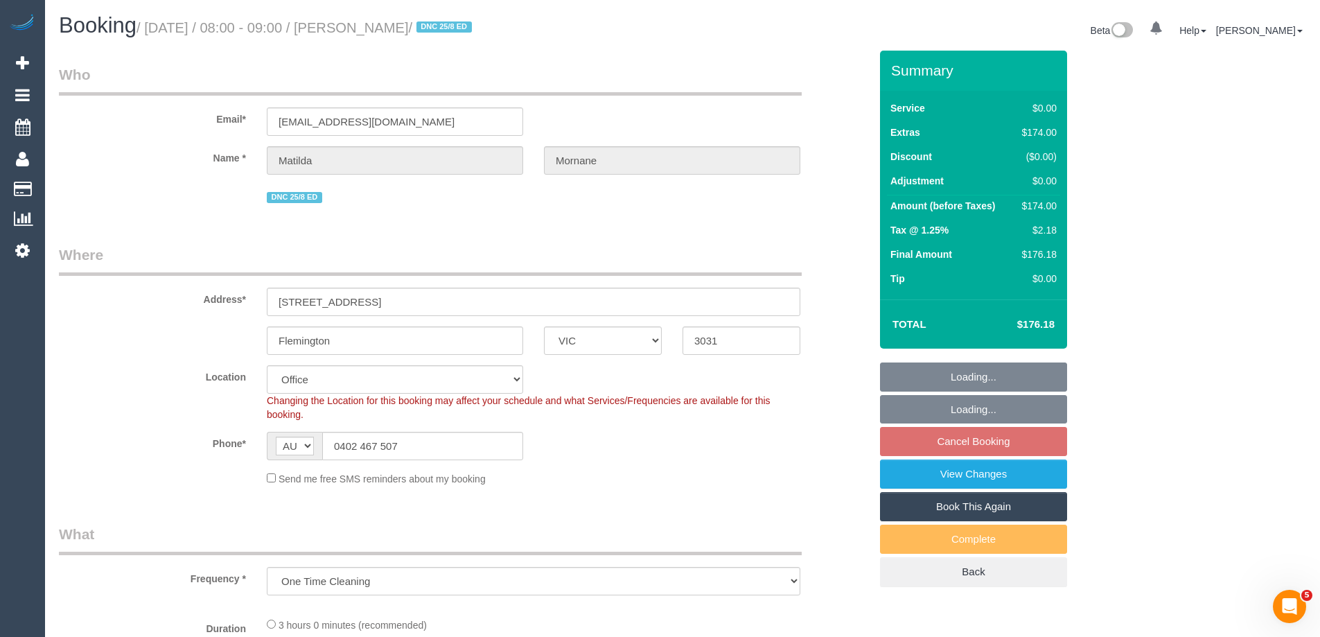
select select "object:705"
select select "number:29"
select select "number:14"
select select "number:18"
select select "number:24"
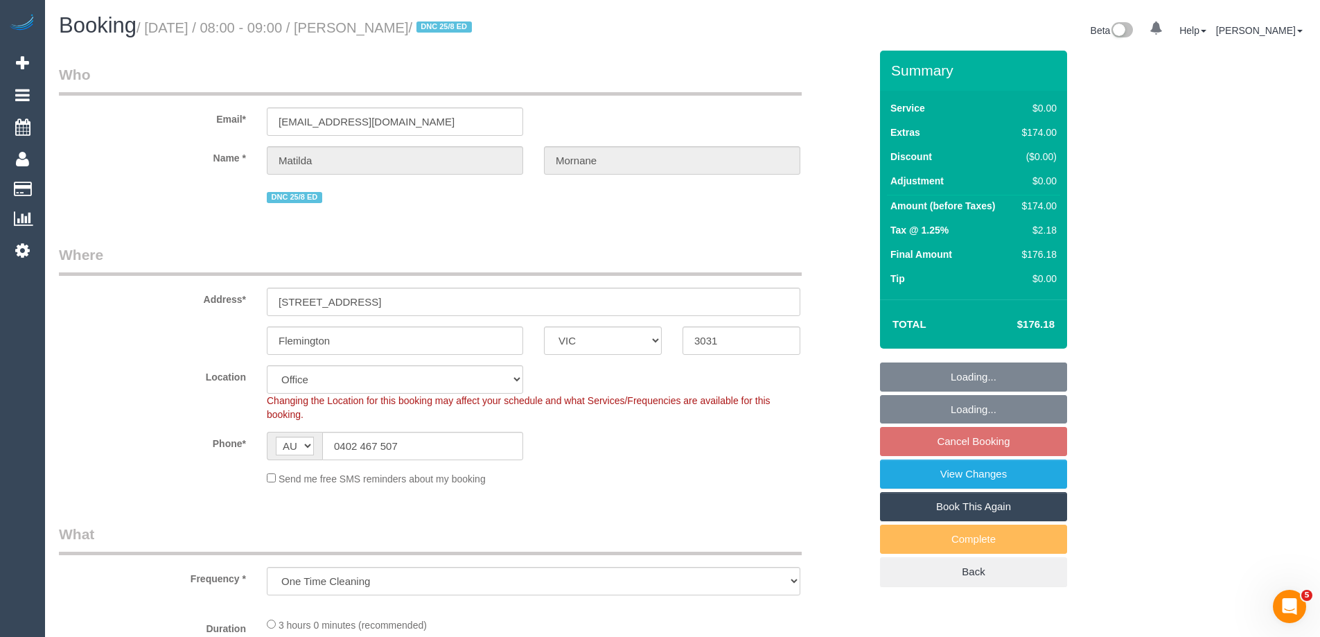
select select "number:13"
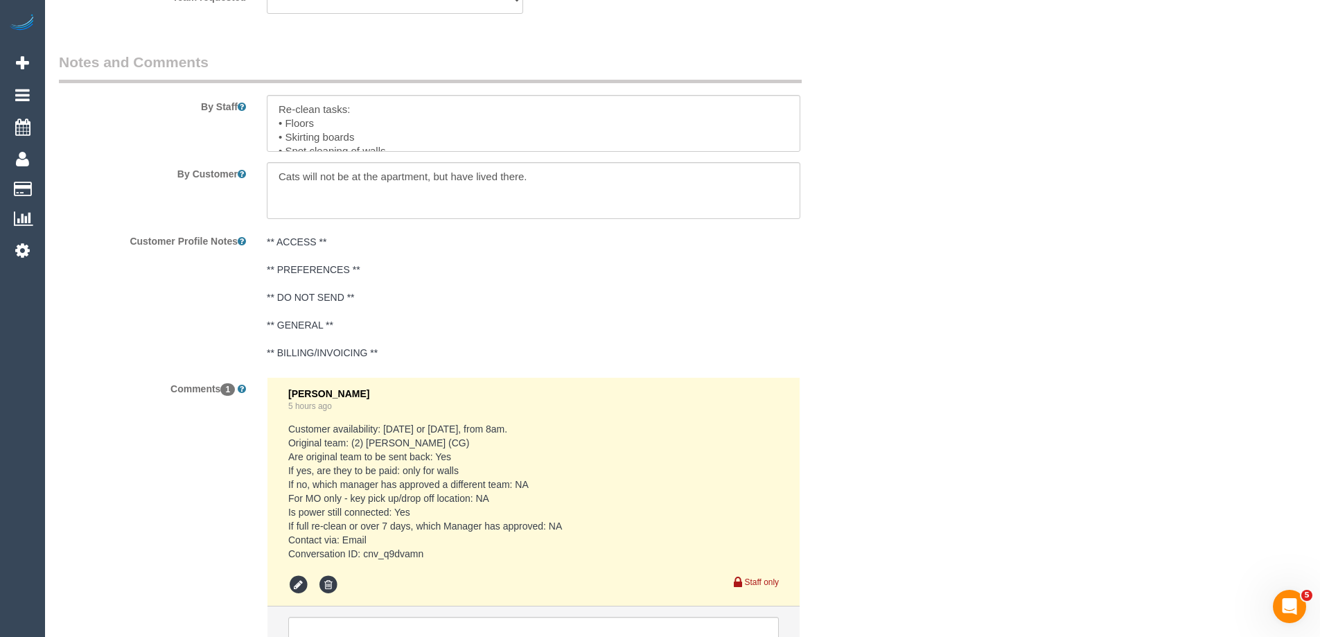
scroll to position [2148, 0]
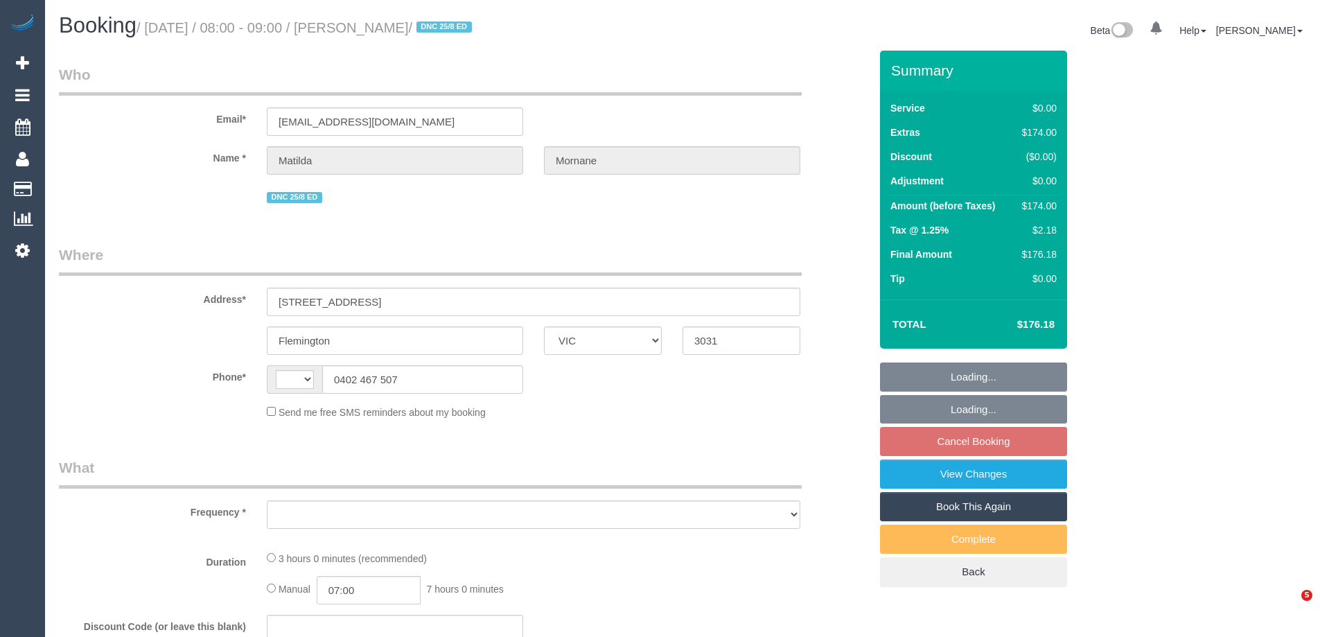
select select "VIC"
select select "string:AU"
select select "object:552"
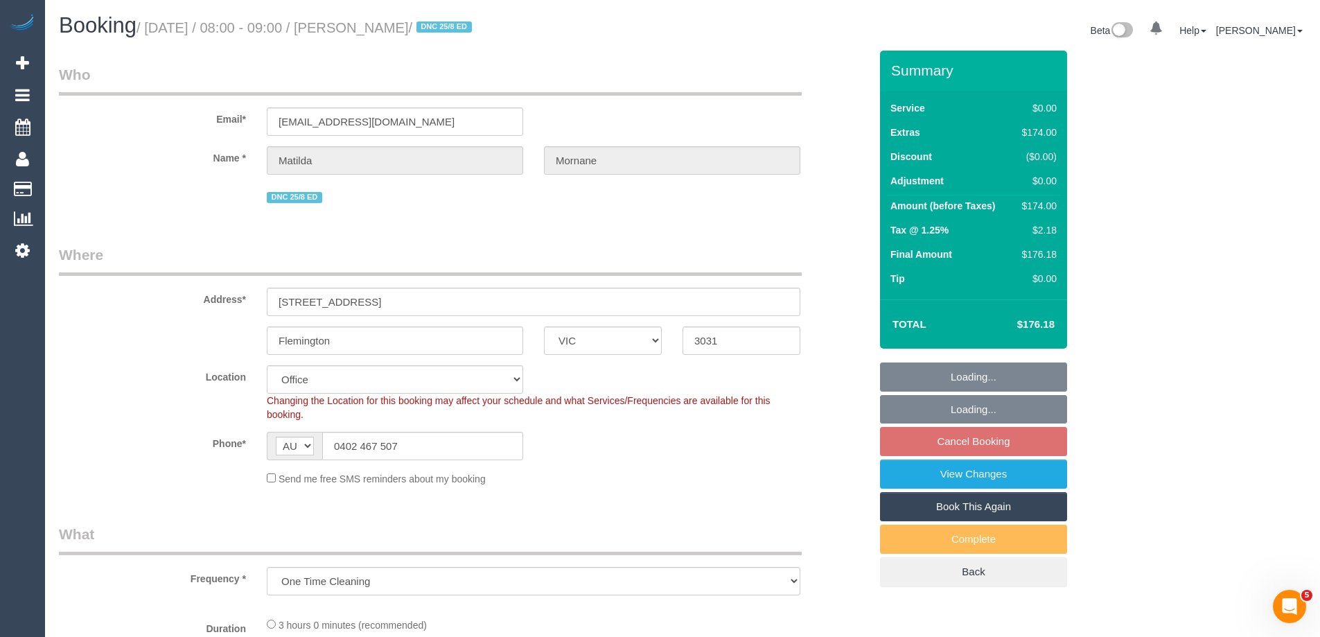
select select "string:stripe-pm_1RsFsd2GScqysDRVgSeO7wtR"
select select "number:29"
select select "number:14"
select select "number:18"
select select "number:24"
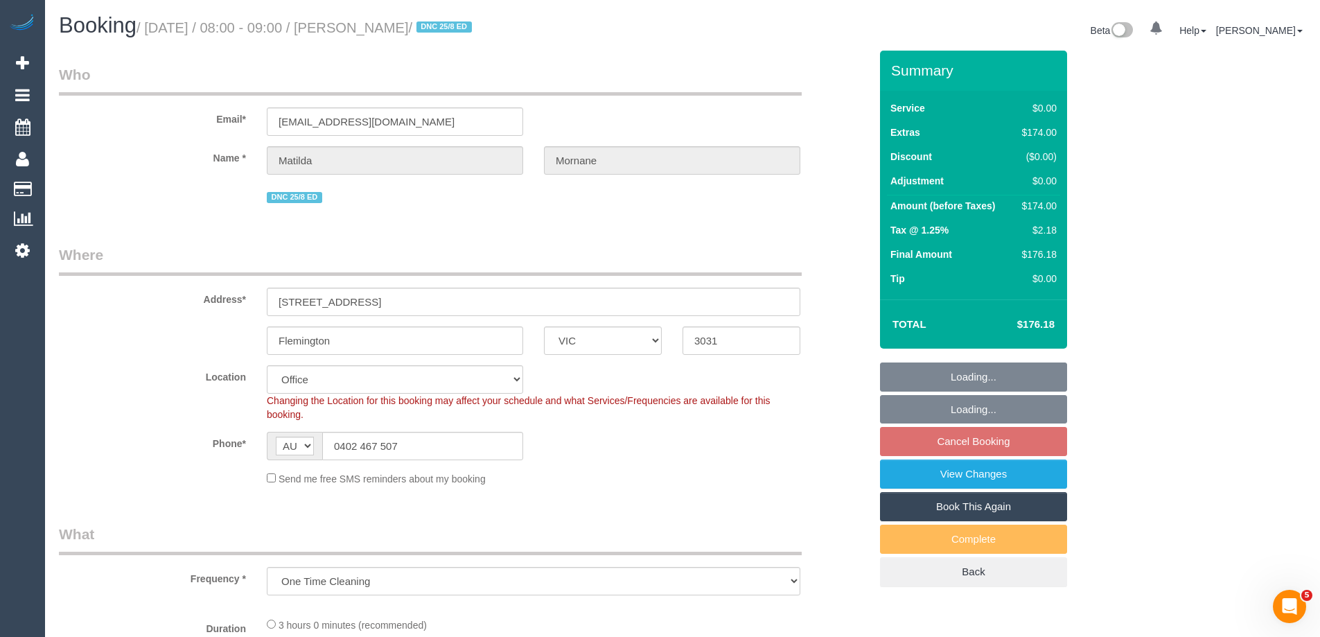
select select "number:13"
select select "object:2003"
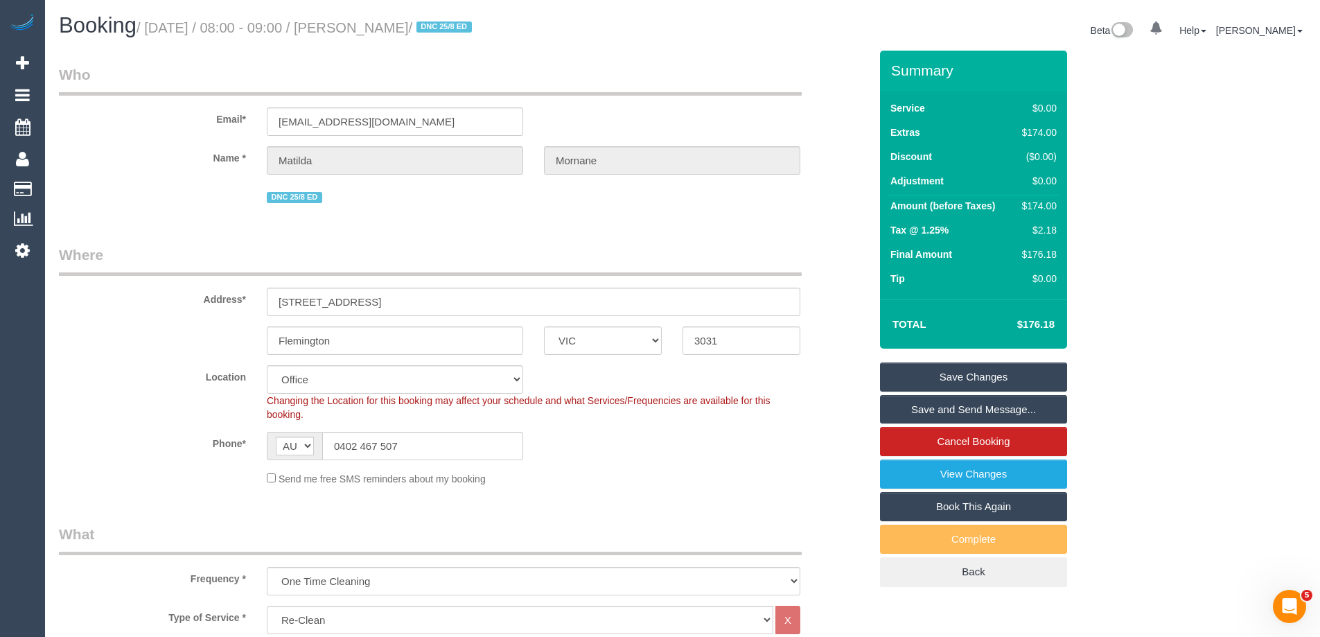
scroll to position [901, 0]
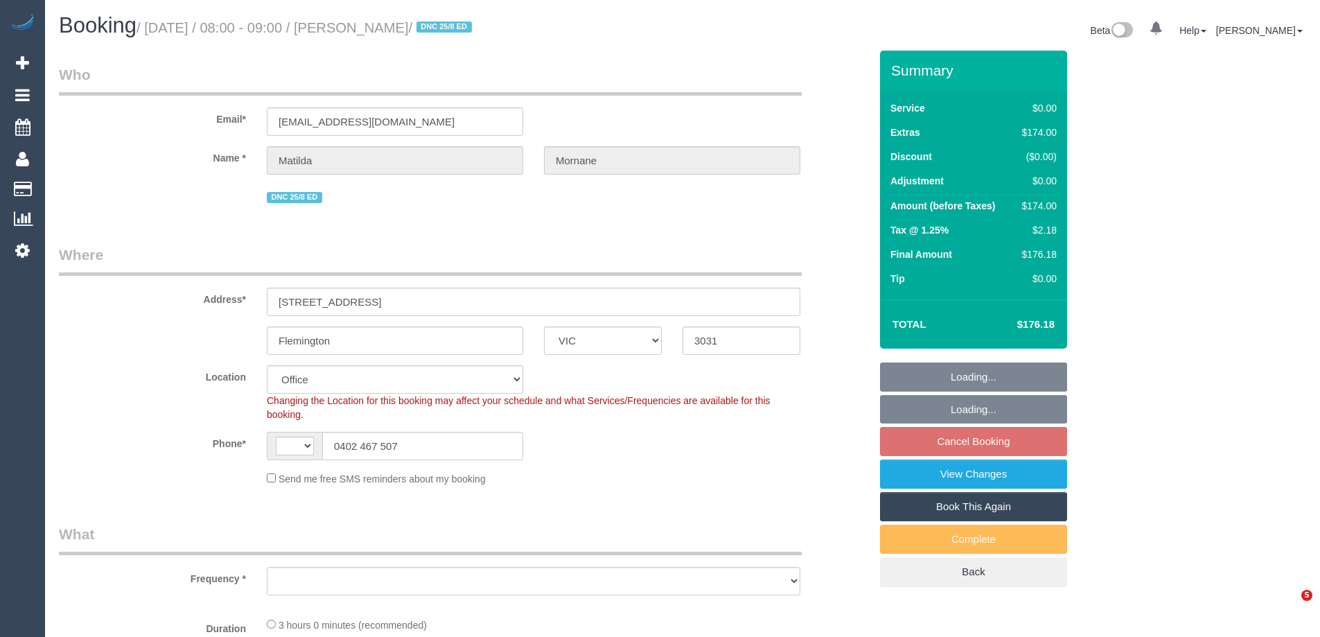
select select "VIC"
select select "string:AU"
select select "string:stripe-pm_1RsFsd2GScqysDRVgSeO7wtR"
select select "number:29"
select select "number:14"
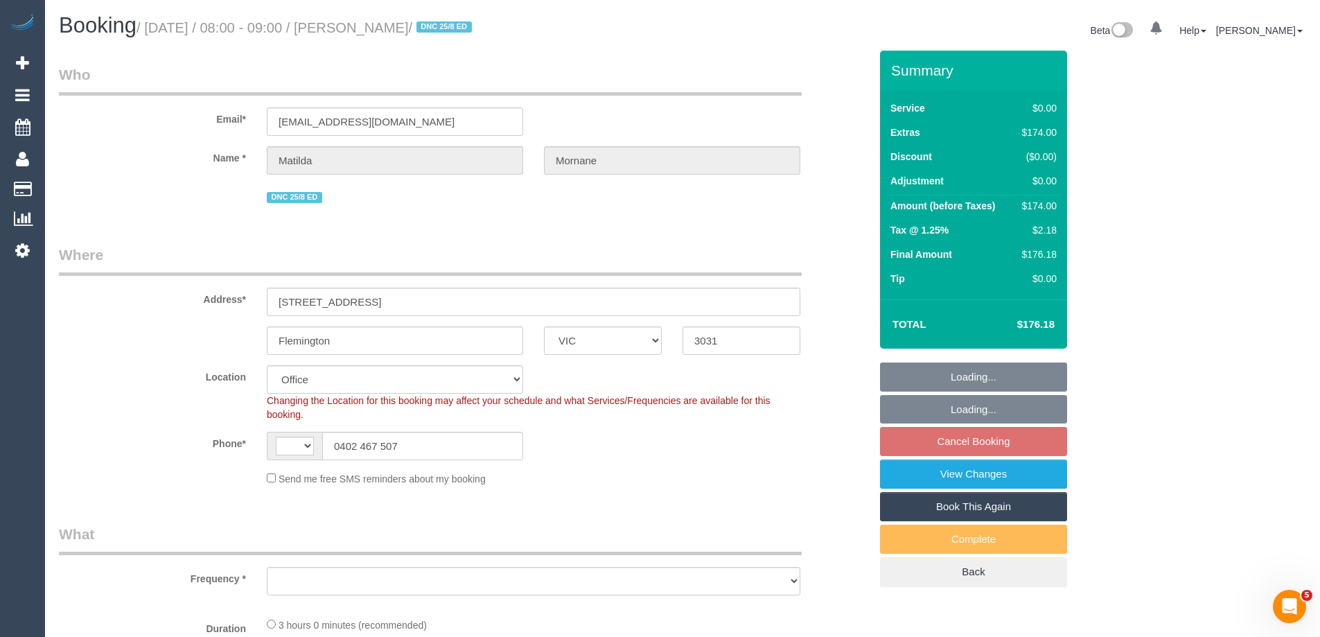
select select "number:18"
select select "number:24"
select select "number:13"
select select "object:762"
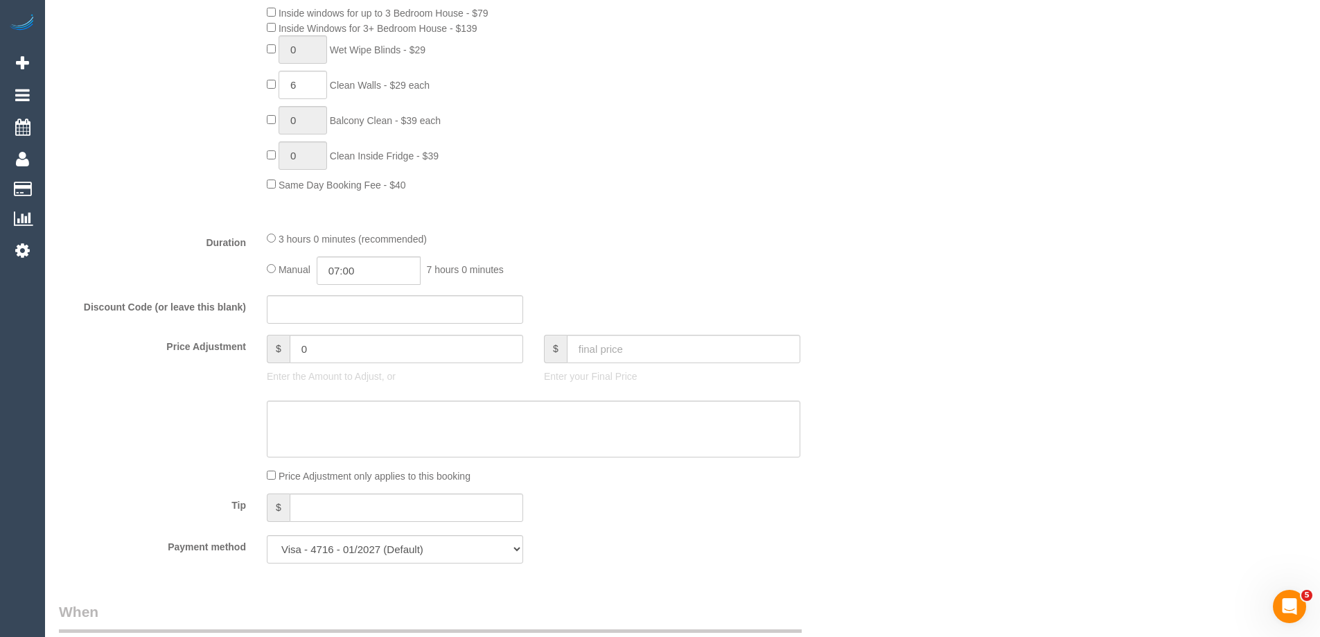
scroll to position [762, 0]
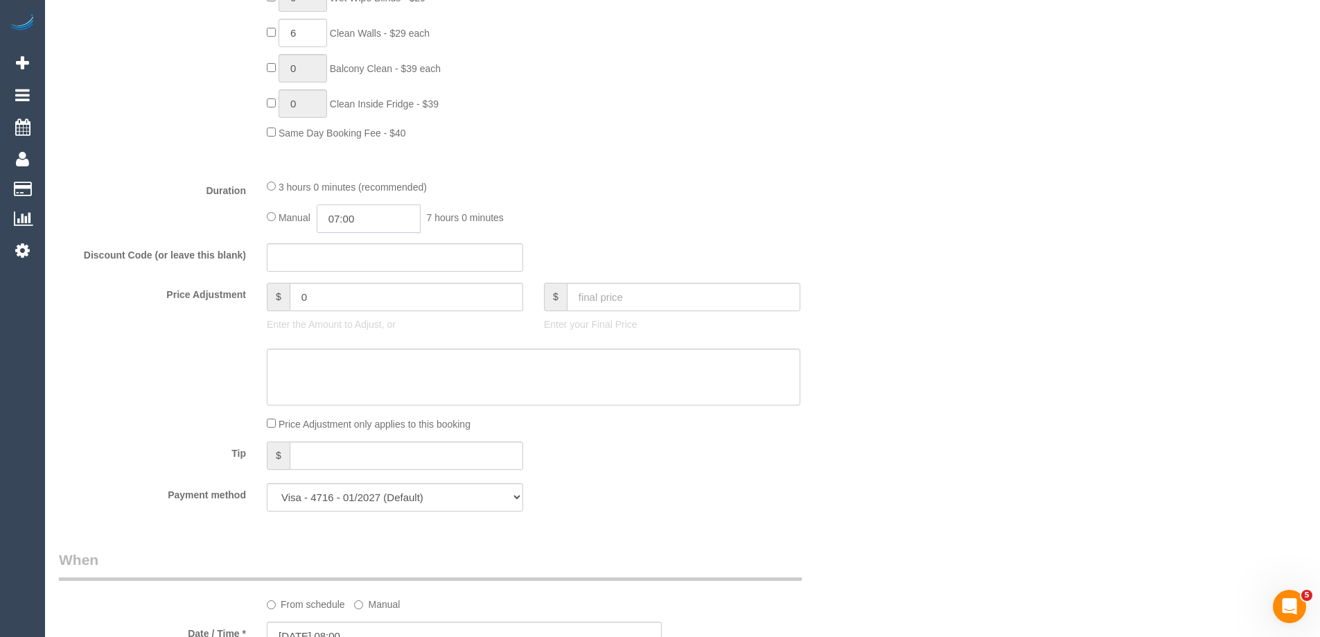
click at [375, 224] on input "07:00" at bounding box center [369, 218] width 104 height 28
type input "06:00"
click at [338, 286] on li "06:00" at bounding box center [353, 294] width 62 height 18
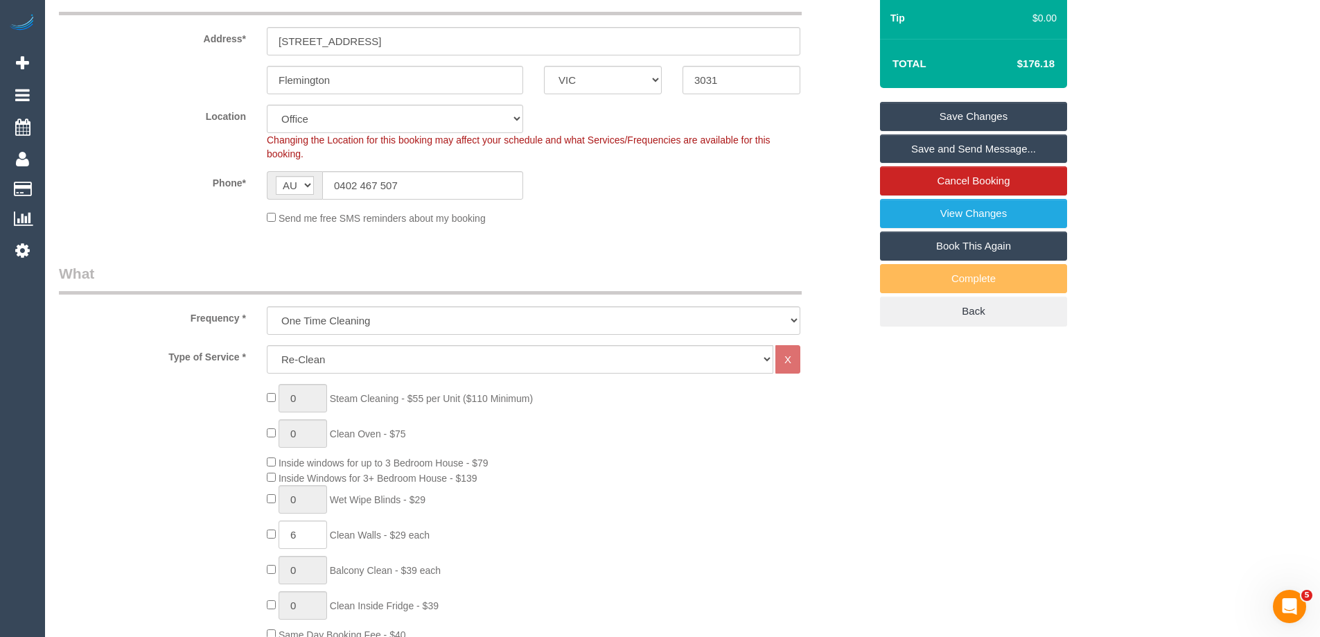
scroll to position [139, 0]
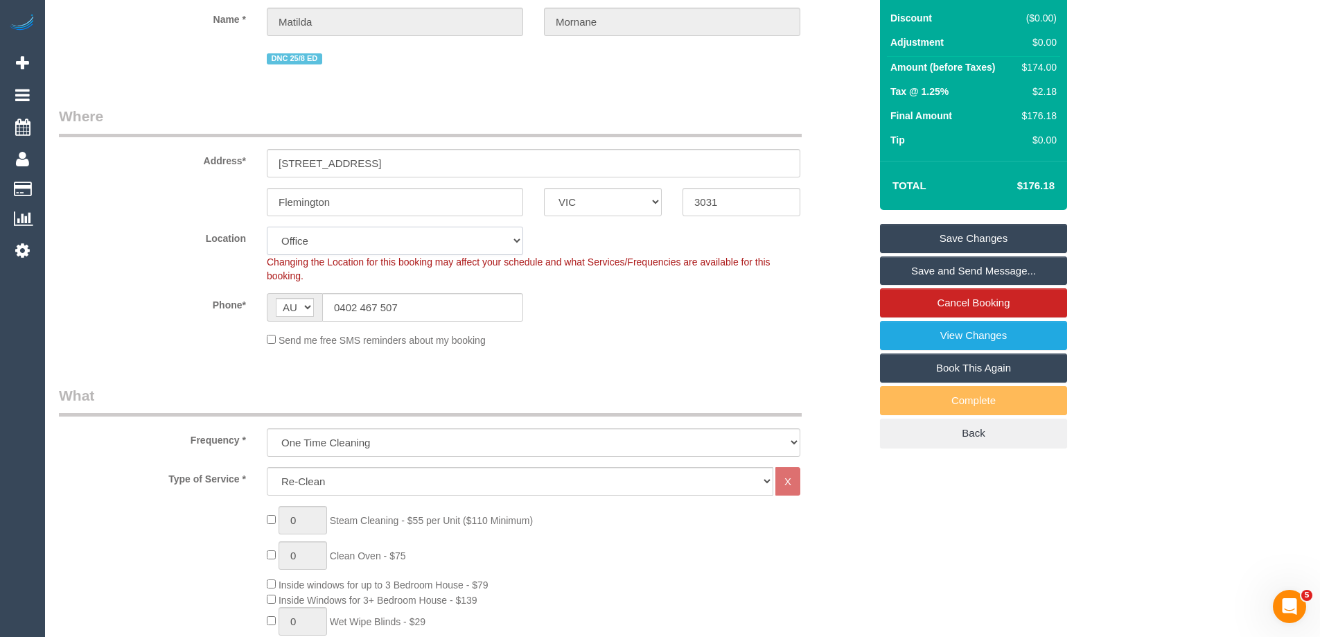
click at [302, 250] on select "Office City East (North) East (South) Inner East Inner North (East) Inner North…" at bounding box center [395, 241] width 256 height 28
click at [210, 252] on div "Location Office City East (North) East (South) Inner East Inner North (East) In…" at bounding box center [464, 255] width 831 height 56
click at [311, 240] on select "Office City East (North) East (South) Inner East Inner North (East) Inner North…" at bounding box center [395, 241] width 256 height 28
select select "59"
click at [267, 227] on select "Office City East (North) East (South) Inner East Inner North (East) Inner North…" at bounding box center [395, 241] width 256 height 28
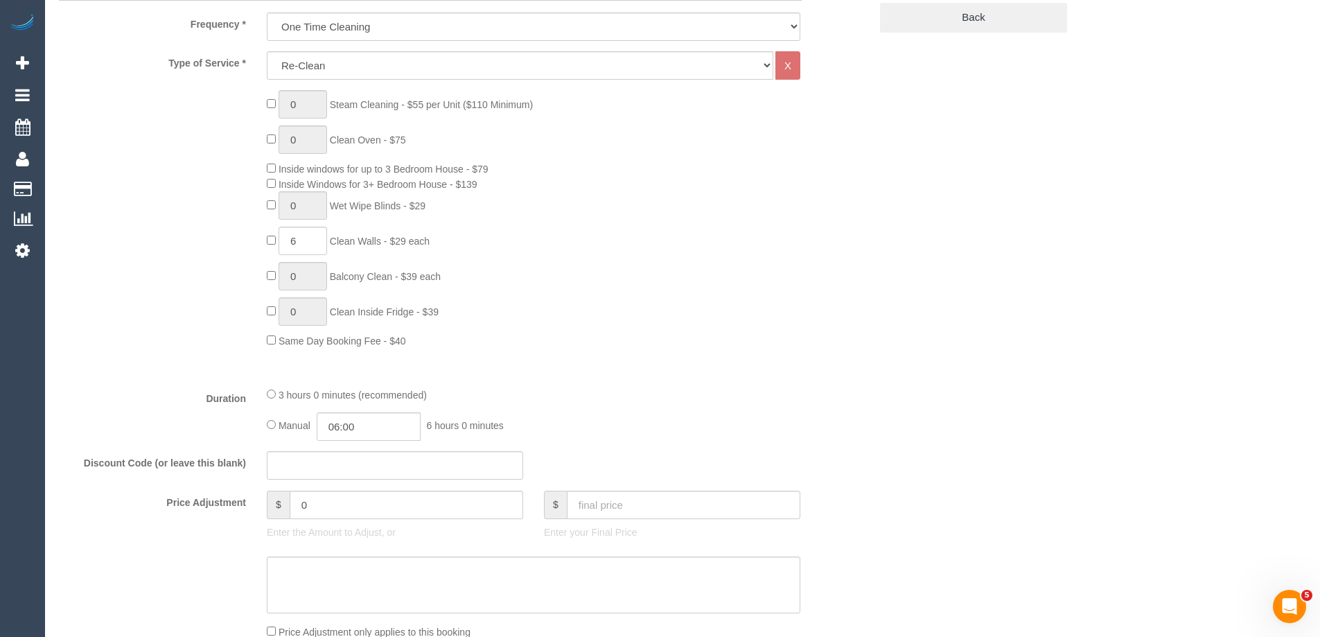
select select "object:3264"
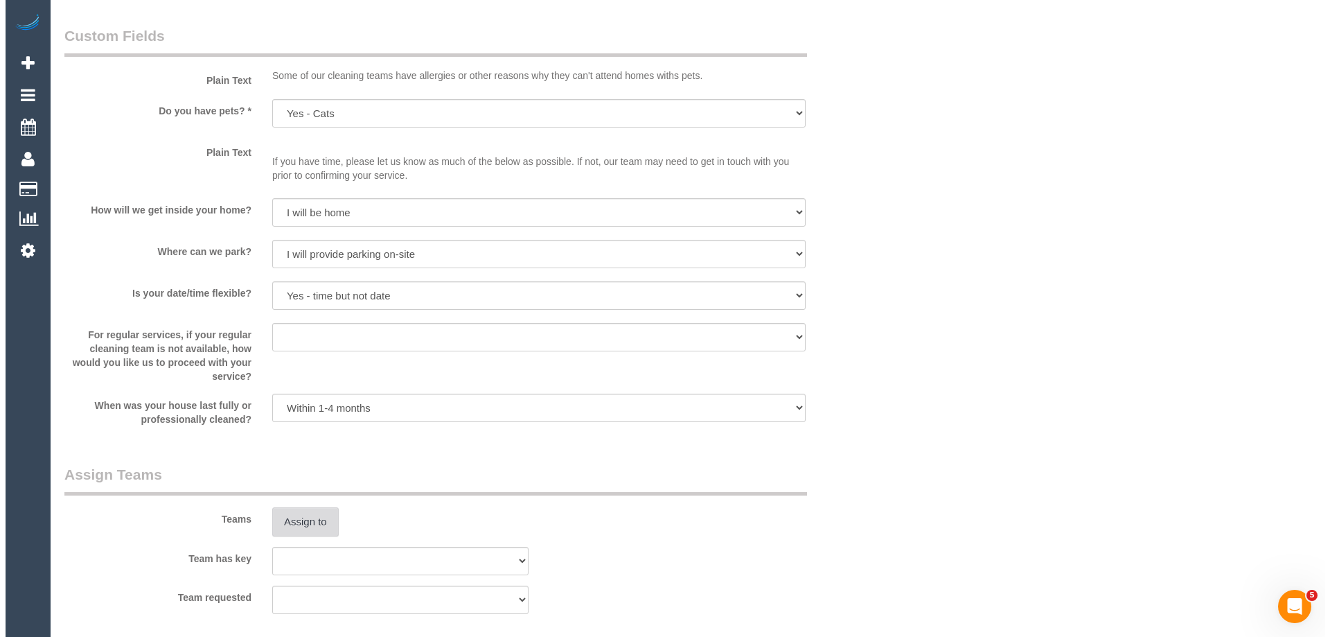
scroll to position [1663, 0]
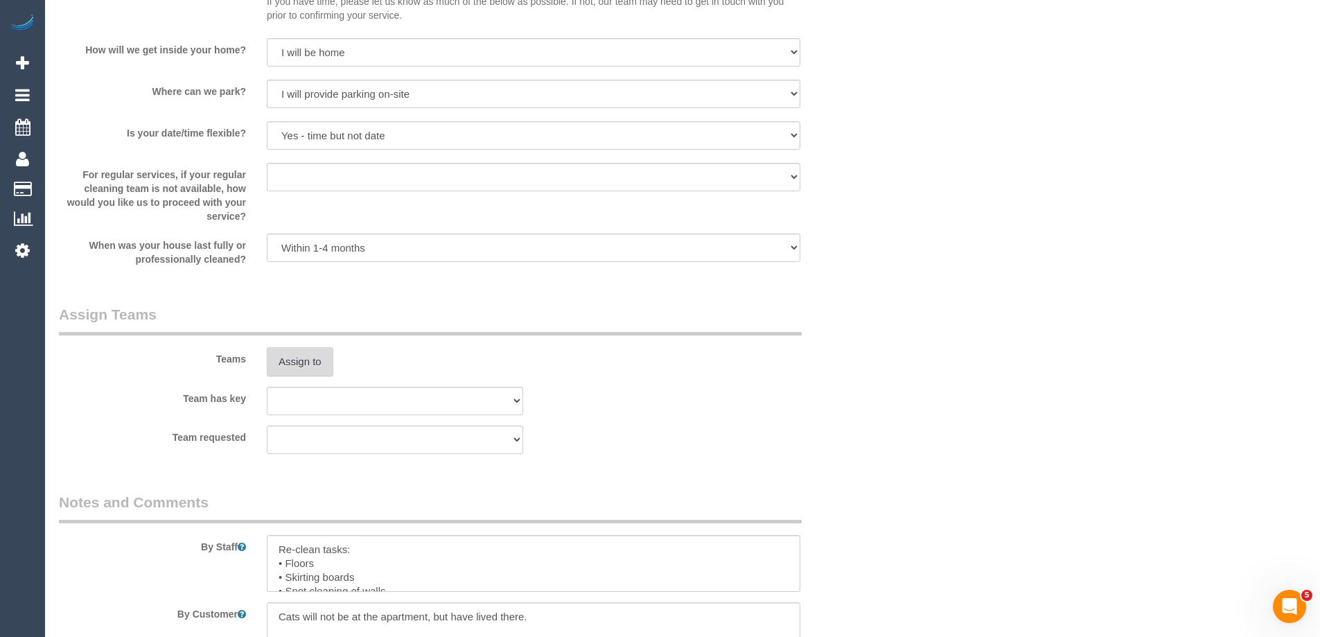
click at [312, 360] on button "Assign to" at bounding box center [300, 361] width 67 height 29
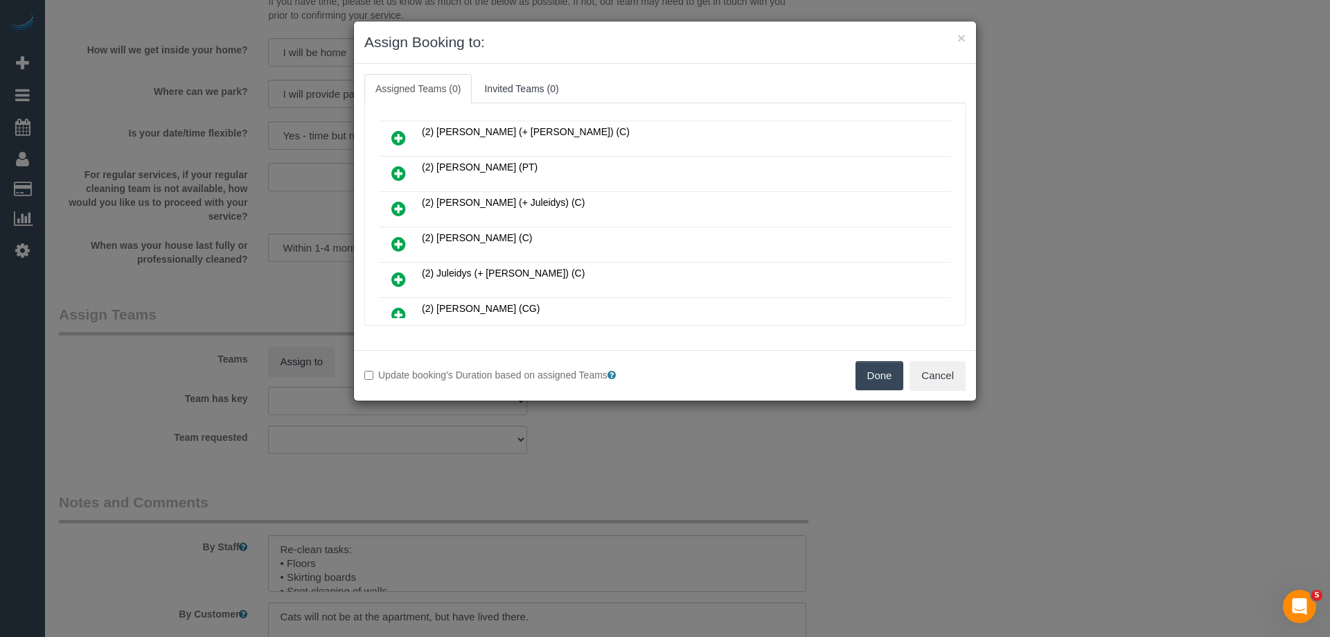
click at [395, 240] on icon at bounding box center [398, 244] width 15 height 17
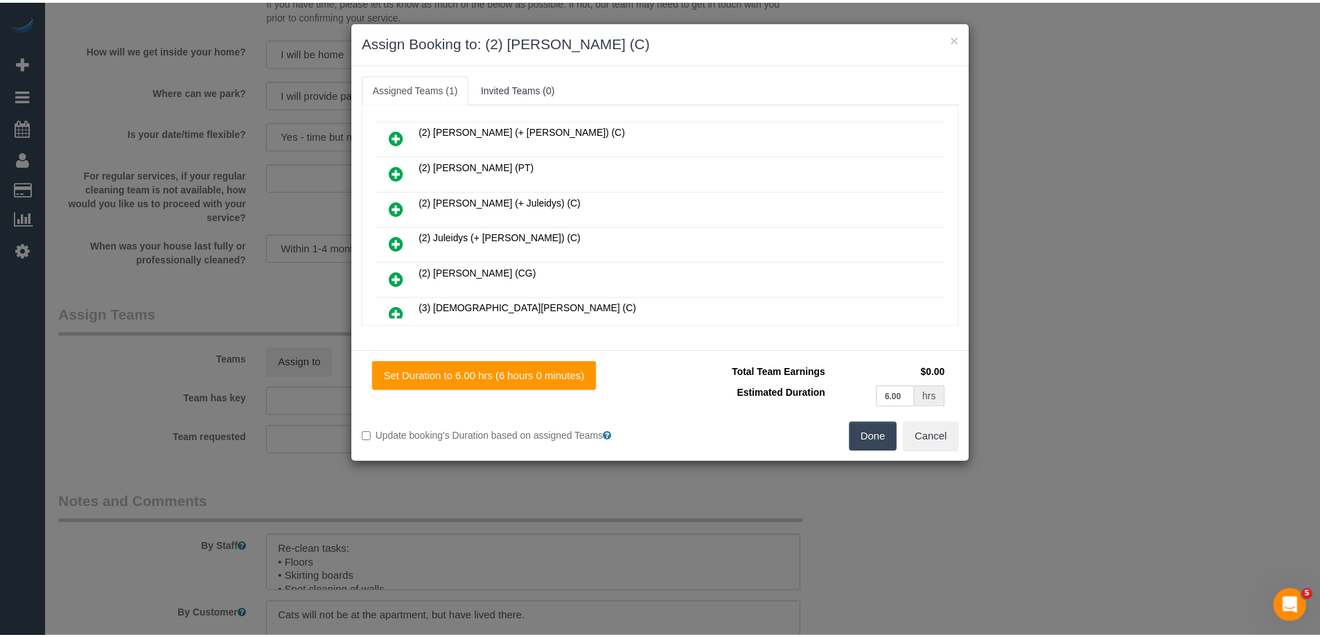
scroll to position [0, 0]
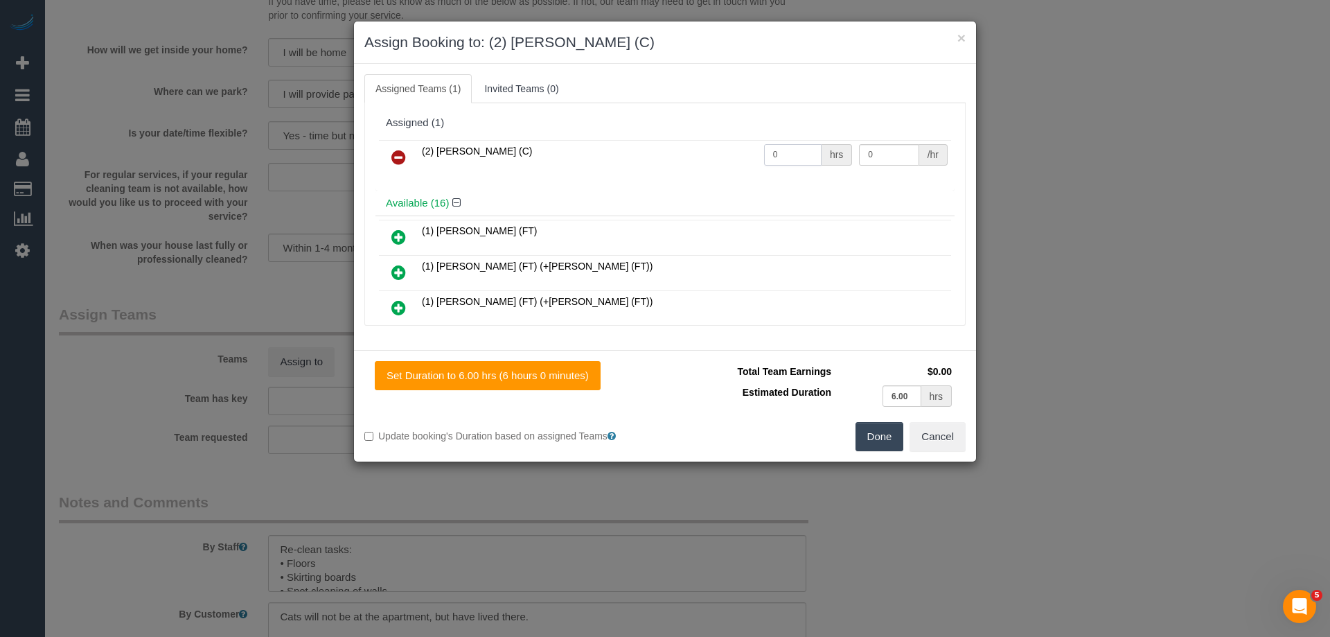
drag, startPoint x: 791, startPoint y: 155, endPoint x: 702, endPoint y: 143, distance: 89.6
click at [702, 143] on tr "(2) Eray Mertturk (C) 0 hrs 0 /hr" at bounding box center [665, 157] width 572 height 35
type input "6"
drag, startPoint x: 876, startPoint y: 153, endPoint x: 817, endPoint y: 146, distance: 59.4
click at [818, 146] on tr "(2) Eray Mertturk (C) 6 hrs 0 /hr" at bounding box center [665, 157] width 572 height 35
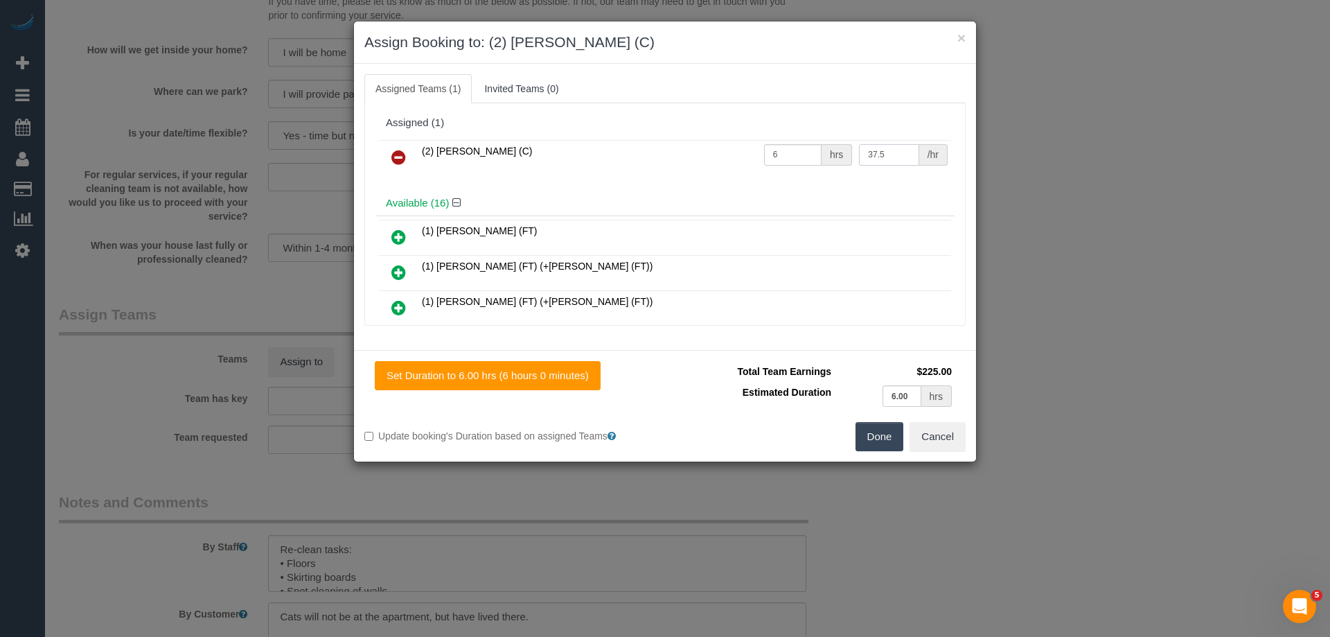
type input "37.5"
click at [872, 434] on button "Done" at bounding box center [880, 436] width 49 height 29
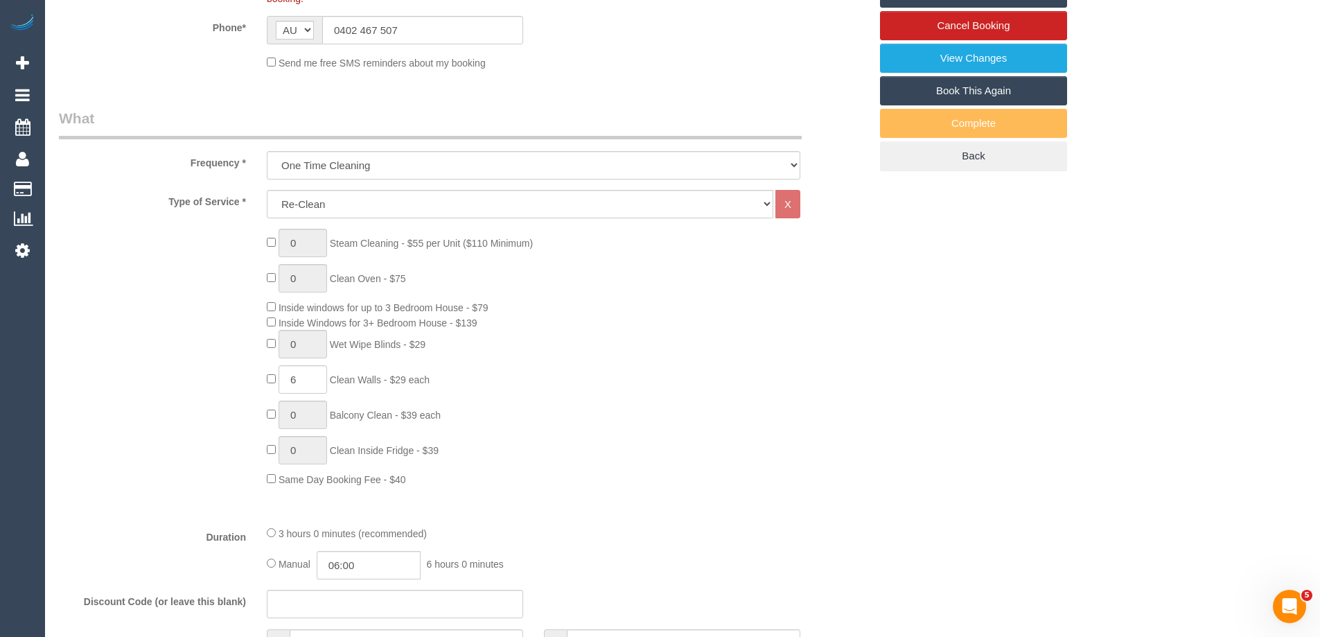
scroll to position [69, 0]
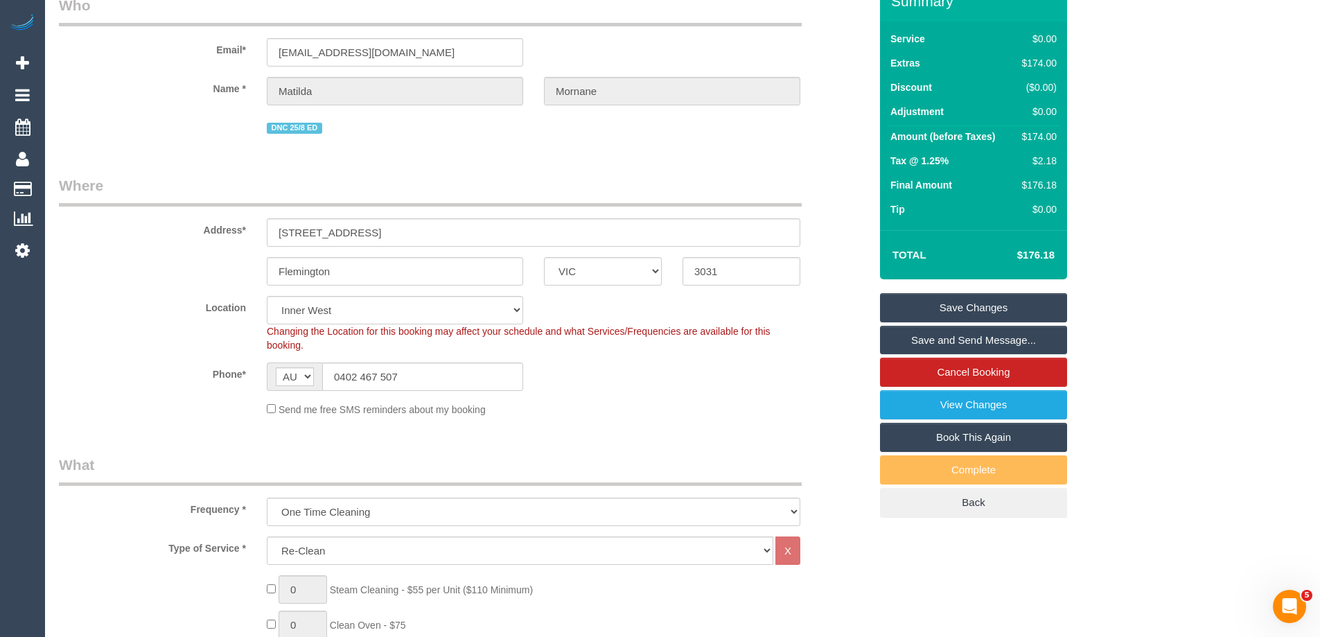
drag, startPoint x: 427, startPoint y: 58, endPoint x: 150, endPoint y: 23, distance: 279.3
click at [150, 23] on fieldset "Who Email* matilda.mornane@gmail.com Name * Matilda Mornane DNC 25/8 ED" at bounding box center [464, 71] width 811 height 152
click at [446, 108] on sui-booking-customer "Email* matilda.mornane@gmail.com Name * Matilda Mornane DNC 25/8 ED" at bounding box center [464, 66] width 811 height 142
drag, startPoint x: 439, startPoint y: 46, endPoint x: 67, endPoint y: 24, distance: 372.7
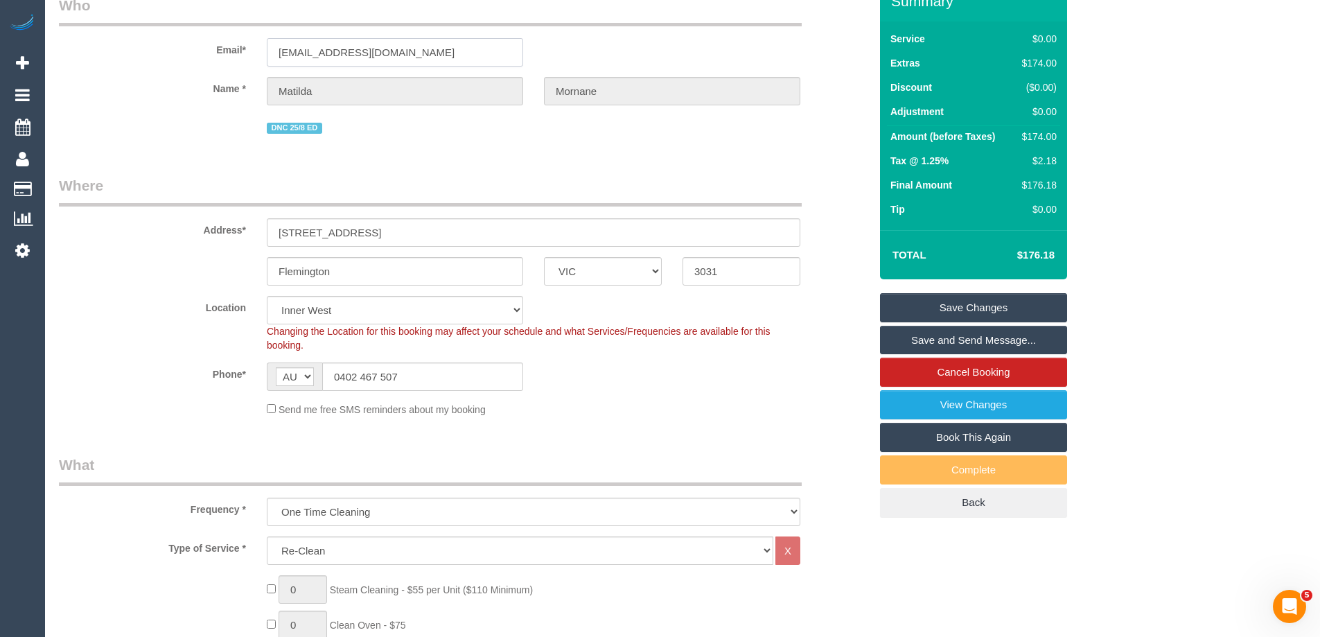
click at [67, 24] on fieldset "Who Email* matilda.mornane@gmail.com Name * Matilda Mornane DNC 25/8 ED" at bounding box center [464, 71] width 811 height 152
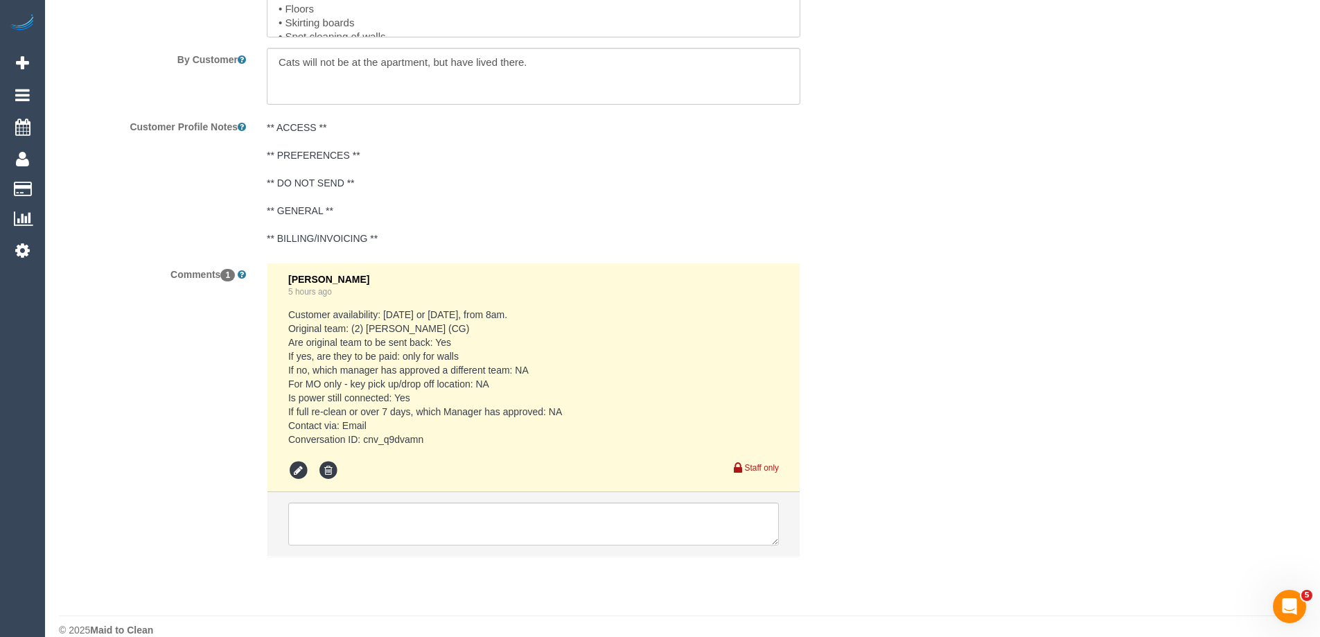
scroll to position [1871, 0]
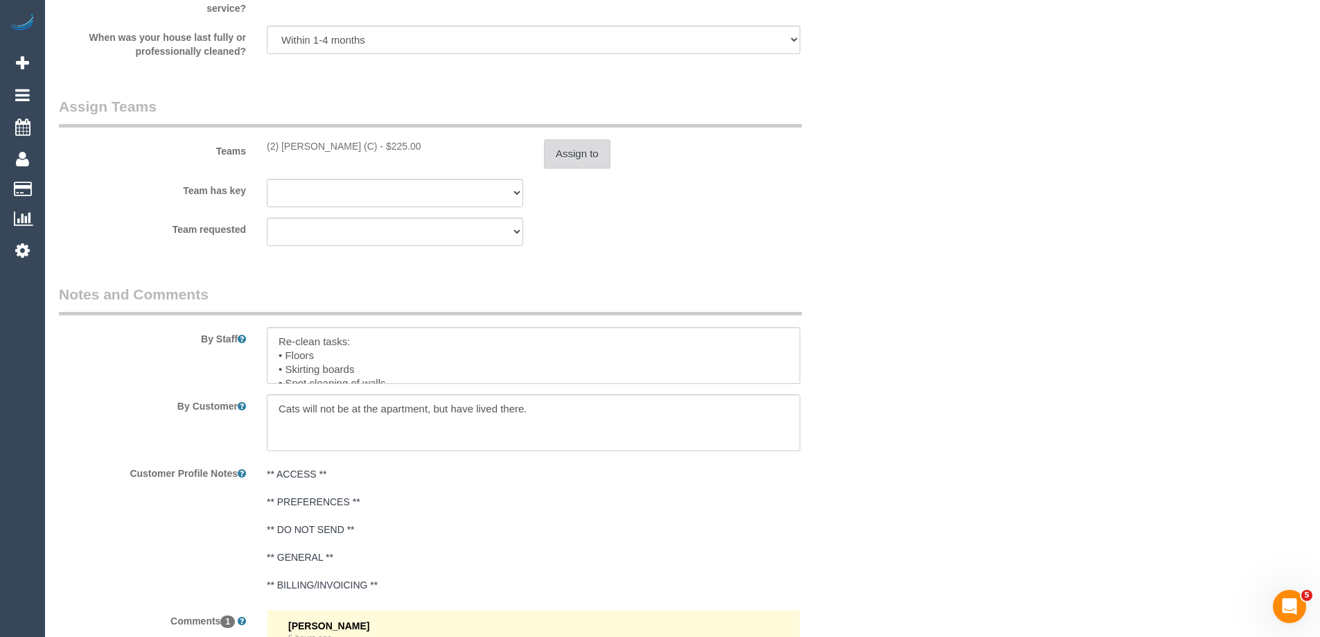
click at [565, 143] on button "Assign to" at bounding box center [577, 153] width 67 height 29
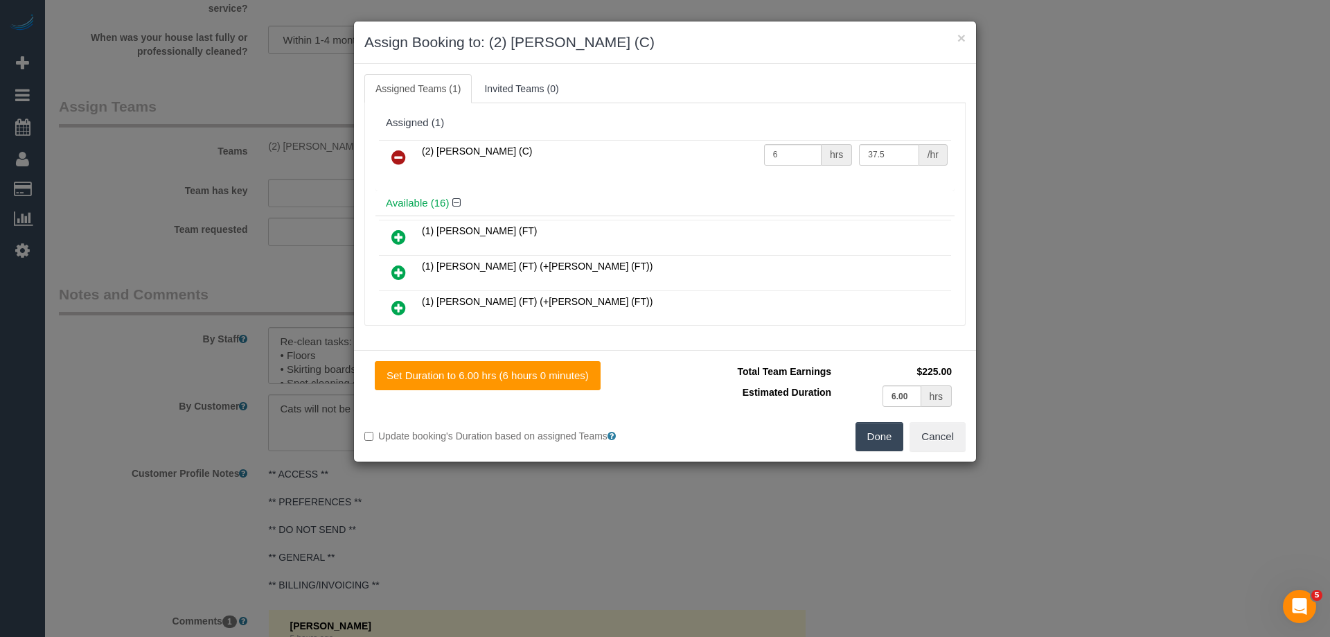
click at [878, 439] on button "Done" at bounding box center [880, 436] width 49 height 29
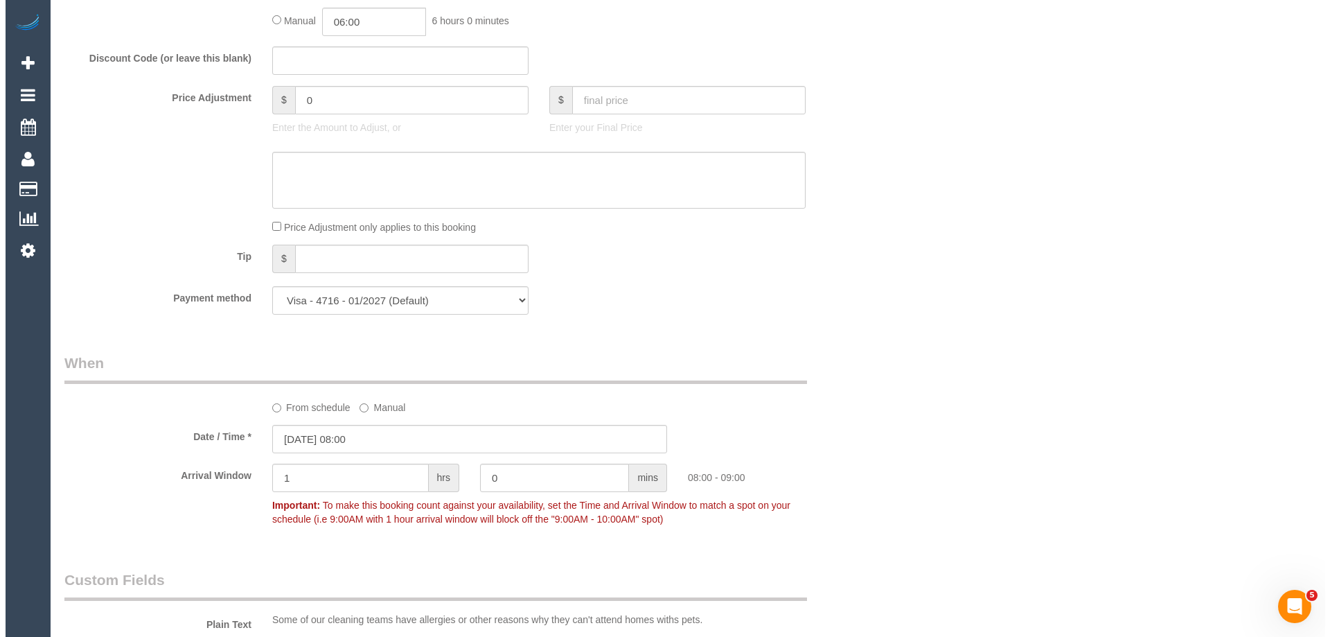
scroll to position [0, 0]
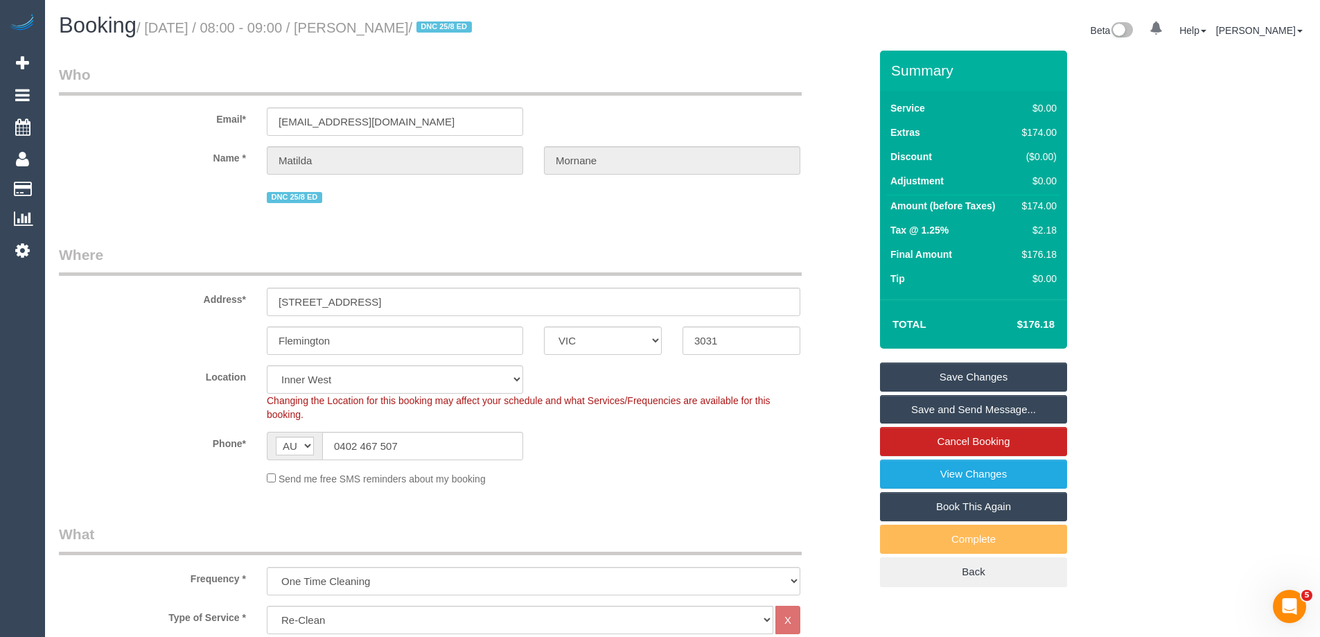
drag, startPoint x: 464, startPoint y: 26, endPoint x: 355, endPoint y: 19, distance: 109.0
click at [355, 19] on h1 "Booking / August 28, 2025 / 08:00 - 09:00 / Matilda Mornane / DNC 25/8 ED" at bounding box center [365, 26] width 613 height 24
copy small "Matilda Mornane"
click at [937, 376] on link "Save Changes" at bounding box center [973, 376] width 187 height 29
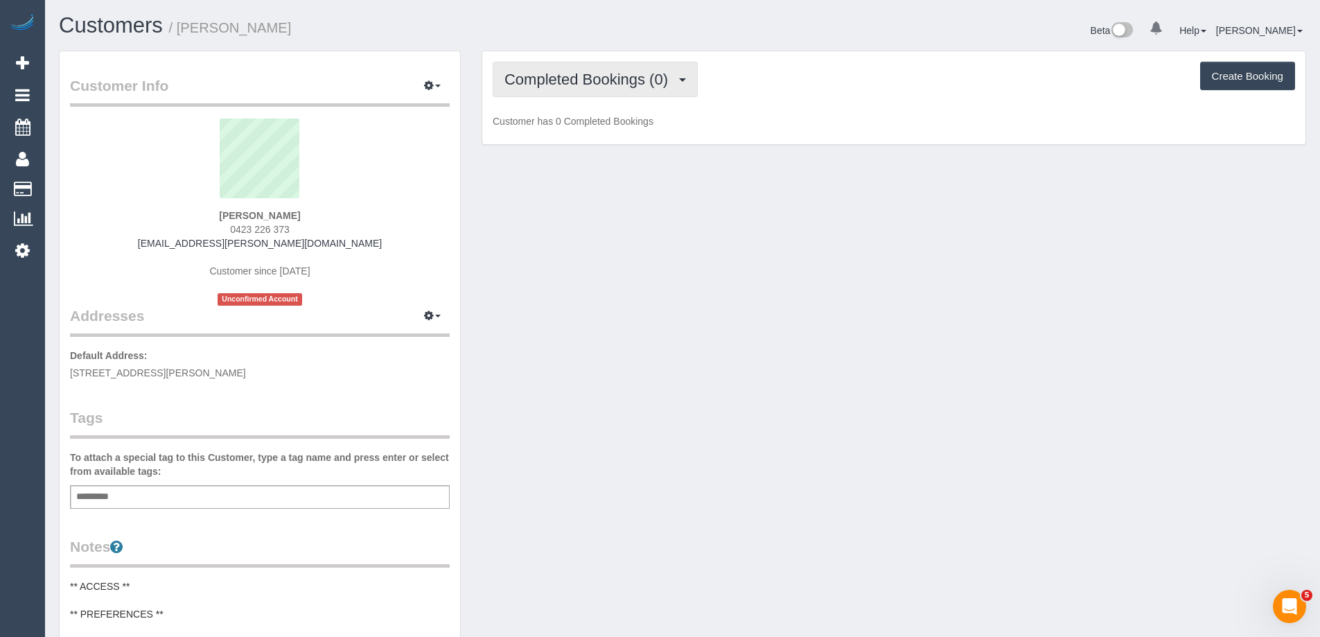
click at [592, 80] on span "Completed Bookings (0)" at bounding box center [589, 79] width 170 height 17
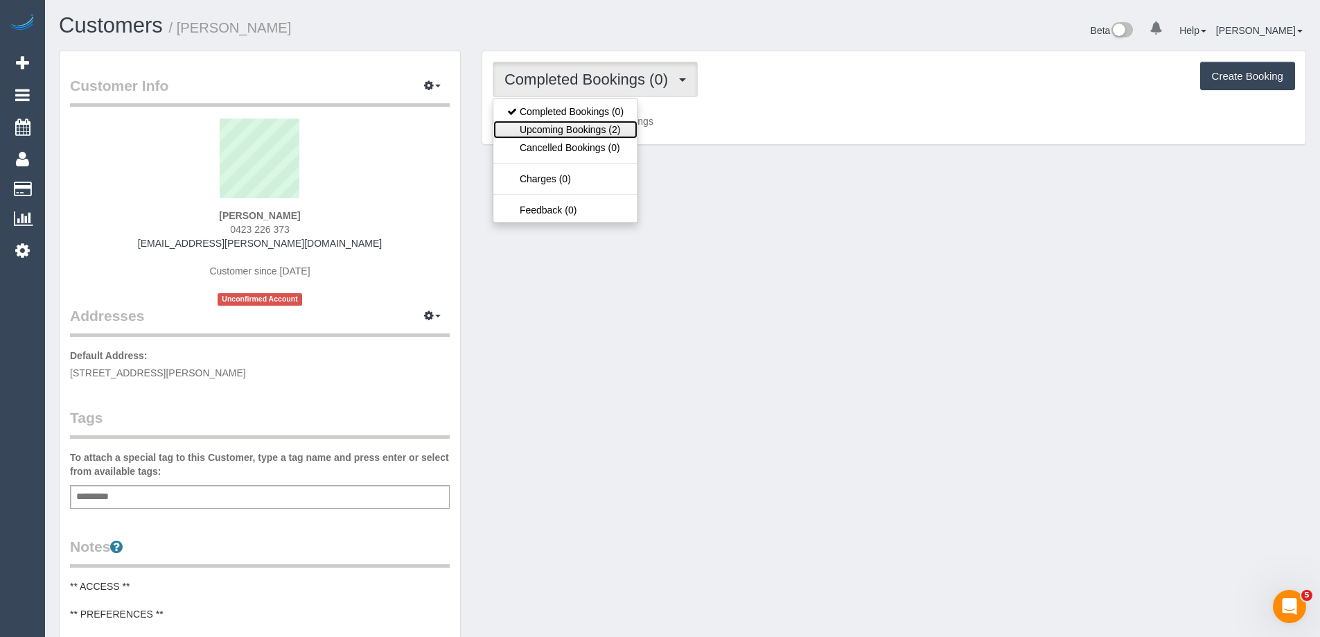
click at [593, 131] on link "Upcoming Bookings (2)" at bounding box center [565, 130] width 144 height 18
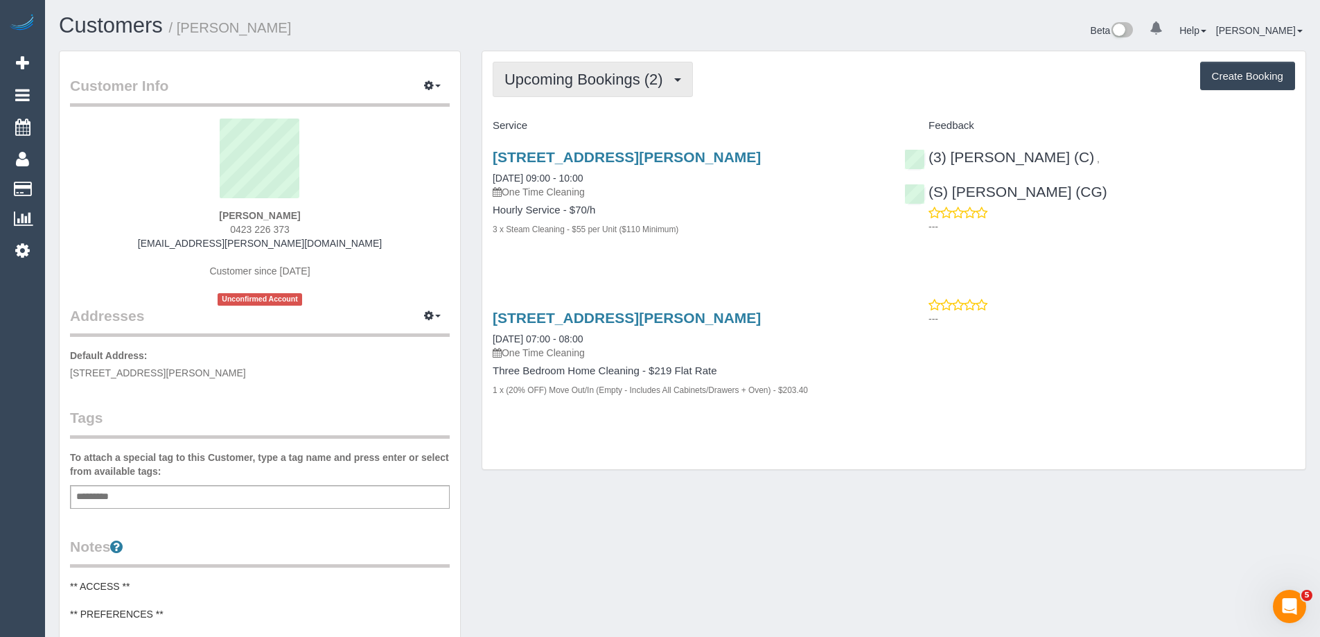
click at [547, 74] on span "Upcoming Bookings (2)" at bounding box center [587, 79] width 166 height 17
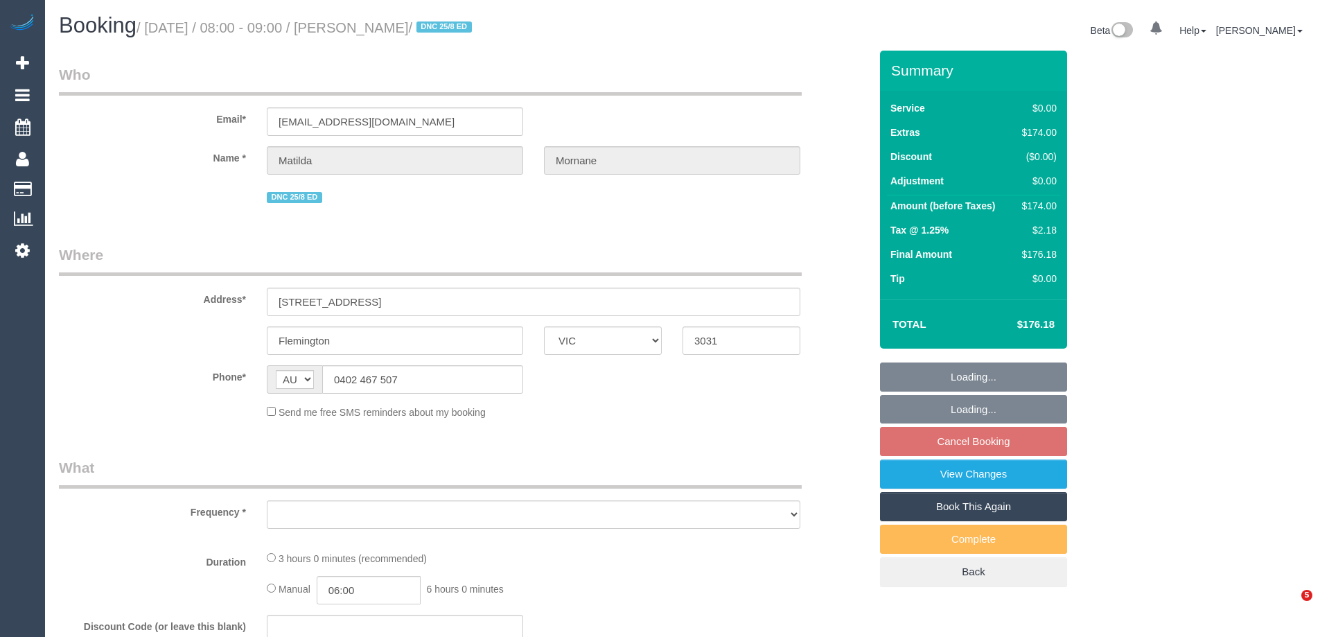
select select "VIC"
select select "object:576"
select select "string:stripe-pm_1RsFsd2GScqysDRVgSeO7wtR"
select select "number:29"
select select "number:14"
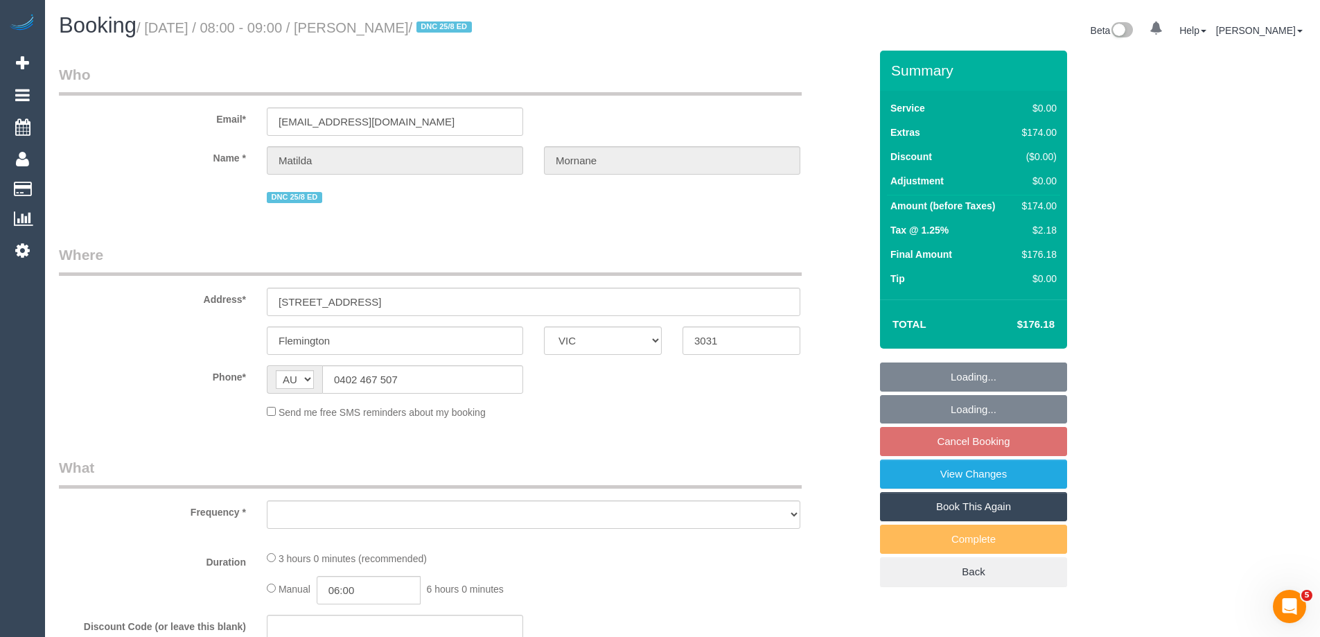
select select "number:18"
select select "number:24"
select select "number:13"
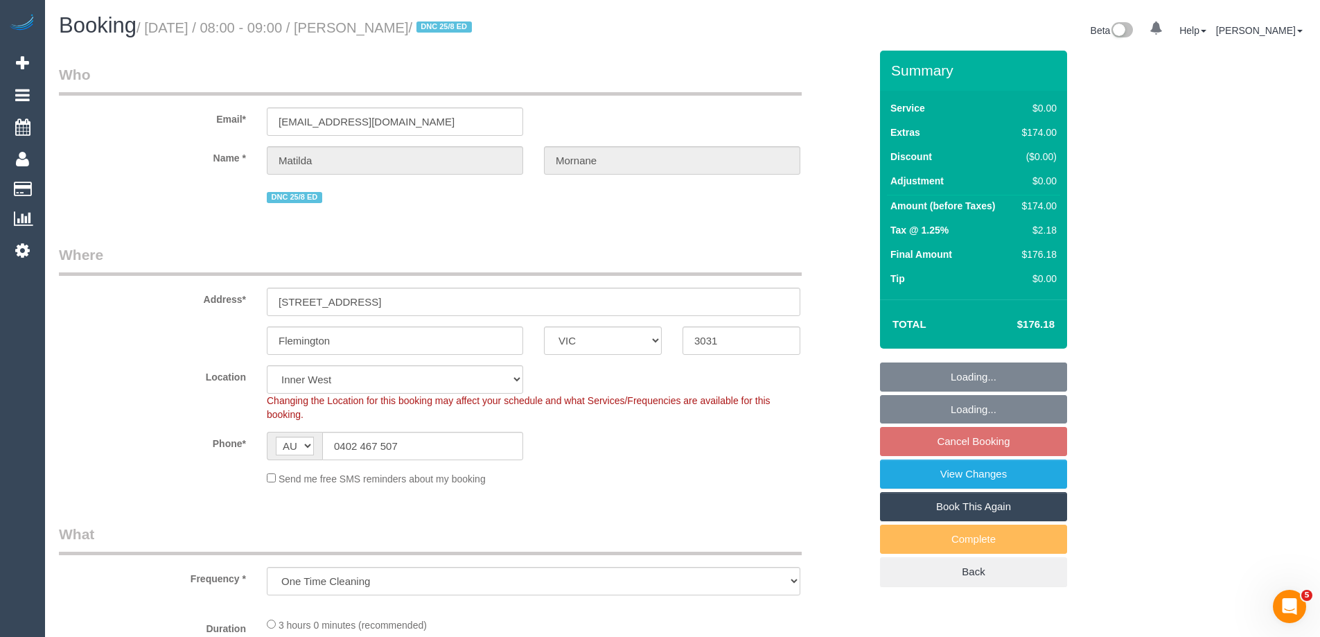
select select "object:786"
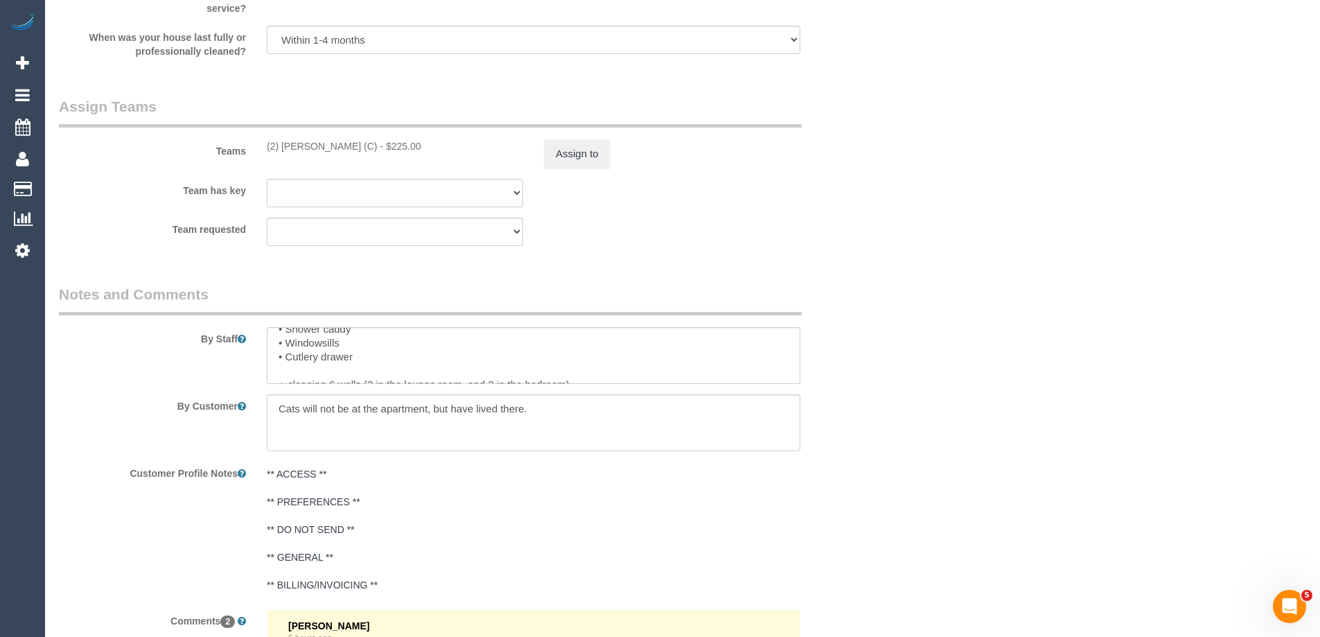
scroll to position [277, 0]
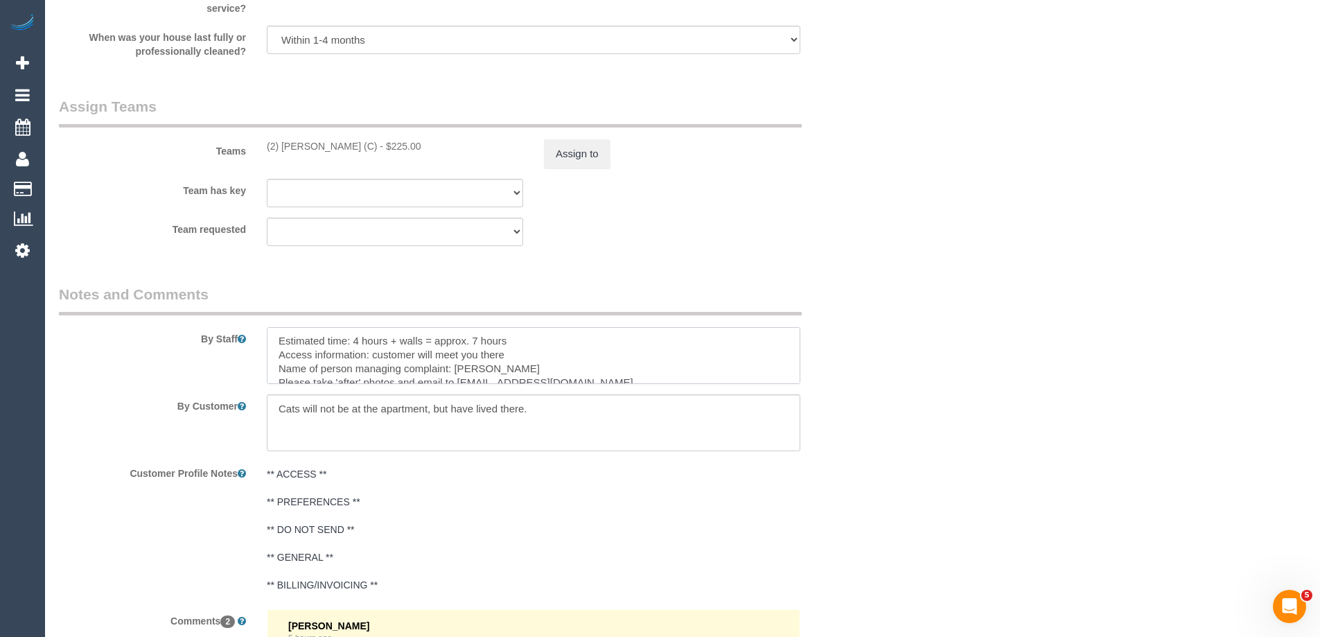
click at [355, 338] on textarea at bounding box center [534, 355] width 534 height 57
click at [473, 333] on textarea at bounding box center [534, 355] width 534 height 57
click at [474, 341] on textarea at bounding box center [534, 355] width 534 height 57
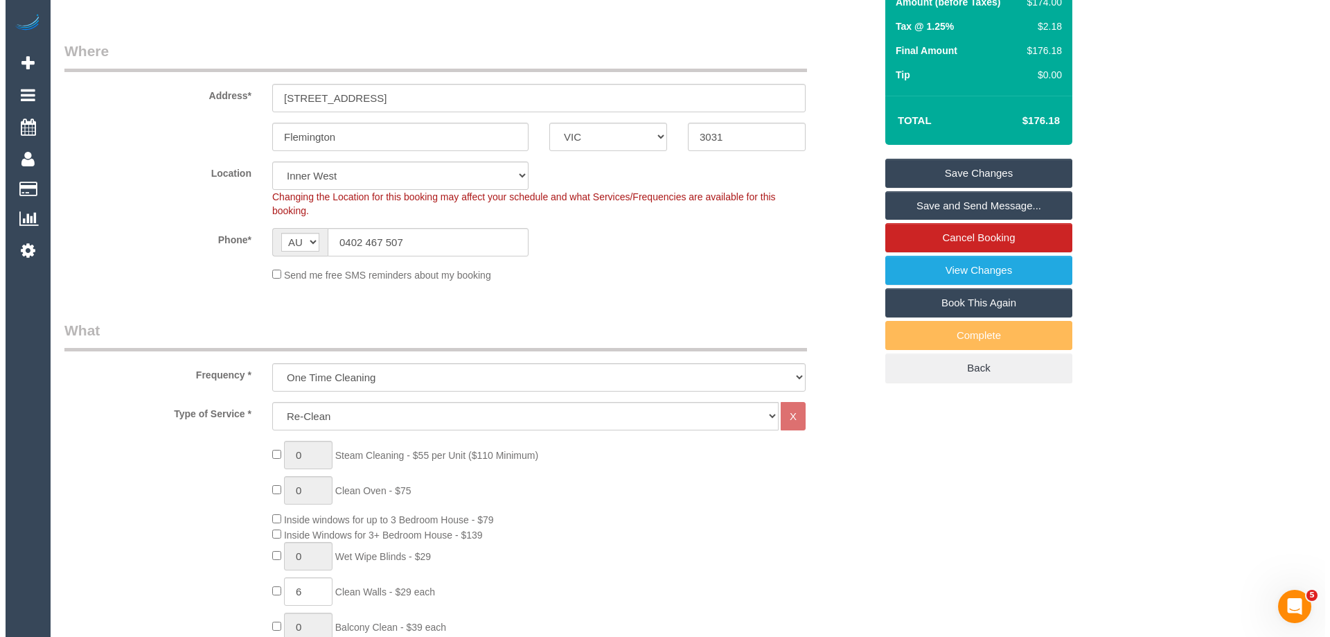
scroll to position [0, 0]
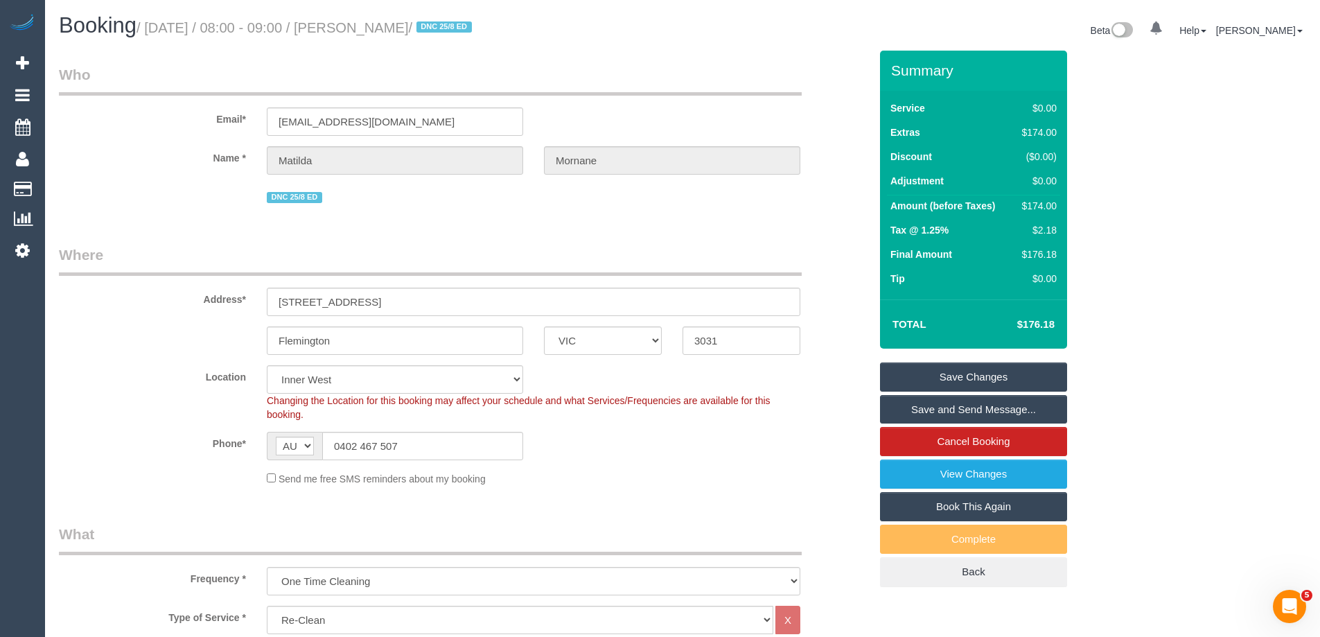
type textarea "Re-clean tasks: • Floors • Skirting boards • Spot cleaning of walls • Interior …"
click at [937, 364] on link "Save Changes" at bounding box center [973, 376] width 187 height 29
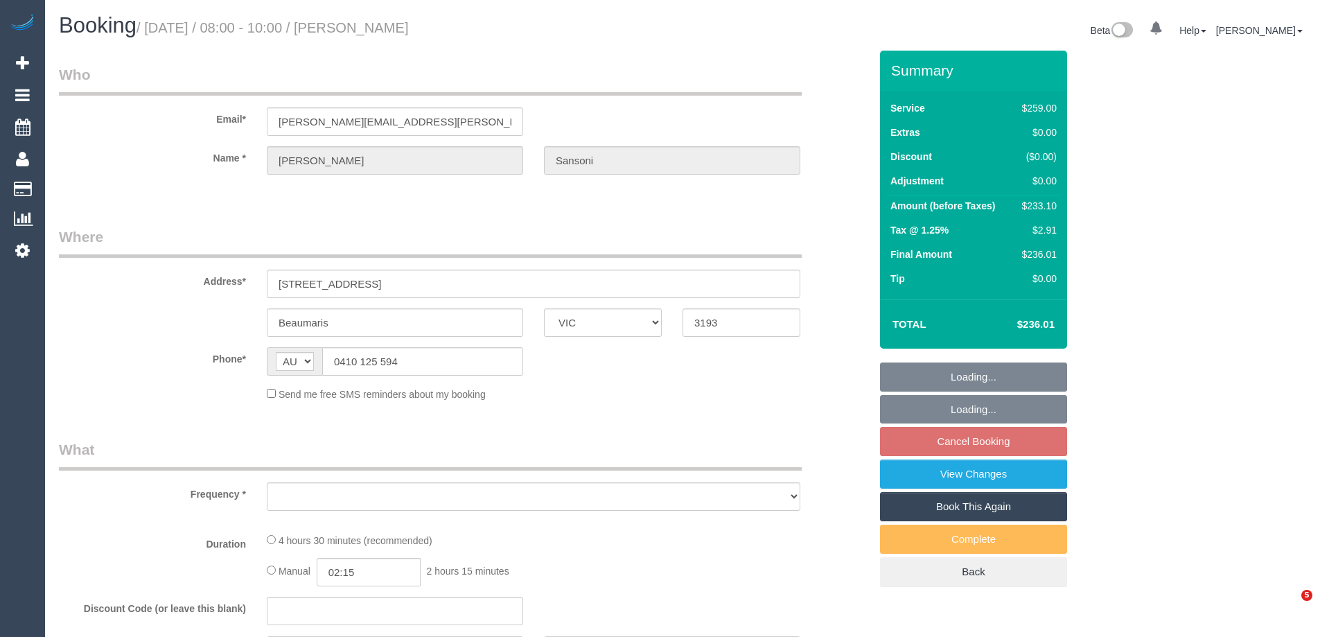
select select "VIC"
select select "object:528"
select select "string:stripe-pm_1N4ZJl2GScqysDRVkO85S4bM"
select select "number:29"
select select "number:14"
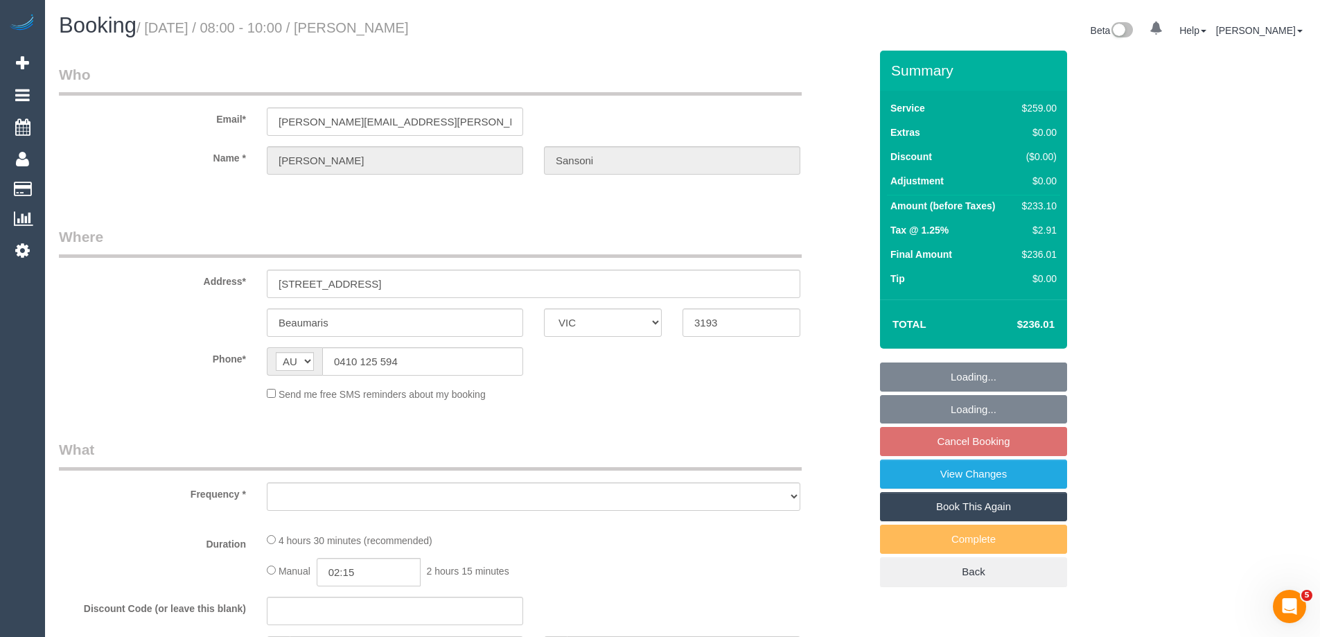
select select "number:19"
select select "number:22"
select select "number:35"
select select "number:12"
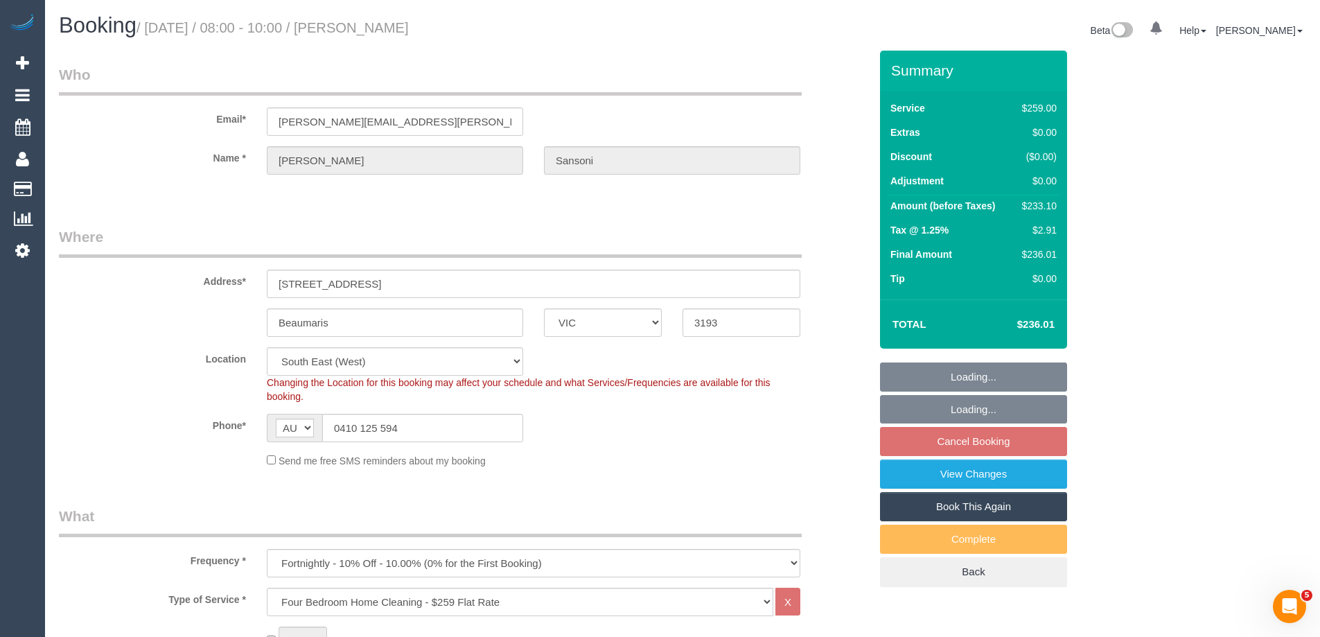
select select "object:777"
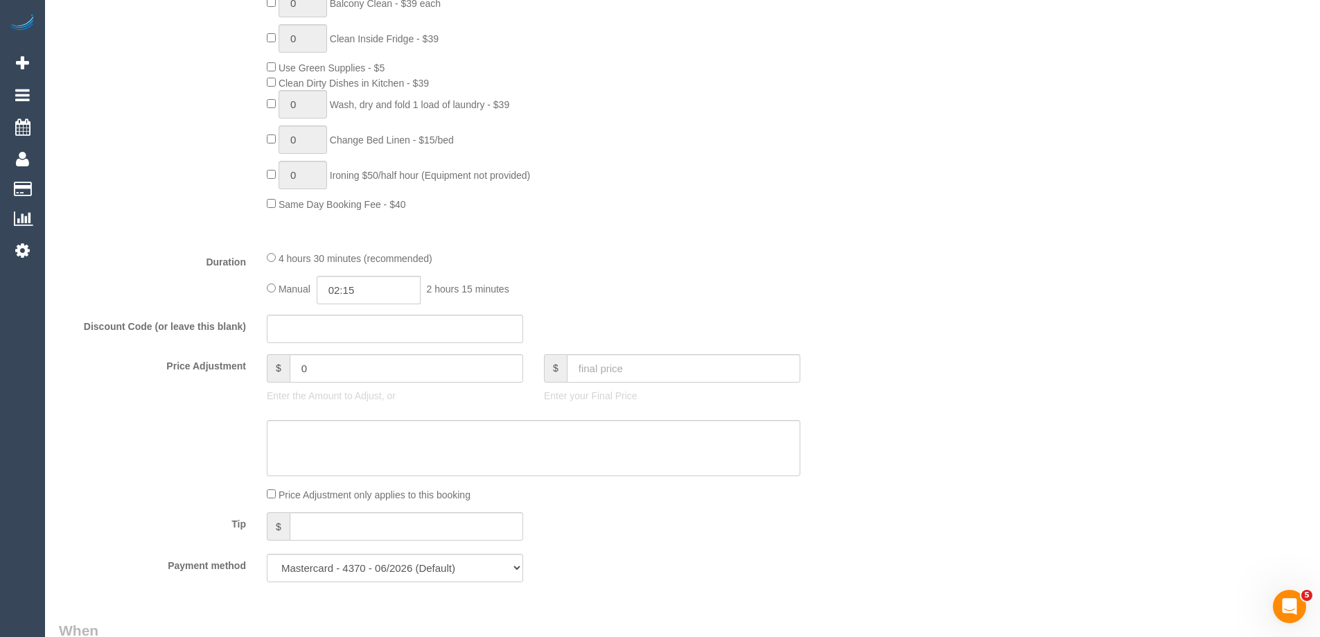
select select "spot2"
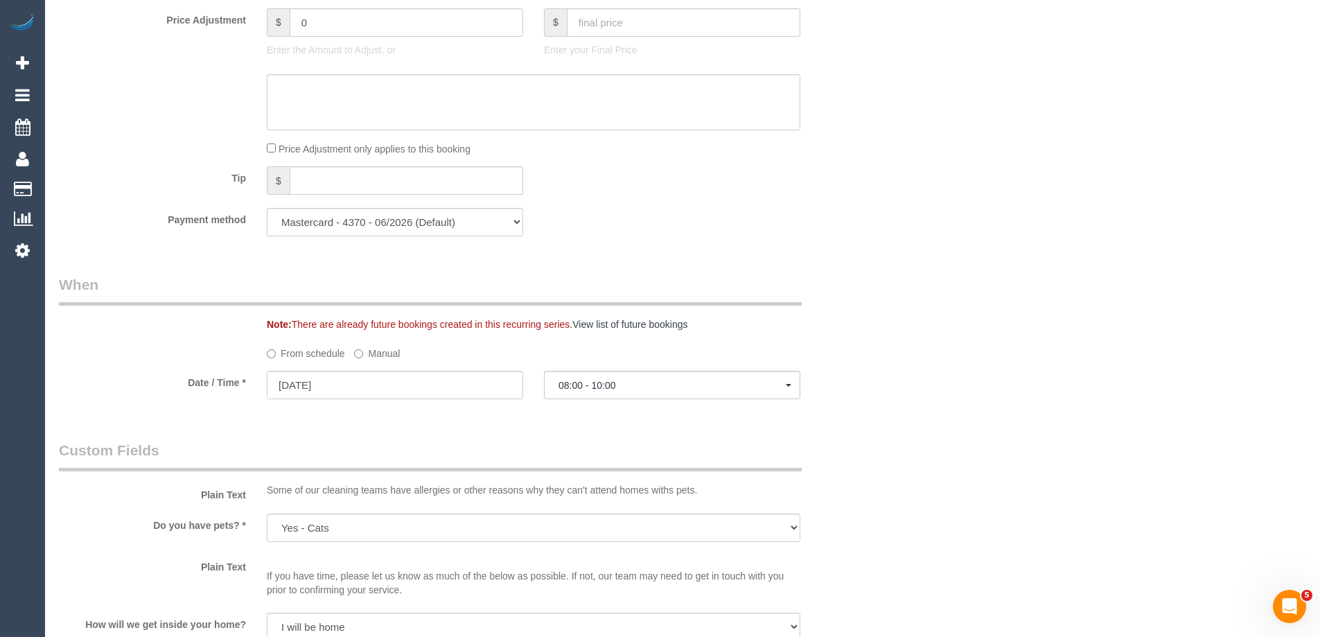
scroll to position [1247, 0]
click at [373, 355] on label "Manual" at bounding box center [377, 350] width 46 height 19
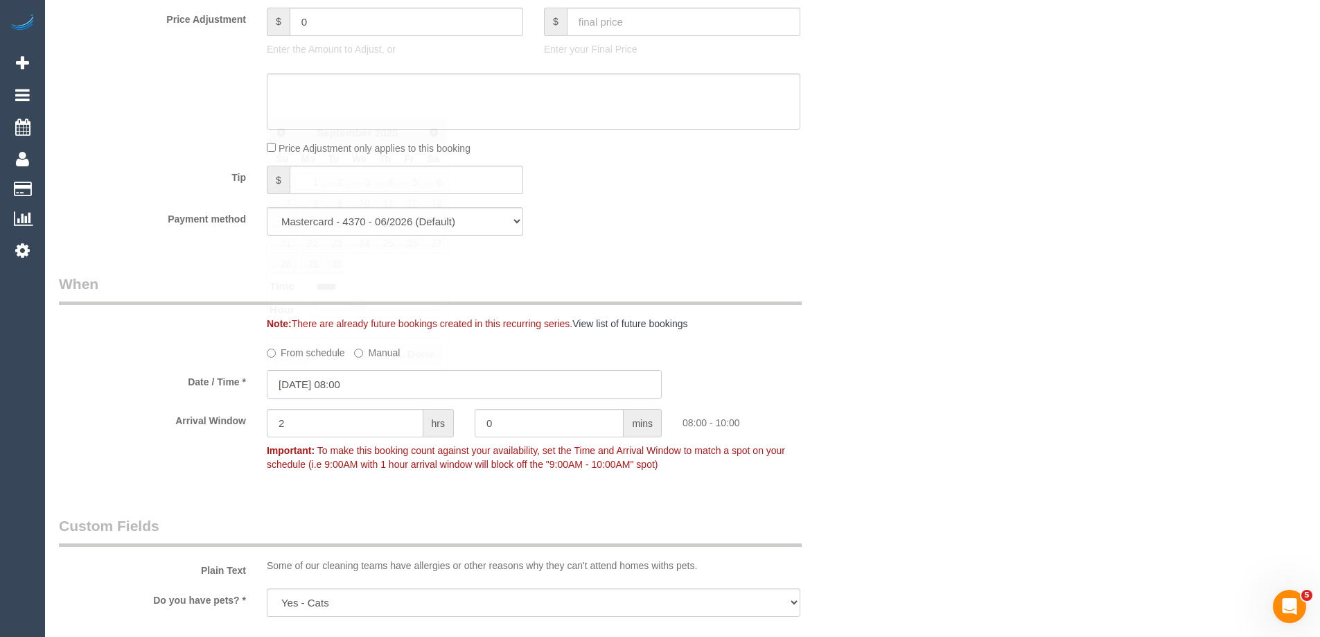
click at [336, 385] on input "01/09/2025 08:00" at bounding box center [464, 384] width 395 height 28
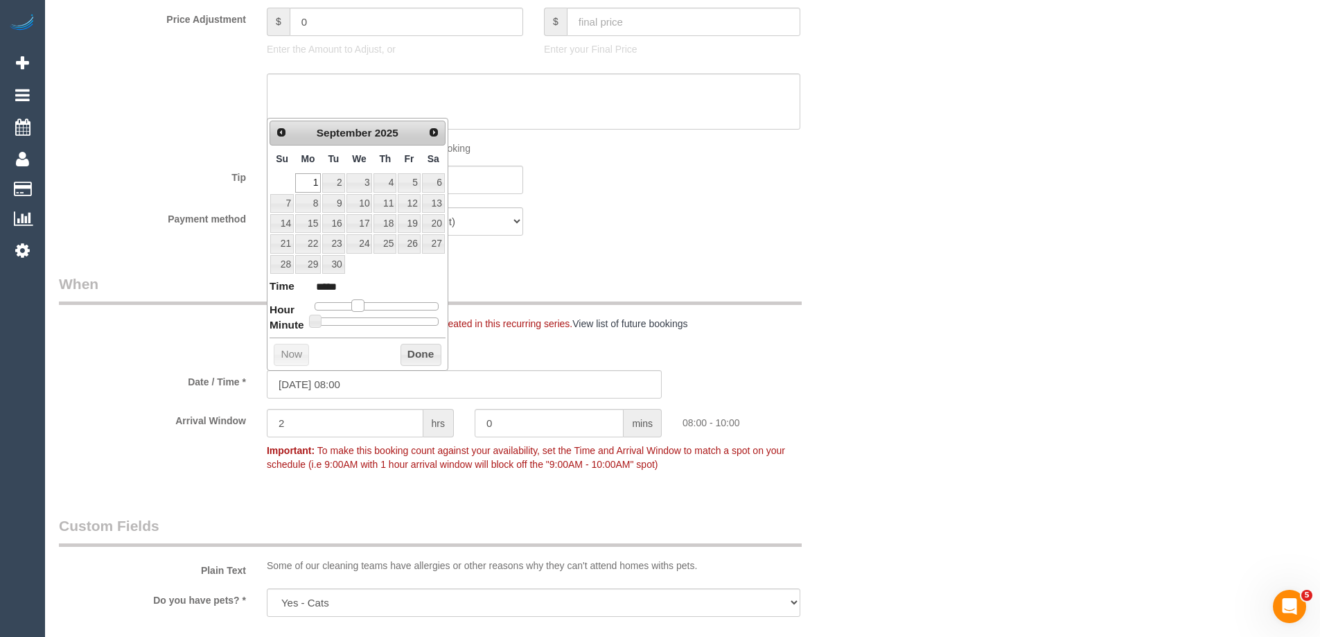
type input "01/09/2025 09:00"
type input "*****"
drag, startPoint x: 359, startPoint y: 307, endPoint x: 364, endPoint y: 312, distance: 7.4
click at [364, 312] on span at bounding box center [363, 305] width 12 height 12
click at [412, 348] on button "Done" at bounding box center [420, 355] width 41 height 22
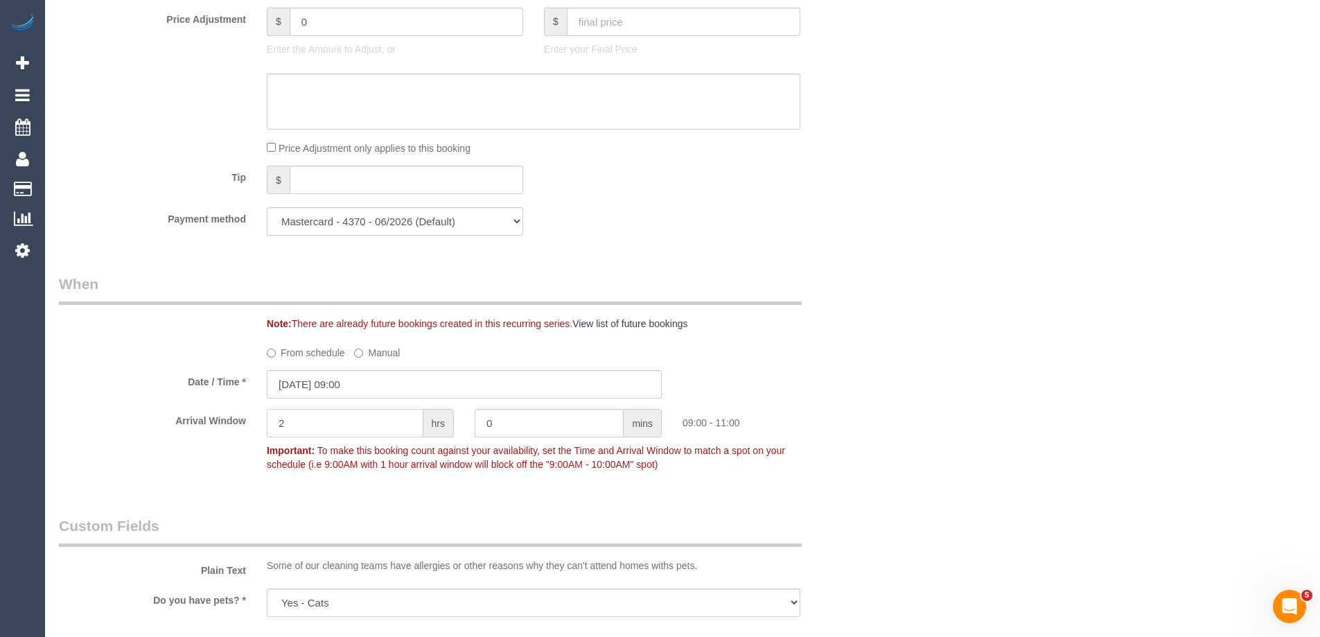
drag, startPoint x: 286, startPoint y: 425, endPoint x: 175, endPoint y: 414, distance: 112.0
click at [175, 414] on div "Arrival Window 2 hrs 0 mins 09:00 - 11:00 Important: To make this booking count…" at bounding box center [464, 443] width 831 height 69
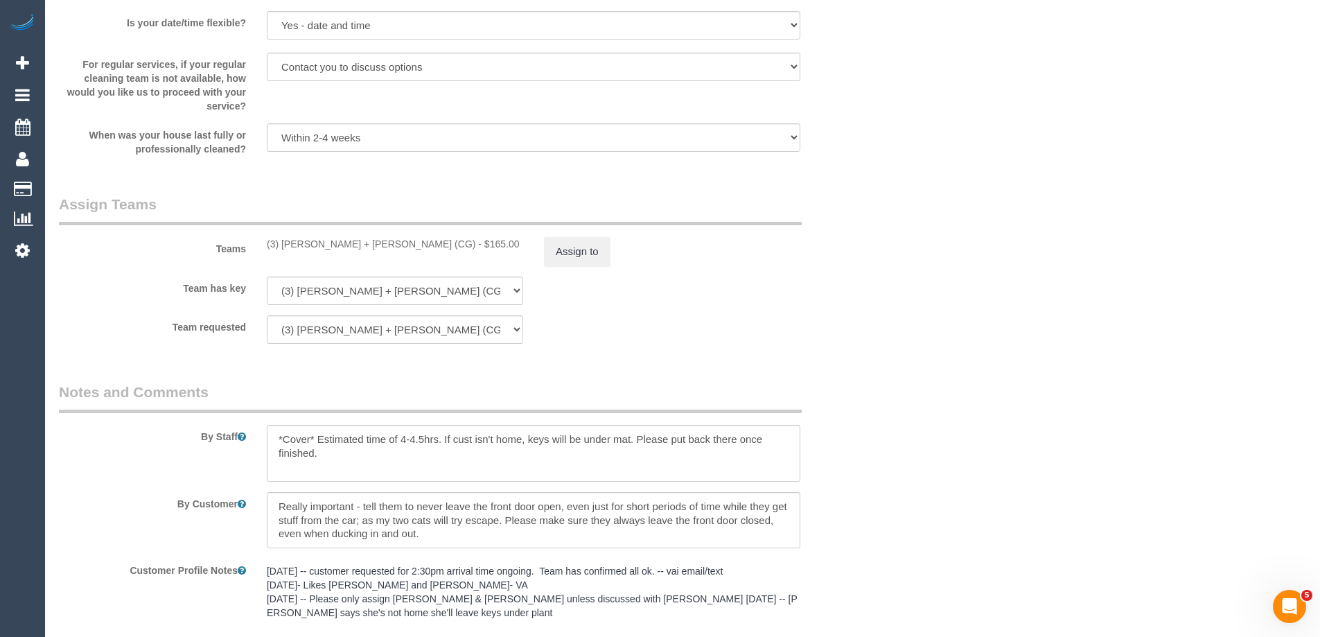
scroll to position [2009, 0]
type input "1"
click at [351, 442] on textarea at bounding box center [534, 451] width 534 height 57
click at [335, 455] on textarea at bounding box center [534, 451] width 534 height 57
type textarea "*Cover* Estimated time of 4-4.5hrs. If cust isn't home, keys will be under mat.…"
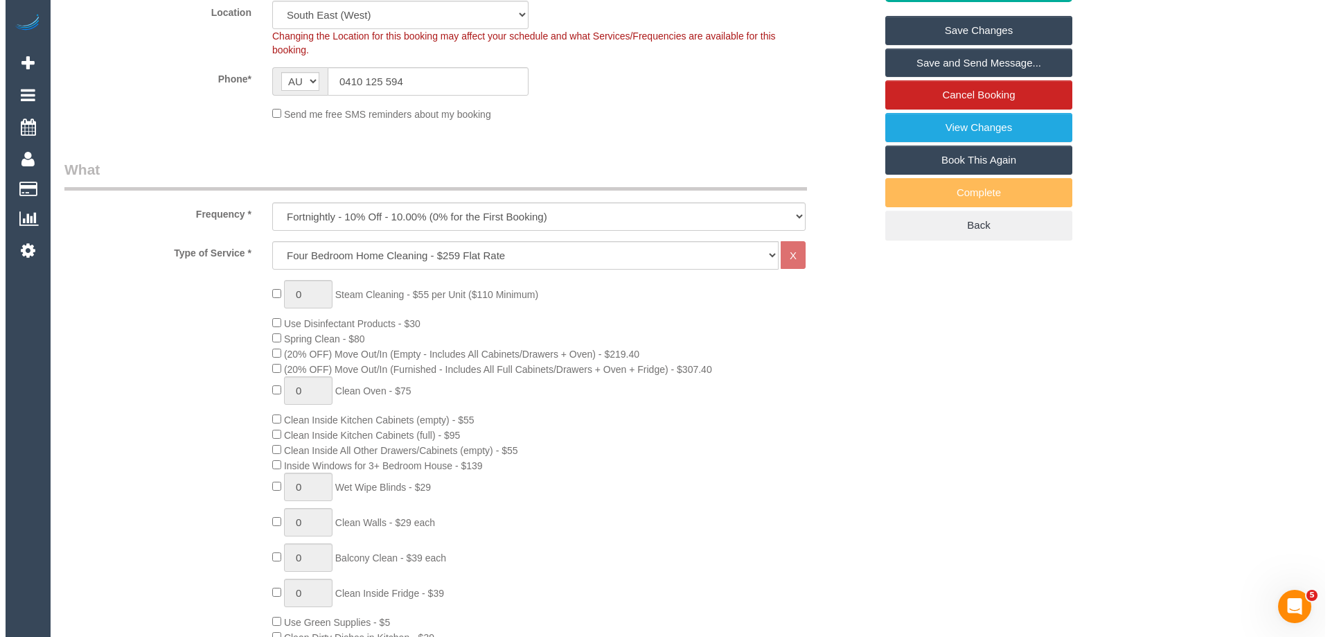
scroll to position [0, 0]
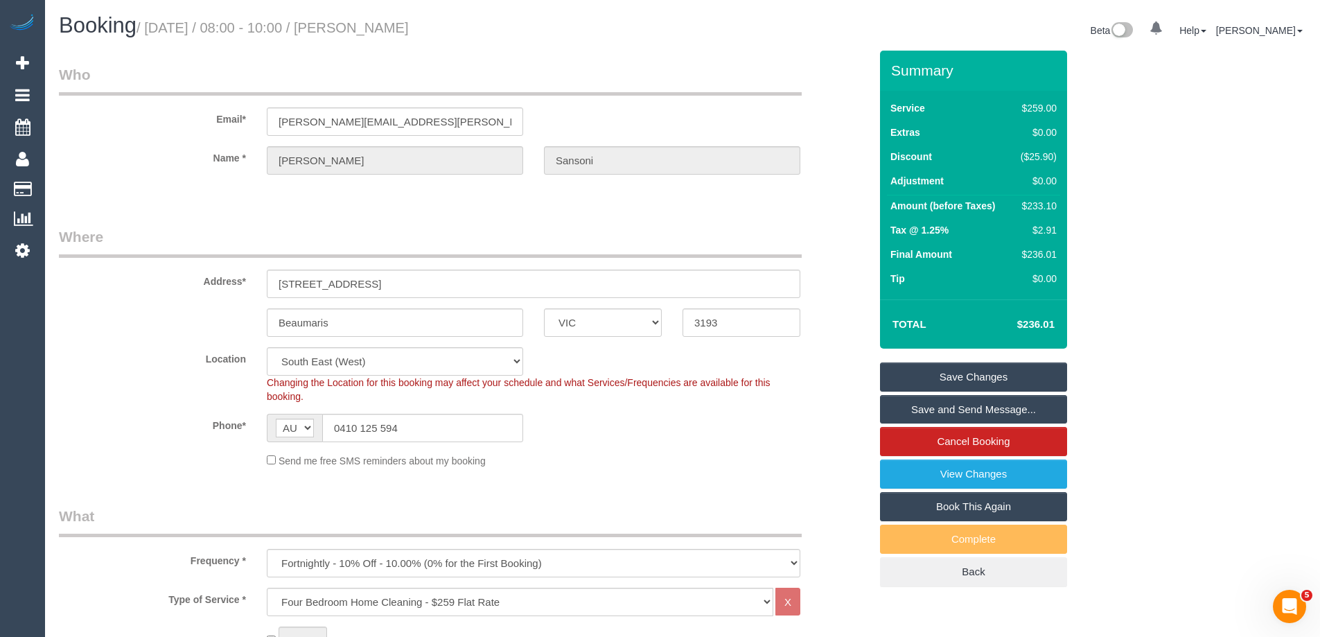
click at [901, 408] on link "Save and Send Message..." at bounding box center [973, 409] width 187 height 29
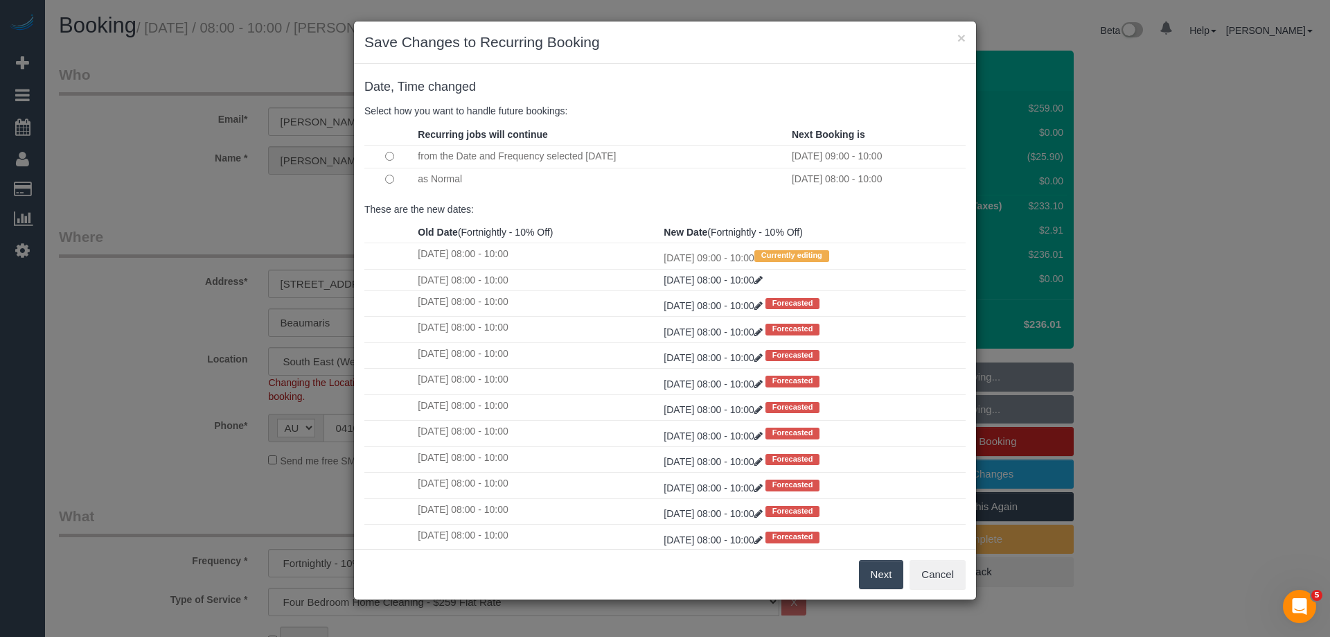
click at [874, 567] on button "Next" at bounding box center [881, 574] width 45 height 29
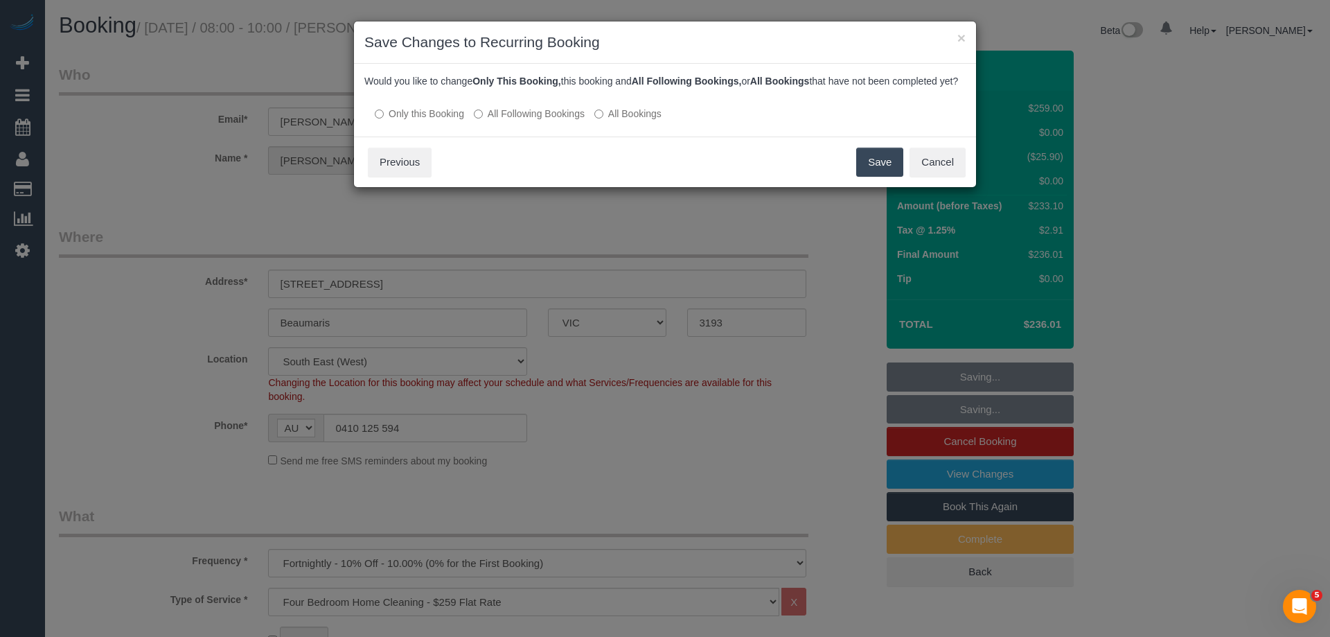
click at [872, 177] on button "Save" at bounding box center [879, 162] width 47 height 29
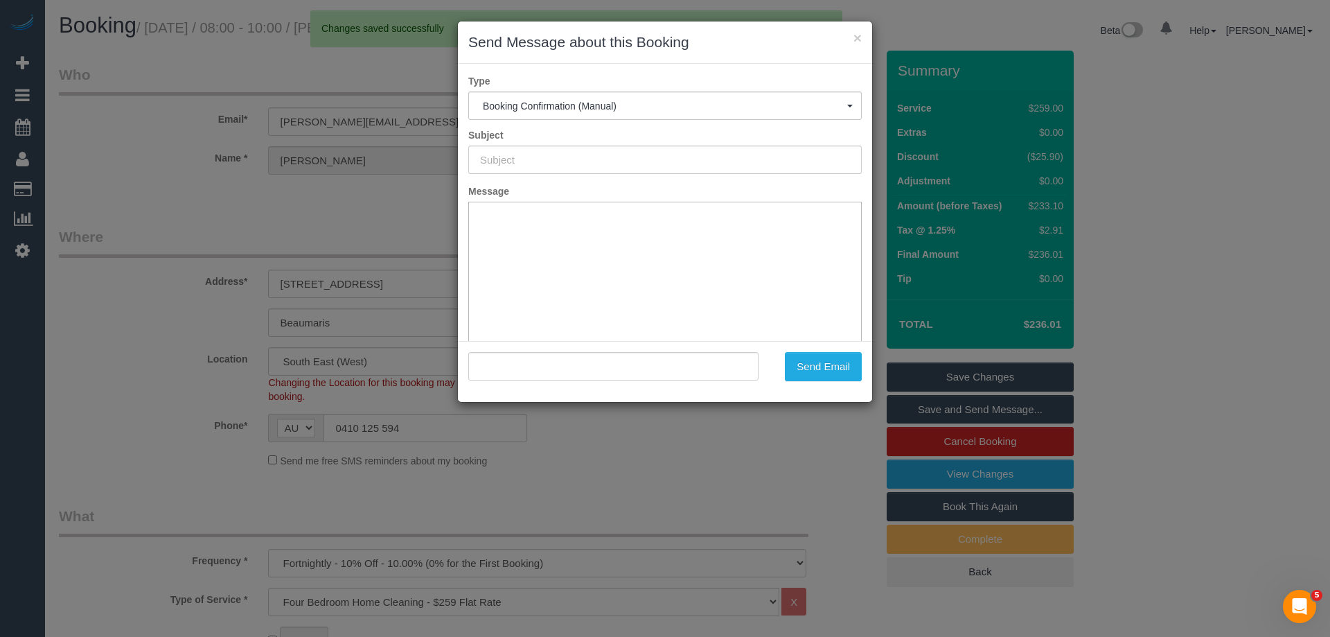
type input "Booking Confirmed"
type input ""Elena Sansoni" <elena.sansoni@gmail.com>"
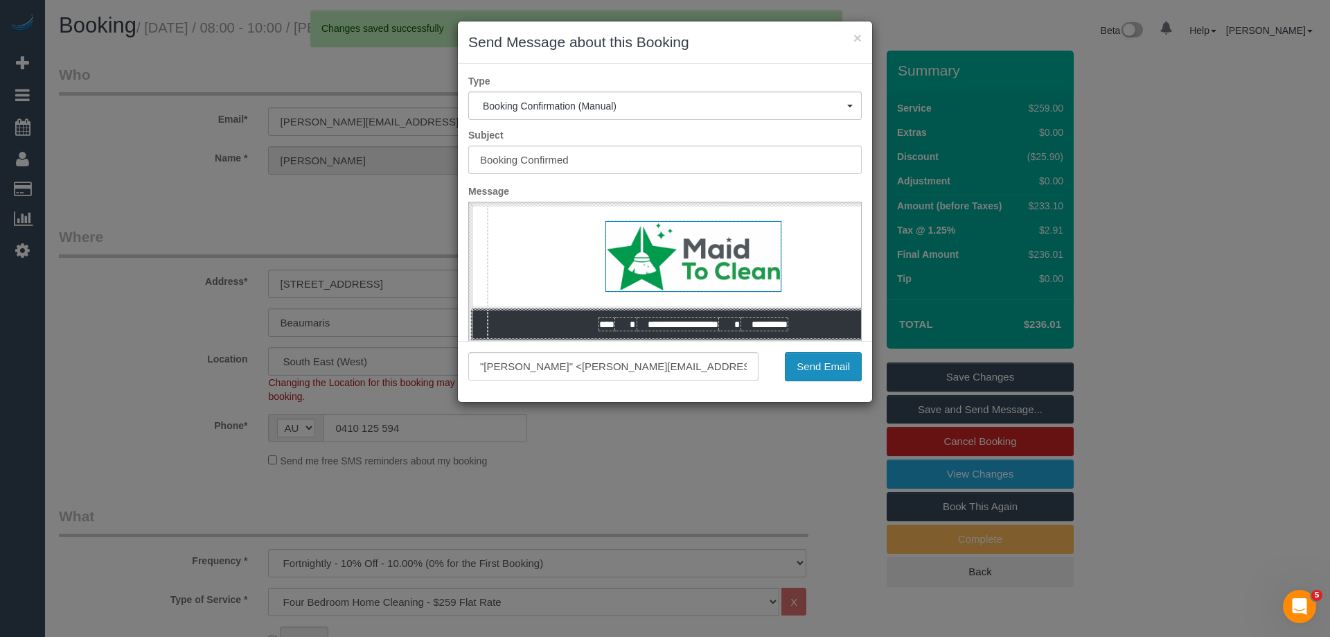
click at [833, 374] on button "Send Email" at bounding box center [823, 366] width 77 height 29
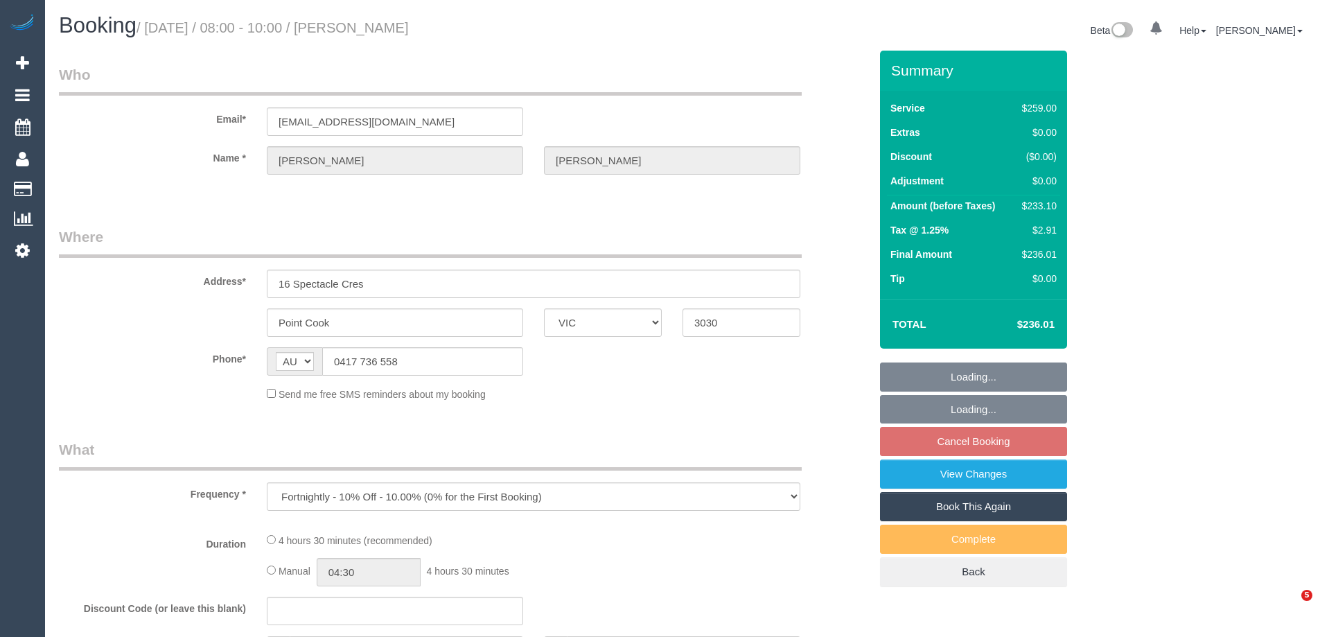
select select "VIC"
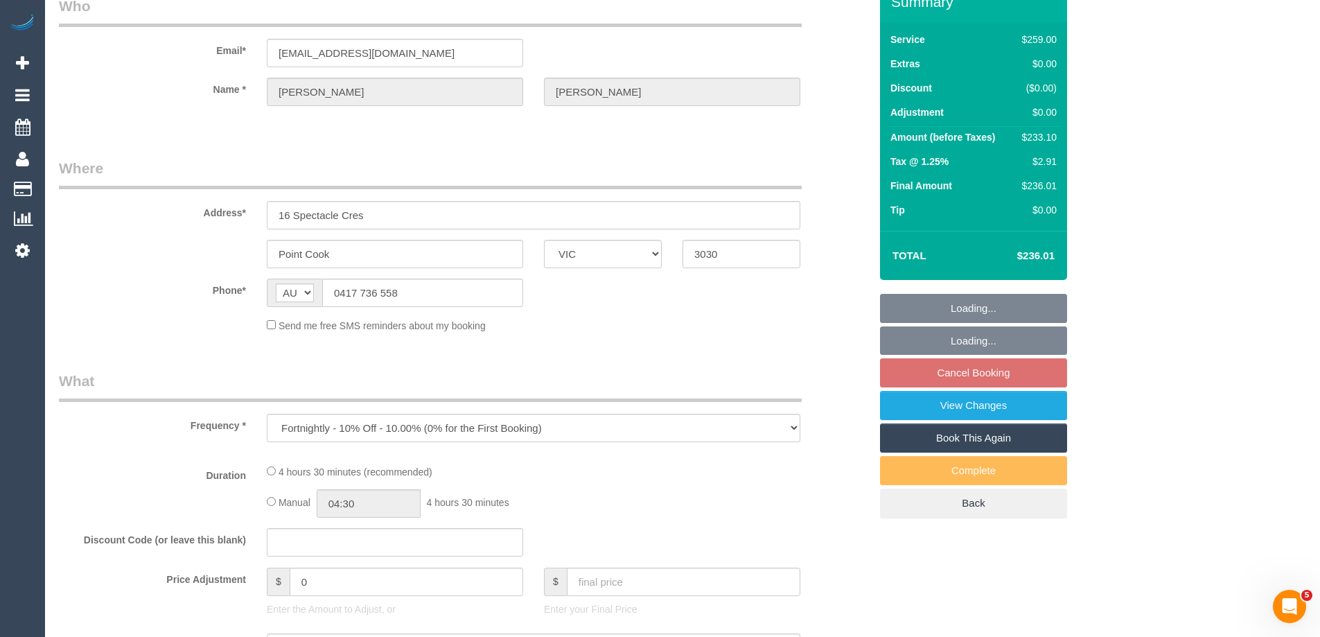
select select "string:stripe-pm_1Q240T2GScqysDRVfE1v4bUx"
select select "number:28"
select select "number:14"
select select "number:18"
select select "number:36"
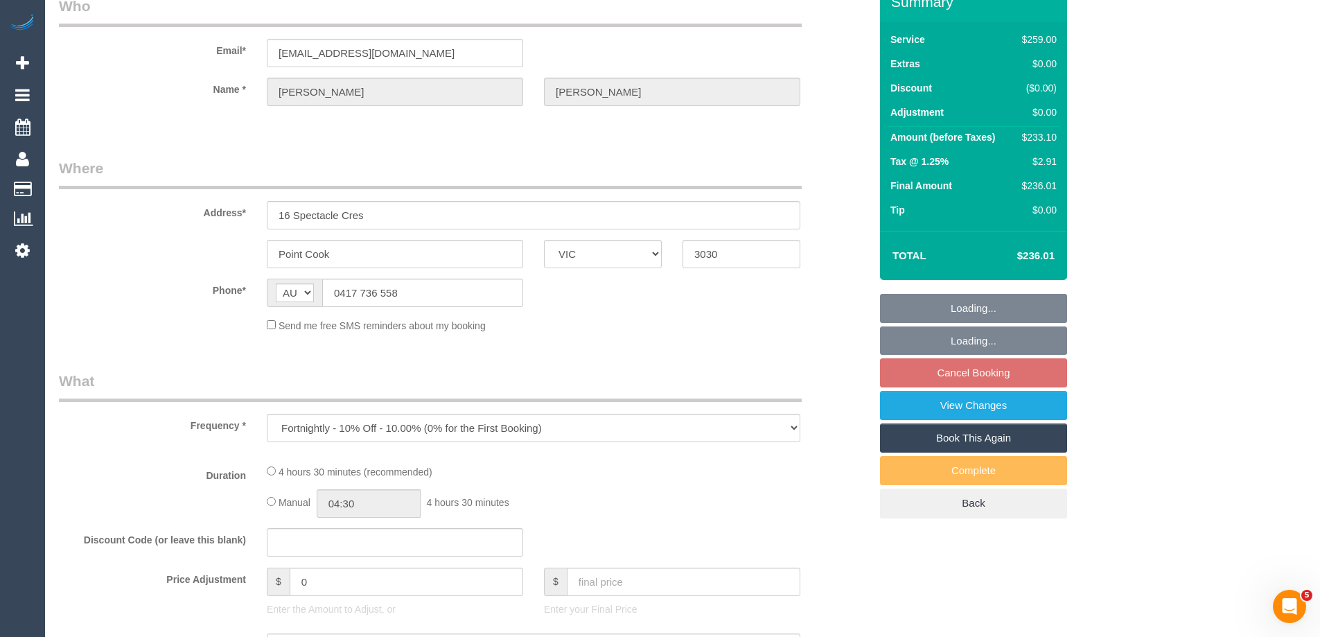
select select "number:34"
select select "number:11"
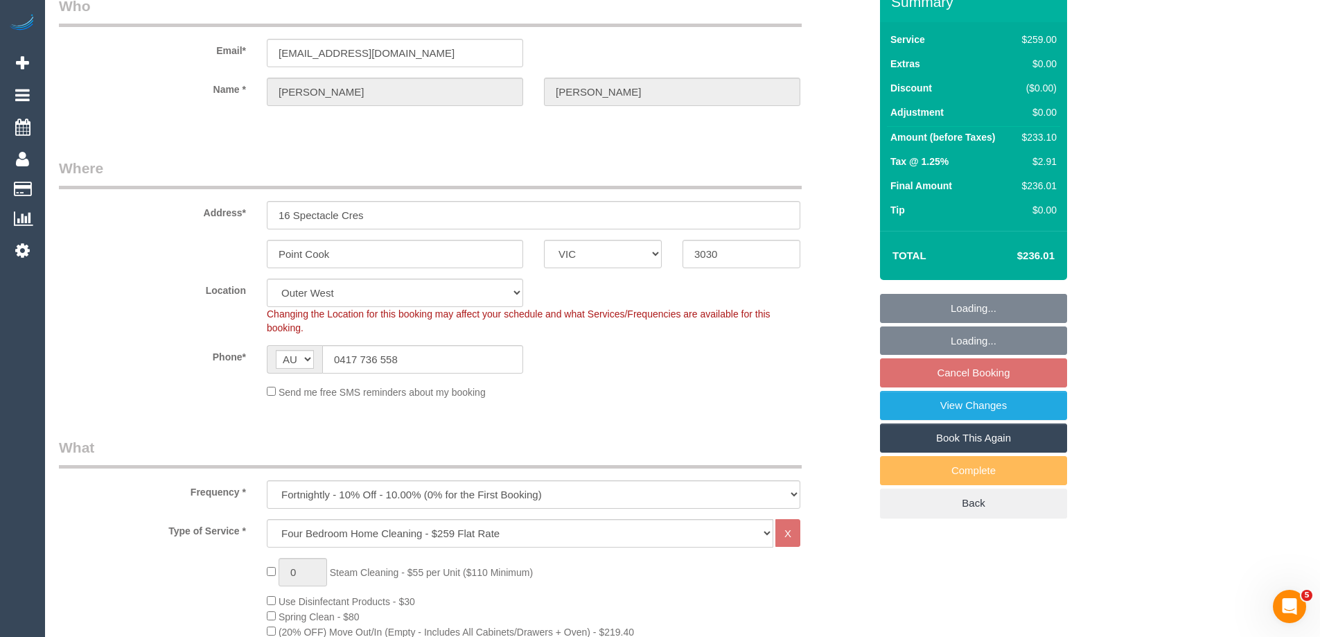
select select "object:1178"
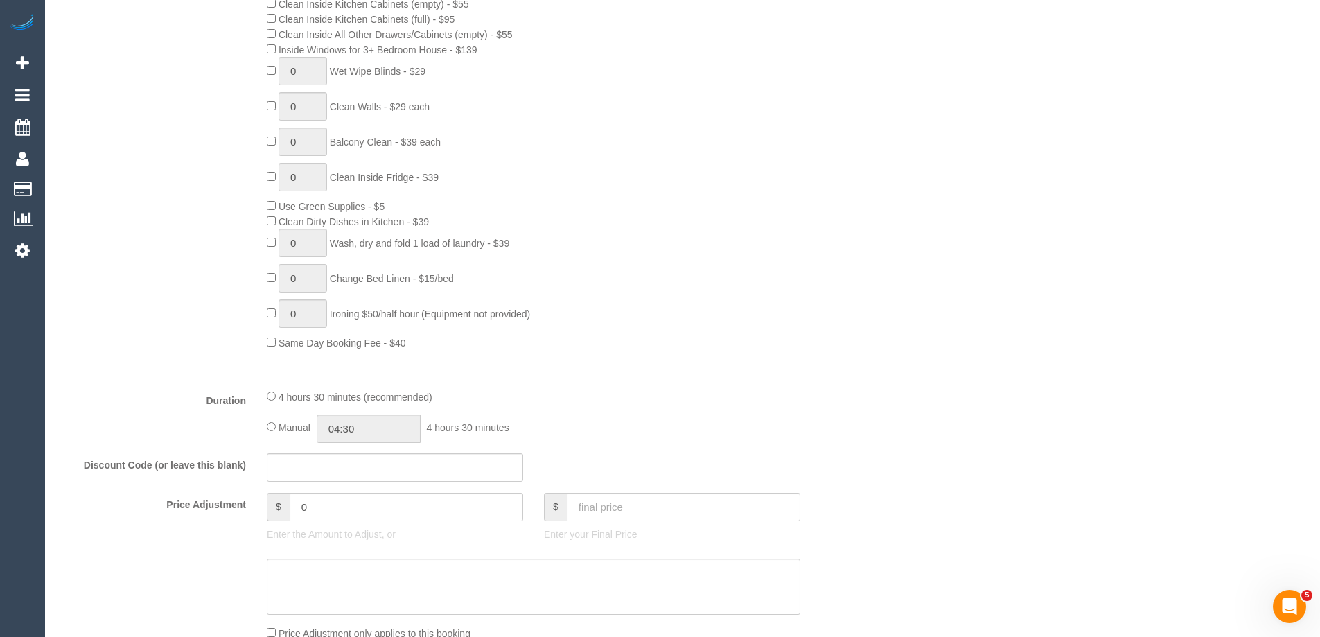
select select "spot2"
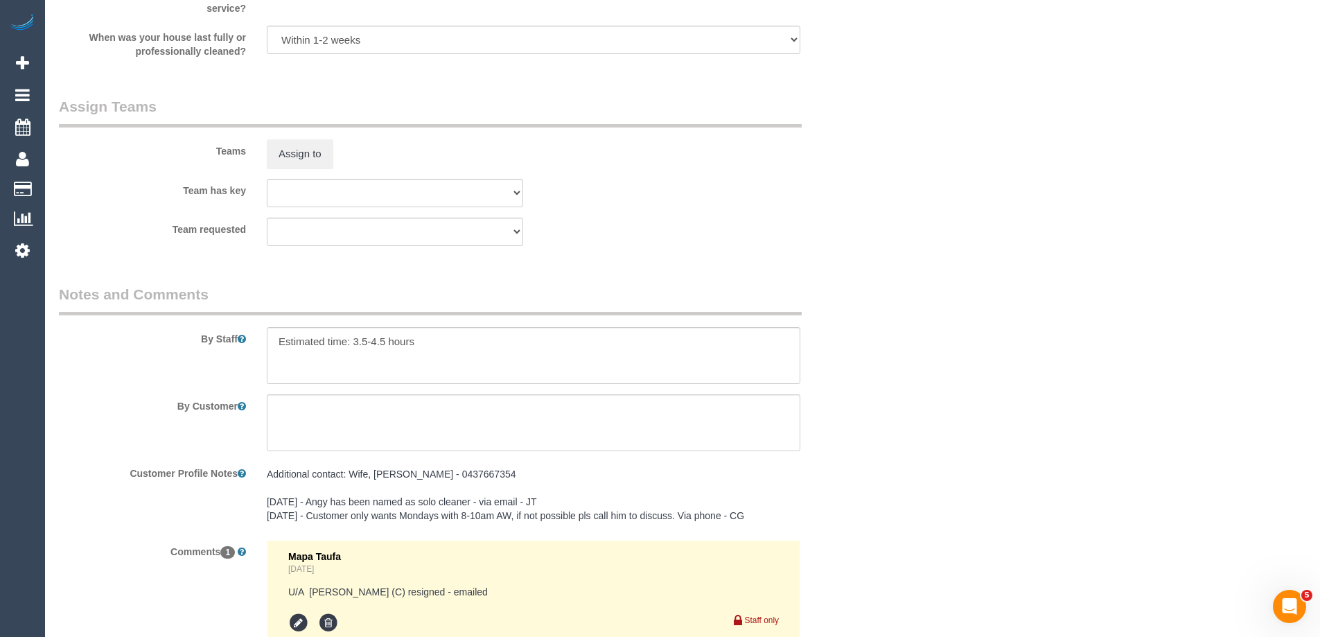
scroll to position [1940, 0]
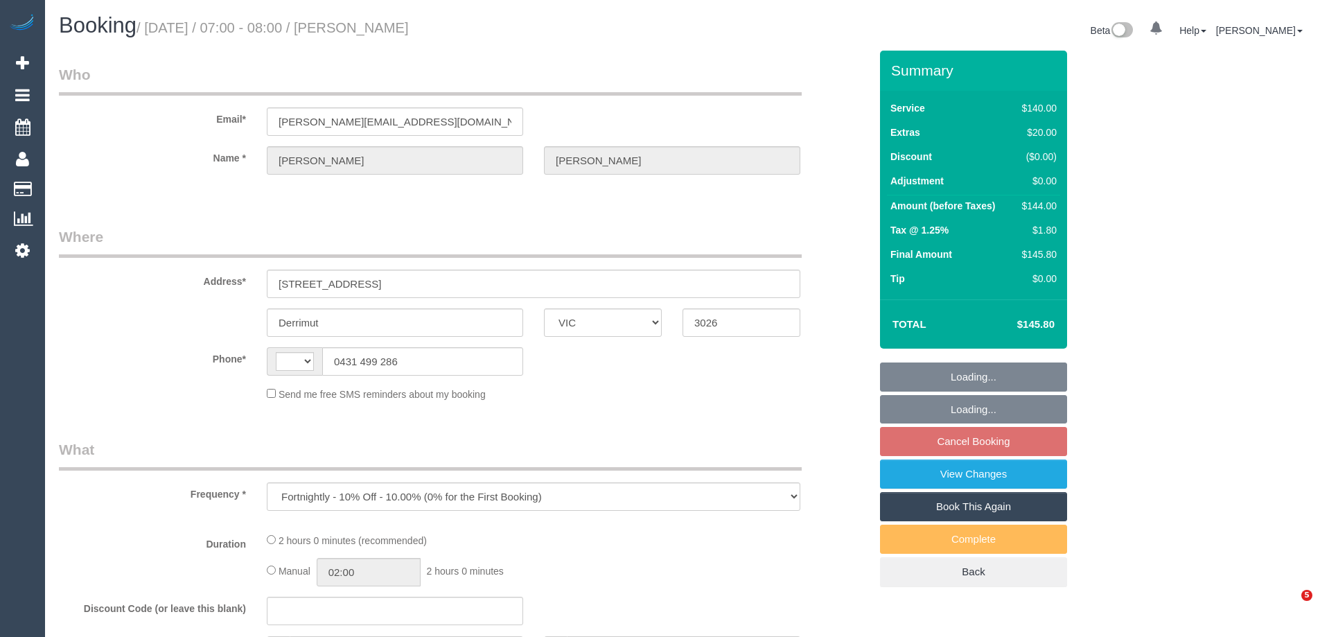
select select "VIC"
select select "string:stripe-pm_1OKVq52GScqysDRV3GVpBaqZ"
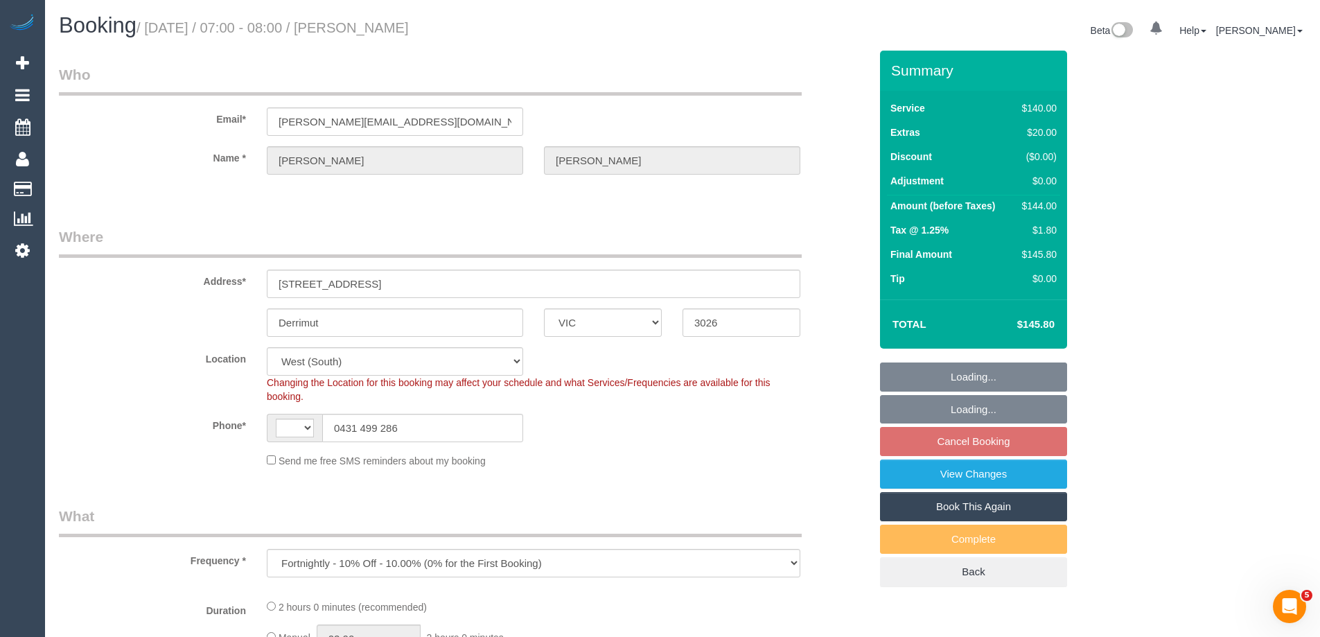
select select "object:327"
select select "string:AU"
select select "spot1"
select select "number:28"
select select "number:14"
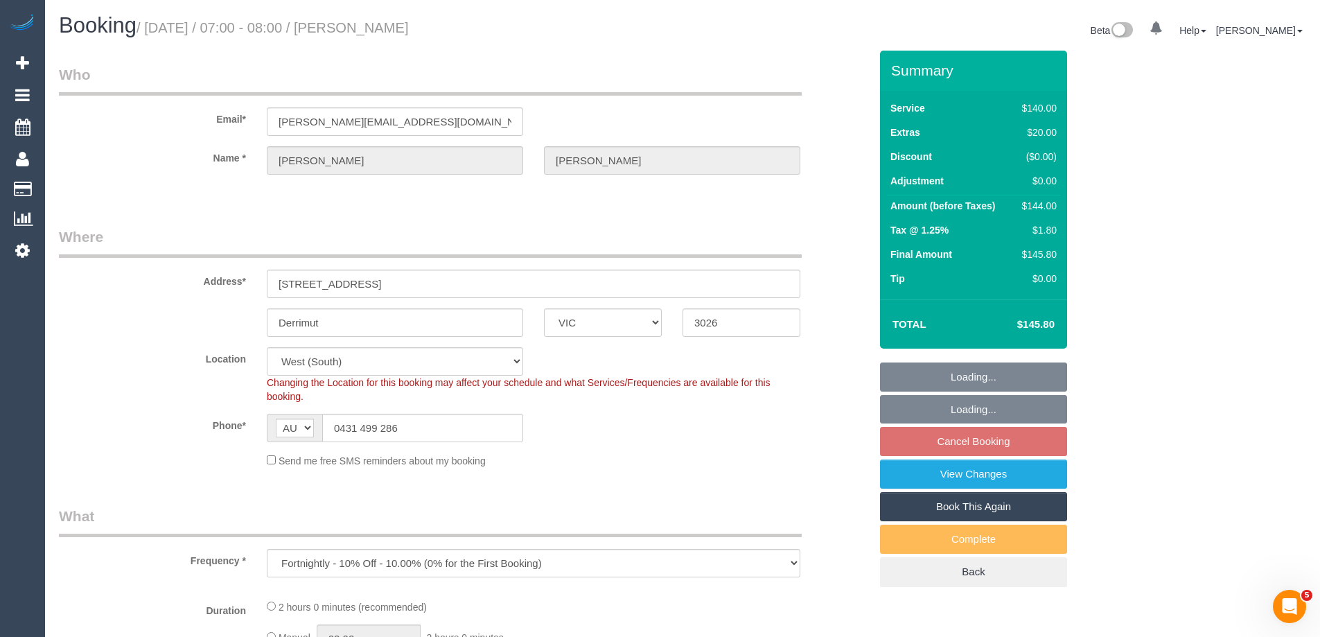
select select "number:18"
select select "number:36"
select select "number:34"
select select "number:12"
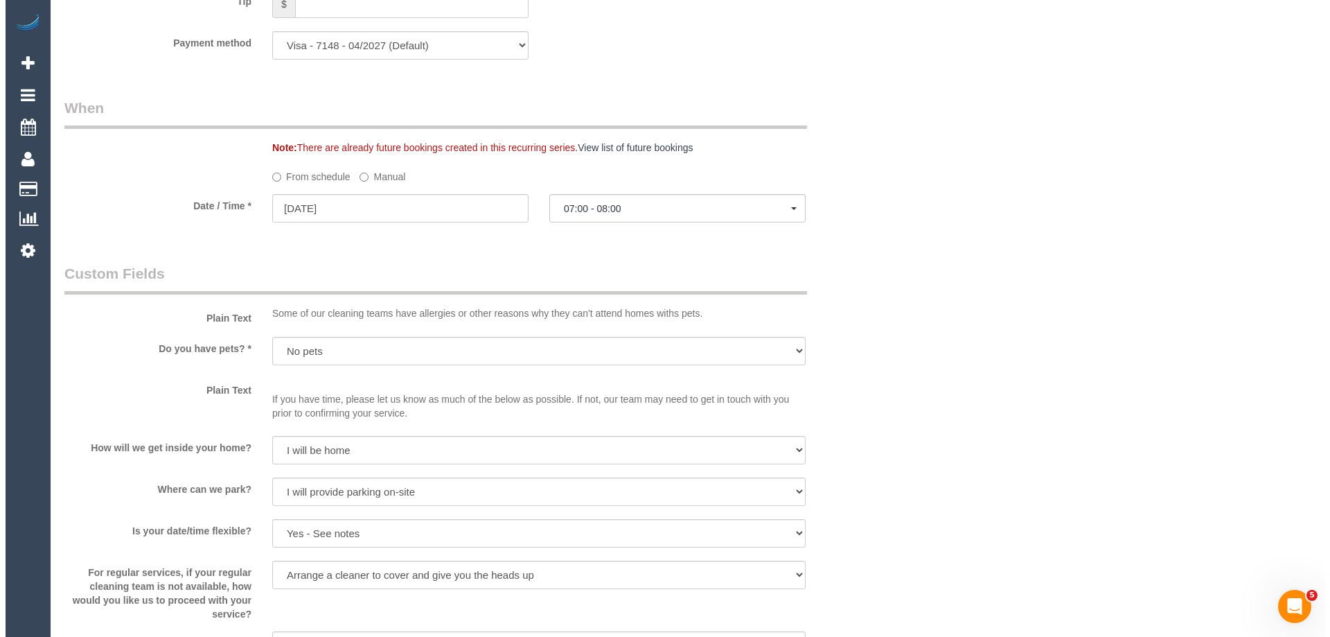
scroll to position [1802, 0]
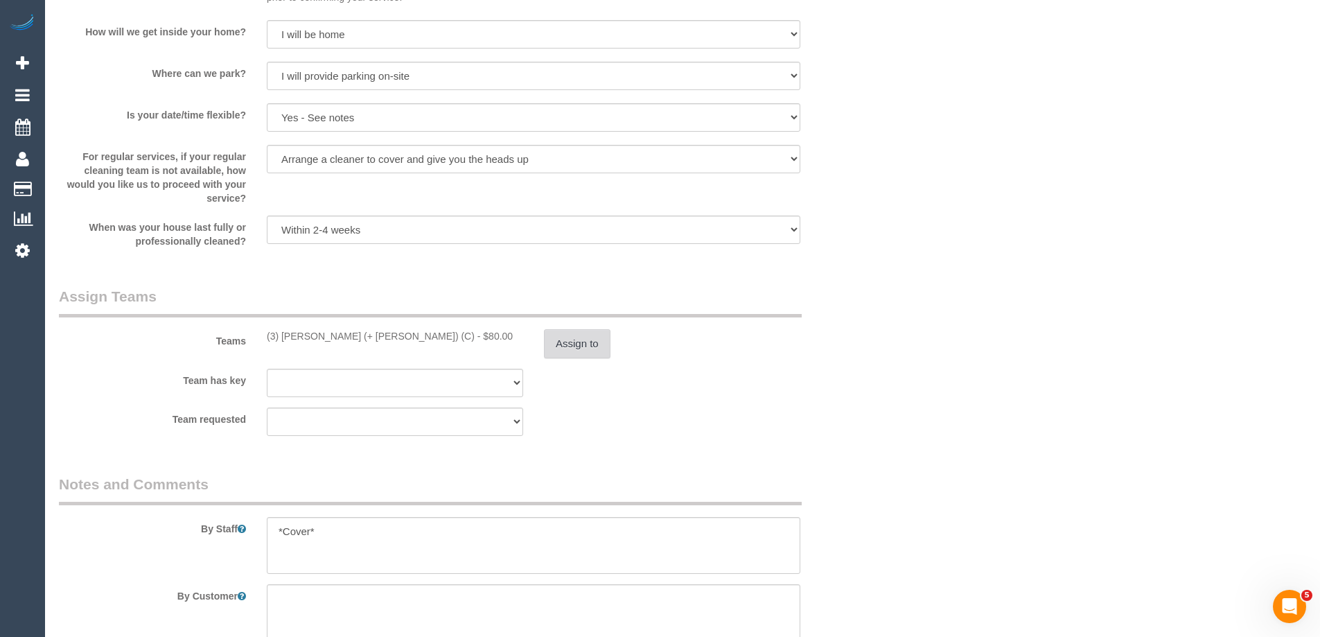
click at [572, 341] on button "Assign to" at bounding box center [577, 343] width 67 height 29
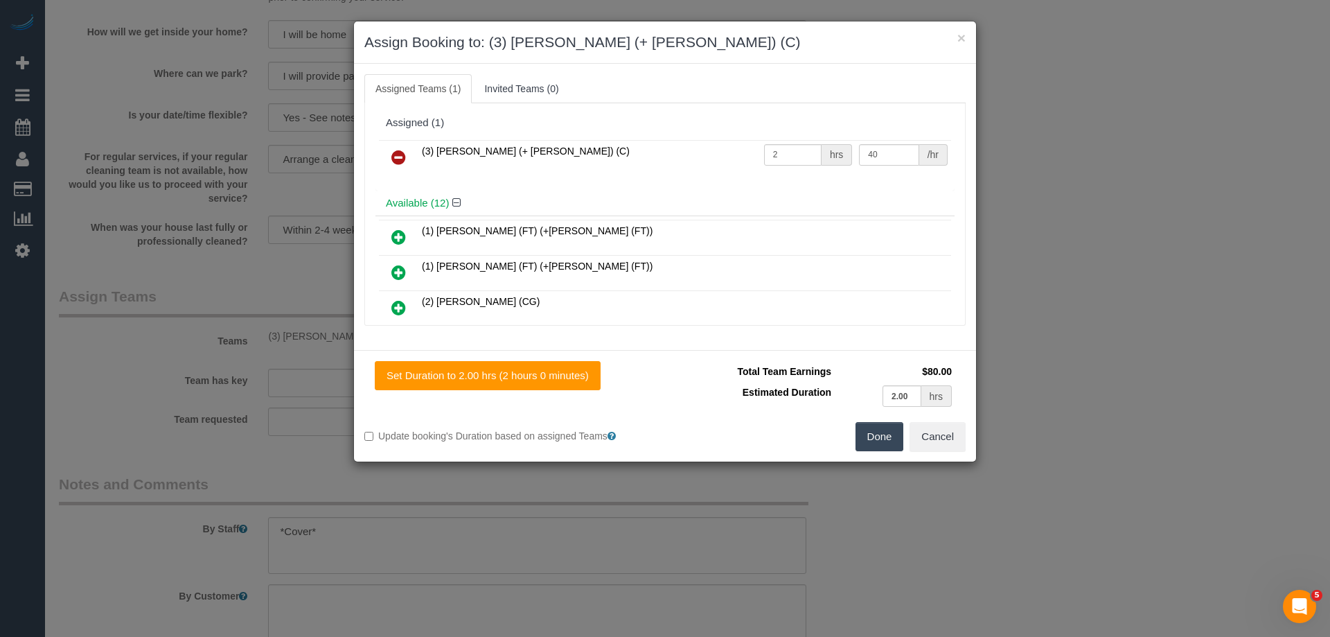
click at [397, 157] on icon at bounding box center [398, 157] width 15 height 17
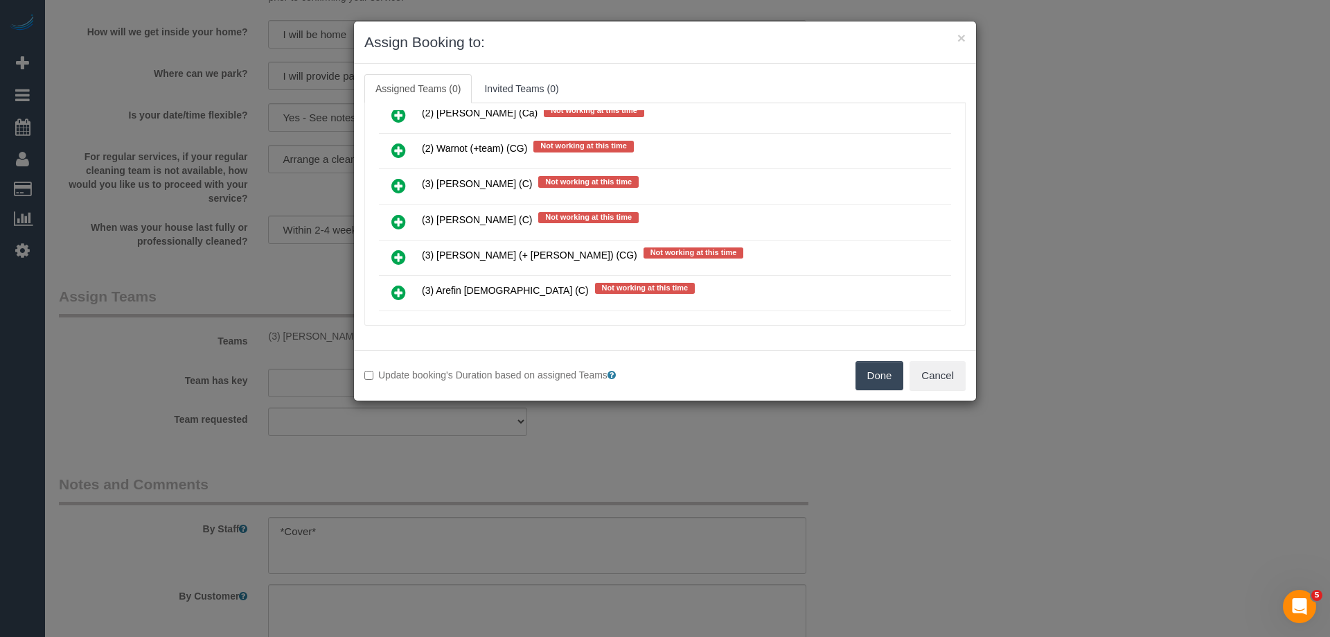
scroll to position [1247, 0]
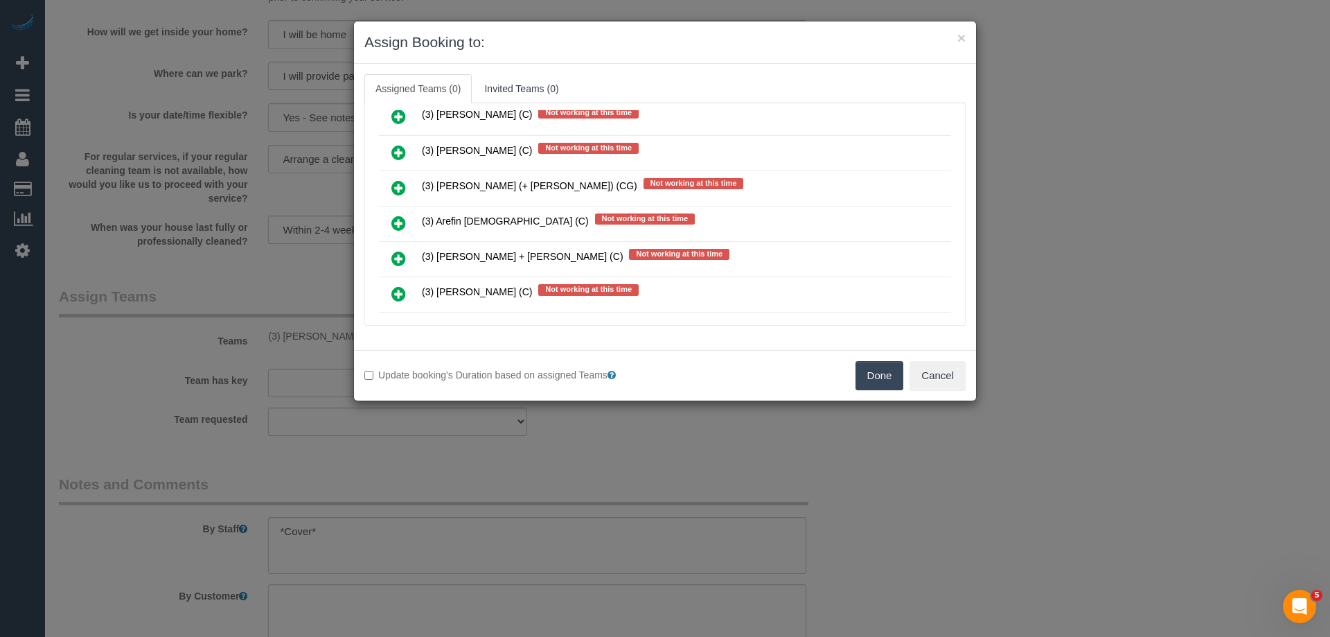
click at [389, 222] on link at bounding box center [398, 224] width 33 height 28
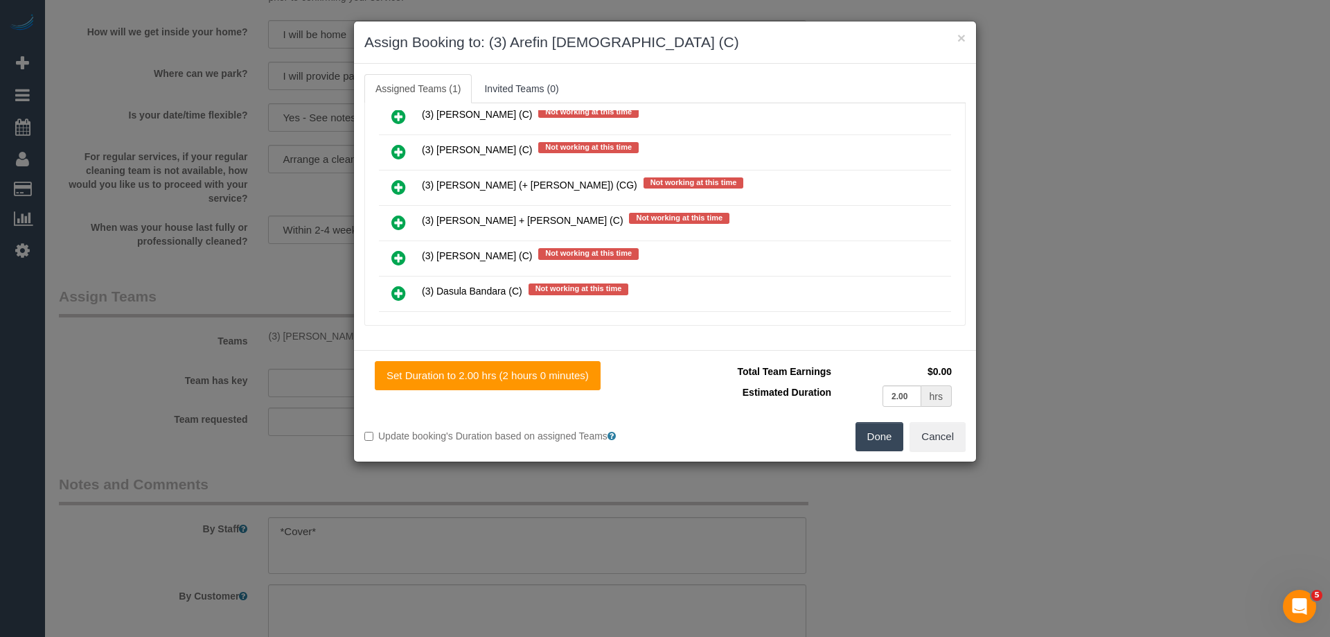
scroll to position [0, 0]
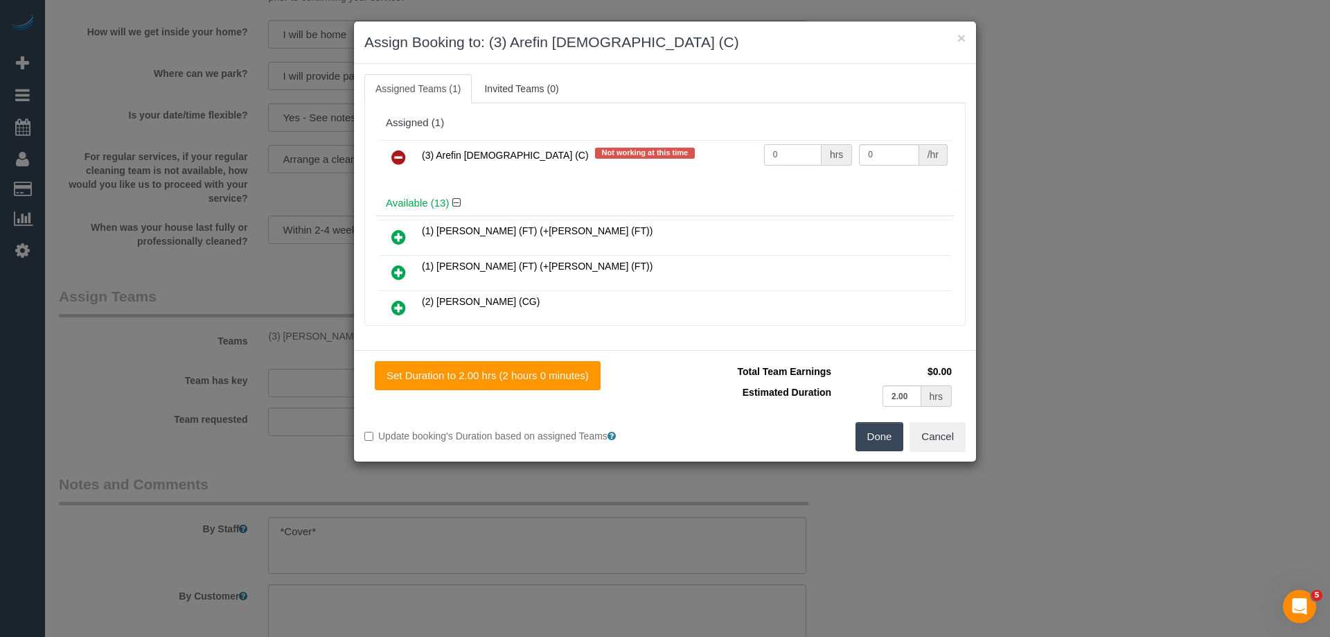
drag, startPoint x: 798, startPoint y: 155, endPoint x: 712, endPoint y: 148, distance: 86.2
click at [712, 148] on tr "(3) Arefin Islam (C) Not working at this time 0 hrs 0 /hr" at bounding box center [665, 157] width 572 height 35
click at [398, 152] on icon at bounding box center [398, 157] width 15 height 17
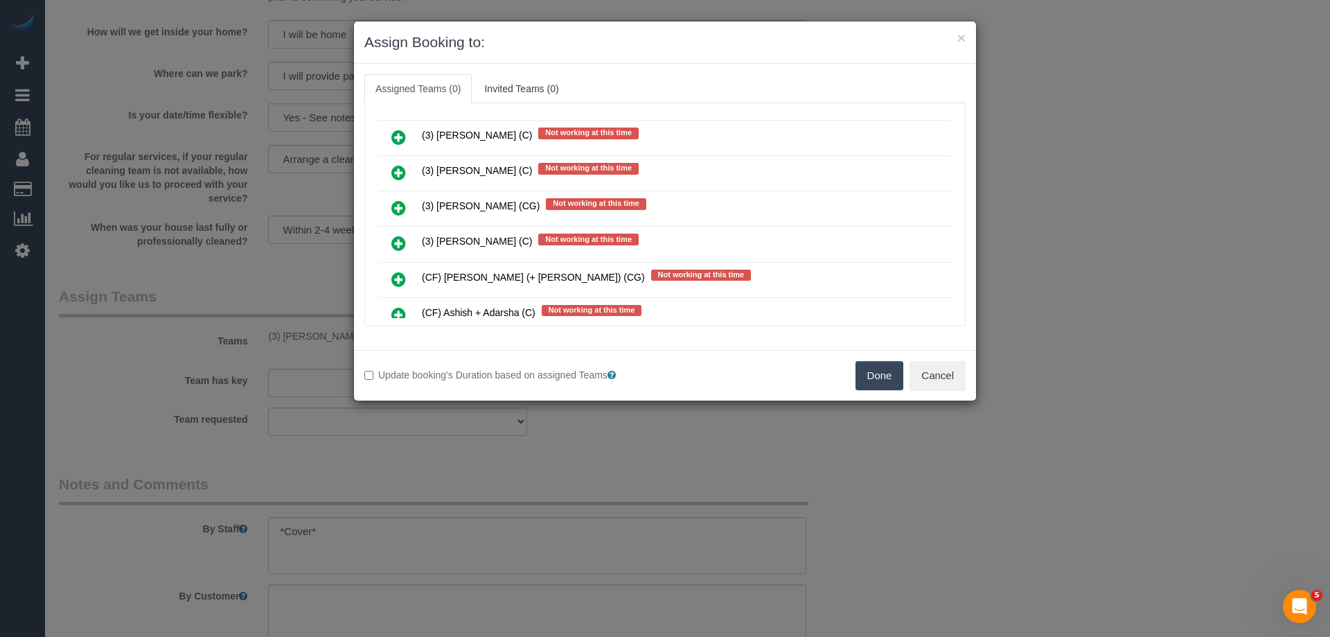
scroll to position [2079, 0]
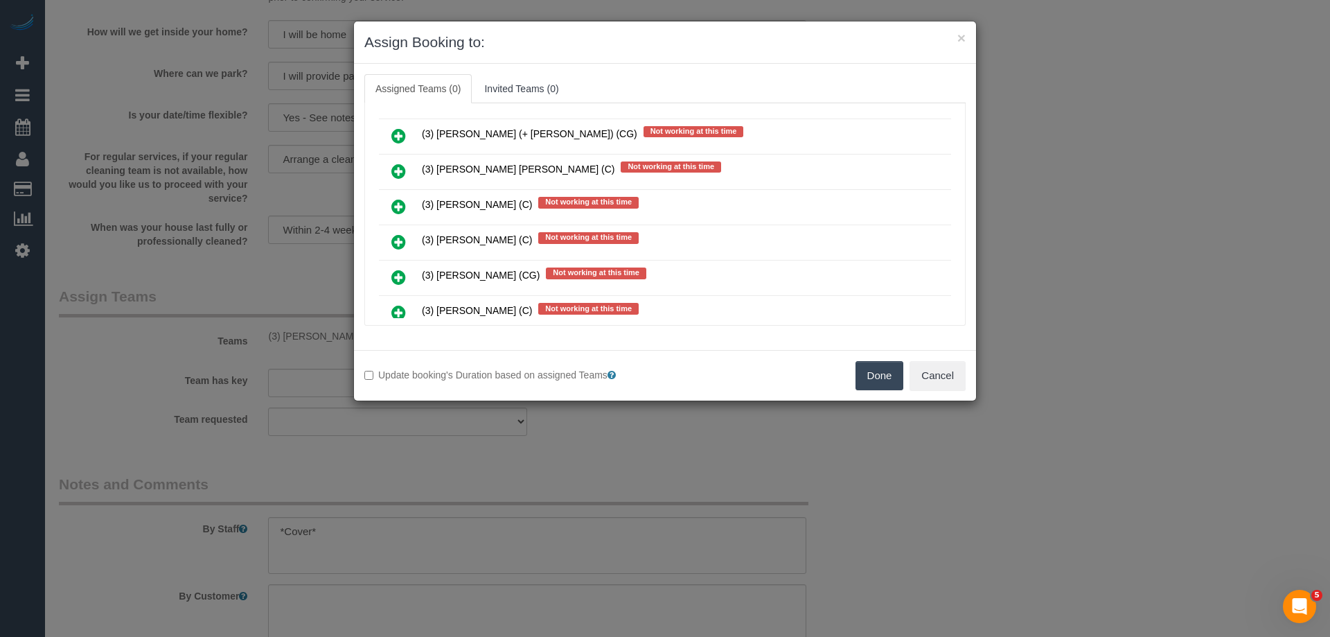
click at [403, 136] on icon at bounding box center [398, 135] width 15 height 17
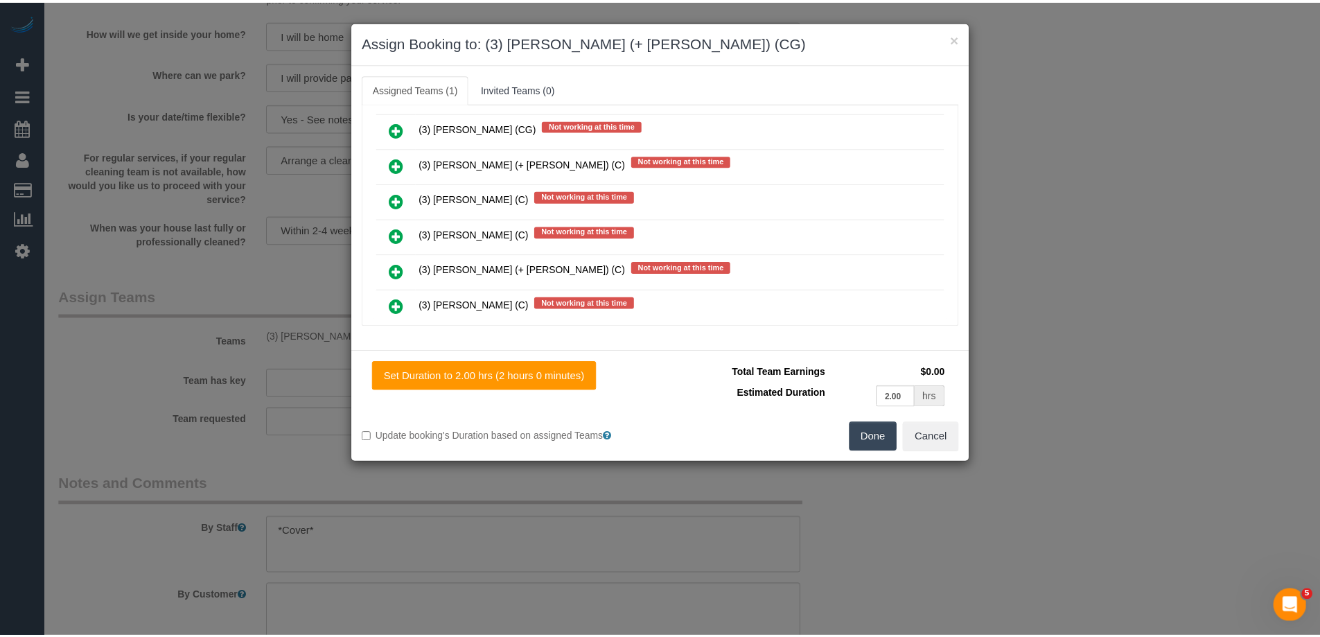
scroll to position [0, 0]
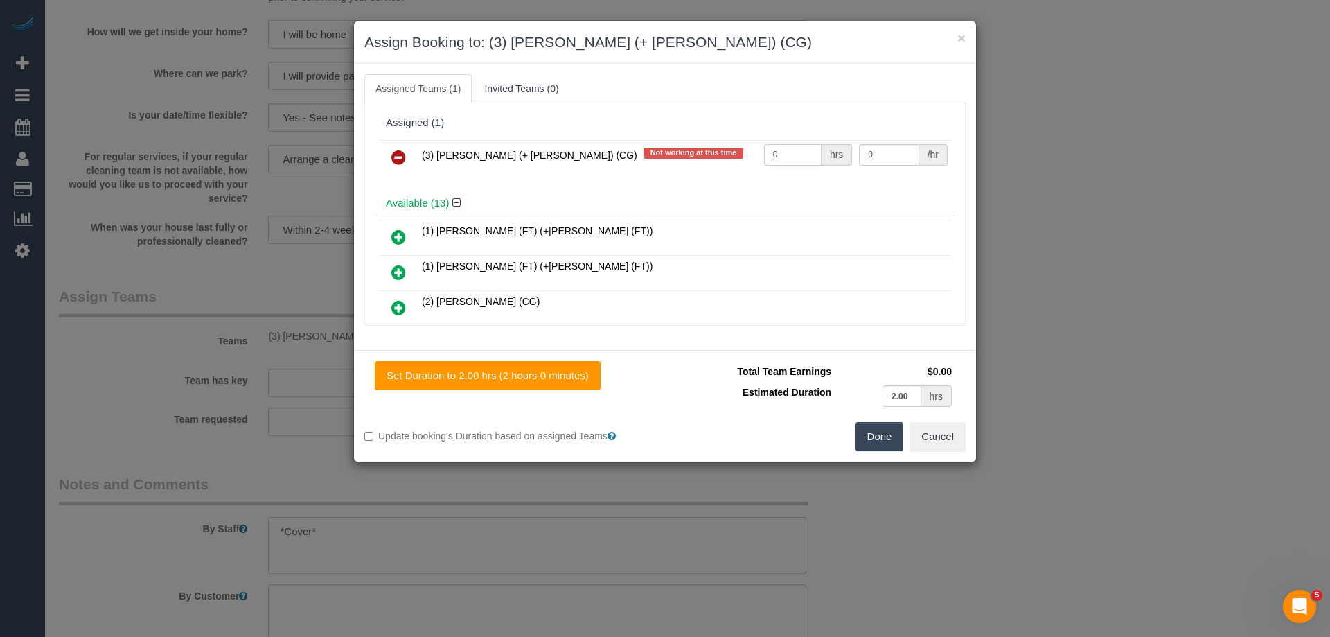
drag, startPoint x: 761, startPoint y: 155, endPoint x: 744, endPoint y: 155, distance: 17.3
click at [744, 155] on tr "(3) Sohail (+ Amninder) (CG) Not working at this time 0 hrs 0 /hr" at bounding box center [665, 157] width 572 height 35
click at [870, 439] on button "Done" at bounding box center [880, 436] width 49 height 29
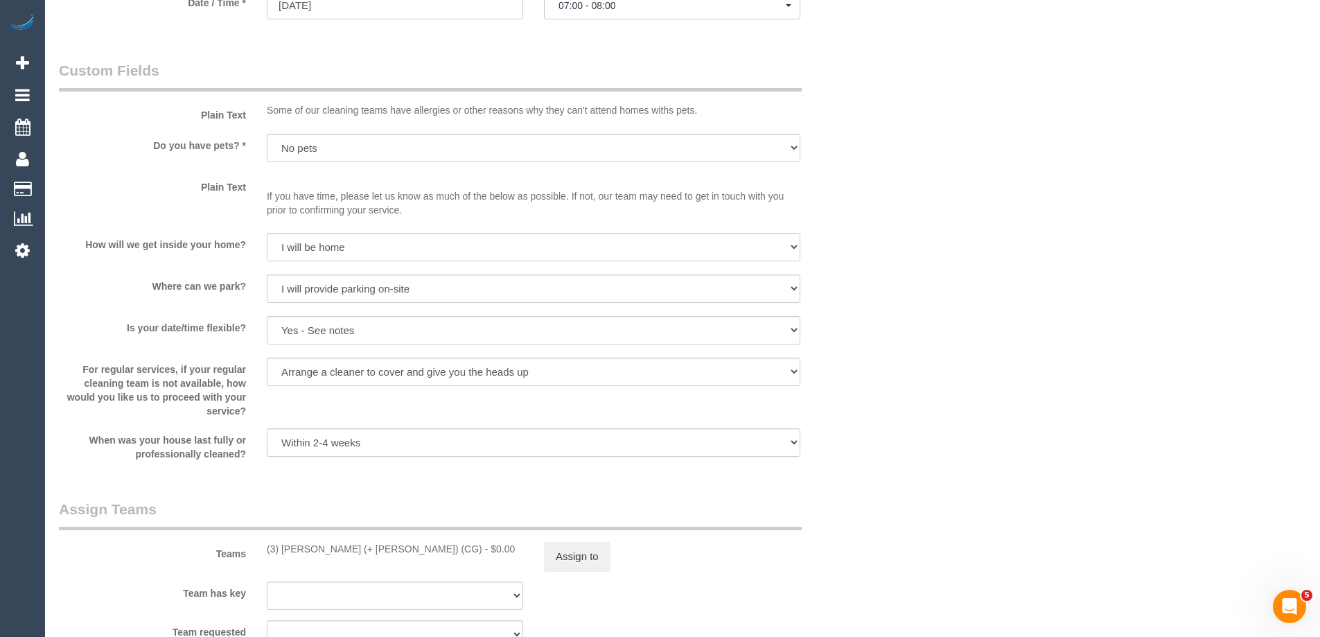
scroll to position [1802, 0]
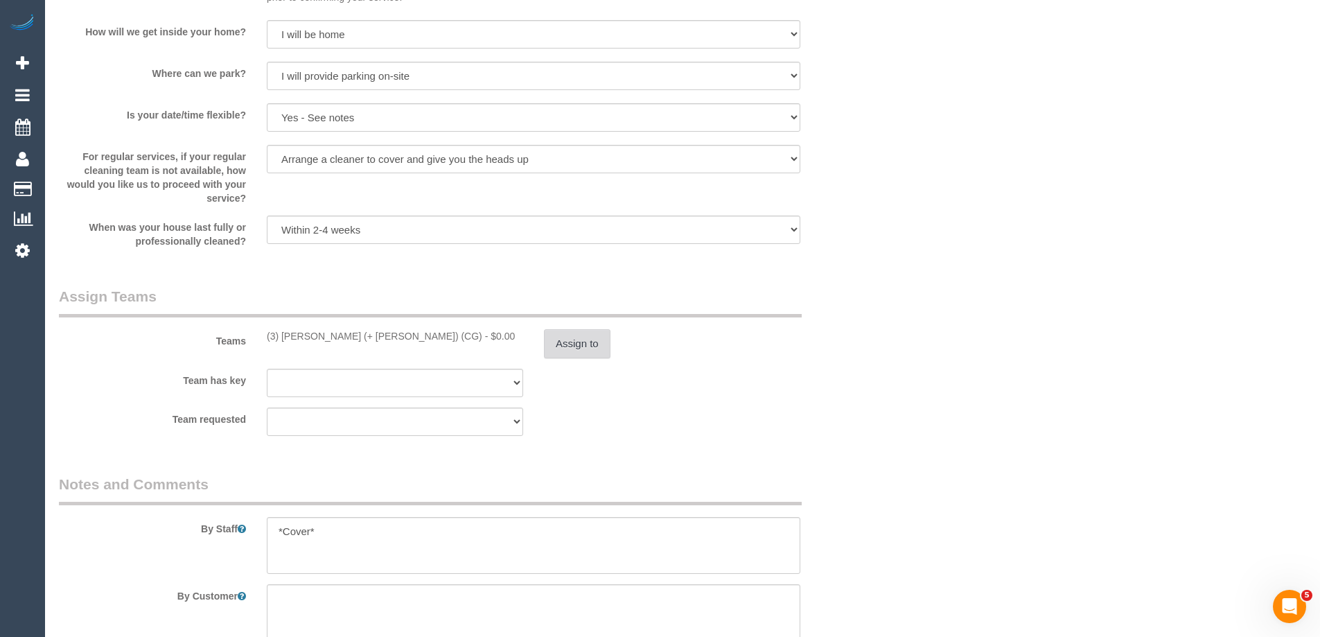
click at [570, 340] on button "Assign to" at bounding box center [577, 343] width 67 height 29
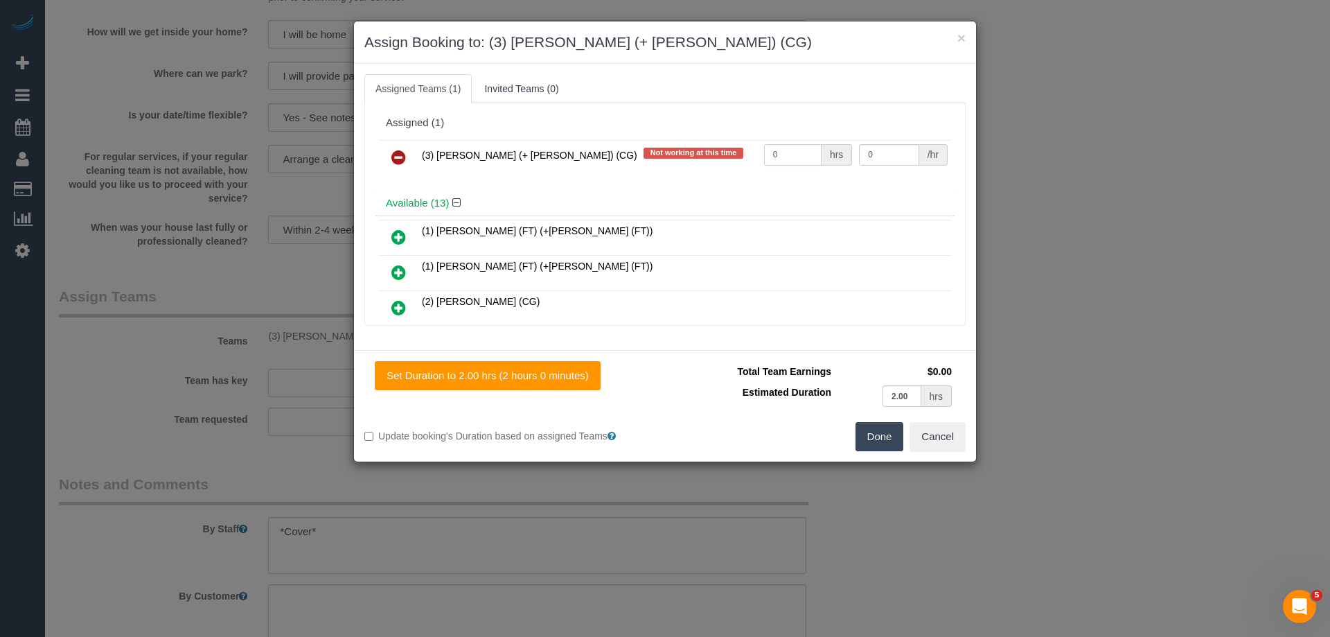
drag, startPoint x: 779, startPoint y: 155, endPoint x: 730, endPoint y: 154, distance: 49.2
click at [729, 154] on tr "(3) Sohail (+ Amninder) (CG) Not working at this time 0 hrs 0 /hr" at bounding box center [665, 157] width 572 height 35
type input "2"
drag, startPoint x: 889, startPoint y: 155, endPoint x: 770, endPoint y: 146, distance: 118.9
click at [770, 146] on tr "(3) Sohail (+ Amninder) (CG) Not working at this time 2 hrs 0 /hr" at bounding box center [665, 157] width 572 height 35
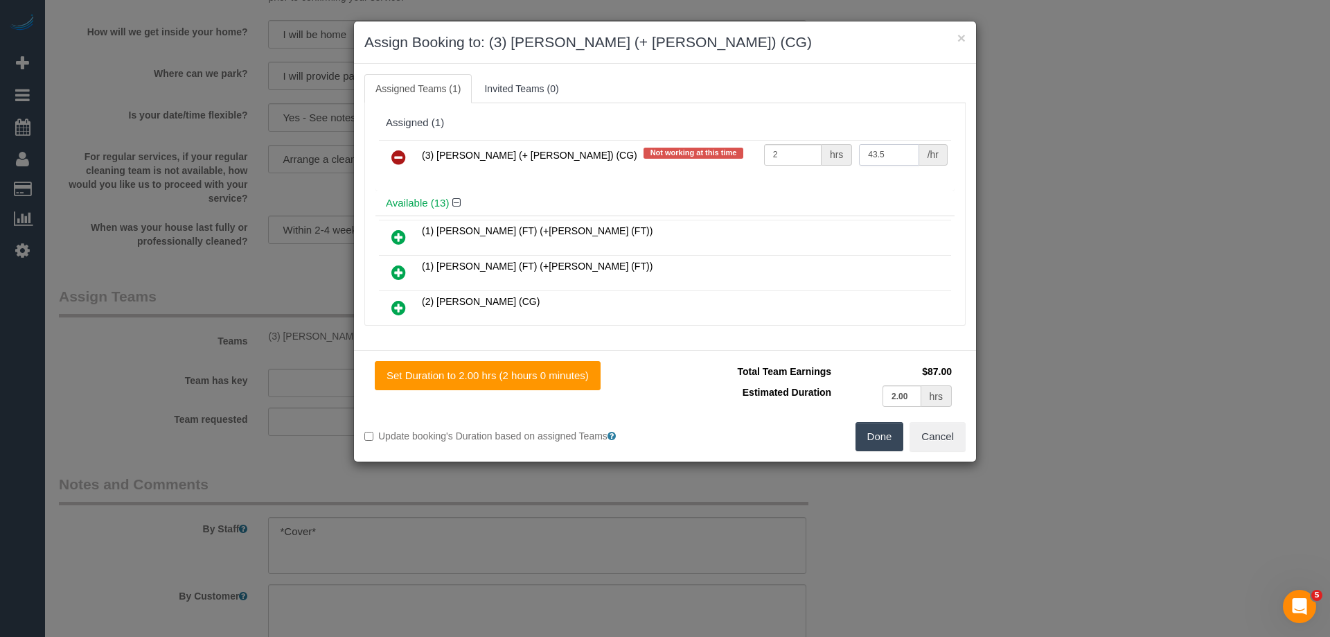
type input "43.5"
click at [869, 436] on button "Done" at bounding box center [880, 436] width 49 height 29
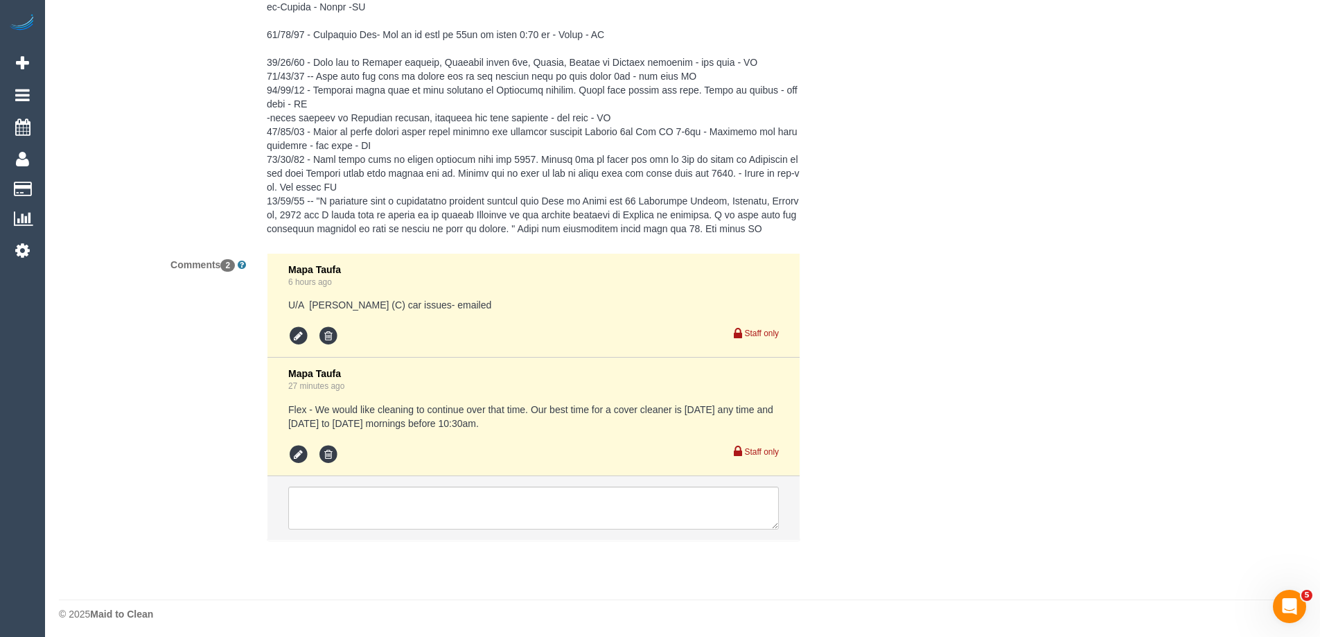
scroll to position [2504, 0]
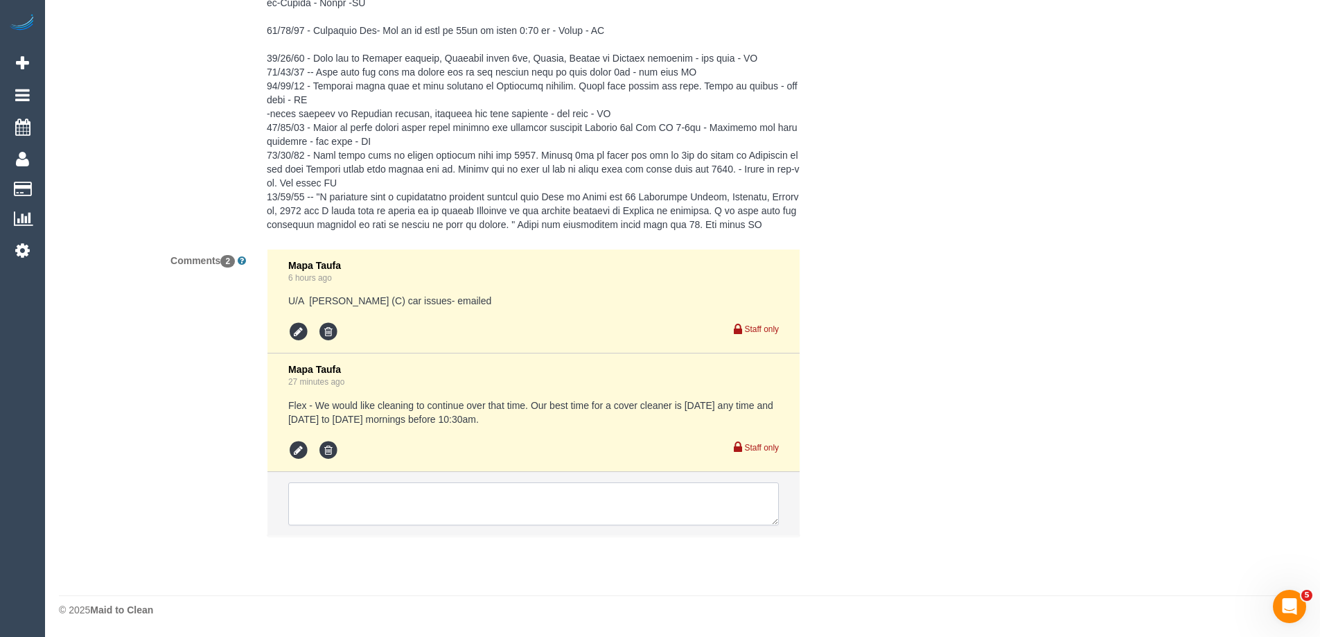
click at [333, 508] on textarea at bounding box center [533, 503] width 491 height 43
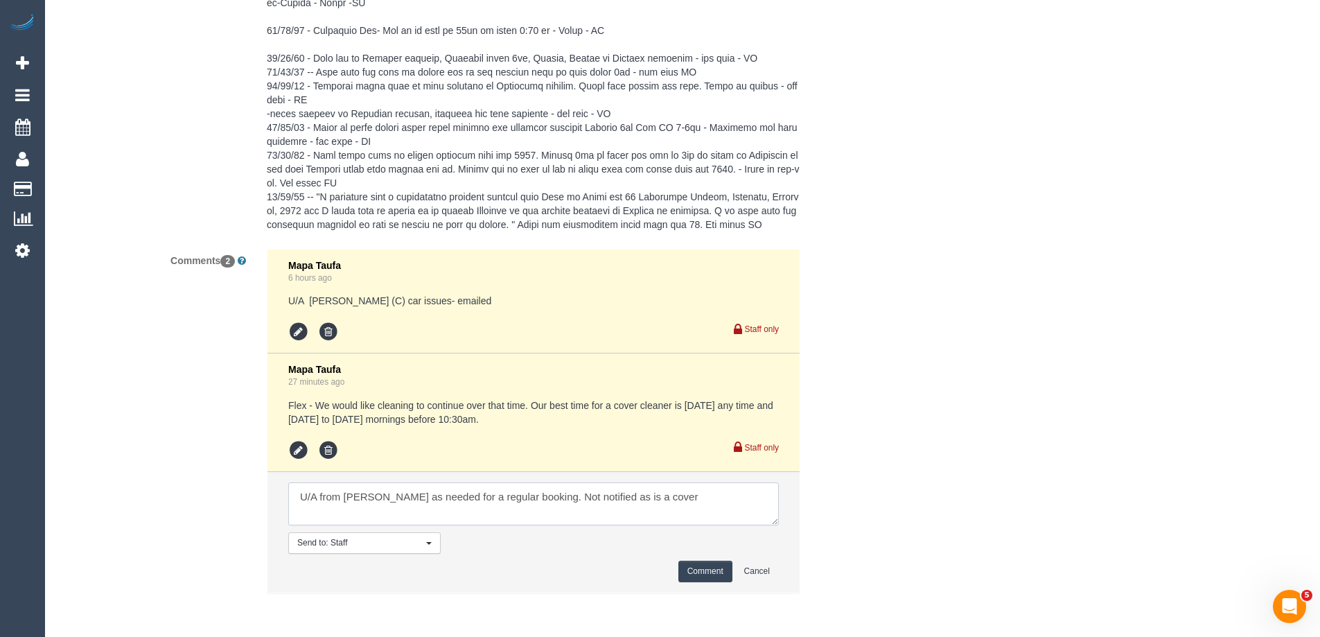
type textarea "U/A from Arifin as needed for a regular booking. Not notified as is a cover"
click at [711, 556] on li "Send to: Staff Nothing selected Send to: Staff Send to: Customer Send to: Team …" at bounding box center [533, 532] width 532 height 121
click at [700, 572] on button "Comment" at bounding box center [705, 571] width 54 height 21
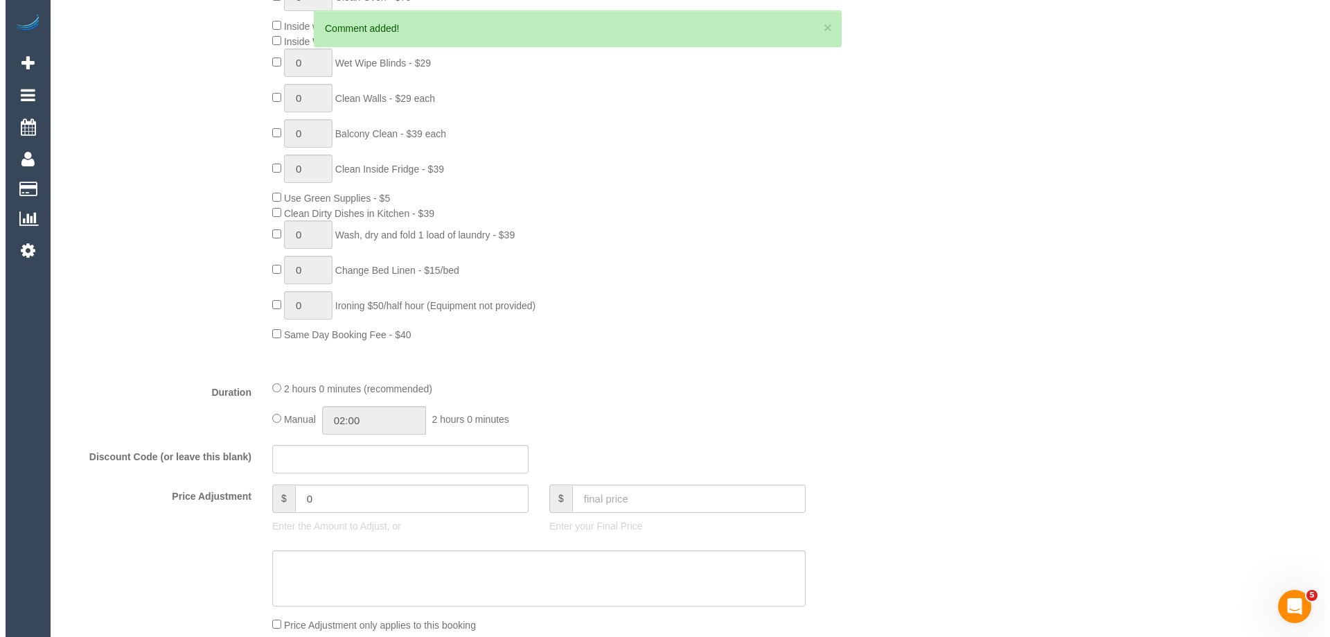
scroll to position [0, 0]
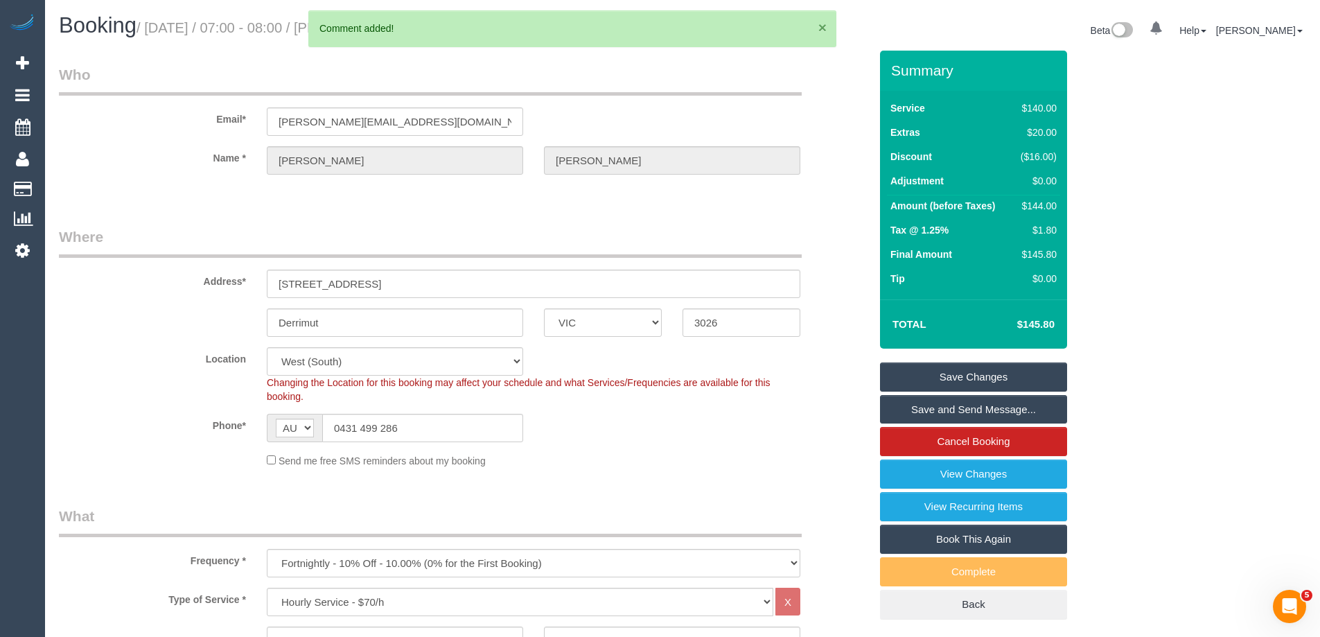
click at [821, 27] on button "×" at bounding box center [822, 27] width 8 height 15
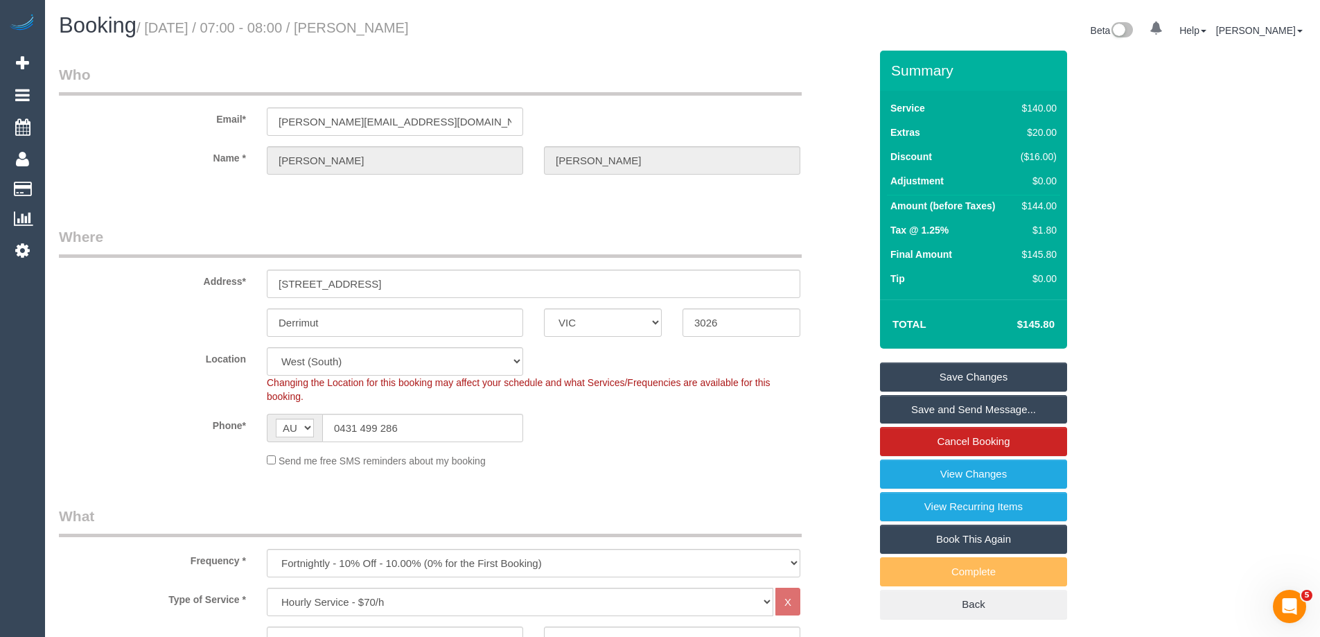
drag, startPoint x: 486, startPoint y: 28, endPoint x: 385, endPoint y: 23, distance: 101.3
click at [385, 23] on h1 "Booking / September 01, 2025 / 07:00 - 08:00 / Brent Connolly" at bounding box center [365, 26] width 613 height 24
copy small "Brent Connolly"
click at [922, 378] on link "Save Changes" at bounding box center [973, 376] width 187 height 29
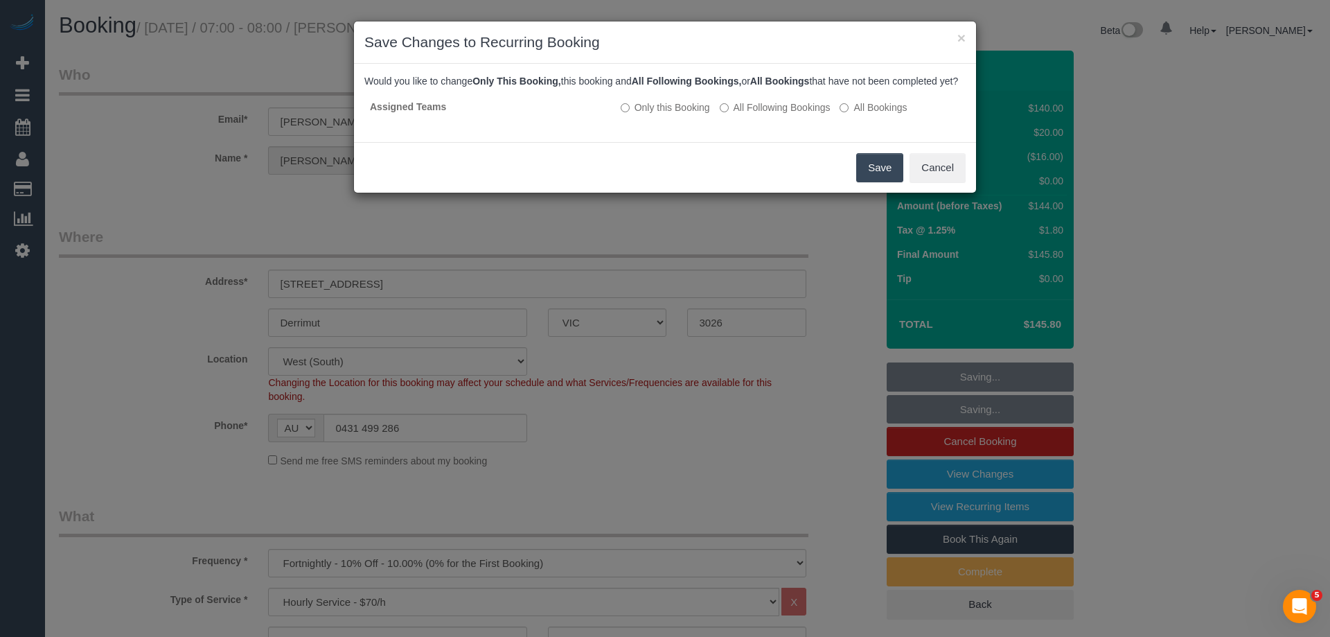
click at [870, 179] on button "Save" at bounding box center [879, 167] width 47 height 29
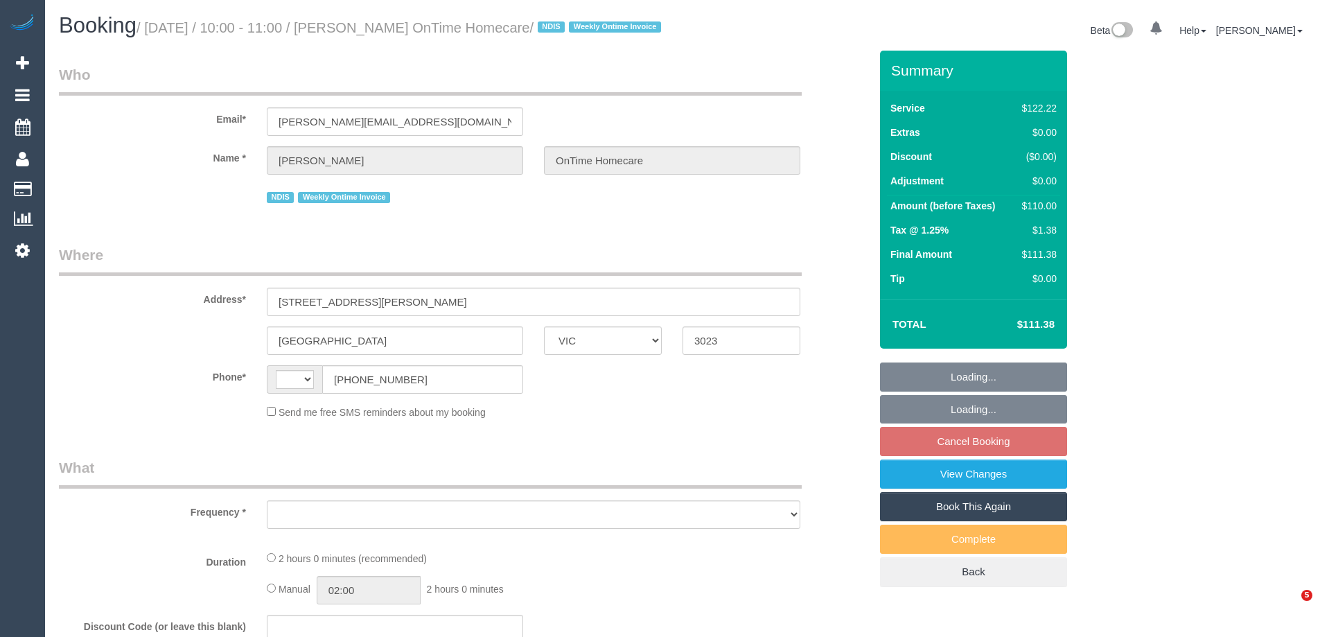
select select "VIC"
select select "string:AU"
select select "object:546"
select select "number:27"
select select "number:14"
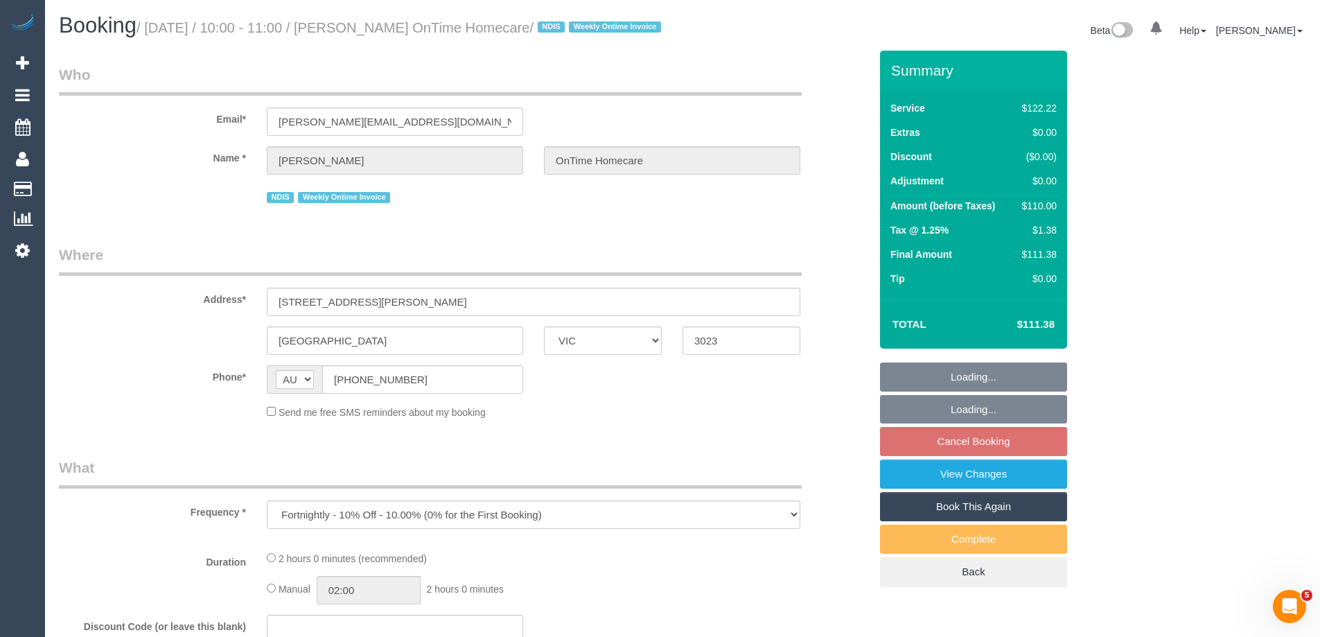
select select "number:19"
select select "number:36"
select select "number:35"
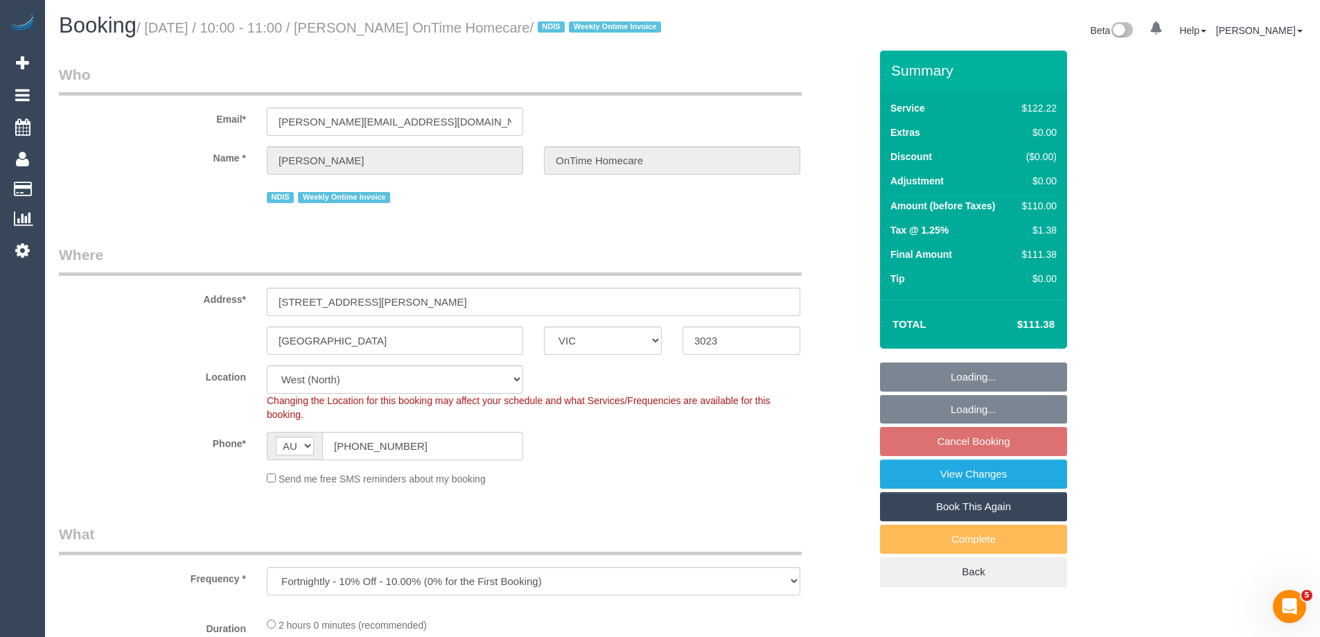
select select "object:758"
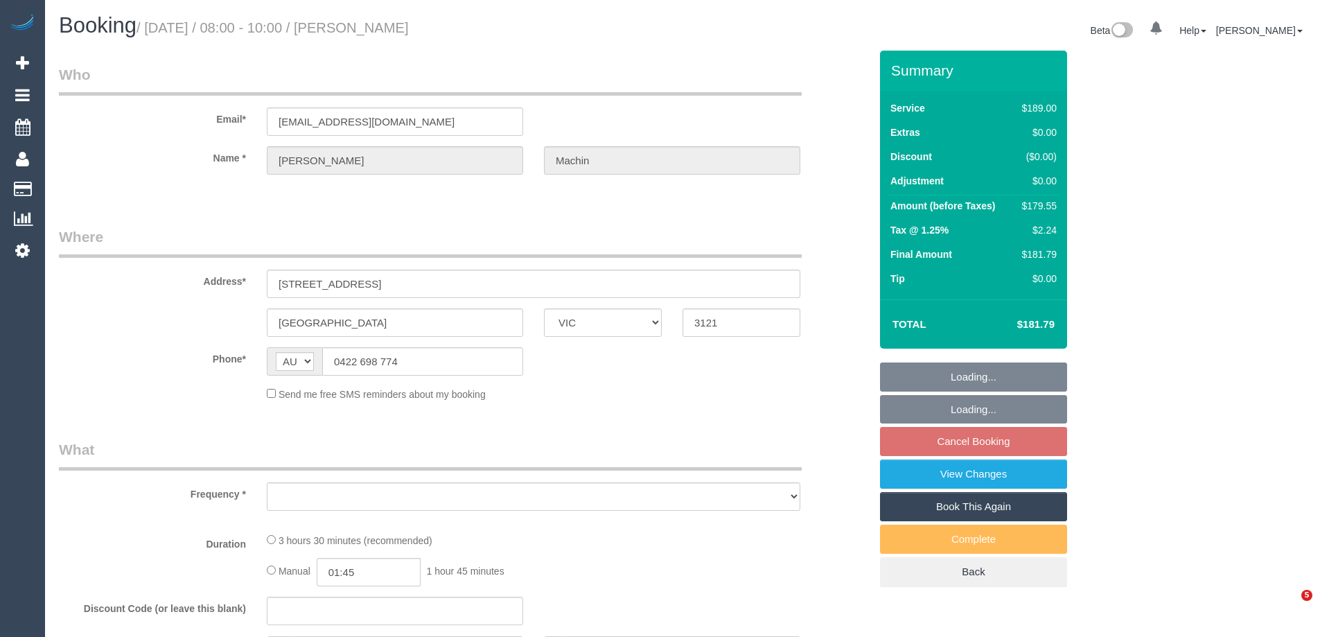
select select "VIC"
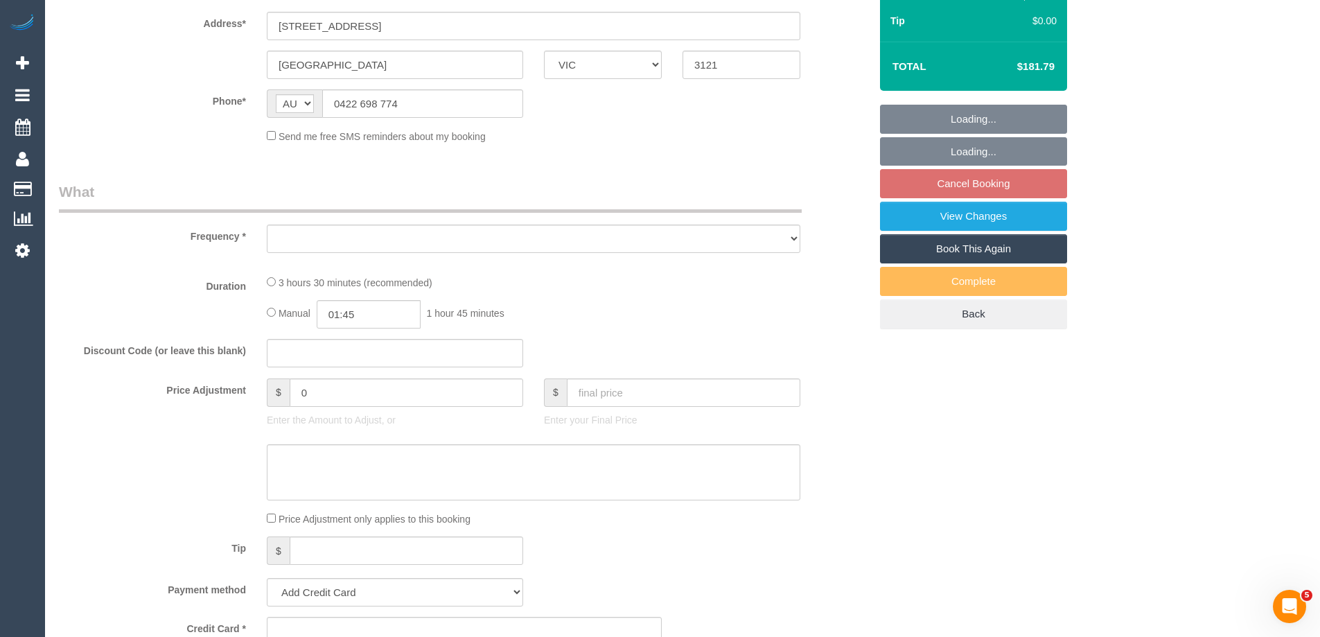
scroll to position [277, 0]
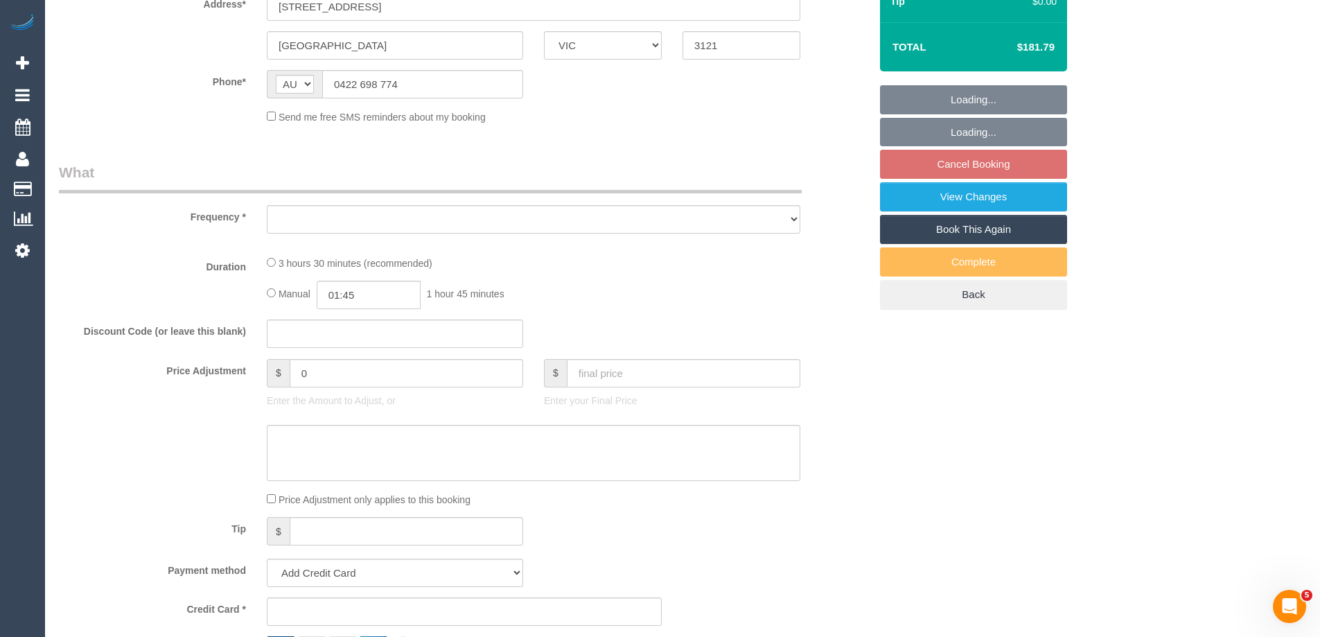
select select "string:stripe-pm_1PoDs32GScqysDRVOLOcmqDR"
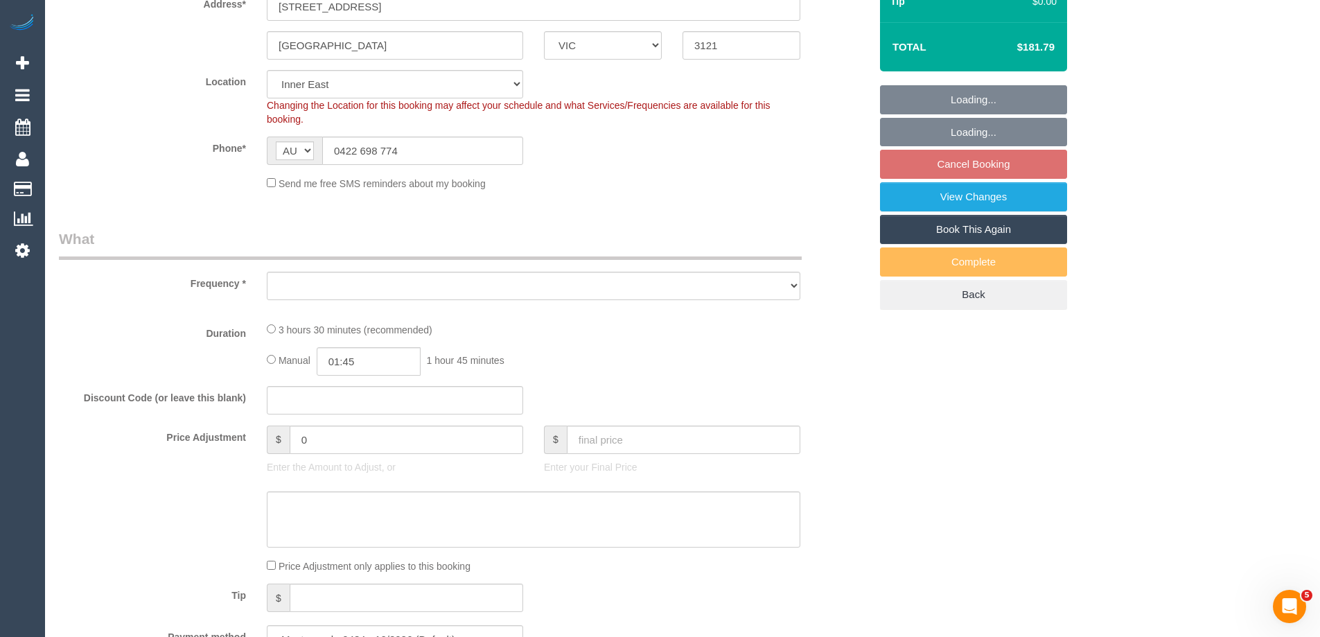
select select "object:534"
select select "spot2"
select select "object:693"
select select "number:29"
select select "number:14"
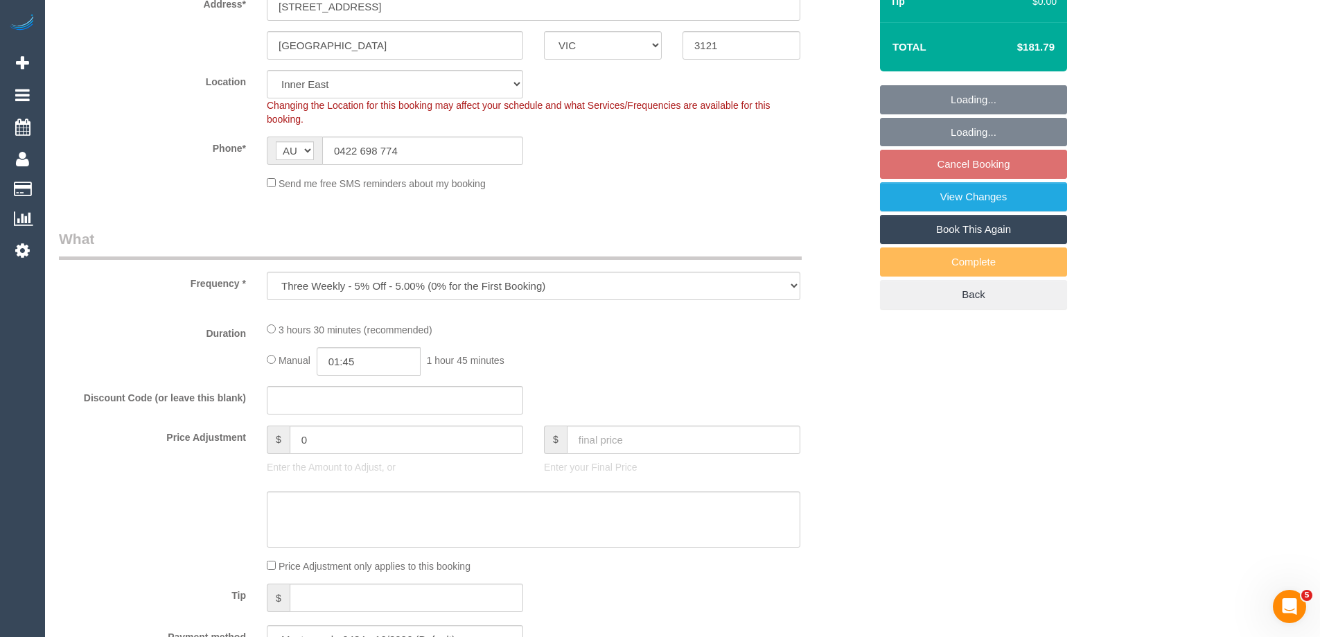
select select "number:19"
select select "number:13"
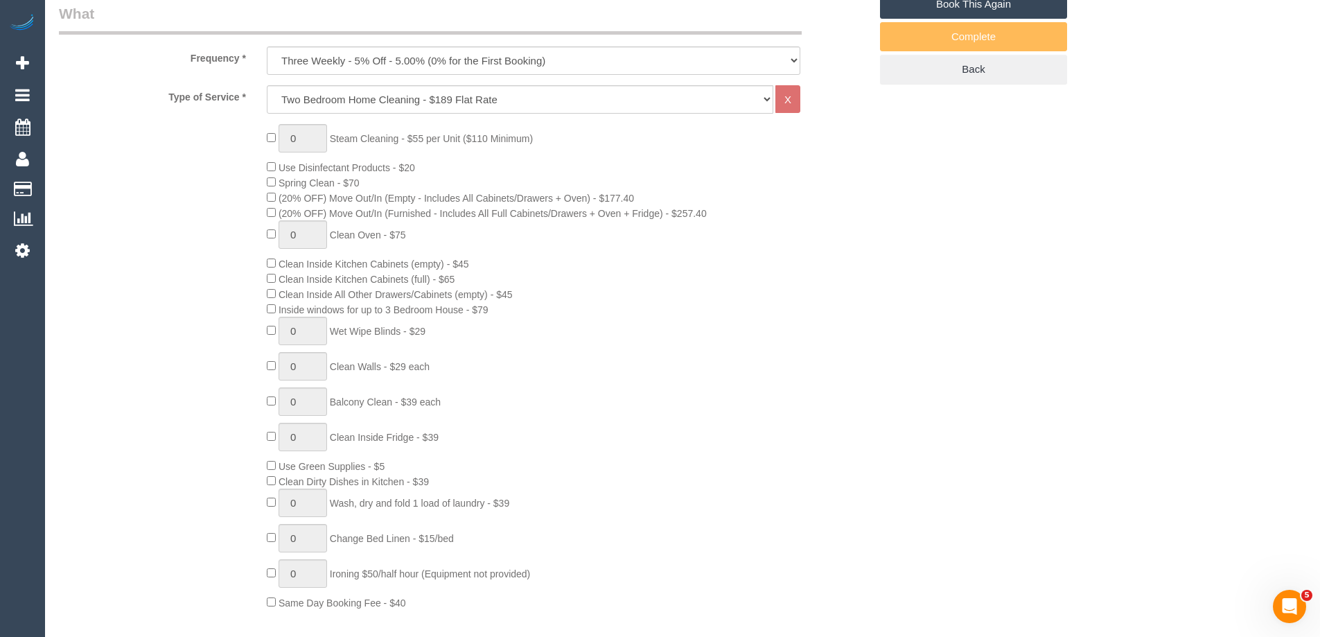
scroll to position [693, 0]
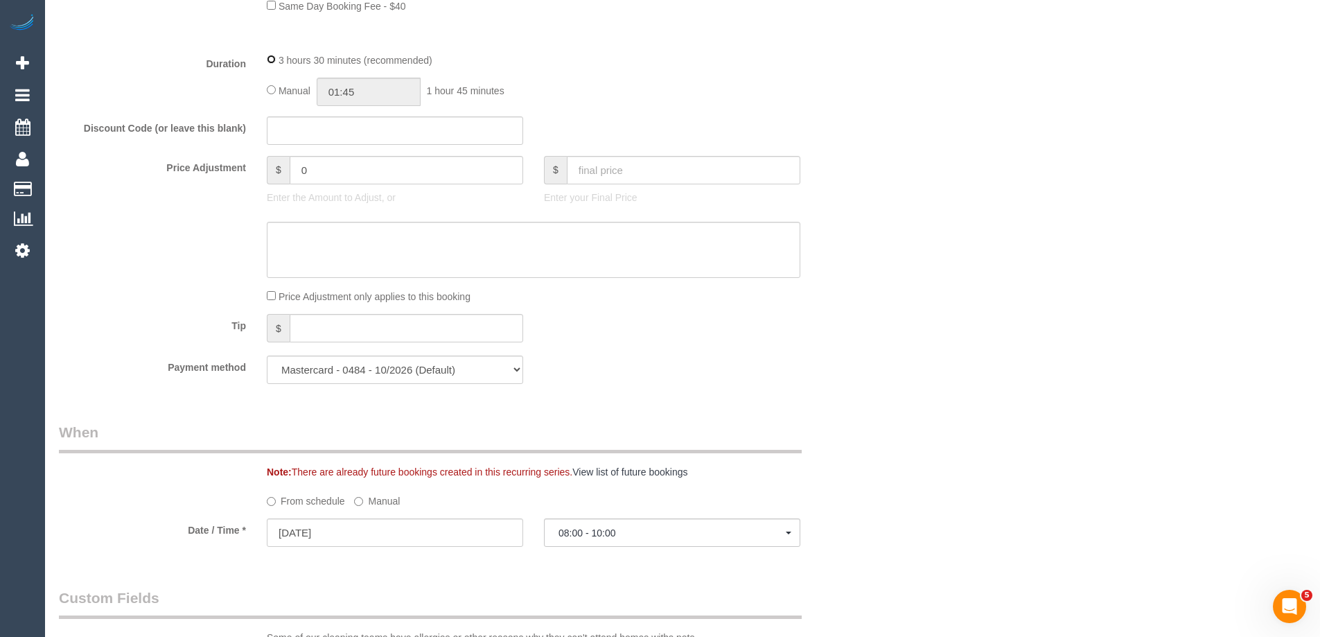
select select "spot26"
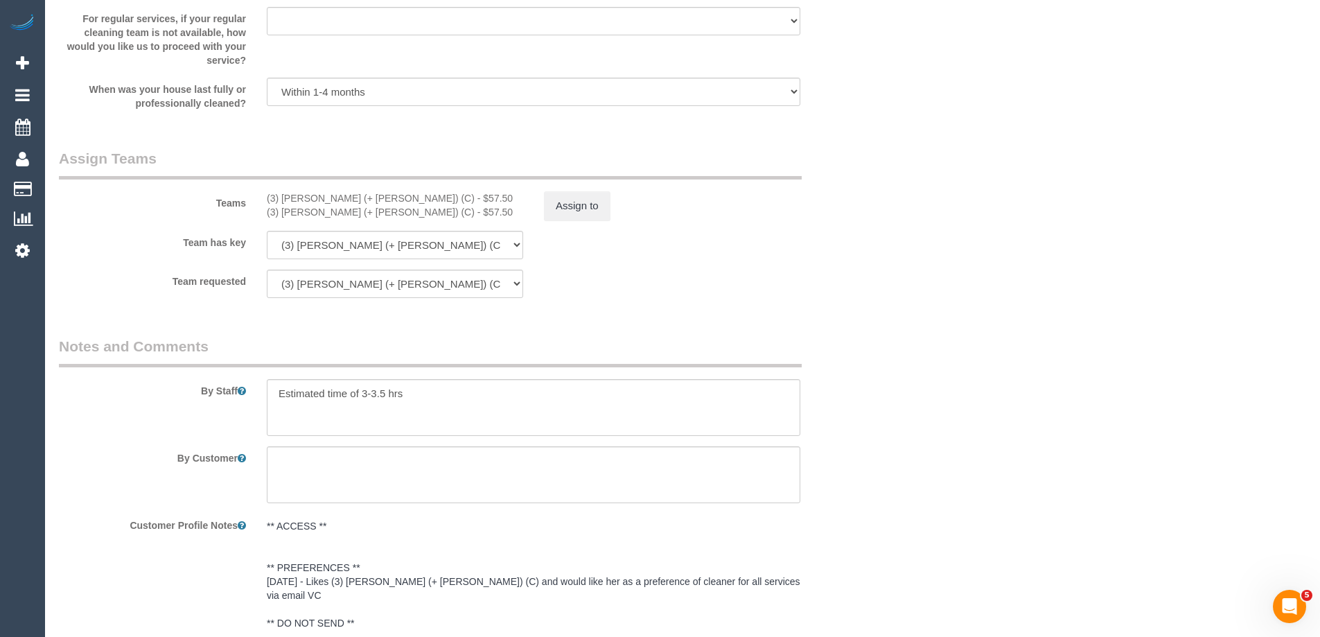
scroll to position [2009, 0]
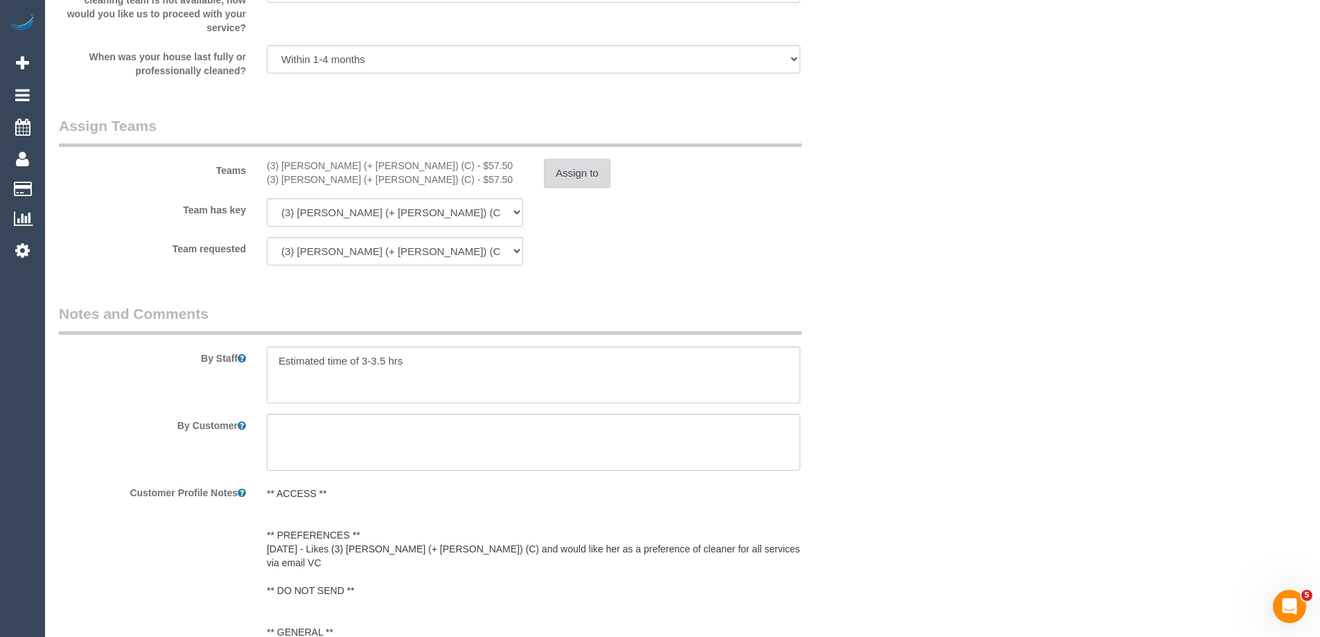
click at [572, 177] on button "Assign to" at bounding box center [577, 173] width 67 height 29
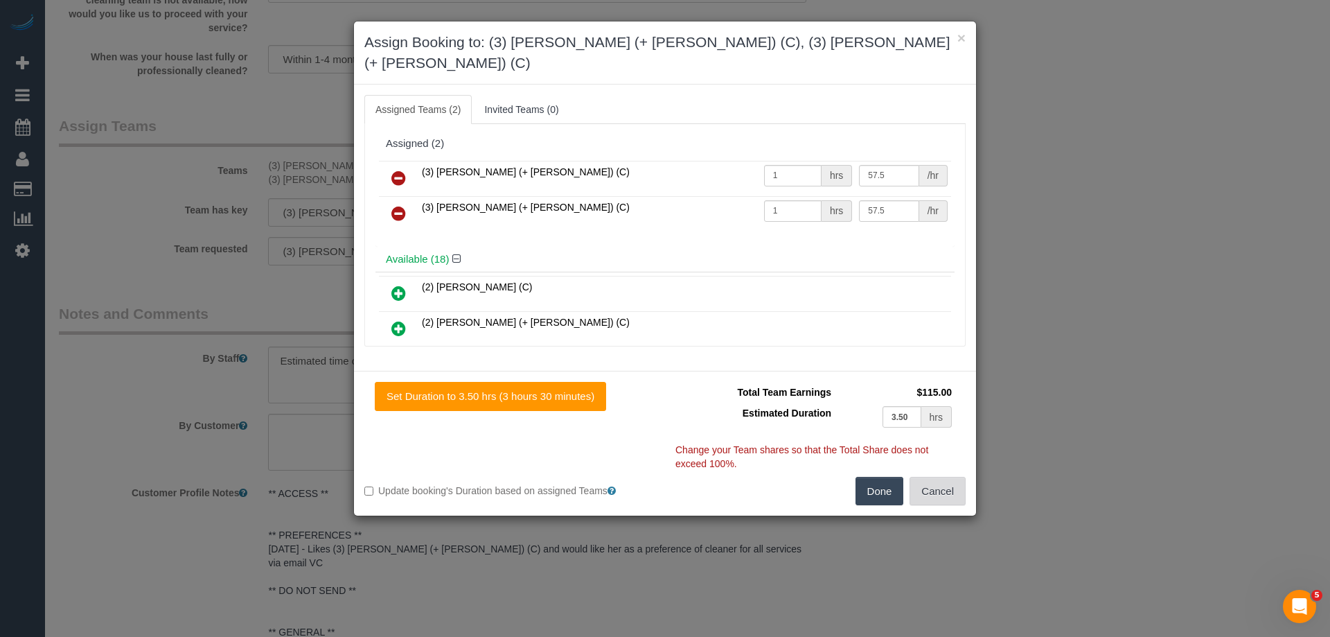
click at [941, 477] on button "Cancel" at bounding box center [938, 491] width 56 height 29
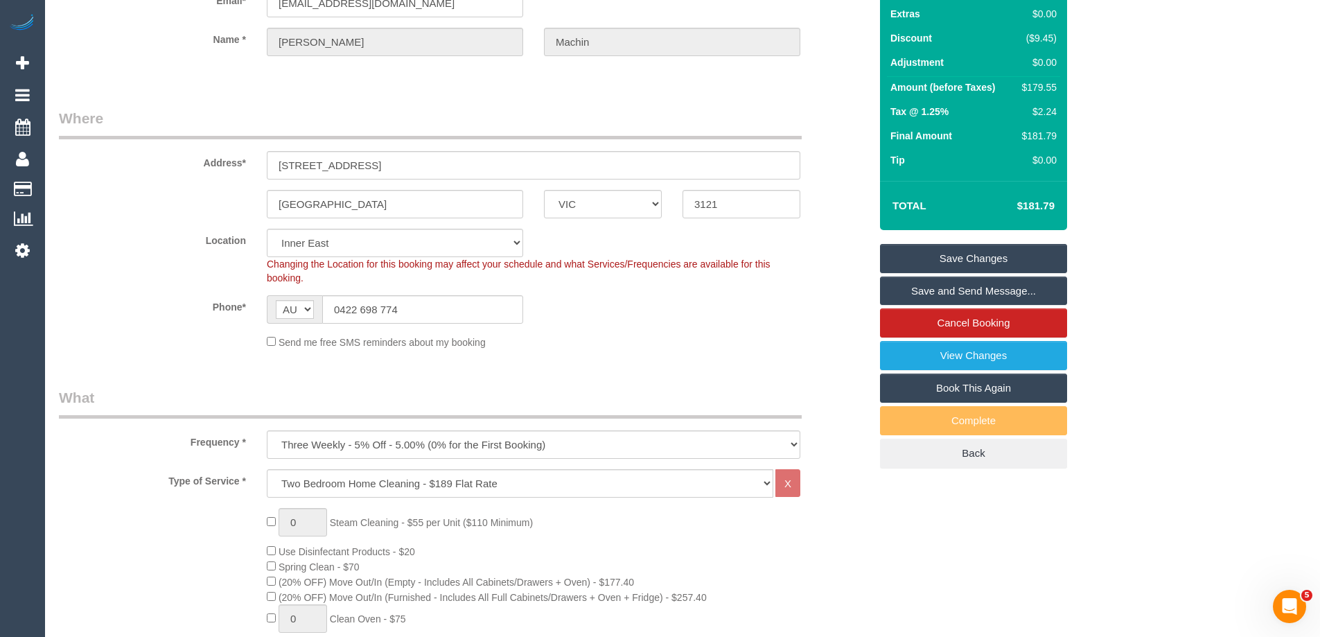
scroll to position [0, 0]
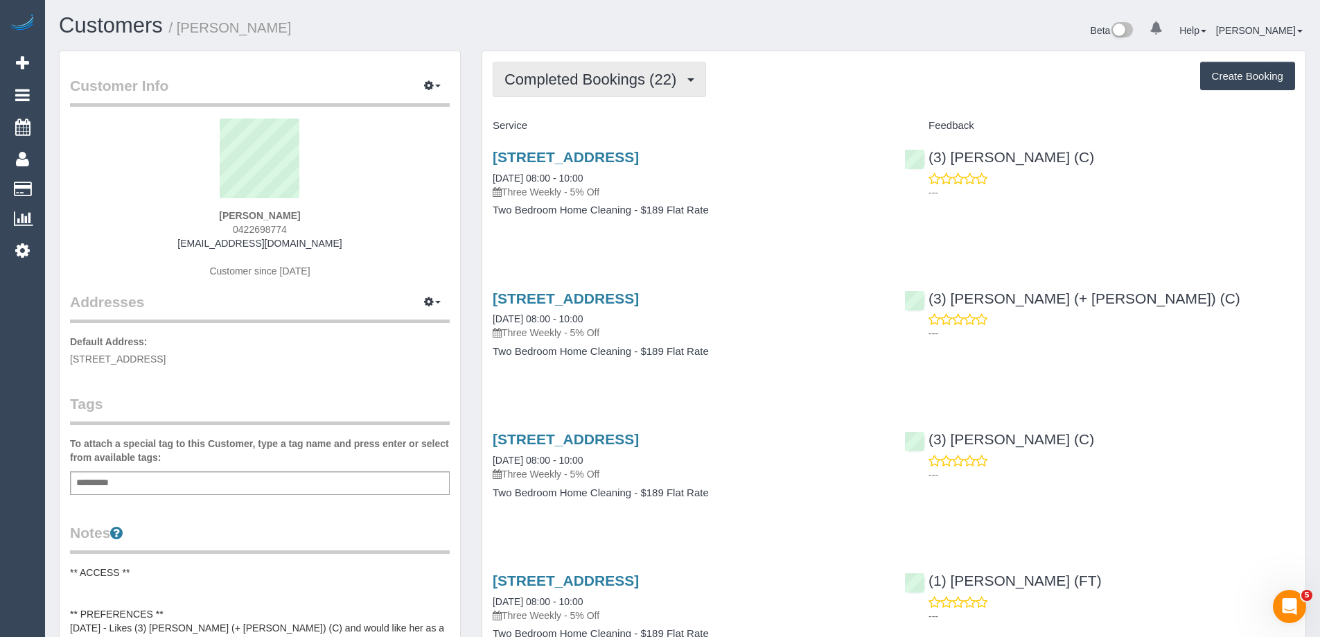
click at [573, 79] on span "Completed Bookings (22)" at bounding box center [593, 79] width 179 height 17
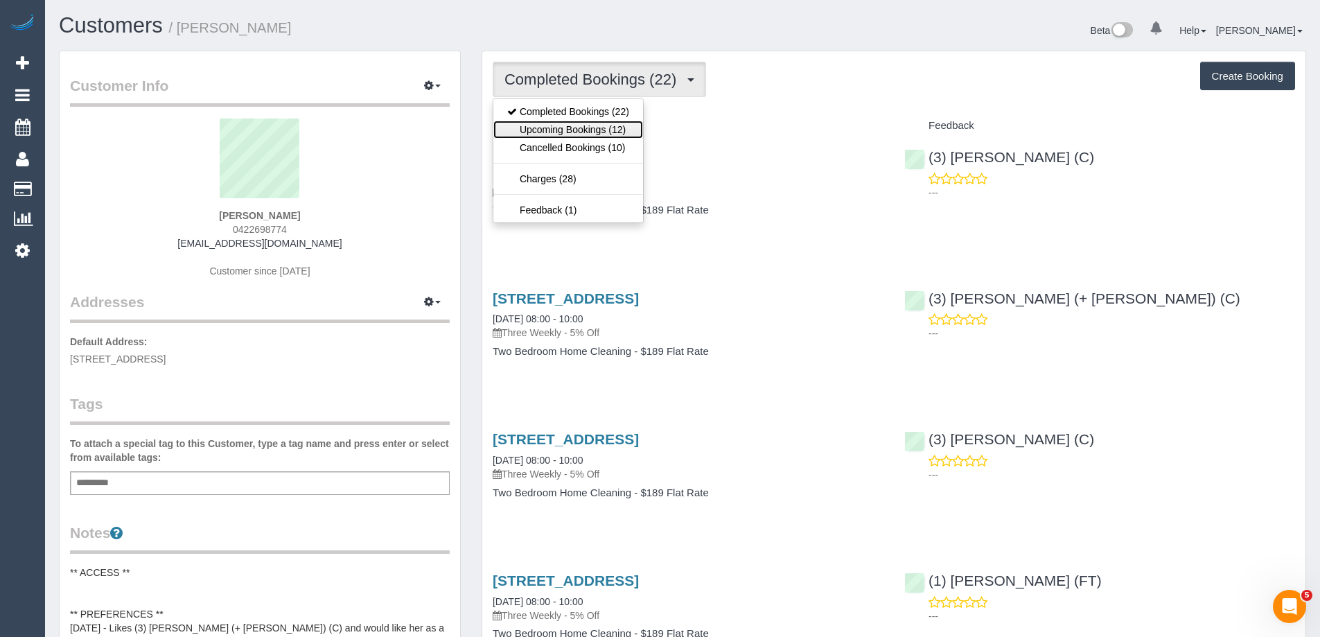
click at [576, 131] on link "Upcoming Bookings (12)" at bounding box center [568, 130] width 150 height 18
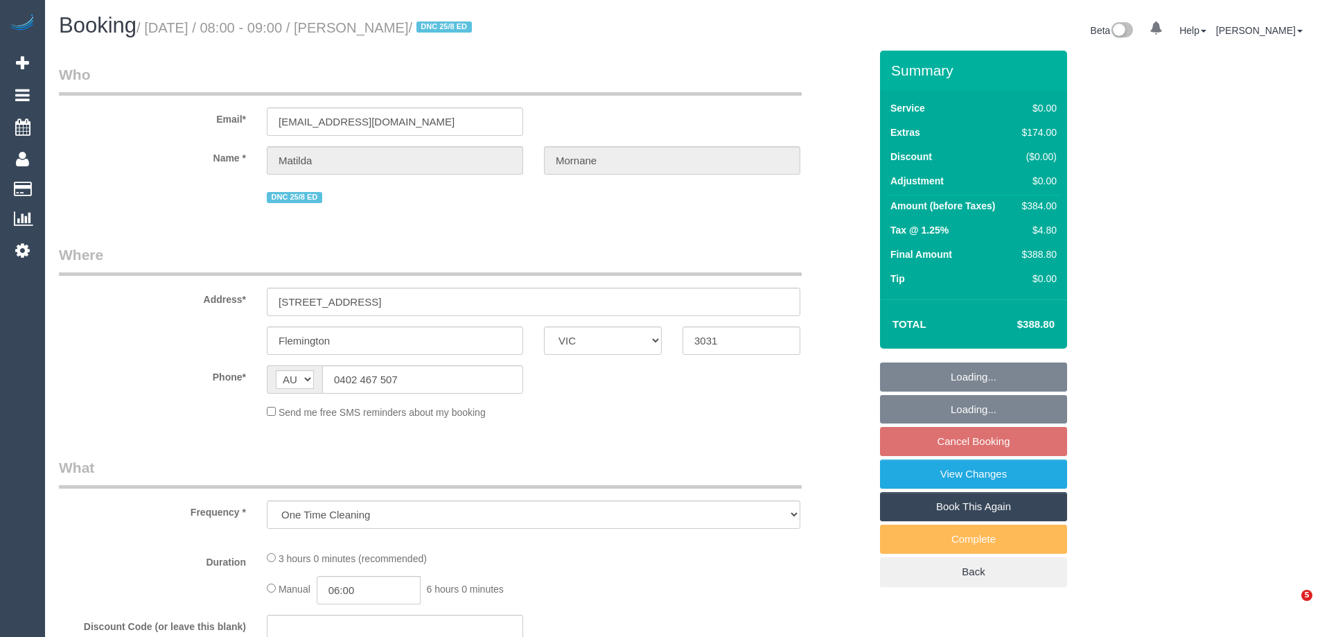
select select "VIC"
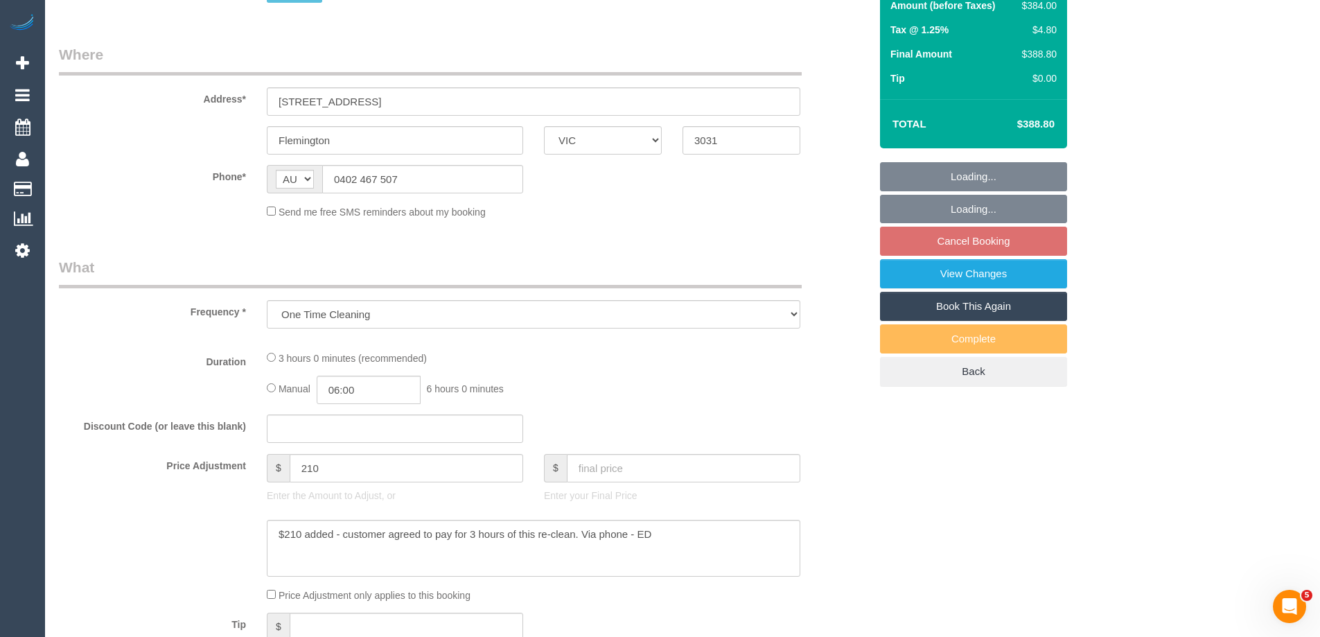
select select "string:stripe-pm_1RsFsd2GScqysDRVgSeO7wtR"
select select "number:29"
select select "number:14"
select select "number:18"
select select "number:24"
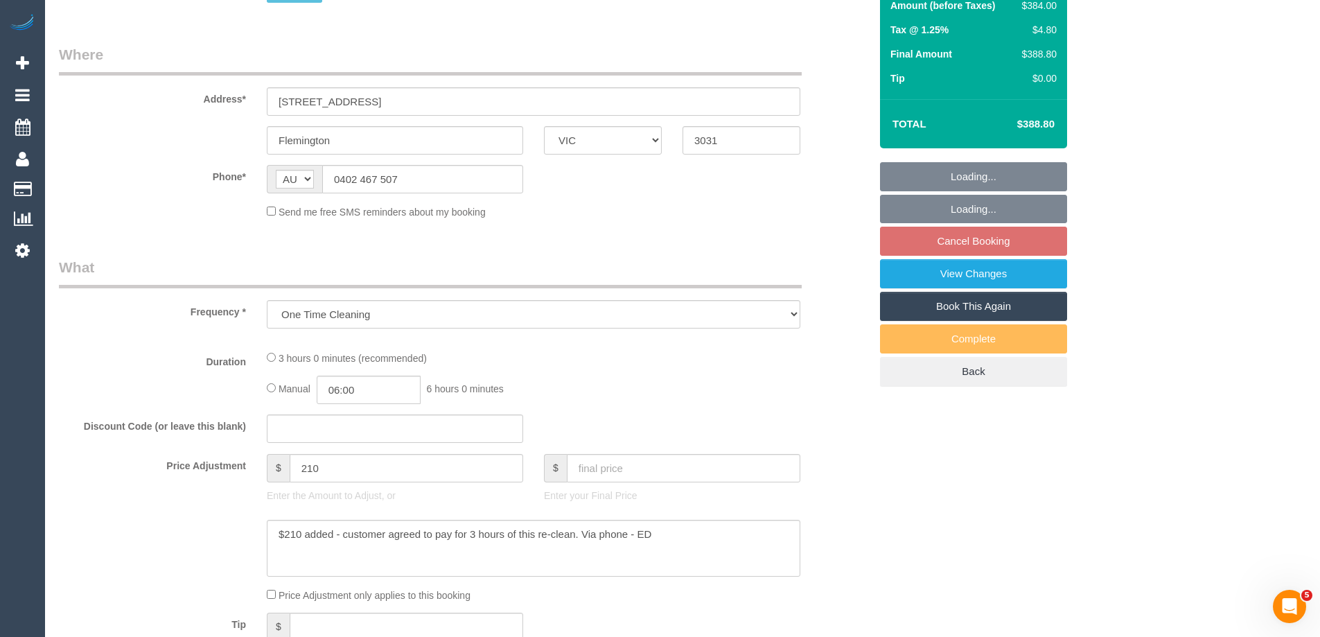
select select "number:13"
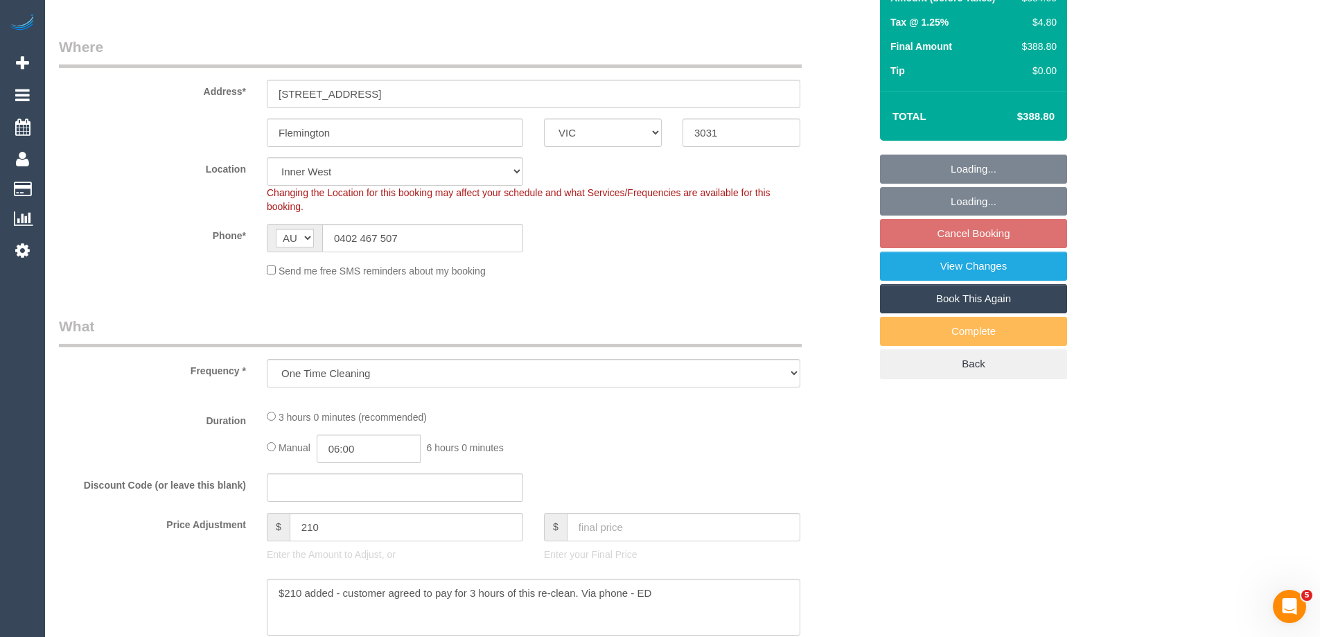
select select "object:743"
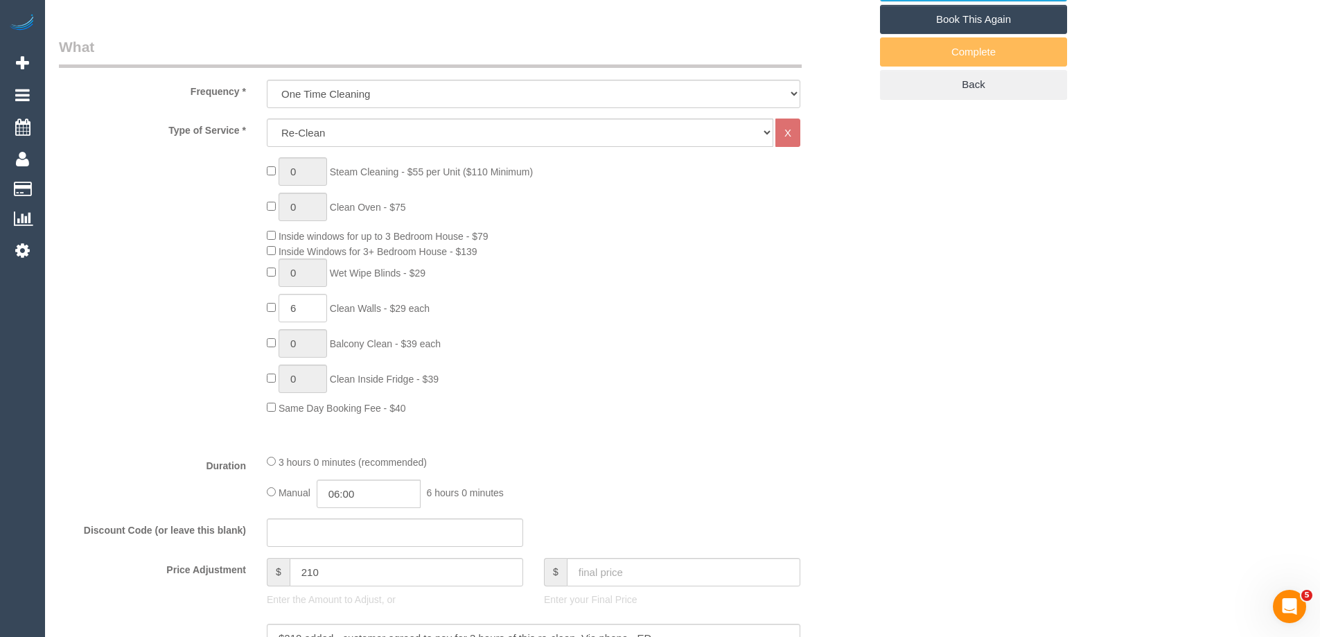
scroll to position [693, 0]
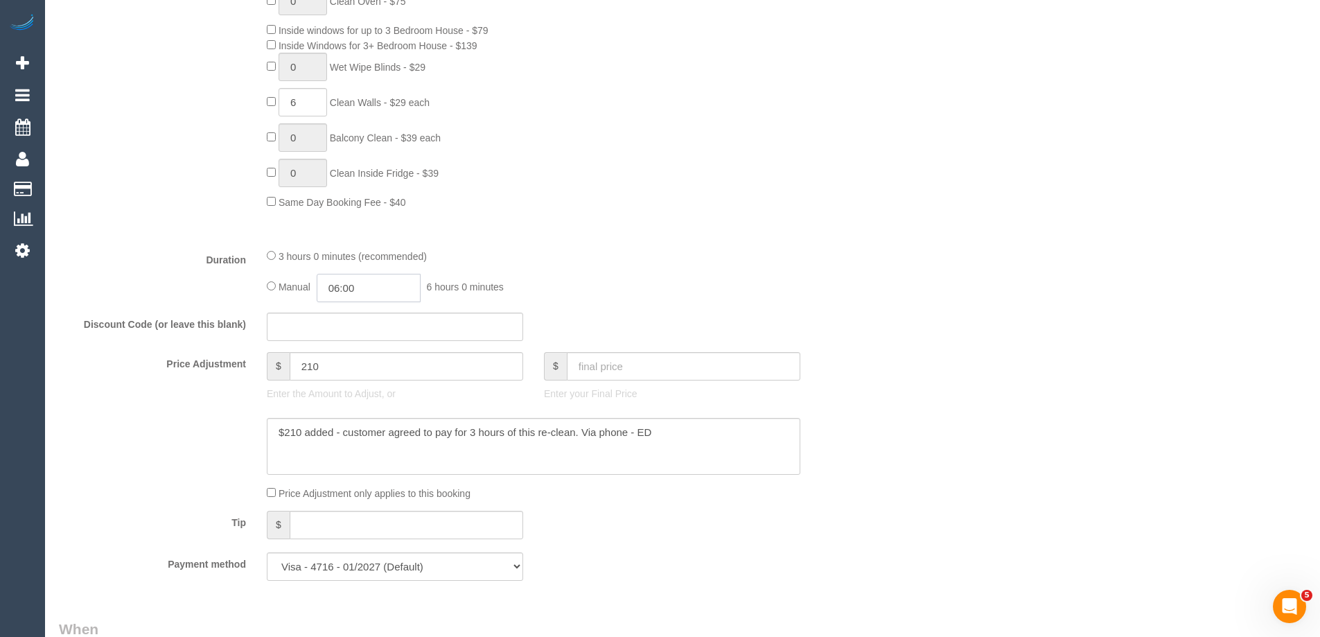
click at [369, 280] on input "06:00" at bounding box center [369, 288] width 104 height 28
type input "07:00"
click at [340, 358] on li "07:00" at bounding box center [353, 366] width 62 height 18
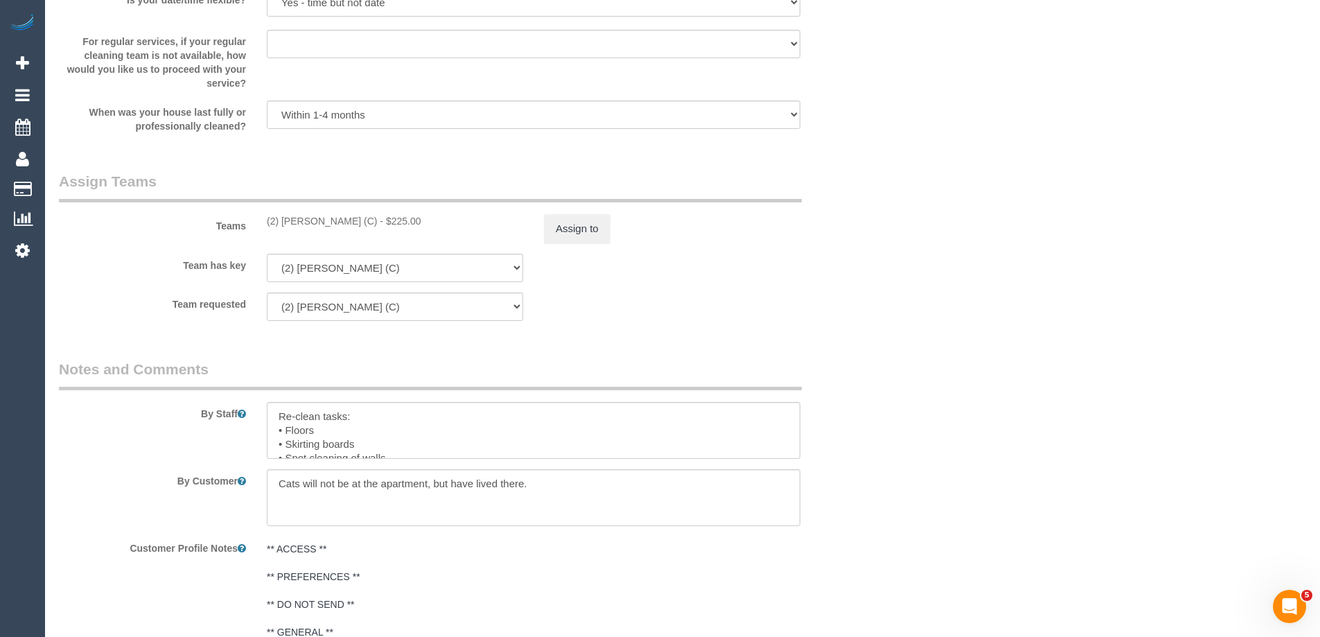
scroll to position [1802, 0]
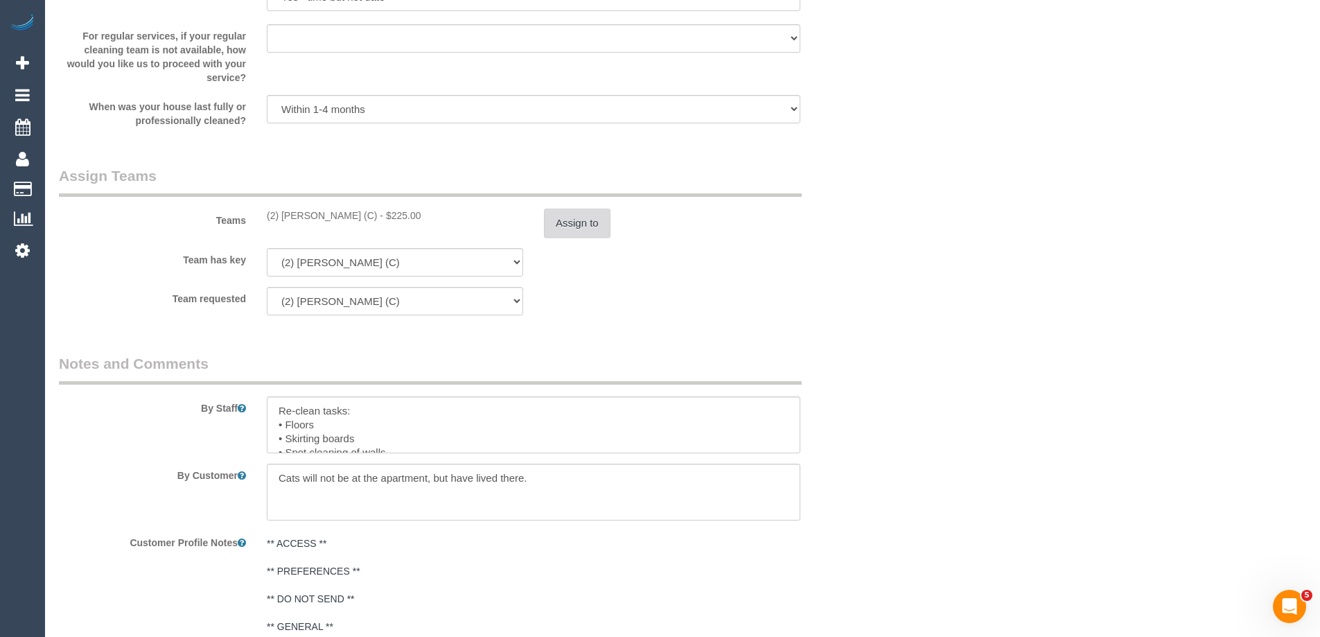
click at [574, 224] on button "Assign to" at bounding box center [577, 223] width 67 height 29
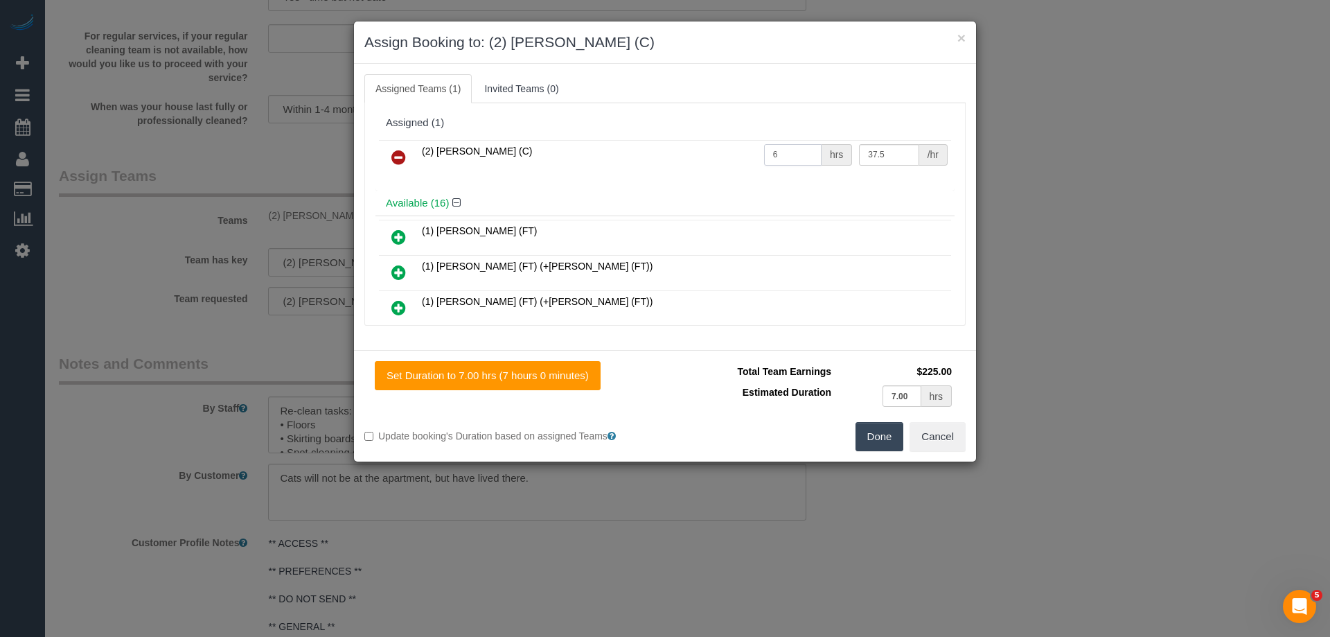
drag, startPoint x: 789, startPoint y: 159, endPoint x: 716, endPoint y: 150, distance: 72.6
click at [716, 150] on tr "(2) Eray Mertturk (C) 6 hrs 37.5 /hr" at bounding box center [665, 157] width 572 height 35
type input "7"
click at [882, 436] on button "Done" at bounding box center [880, 436] width 49 height 29
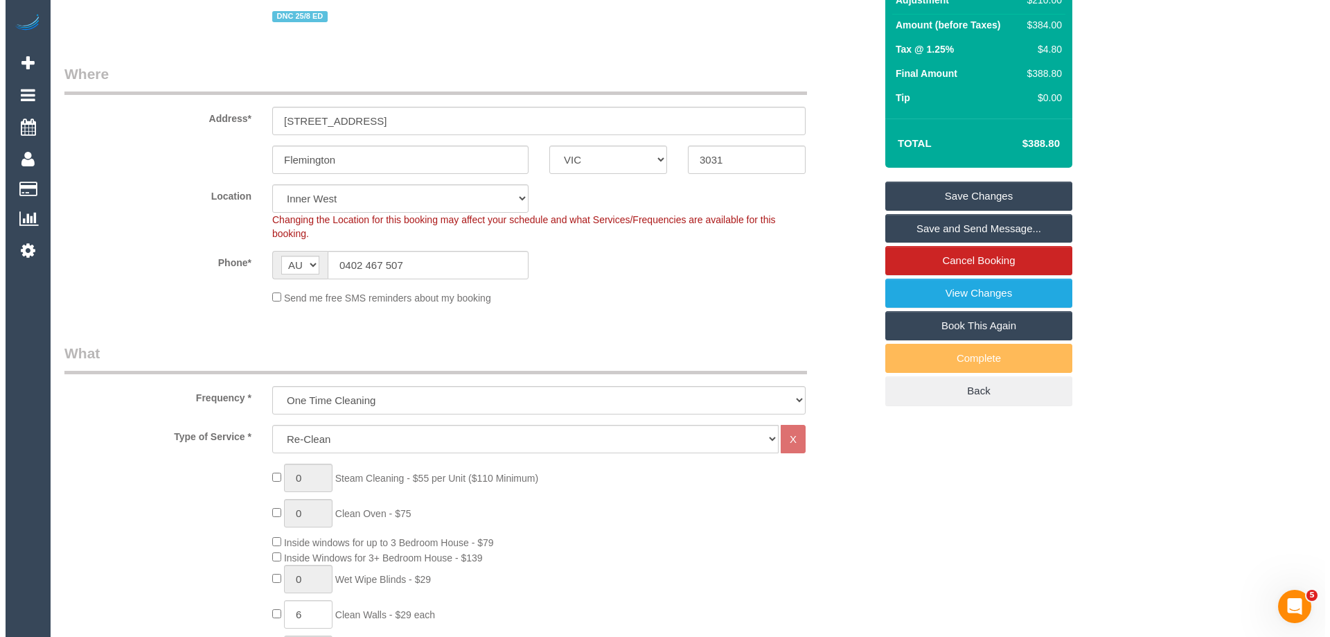
scroll to position [0, 0]
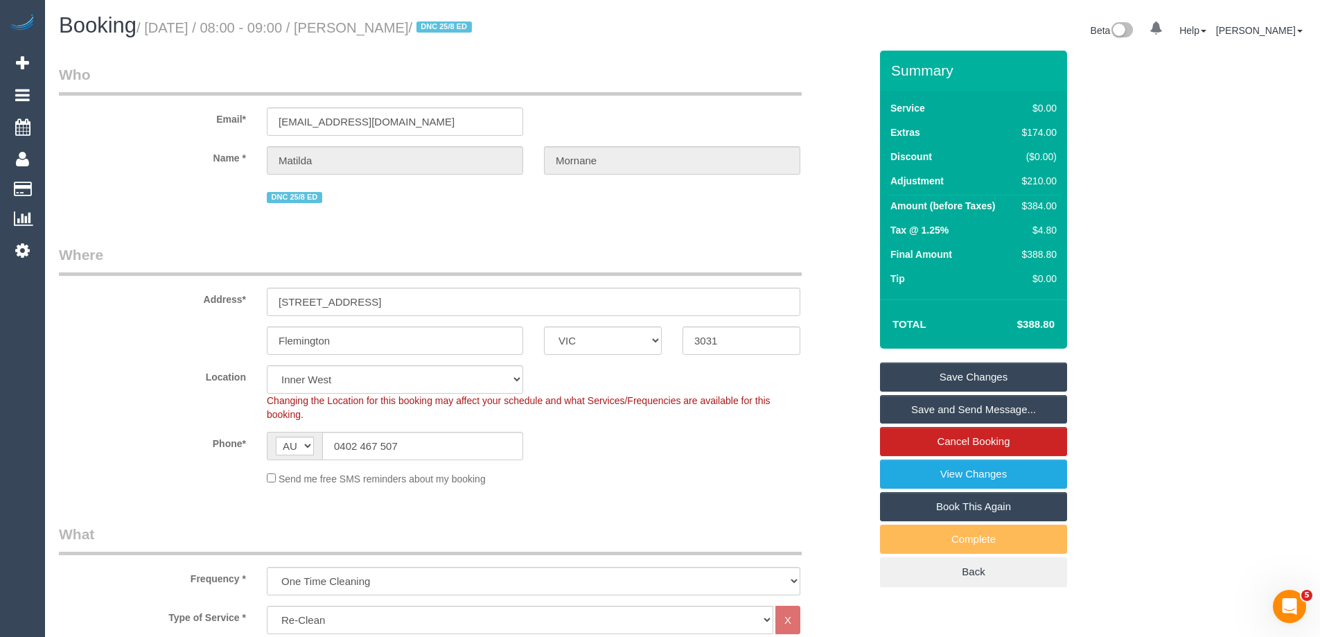
click at [897, 376] on link "Save Changes" at bounding box center [973, 376] width 187 height 29
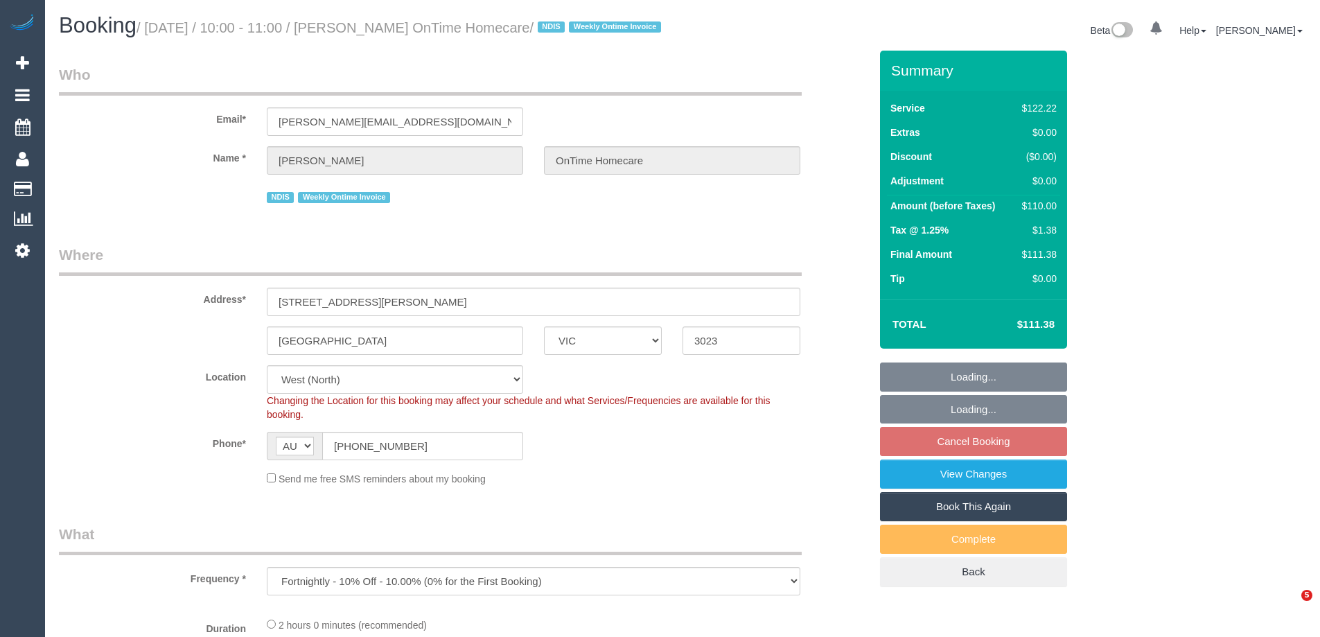
select select "VIC"
select select "object:612"
select select "number:27"
select select "number:14"
select select "number:19"
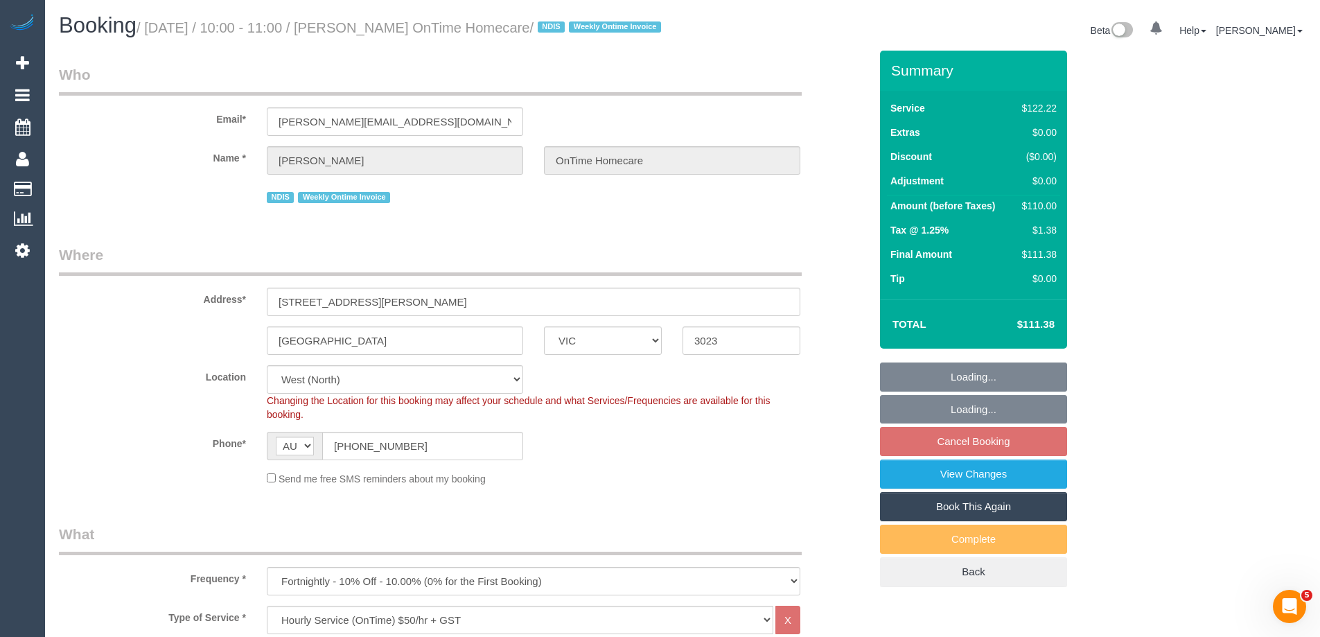
select select "number:36"
select select "number:35"
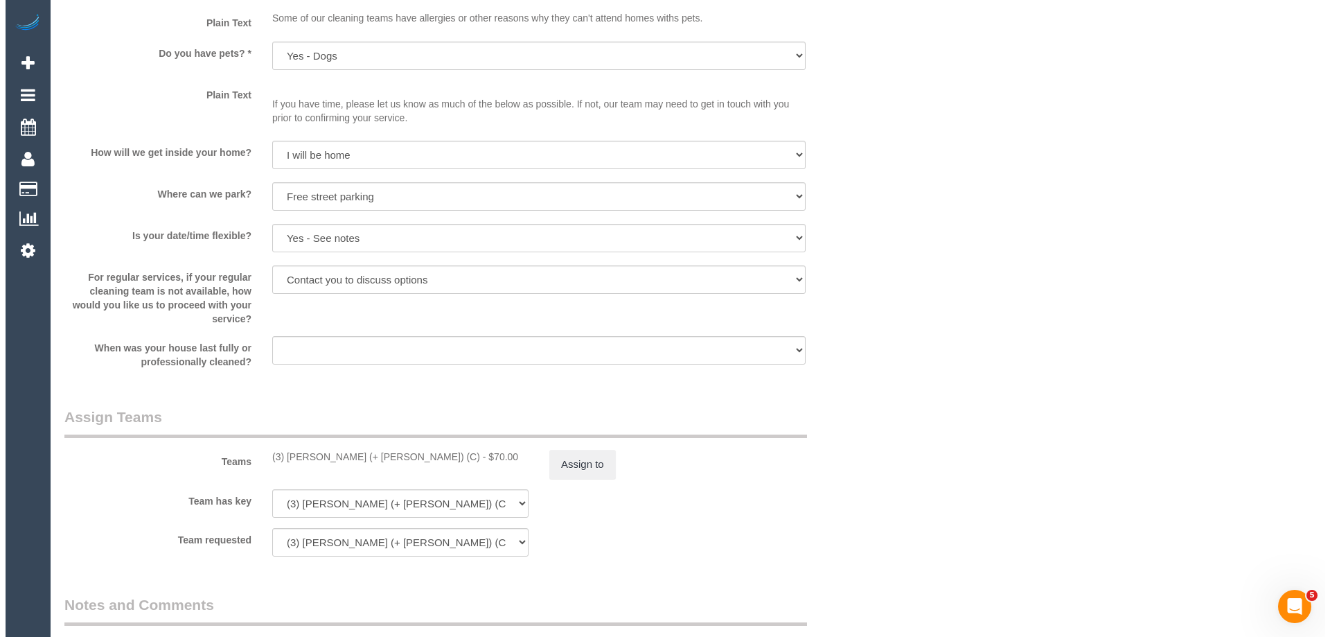
scroll to position [1524, 0]
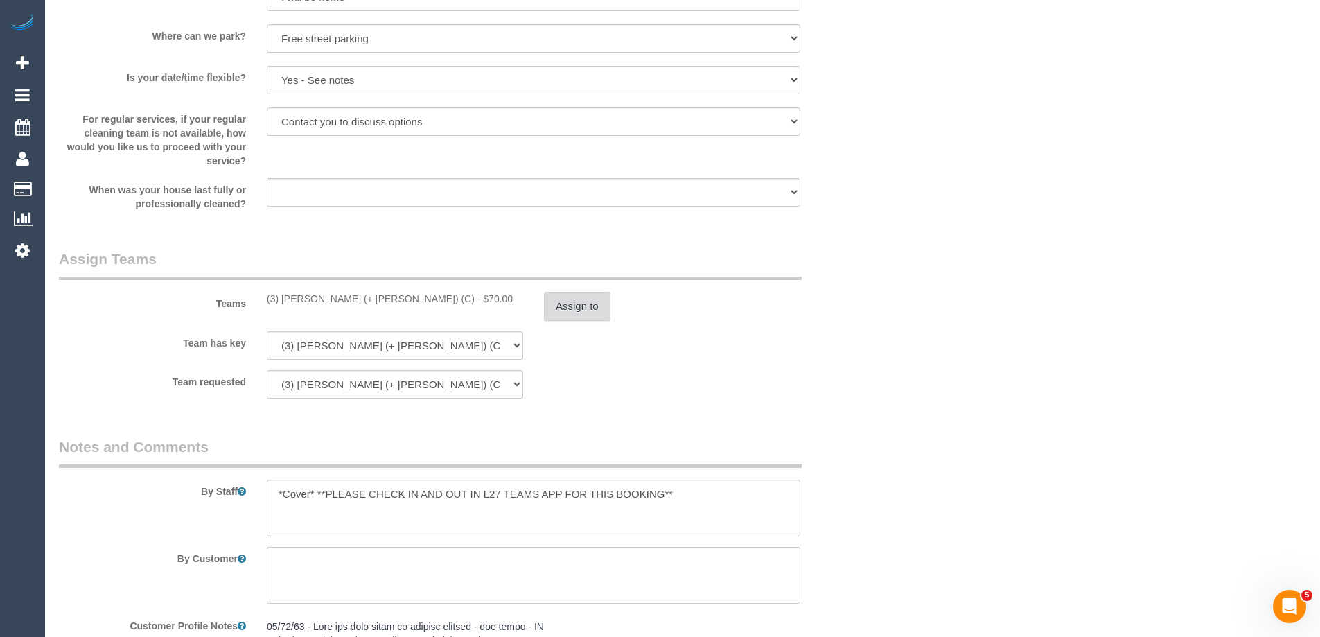
click at [564, 321] on button "Assign to" at bounding box center [577, 306] width 67 height 29
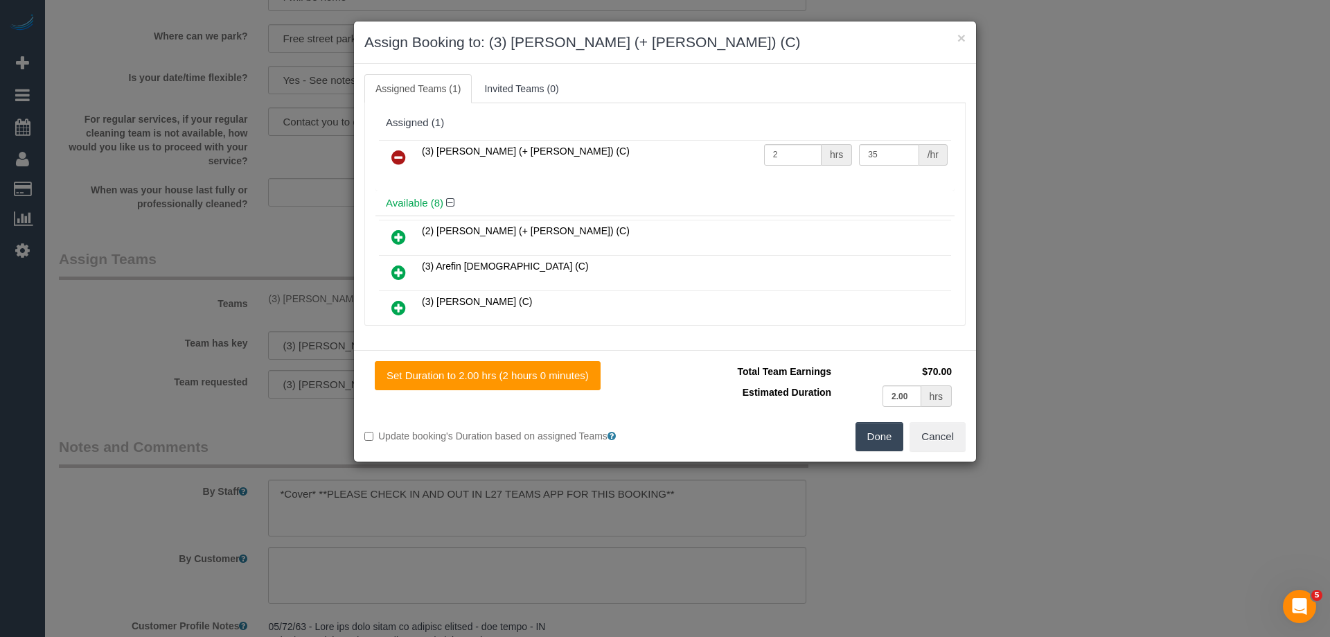
click at [395, 158] on icon at bounding box center [398, 157] width 15 height 17
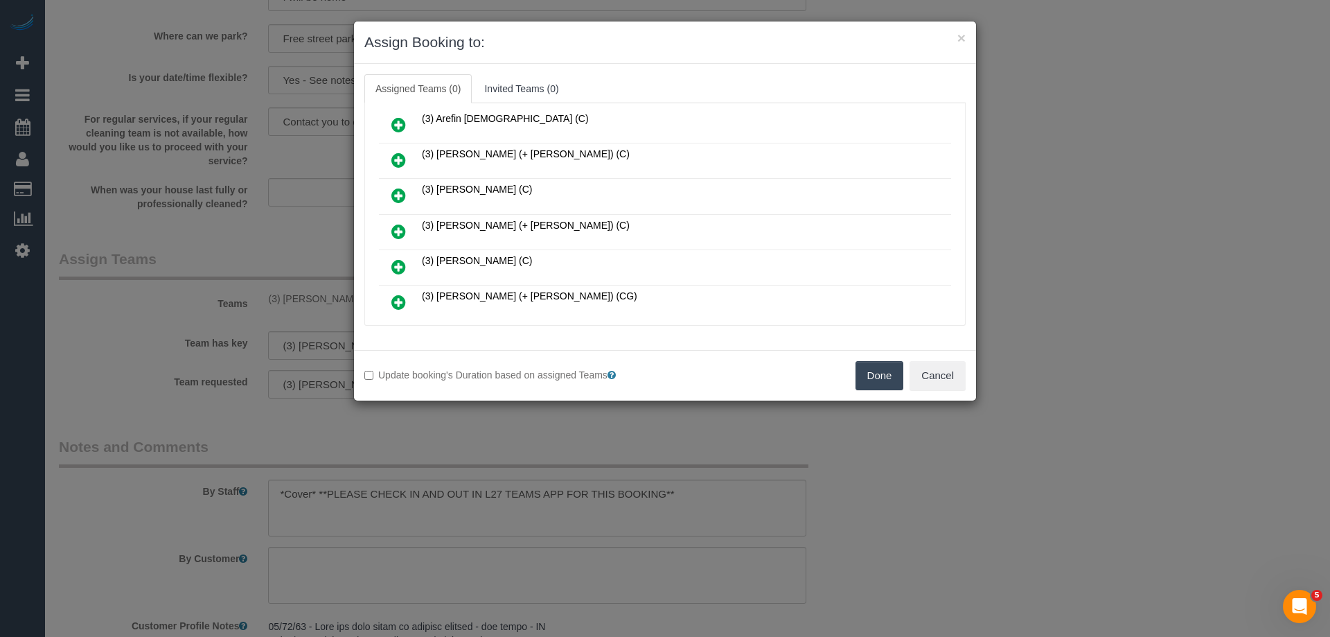
scroll to position [139, 0]
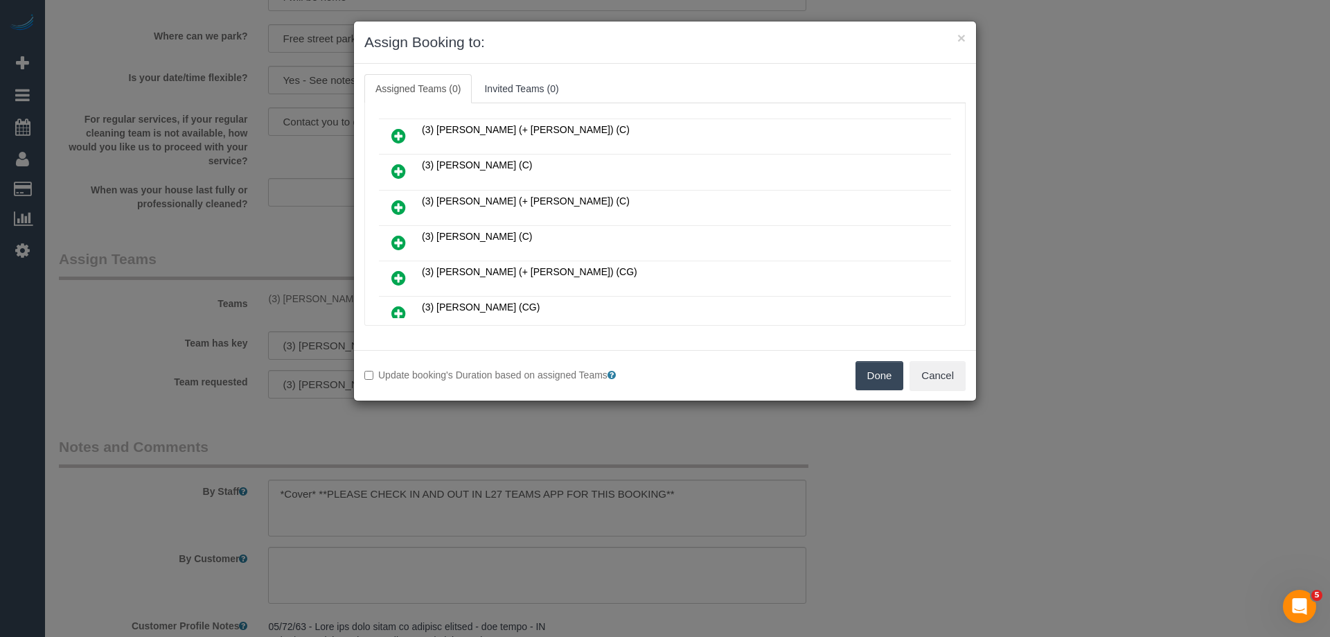
click at [392, 274] on icon at bounding box center [398, 278] width 15 height 17
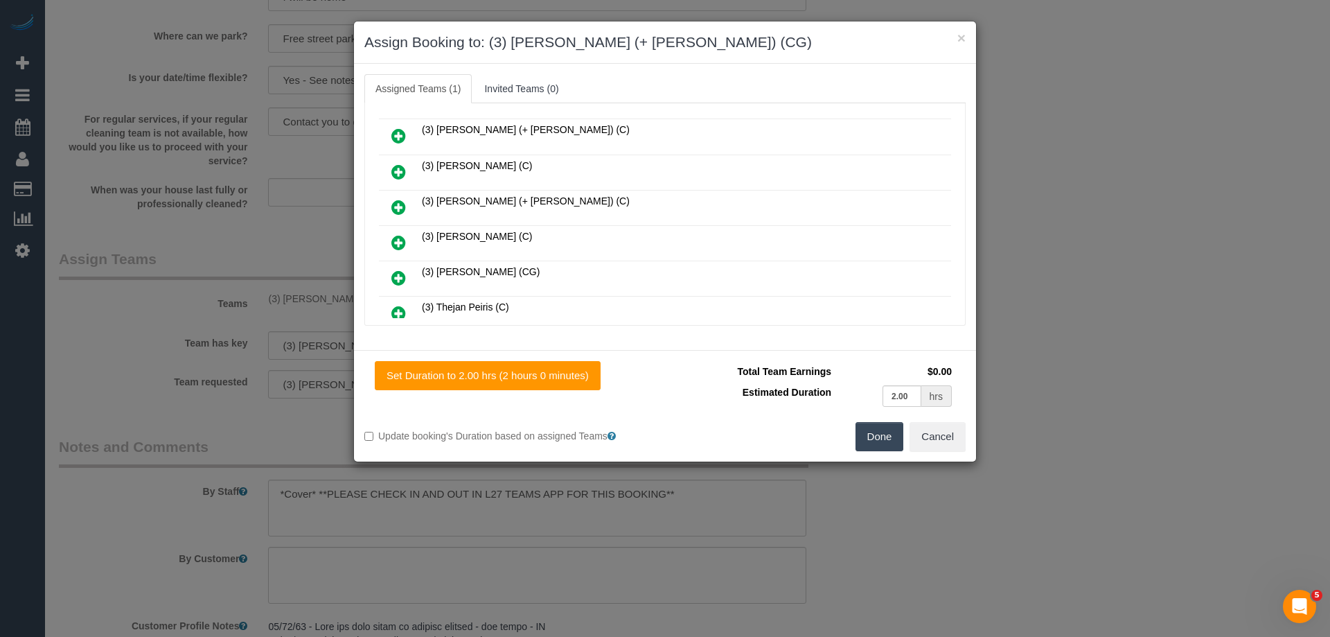
scroll to position [0, 0]
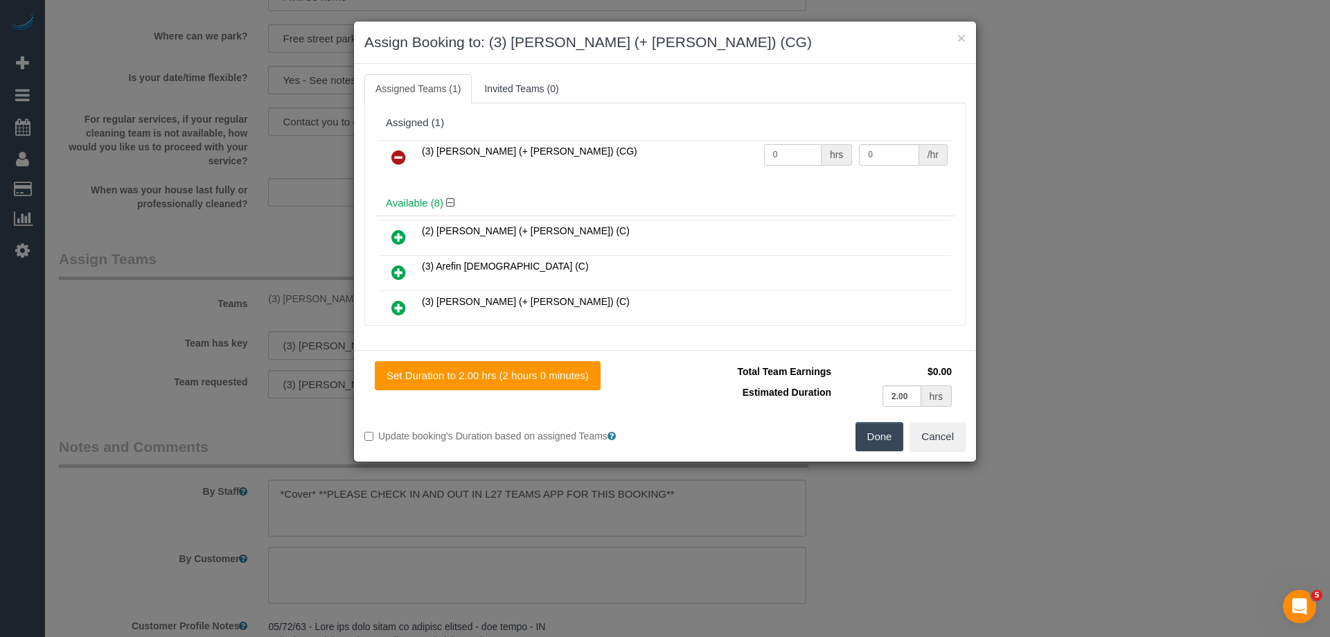
drag, startPoint x: 776, startPoint y: 153, endPoint x: 703, endPoint y: 138, distance: 75.0
click at [707, 140] on tr "(3) Sohail (+ Amninder) (CG) 0 hrs 0 /hr" at bounding box center [665, 157] width 572 height 35
type input "2"
drag, startPoint x: 885, startPoint y: 154, endPoint x: 722, endPoint y: 143, distance: 163.2
click at [722, 143] on tr "(3) Sohail (+ Amninder) (CG) 2 hrs 0 /hr" at bounding box center [665, 157] width 572 height 35
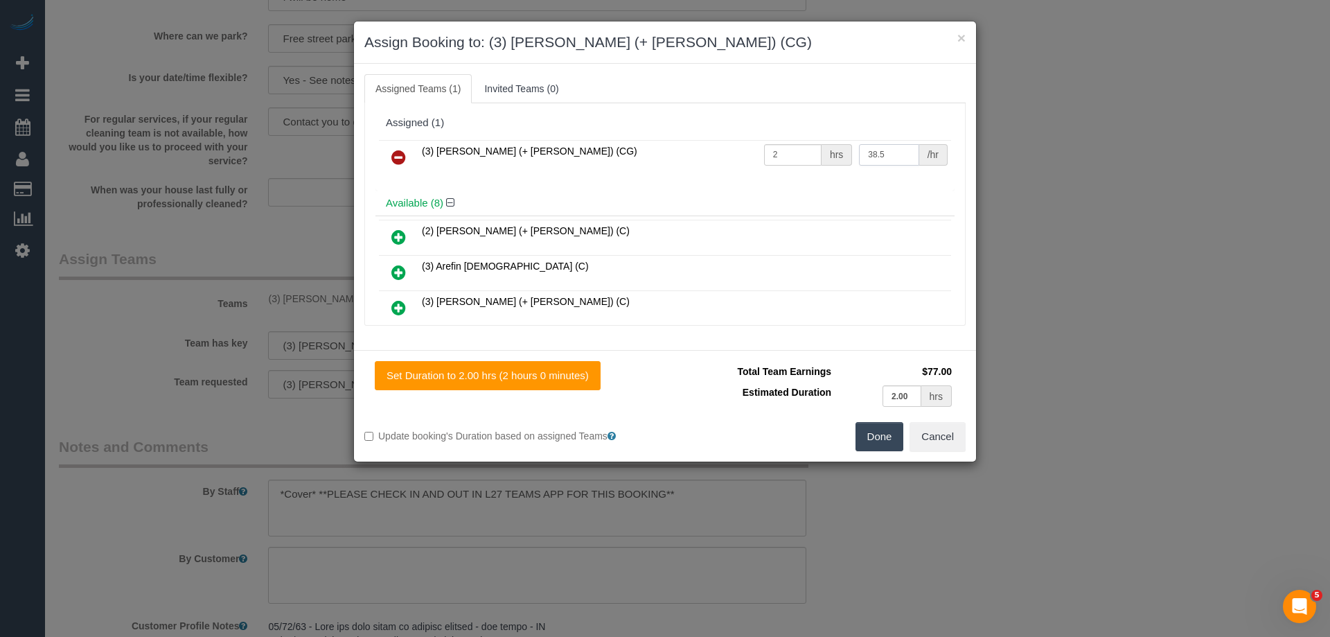
type input "38.5"
click at [895, 441] on button "Done" at bounding box center [880, 436] width 49 height 29
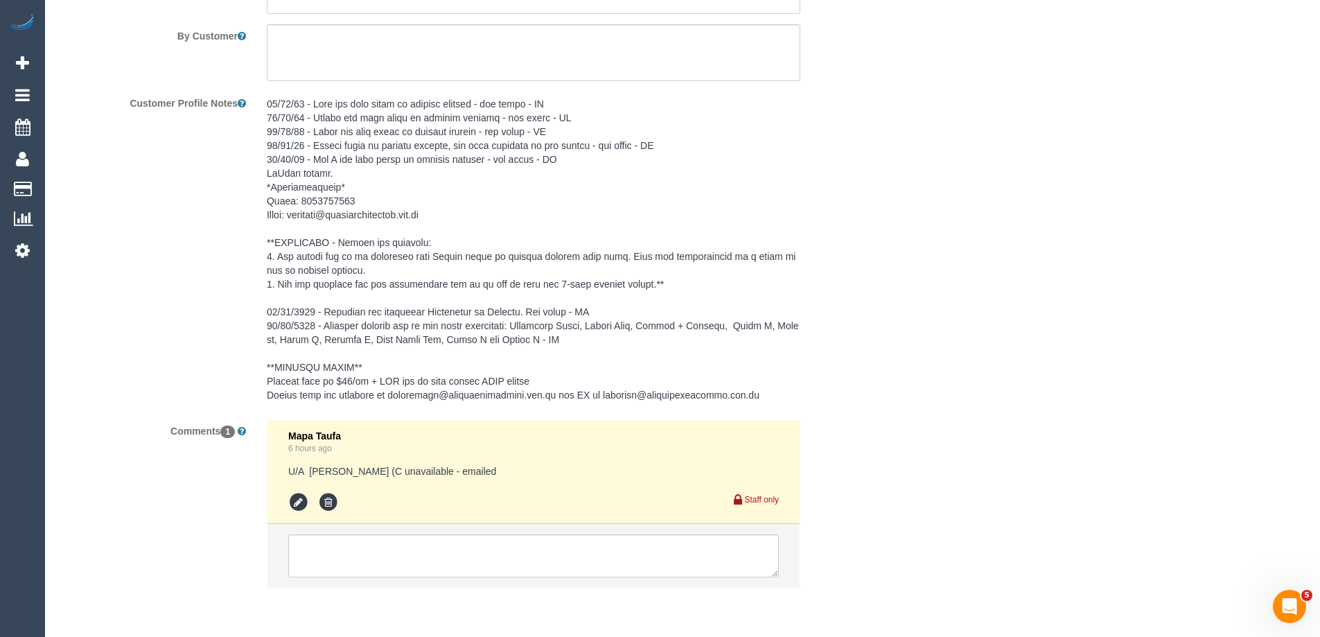
scroll to position [2116, 0]
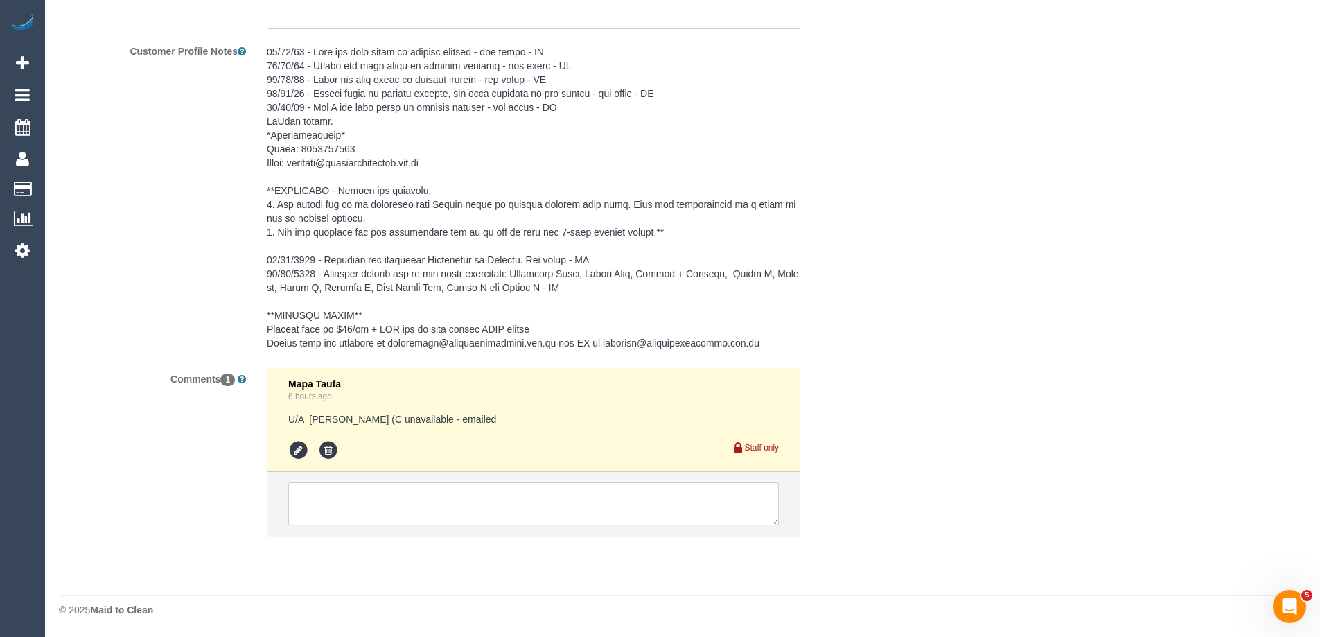
click at [328, 500] on textarea at bounding box center [533, 503] width 491 height 43
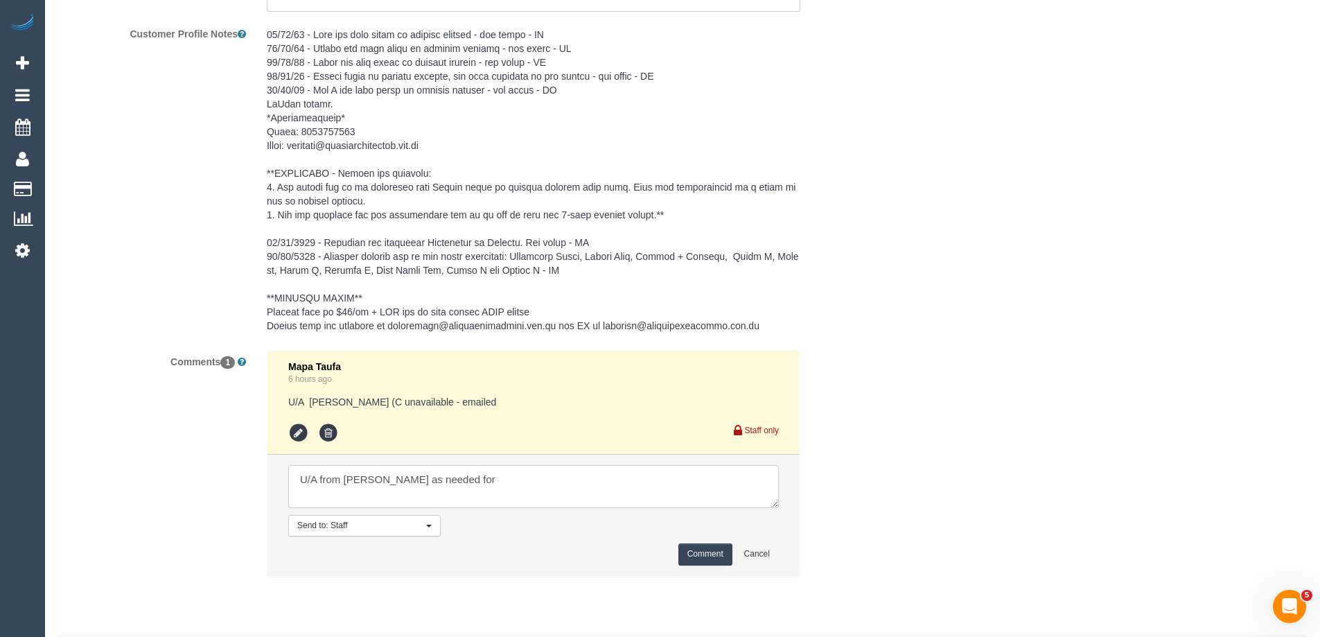
drag, startPoint x: 371, startPoint y: 495, endPoint x: 343, endPoint y: 495, distance: 28.4
click at [343, 495] on textarea at bounding box center [533, 486] width 491 height 43
type textarea "U/A from Arifin as needed for a regular booking. Not notified as is a cover"
click at [713, 565] on button "Comment" at bounding box center [705, 553] width 54 height 21
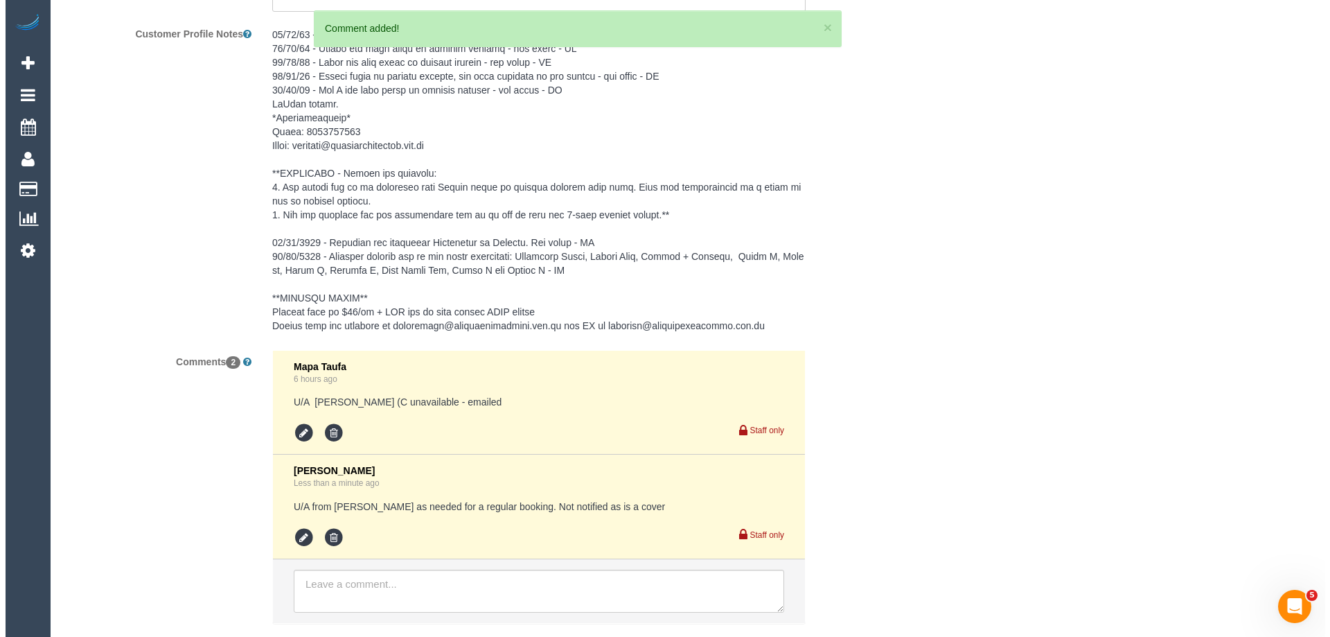
scroll to position [0, 0]
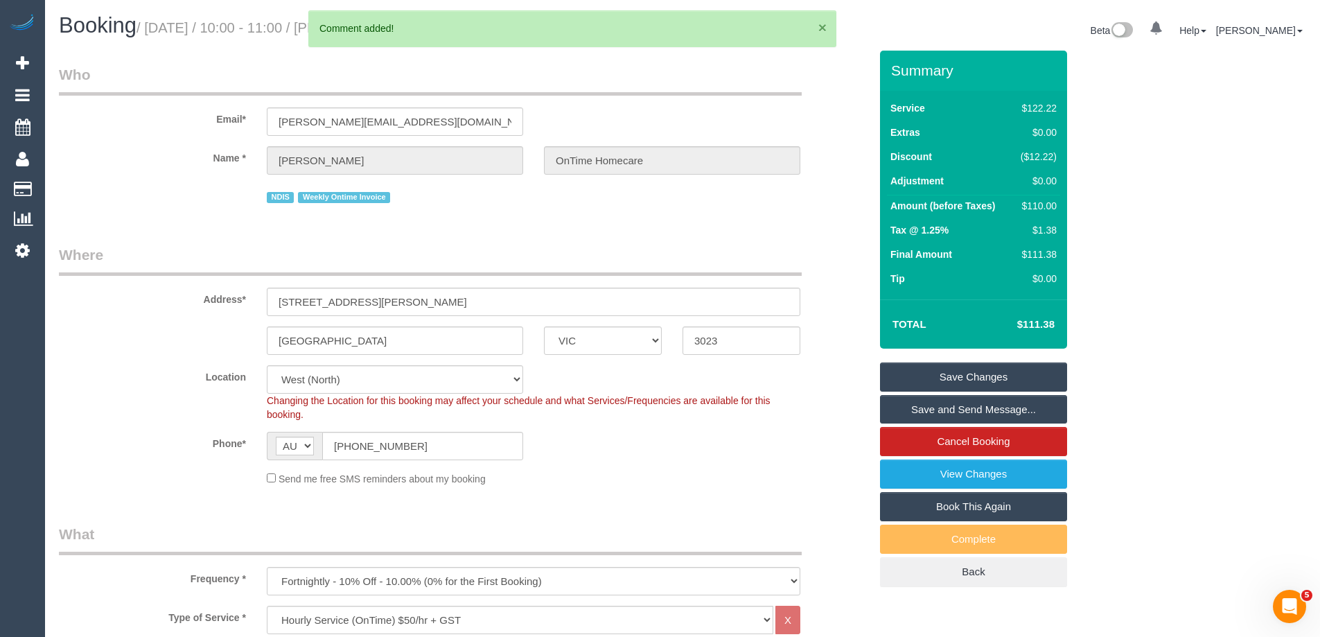
click at [822, 26] on button "×" at bounding box center [822, 27] width 8 height 15
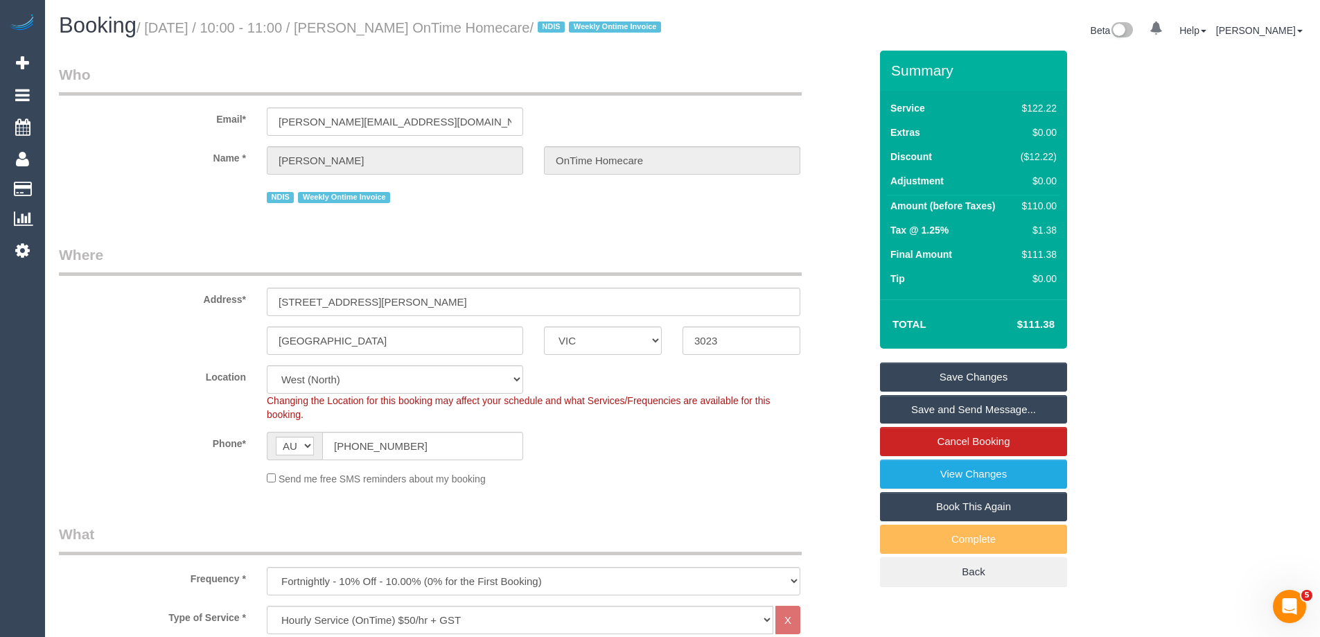
drag, startPoint x: 600, startPoint y: 27, endPoint x: 385, endPoint y: 33, distance: 215.6
click at [385, 33] on small "/ September 01, 2025 / 10:00 - 11:00 / David Hitchings OnTime Homecare / NDIS W…" at bounding box center [400, 27] width 529 height 15
copy small "David Hitchings OnTime Homecare"
click at [935, 391] on link "Save Changes" at bounding box center [973, 376] width 187 height 29
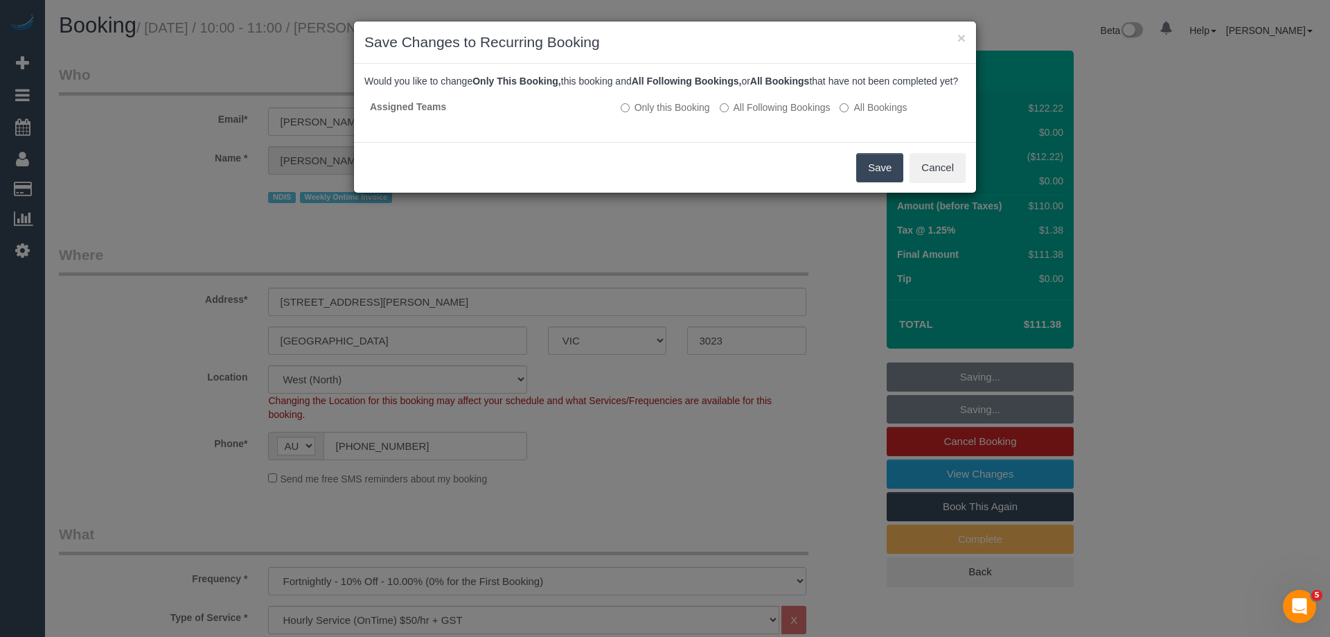
click at [892, 182] on button "Save" at bounding box center [879, 167] width 47 height 29
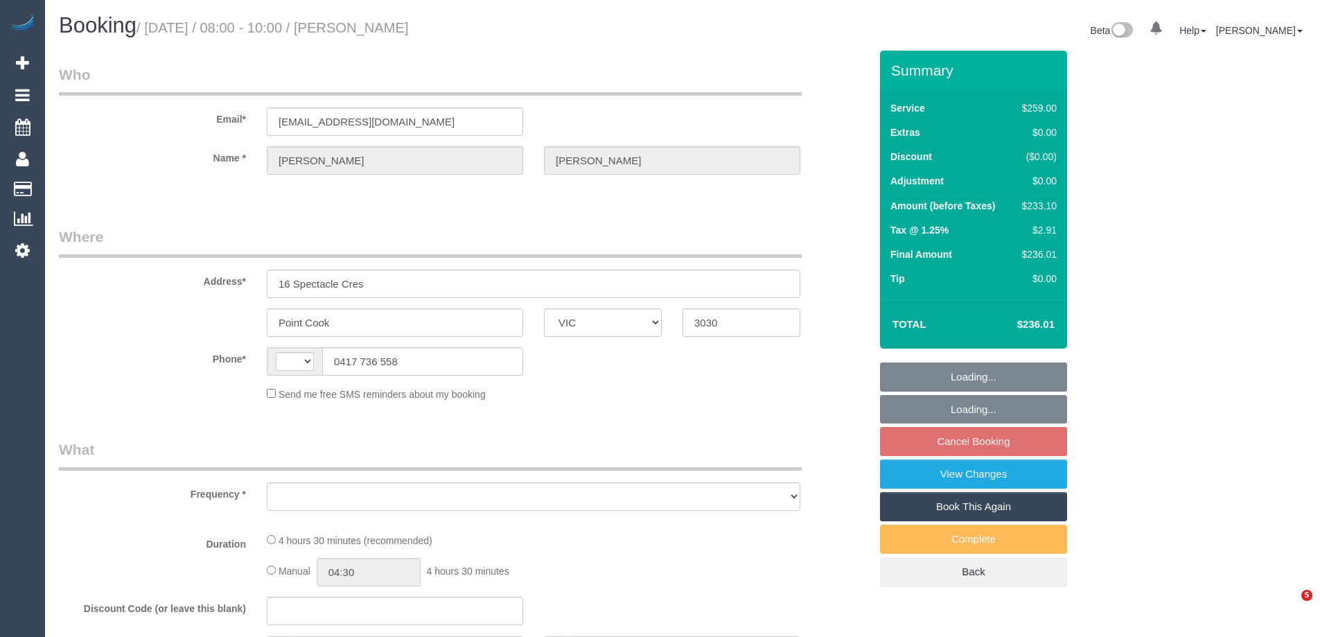
select select "VIC"
select select "string:stripe-pm_1Q240T2GScqysDRVfE1v4bUx"
select select "number:28"
select select "number:14"
select select "number:18"
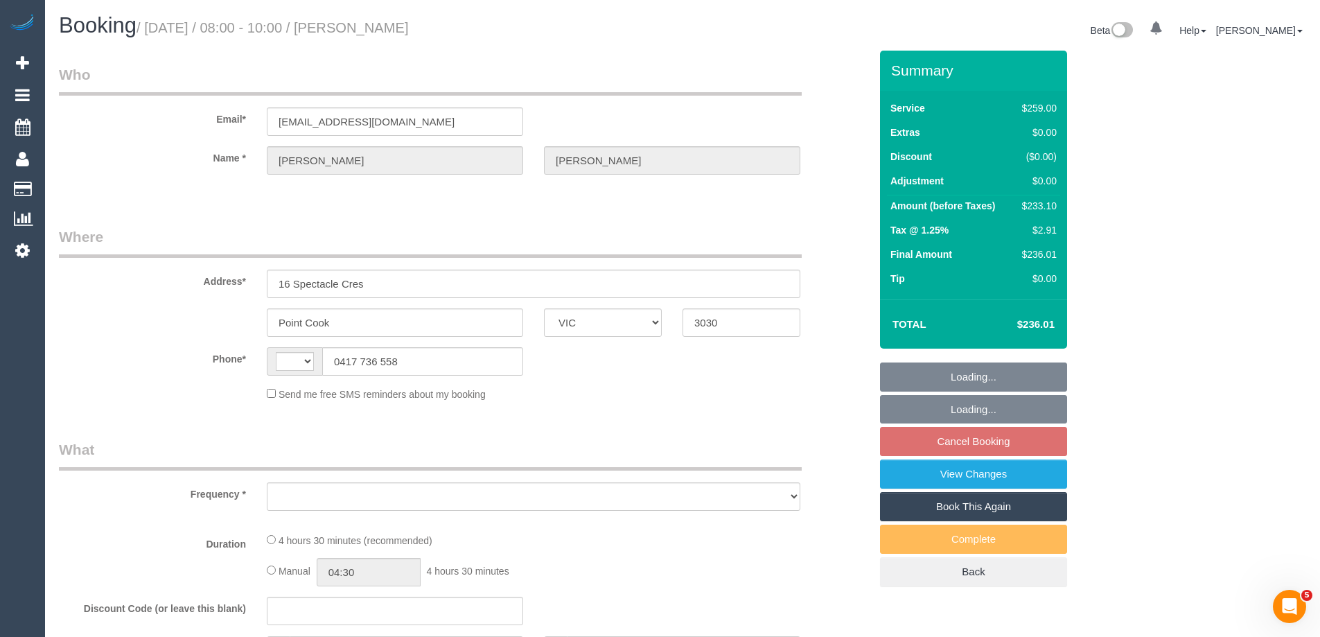
select select "number:36"
select select "number:34"
select select "number:11"
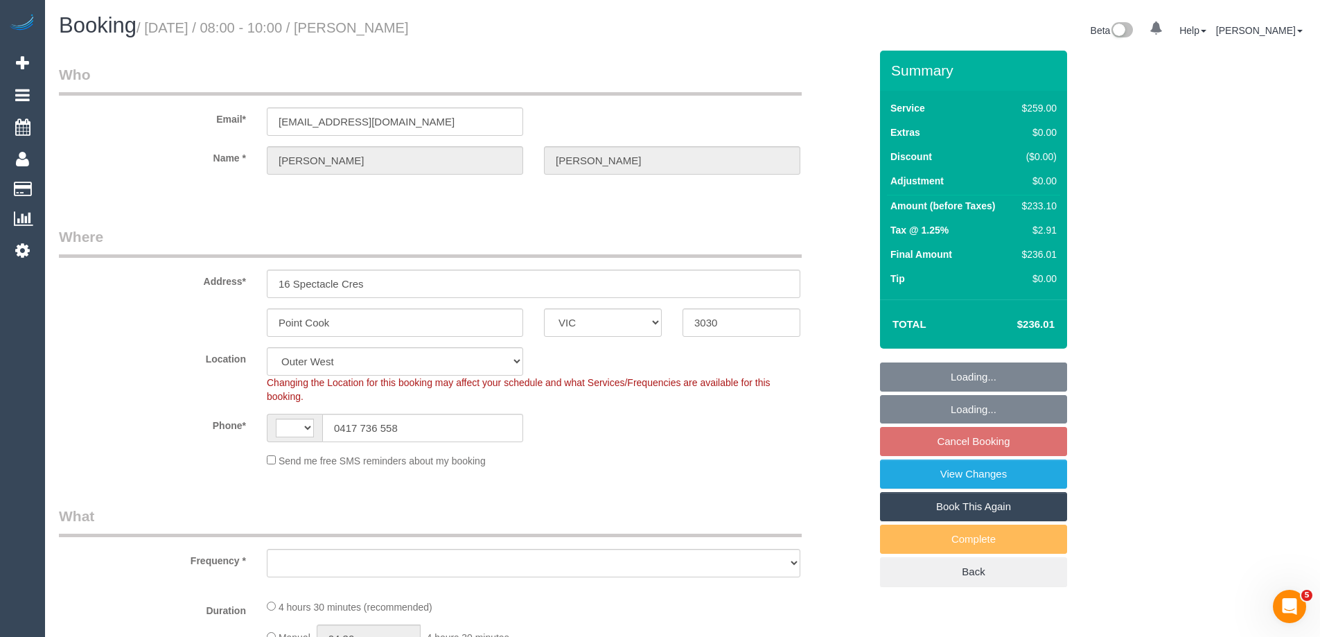
select select "string:AU"
select select "object:691"
select select "spot2"
select select "object:797"
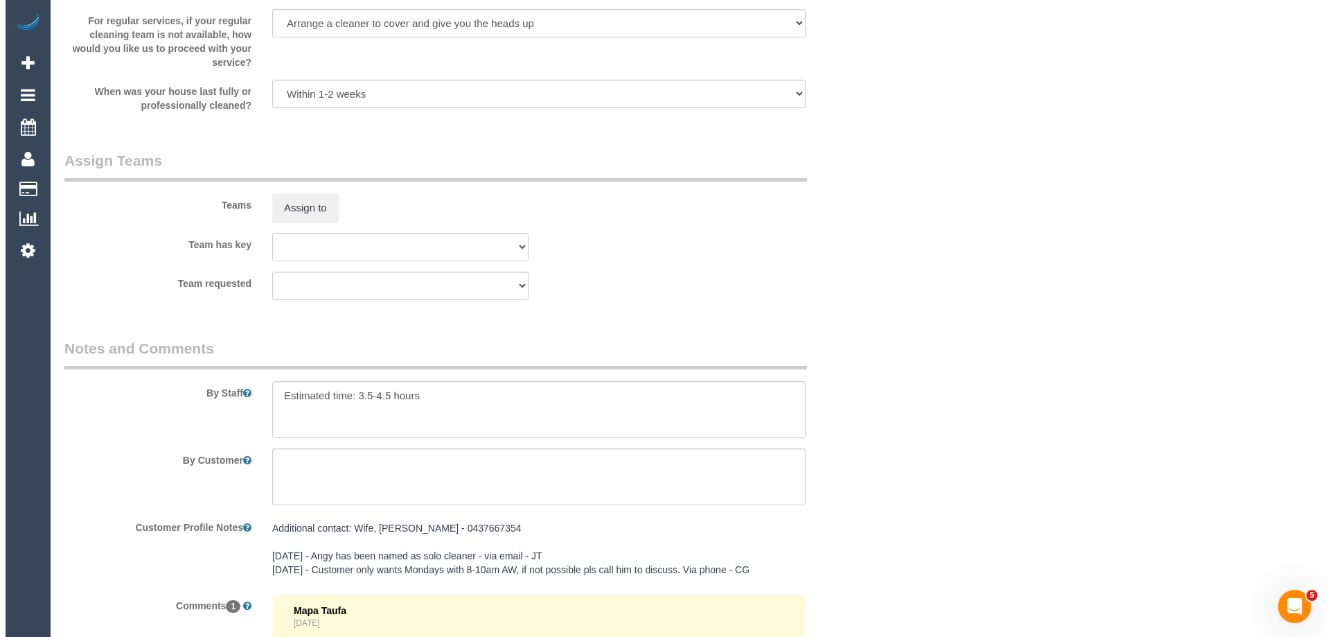
scroll to position [2009, 0]
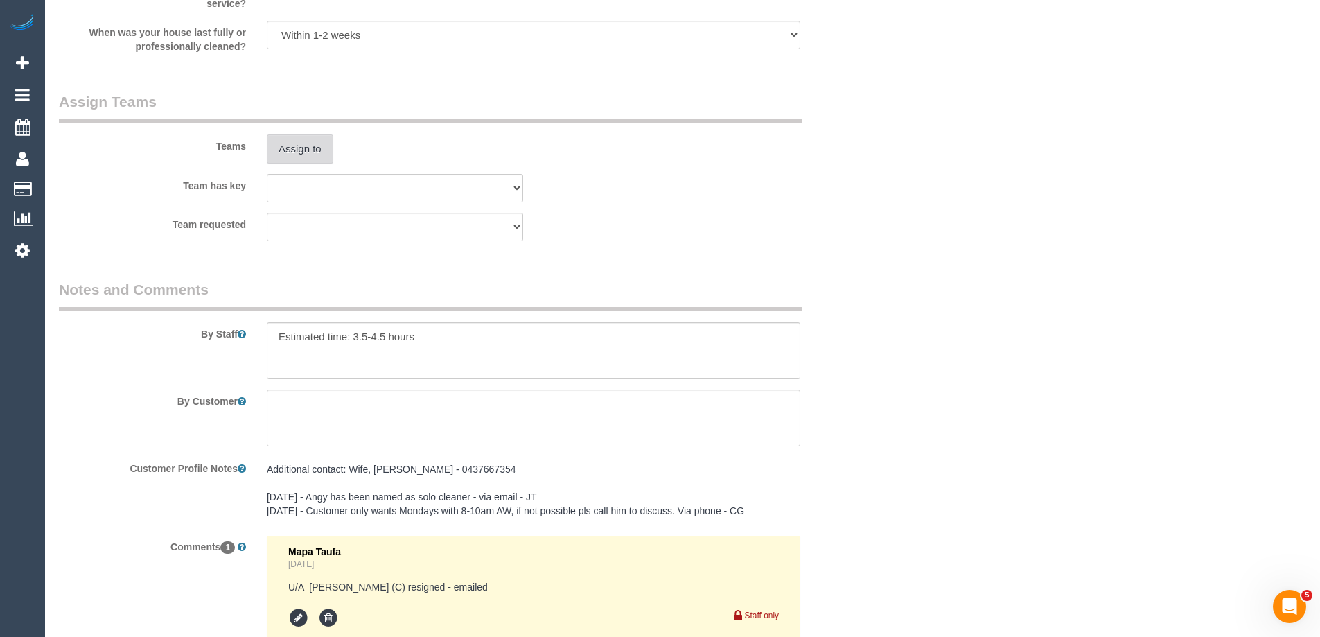
click at [316, 141] on button "Assign to" at bounding box center [300, 148] width 67 height 29
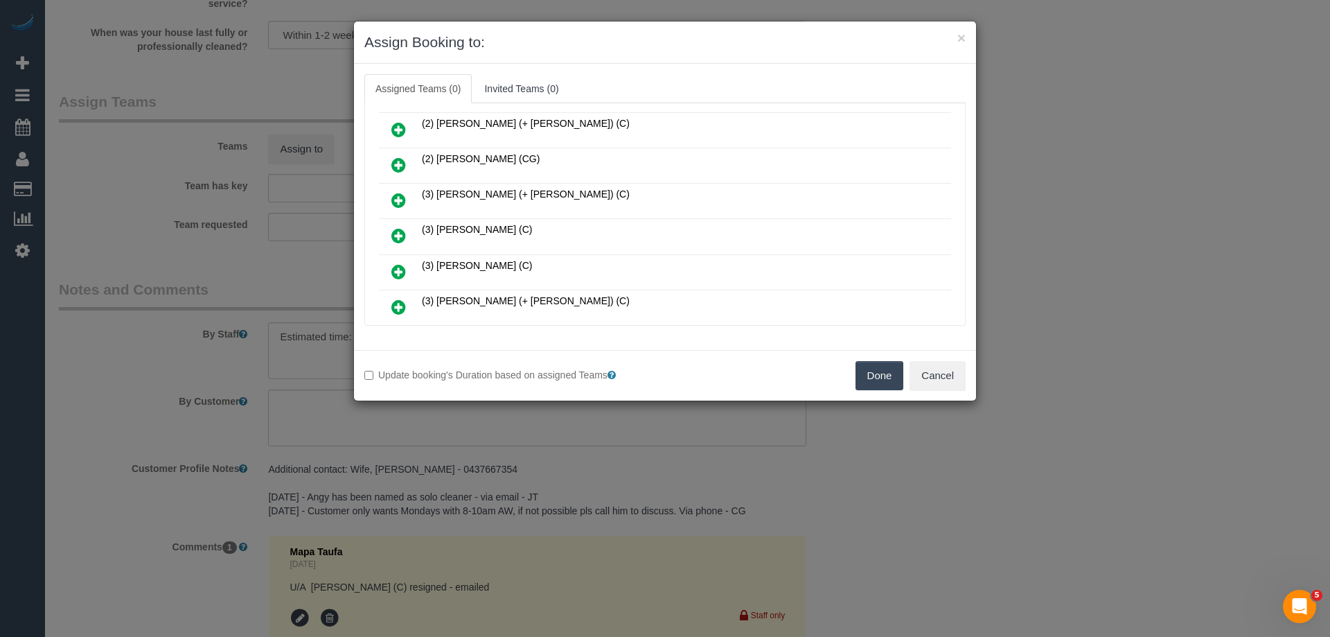
scroll to position [346, 0]
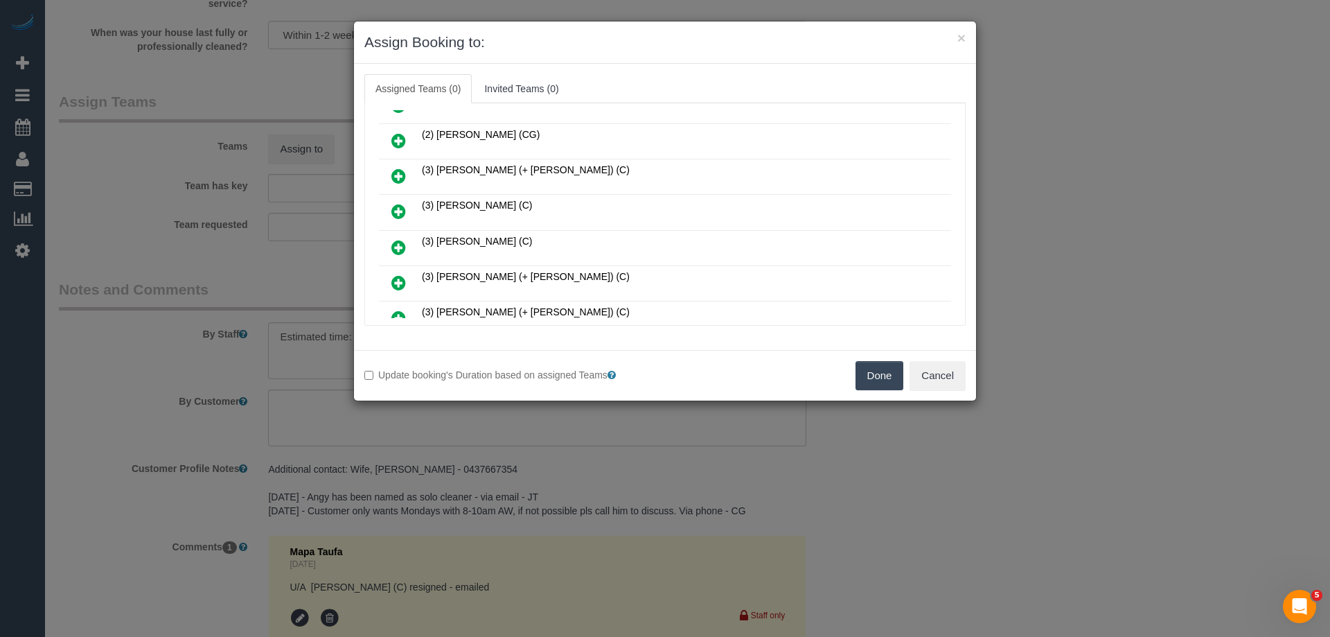
click at [396, 177] on icon at bounding box center [398, 176] width 15 height 17
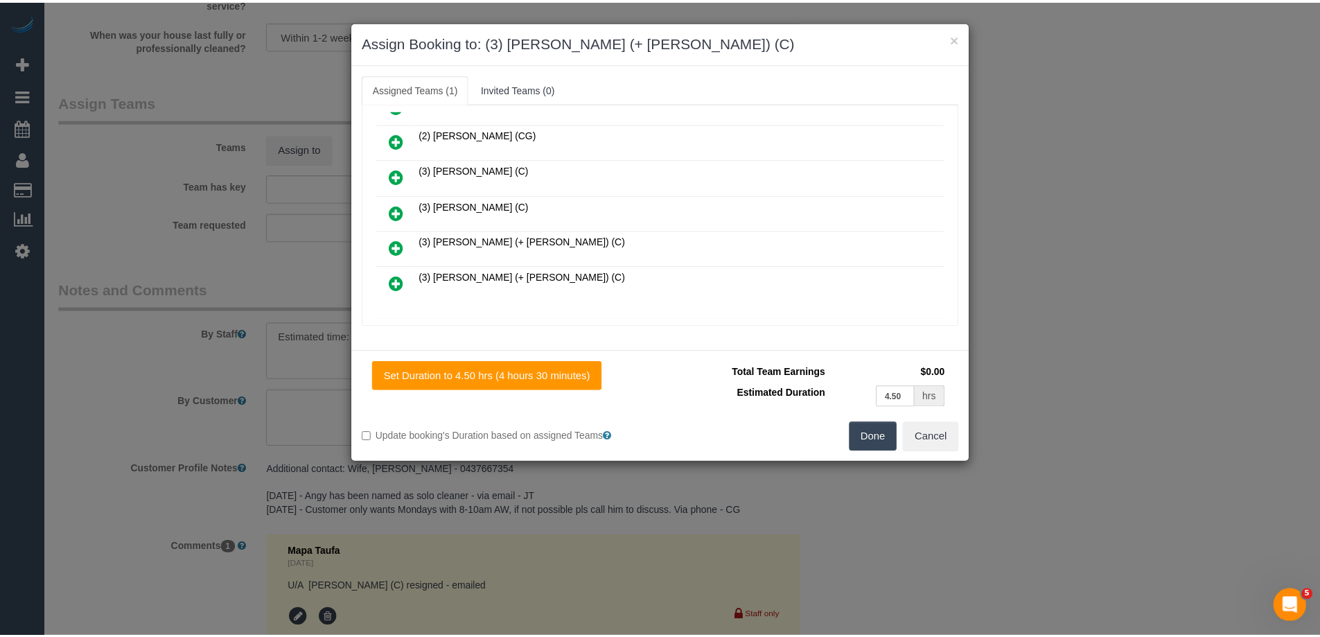
scroll to position [0, 0]
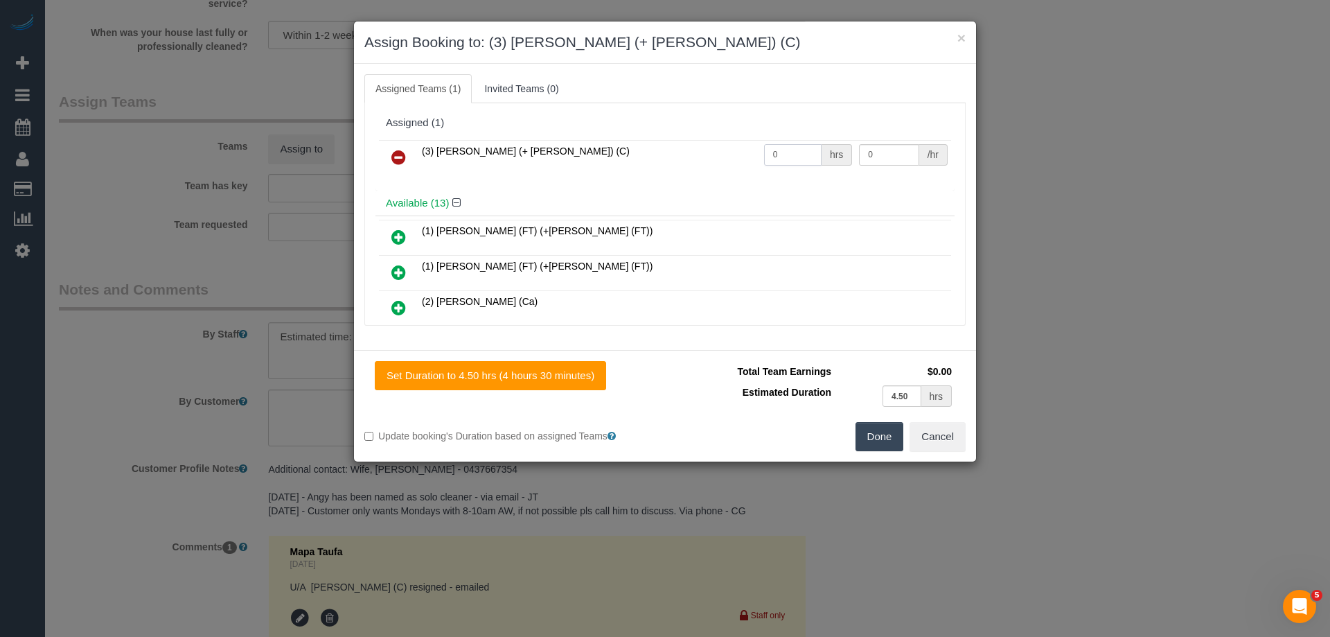
drag, startPoint x: 779, startPoint y: 151, endPoint x: 710, endPoint y: 146, distance: 68.8
click at [694, 144] on tr "(3) [PERSON_NAME] (+ [PERSON_NAME]) (C) 0 hrs 0 /hr" at bounding box center [665, 157] width 572 height 35
drag, startPoint x: 878, startPoint y: 150, endPoint x: 771, endPoint y: 136, distance: 107.7
click at [771, 136] on div "(3) [PERSON_NAME] (+ [PERSON_NAME]) (C) 0 hrs 0 /hr" at bounding box center [665, 163] width 579 height 54
drag, startPoint x: 780, startPoint y: 155, endPoint x: 710, endPoint y: 154, distance: 70.7
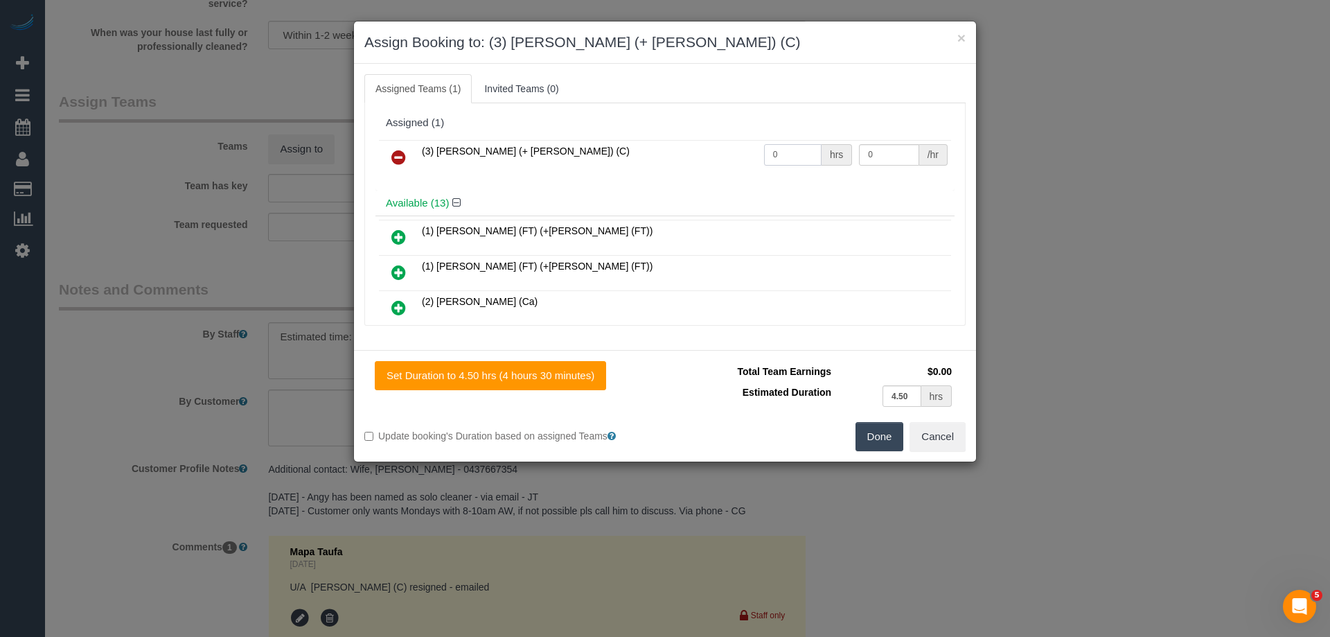
click at [710, 154] on tr "(3) Arifin (+ Fatema) (C) 0 hrs 0 /hr" at bounding box center [665, 157] width 572 height 35
type input "1"
drag, startPoint x: 870, startPoint y: 154, endPoint x: 784, endPoint y: 139, distance: 87.3
click at [784, 139] on div "(3) Arifin (+ Fatema) (C) 1 hrs 0 /hr" at bounding box center [665, 163] width 579 height 54
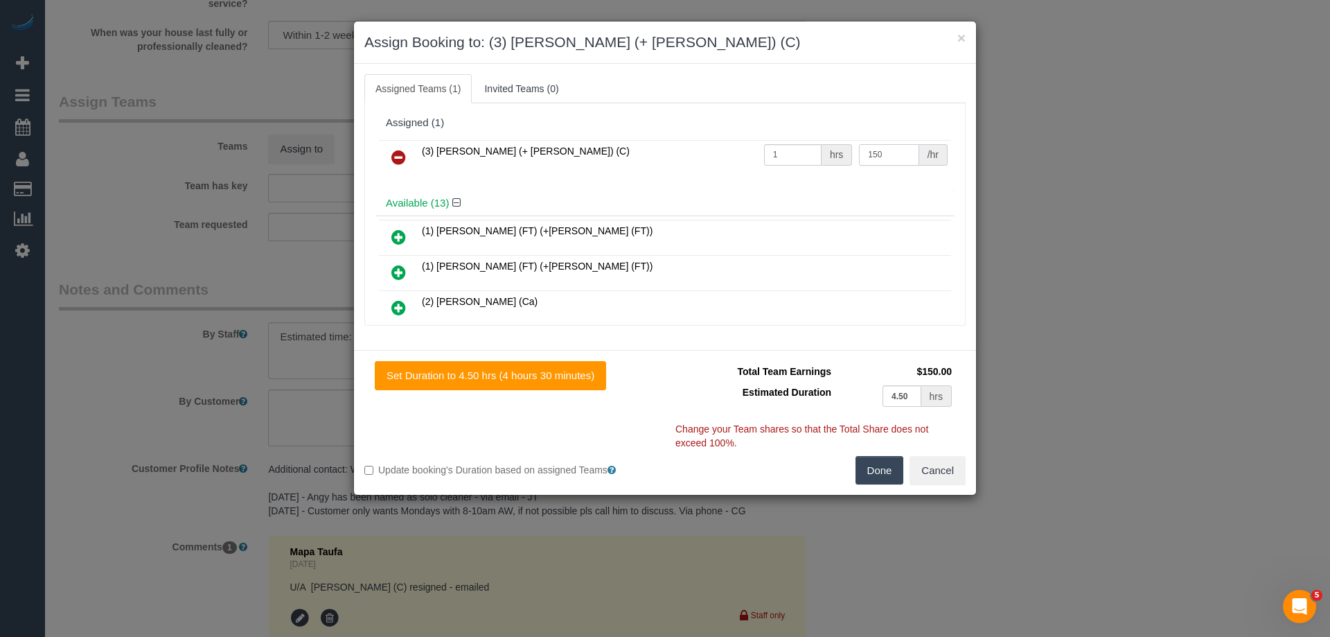
type input "150"
click at [879, 479] on button "Done" at bounding box center [880, 470] width 49 height 29
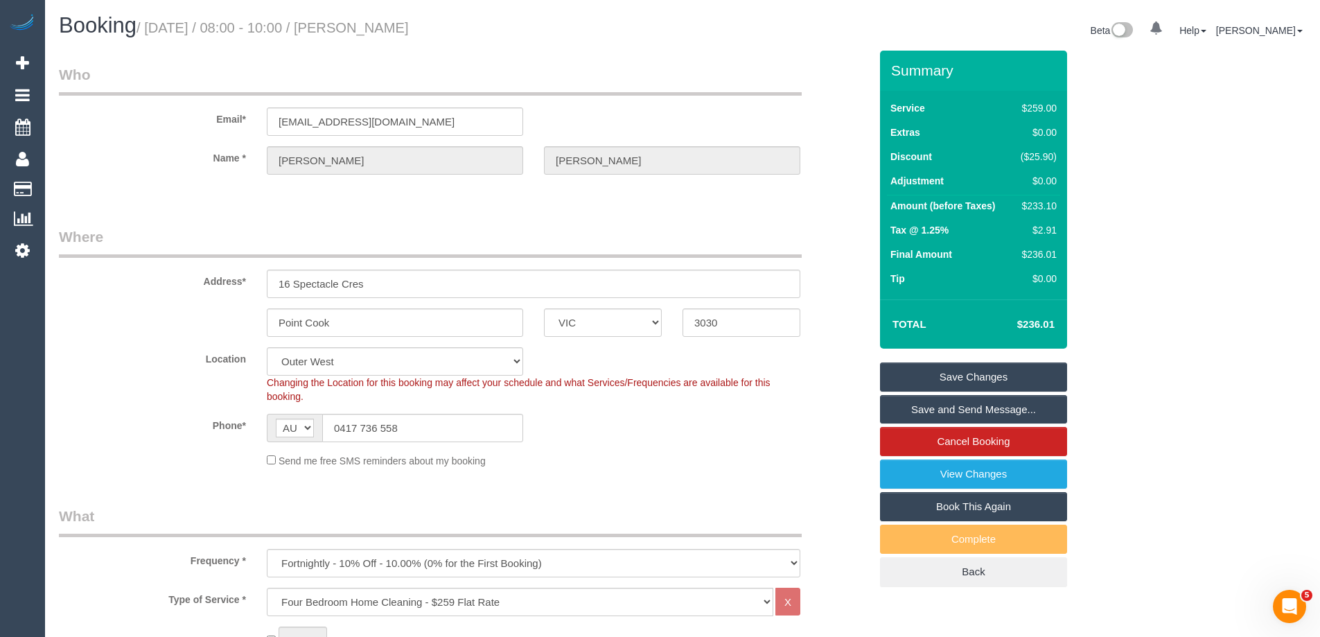
drag, startPoint x: 503, startPoint y: 29, endPoint x: 383, endPoint y: 27, distance: 119.9
click at [383, 27] on h1 "Booking / September 01, 2025 / 08:00 - 10:00 / Rob Nugent" at bounding box center [365, 26] width 613 height 24
copy small "Rob Nugent"
click at [918, 412] on link "Save and Send Message..." at bounding box center [973, 409] width 187 height 29
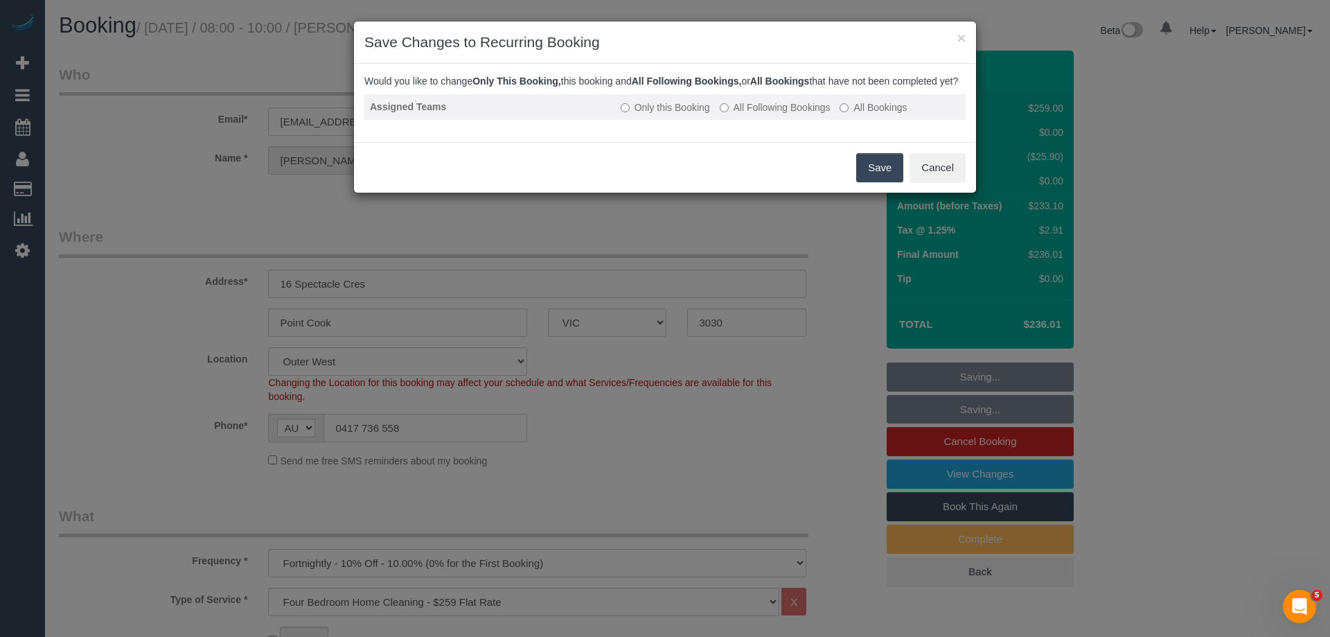
click at [757, 114] on label "All Following Bookings" at bounding box center [775, 107] width 111 height 14
click at [876, 181] on button "Save" at bounding box center [879, 167] width 47 height 29
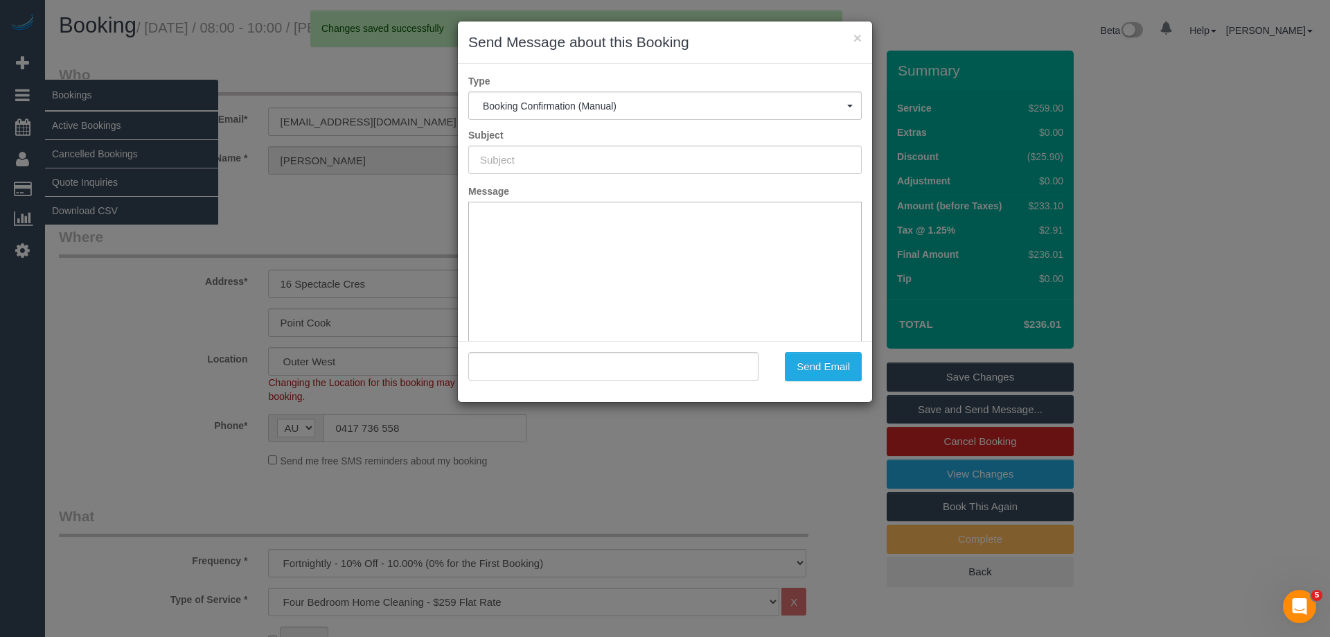
type input "Booking Confirmed"
type input ""Rob Nugent" <robnugent75@yahoo.com.au>"
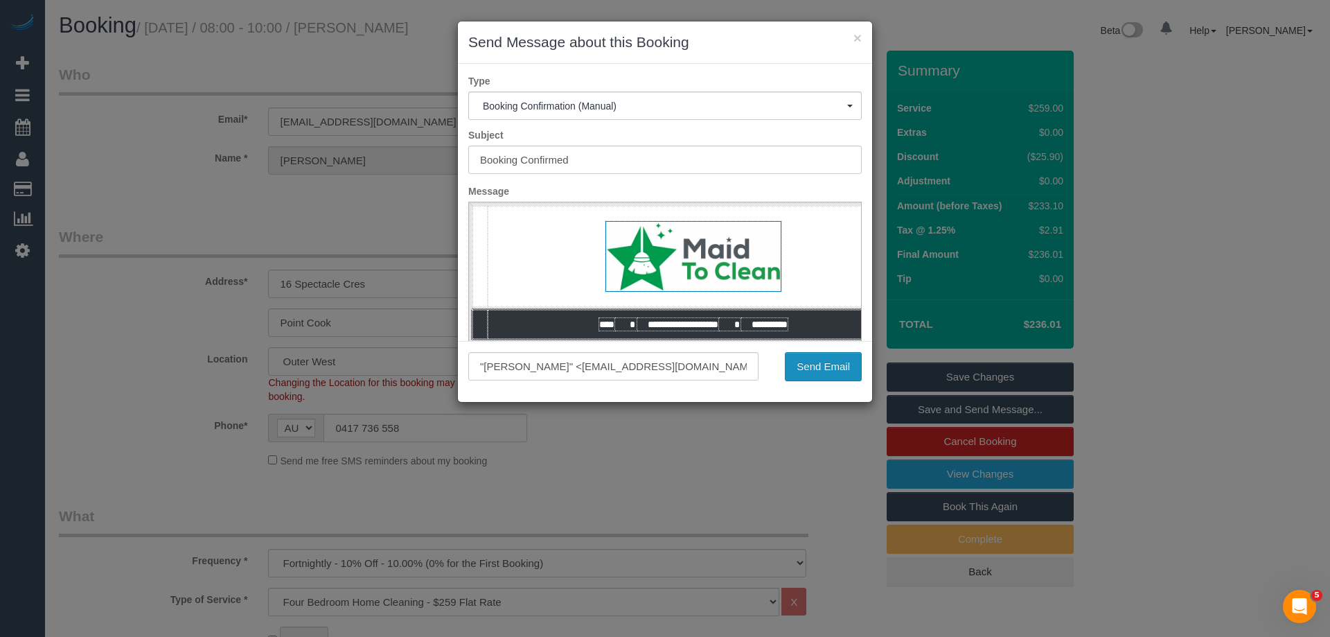
click at [806, 369] on button "Send Email" at bounding box center [823, 366] width 77 height 29
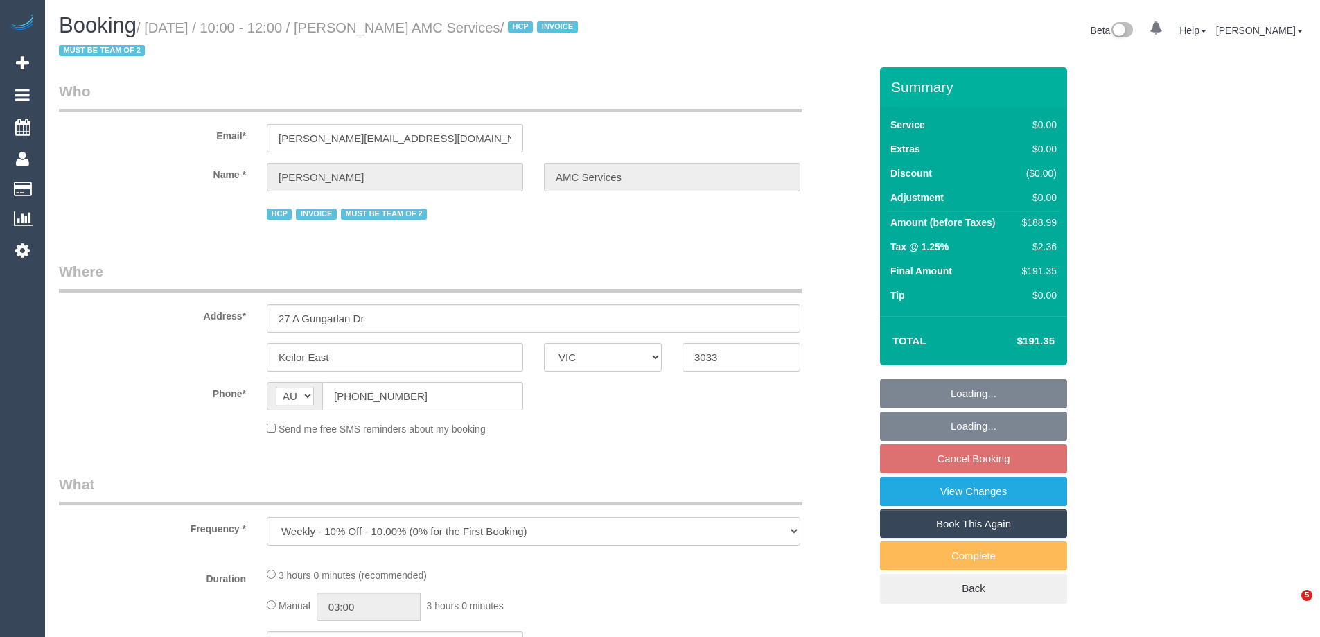
select select "VIC"
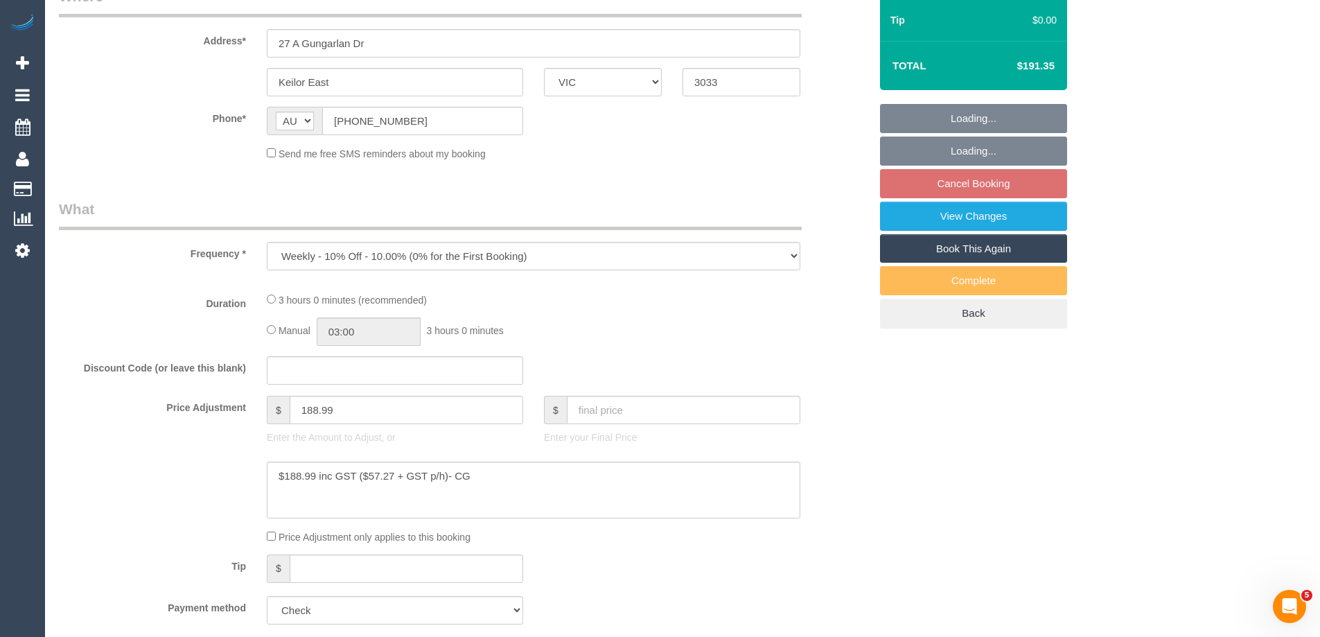
select select "180"
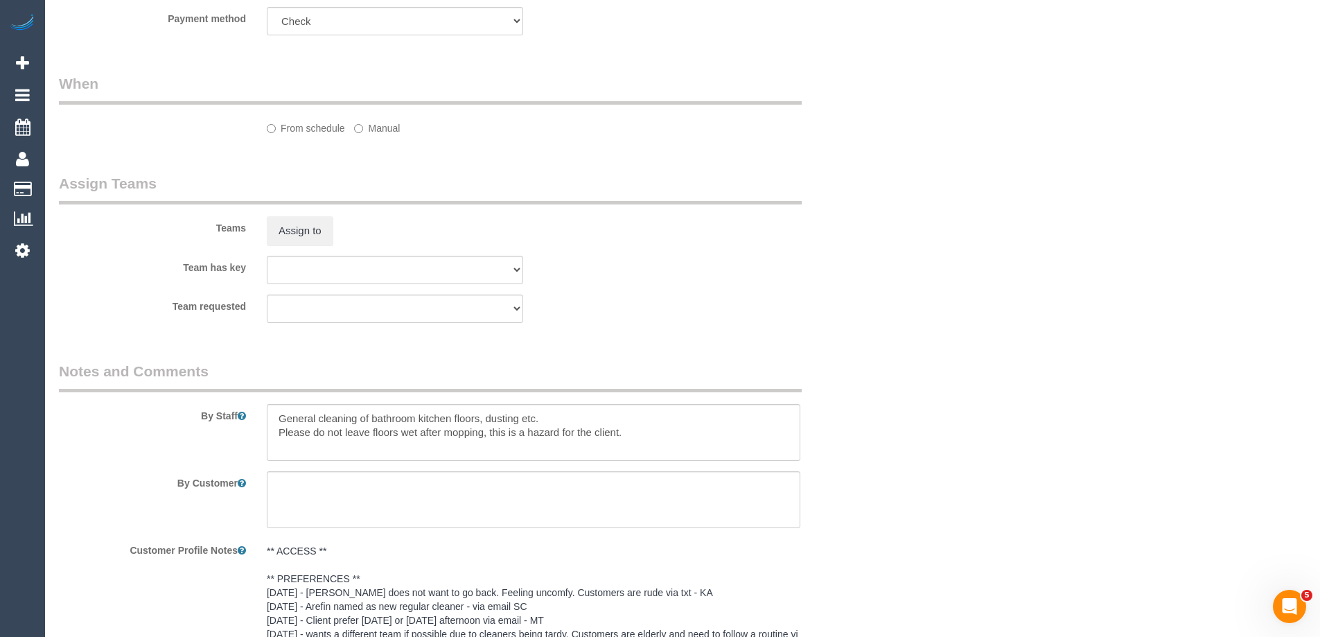
select select "number:28"
select select "number:14"
select select "number:19"
select select "number:24"
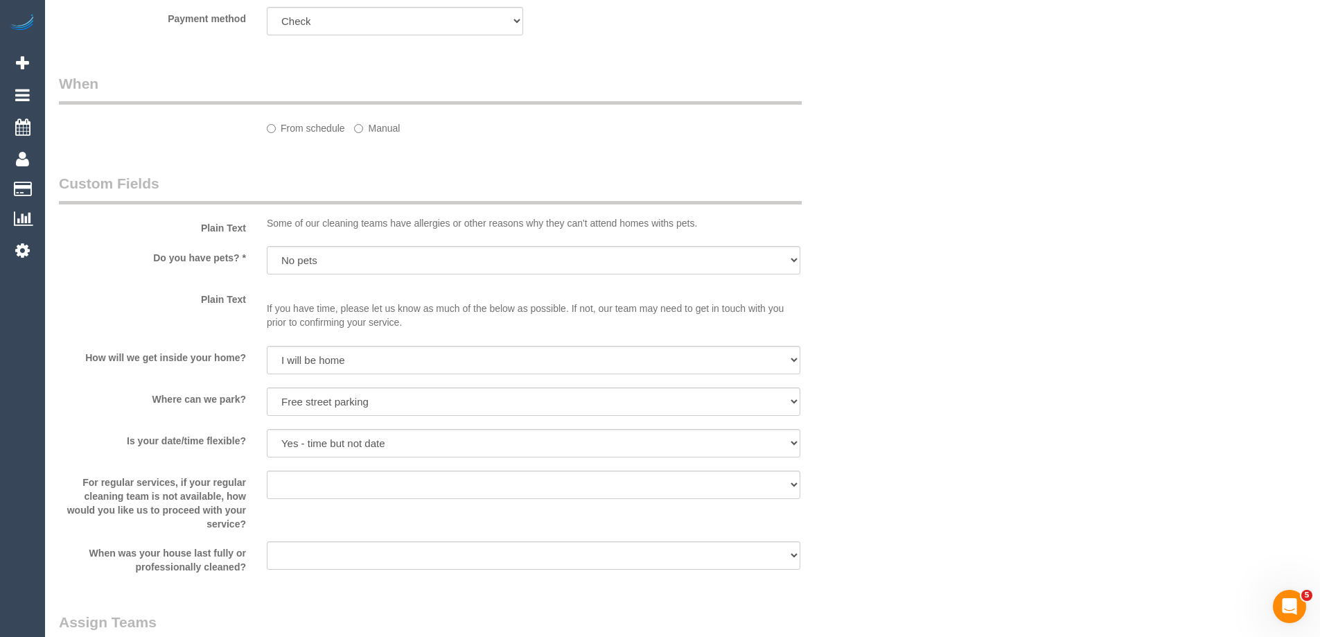
select select "object:1367"
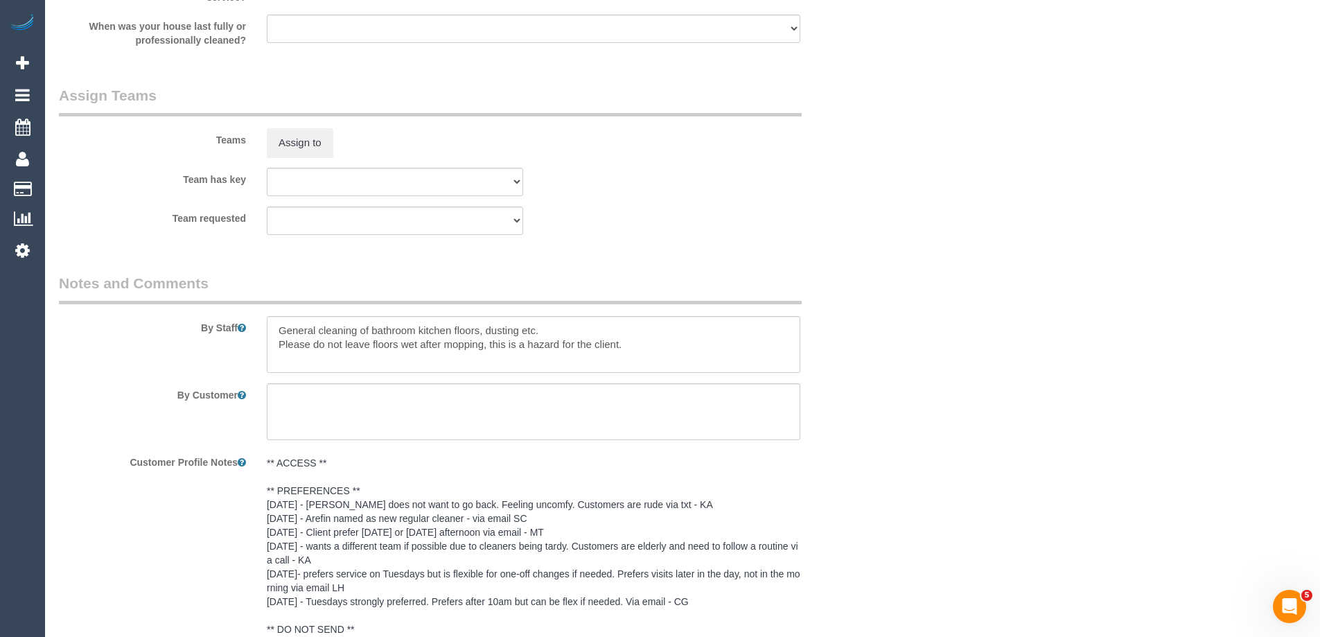
select select "spot3"
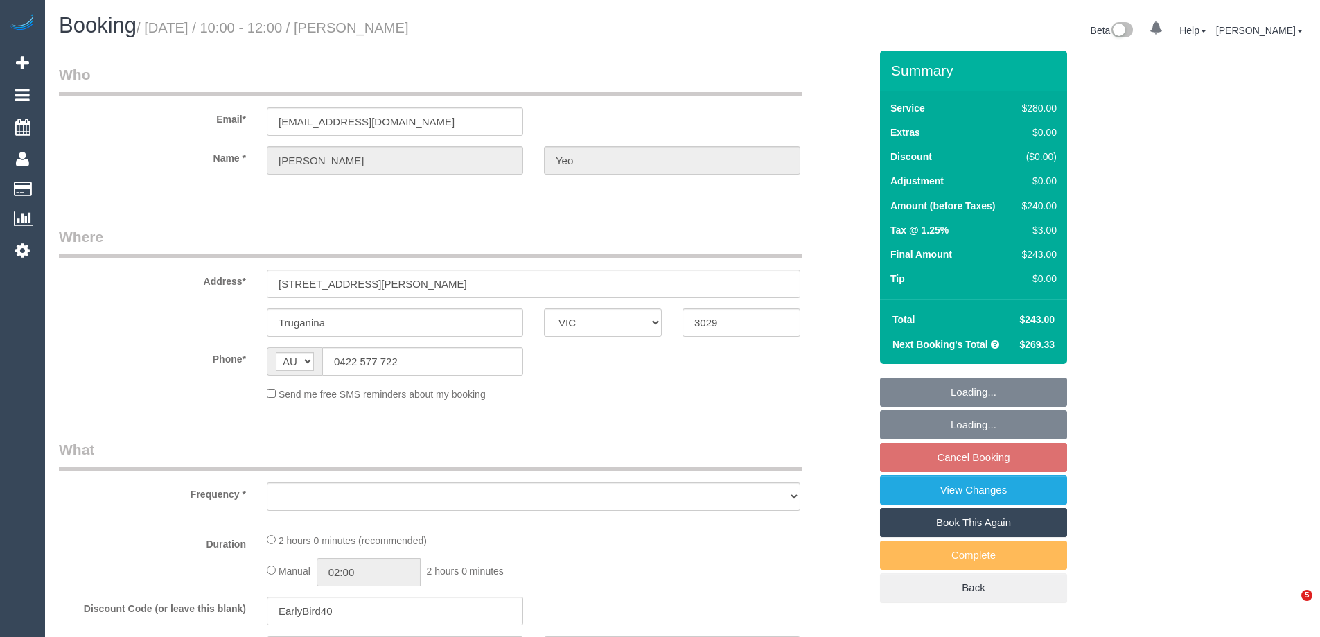
select select "VIC"
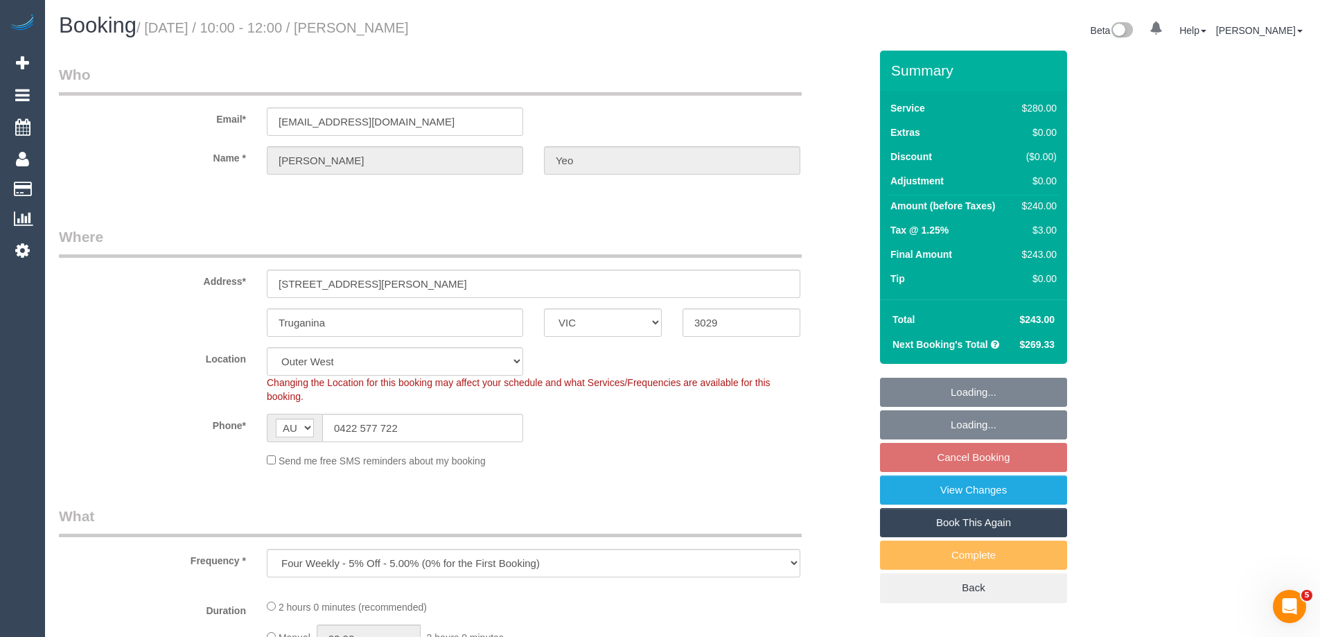
select select "object:1095"
select select "string:stripe-pm_1RdY9r2GScqysDRVmpX4Fy0X"
select select "number:28"
select select "number:14"
select select "number:19"
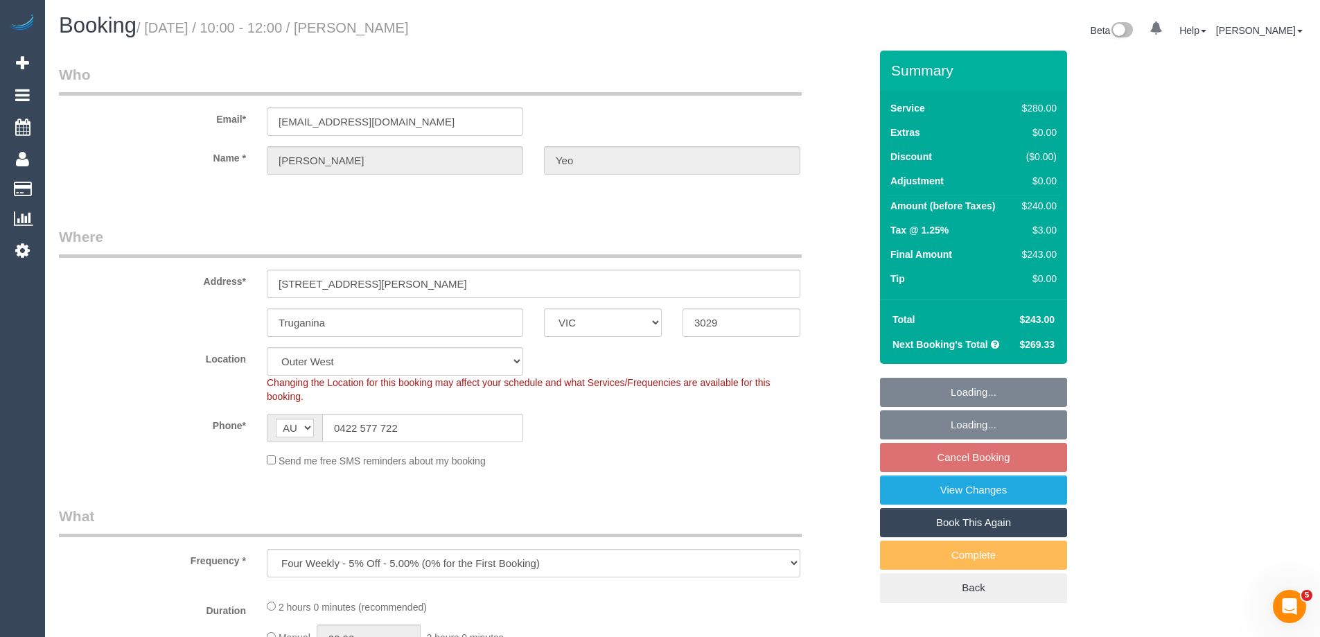
select select "number:36"
select select "number:35"
select select "number:13"
select select "2"
select select "spot3"
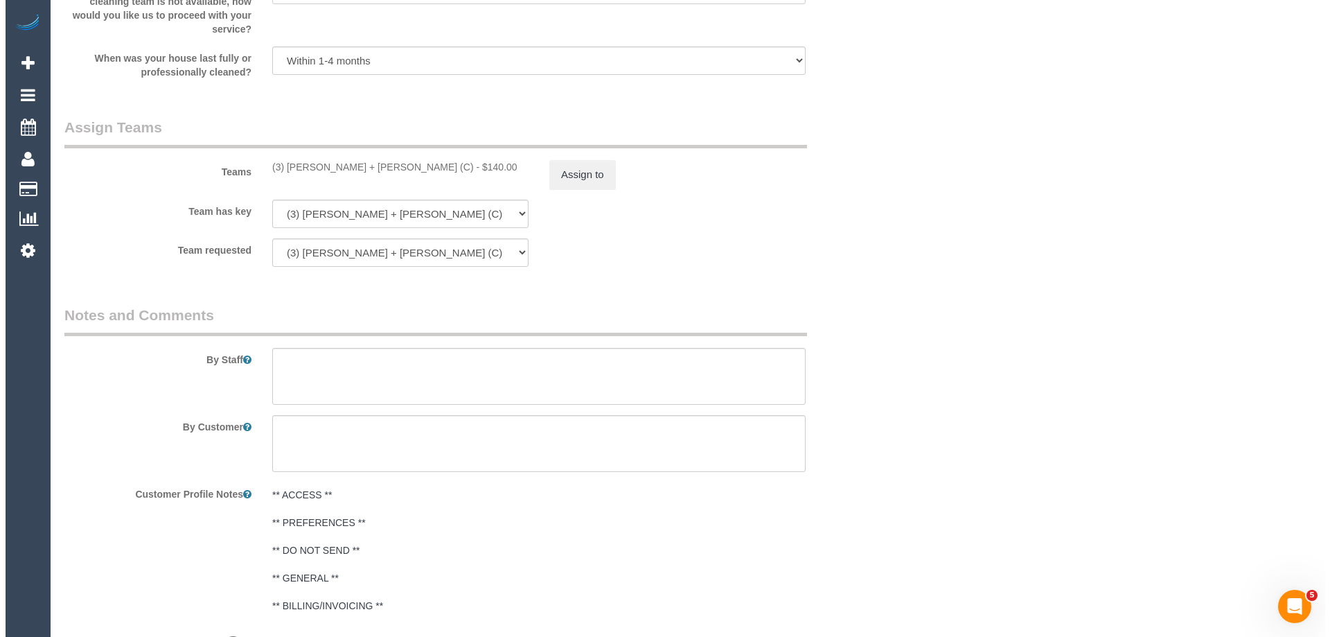
scroll to position [1970, 0]
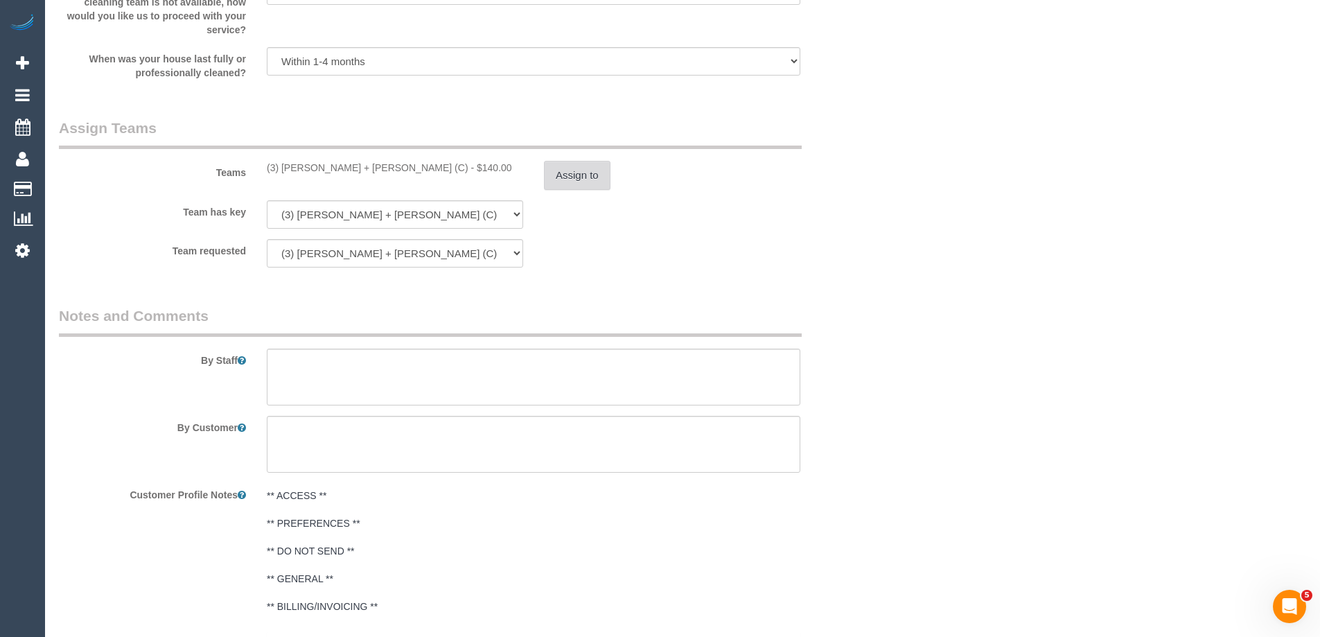
click at [581, 184] on button "Assign to" at bounding box center [577, 175] width 67 height 29
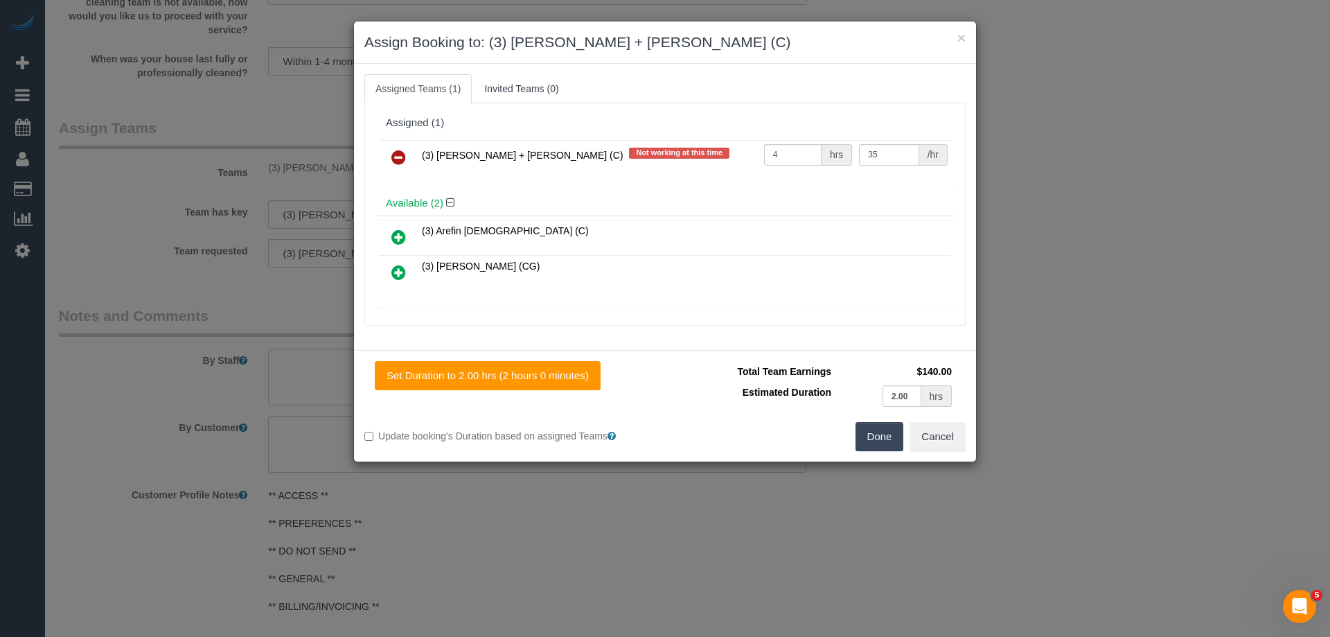
click at [396, 151] on icon at bounding box center [398, 157] width 15 height 17
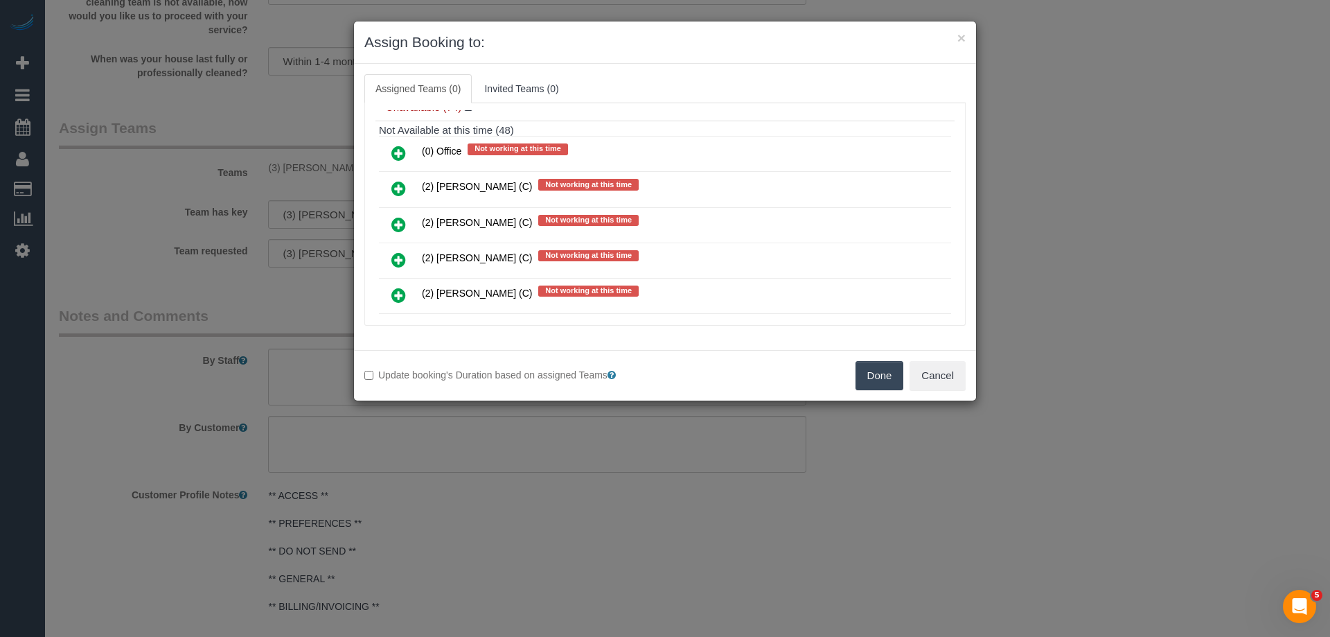
scroll to position [208, 0]
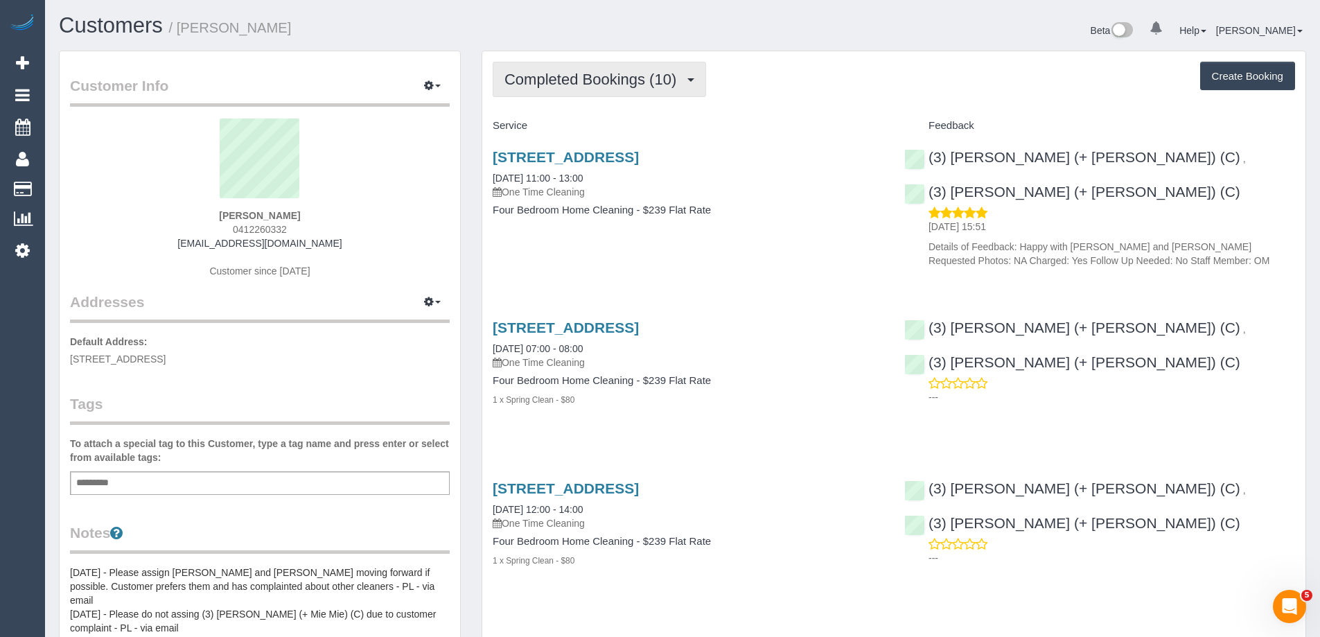
click at [598, 89] on button "Completed Bookings (10)" at bounding box center [599, 79] width 213 height 35
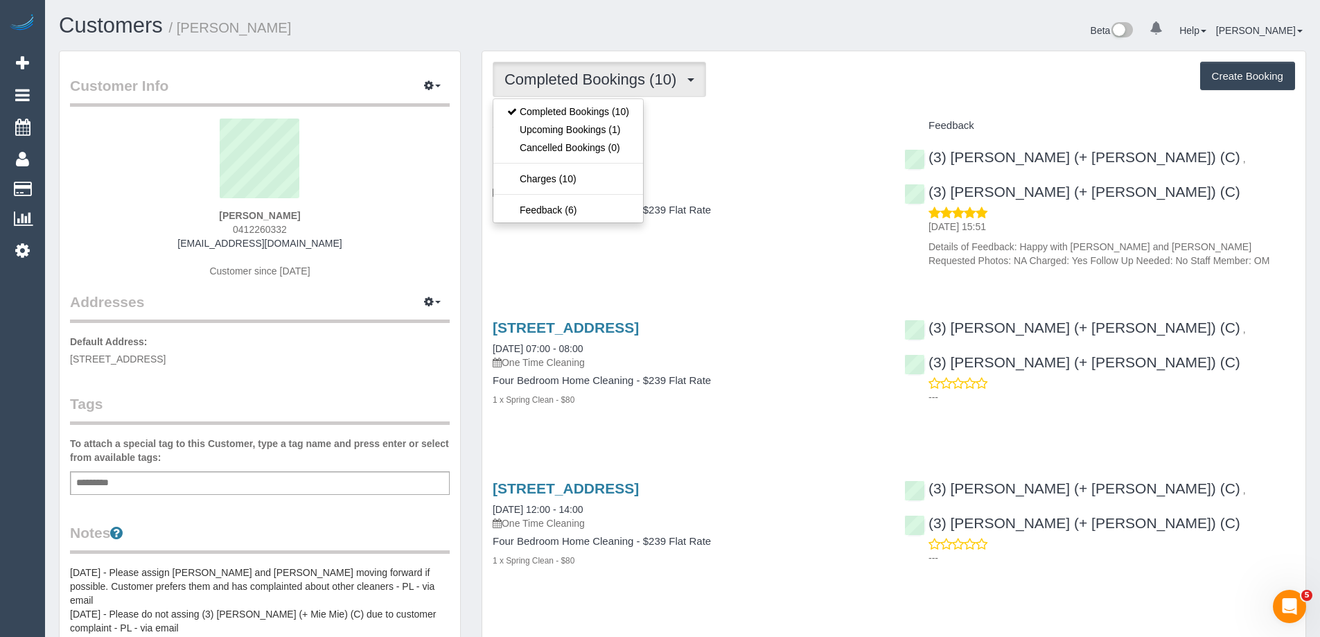
click at [671, 118] on div "Service" at bounding box center [688, 126] width 412 height 24
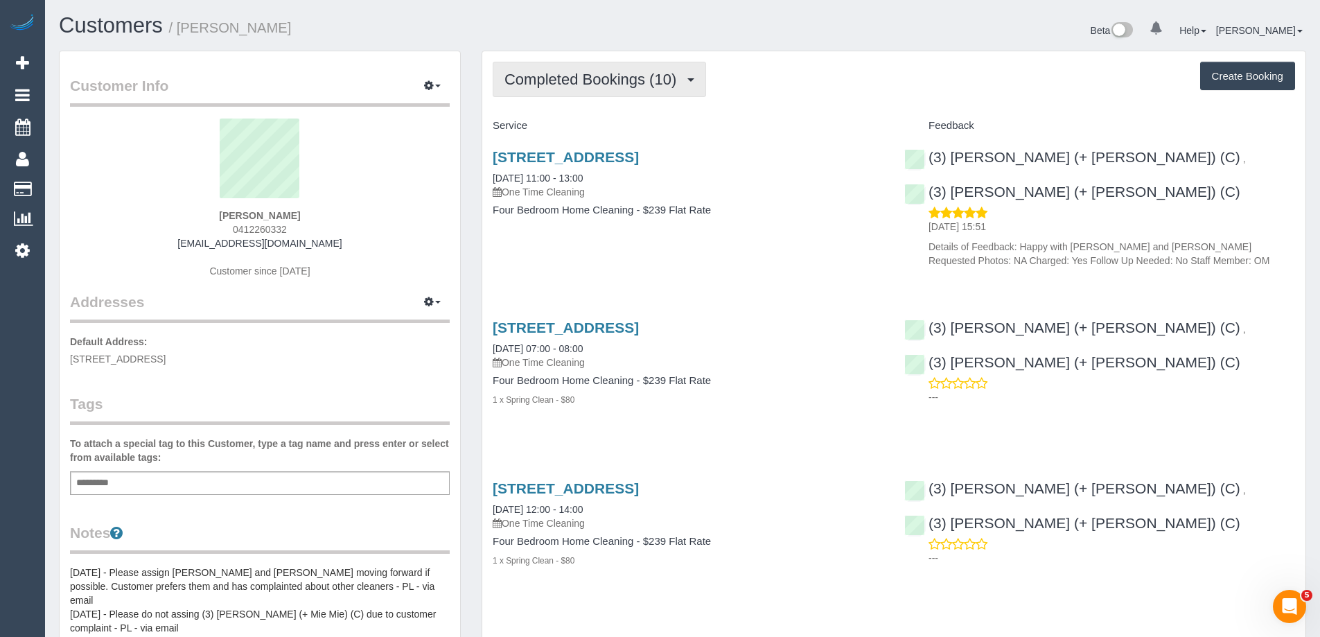
click at [601, 81] on span "Completed Bookings (10)" at bounding box center [593, 79] width 179 height 17
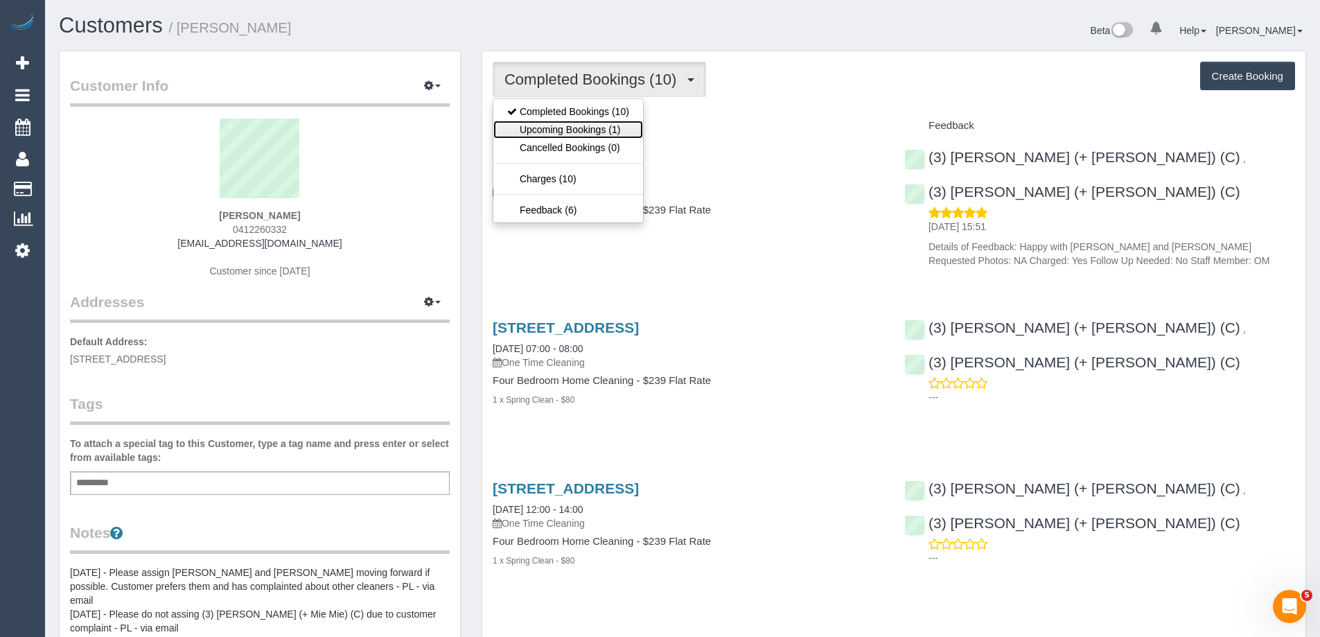
click at [611, 134] on link "Upcoming Bookings (1)" at bounding box center [568, 130] width 150 height 18
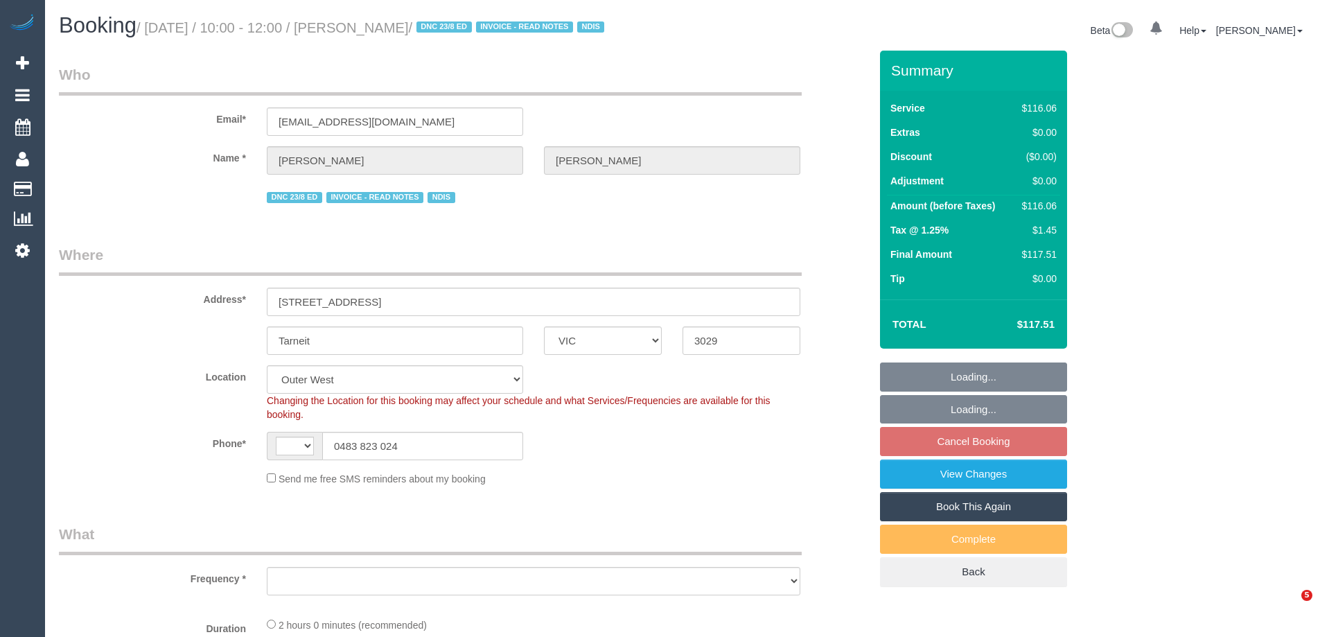
select select "VIC"
select select "string:AU"
select select "number:27"
select select "number:14"
select select "number:19"
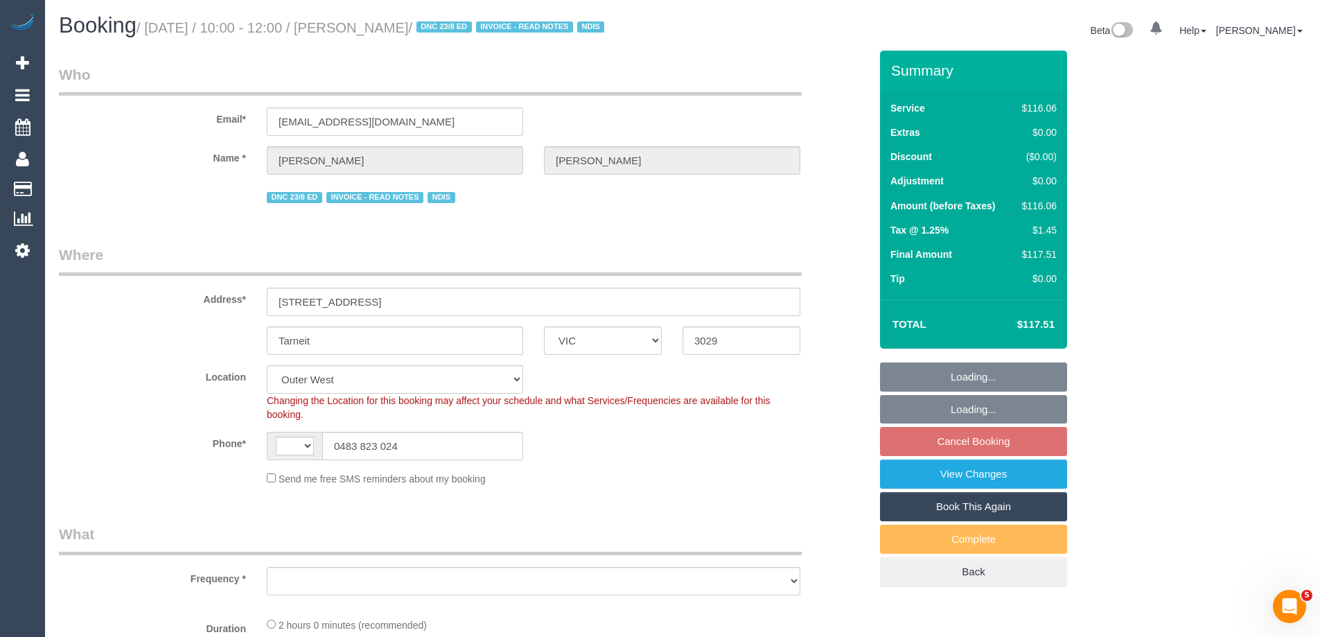
select select "number:24"
select select "number:34"
select select "number:11"
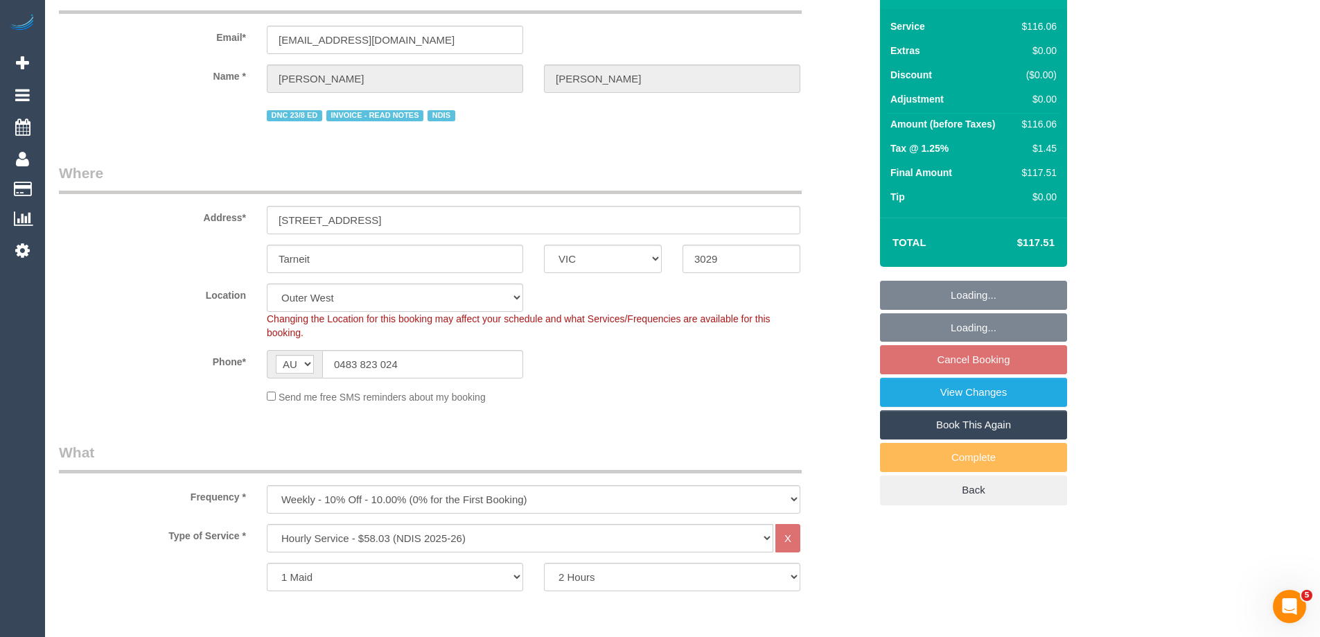
select select "object:1182"
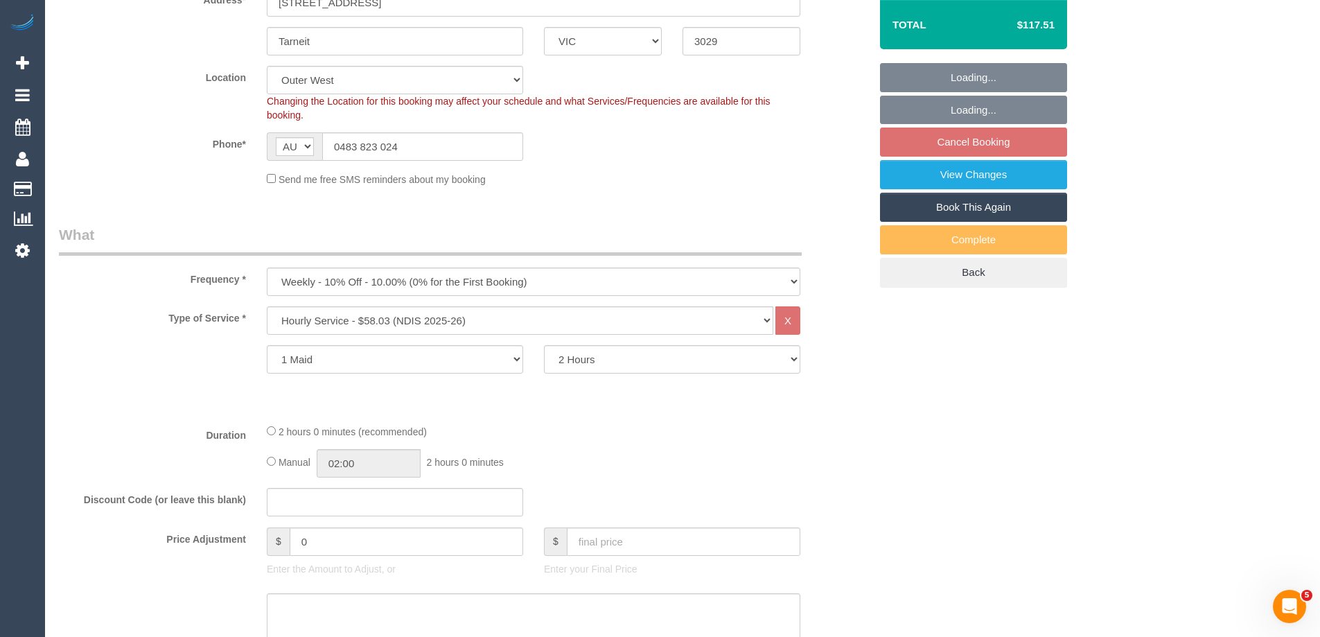
select select "spot1"
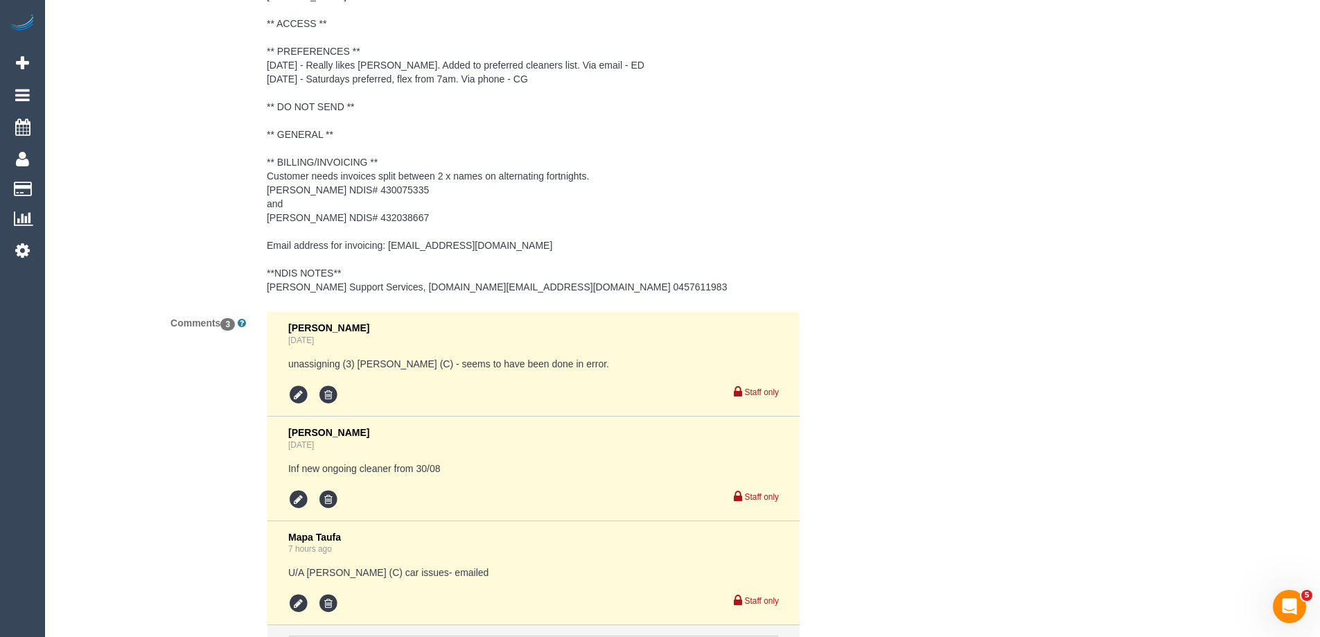
scroll to position [2248, 0]
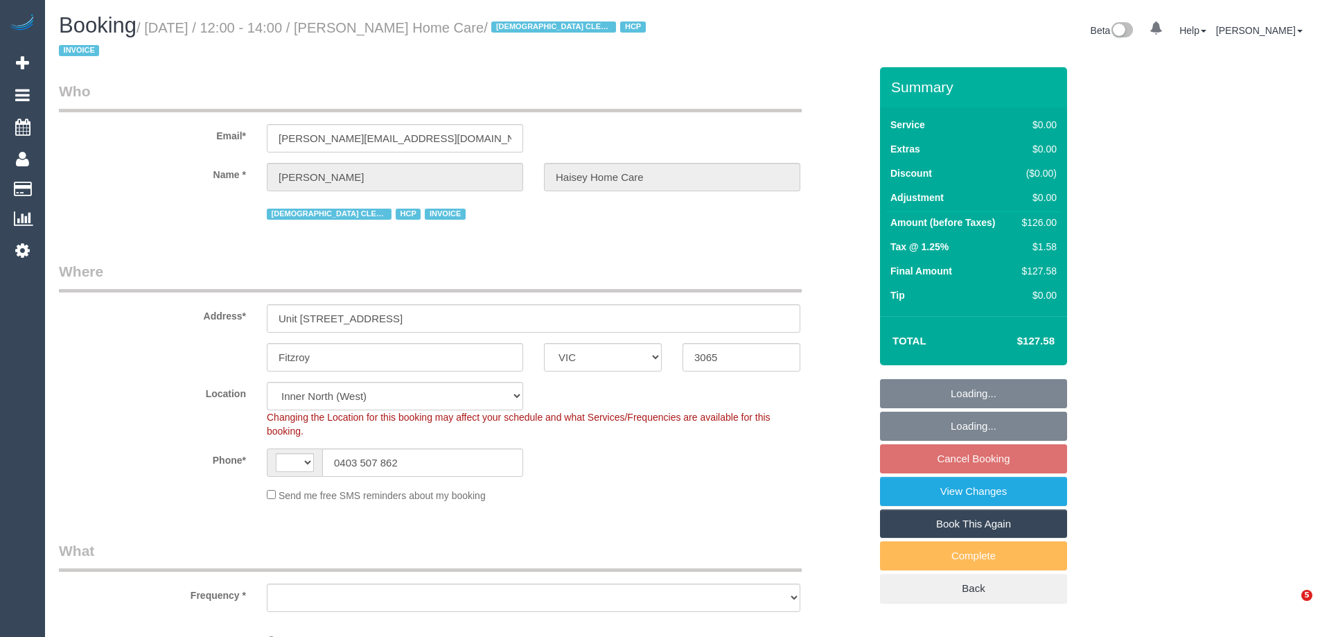
select select "VIC"
select select "string:AU"
select select "object:424"
select select "number:28"
select select "number:14"
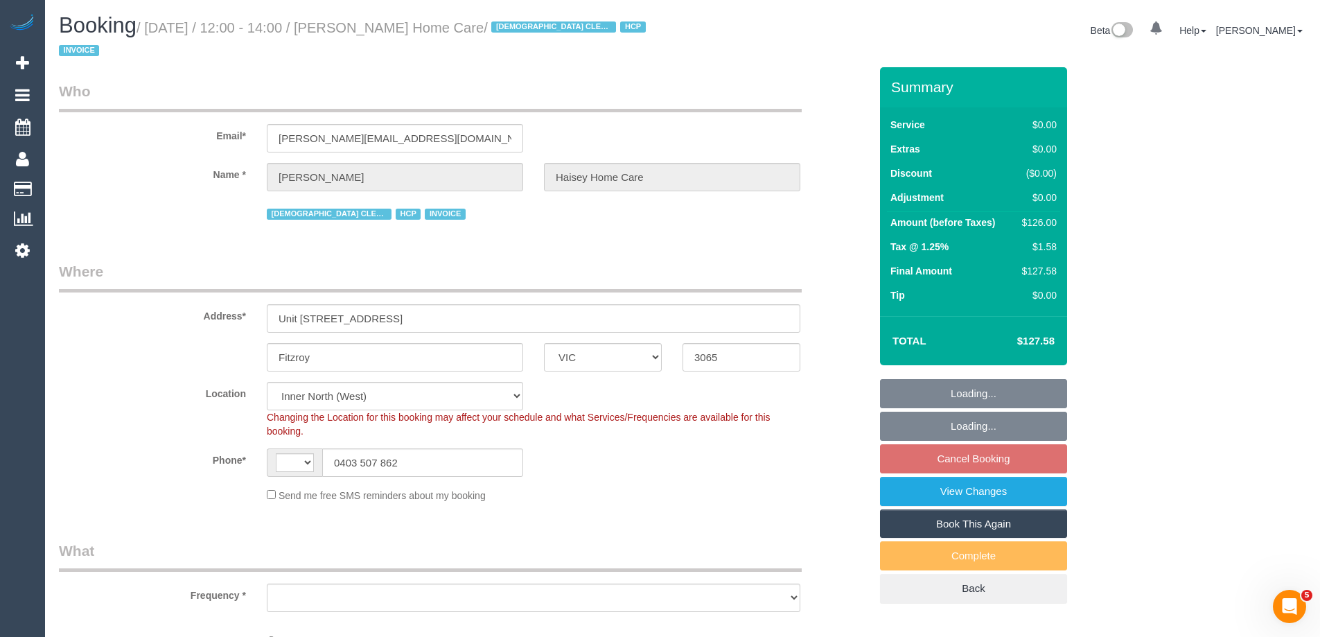
select select "number:19"
select select "number:25"
select select "number:35"
select select "spot5"
select select "object:702"
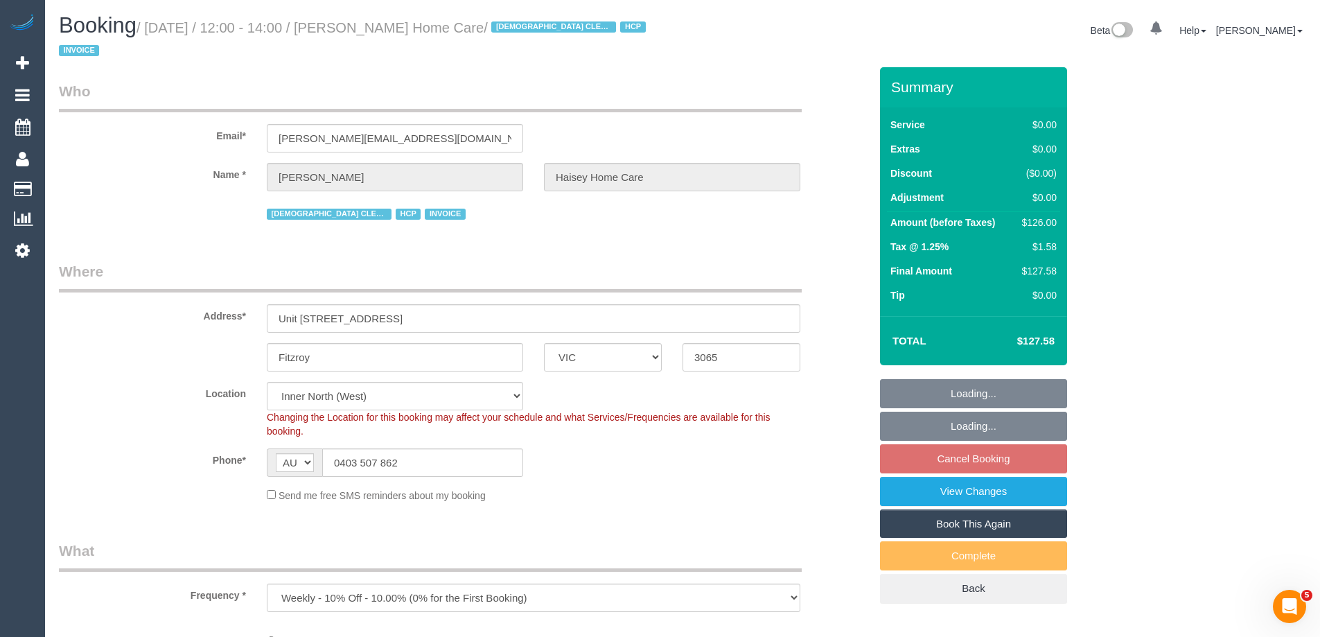
select select "120"
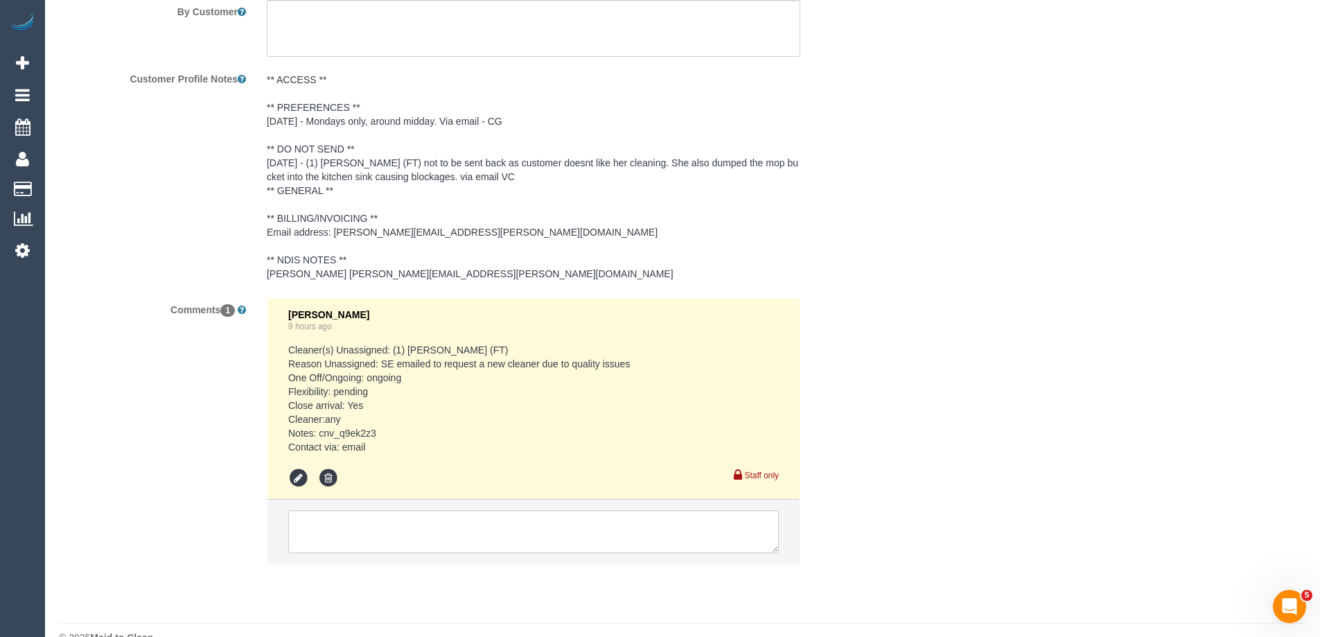
scroll to position [2009, 0]
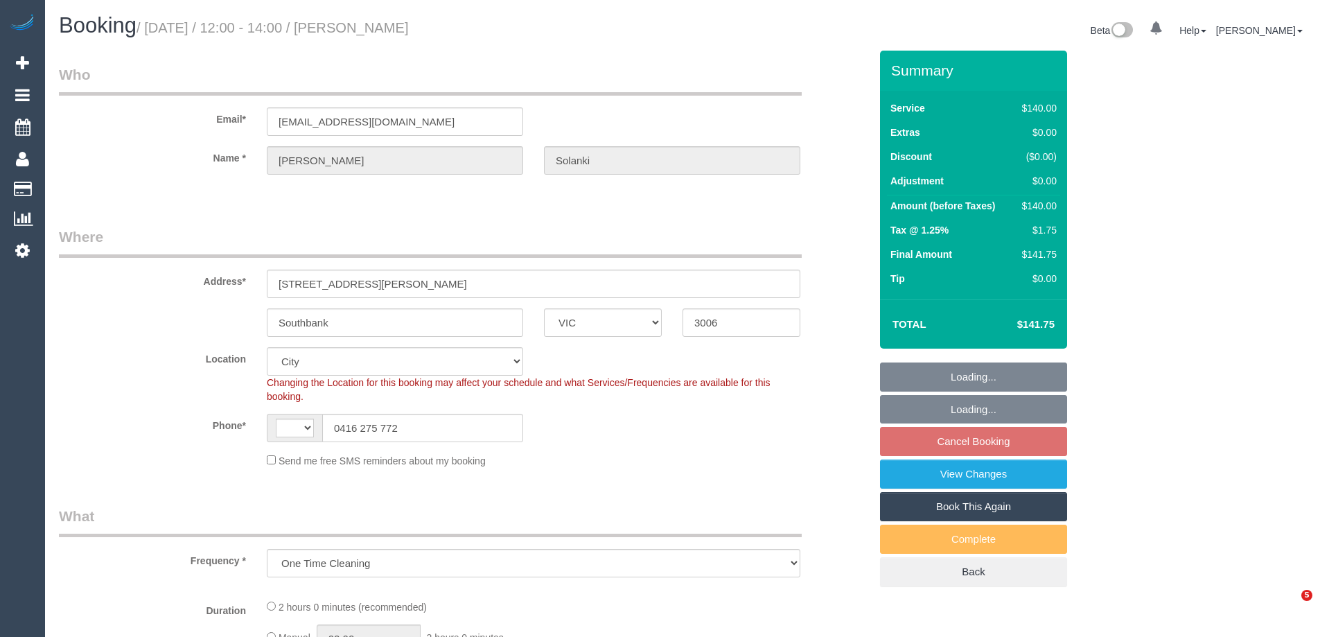
select select "VIC"
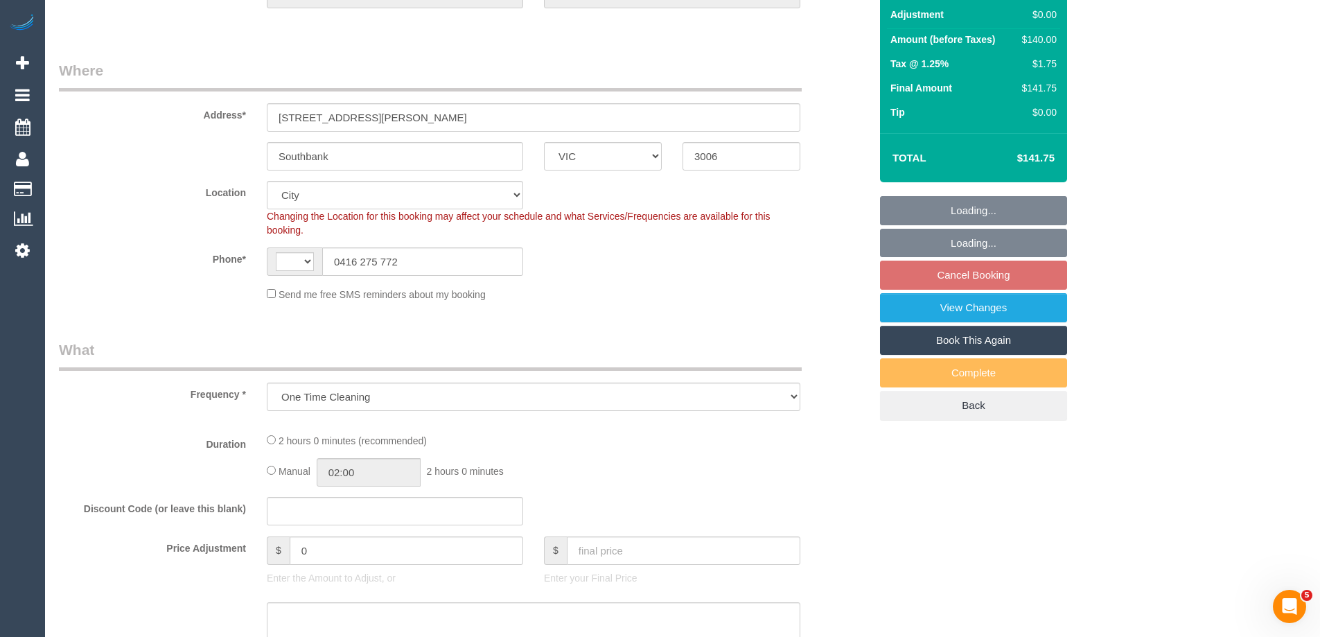
select select "object:303"
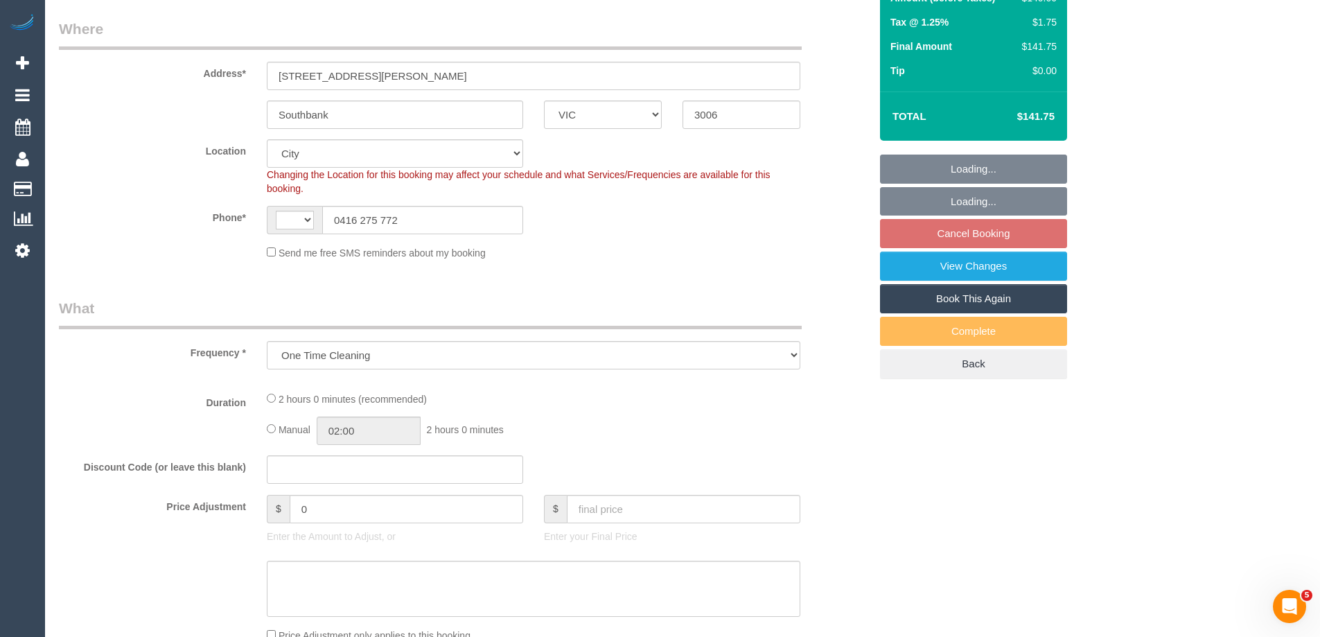
select select "string:AU"
select select "string:stripe-pm_1OhPyN2GScqysDRVdh6vLD5P"
select select "spot3"
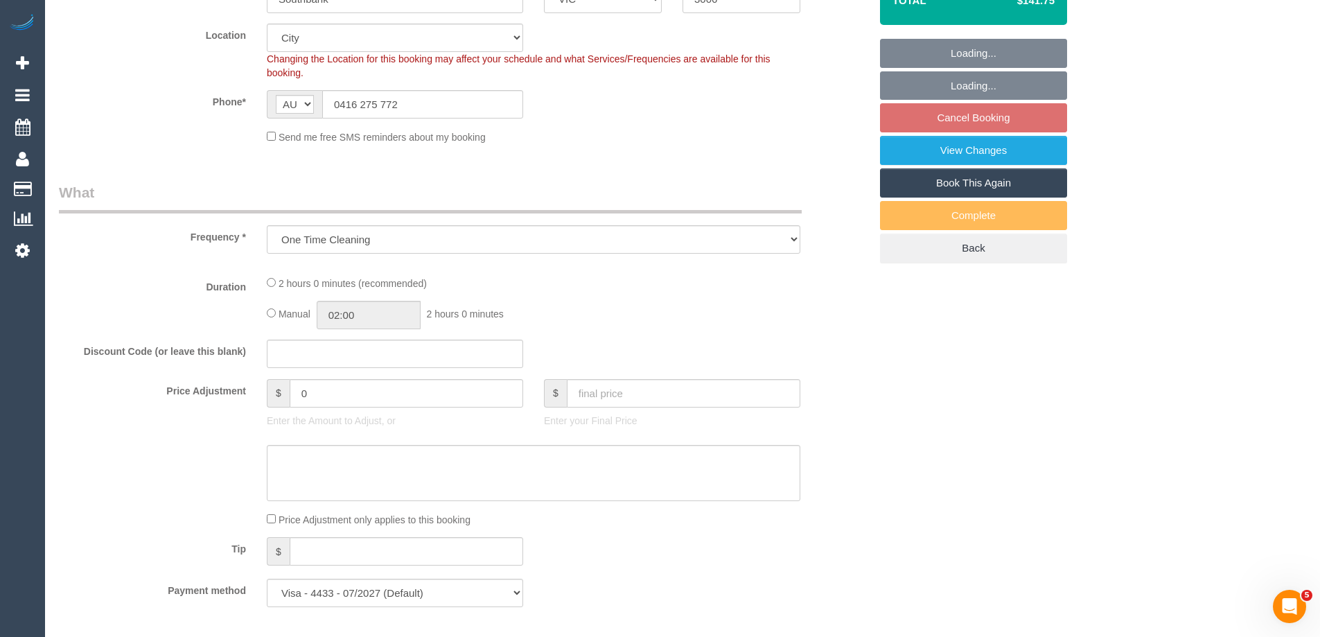
select select "number:28"
select select "number:14"
select select "number:19"
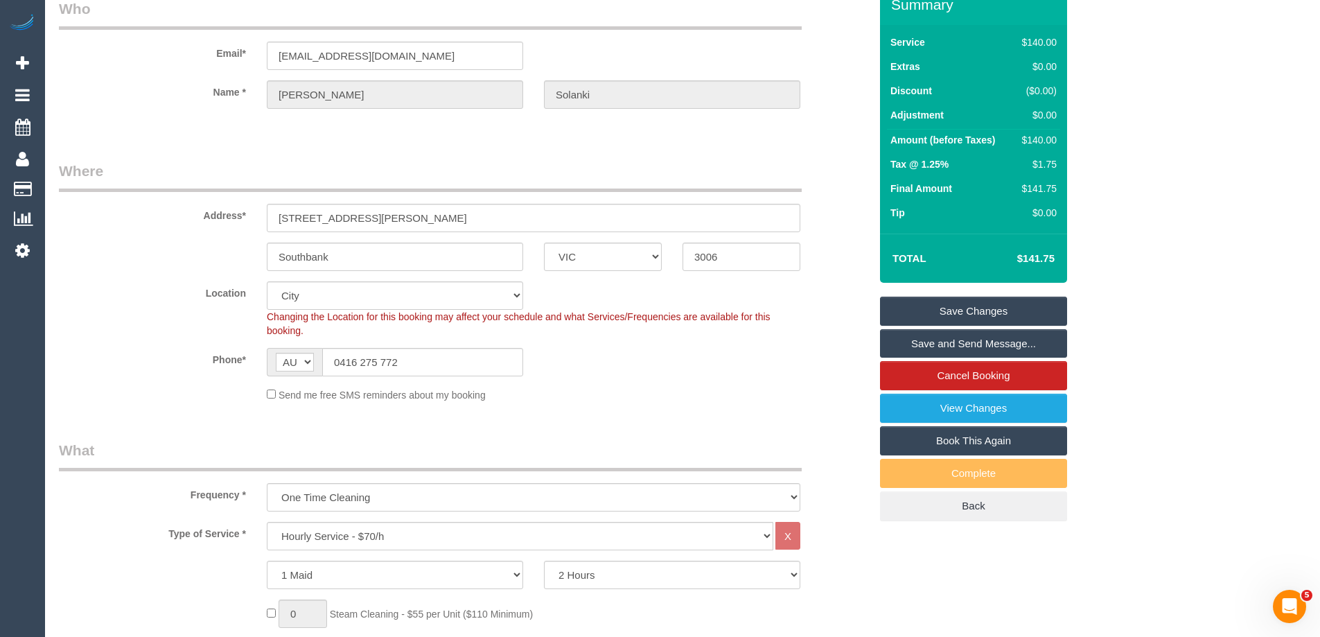
scroll to position [0, 0]
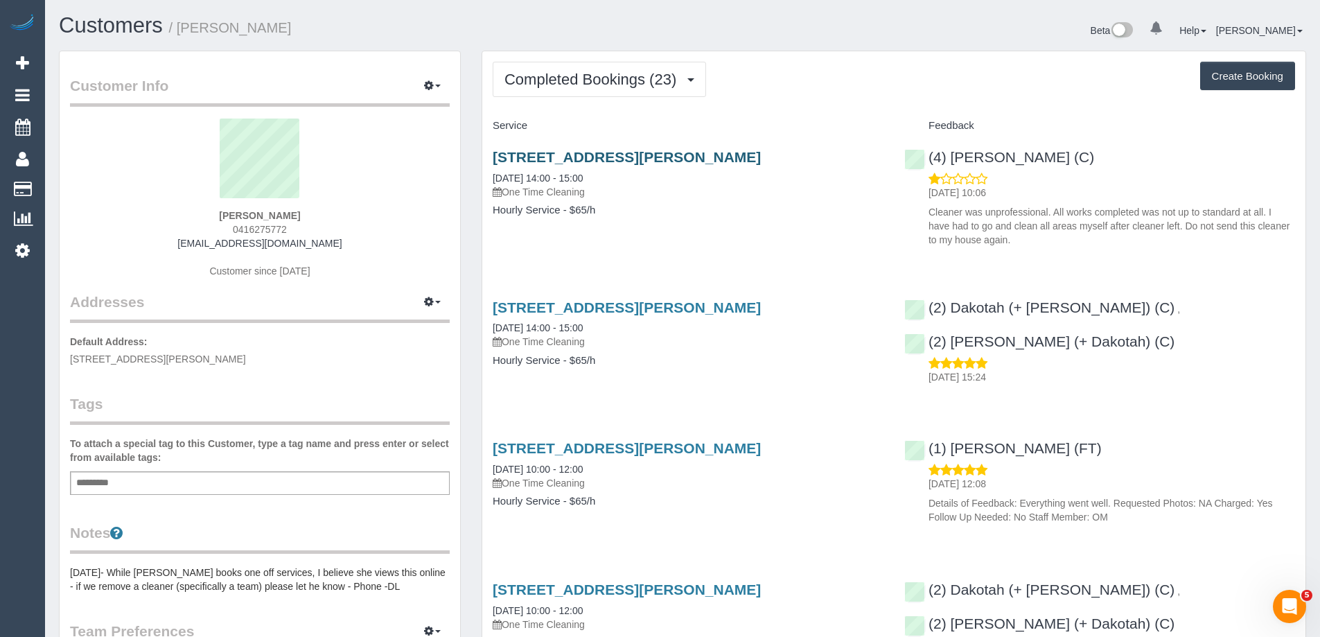
drag, startPoint x: 835, startPoint y: 156, endPoint x: 493, endPoint y: 156, distance: 341.6
click at [493, 156] on h3 "83 Whiteman St, Apt 275, Southbank, VIC 3006" at bounding box center [688, 157] width 391 height 16
copy link "83 Whiteman St, Apt 275, Southbank, VIC 3006"
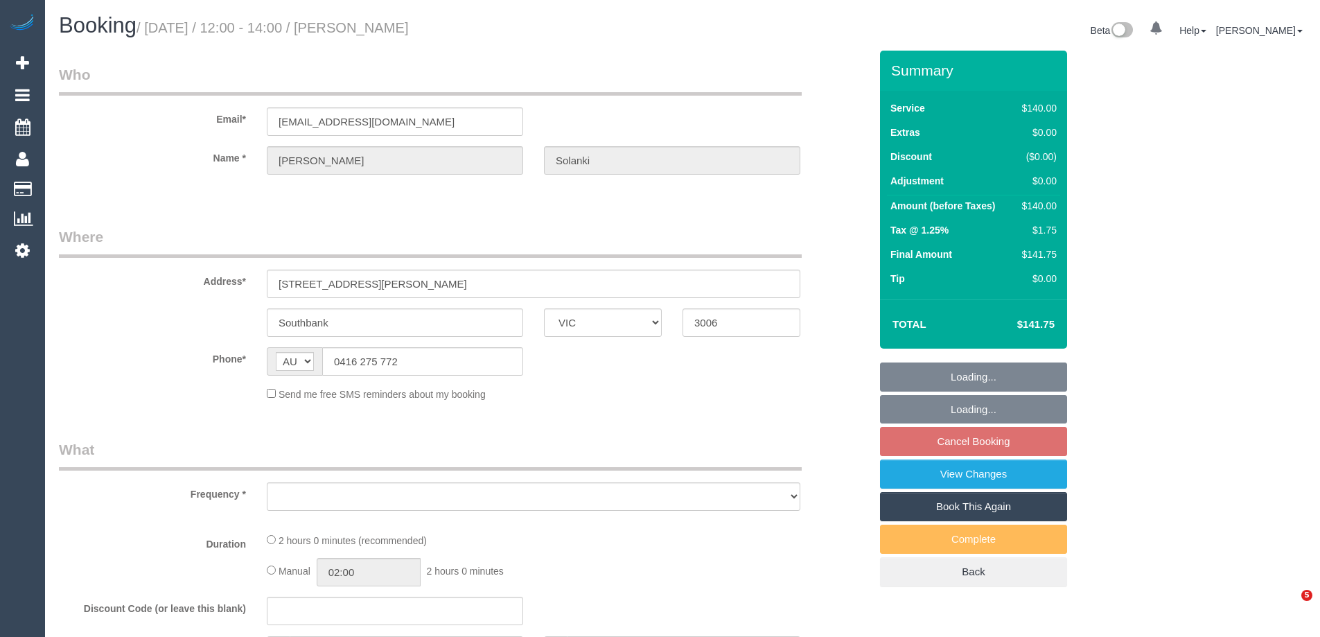
select select "VIC"
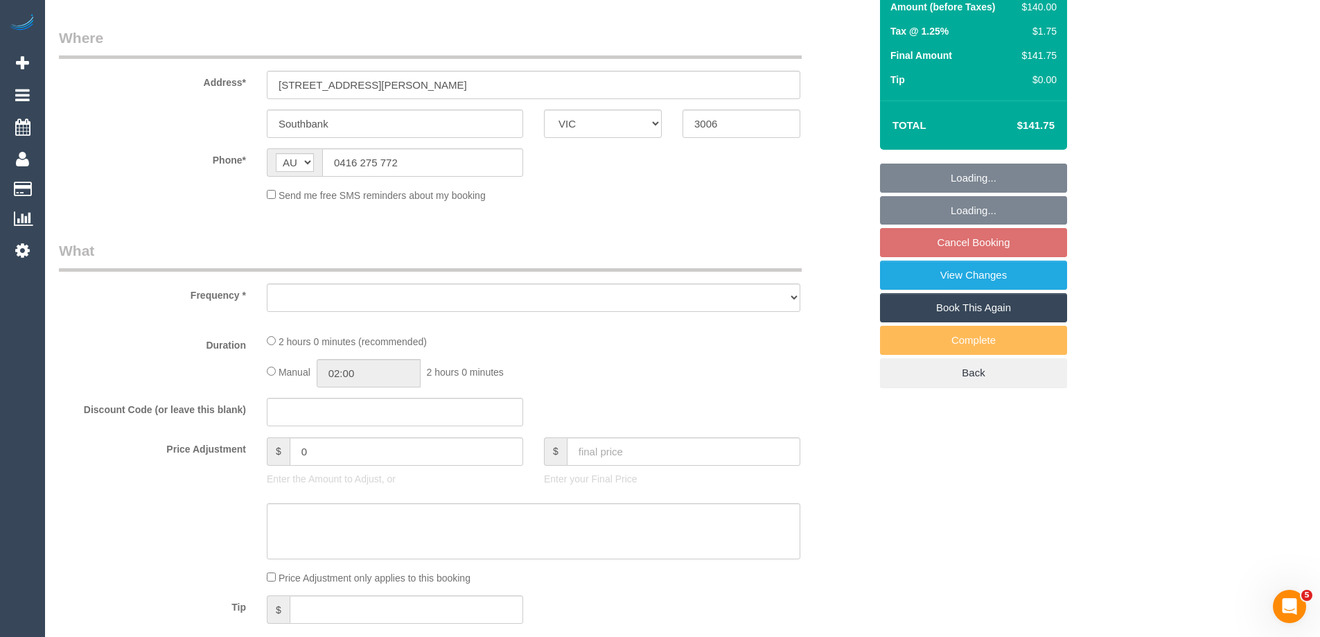
select select "object:543"
select select "string:stripe-pm_1OhPyN2GScqysDRVdh6vLD5P"
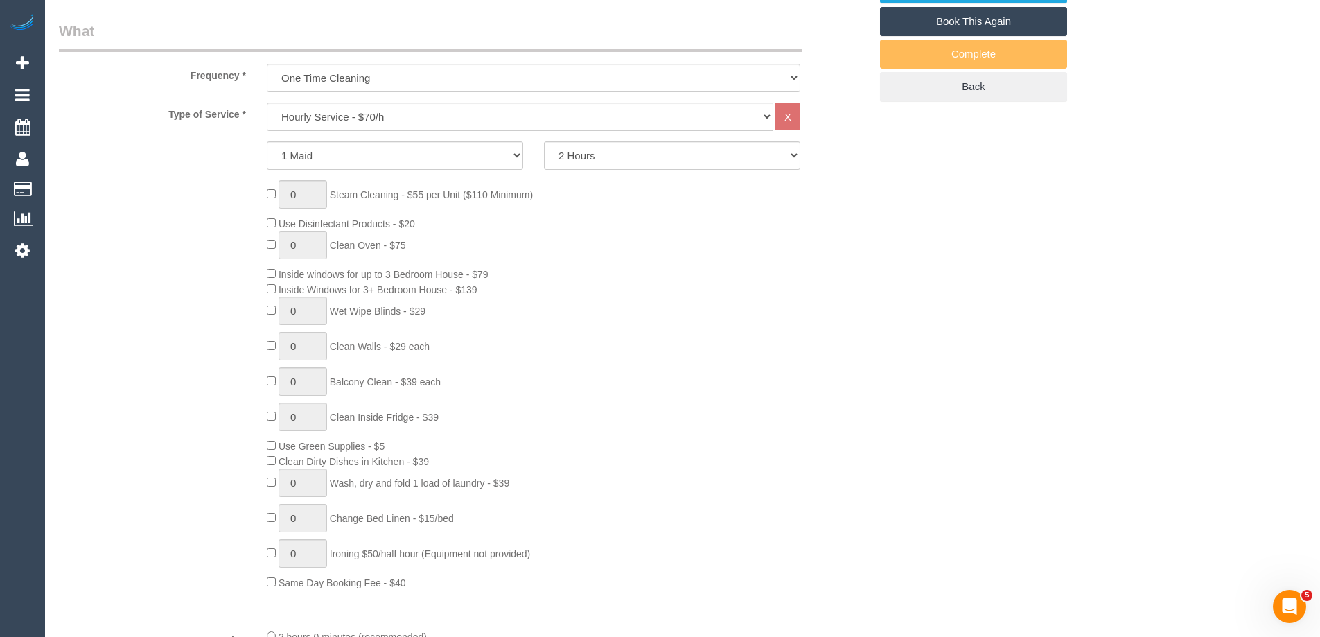
select select "object:714"
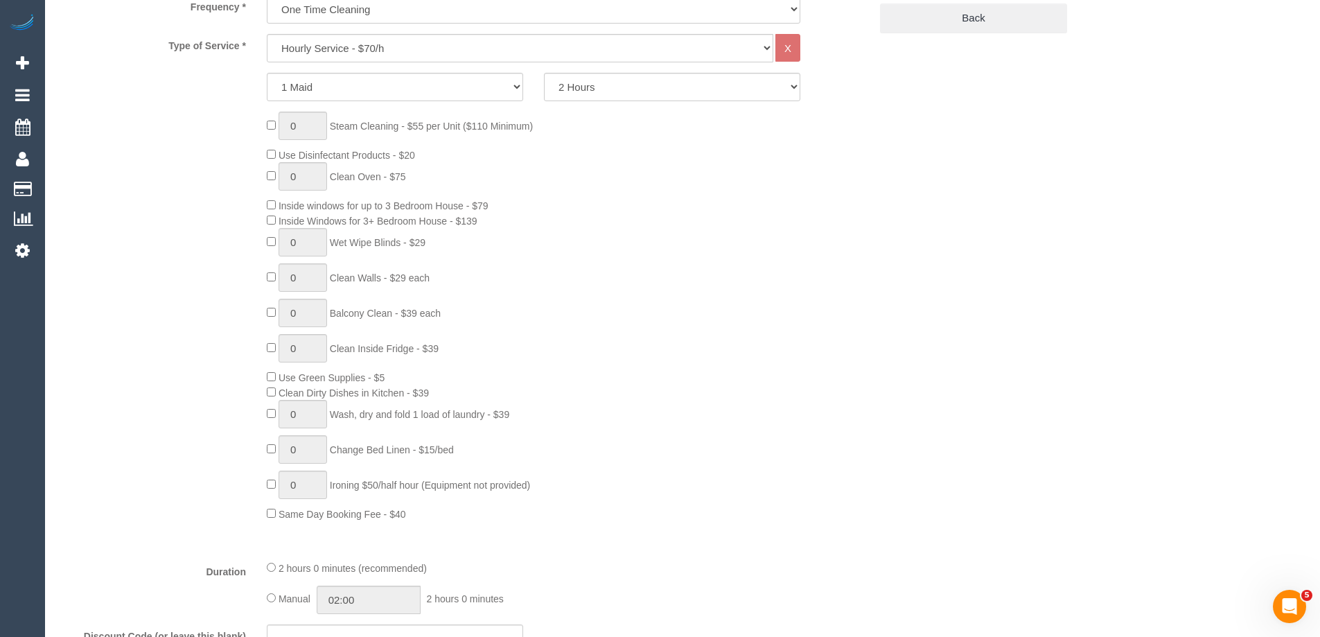
select select "spot3"
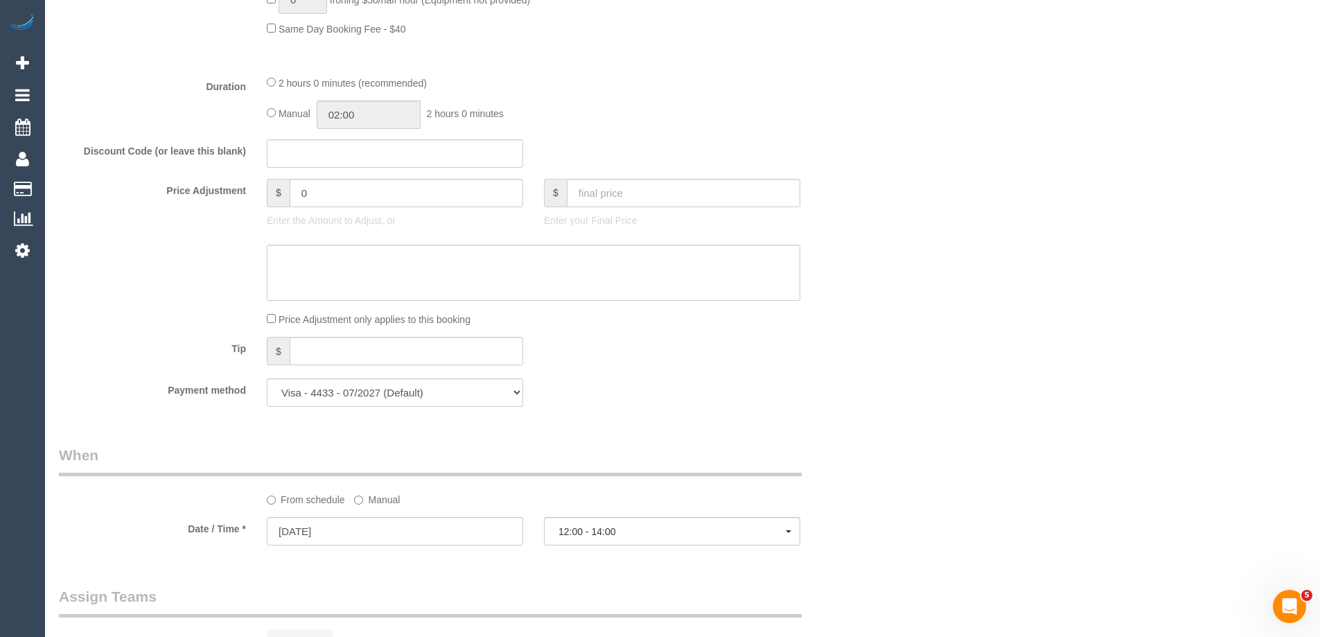
select select "number:28"
select select "number:14"
select select "number:19"
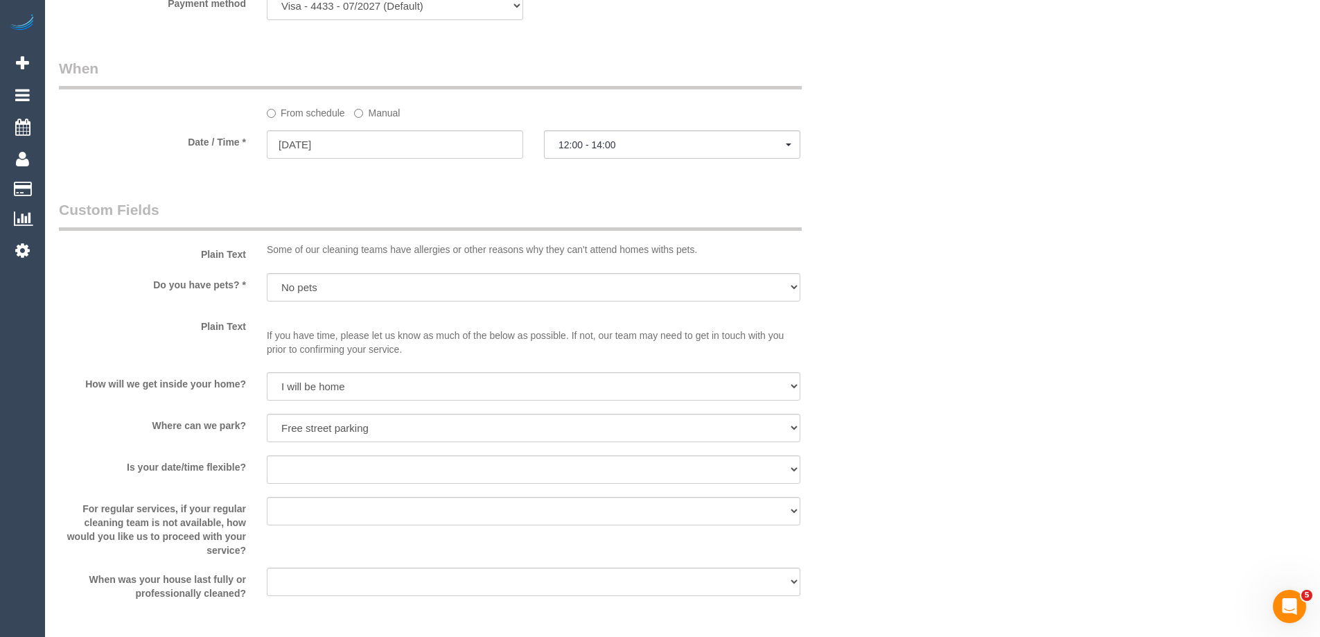
scroll to position [1682, 0]
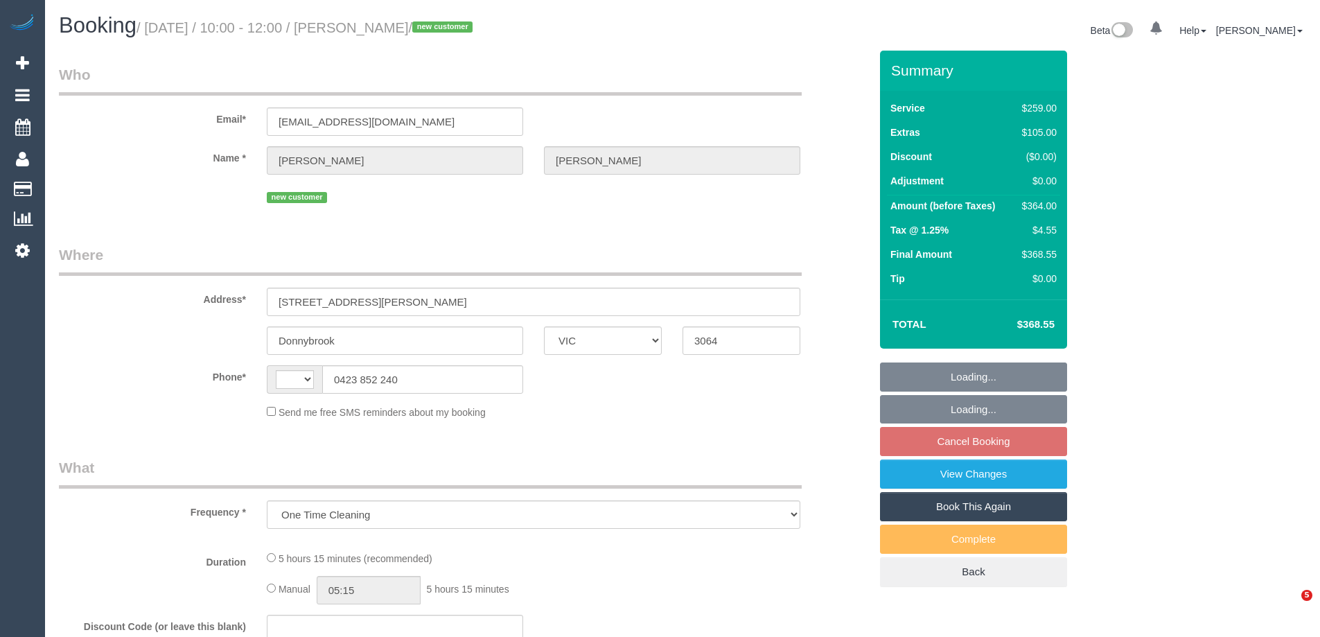
select select "VIC"
select select "string:stripe-pm_1Rzqg72GScqysDRVFwM0OWfi"
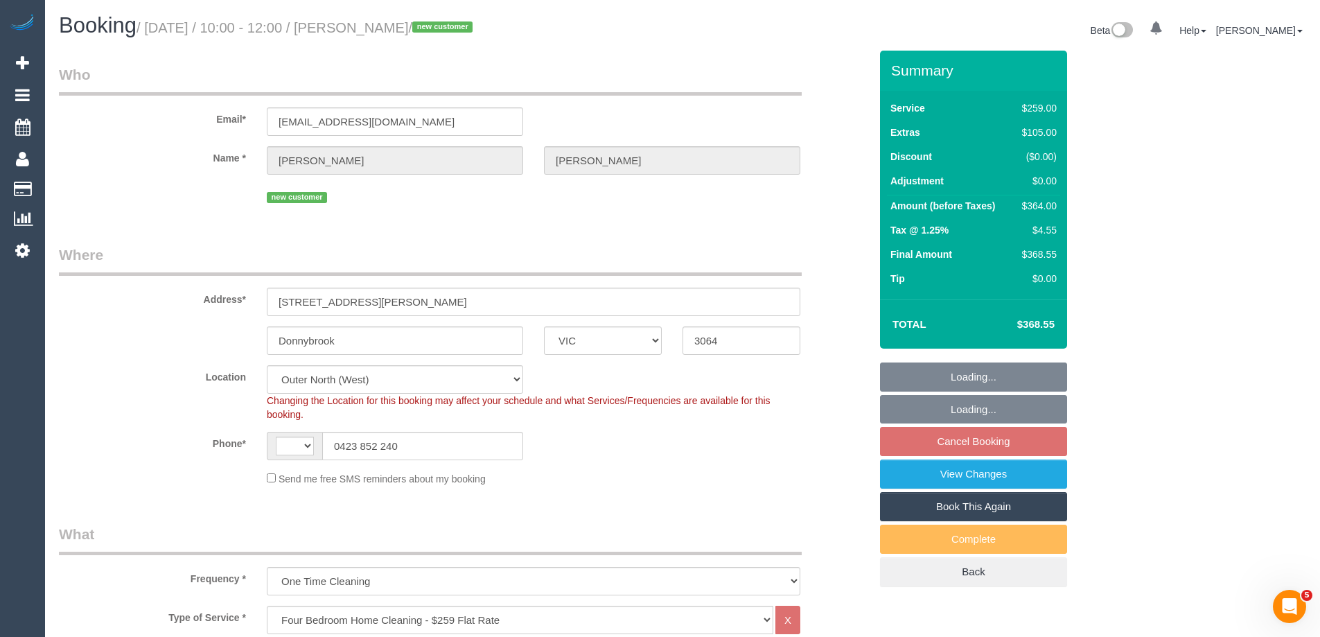
select select "object:387"
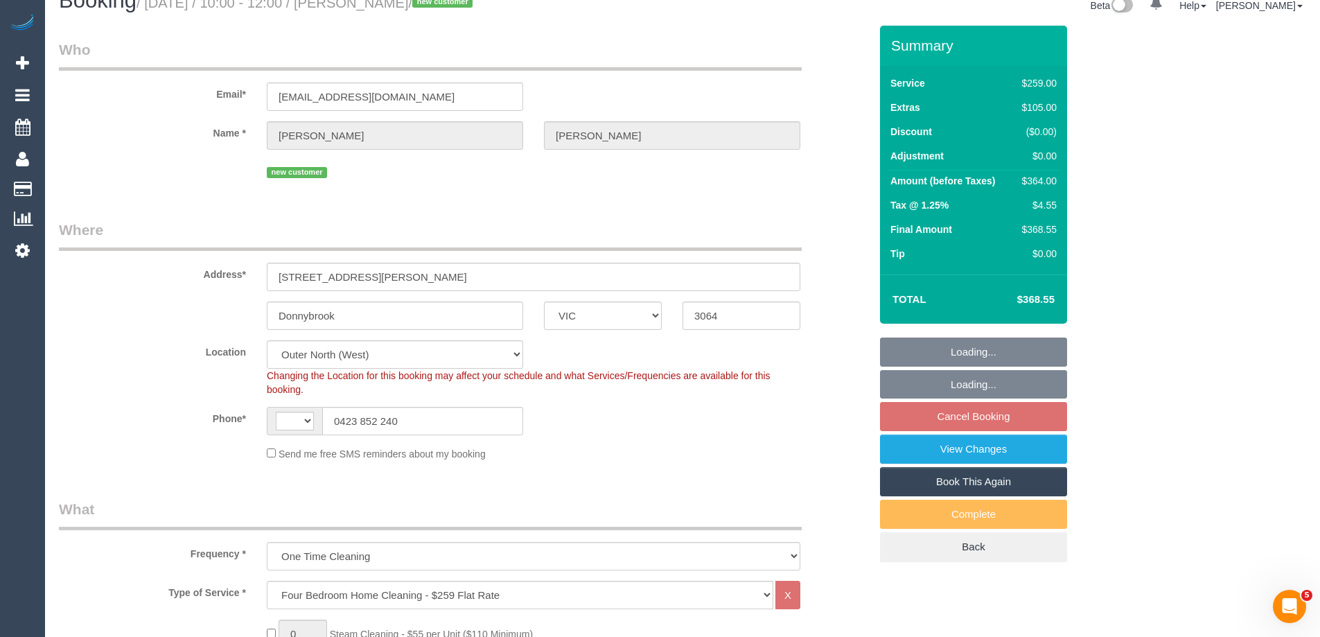
select select "string:AU"
select select "spot3"
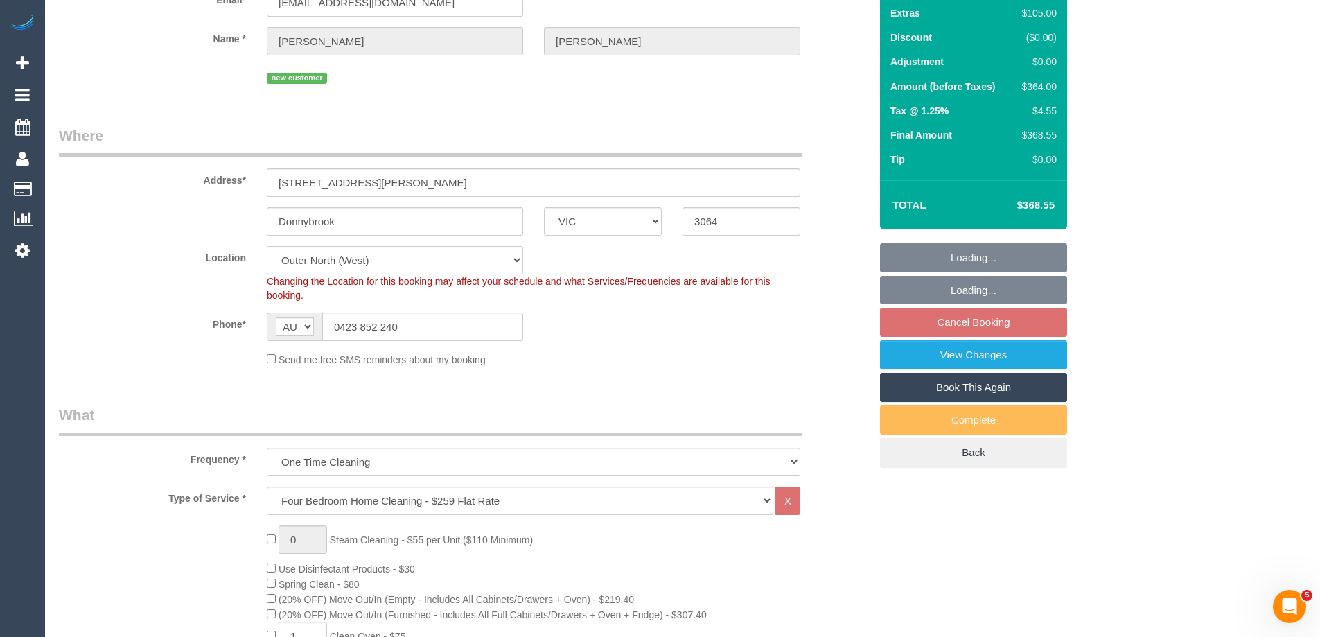
select select "number:27"
select select "number:14"
select select "number:19"
select select "number:24"
select select "number:35"
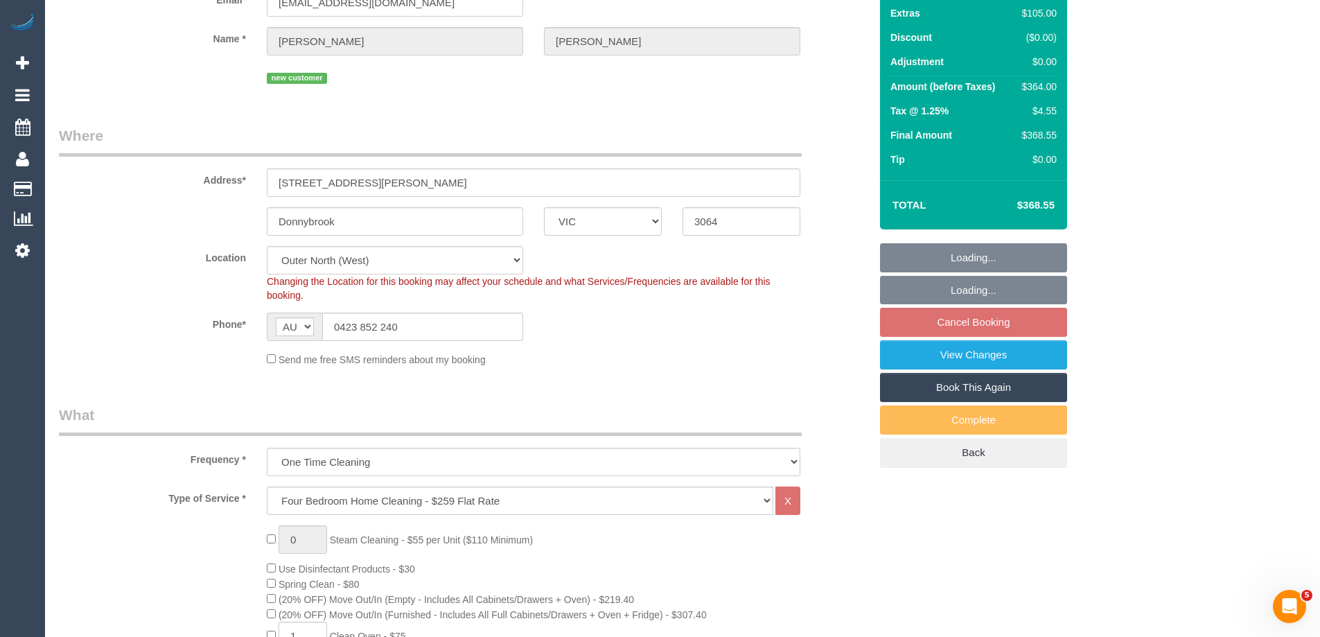
select select "number:11"
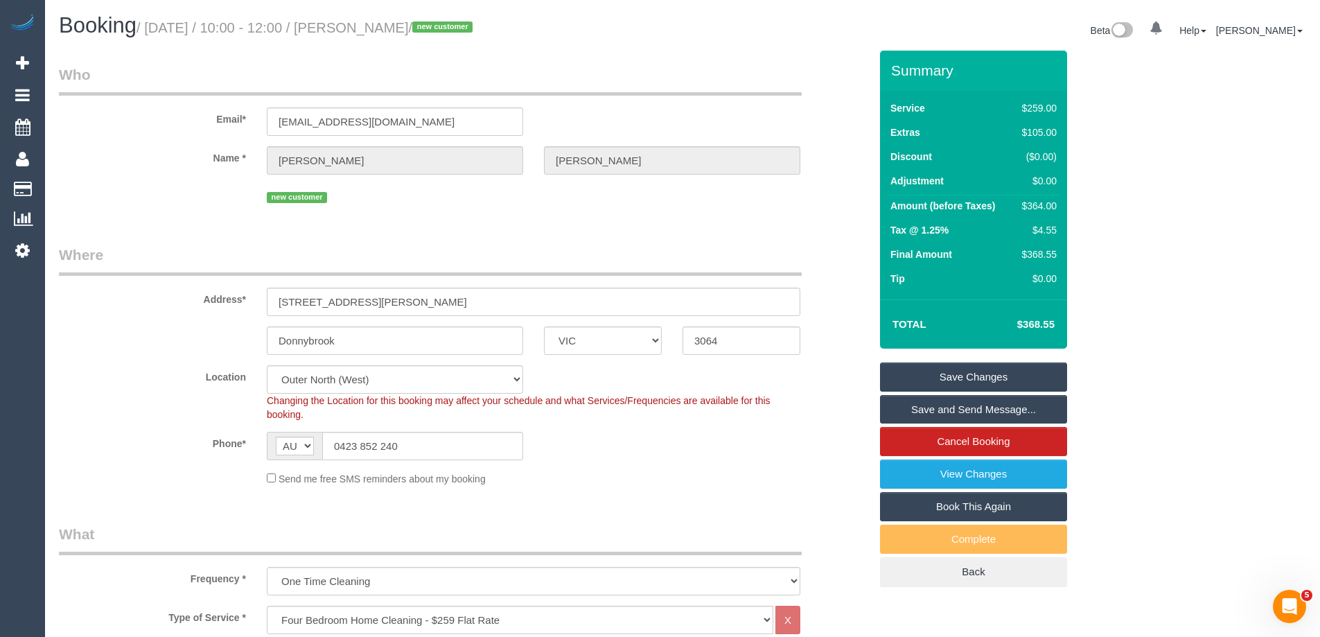
scroll to position [2043, 0]
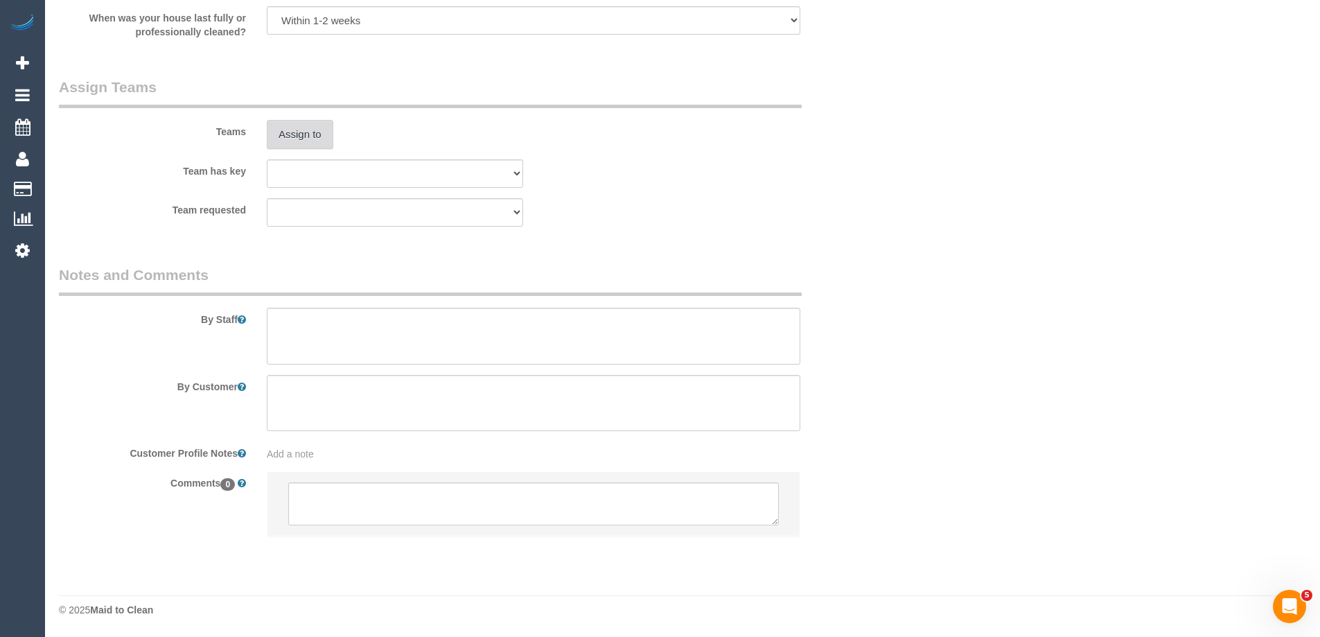
click at [300, 138] on button "Assign to" at bounding box center [300, 134] width 67 height 29
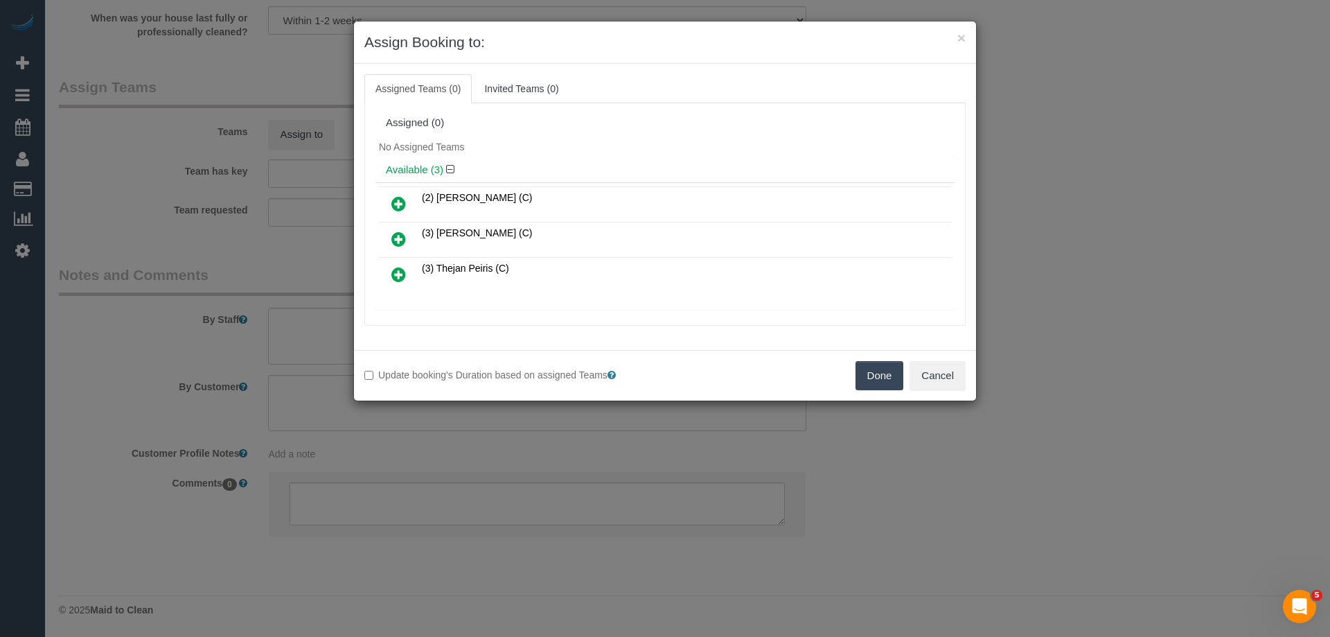
click at [398, 234] on icon at bounding box center [398, 239] width 15 height 17
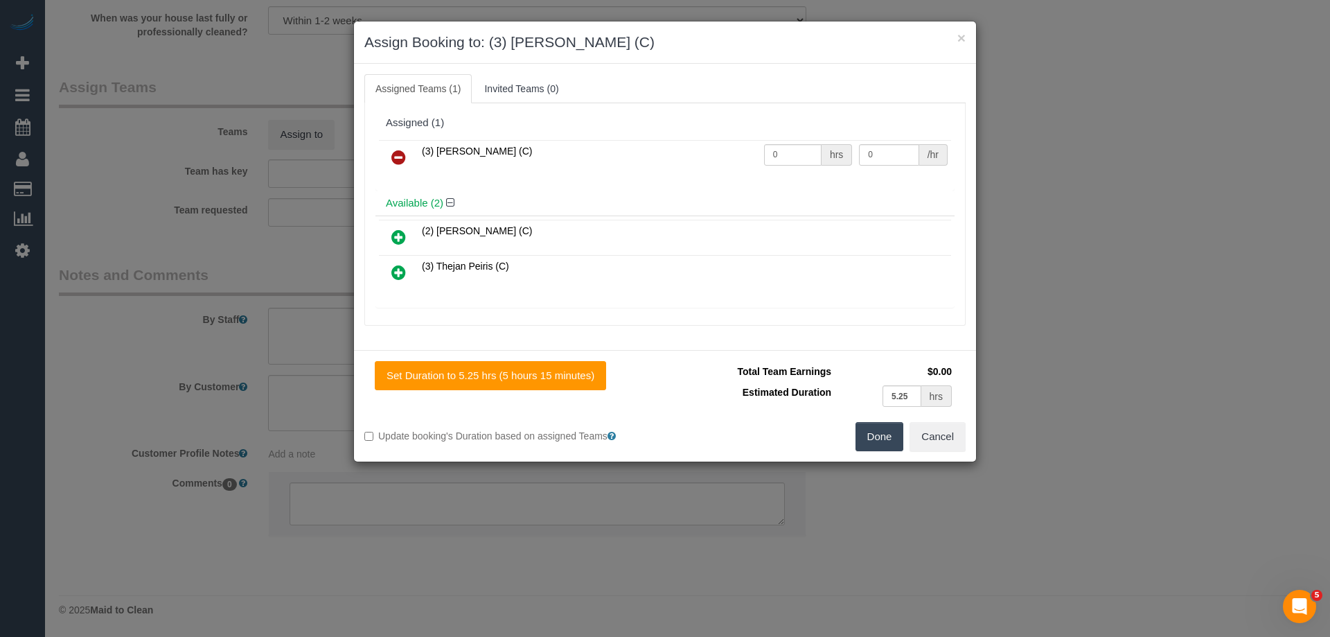
click at [876, 434] on button "Done" at bounding box center [880, 436] width 49 height 29
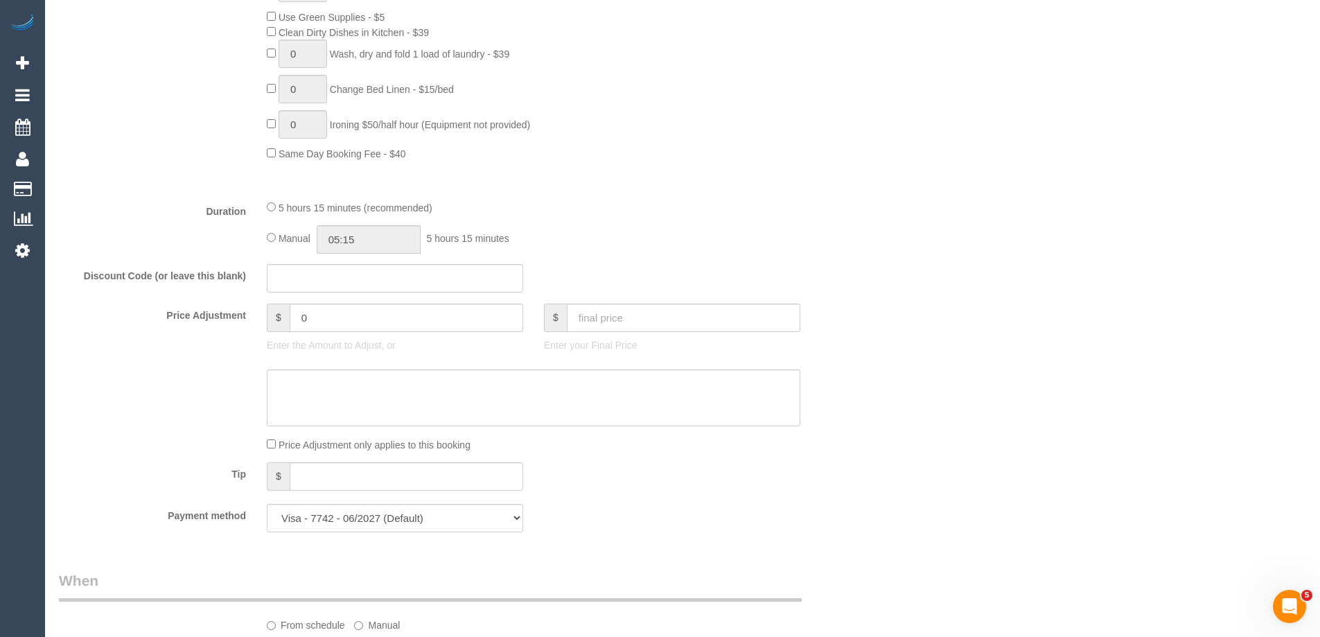
scroll to position [970, 0]
drag, startPoint x: 391, startPoint y: 248, endPoint x: 357, endPoint y: 243, distance: 35.0
click at [390, 248] on input "05:15" at bounding box center [369, 238] width 104 height 28
type input "06:30"
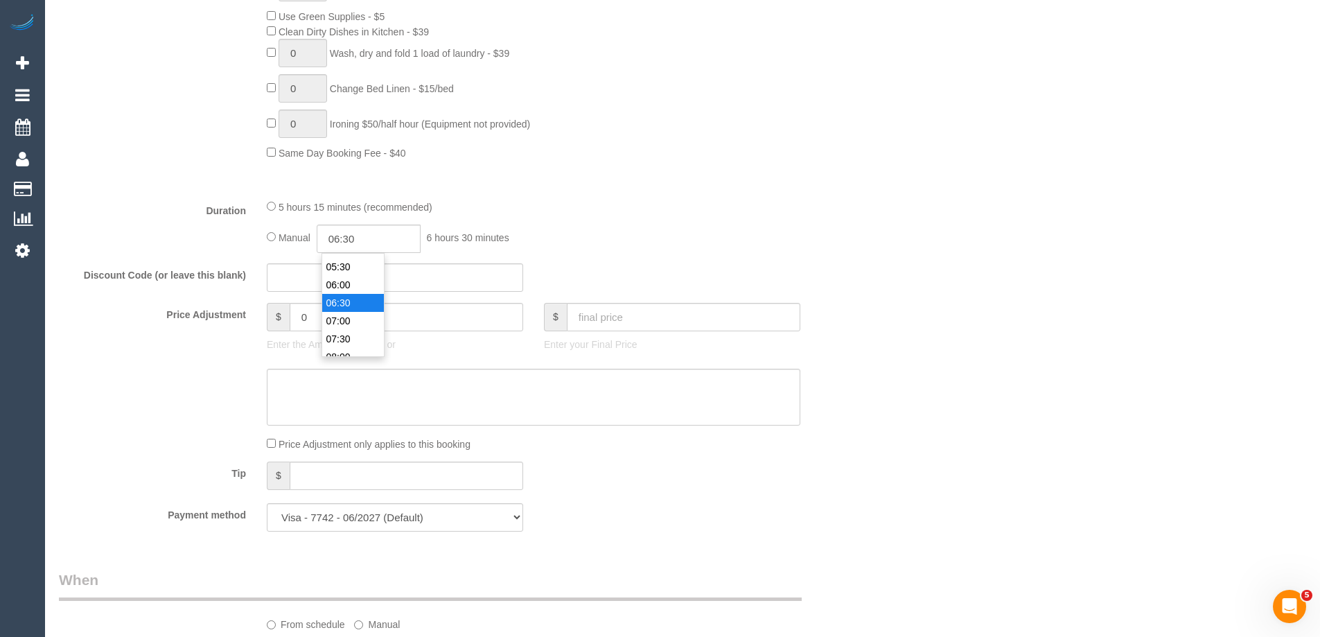
click at [346, 299] on li "06:30" at bounding box center [353, 303] width 62 height 18
select select "spot27"
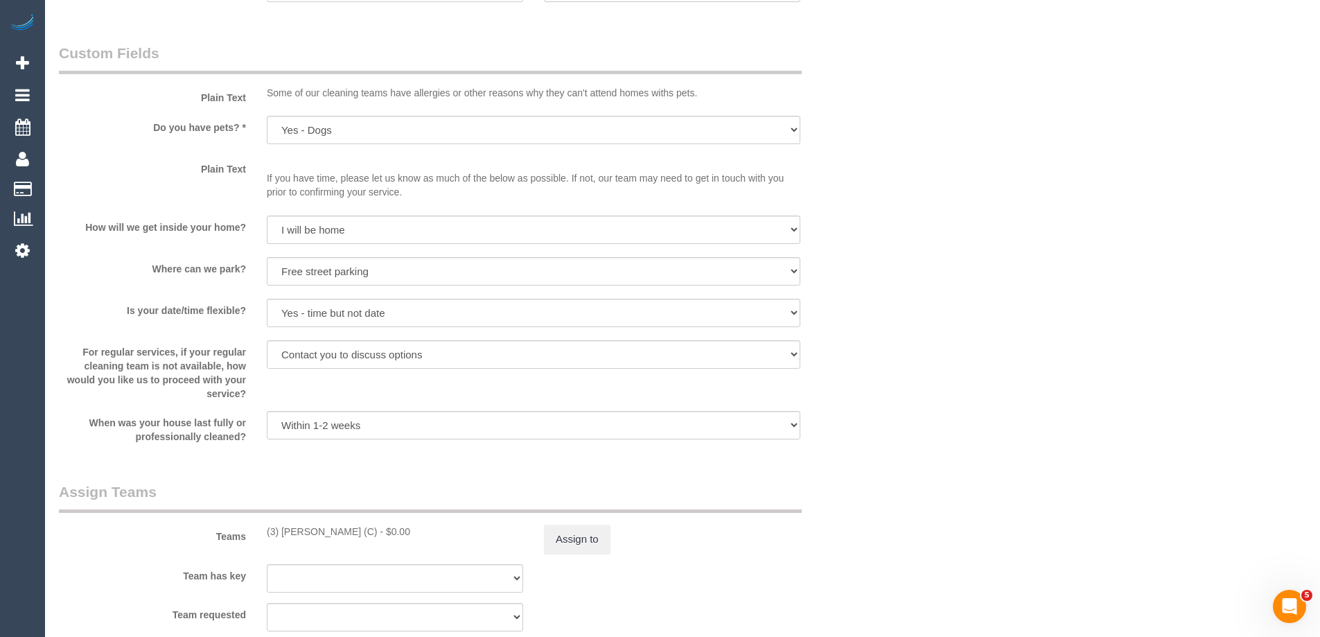
scroll to position [1802, 0]
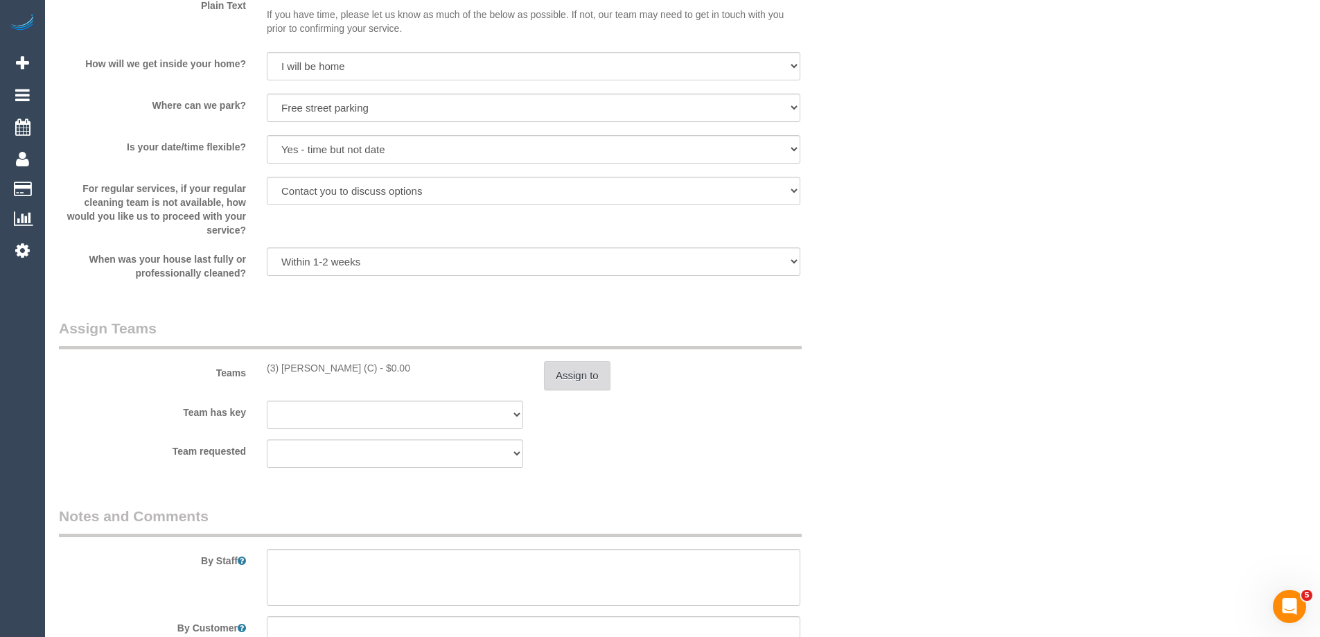
click at [583, 380] on button "Assign to" at bounding box center [577, 375] width 67 height 29
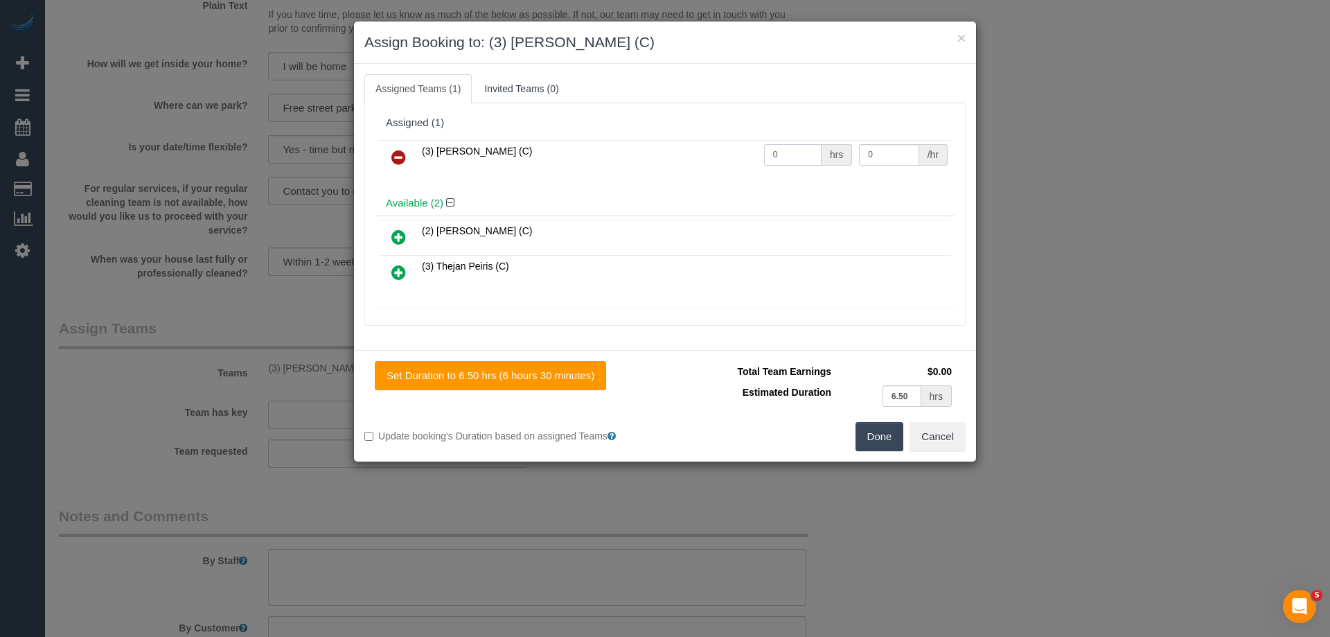
drag, startPoint x: 789, startPoint y: 151, endPoint x: 737, endPoint y: 152, distance: 51.3
click at [691, 149] on tr "(3) [PERSON_NAME] (C) 0 hrs 0 /hr" at bounding box center [665, 157] width 572 height 35
type input "1"
drag, startPoint x: 872, startPoint y: 153, endPoint x: 802, endPoint y: 149, distance: 70.1
click at [802, 149] on tr "(3) [PERSON_NAME] (C) 1 hrs 0 /hr" at bounding box center [665, 157] width 572 height 35
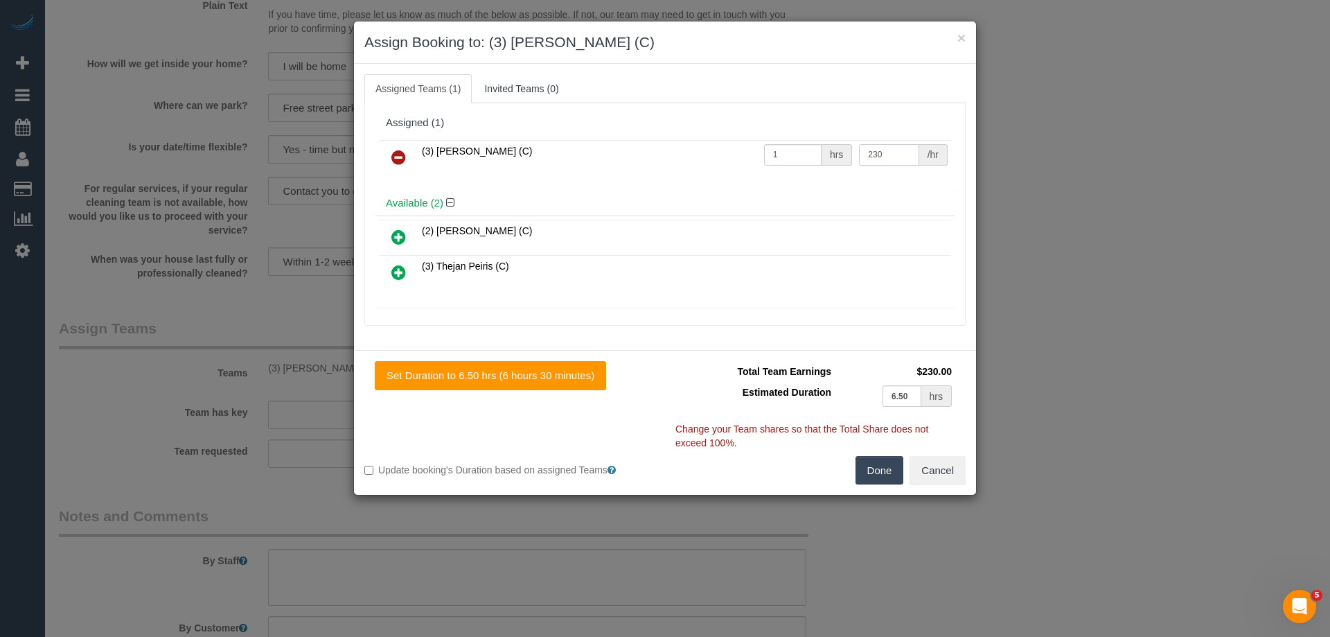
type input "230"
click at [881, 474] on button "Done" at bounding box center [880, 470] width 49 height 29
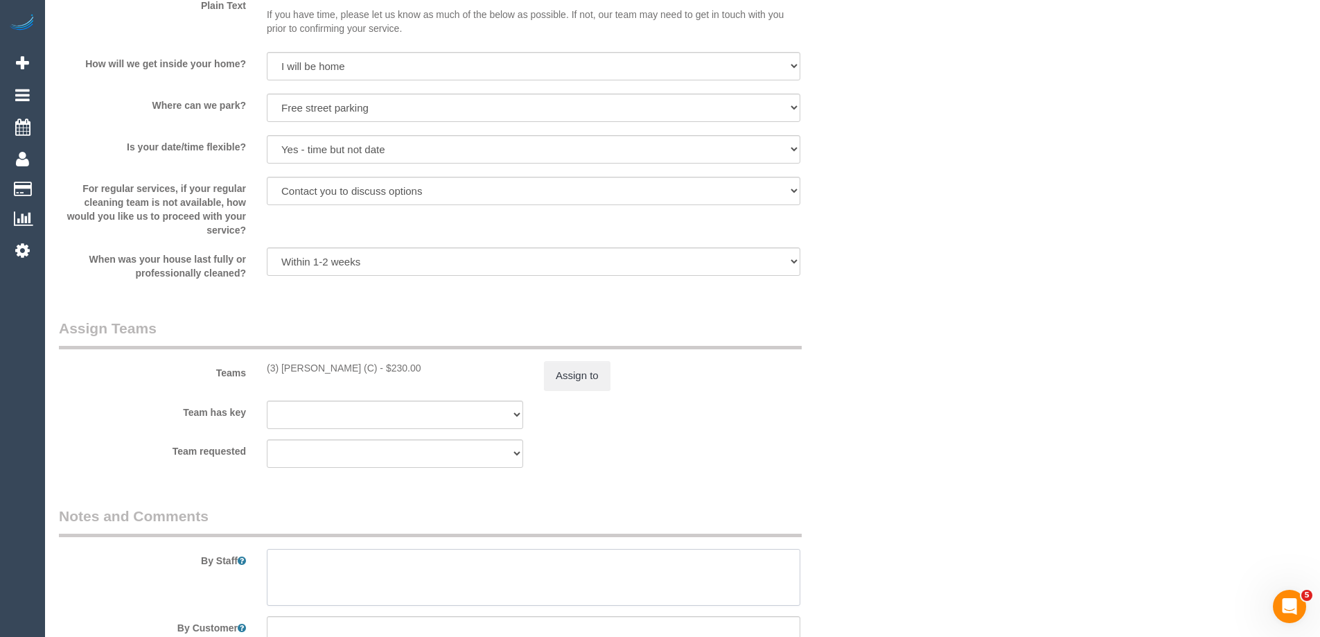
click at [330, 575] on textarea at bounding box center [534, 577] width 534 height 57
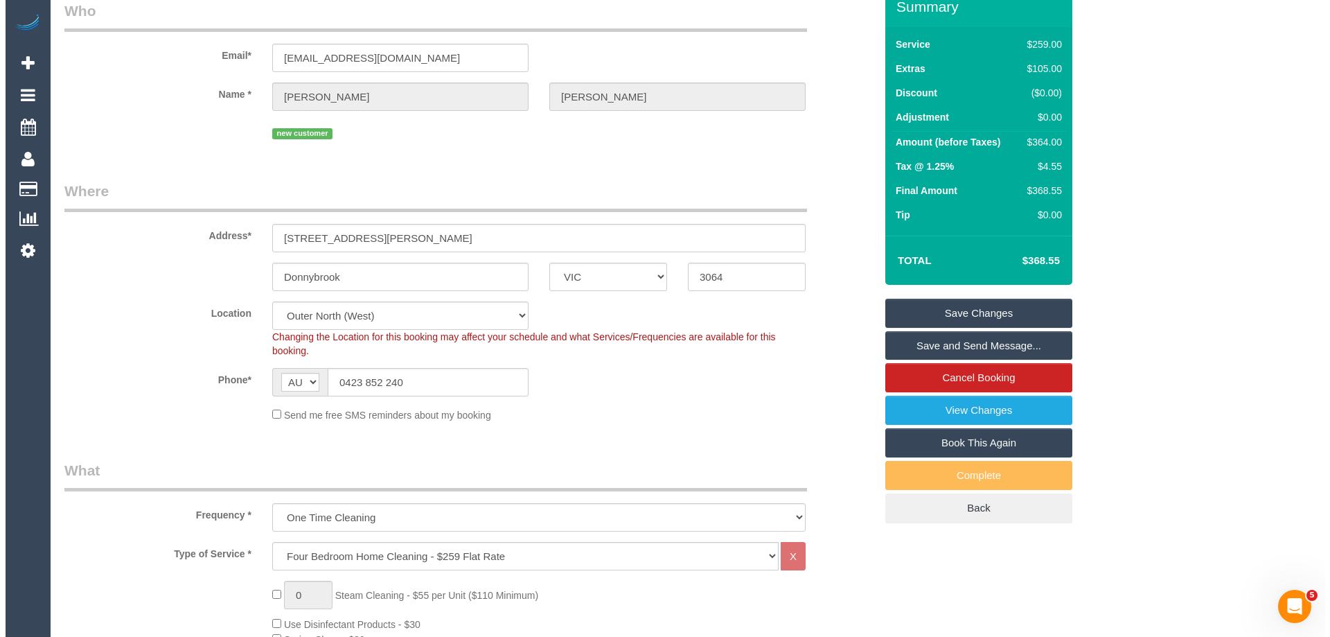
scroll to position [0, 0]
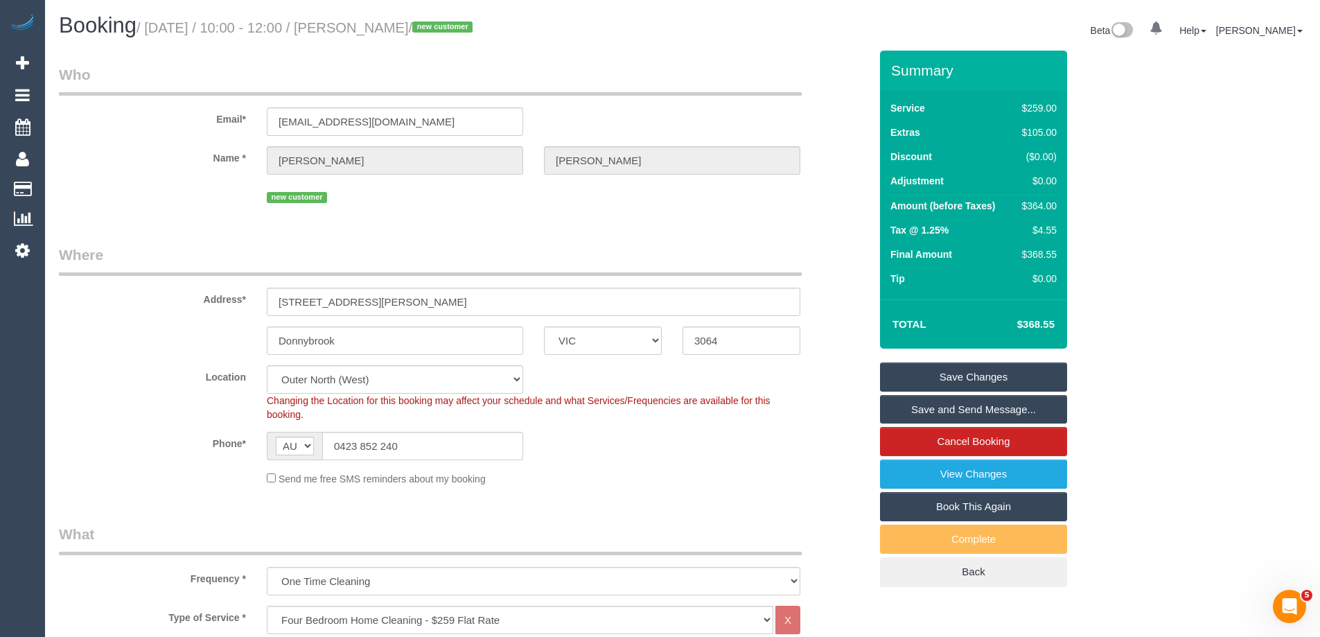
type textarea "Estimated time of 5.5-6.5 hrs"
drag, startPoint x: 474, startPoint y: 26, endPoint x: 385, endPoint y: 25, distance: 89.4
click at [385, 25] on small "/ [DATE] / 10:00 - 12:00 / [PERSON_NAME] / new customer" at bounding box center [306, 27] width 340 height 15
copy small "[PERSON_NAME]"
click at [910, 405] on link "Save and Send Message..." at bounding box center [973, 409] width 187 height 29
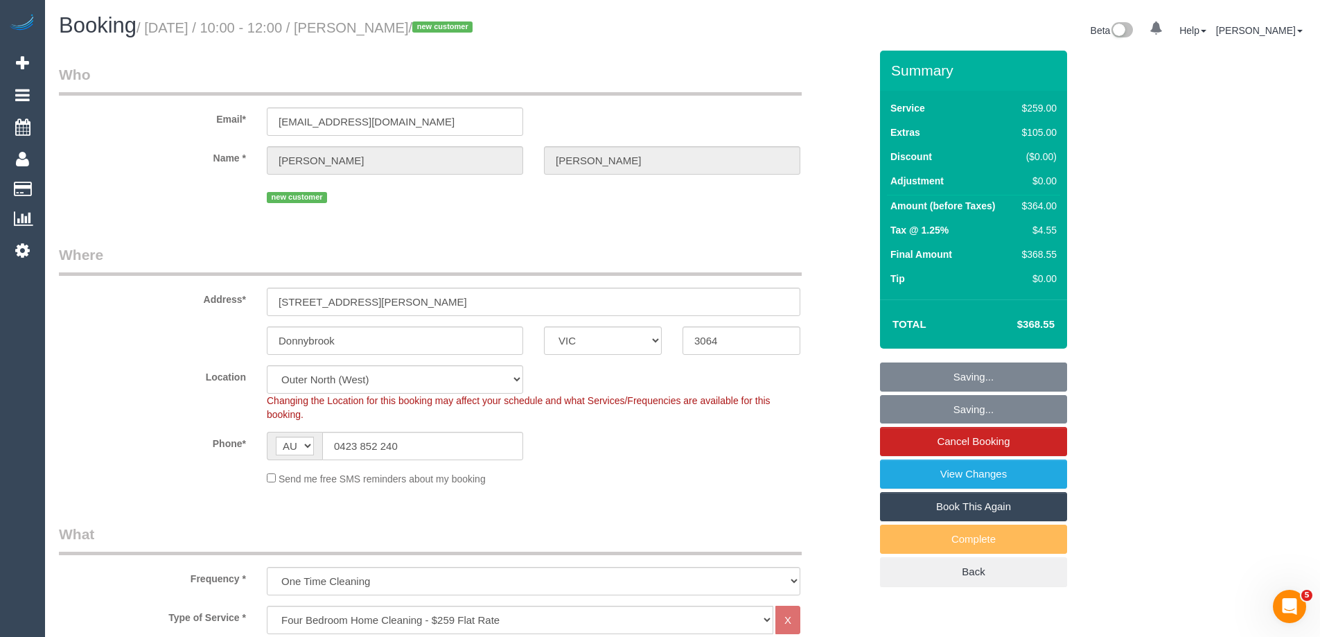
copy small "[PERSON_NAME]"
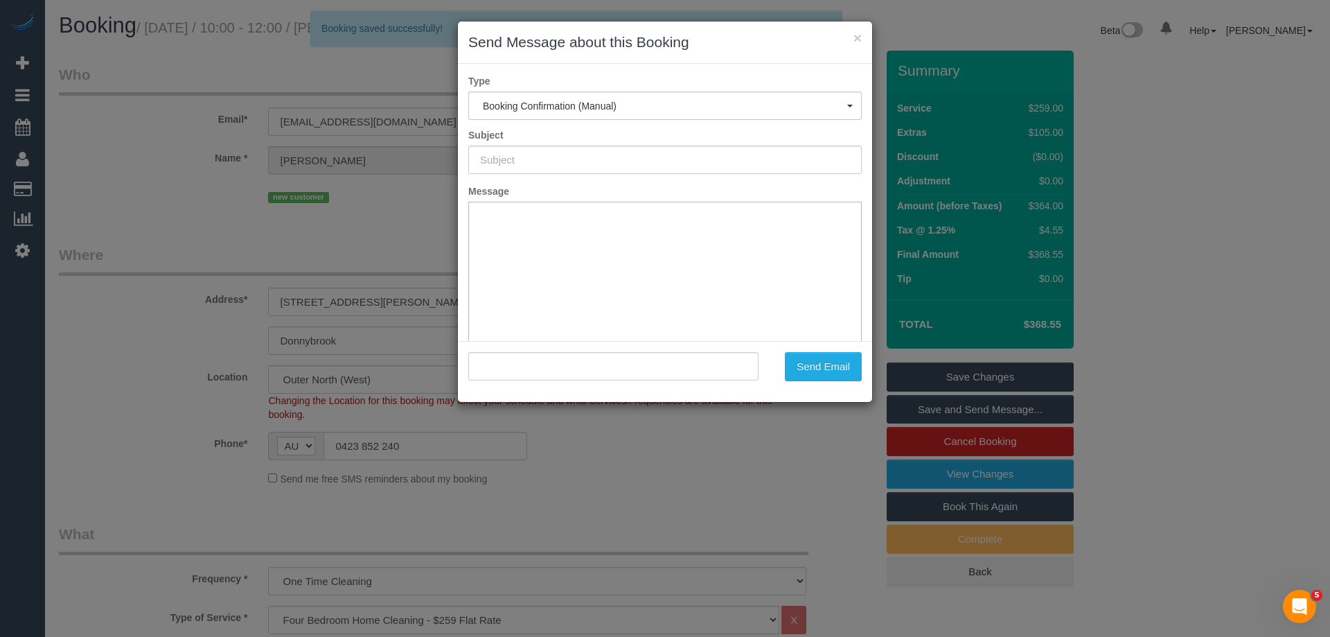
type input "Booking Confirmed"
type input ""[PERSON_NAME]" <[EMAIL_ADDRESS][DOMAIN_NAME]>"
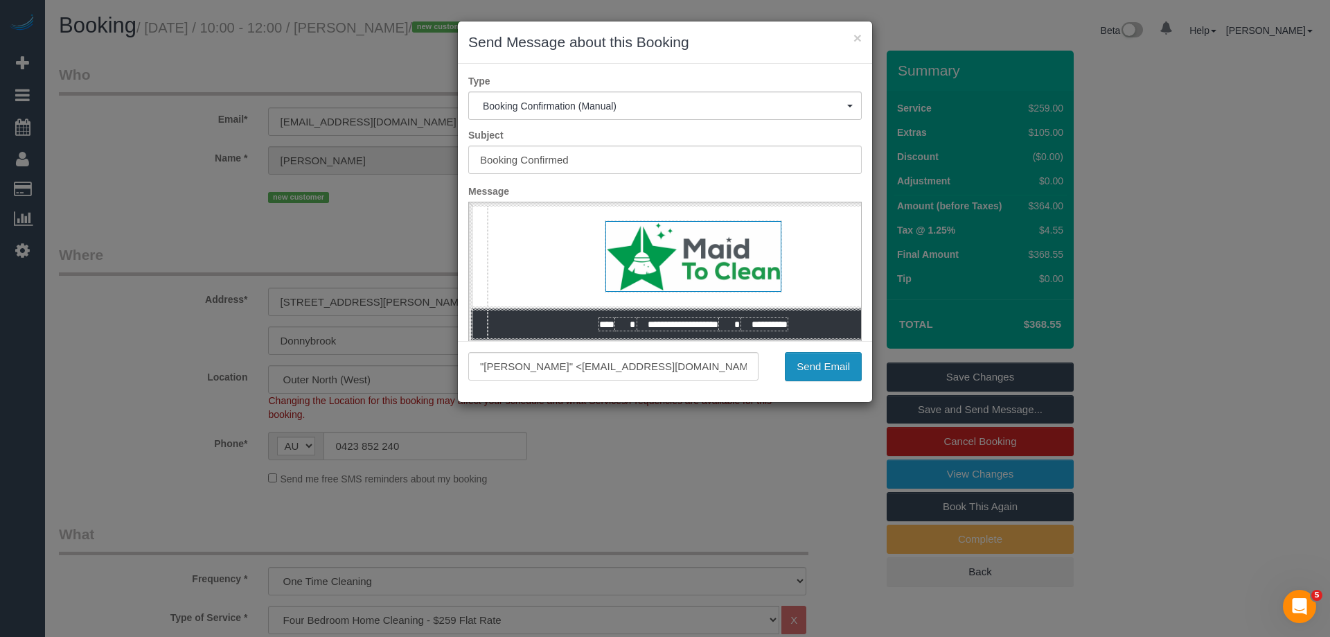
click at [827, 368] on button "Send Email" at bounding box center [823, 366] width 77 height 29
